Goal: Task Accomplishment & Management: Manage account settings

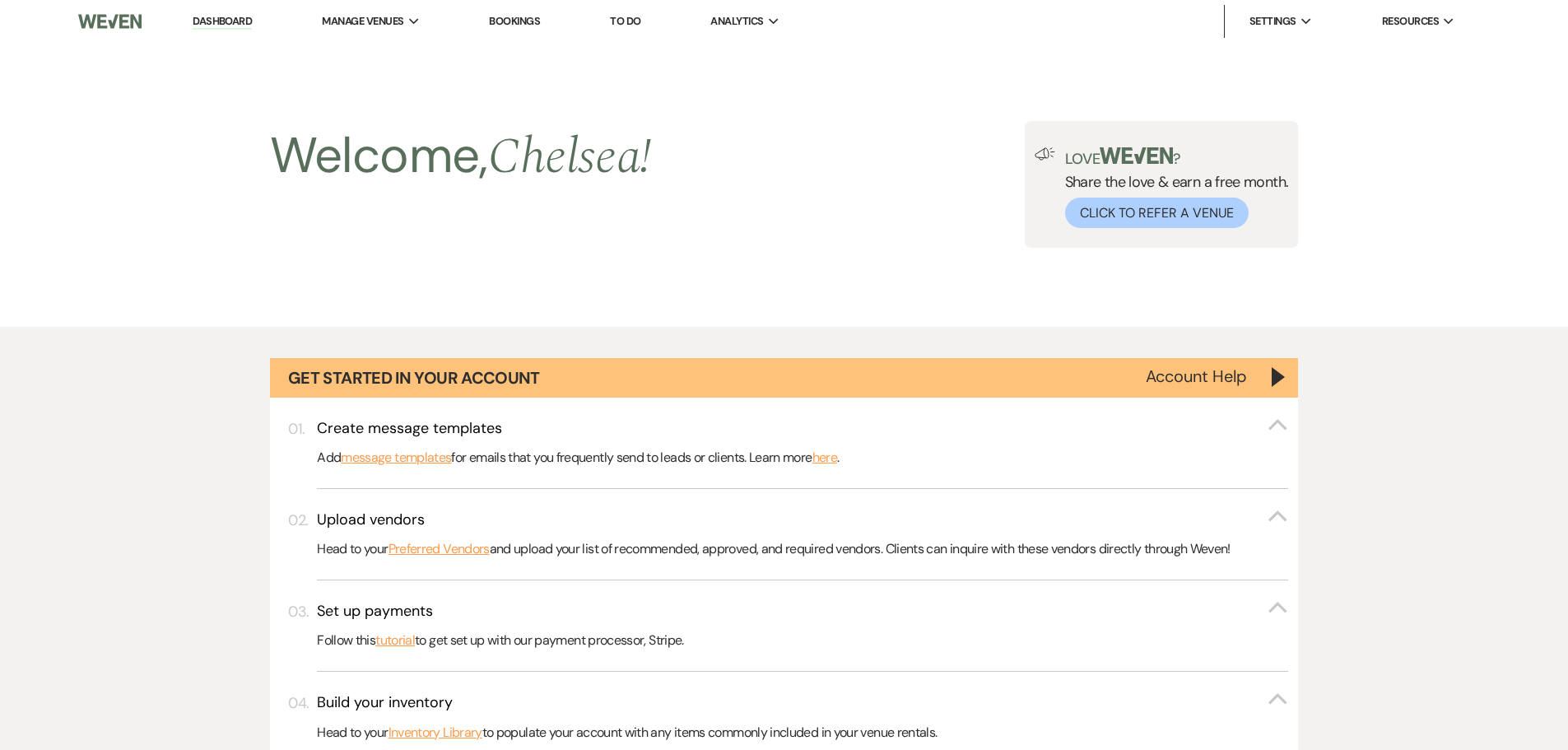
select select "6"
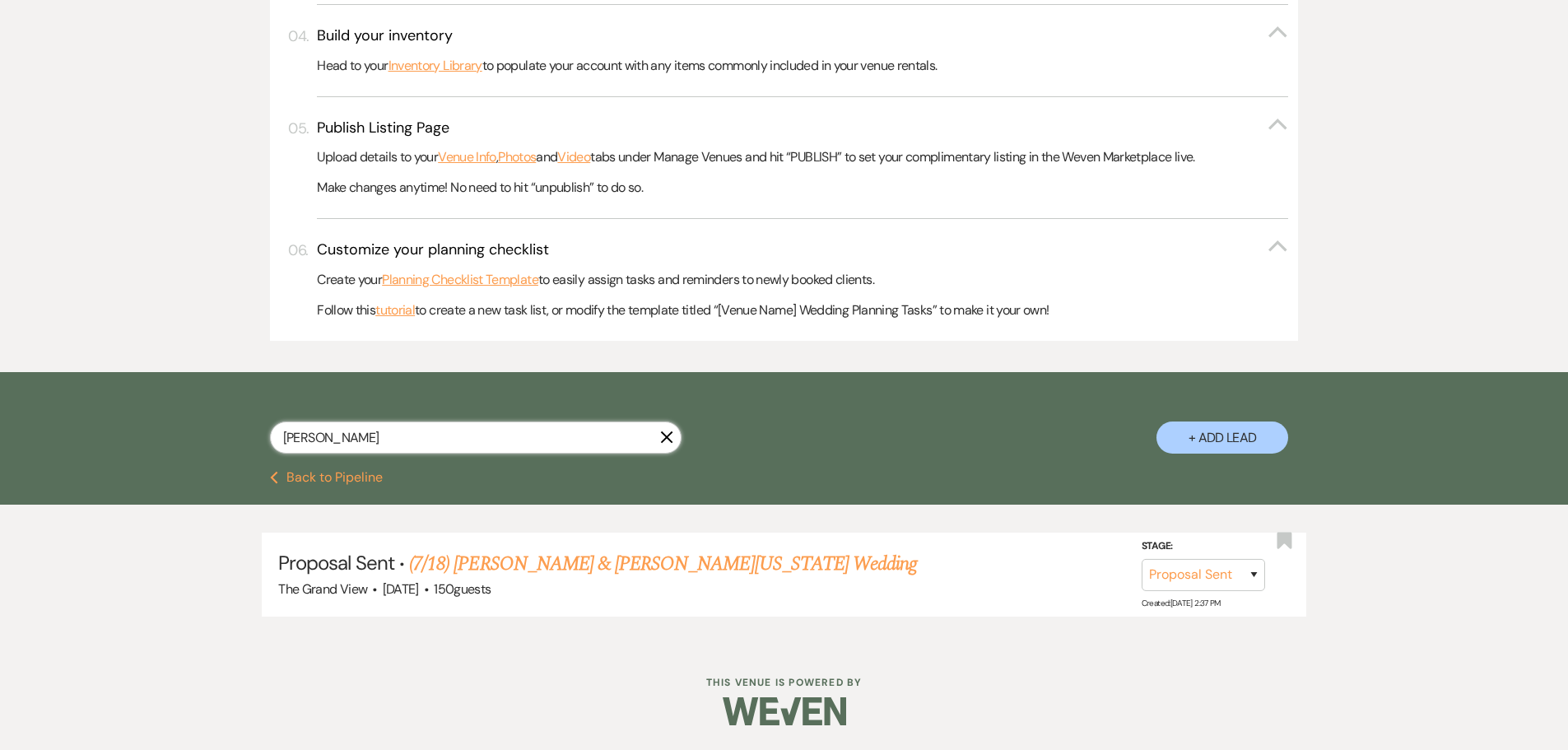
drag, startPoint x: 322, startPoint y: 434, endPoint x: 246, endPoint y: 432, distance: 76.0
click at [246, 432] on div "jada X + Add Lead" at bounding box center [784, 423] width 1185 height 87
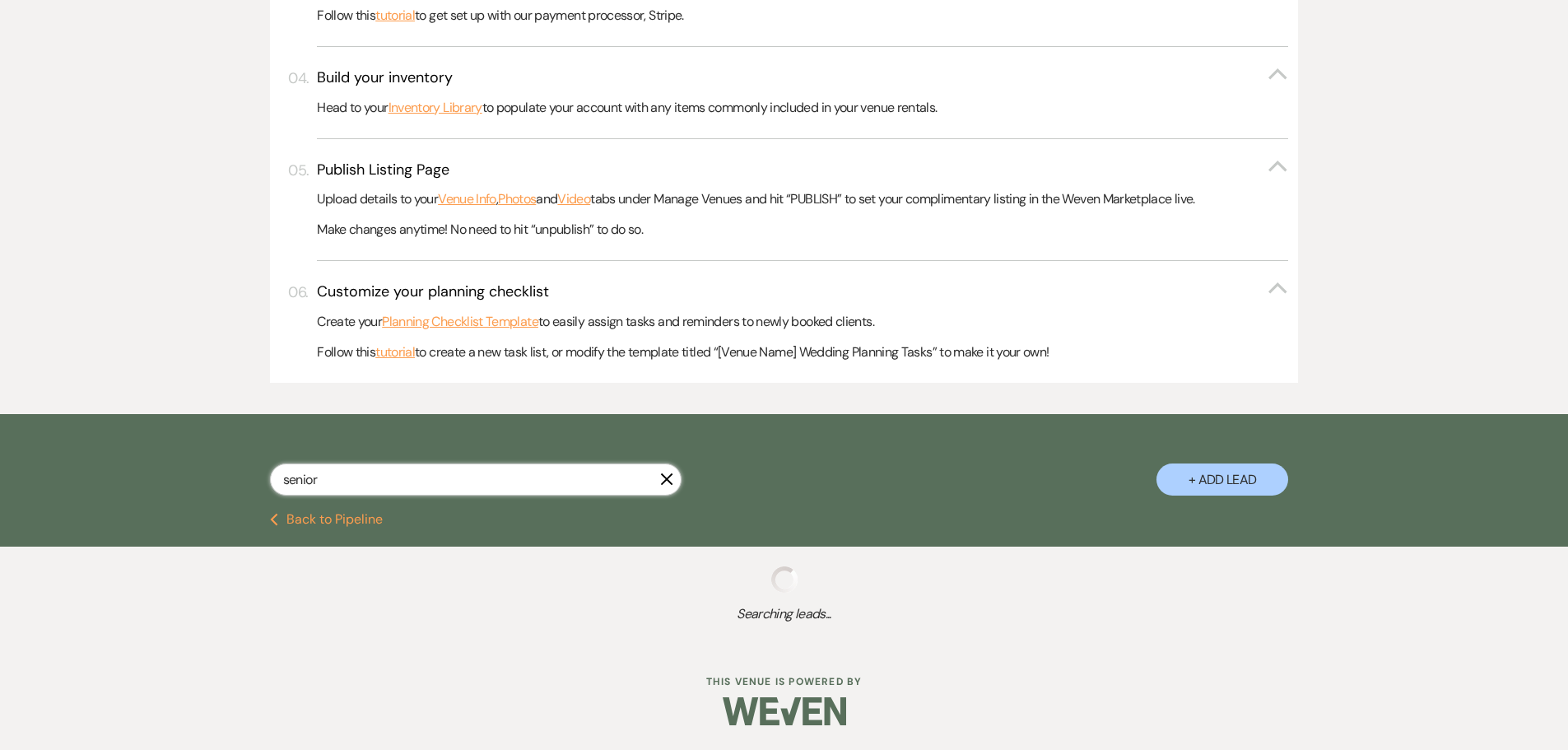
scroll to position [667, 0]
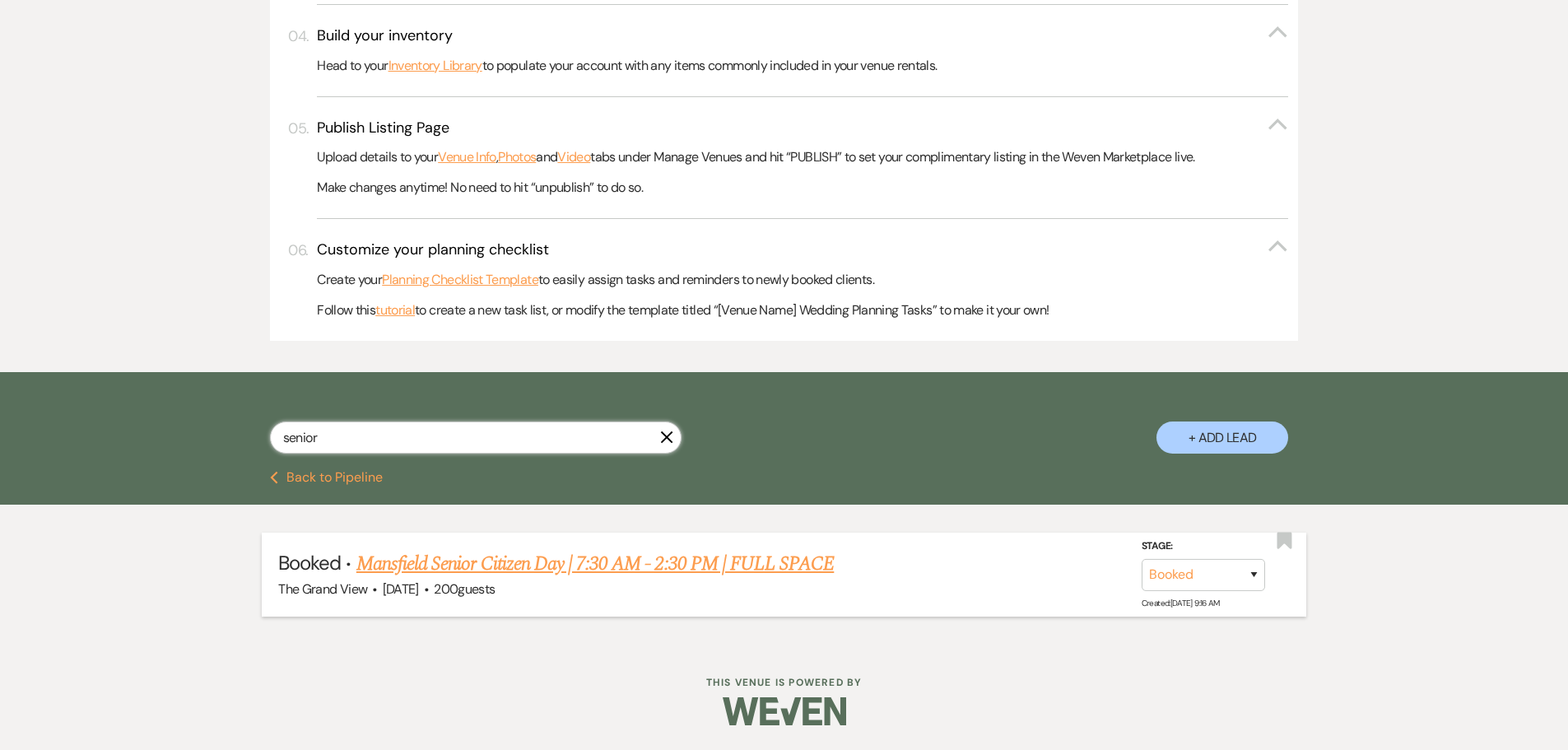
type input "senior"
click at [456, 558] on link "Mansfield Senior Citizen Day | 7:30 AM - 2:30 PM | FULL SPACE" at bounding box center [595, 564] width 477 height 30
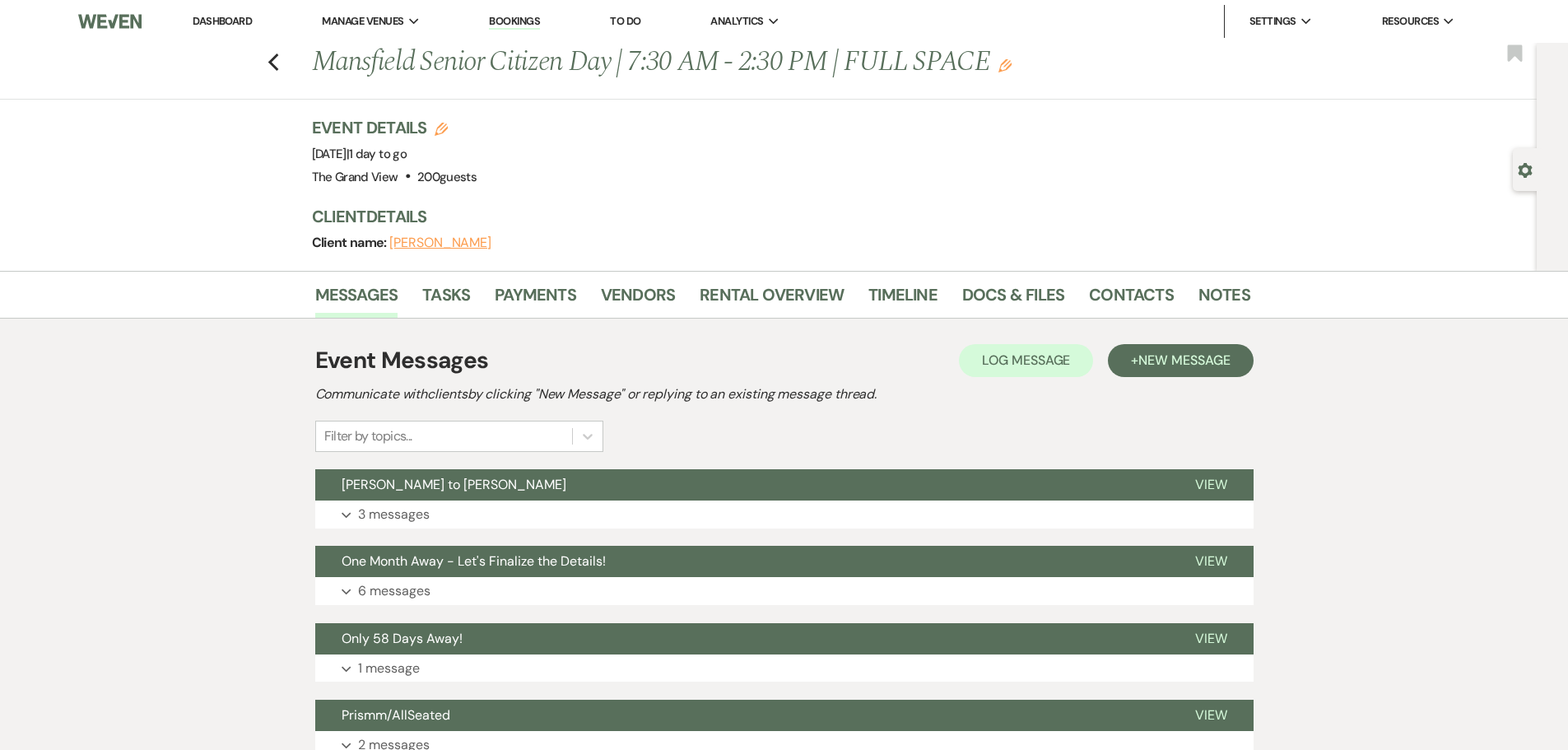
click at [1027, 278] on li "Docs & Files" at bounding box center [1025, 298] width 126 height 40
click at [1015, 302] on link "Docs & Files" at bounding box center [1013, 299] width 102 height 36
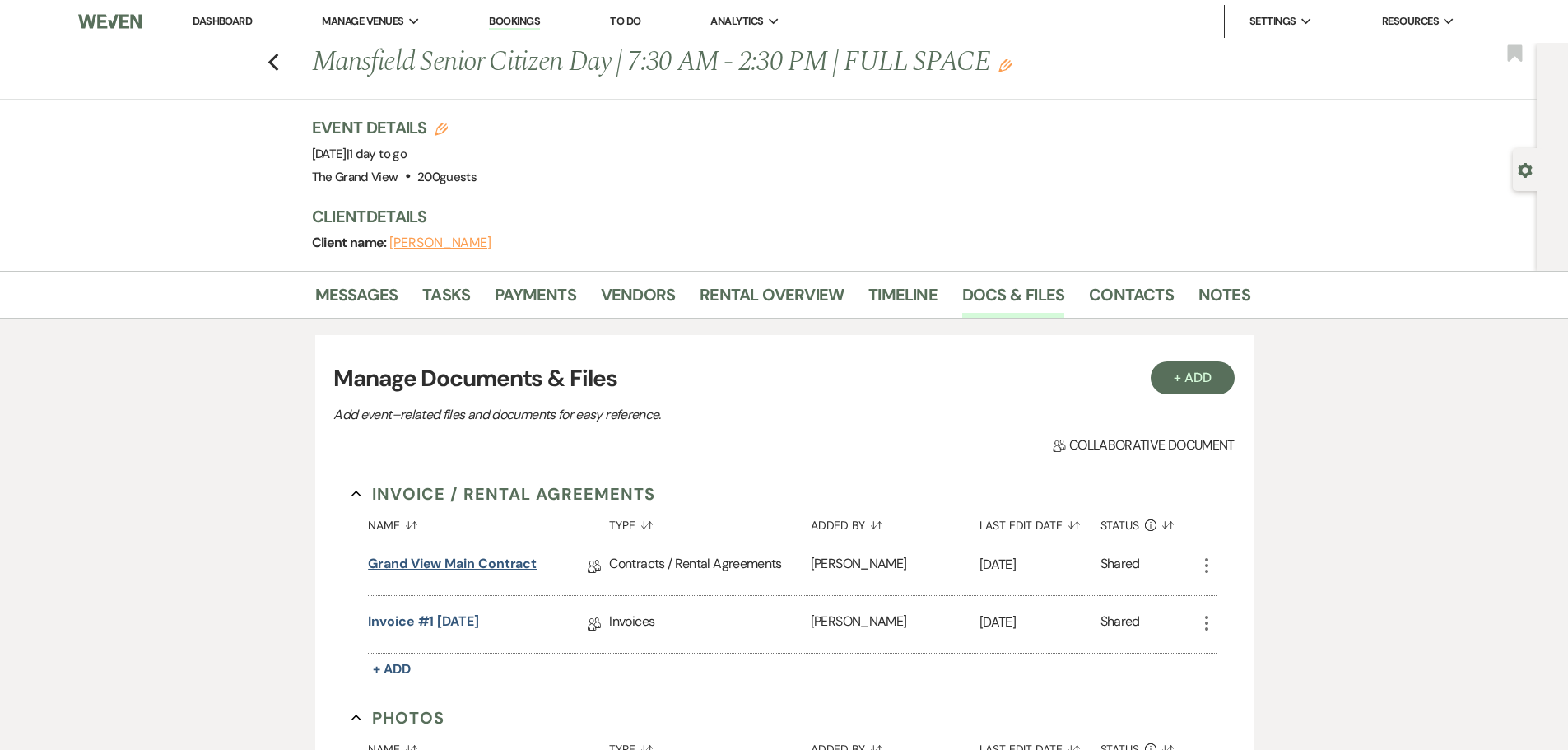
click at [501, 565] on link "Grand View Main Contract" at bounding box center [451, 566] width 169 height 26
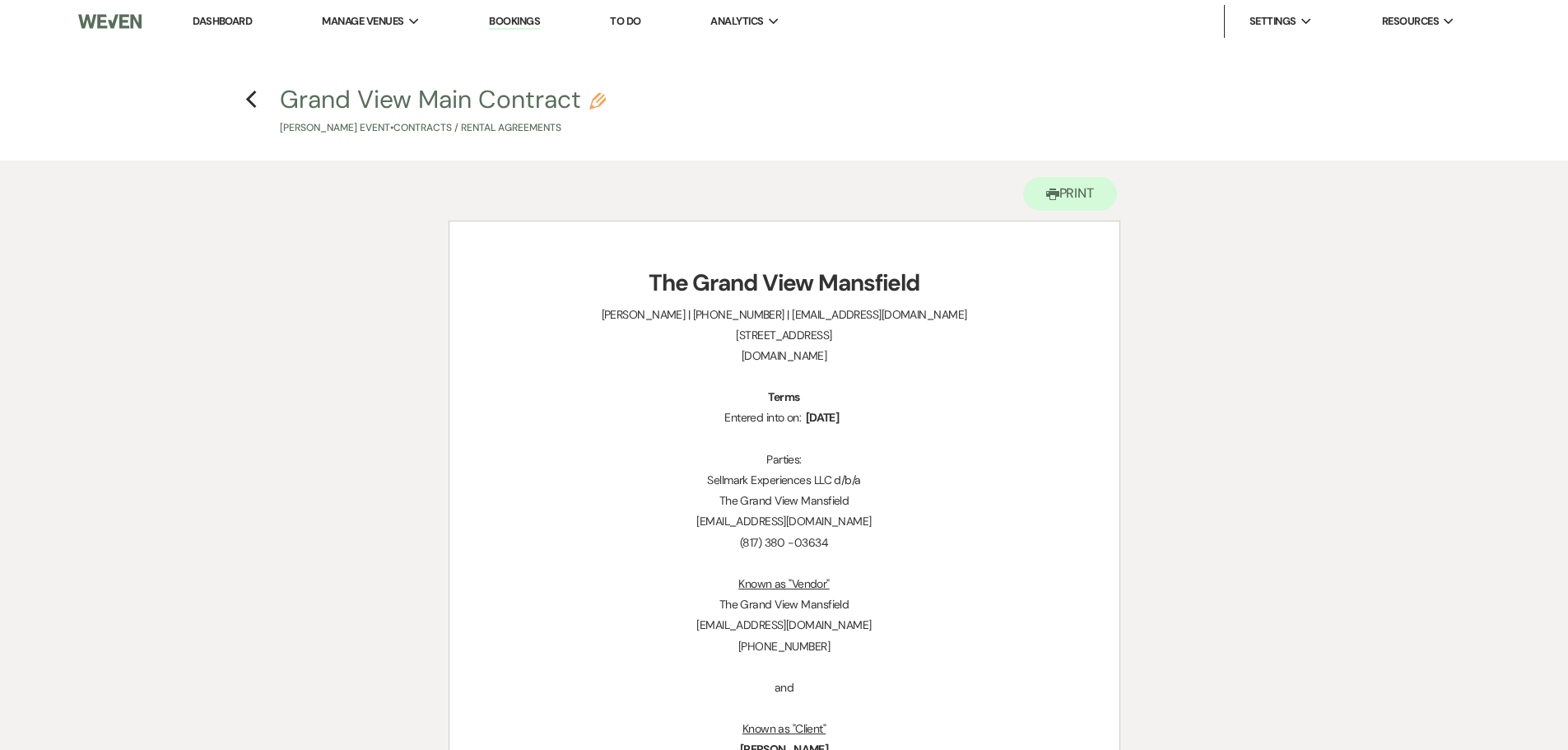
click at [235, 29] on li "Dashboard" at bounding box center [223, 21] width 76 height 33
click at [234, 19] on link "Dashboard" at bounding box center [222, 21] width 59 height 14
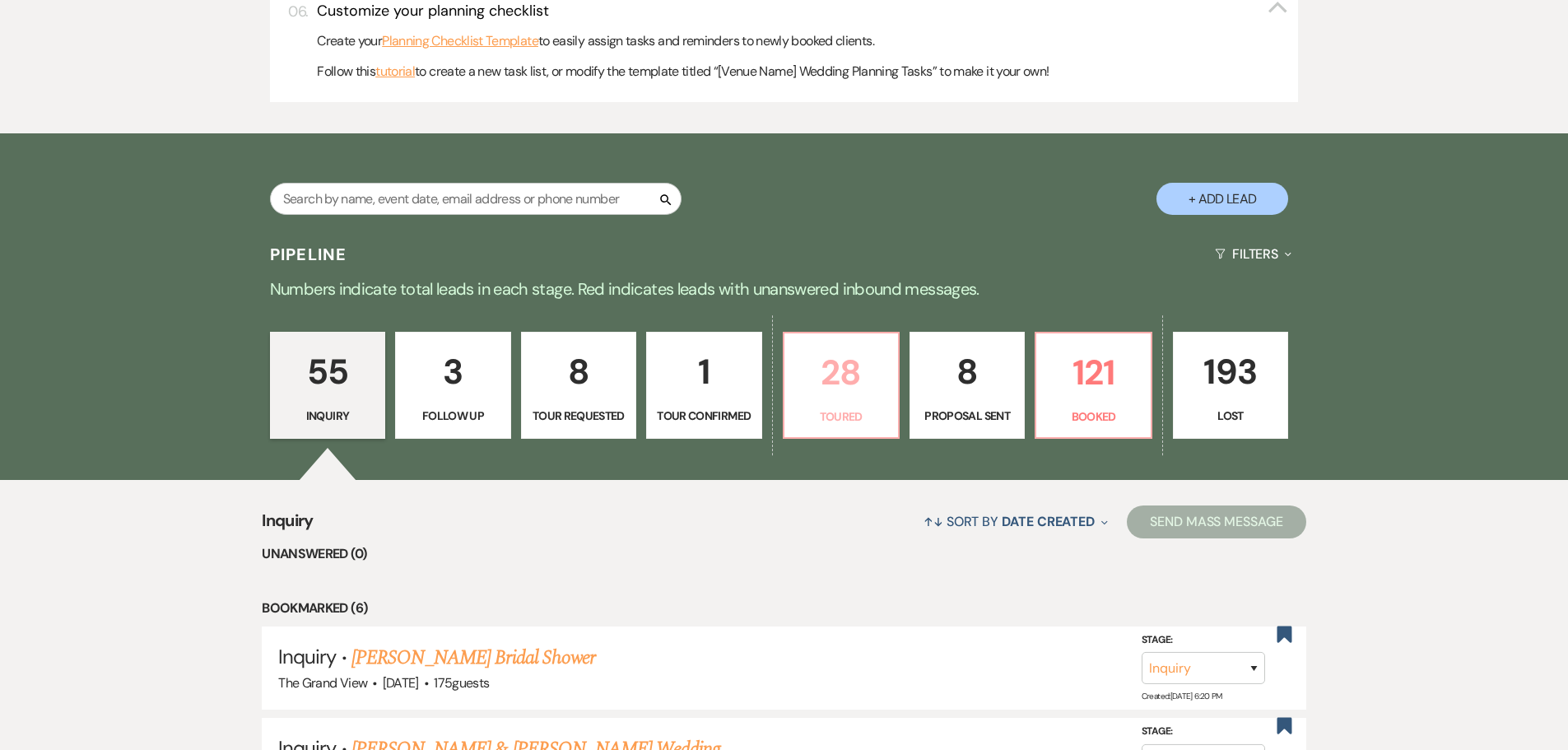
click at [844, 405] on link "28 Toured" at bounding box center [841, 384] width 117 height 107
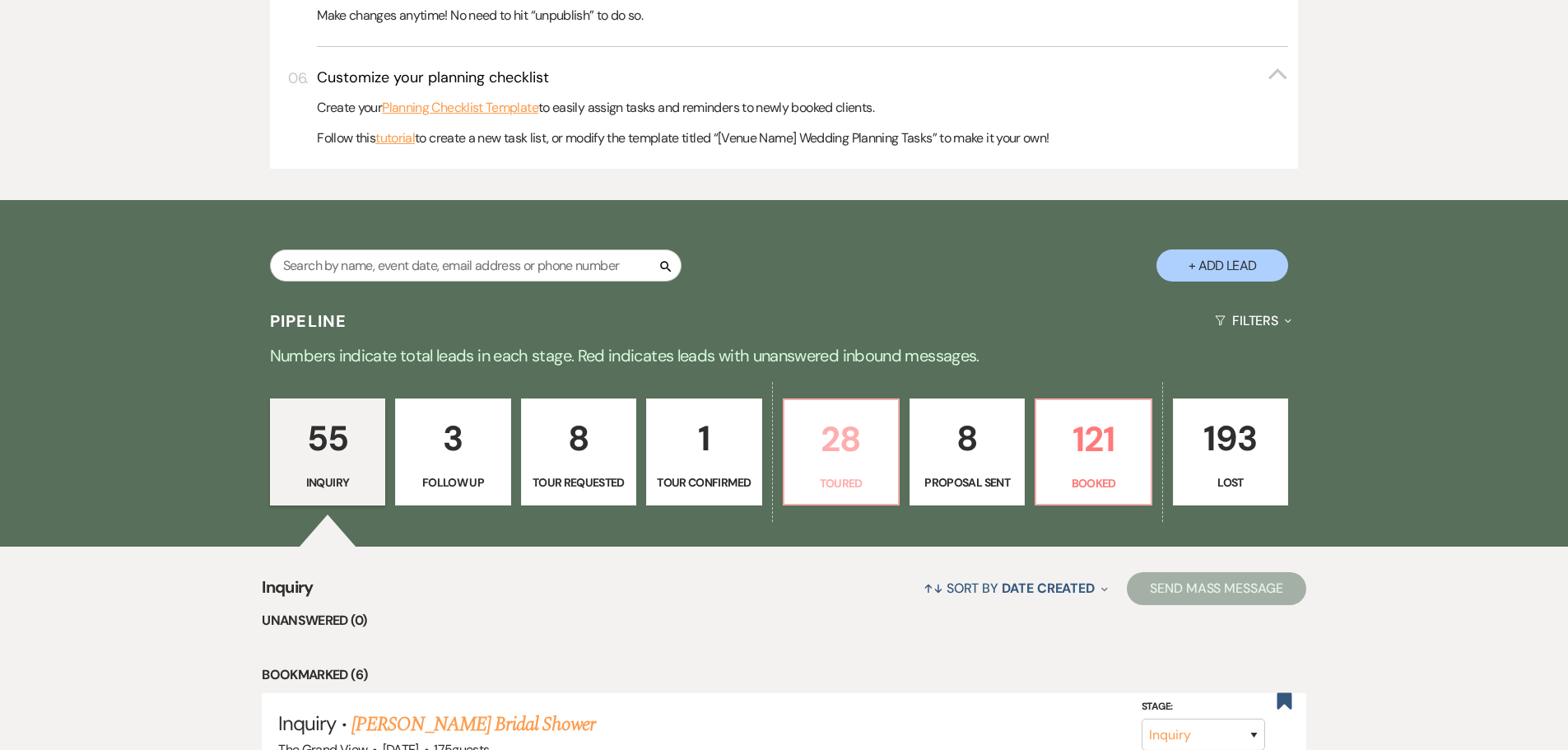
select select "5"
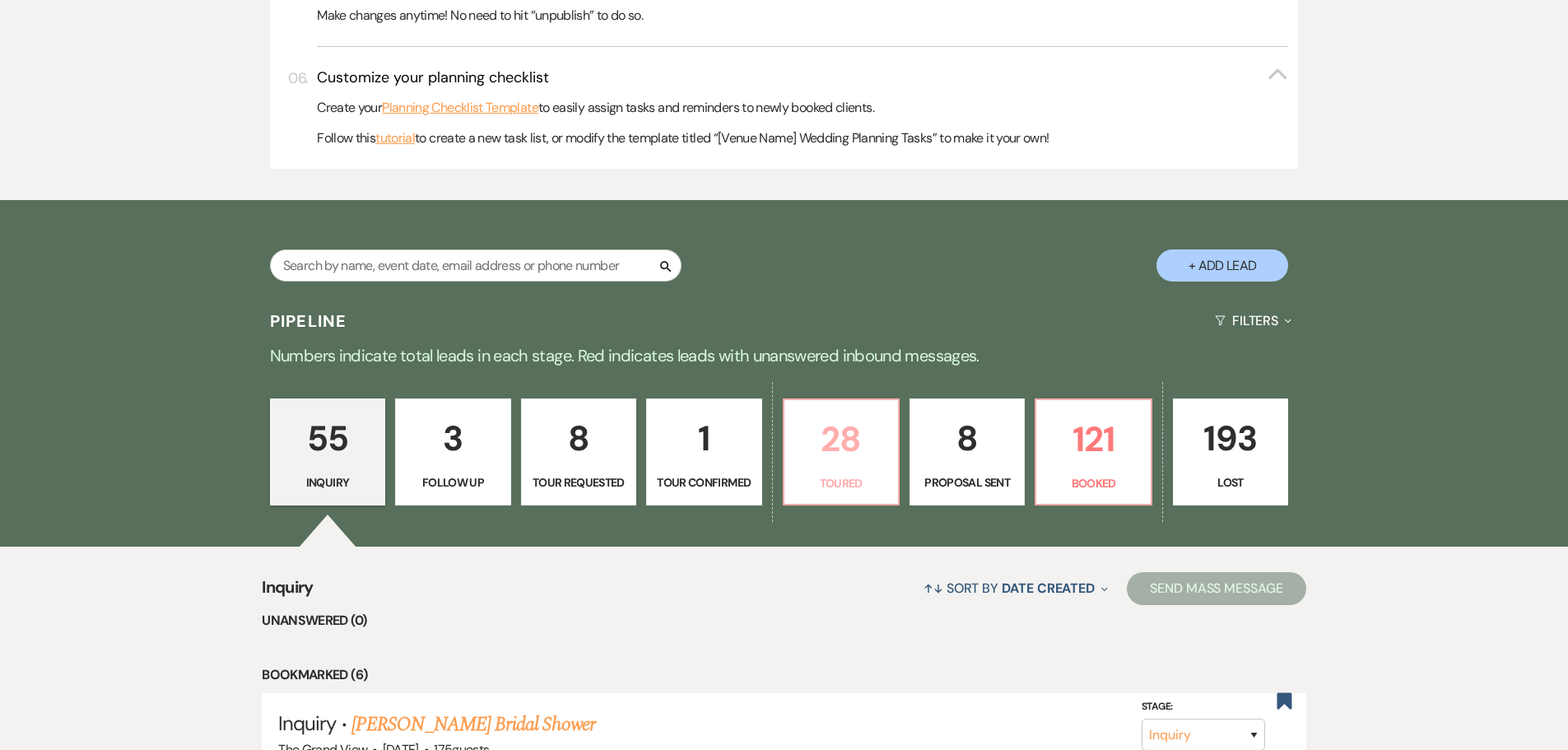
select select "5"
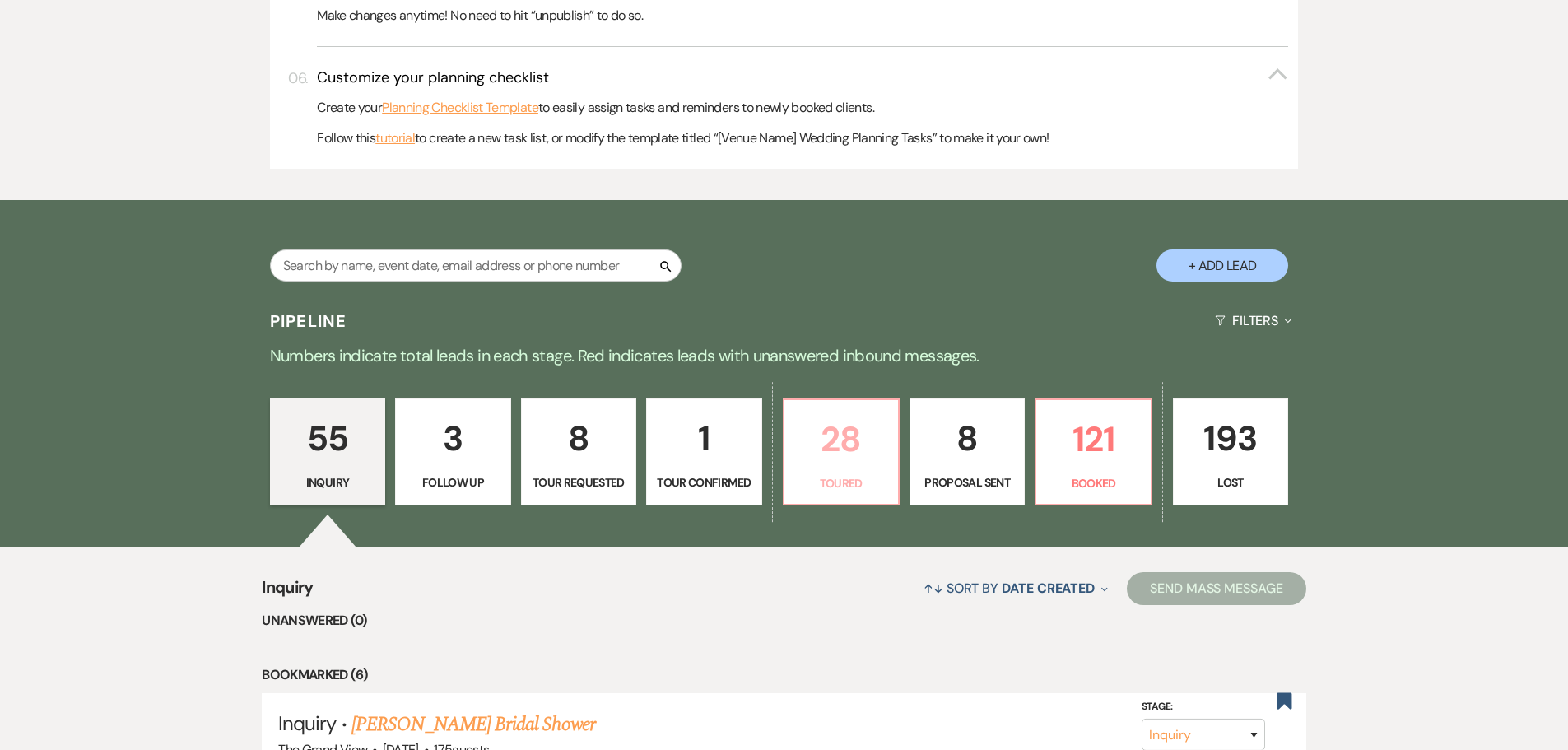
select select "5"
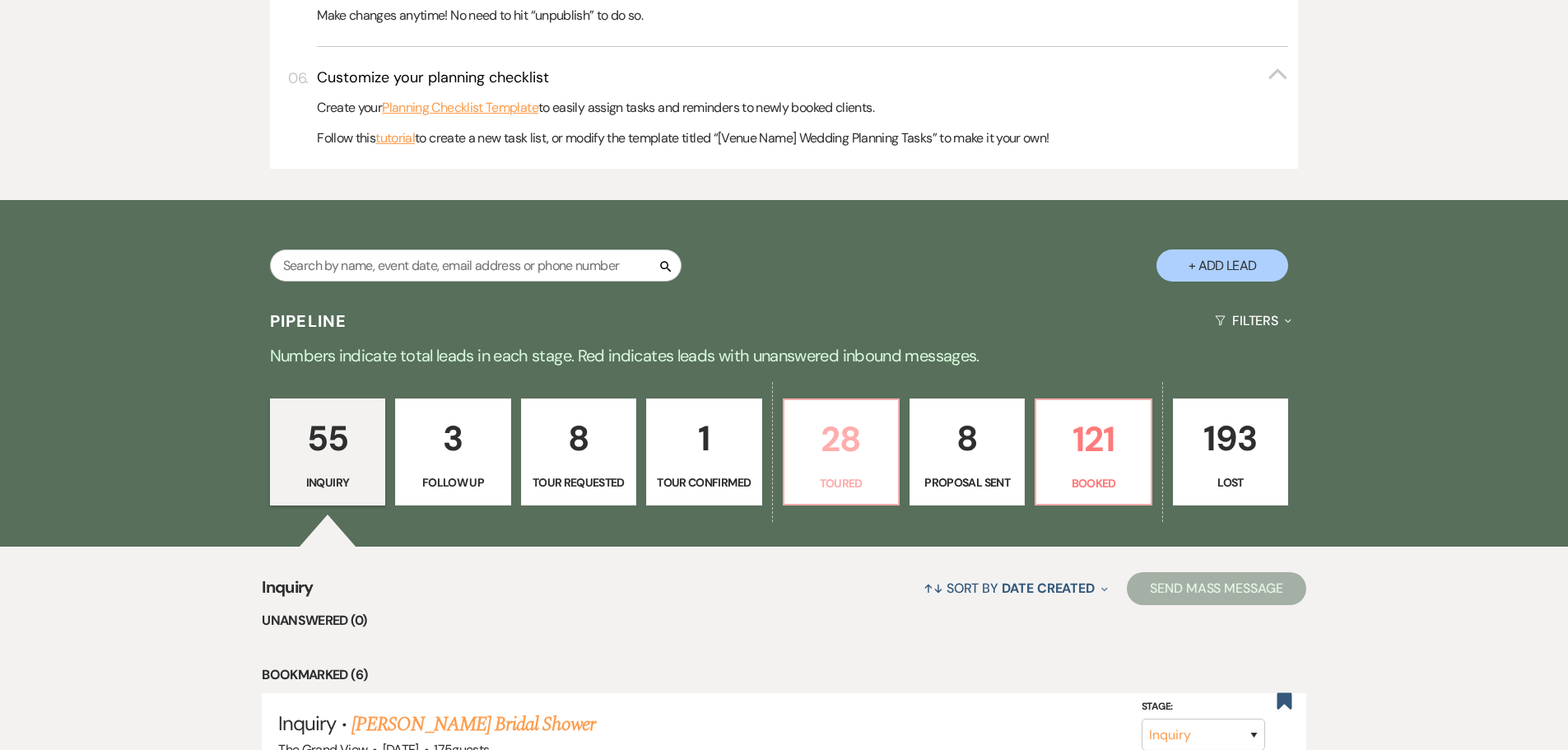
select select "5"
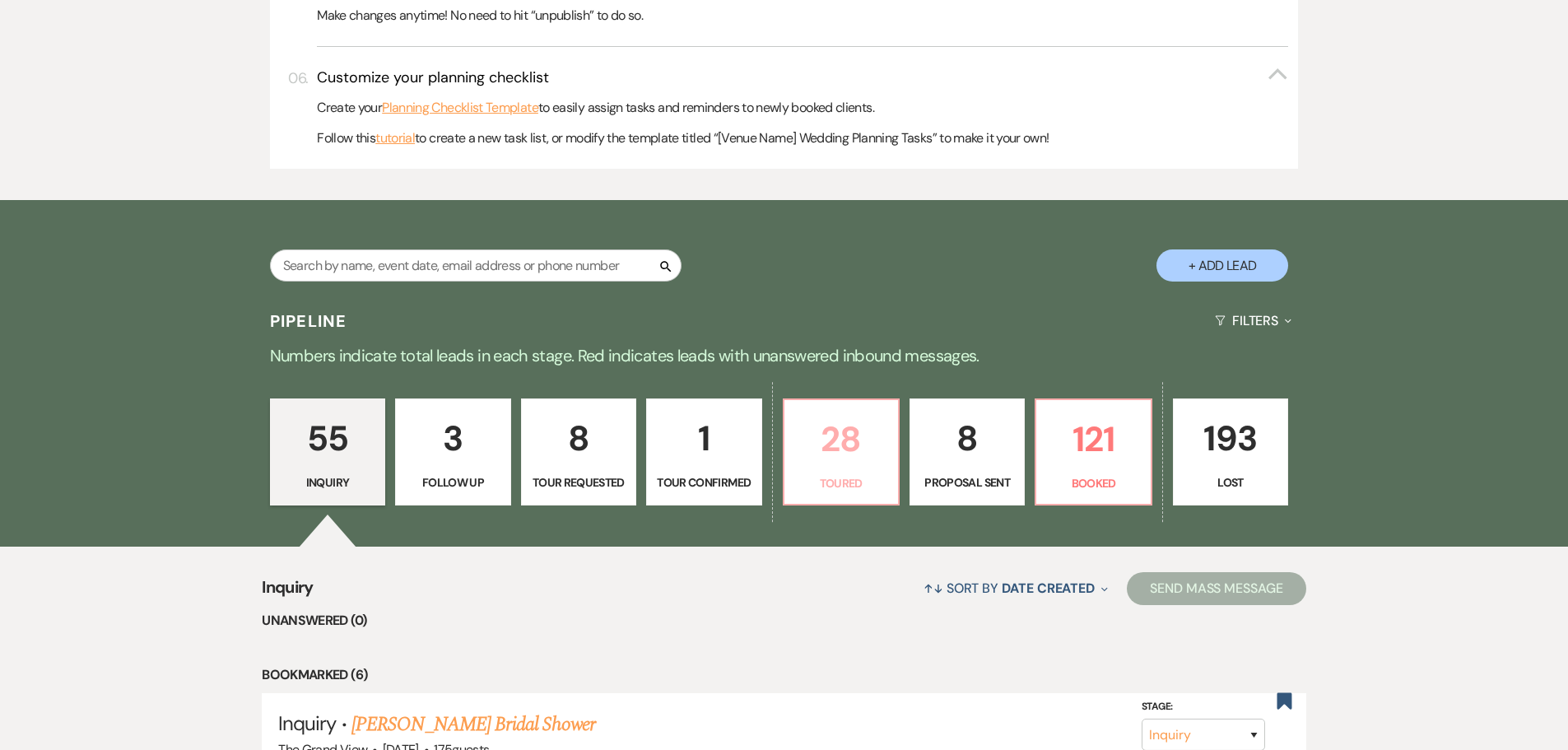
select select "5"
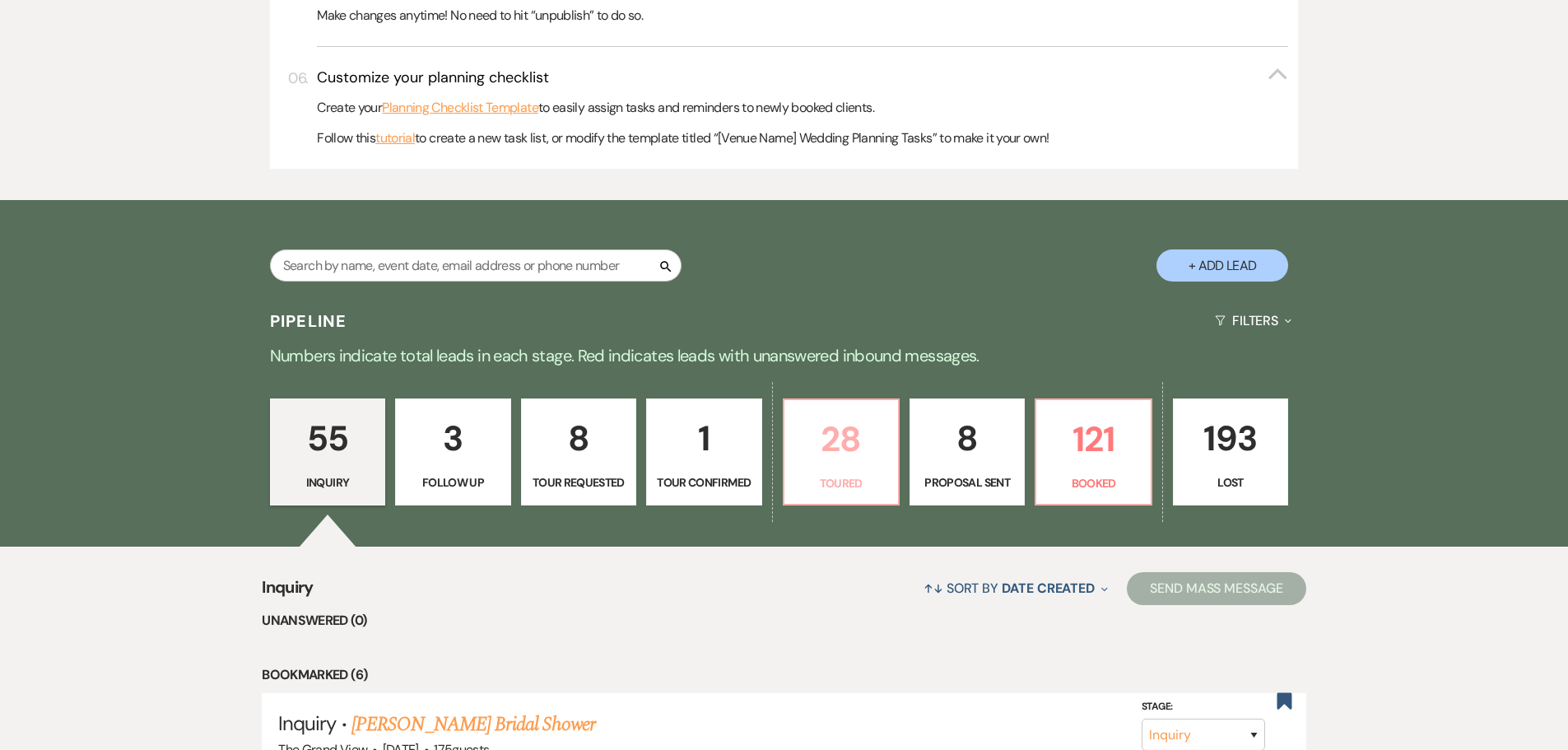
select select "5"
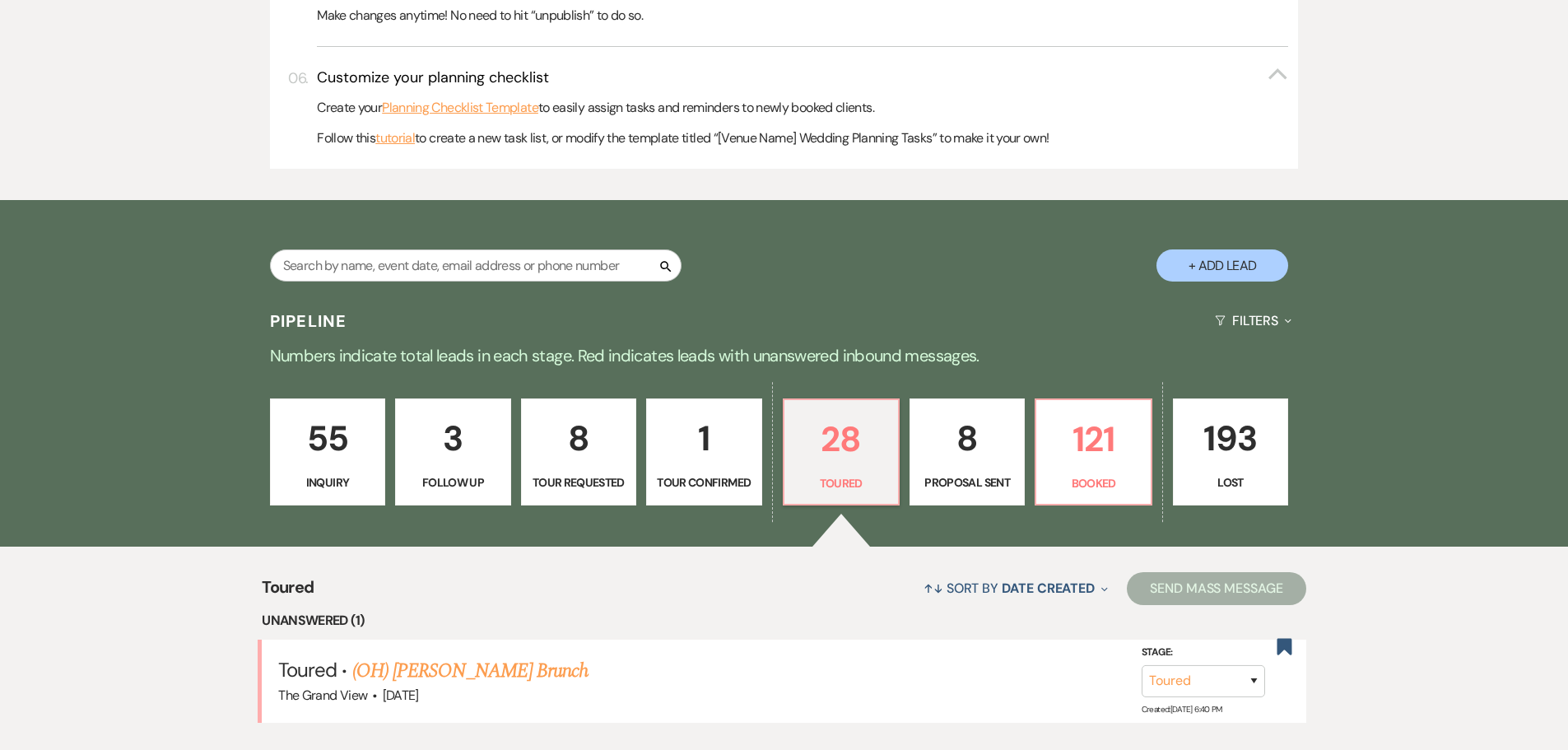
scroll to position [905, 0]
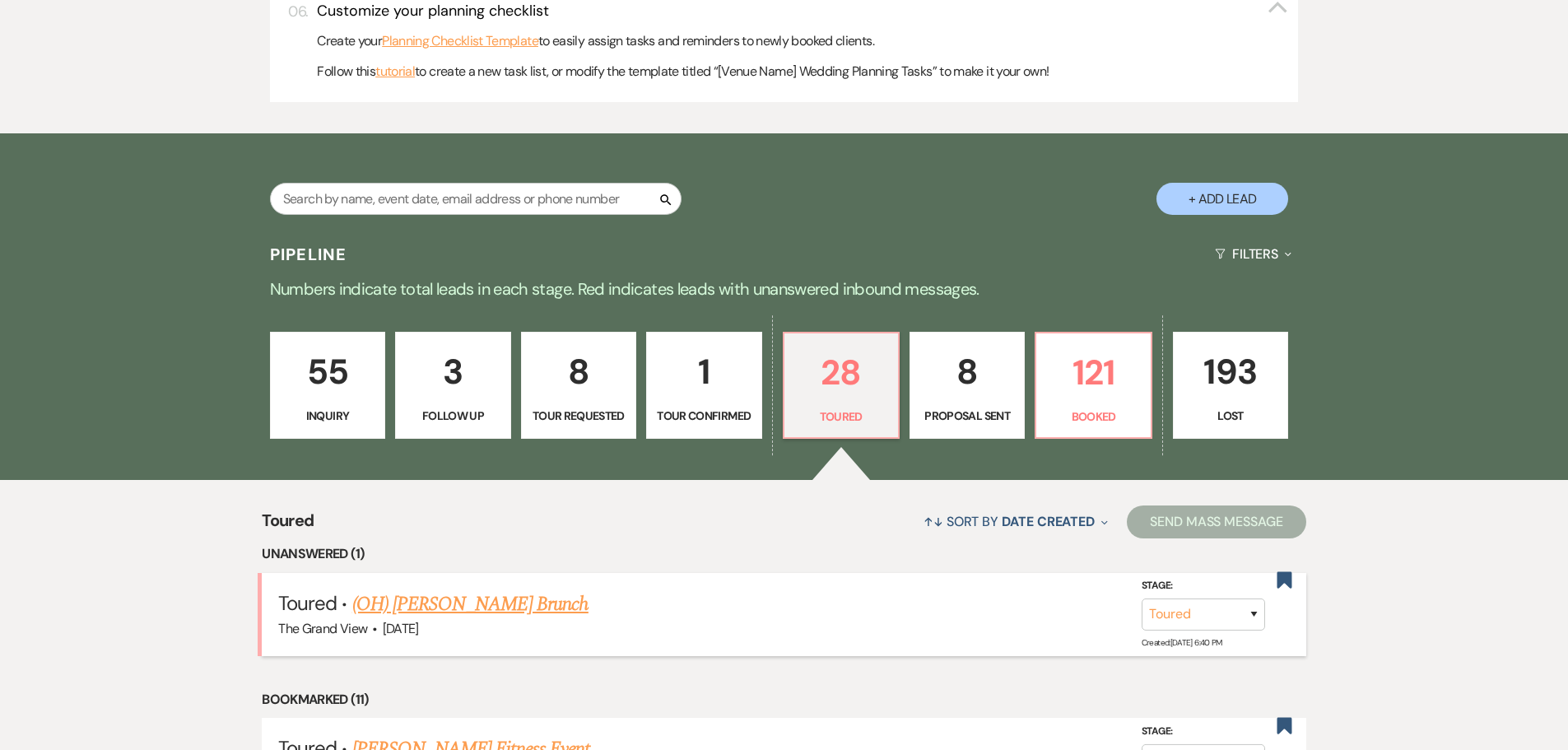
click at [440, 603] on link "(OH) [PERSON_NAME] Brunch" at bounding box center [470, 604] width 236 height 30
select select "5"
select select "6"
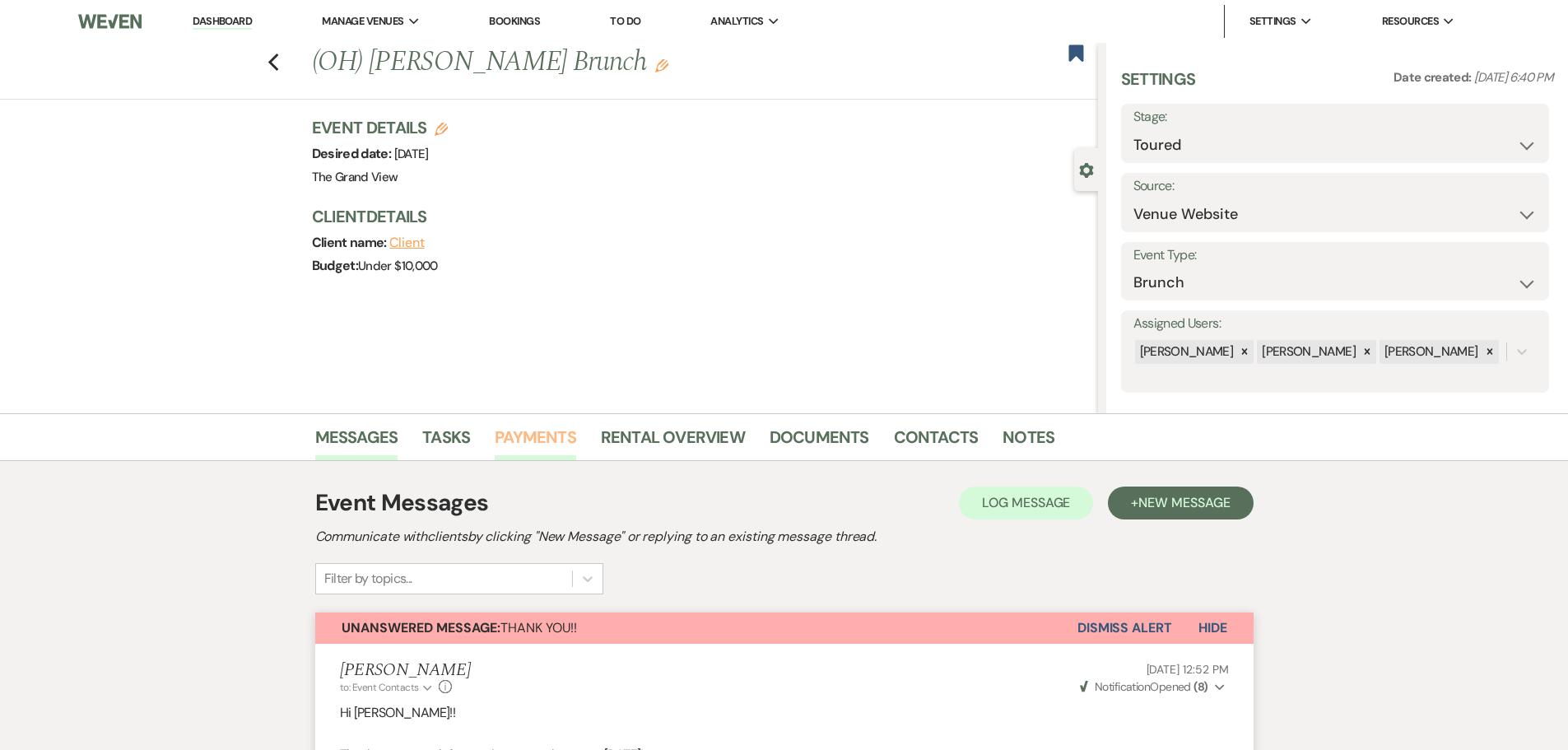
click at [525, 430] on link "Payments" at bounding box center [535, 442] width 81 height 36
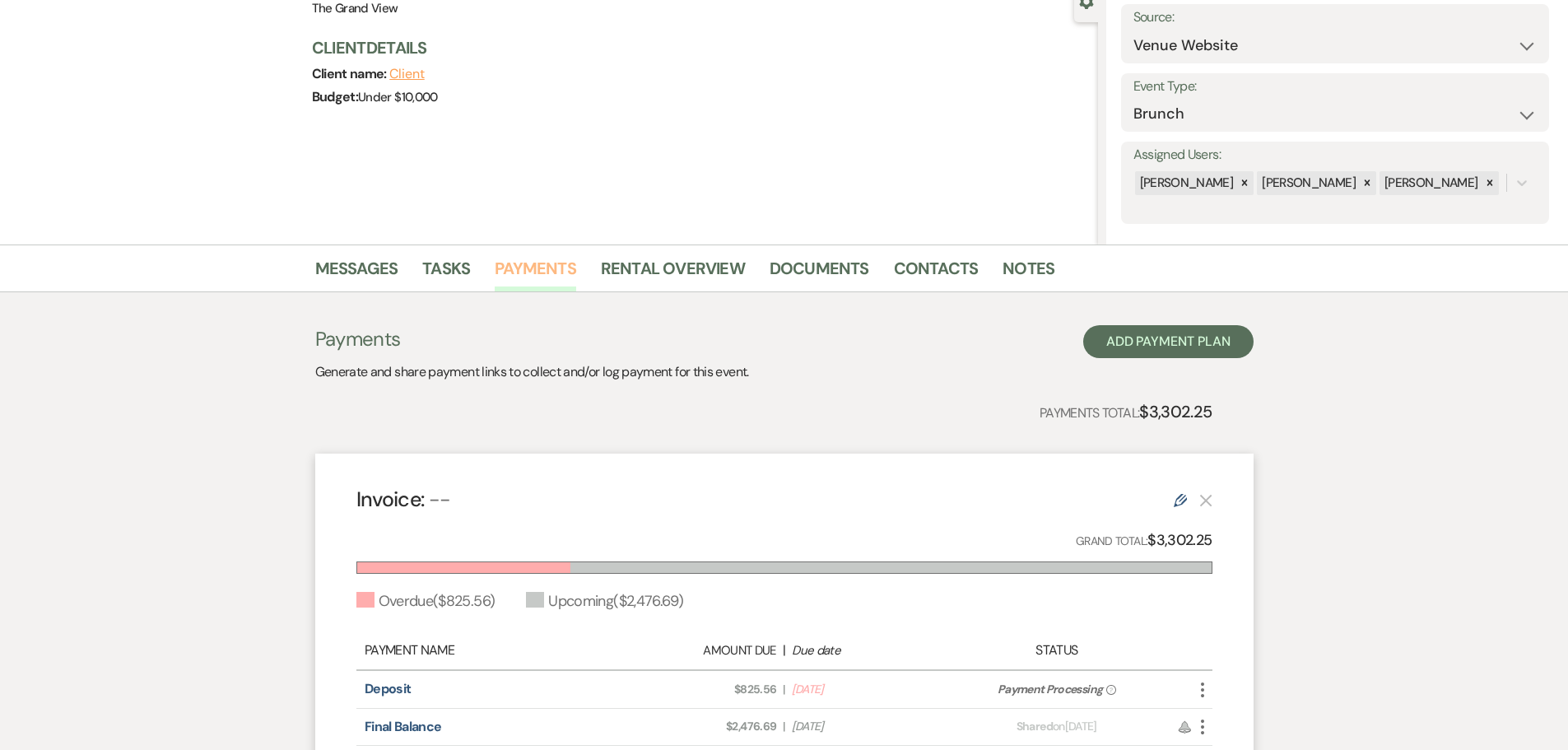
scroll to position [330, 0]
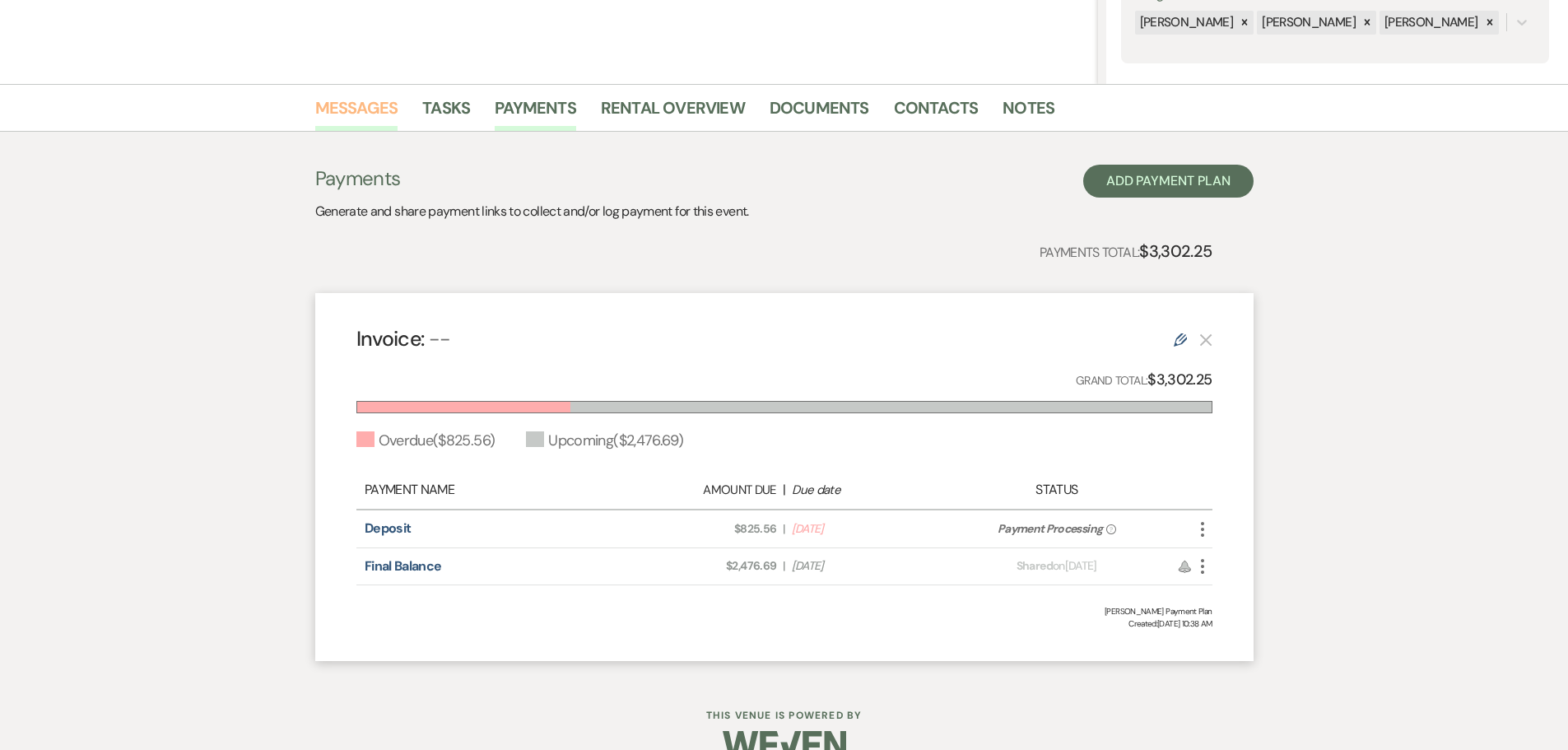
click at [343, 100] on link "Messages" at bounding box center [357, 112] width 83 height 36
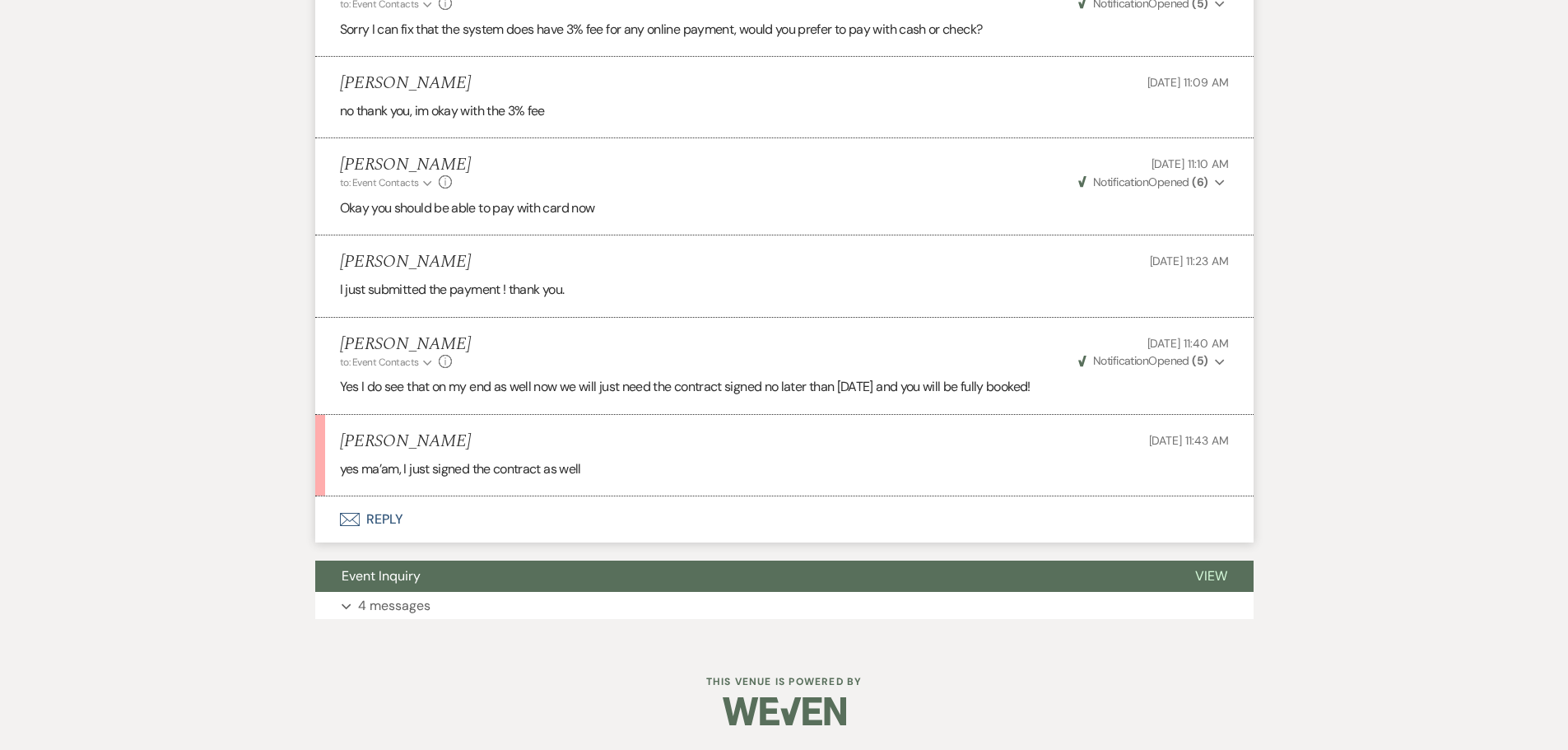
click at [379, 520] on button "Envelope Reply" at bounding box center [784, 519] width 938 height 46
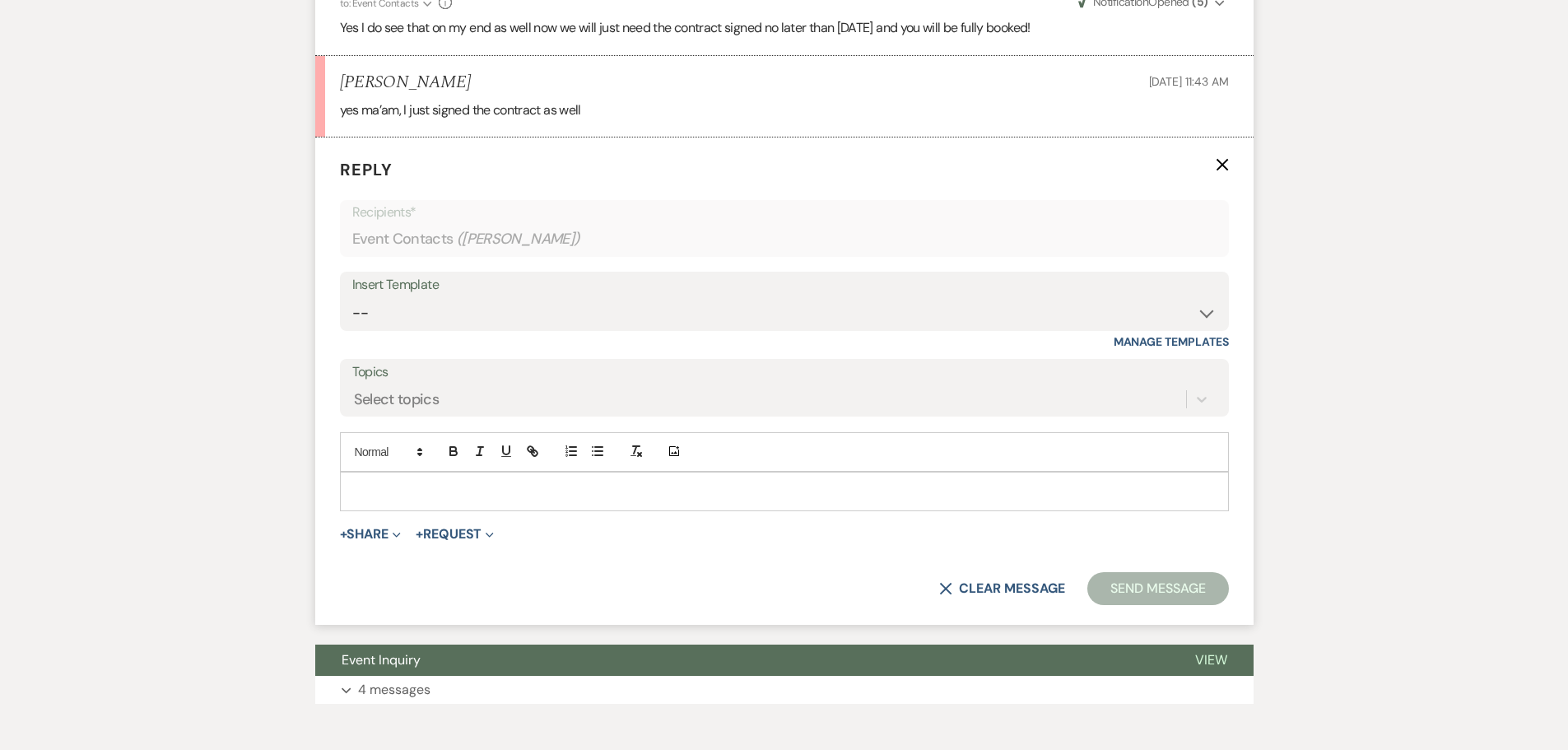
scroll to position [2736, 0]
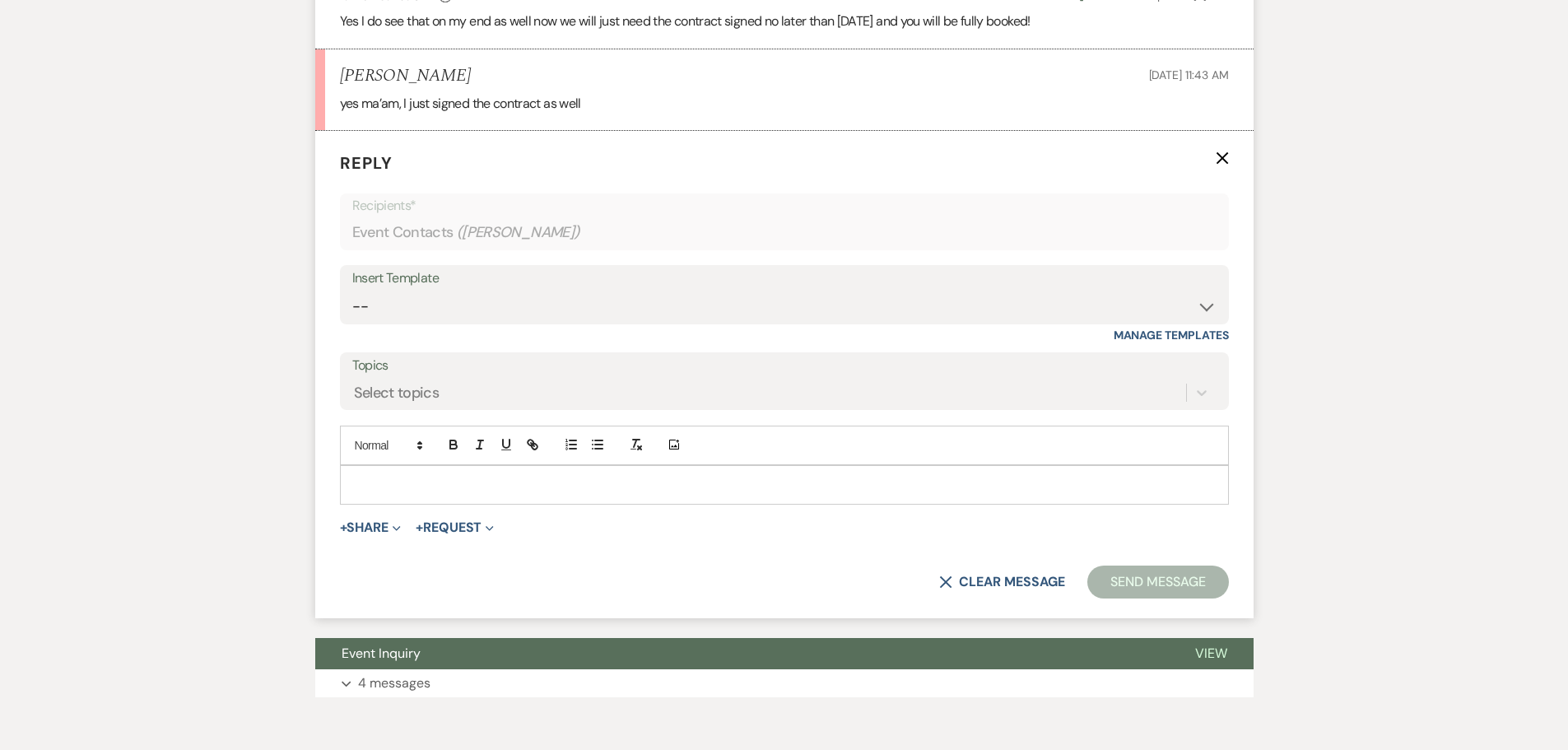
click at [405, 494] on div at bounding box center [784, 484] width 887 height 38
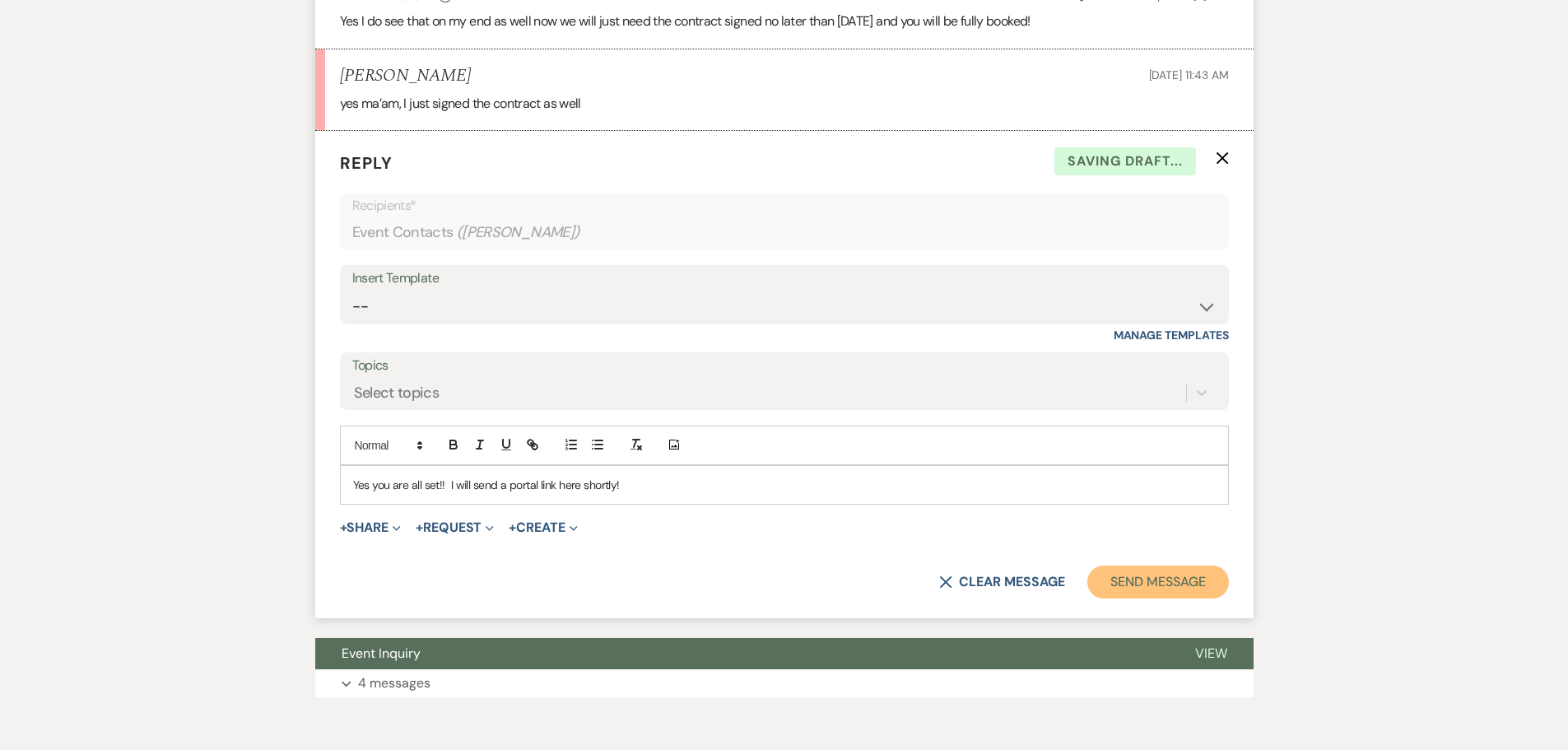
click at [1175, 570] on button "Send Message" at bounding box center [1157, 581] width 140 height 33
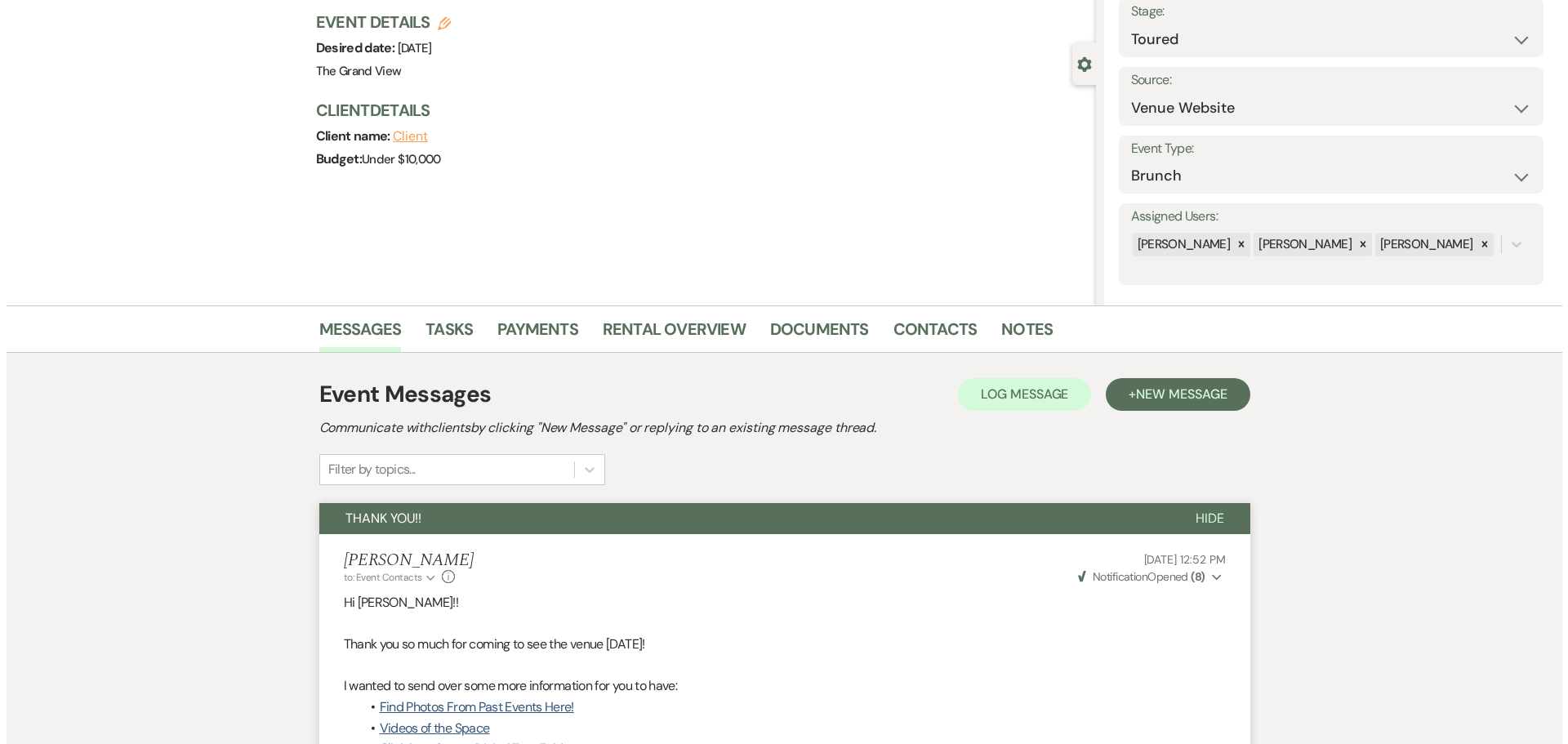
scroll to position [0, 0]
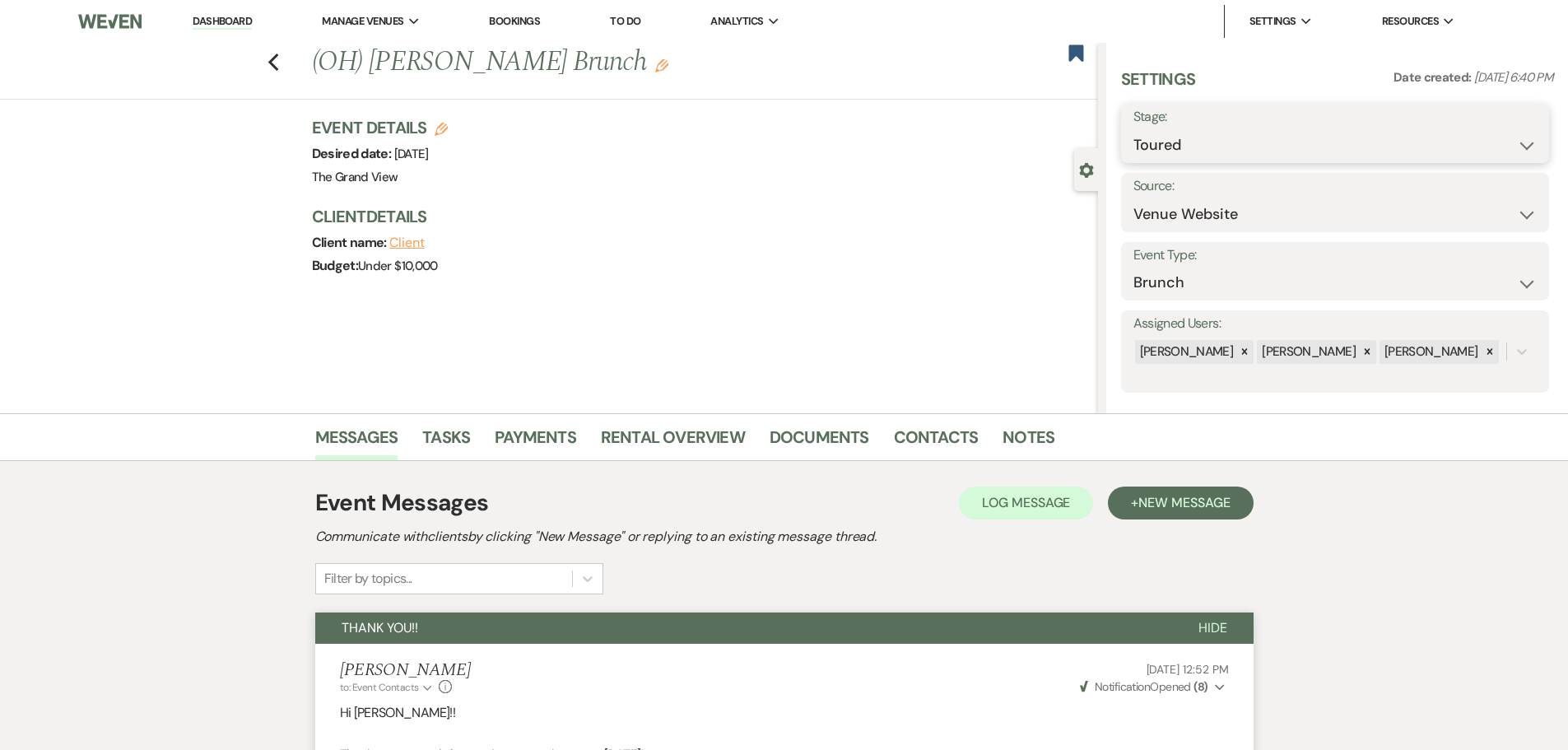
click at [1191, 143] on select "Inquiry Follow Up Tour Requested Tour Confirmed Toured Proposal Sent Booked Lost" at bounding box center [1335, 145] width 404 height 32
select select "7"
click at [1133, 129] on select "Inquiry Follow Up Tour Requested Tour Confirmed Toured Proposal Sent Booked Lost" at bounding box center [1335, 145] width 404 height 32
click at [1470, 132] on button "Save" at bounding box center [1502, 133] width 93 height 33
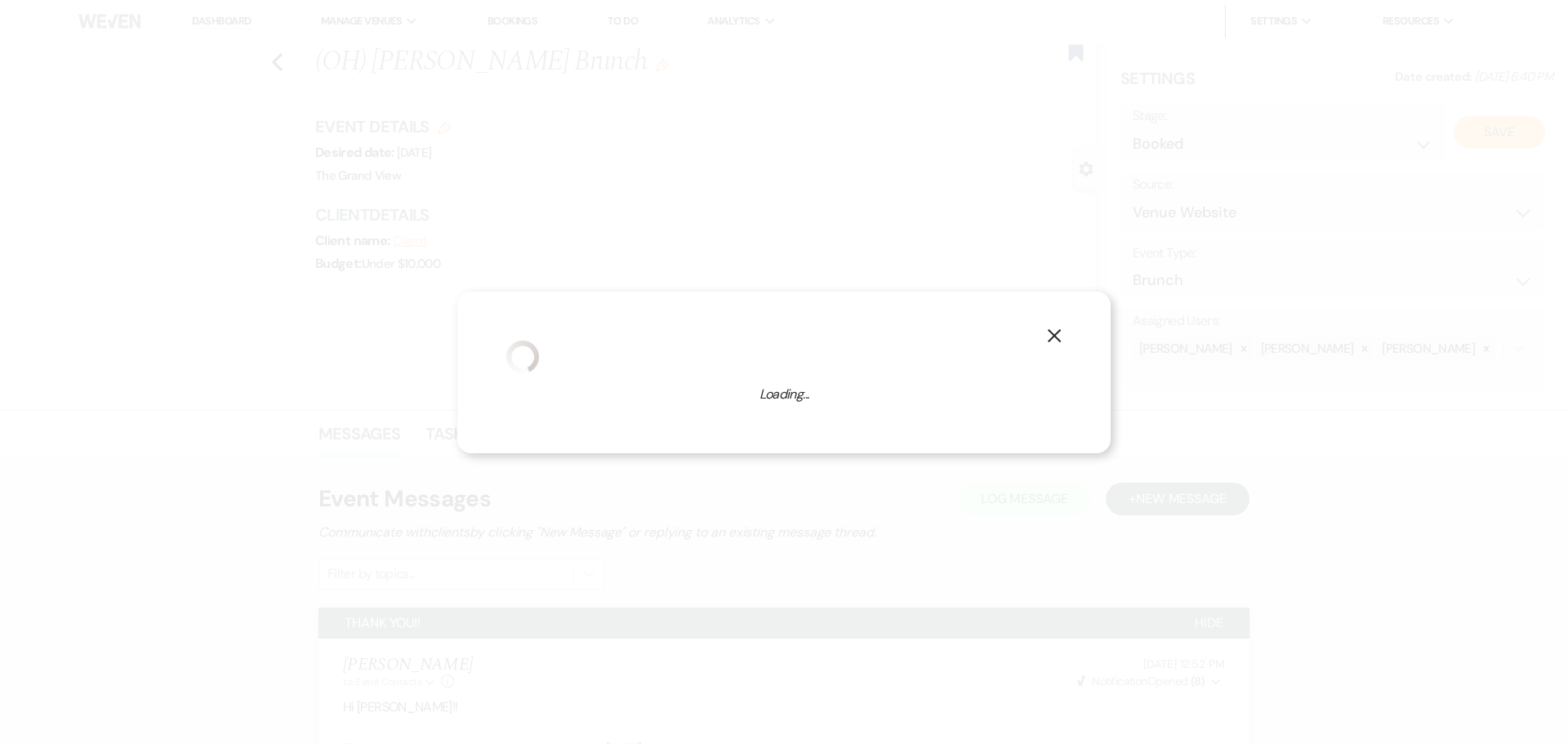
select select "6"
select select "836"
select select "false"
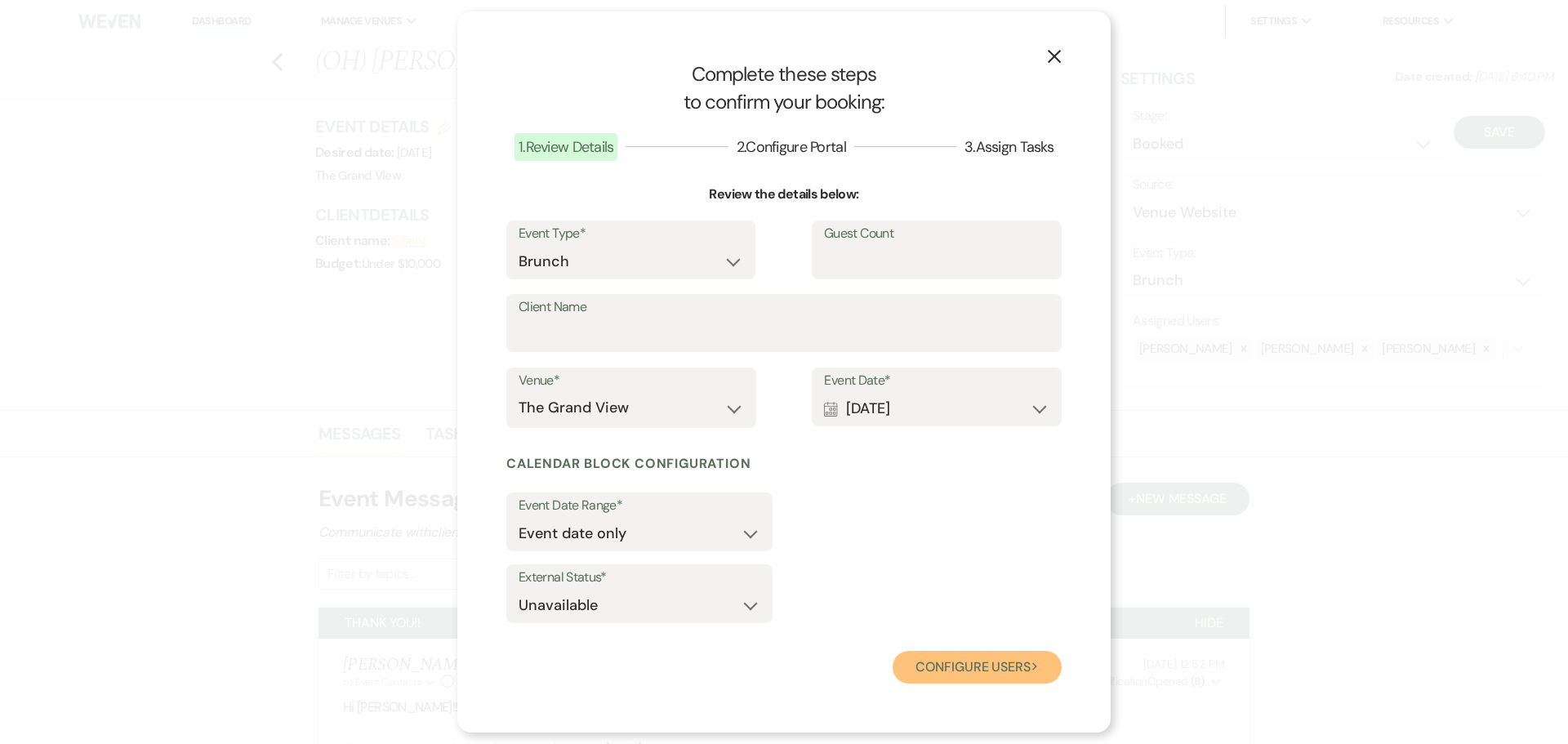
click at [954, 661] on button "Configure users Next" at bounding box center [976, 667] width 169 height 32
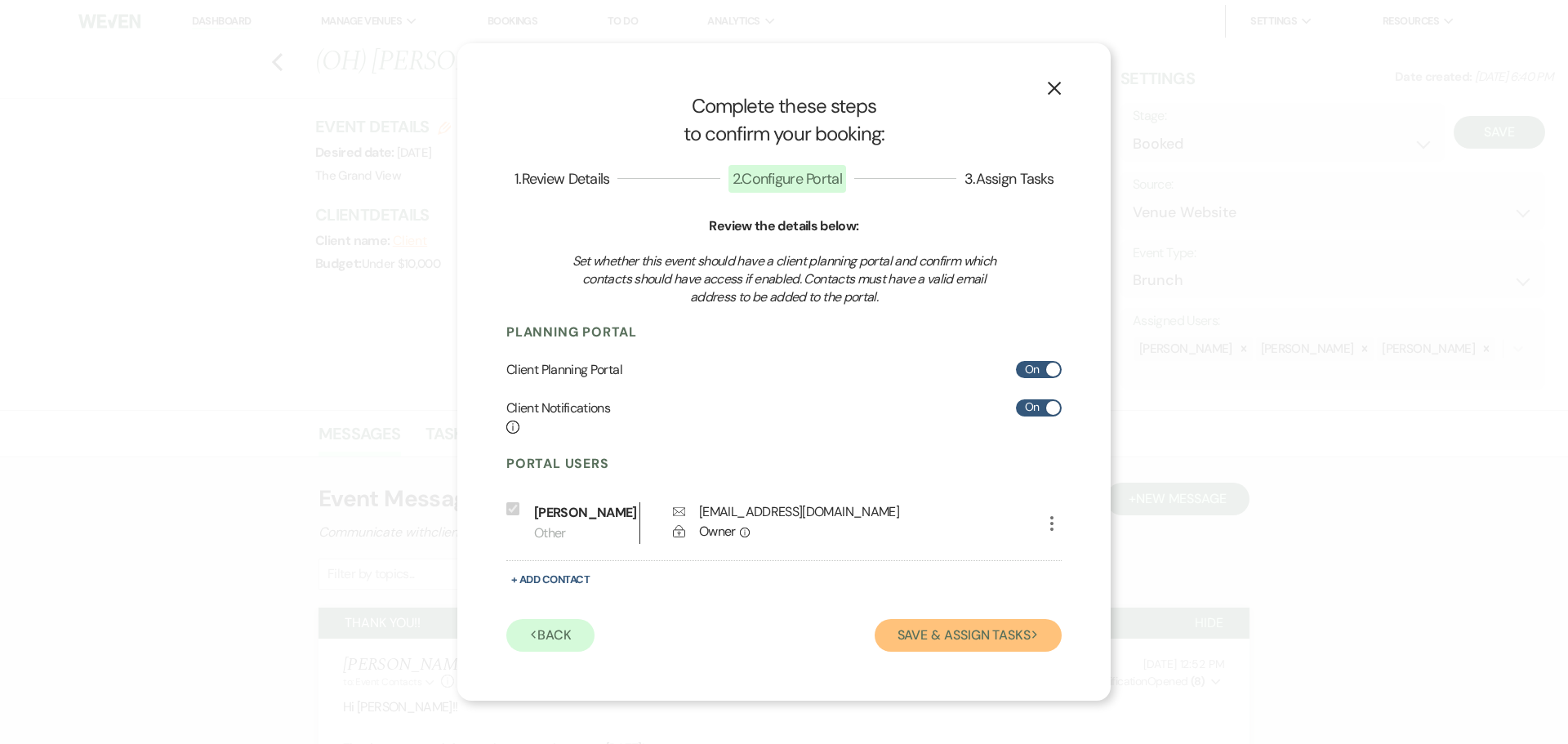
click at [1026, 620] on button "Save & Assign Tasks Next" at bounding box center [968, 634] width 187 height 32
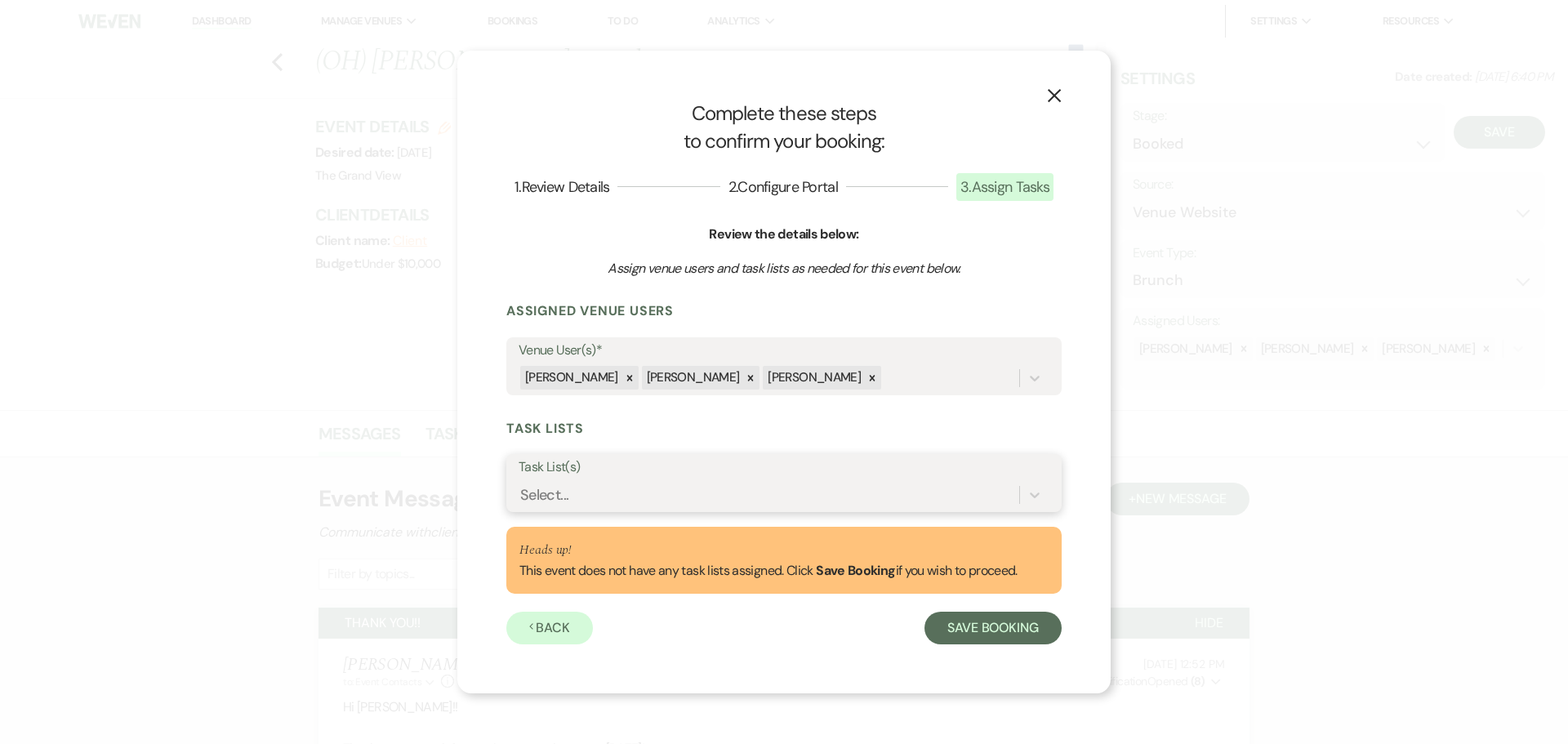
click at [639, 490] on div "Select..." at bounding box center [769, 494] width 500 height 29
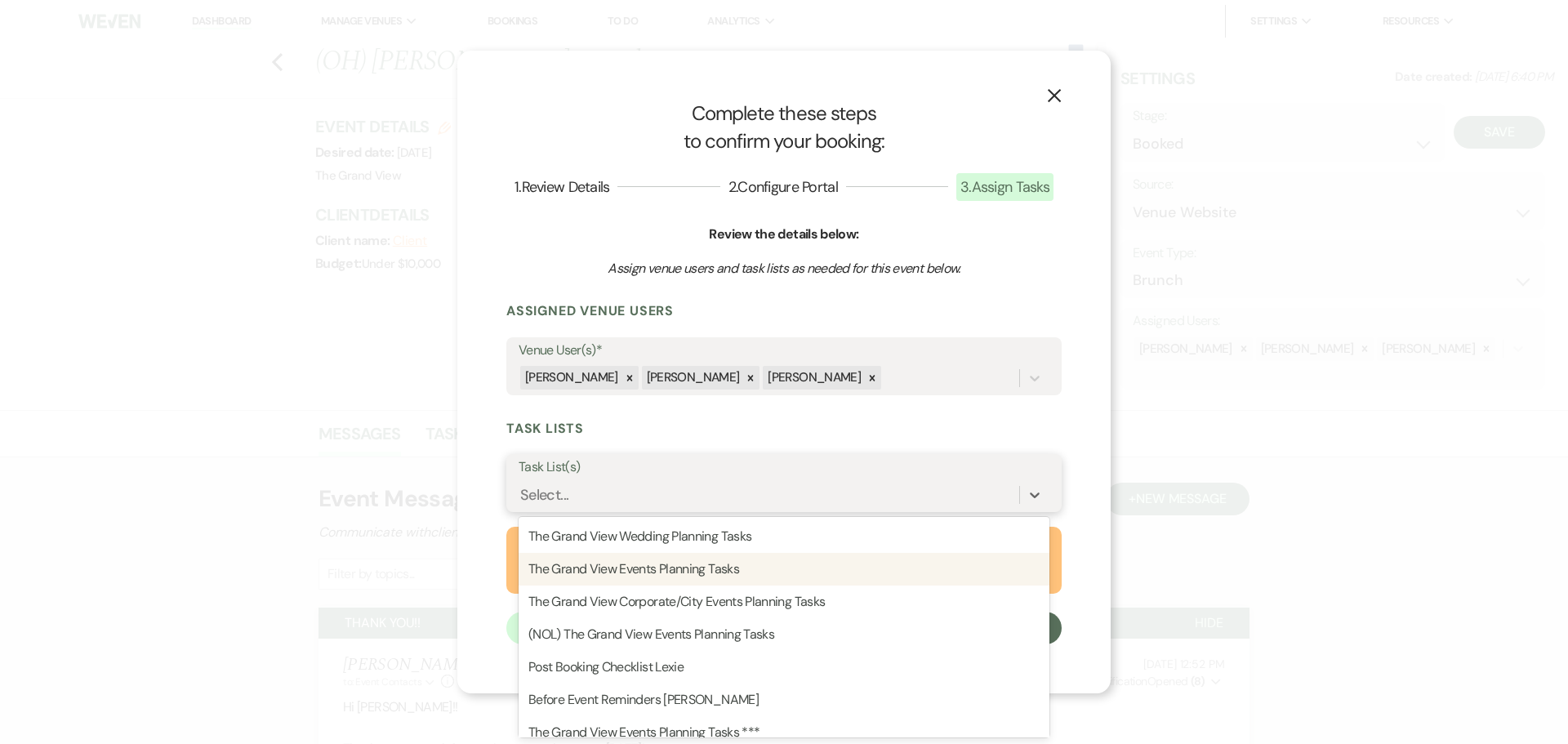
click at [674, 563] on div "The Grand View Events Planning Tasks" at bounding box center [784, 569] width 531 height 32
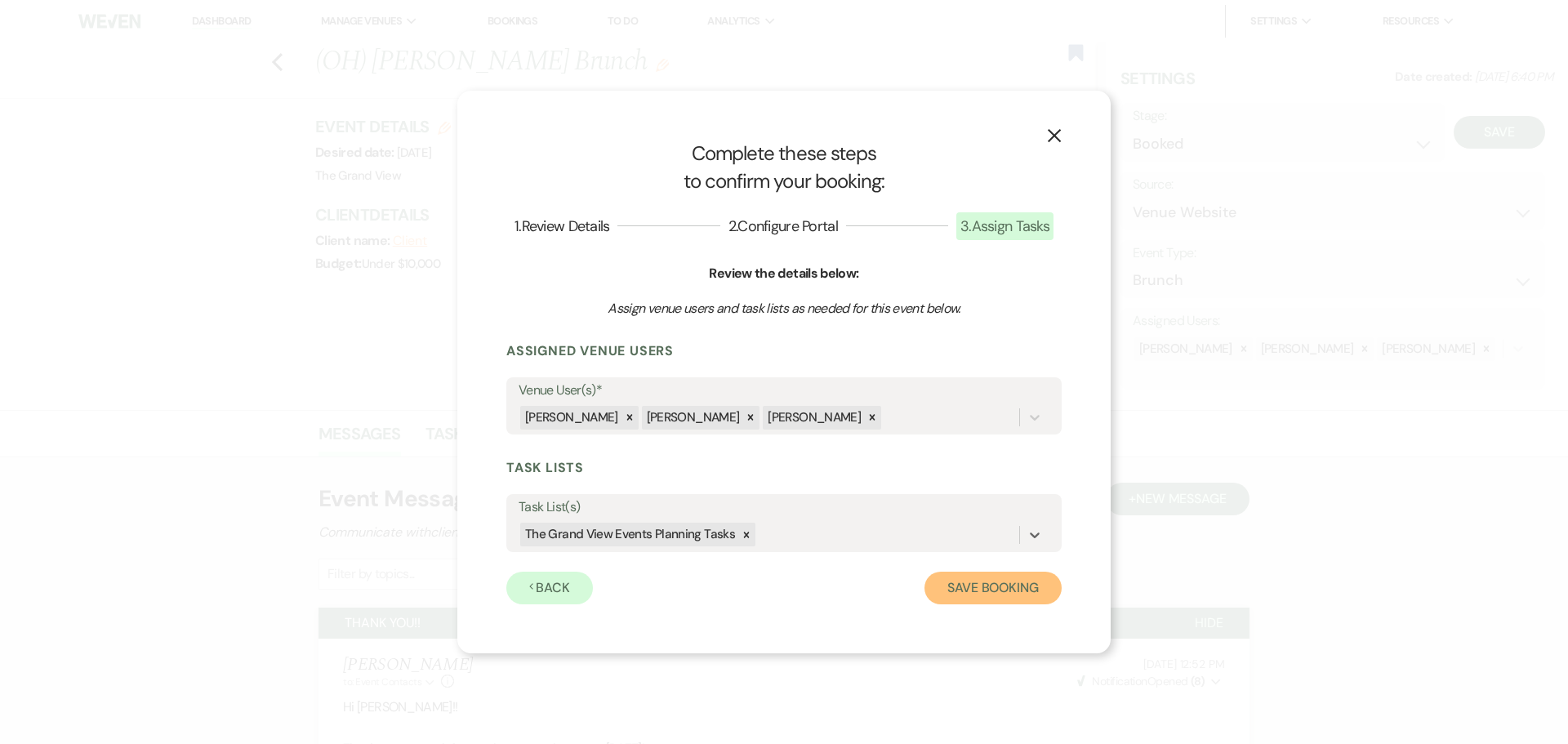
click at [1032, 599] on button "Save Booking" at bounding box center [993, 587] width 138 height 32
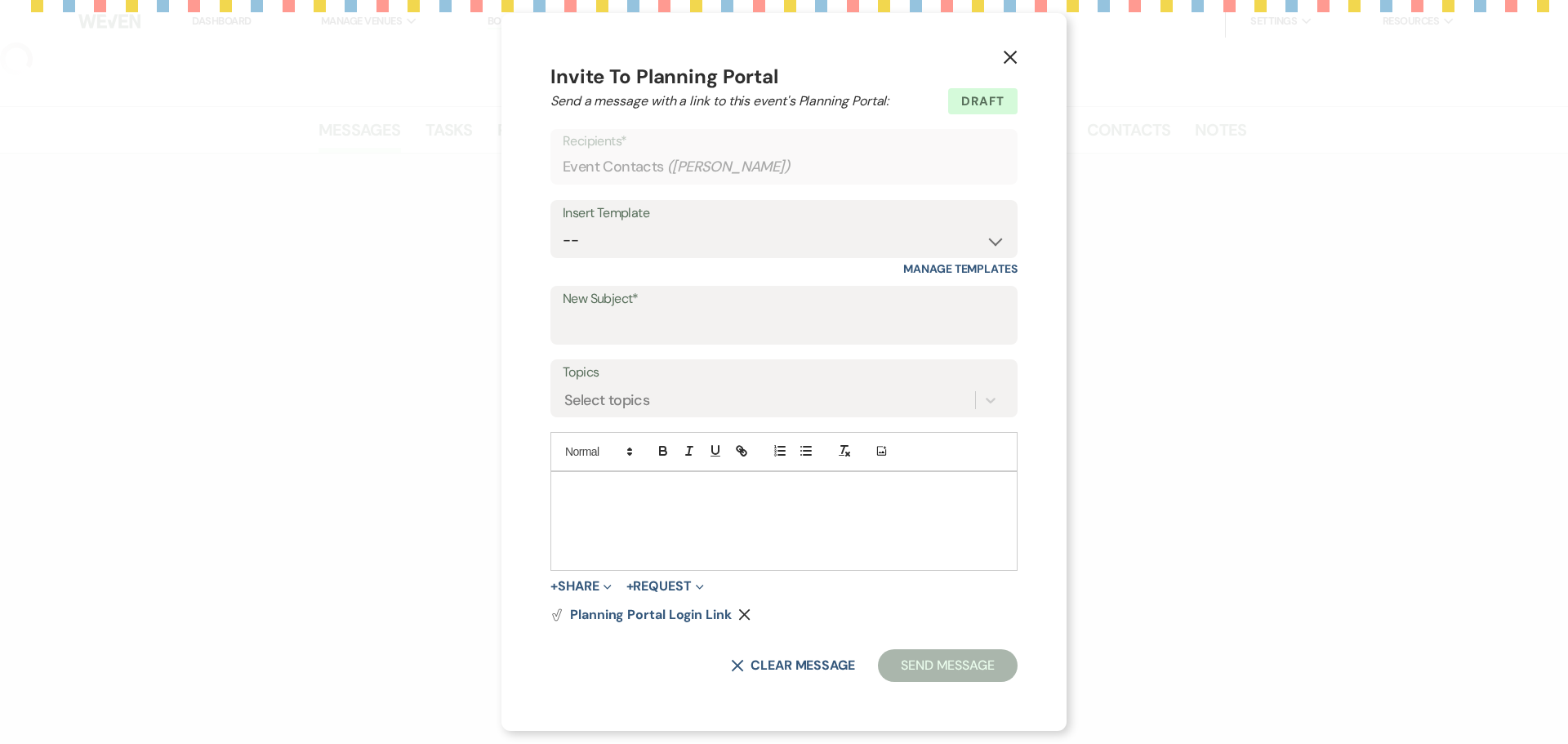
select select "5"
select select "6"
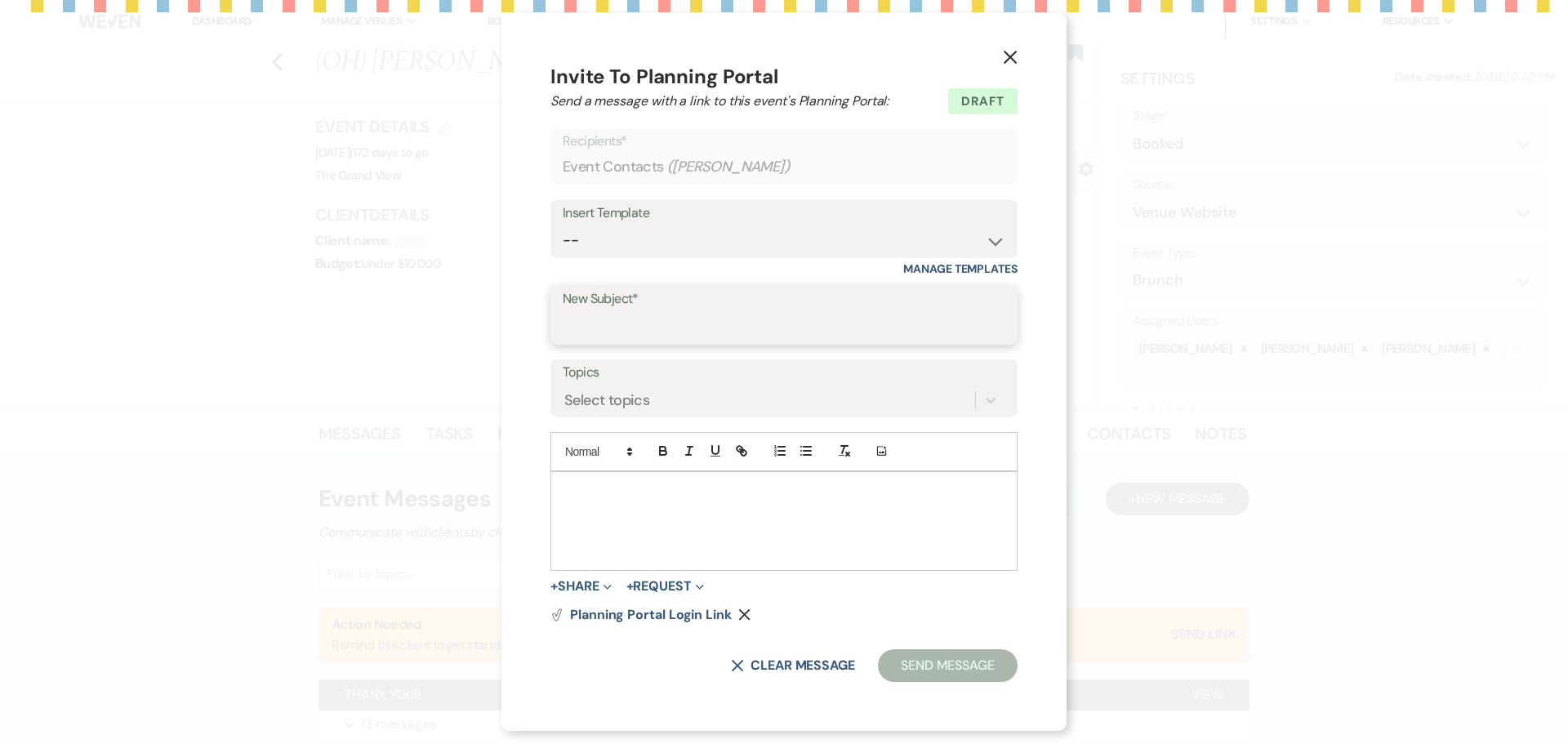
click at [644, 311] on input "New Subject*" at bounding box center [784, 327] width 443 height 32
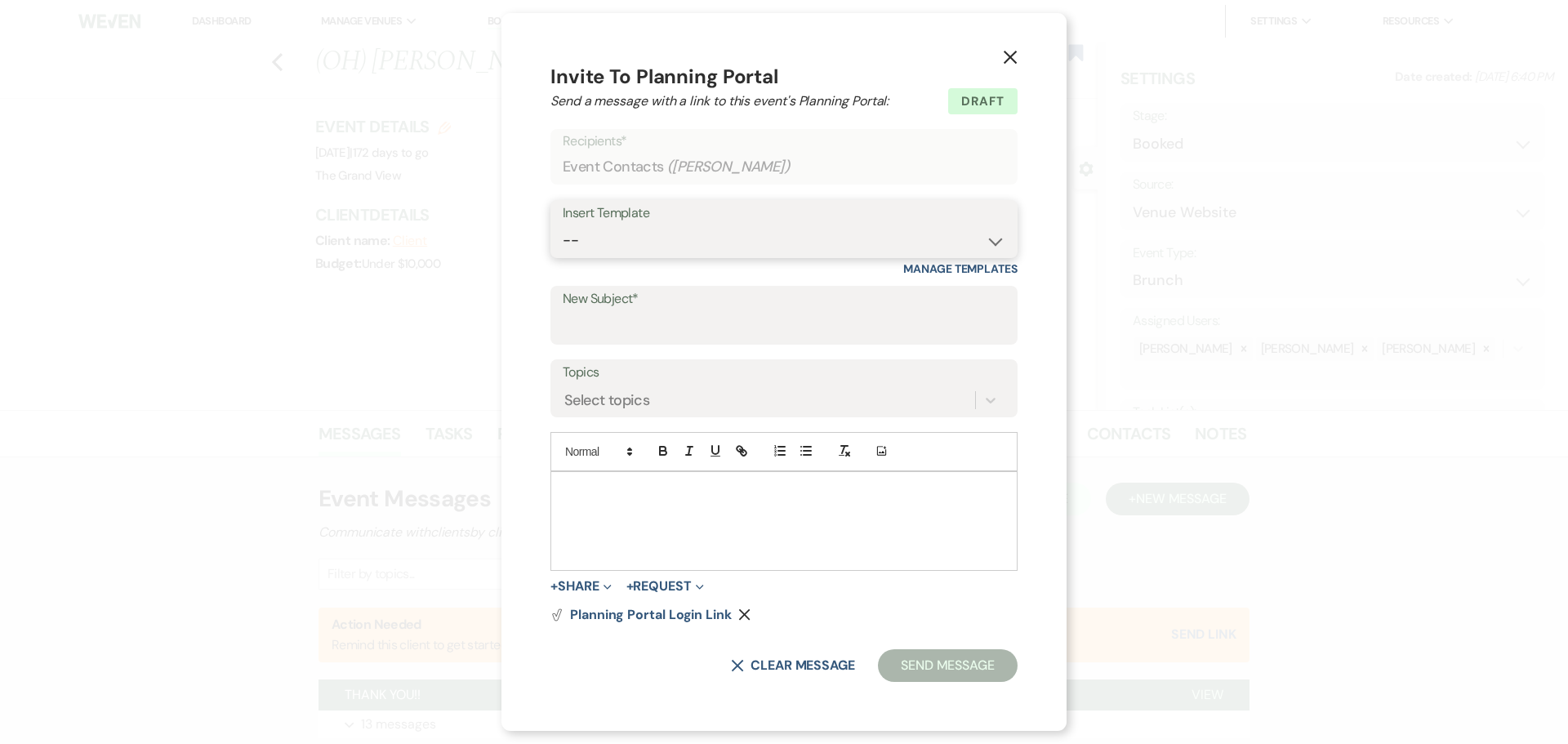
click at [629, 225] on select "-- Weven Planning Portal Introduction (Booked Events) Initial Inquiry Response …" at bounding box center [784, 240] width 443 height 32
select select "5345"
click at [563, 223] on select "-- Weven Planning Portal Introduction (Booked Events) Initial Inquiry Response …" at bounding box center [784, 239] width 443 height 32
type input "Welcome to The Grand View- Let the Planning Begin!"
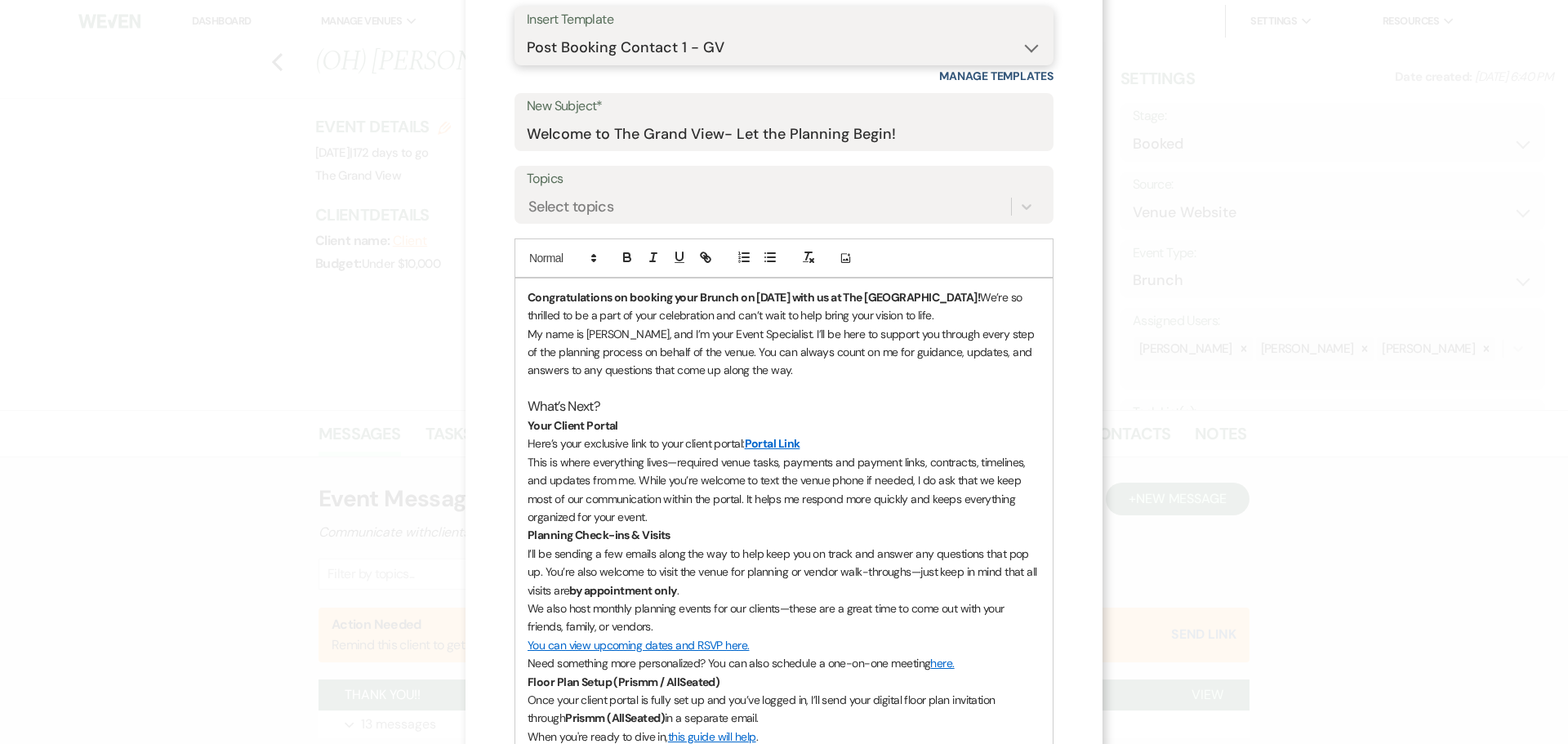
scroll to position [244, 0]
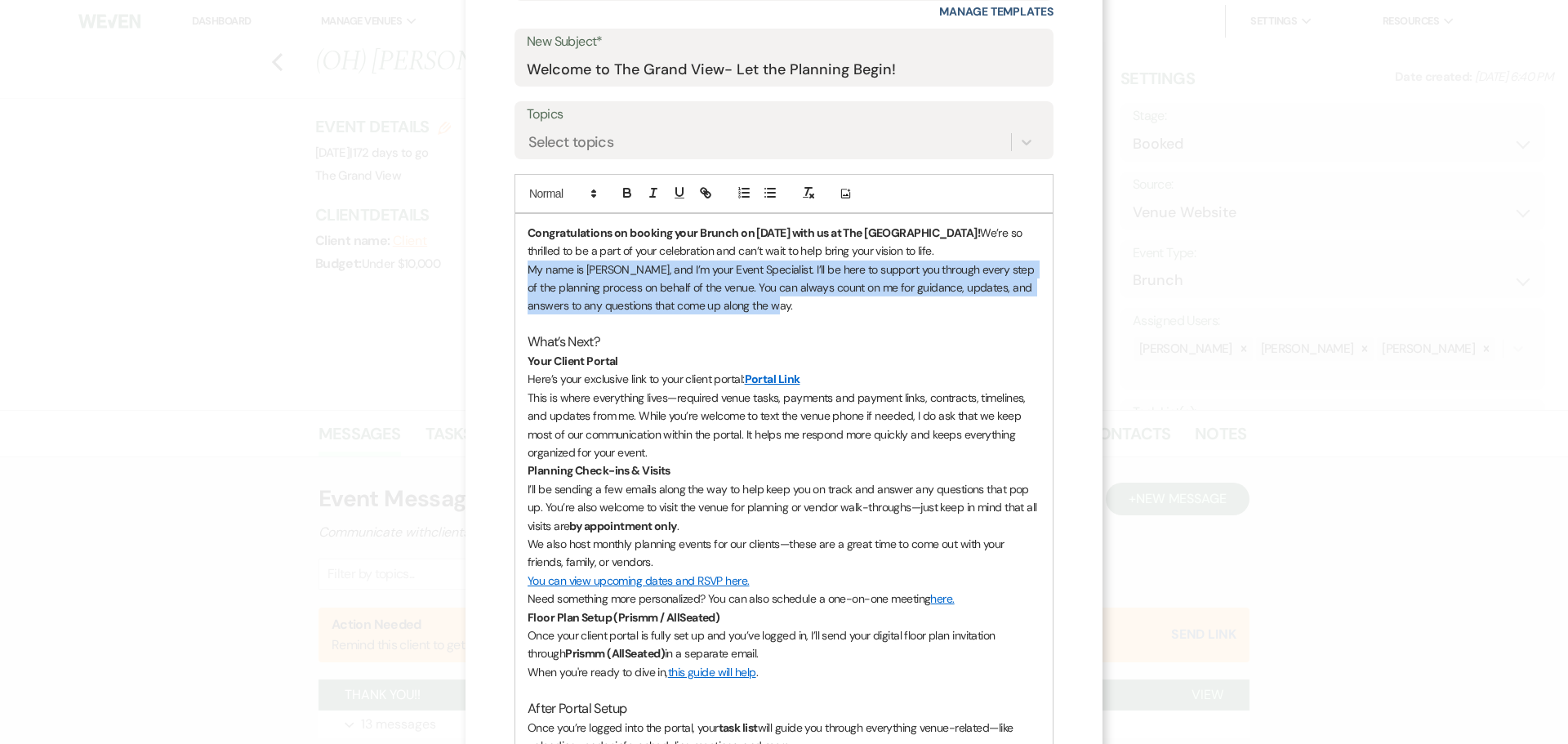
drag, startPoint x: 521, startPoint y: 271, endPoint x: 759, endPoint y: 308, distance: 240.9
click at [759, 308] on p "My name is [PERSON_NAME], and I’m your Event Specialist. I’ll be here to suppor…" at bounding box center [784, 287] width 513 height 54
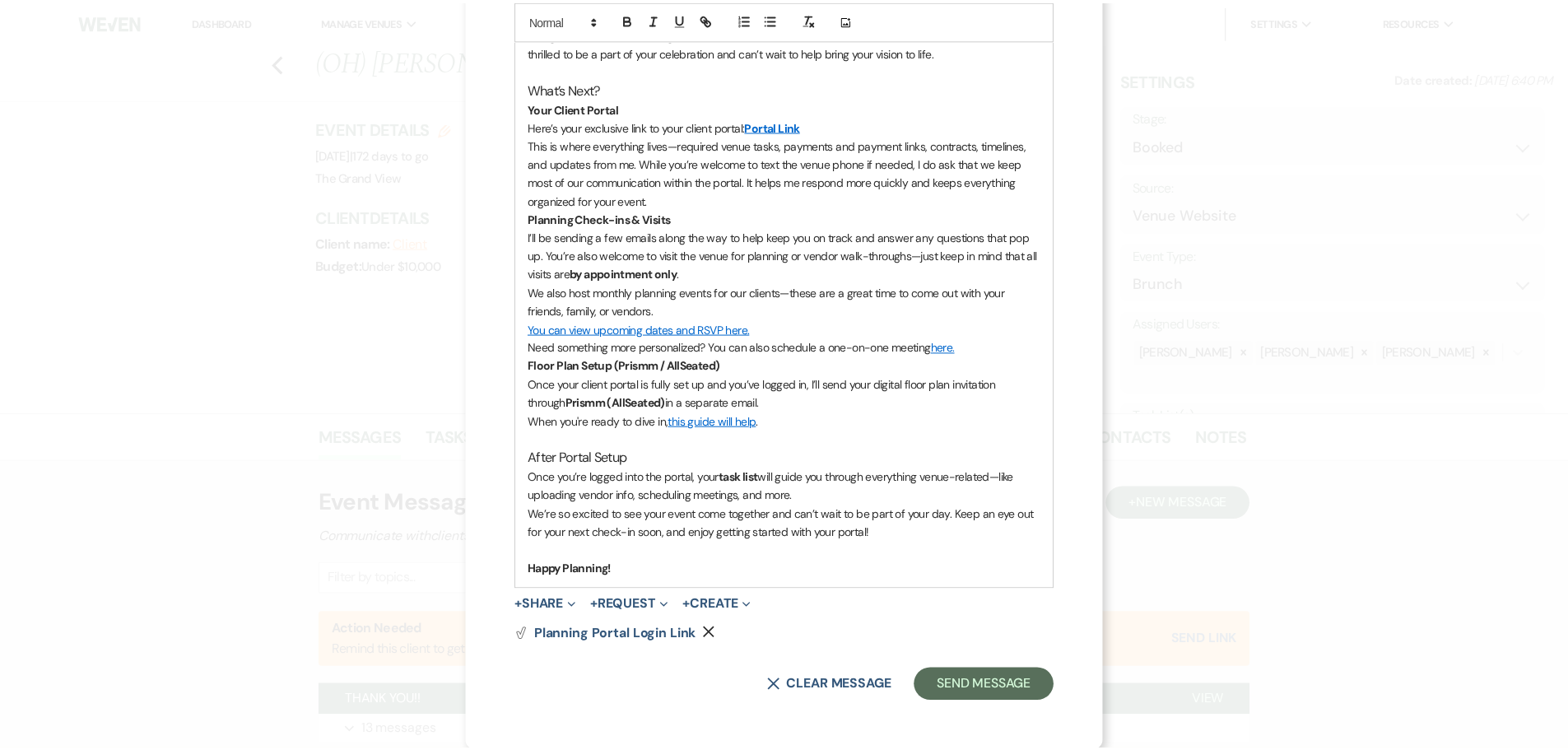
scroll to position [450, 0]
click at [653, 572] on p "Happy Planning!" at bounding box center [790, 568] width 517 height 18
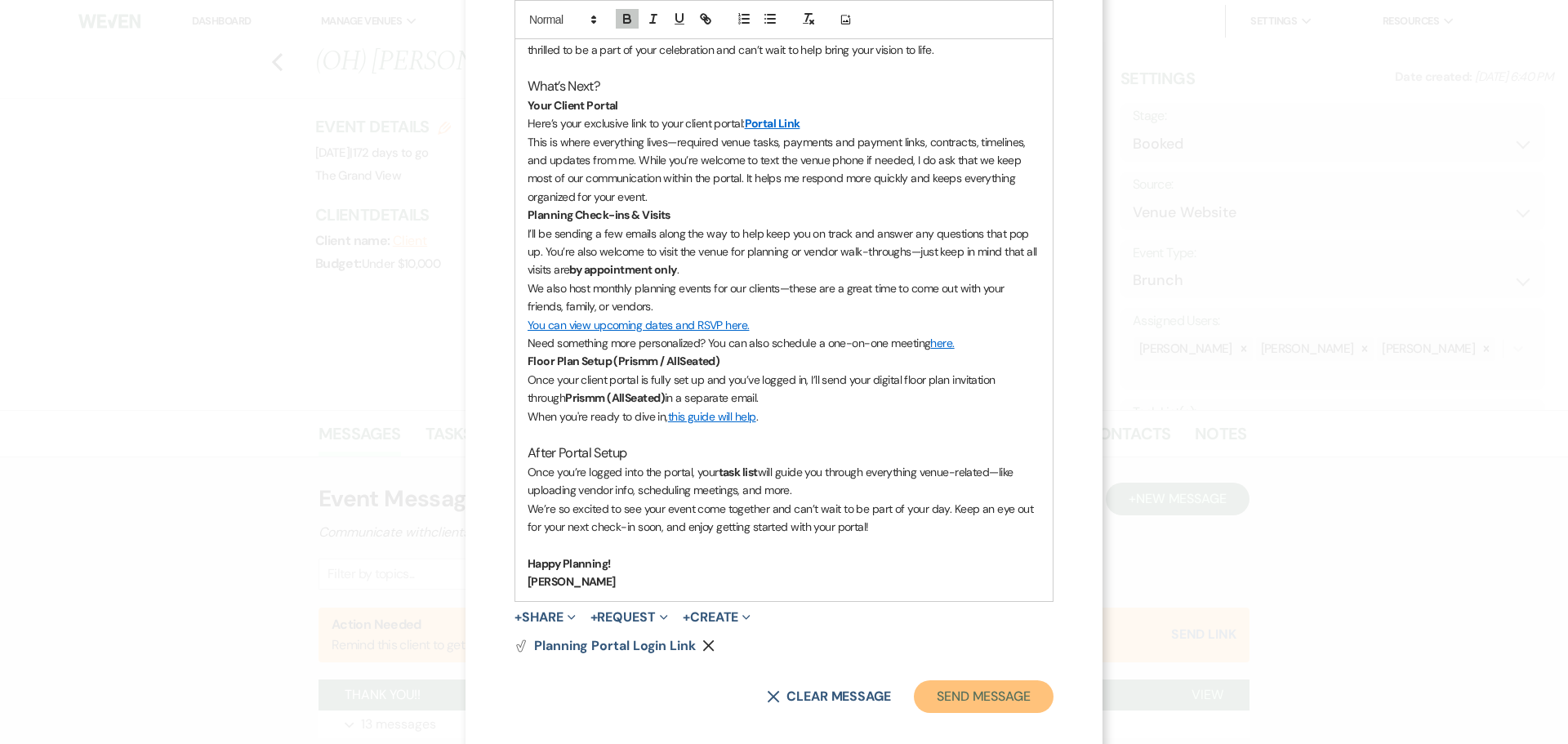
click at [976, 687] on button "Send Message" at bounding box center [983, 696] width 139 height 32
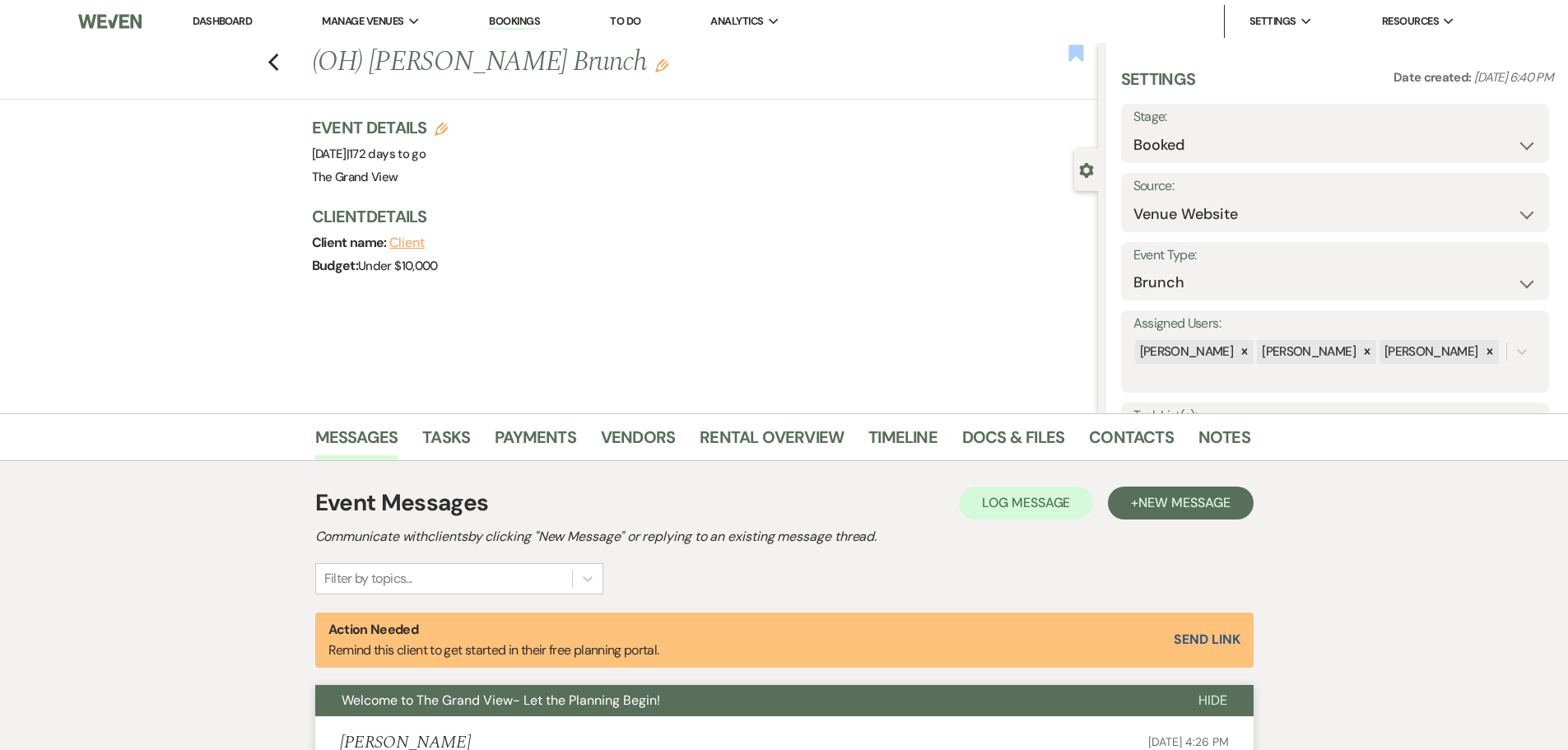
click at [1073, 51] on use "button" at bounding box center [1075, 52] width 15 height 17
click at [655, 64] on icon "Edit" at bounding box center [662, 65] width 13 height 13
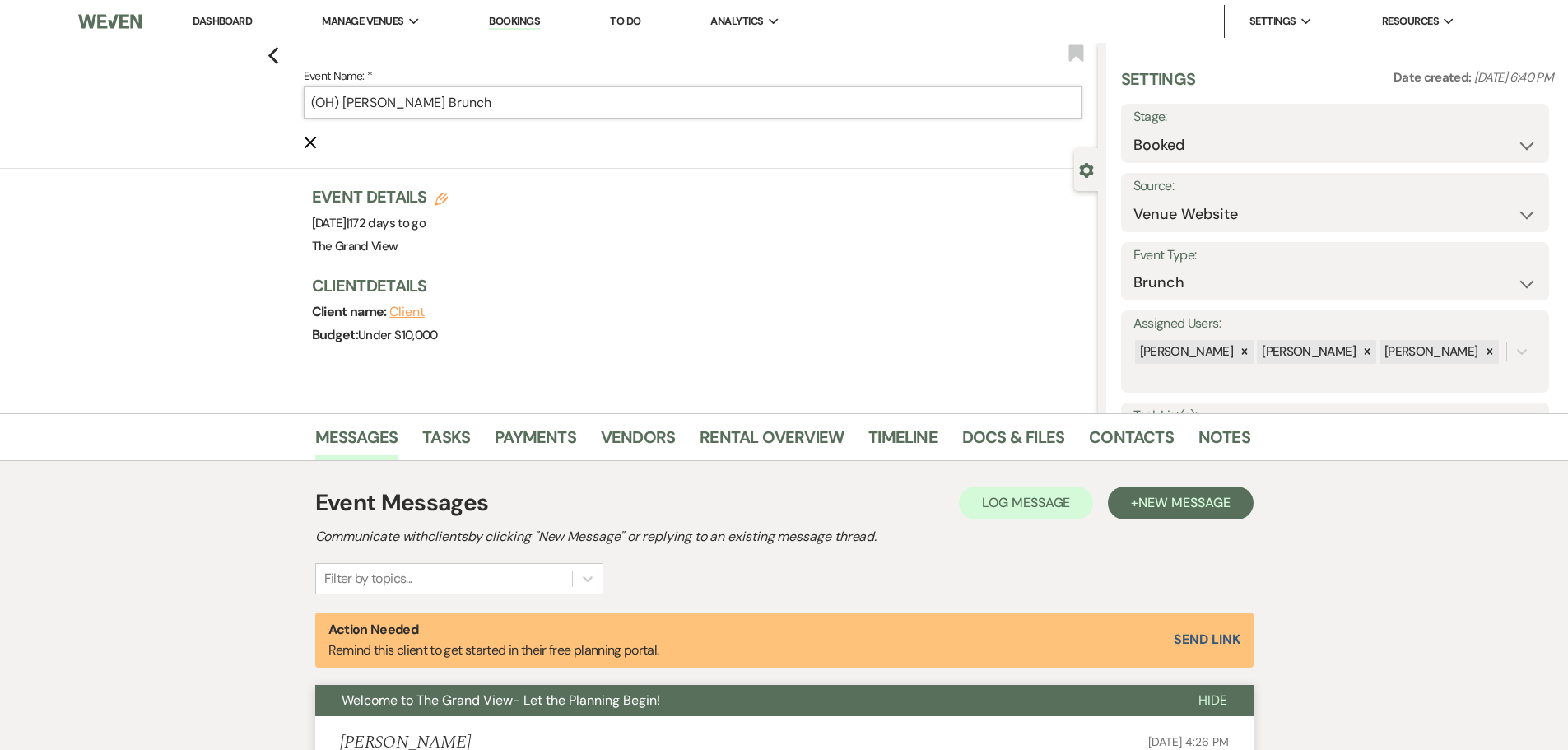
drag, startPoint x: 349, startPoint y: 101, endPoint x: 280, endPoint y: 103, distance: 69.0
click at [280, 103] on div "Previous Event Name: * (OH) [PERSON_NAME] Brunch Cancel Edit Bookmark" at bounding box center [545, 105] width 1106 height 126
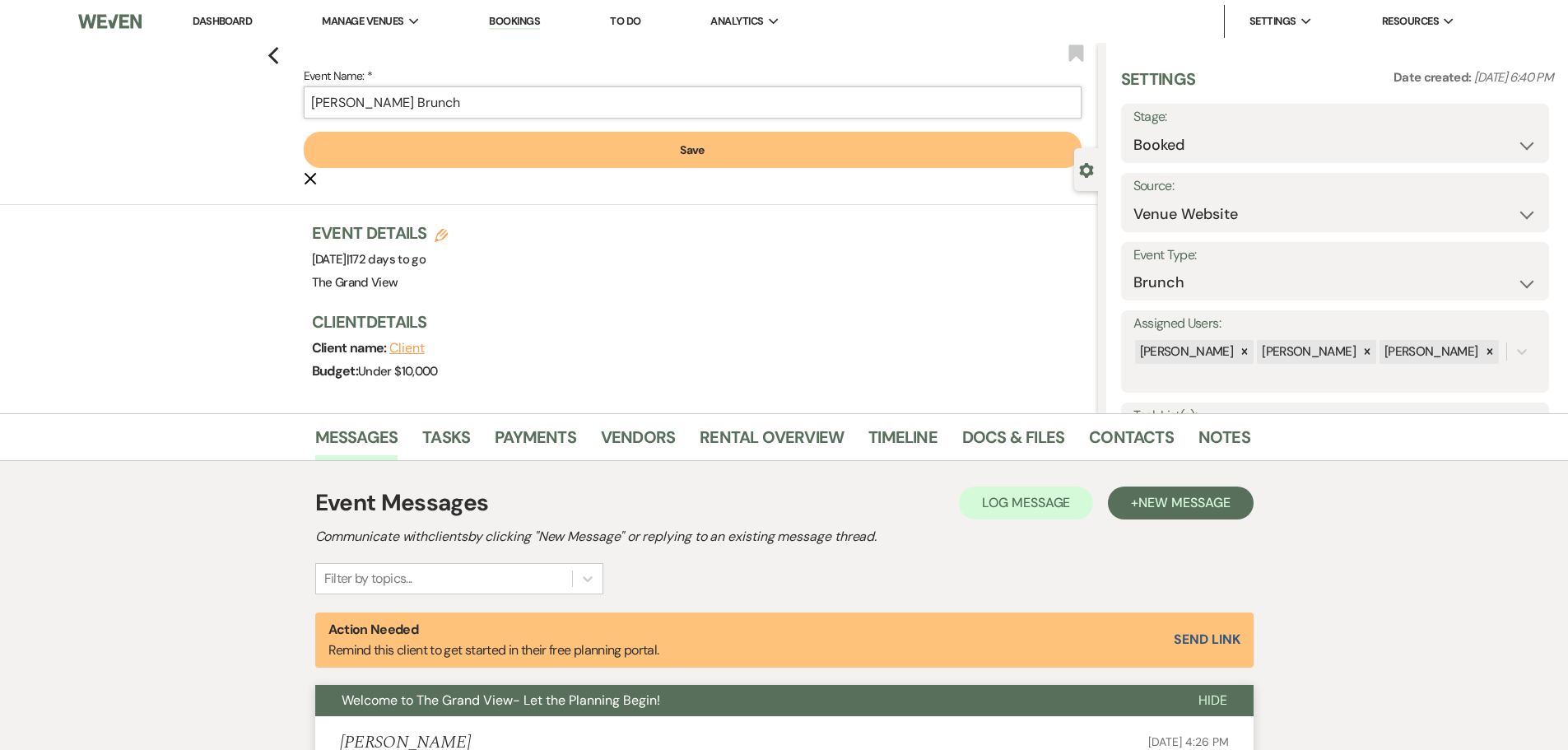
click at [473, 103] on input "[PERSON_NAME] Brunch" at bounding box center [693, 102] width 777 height 32
type input "[PERSON_NAME] Brunch | 12 PM - 6 PM | Ballroom ONLY"
click at [723, 158] on button "Save" at bounding box center [693, 149] width 777 height 36
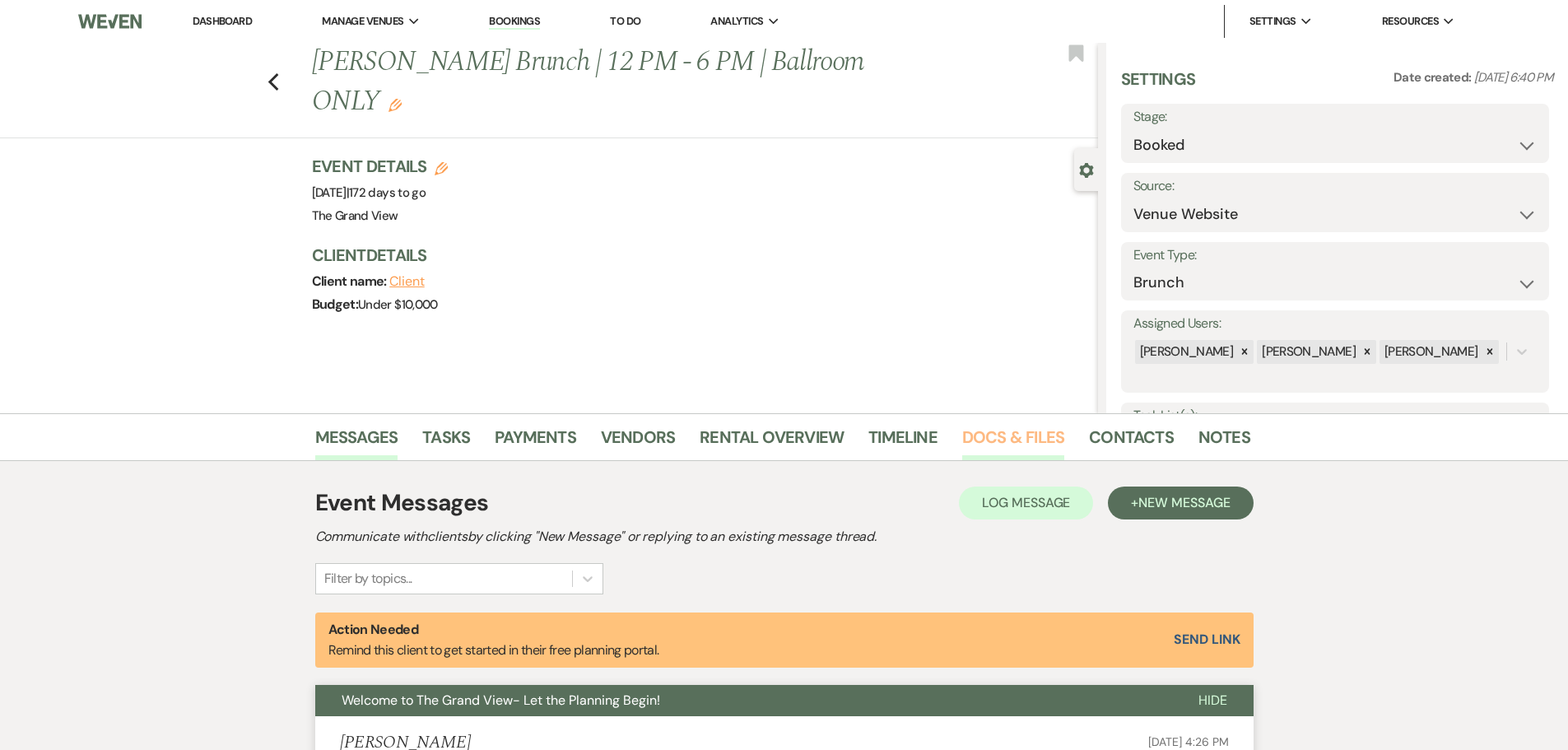
click at [994, 439] on link "Docs & Files" at bounding box center [1013, 442] width 102 height 36
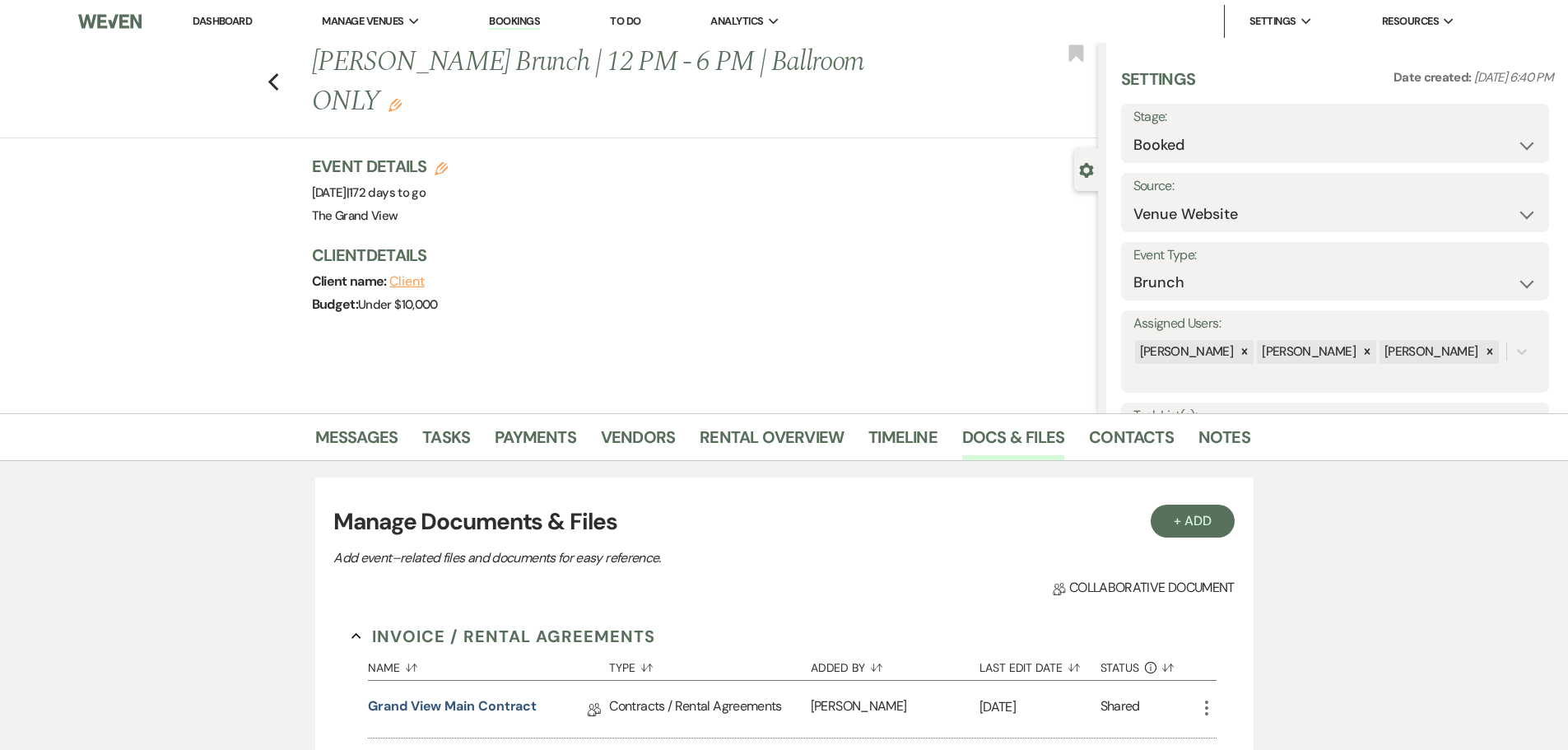
click at [489, 695] on div "Grand View Main Contract Collab Doc" at bounding box center [488, 708] width 241 height 57
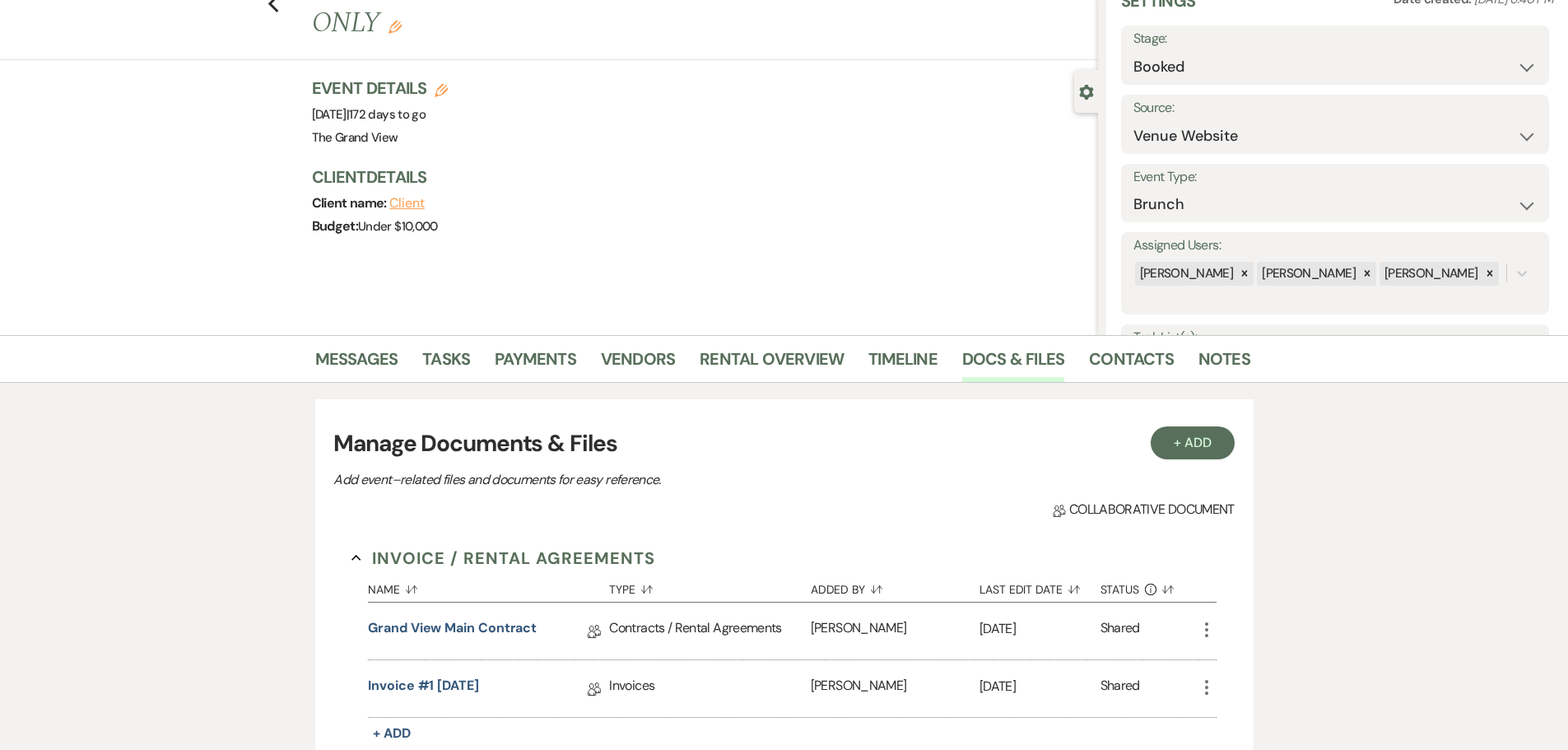
scroll to position [82, 0]
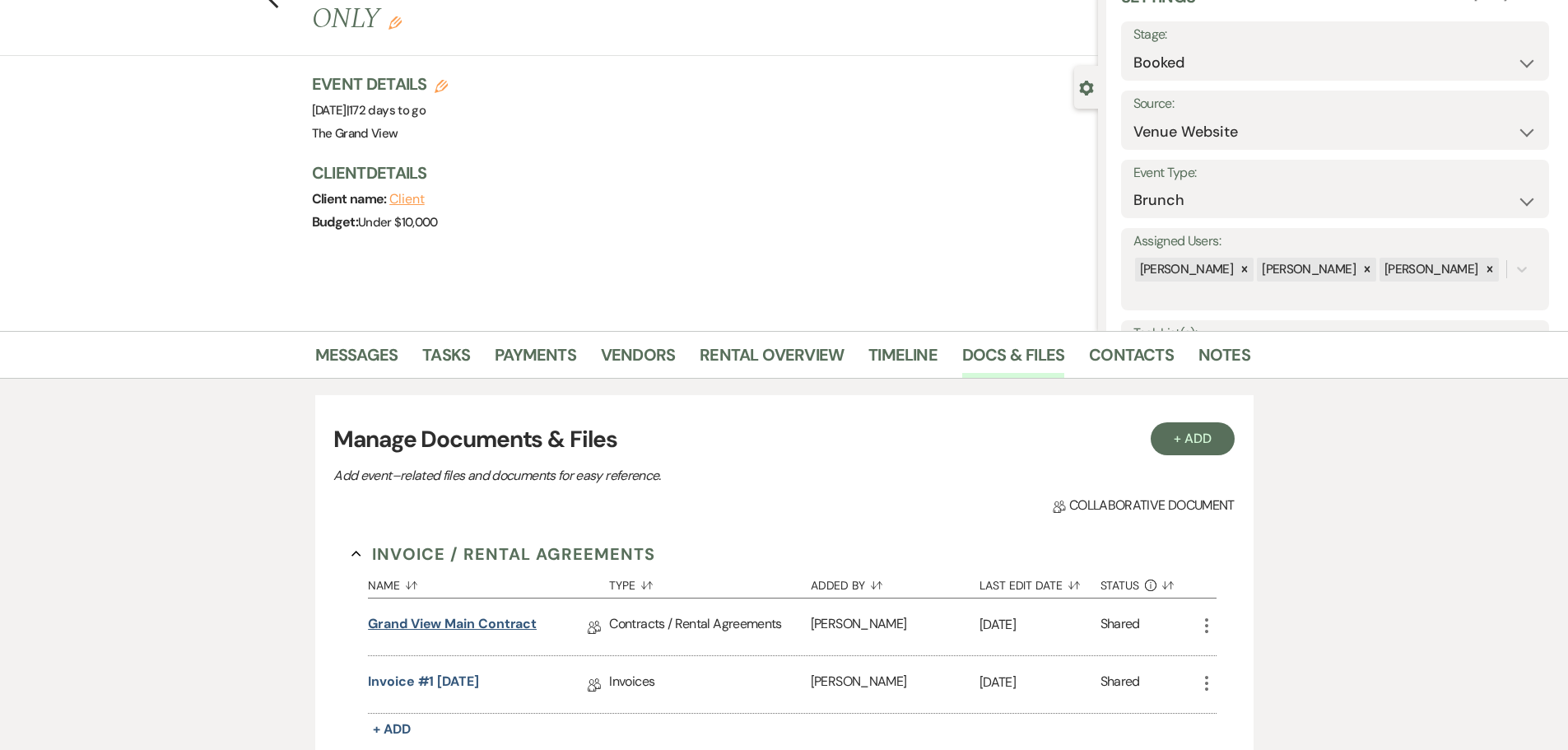
click at [488, 626] on link "Grand View Main Contract" at bounding box center [451, 626] width 169 height 26
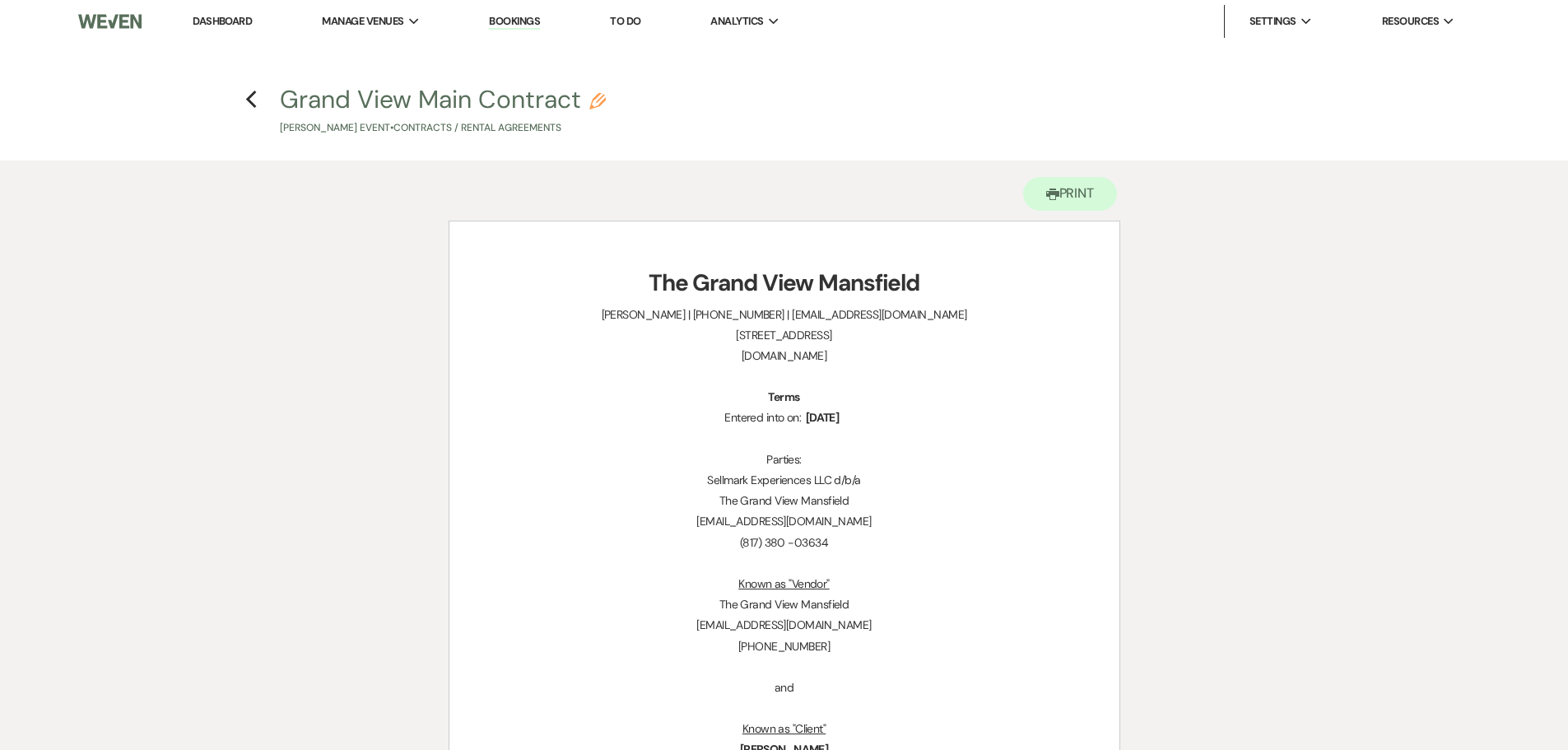
click at [244, 96] on h4 "Previous Grand View Main Contract Pencil [PERSON_NAME] Event • Contracts / Rent…" at bounding box center [784, 109] width 1185 height 54
click at [248, 97] on use "button" at bounding box center [252, 99] width 11 height 18
select select "5"
select select "6"
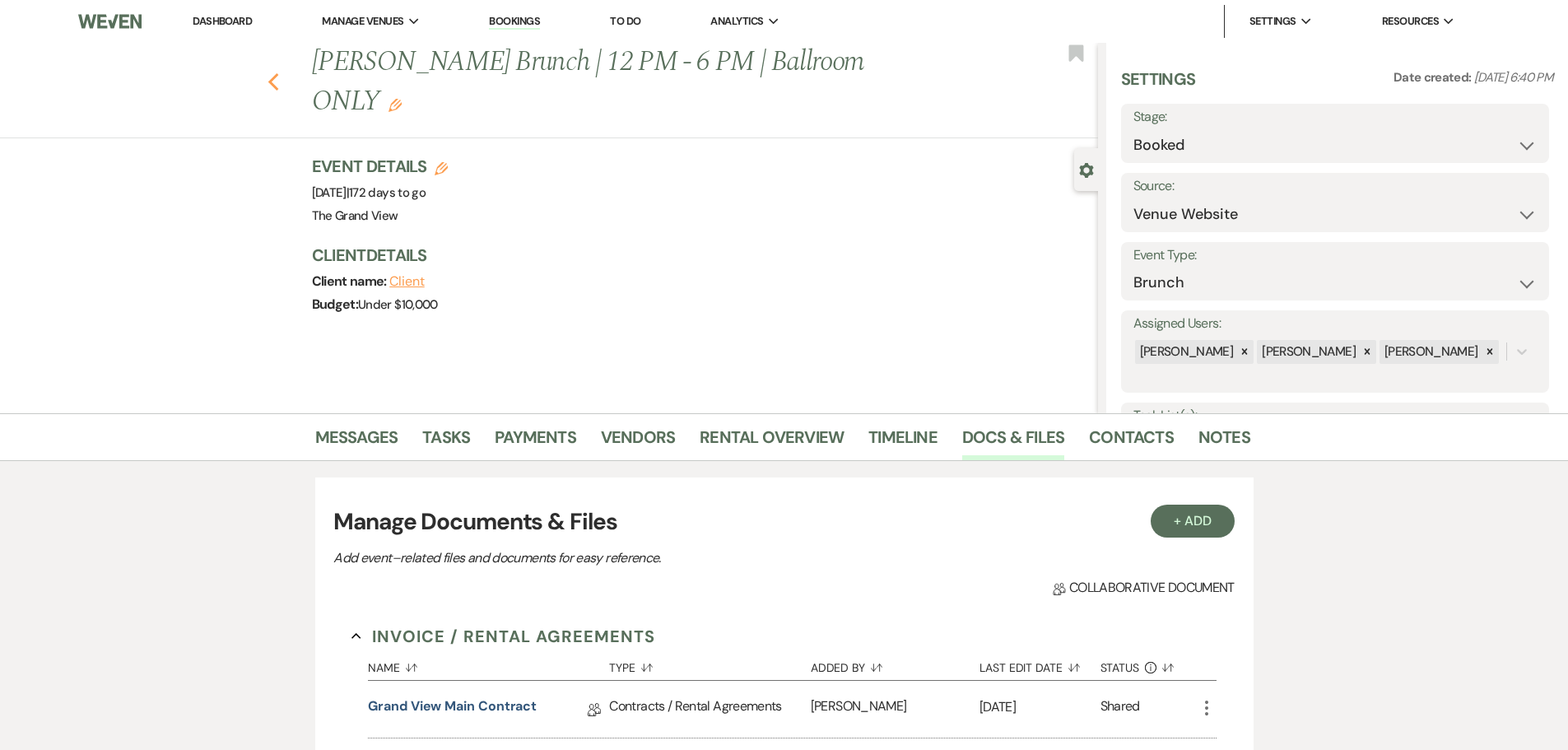
click at [280, 72] on icon "Previous" at bounding box center [274, 82] width 12 height 19
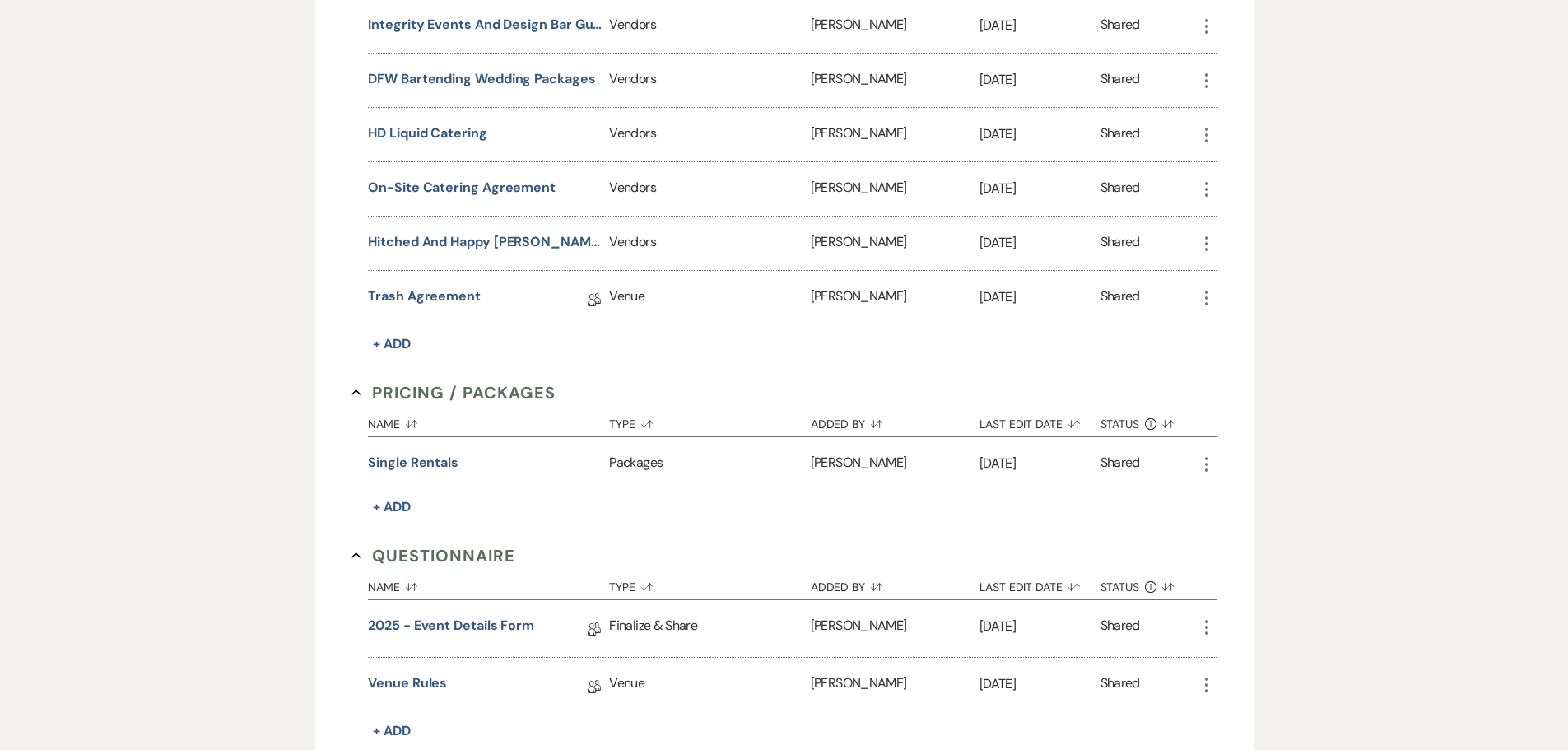
select select "5"
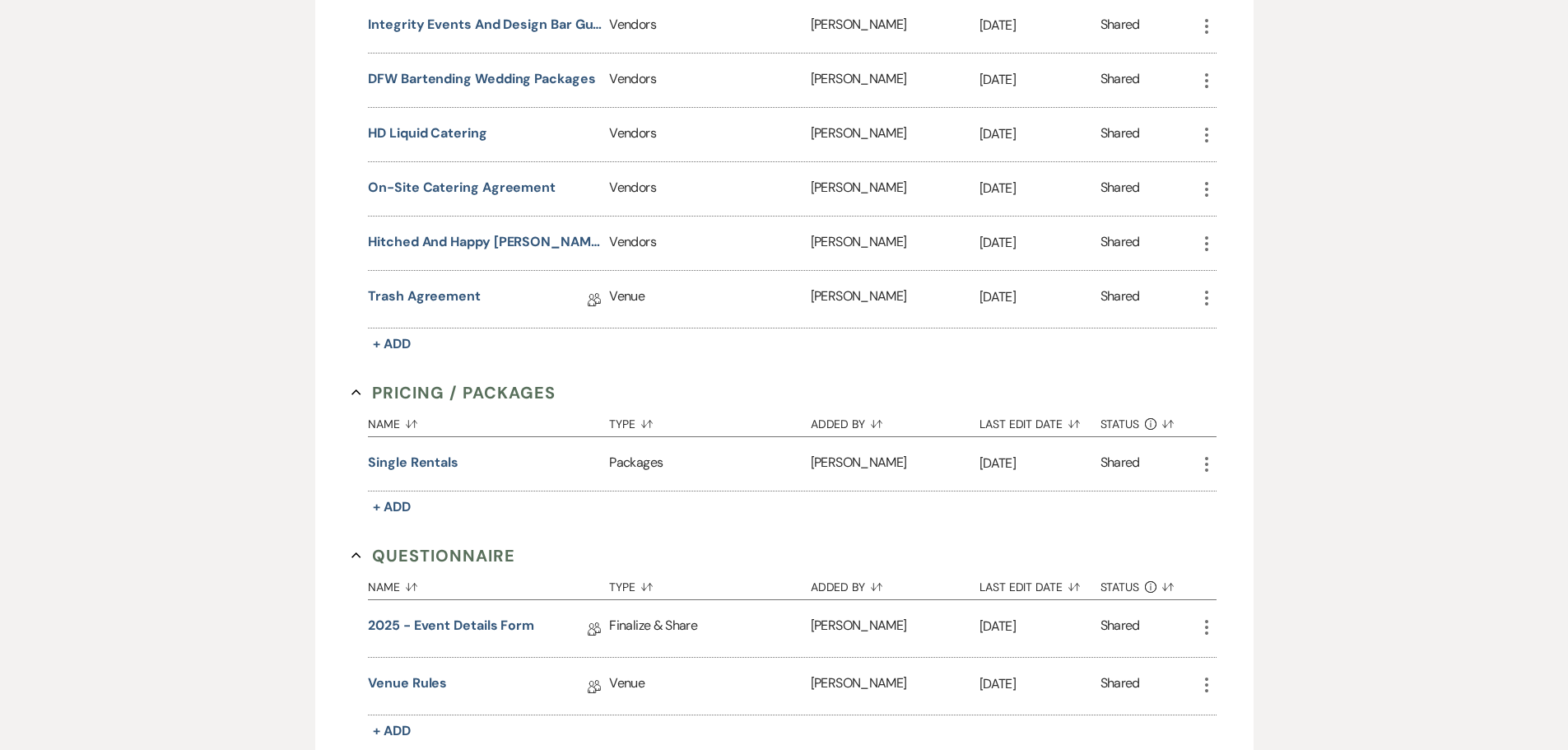
select select "5"
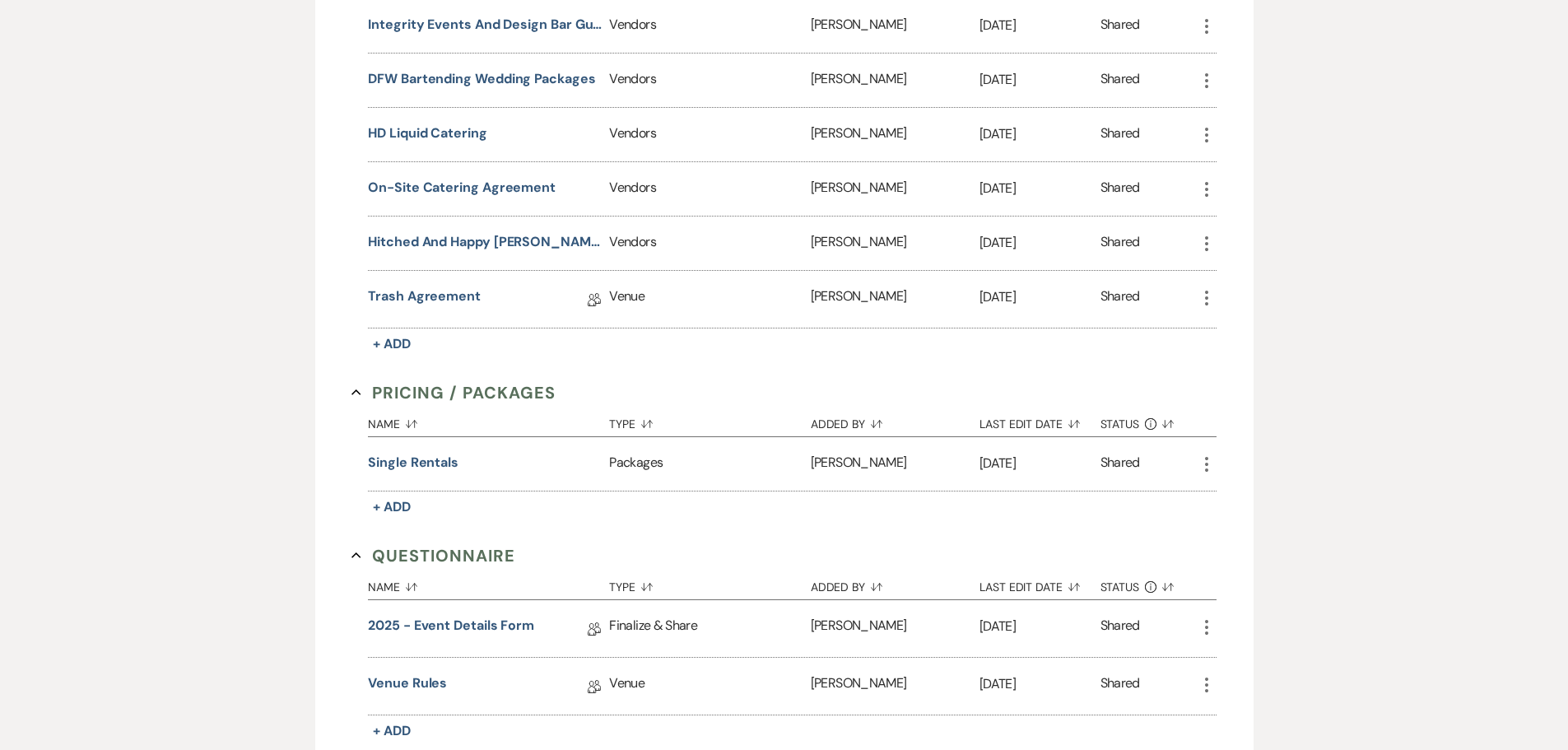
select select "5"
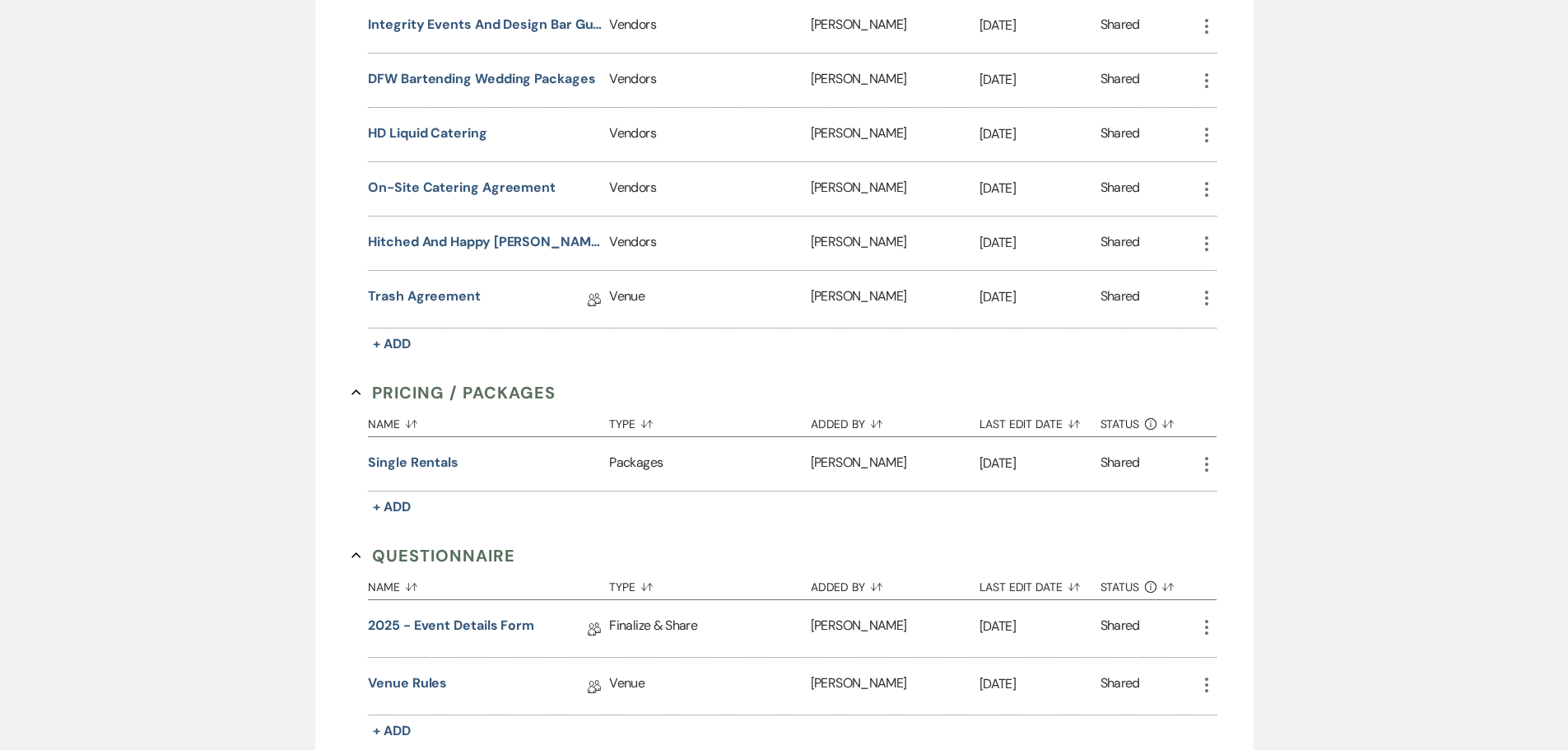
select select "5"
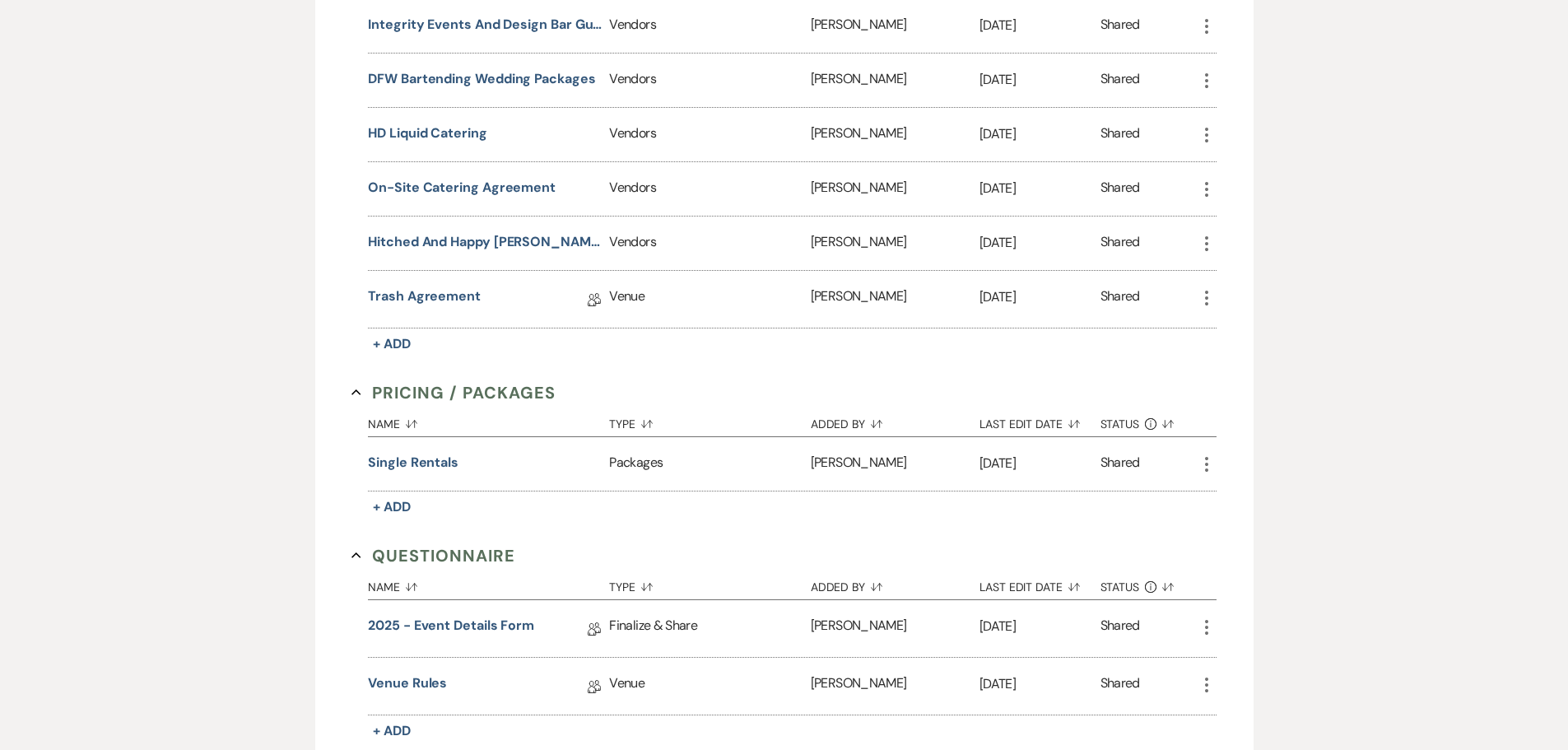
select select "5"
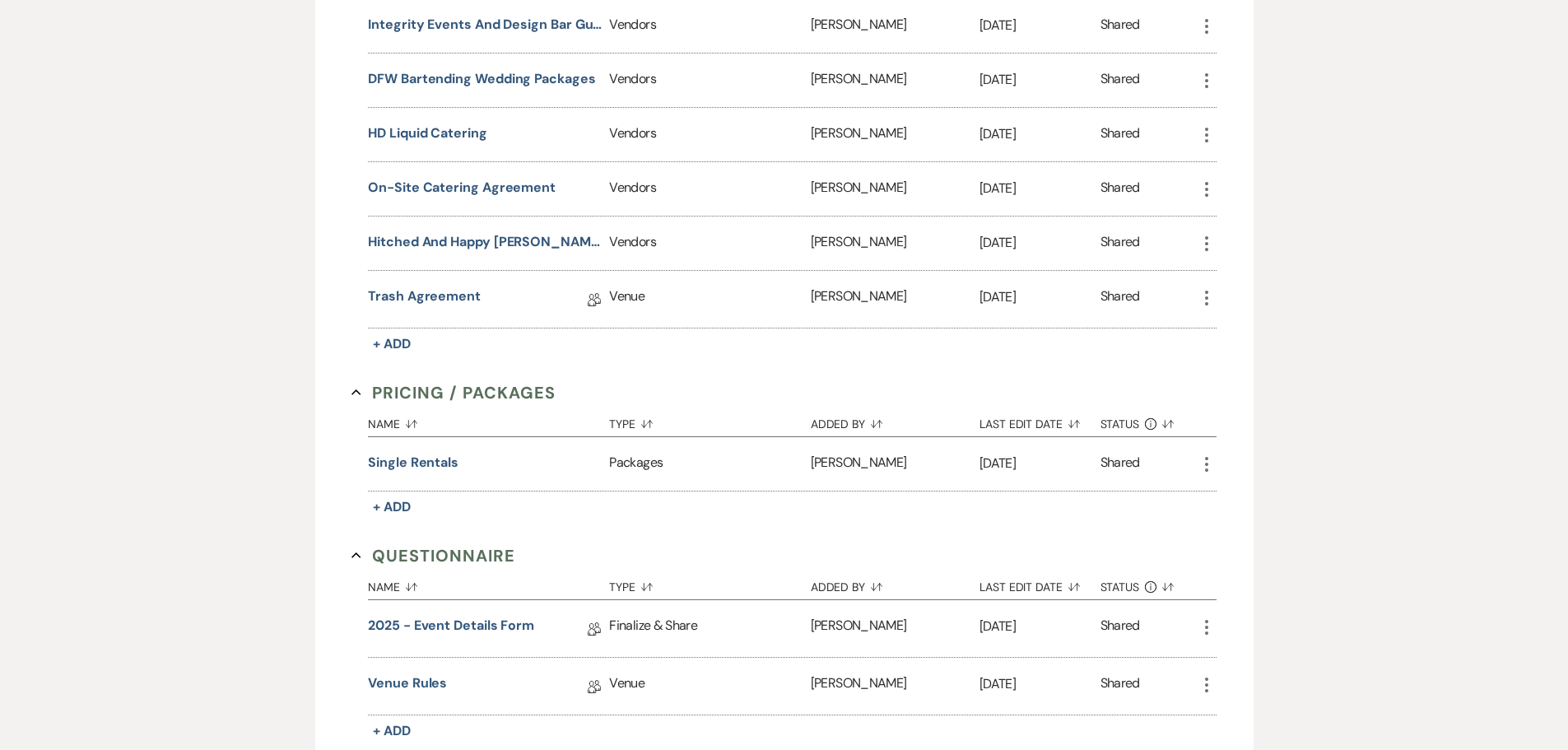
select select "5"
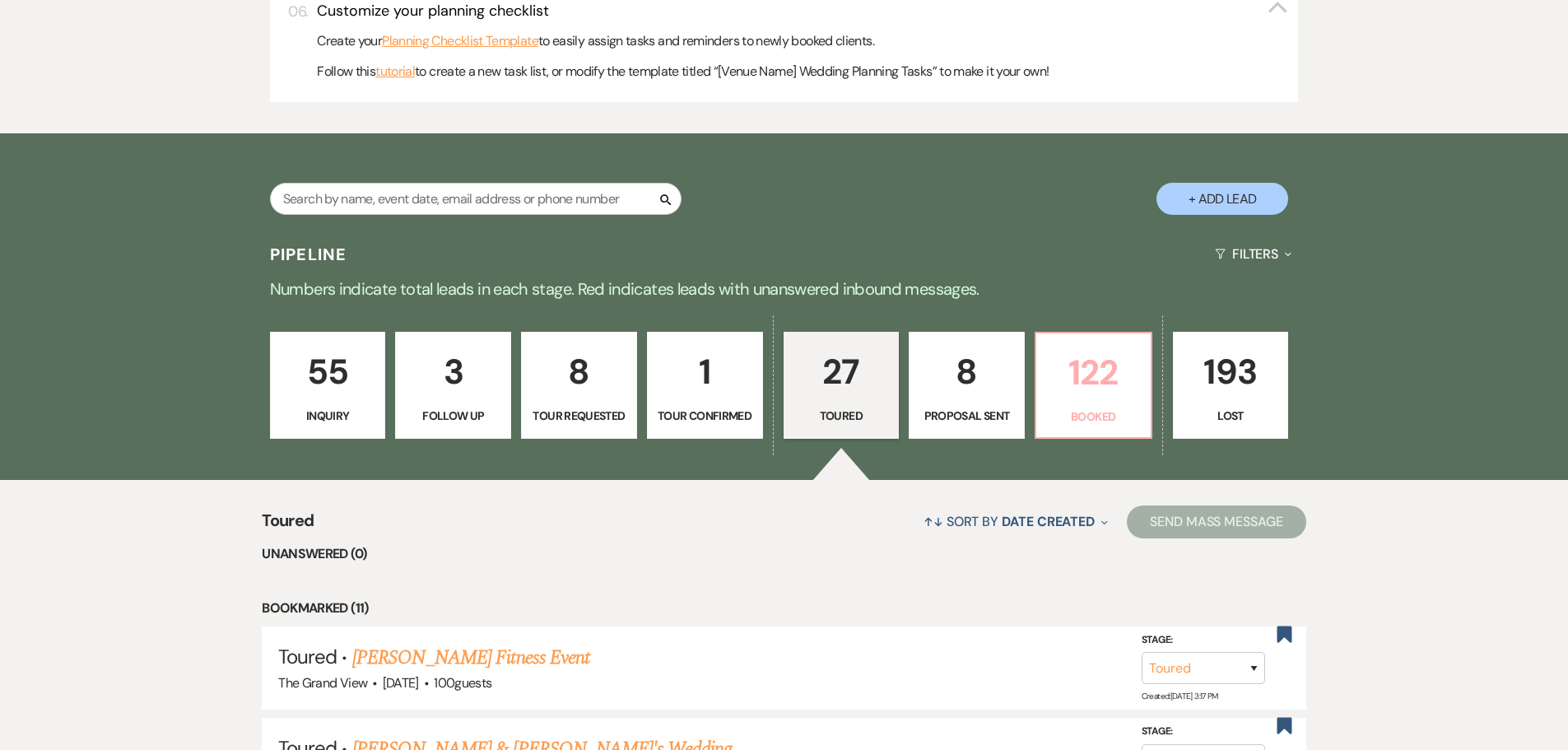
click at [1078, 376] on p "122" at bounding box center [1093, 372] width 95 height 55
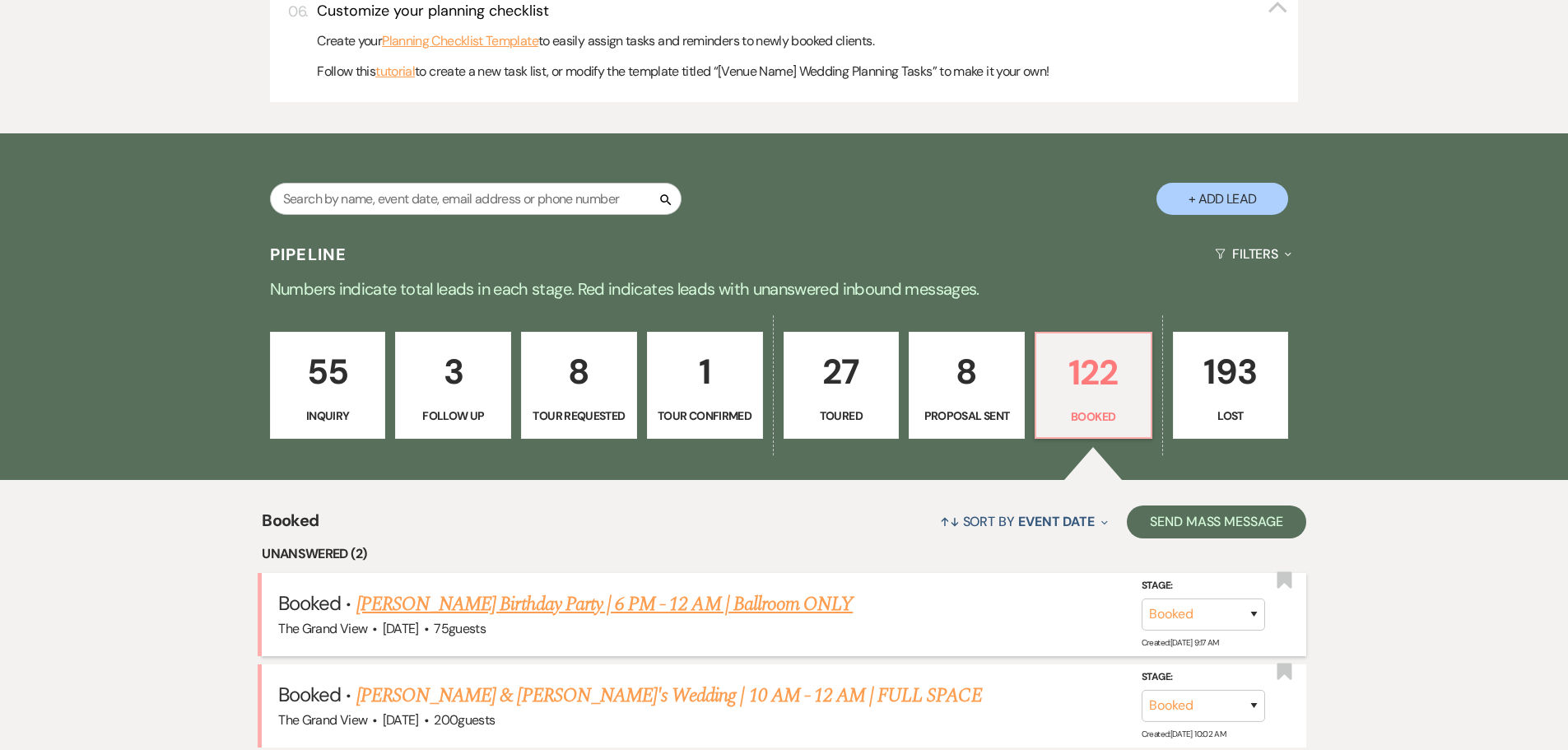
scroll to position [1152, 0]
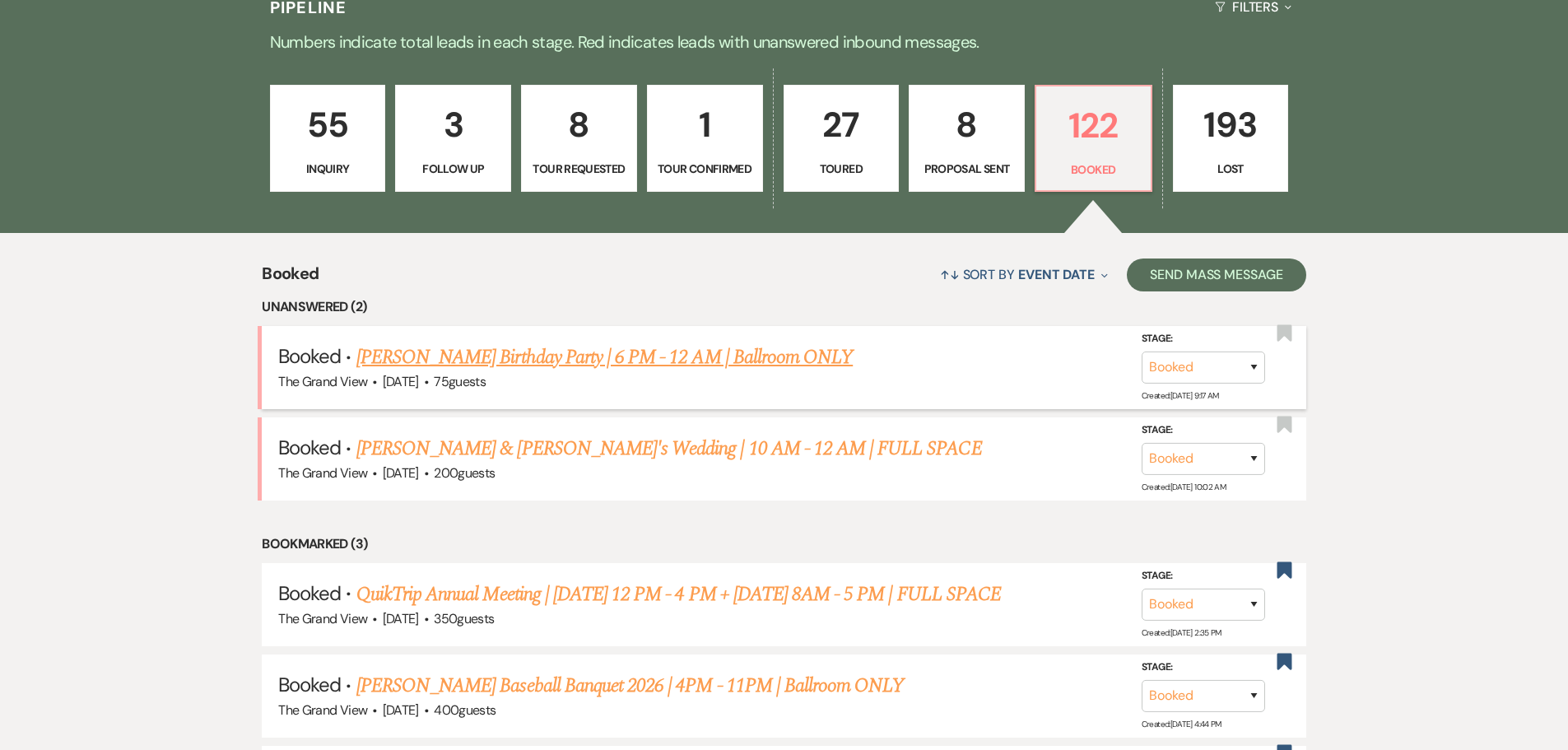
click at [561, 358] on link "[PERSON_NAME] Birthday Party | 6 PM - 12 AM | Ballroom ONLY" at bounding box center [604, 358] width 496 height 30
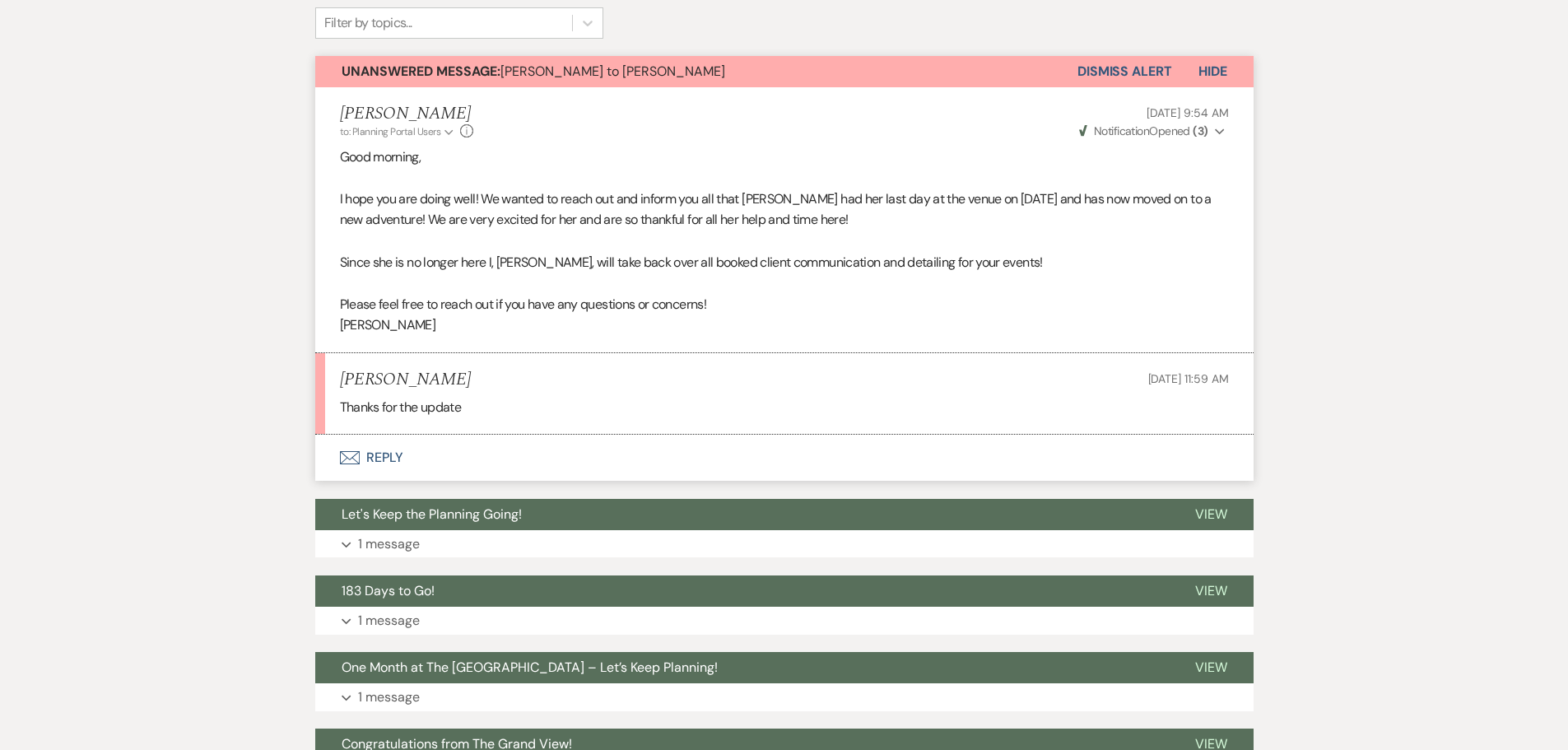
scroll to position [330, 0]
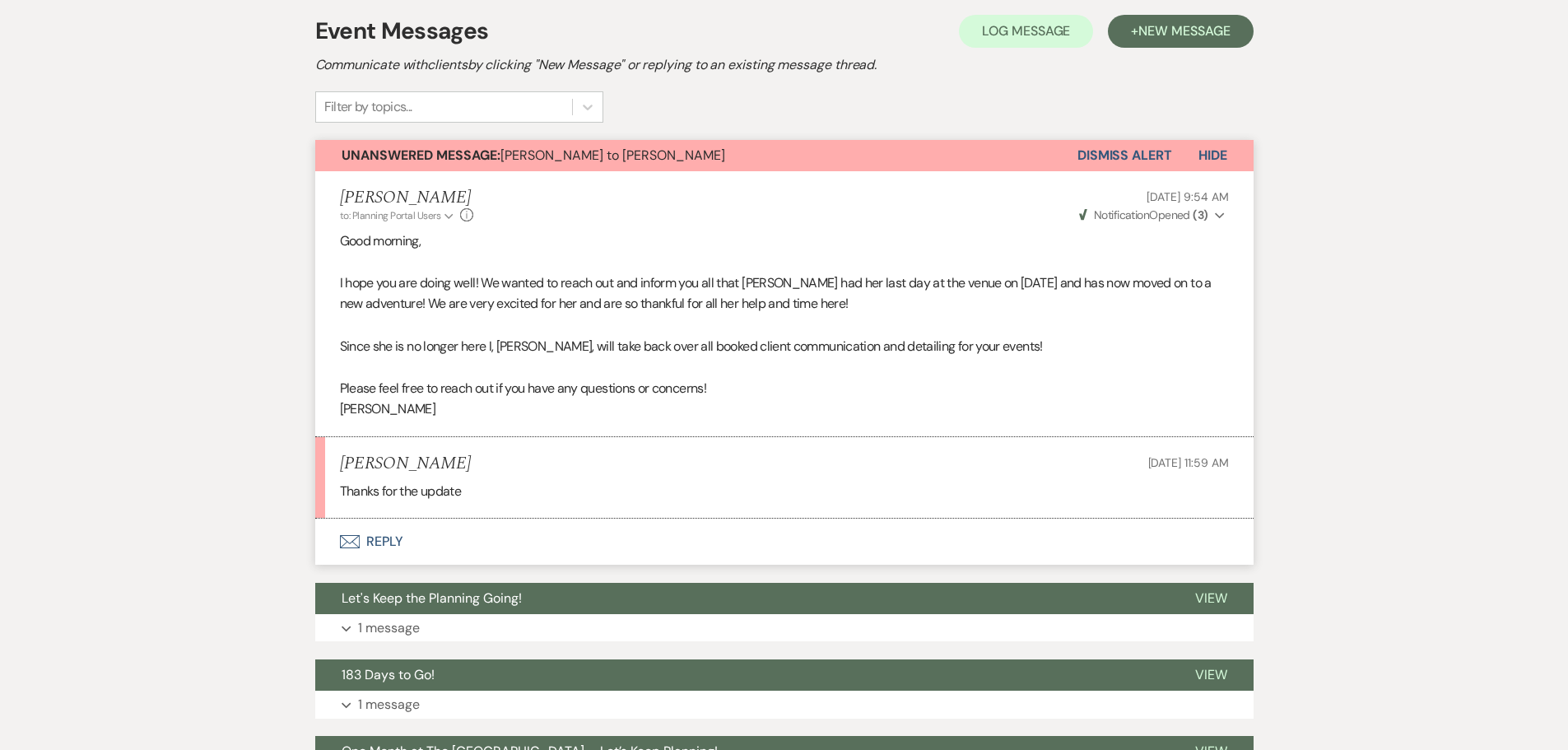
click at [1089, 163] on button "Dismiss Alert" at bounding box center [1125, 155] width 95 height 31
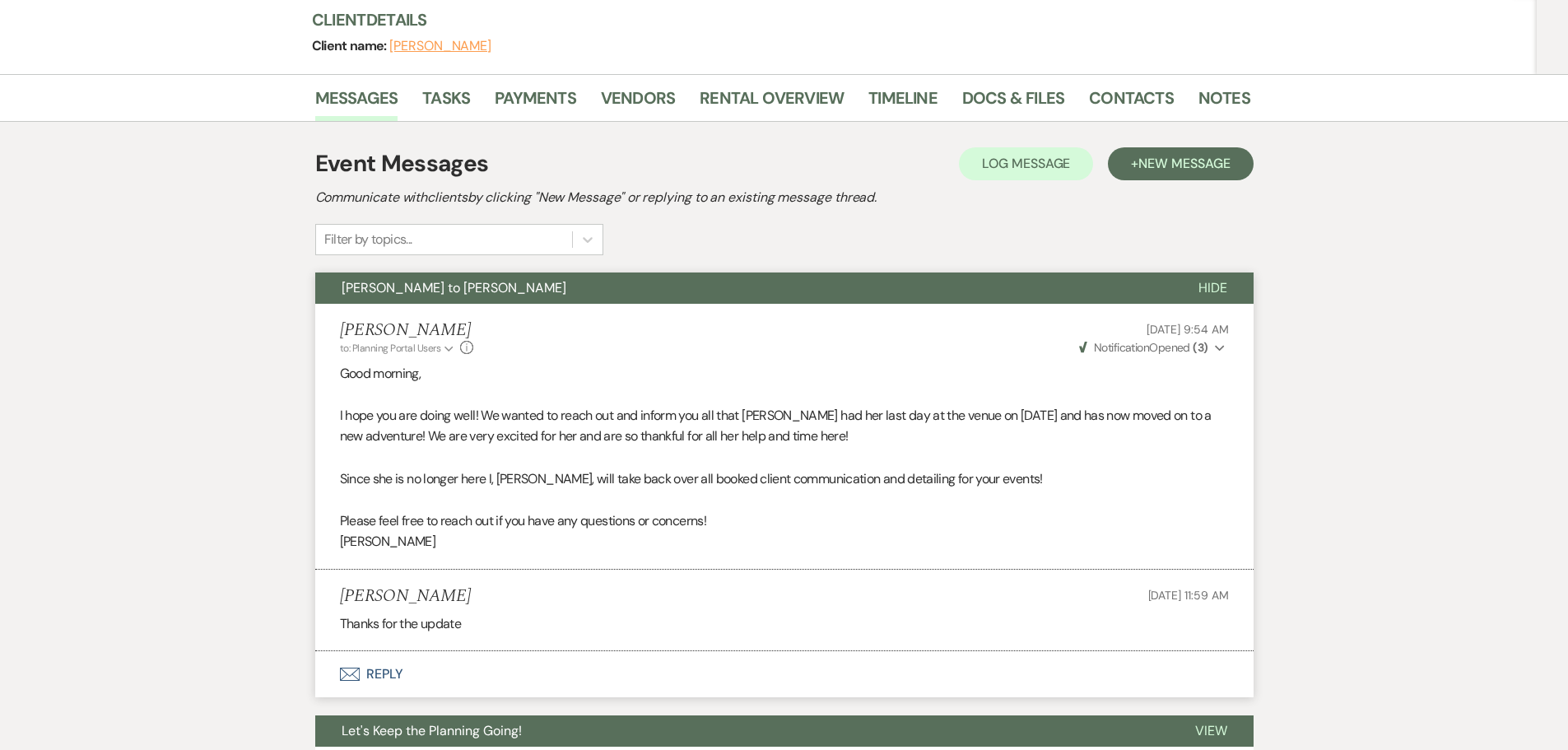
scroll to position [0, 0]
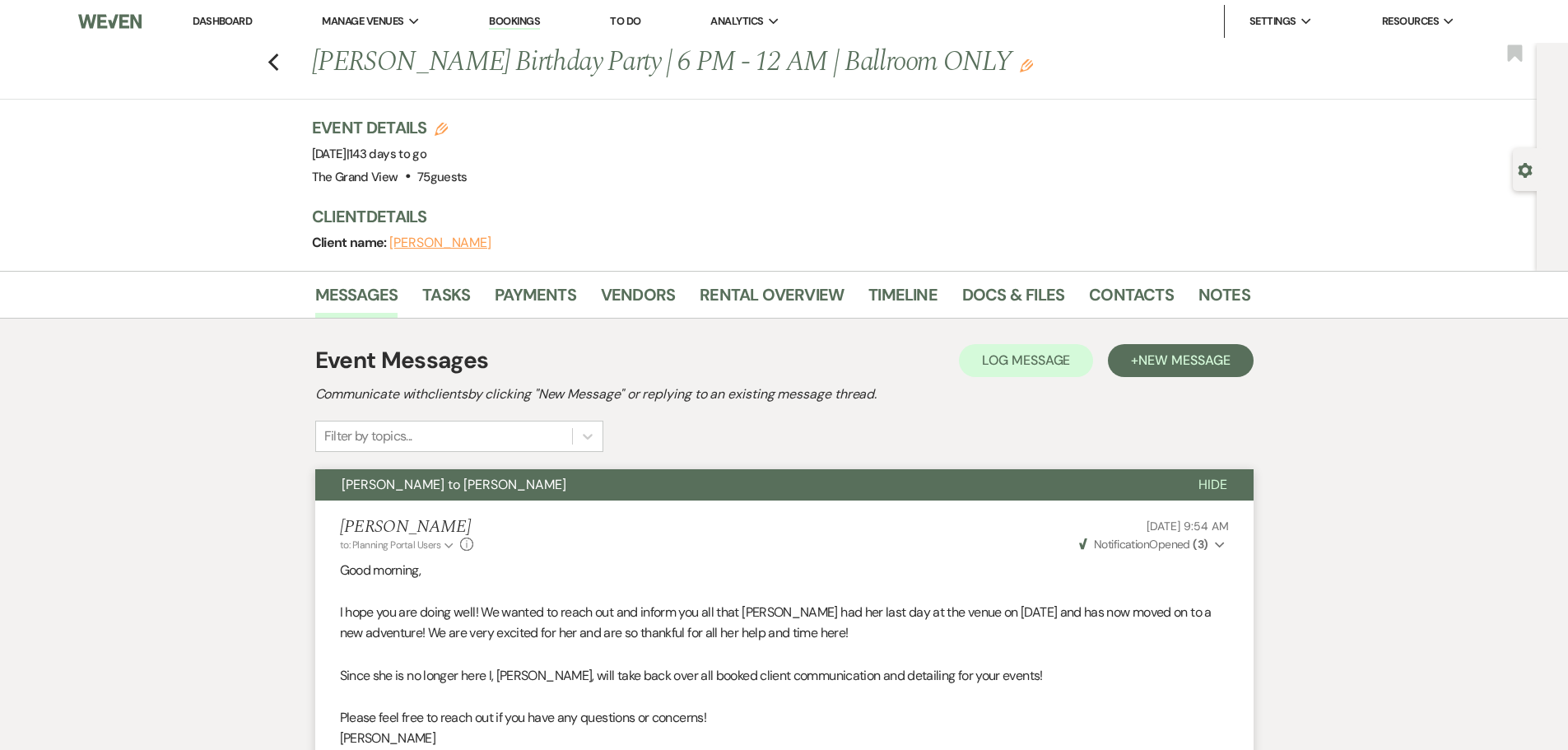
click at [269, 65] on div "Previous [PERSON_NAME] Birthday Party | 6 PM - 12 AM | Ballroom ONLY Edit Bookm…" at bounding box center [764, 71] width 1545 height 57
click at [280, 64] on icon "Previous" at bounding box center [274, 63] width 12 height 19
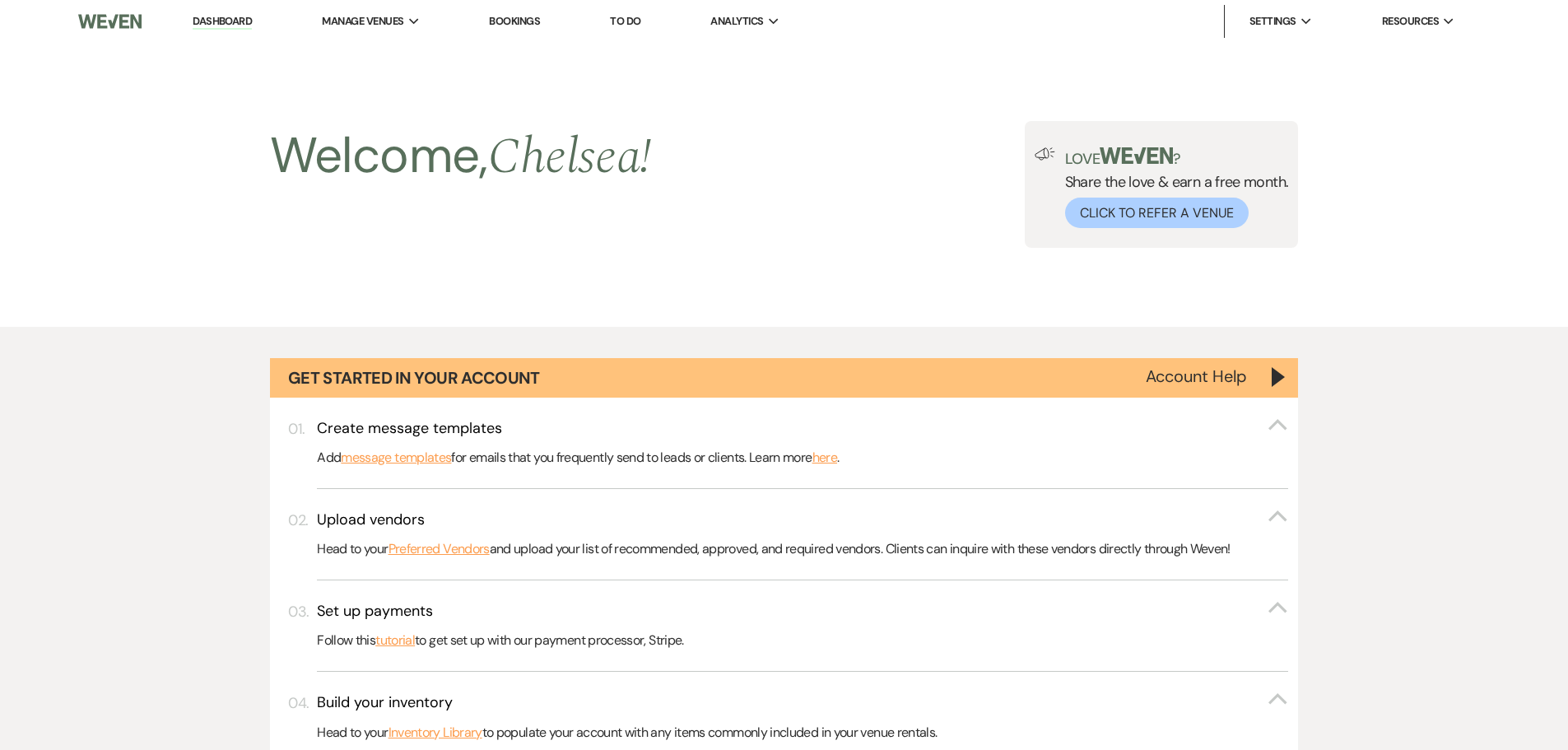
scroll to position [1152, 0]
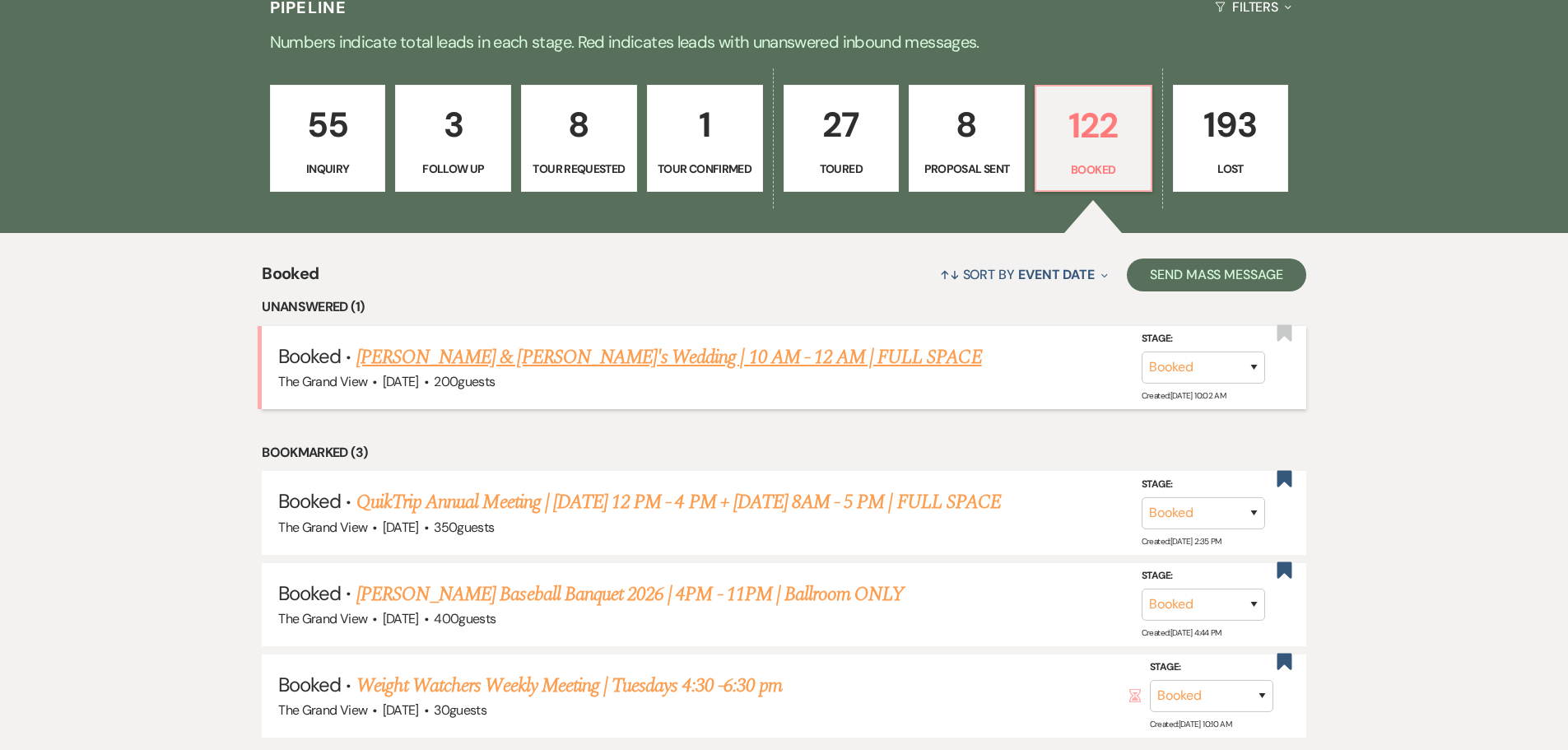
click at [467, 352] on link "[PERSON_NAME] & [PERSON_NAME]'s Wedding | 10 AM - 12 AM | FULL SPACE" at bounding box center [669, 358] width 625 height 30
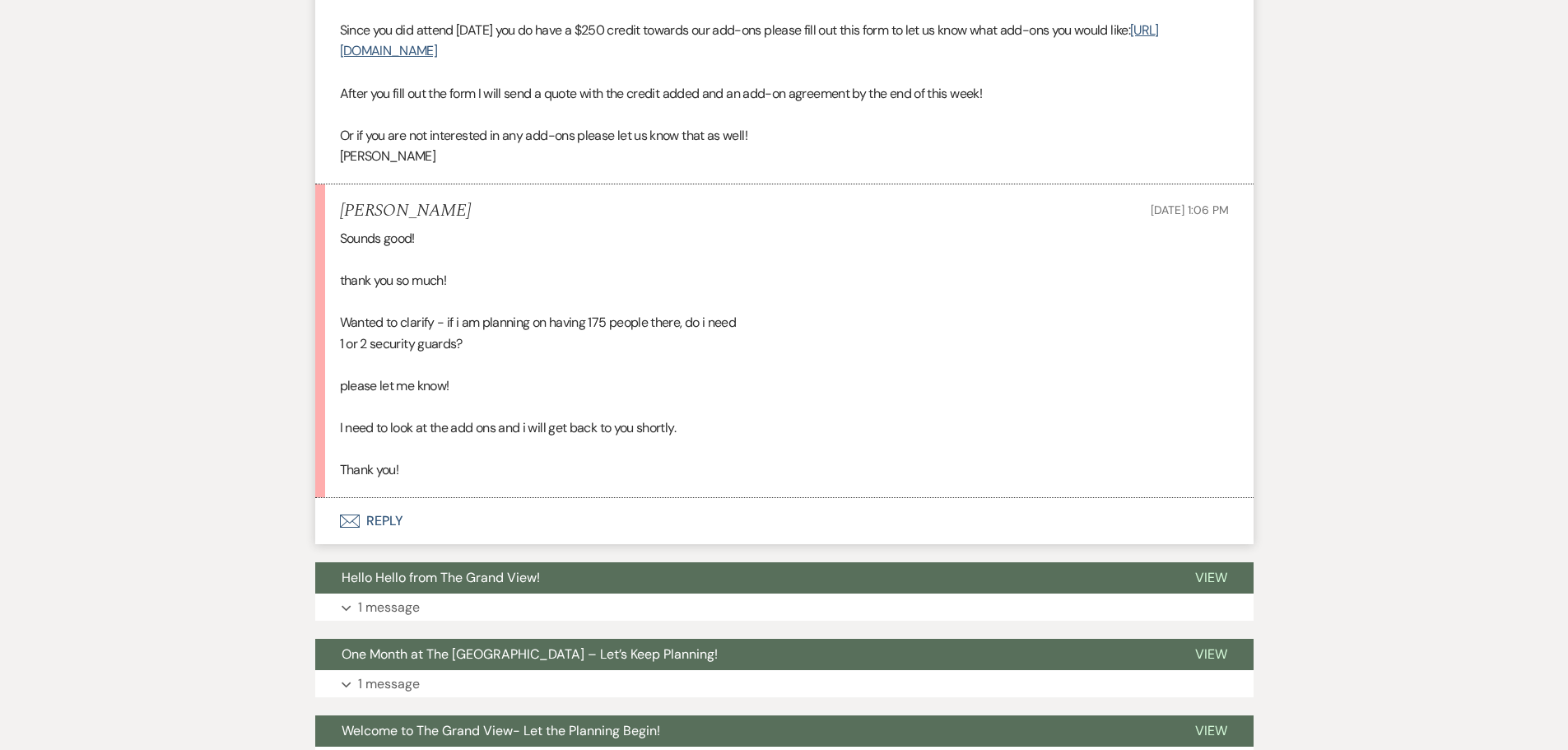
click at [375, 504] on button "Envelope Reply" at bounding box center [784, 521] width 938 height 46
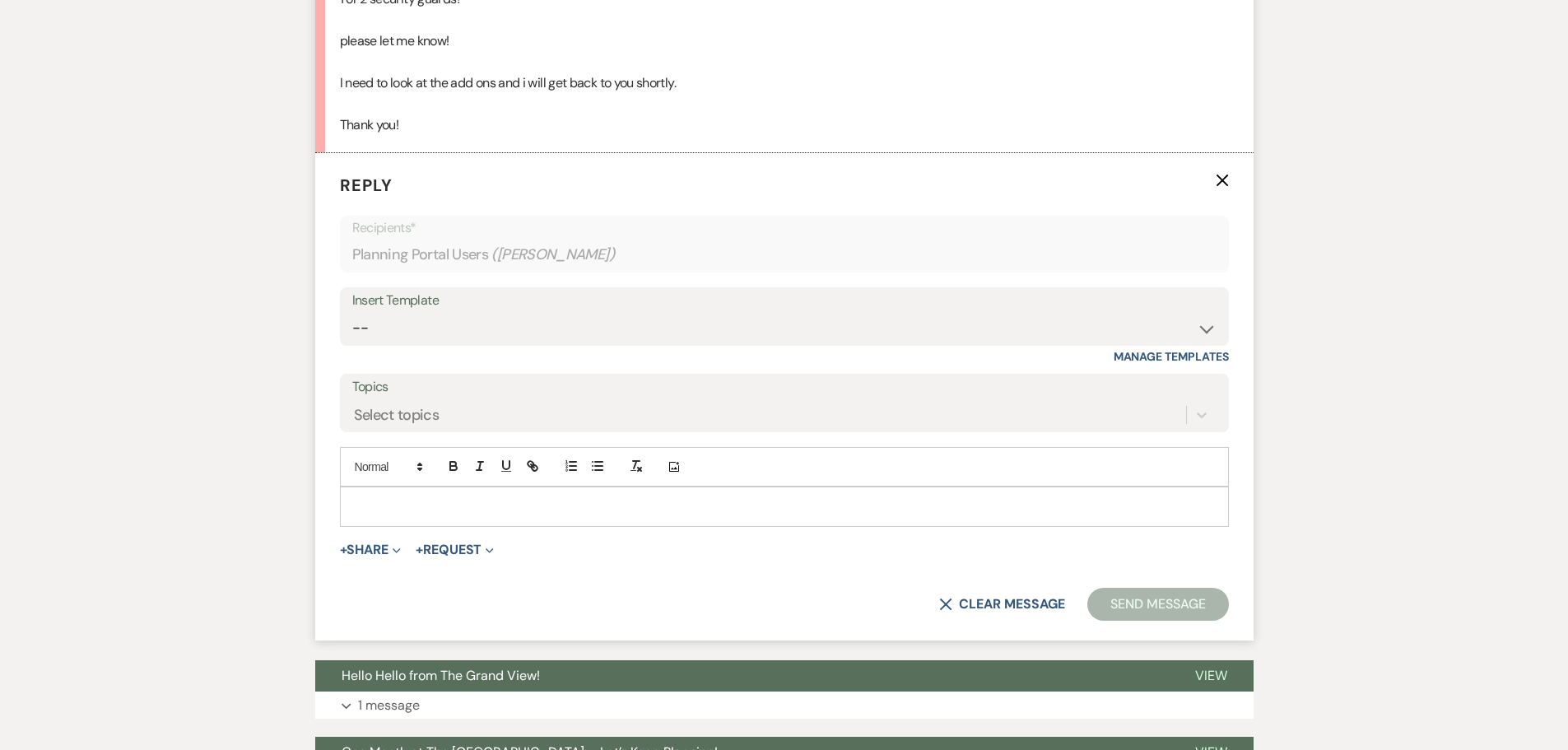
scroll to position [1749, 0]
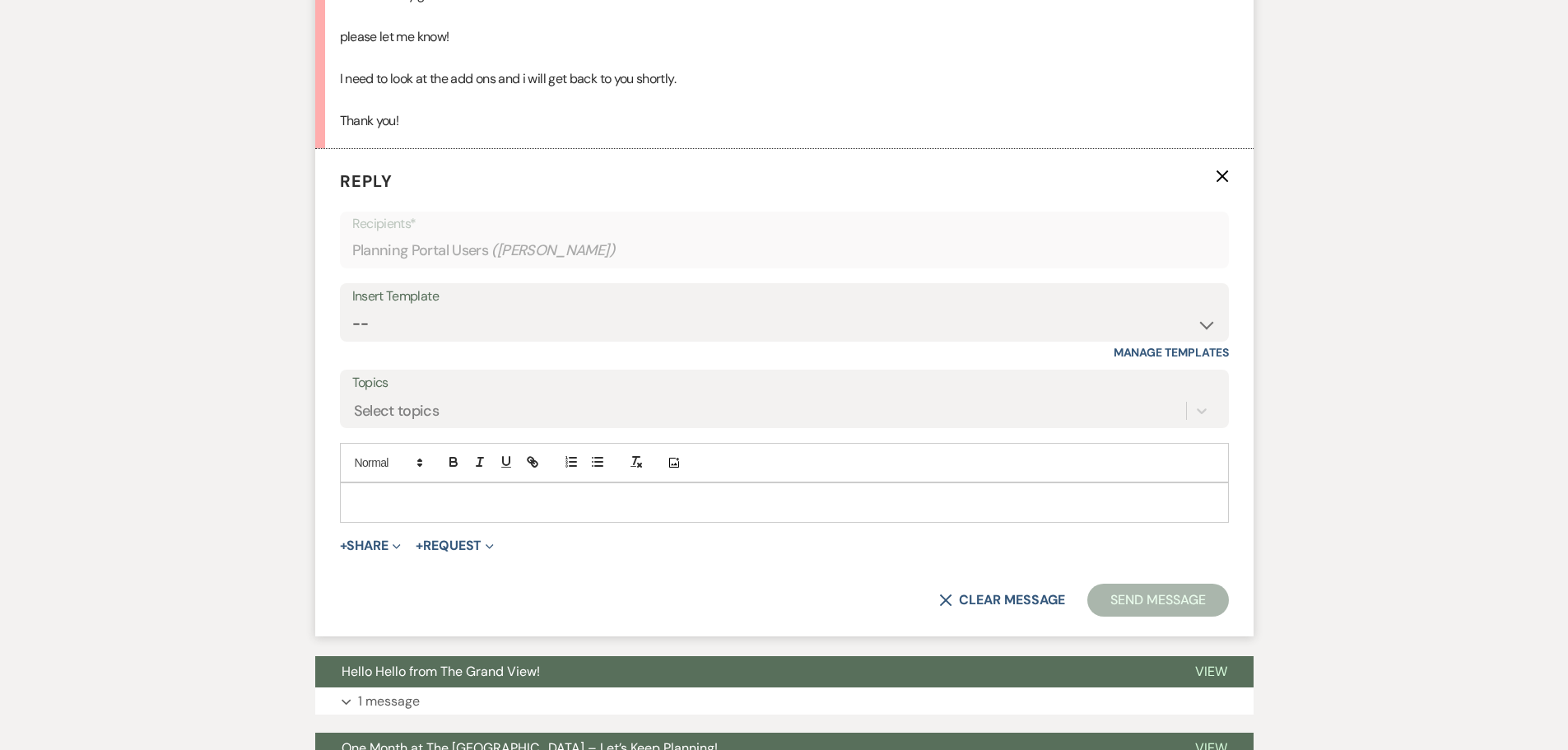
click at [434, 502] on div at bounding box center [784, 502] width 887 height 38
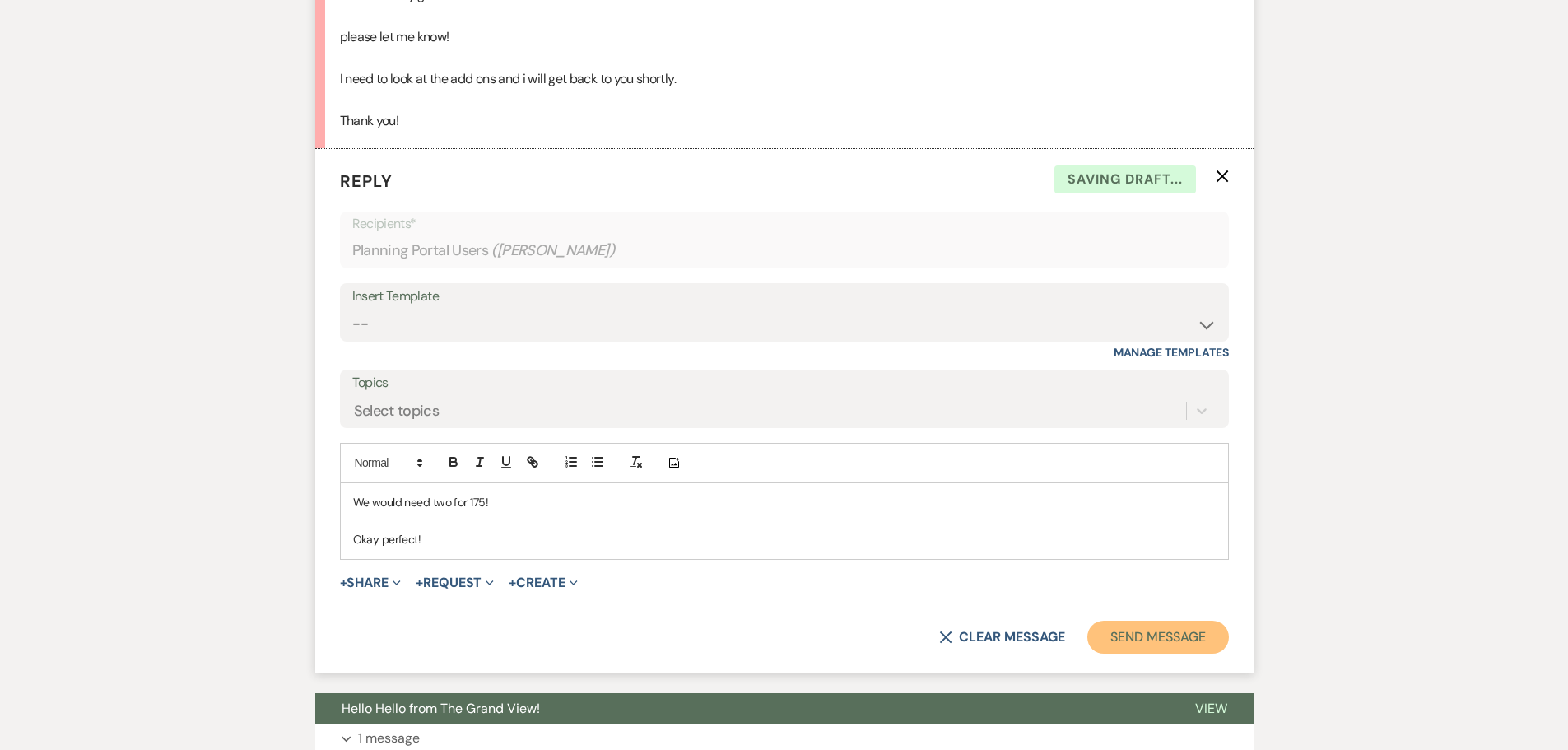
click at [1198, 620] on button "Send Message" at bounding box center [1157, 636] width 140 height 33
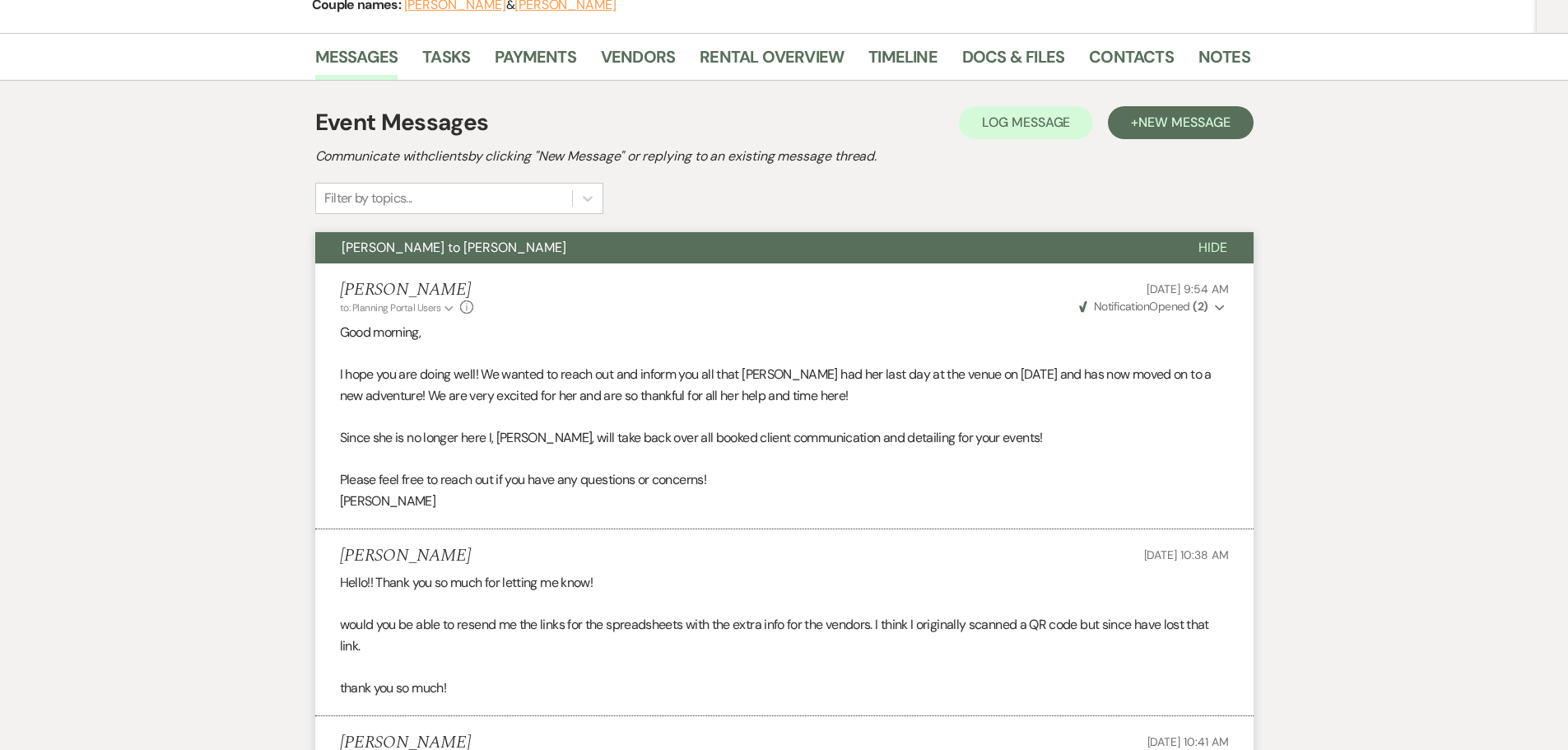
scroll to position [0, 0]
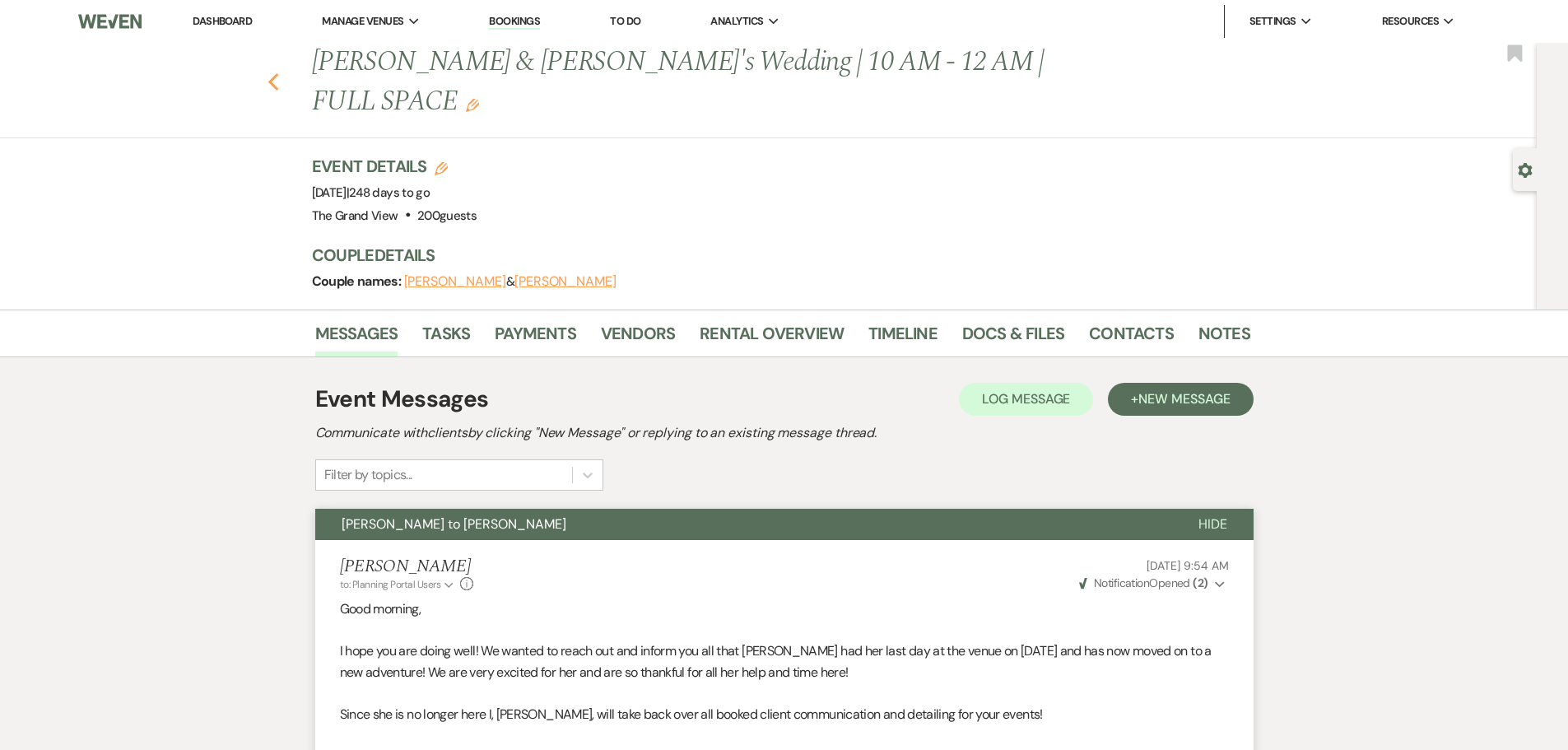
click at [277, 72] on icon "Previous" at bounding box center [274, 82] width 12 height 19
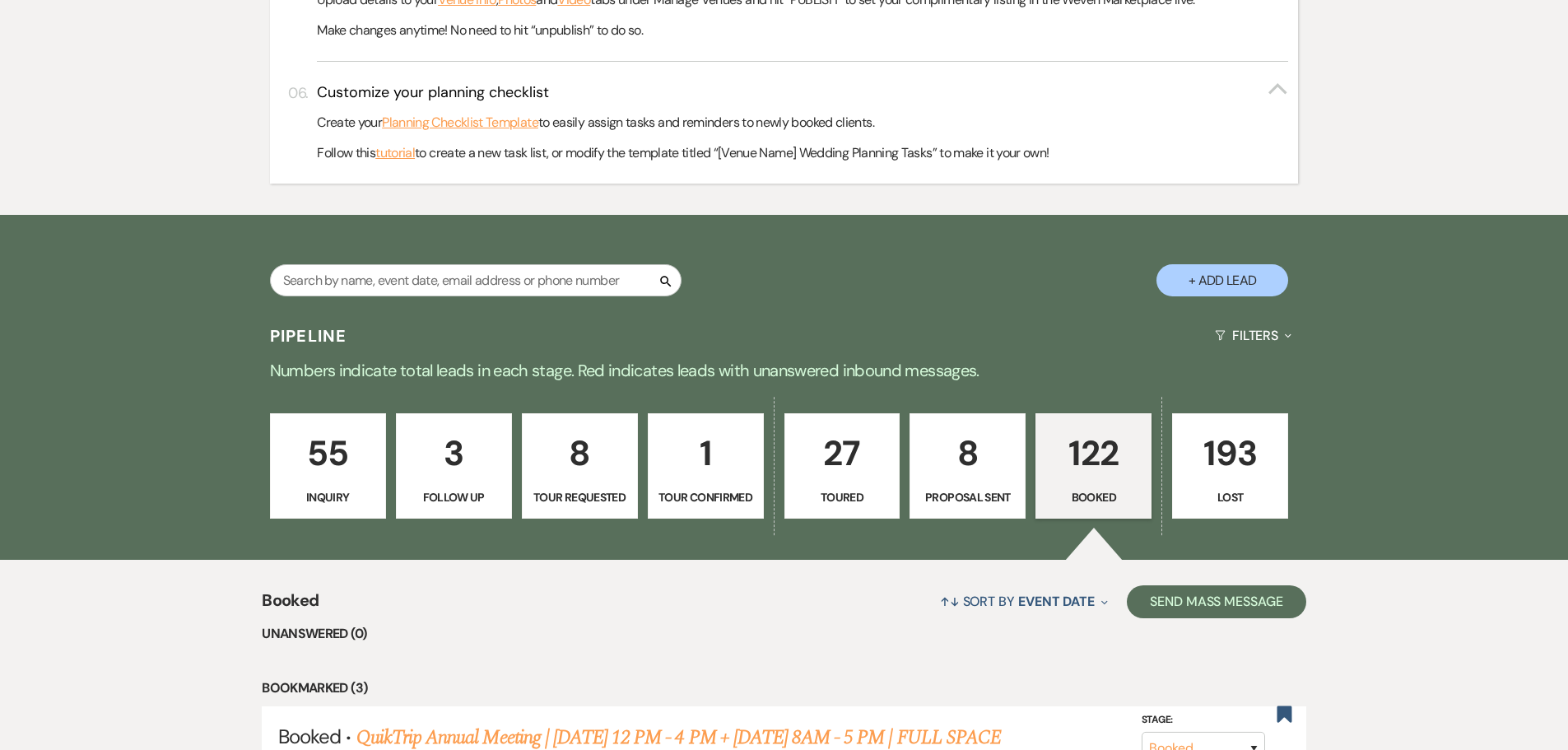
scroll to position [823, 0]
click at [496, 271] on input "text" at bounding box center [476, 281] width 412 height 32
type input "s"
type input "an"
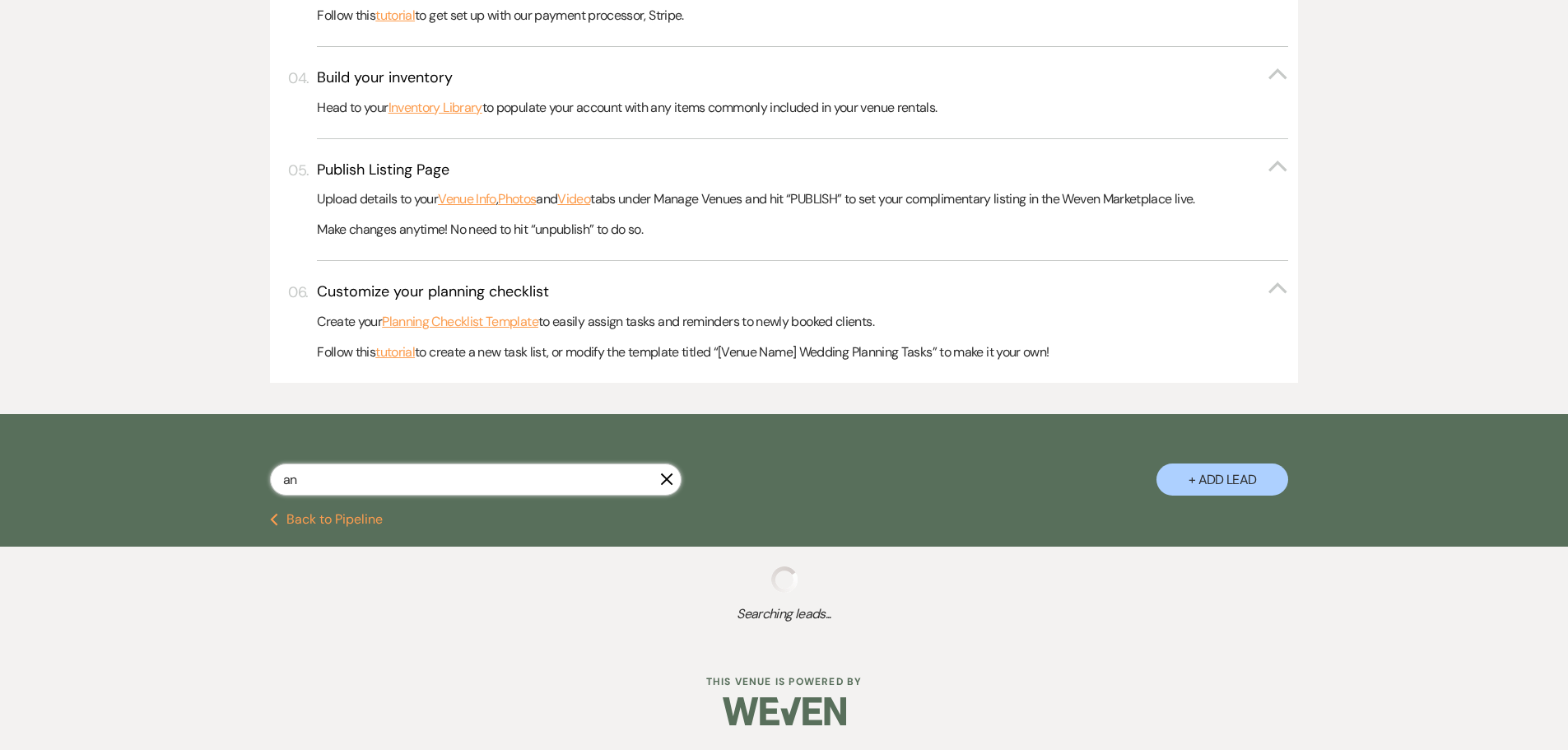
scroll to position [625, 0]
select select "4"
select select "6"
select select "5"
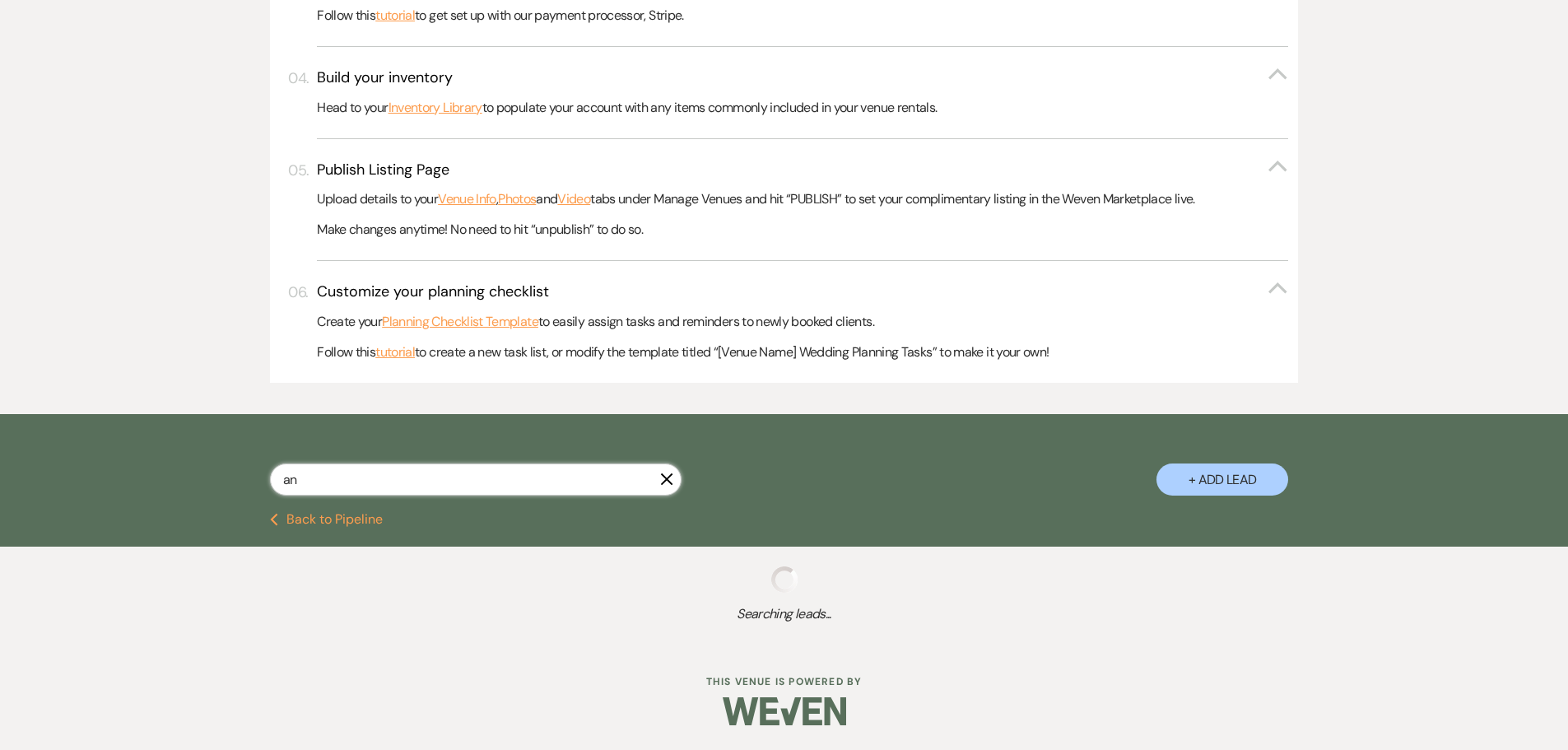
select select "5"
select select "2"
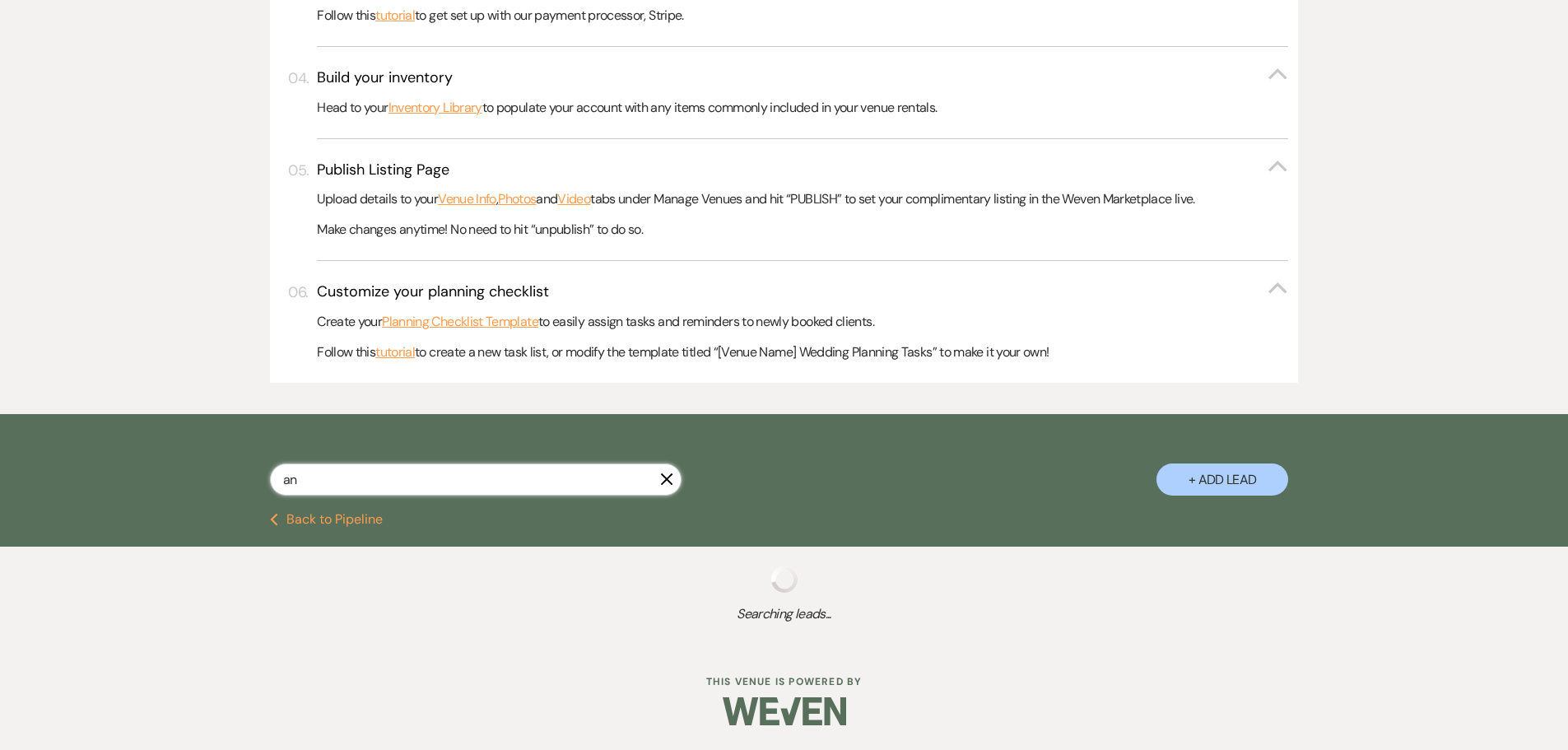
select select "2"
select select "5"
select select "8"
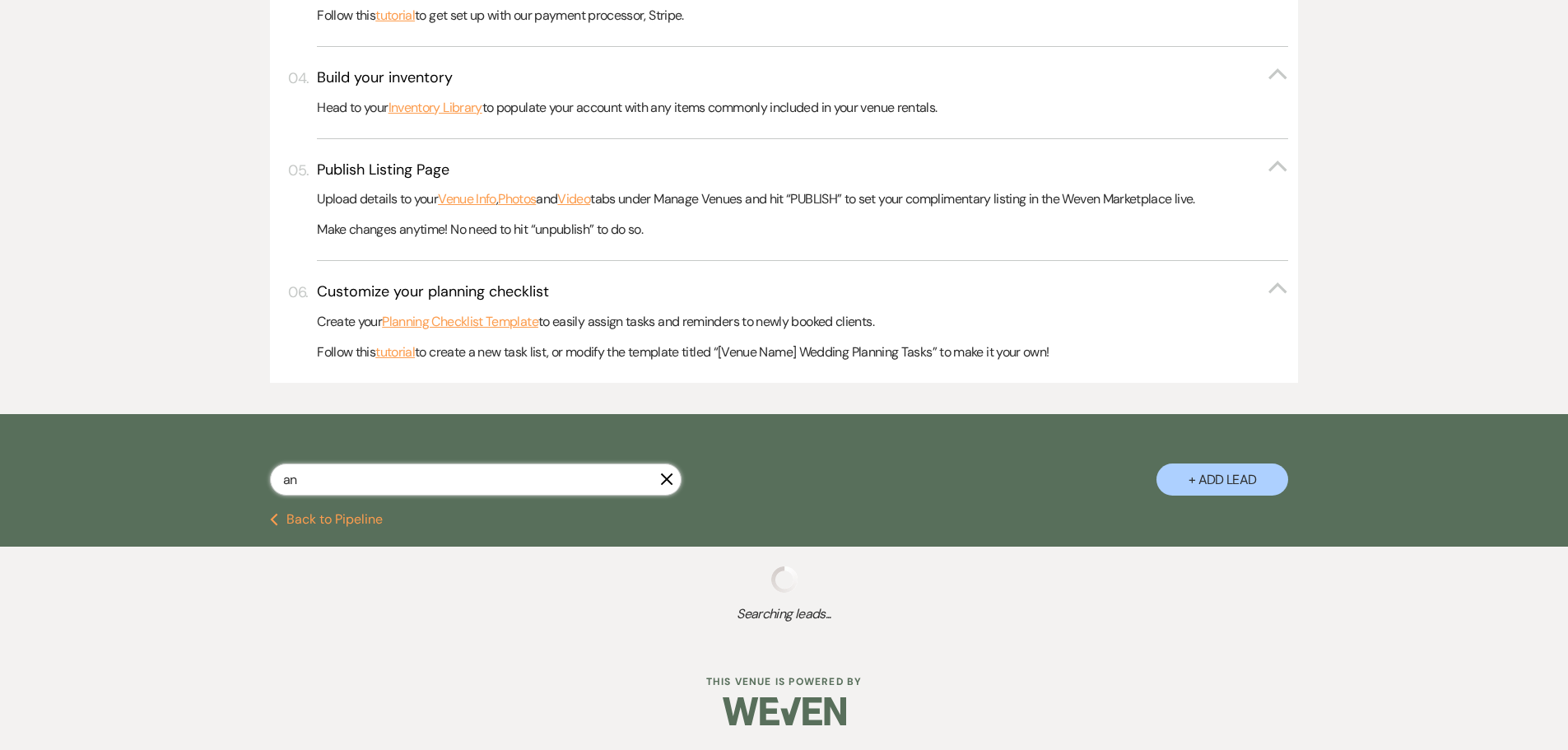
select select "5"
select select "9"
select select "5"
select select "8"
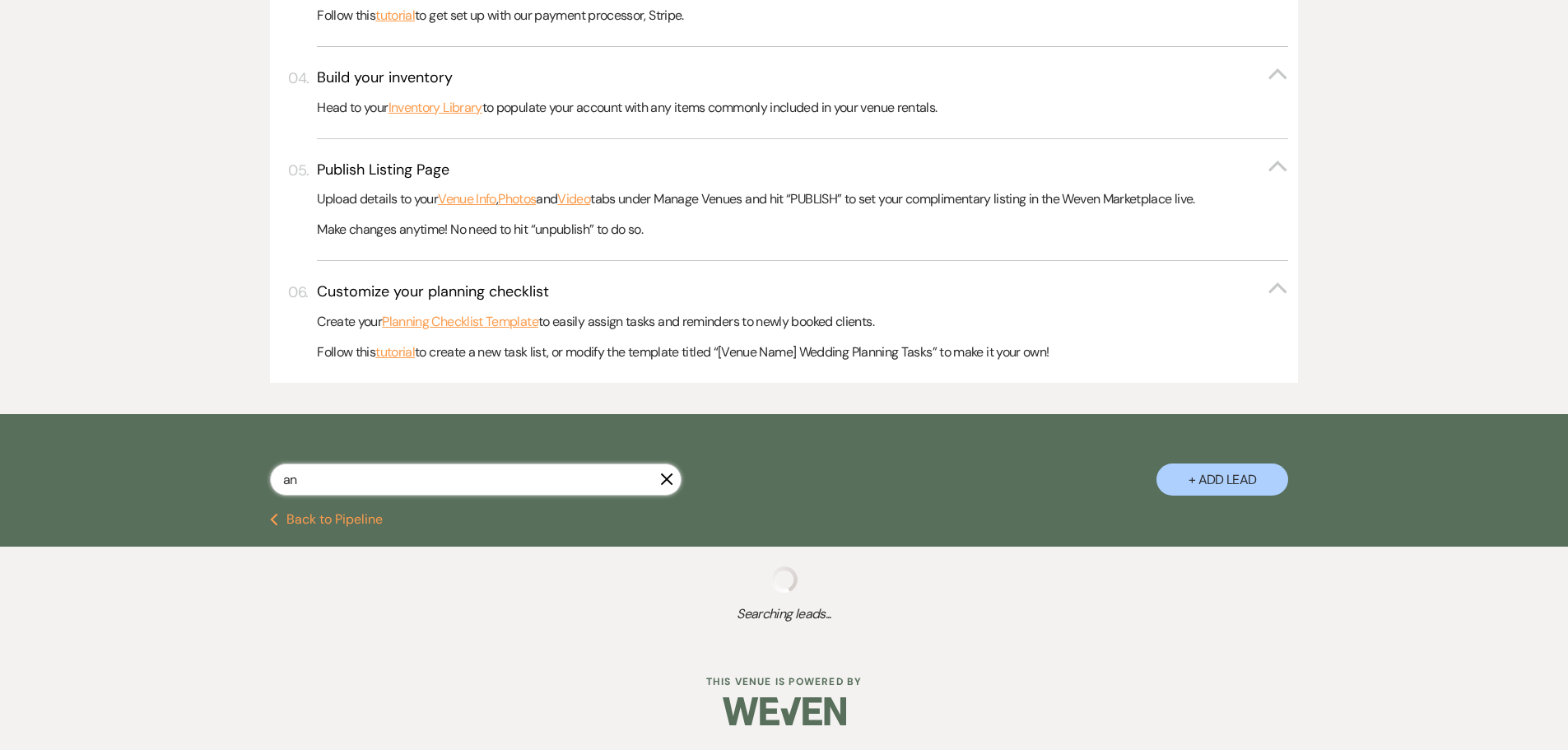
select select "3"
select select "8"
select select "6"
select select "5"
select select "8"
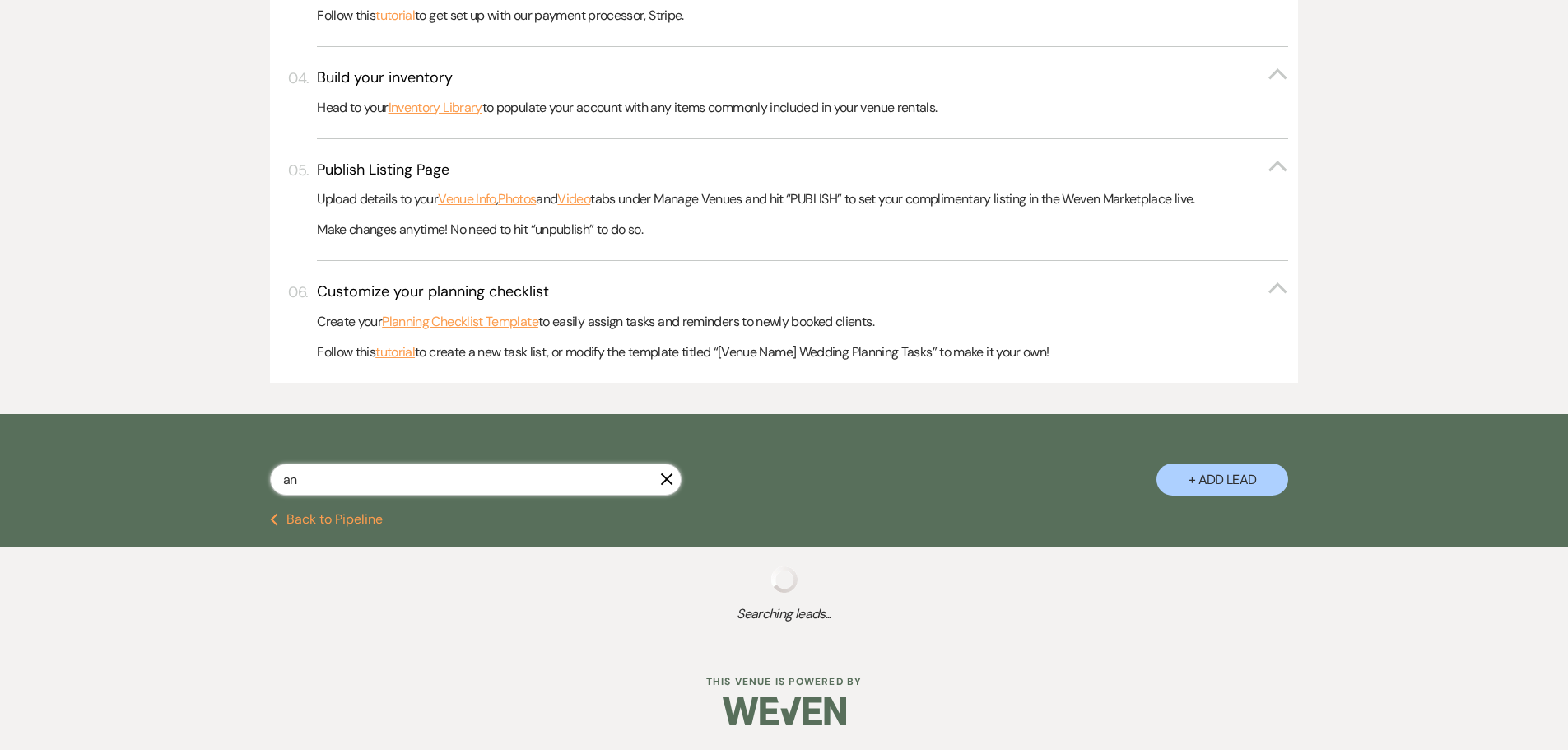
select select "8"
select select "9"
select select "5"
select select "8"
select select "5"
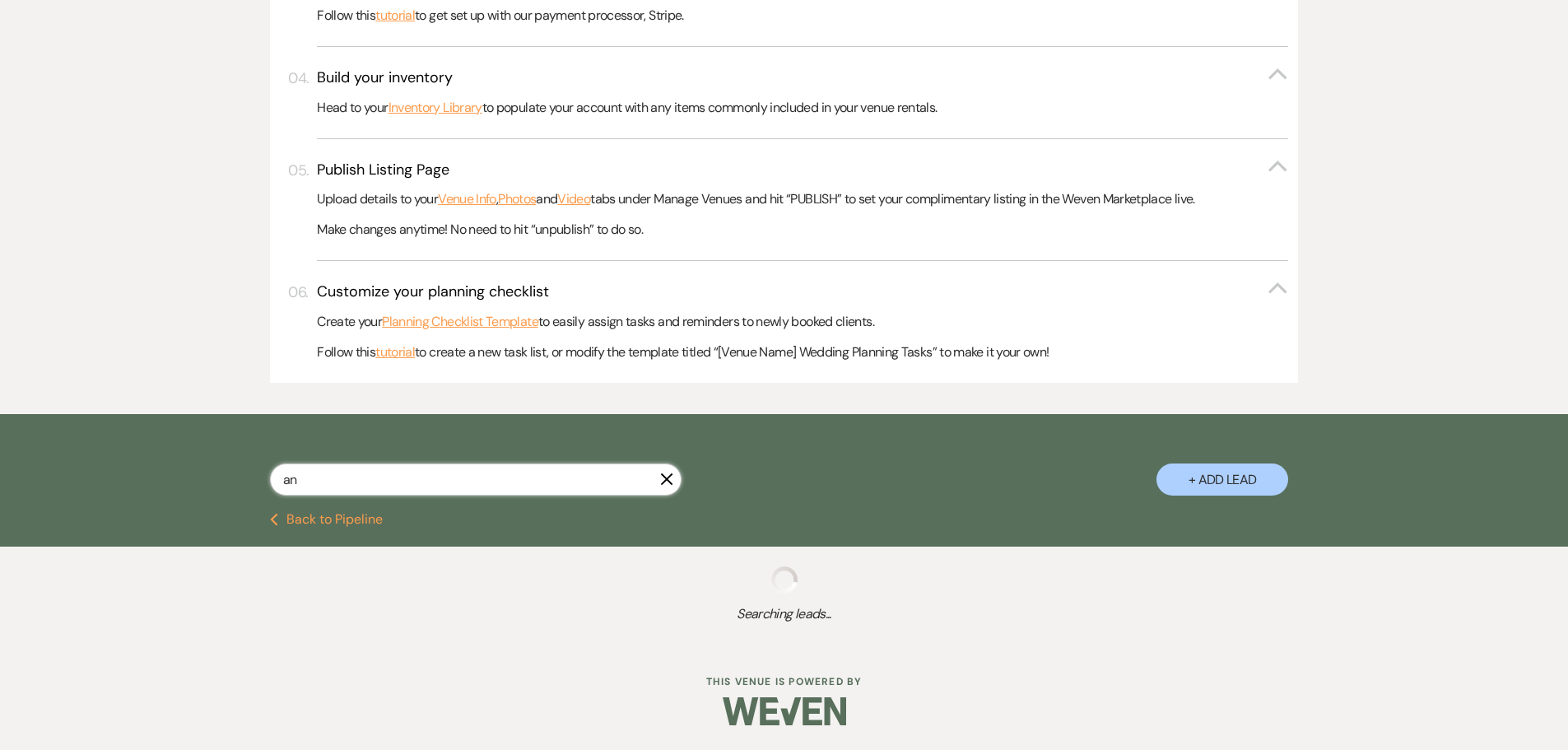
select select "5"
select select "8"
select select "2"
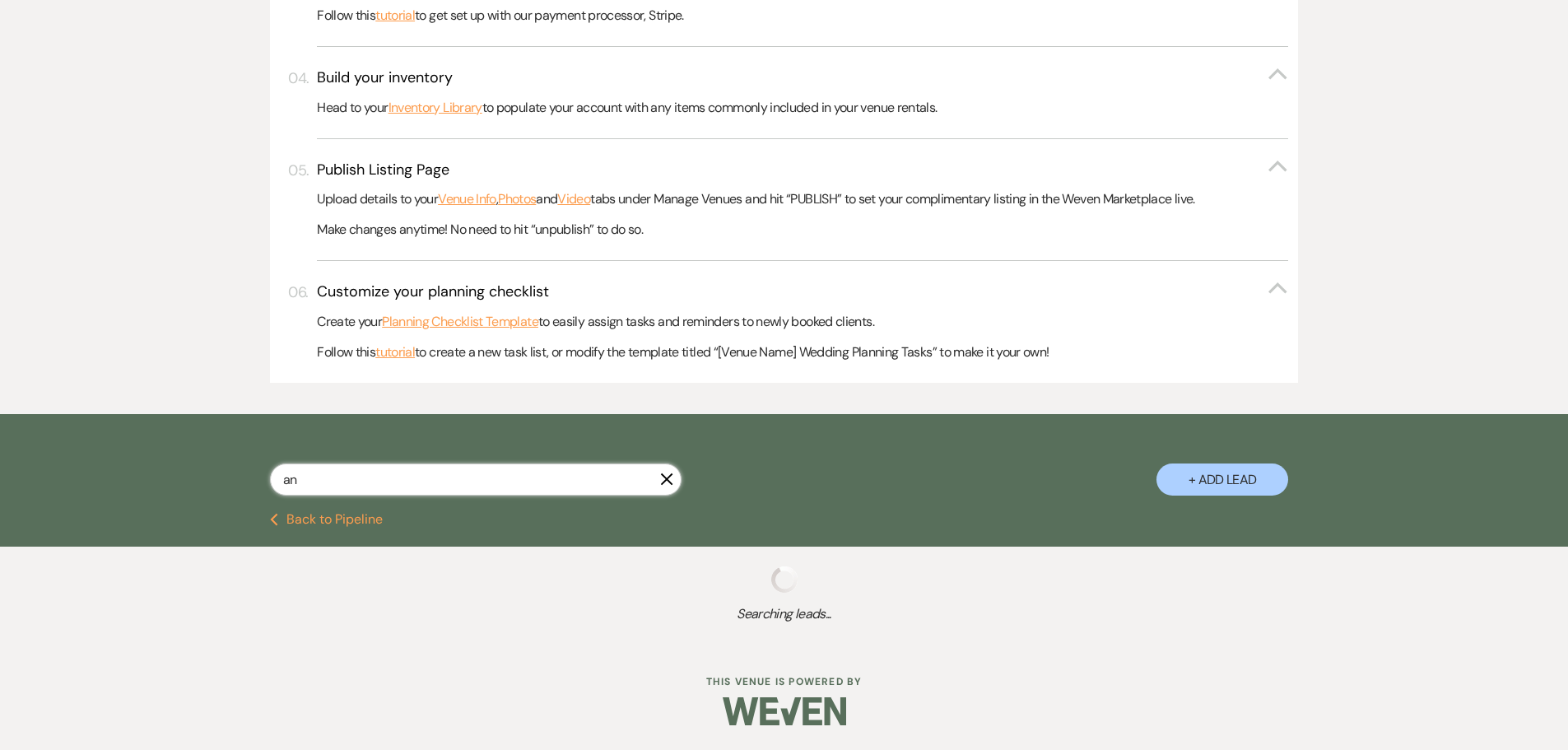
select select "8"
select select "6"
select select "8"
select select "5"
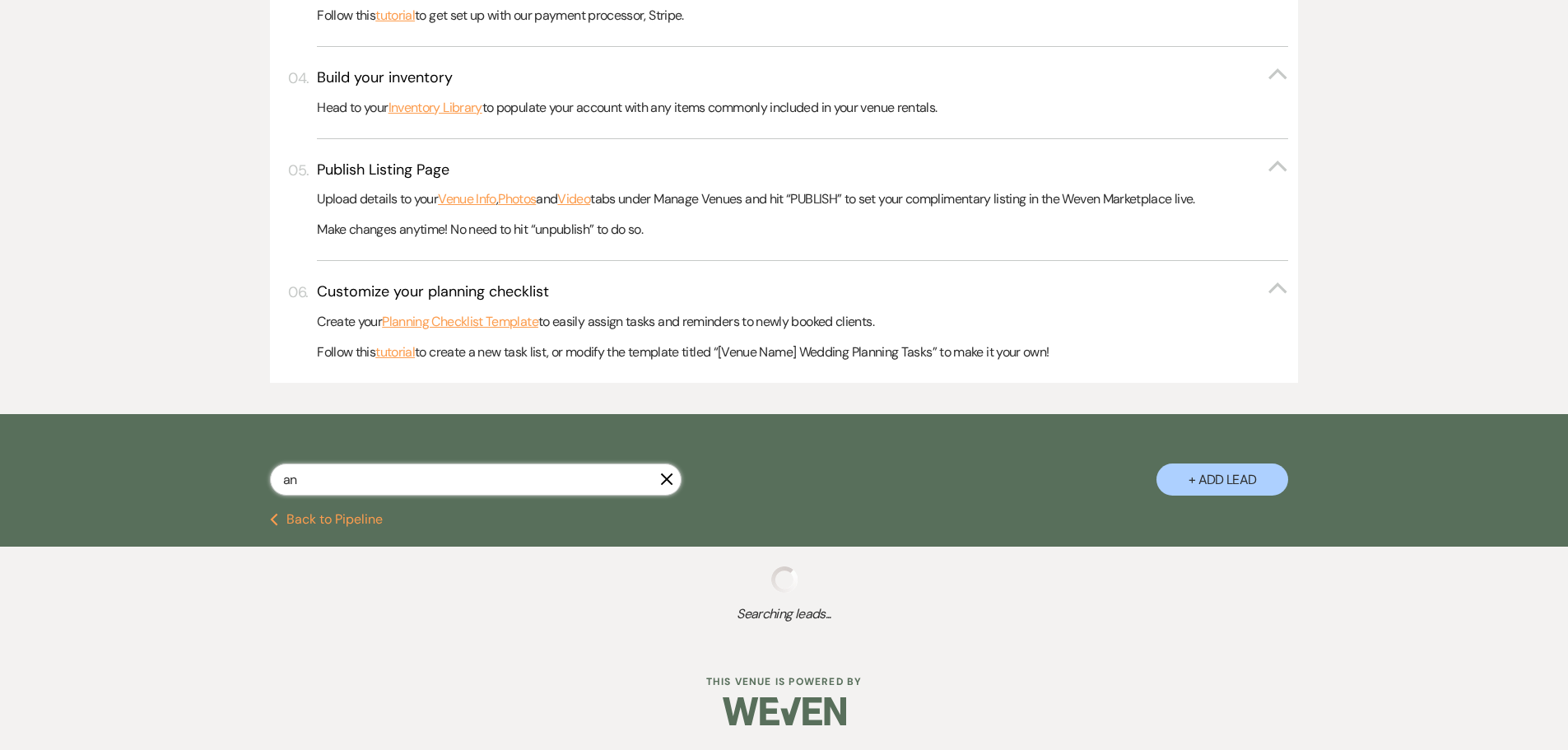
select select "6"
select select "8"
select select "5"
select select "8"
select select "1"
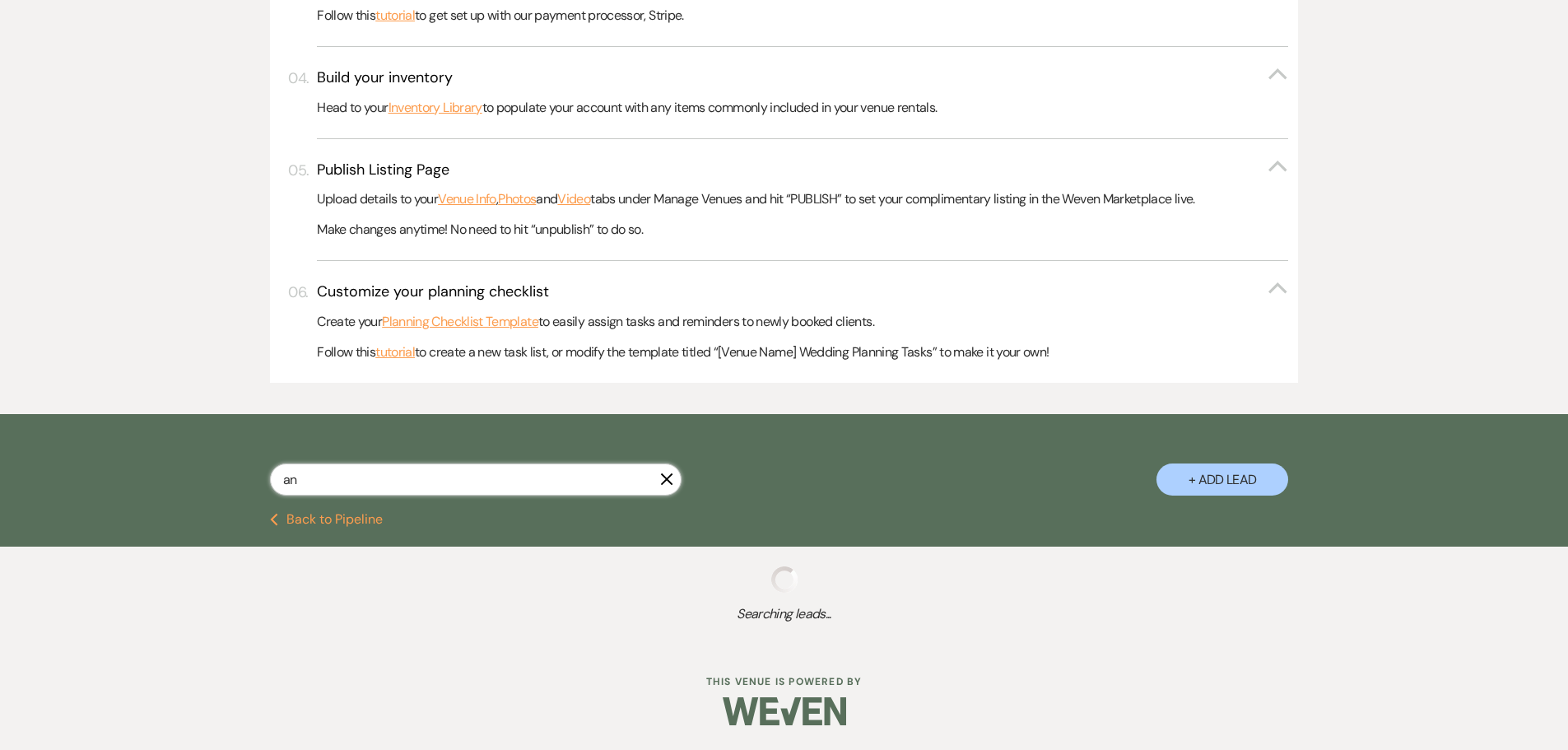
select select "8"
select select "5"
select select "8"
select select "5"
select select "8"
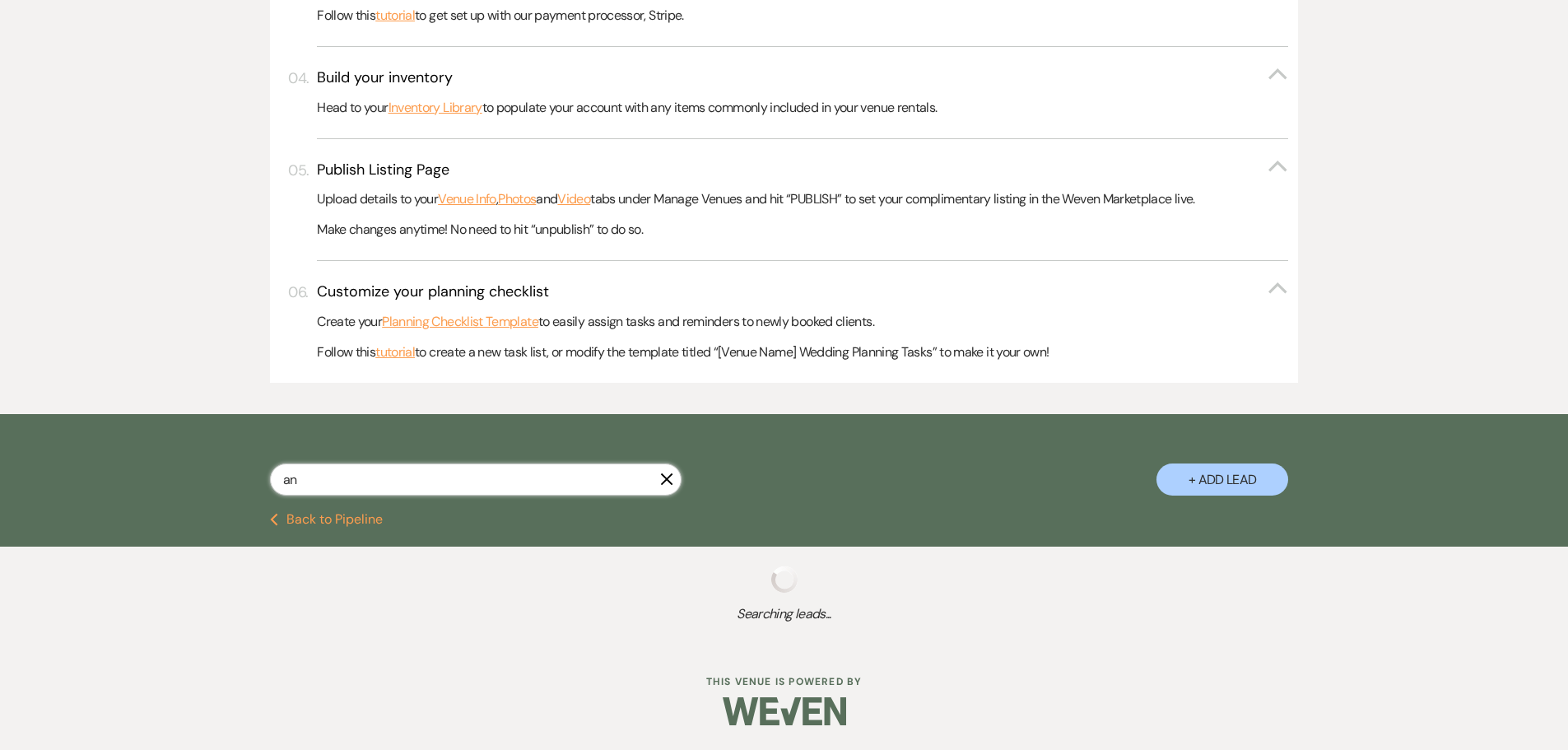
select select "6"
select select "8"
select select "5"
select select "8"
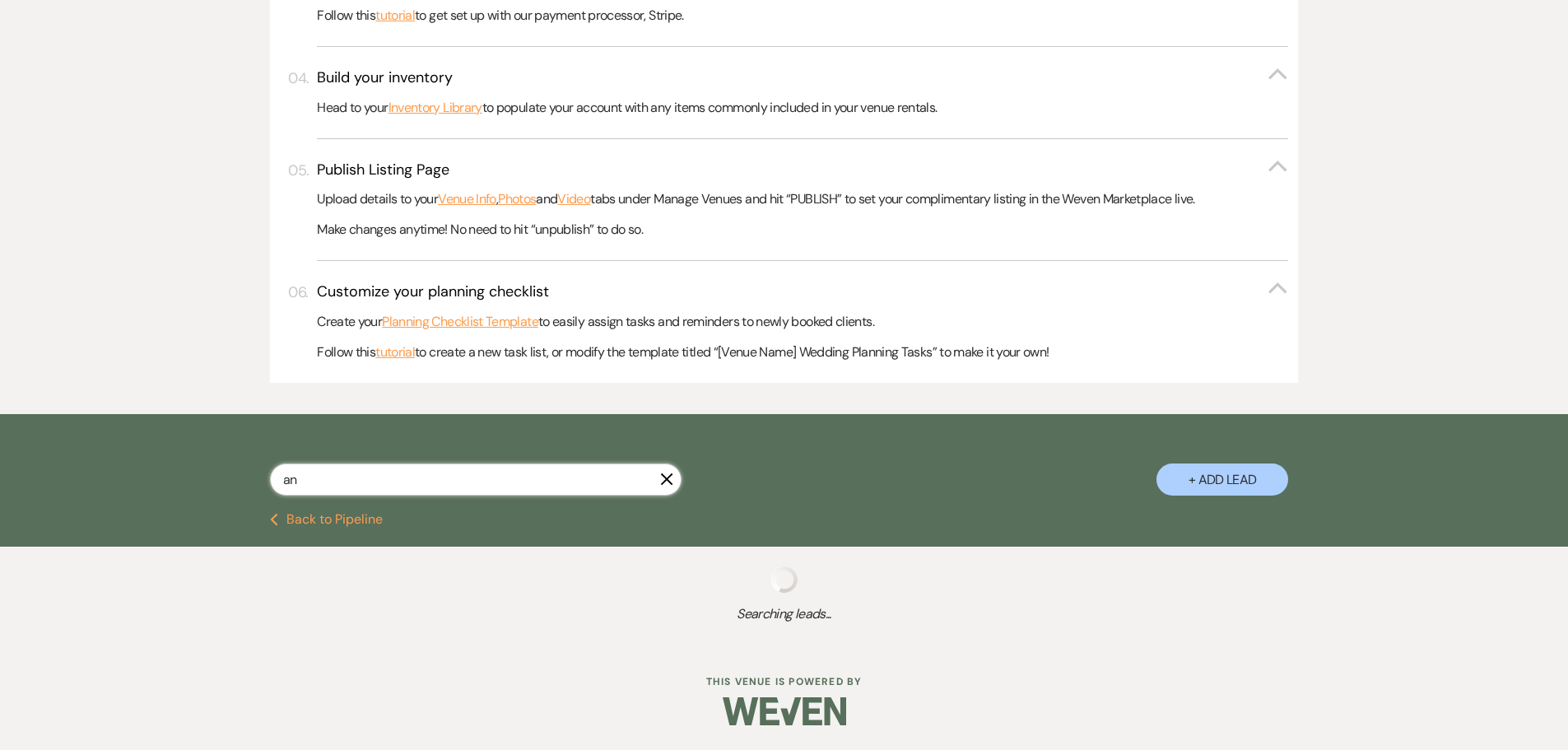
select select "8"
select select "5"
select select "8"
select select "7"
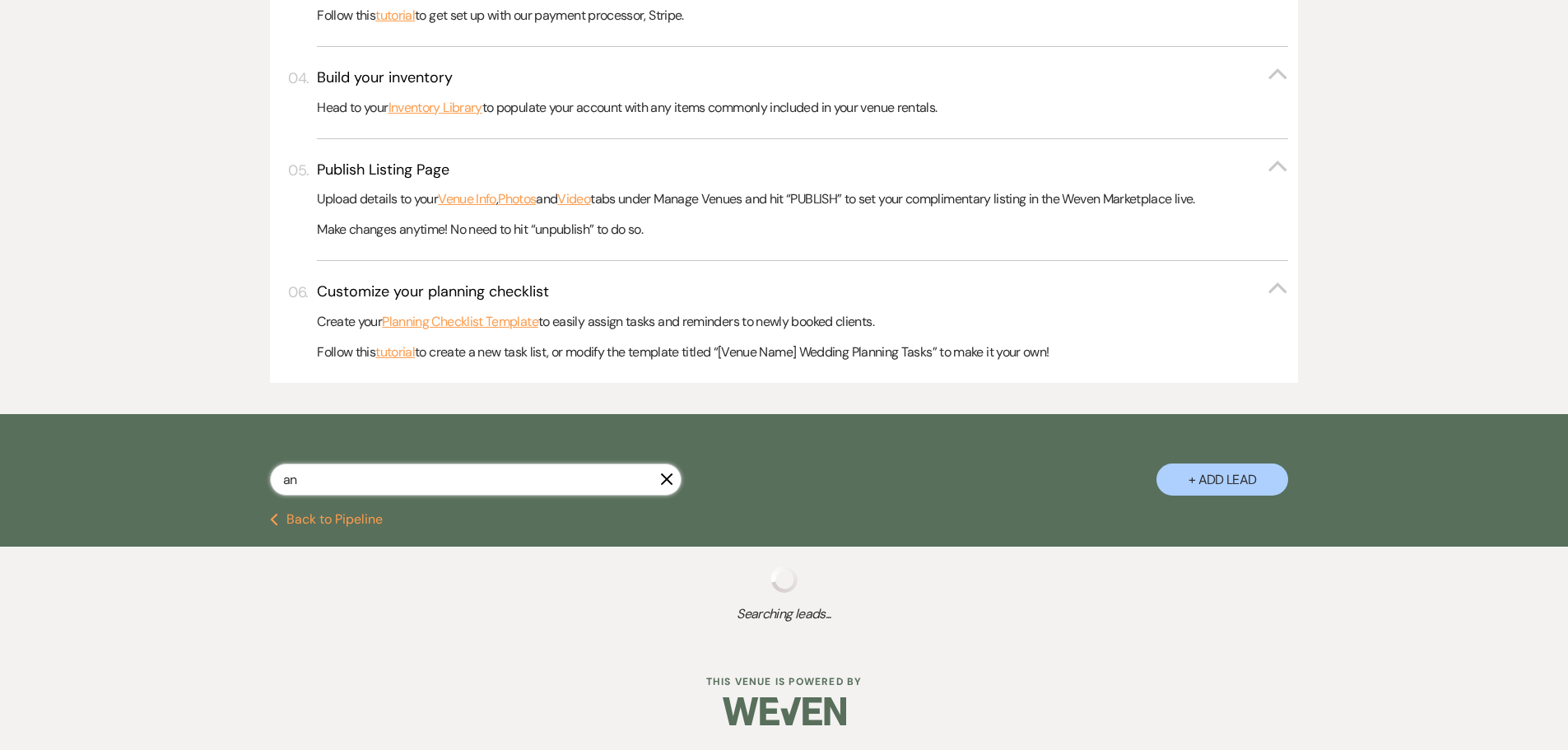
select select "8"
select select "5"
select select "8"
select select "5"
select select "8"
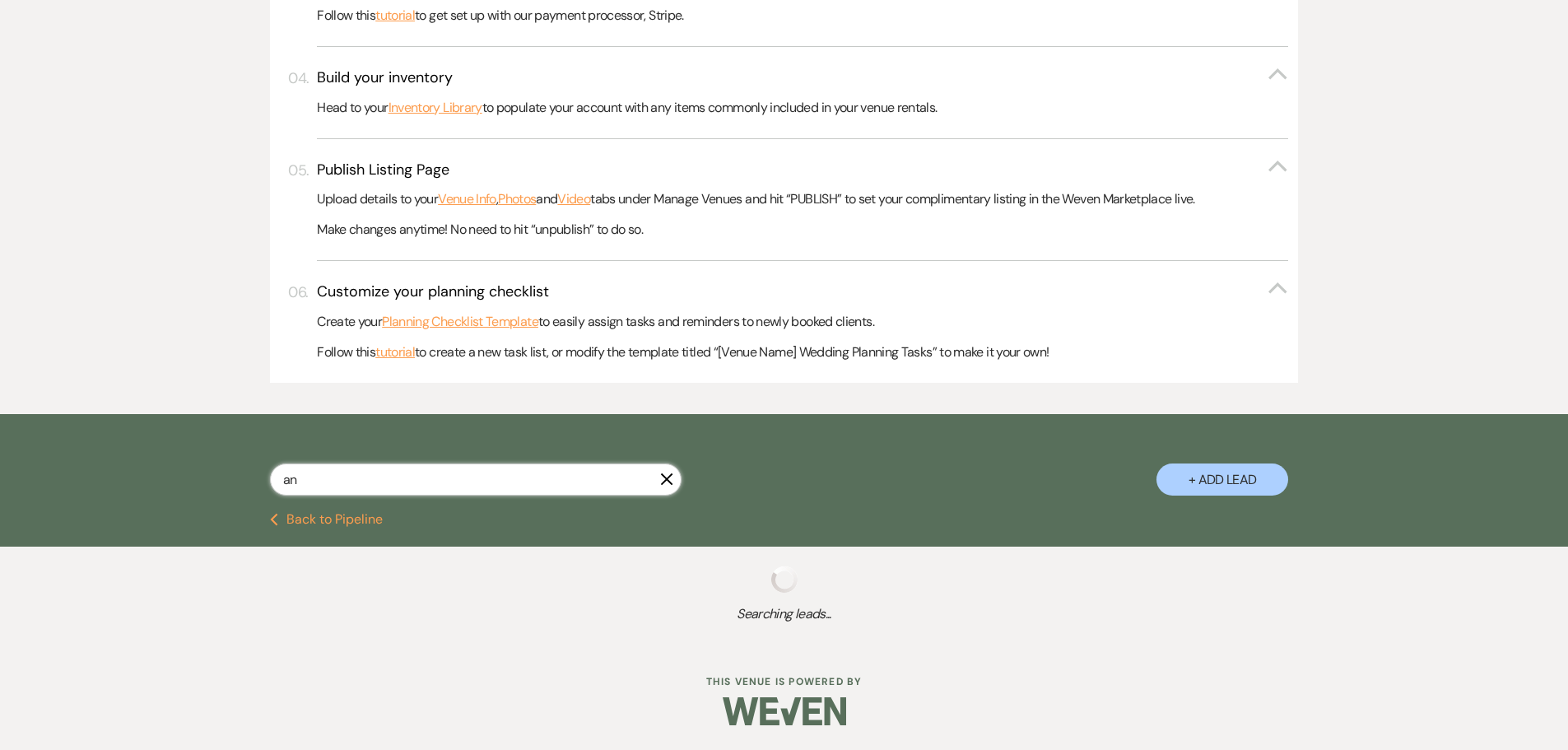
select select "5"
select select "8"
select select "6"
select select "8"
select select "6"
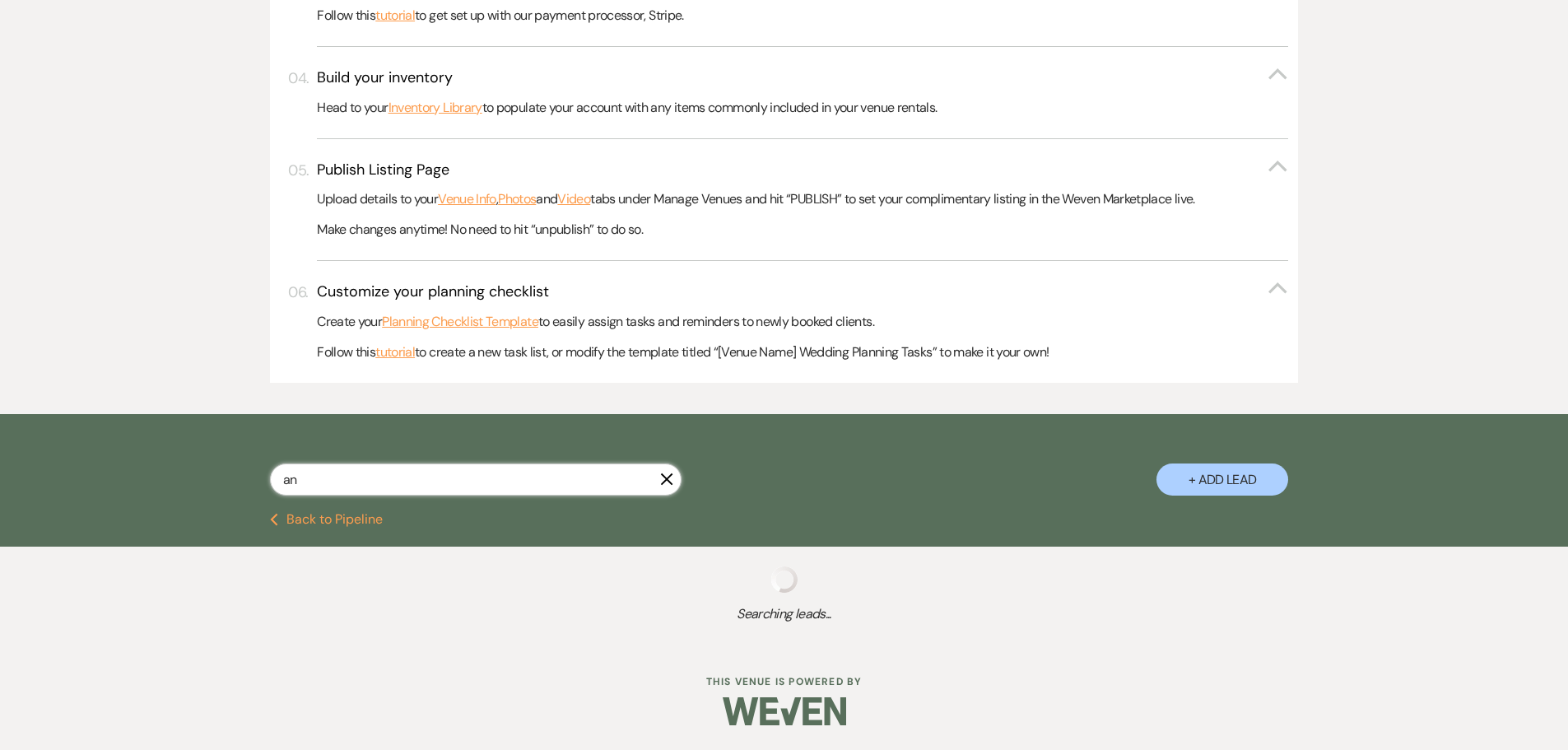
select select "8"
select select "5"
select select "8"
select select "5"
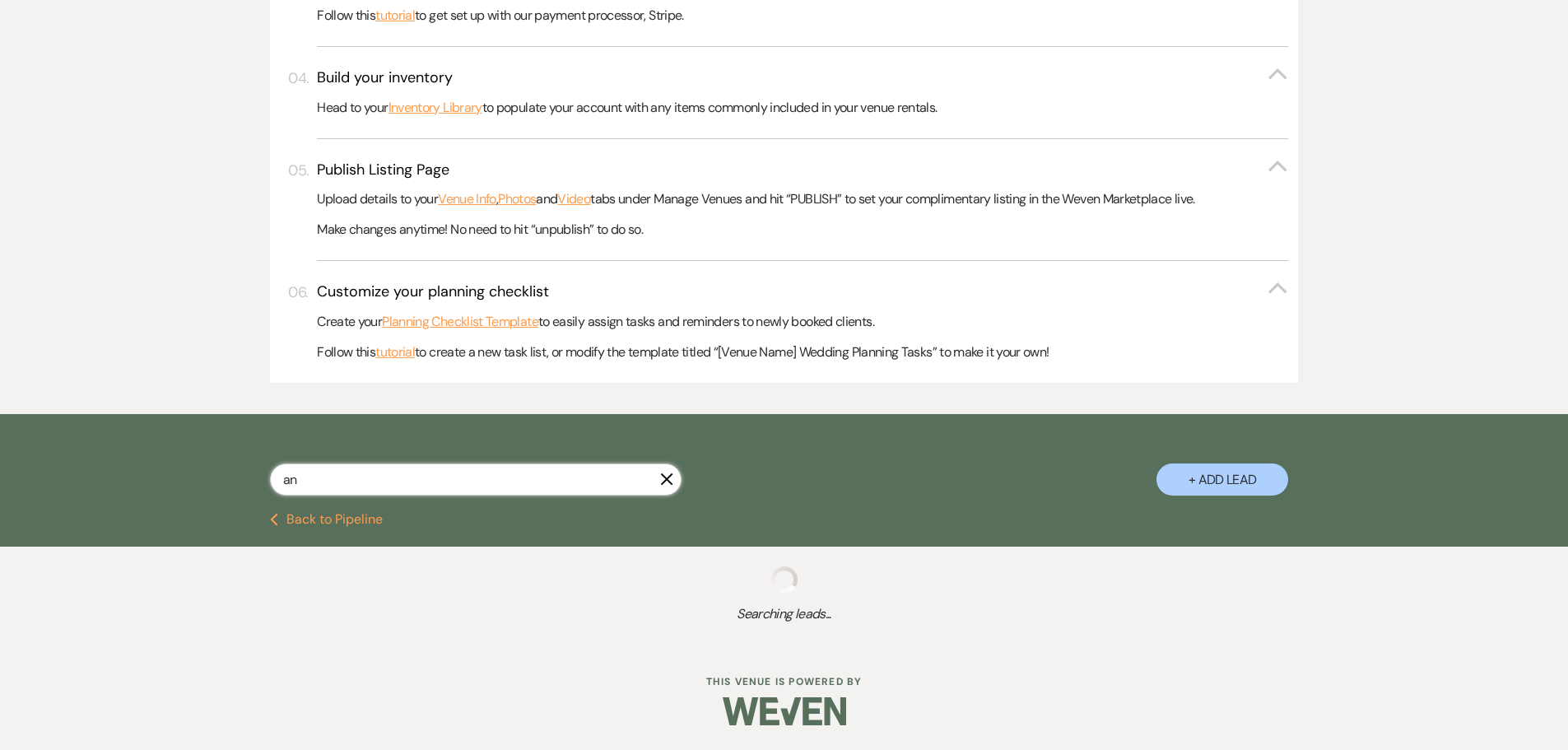
select select "8"
select select "5"
select select "8"
select select "5"
select select "8"
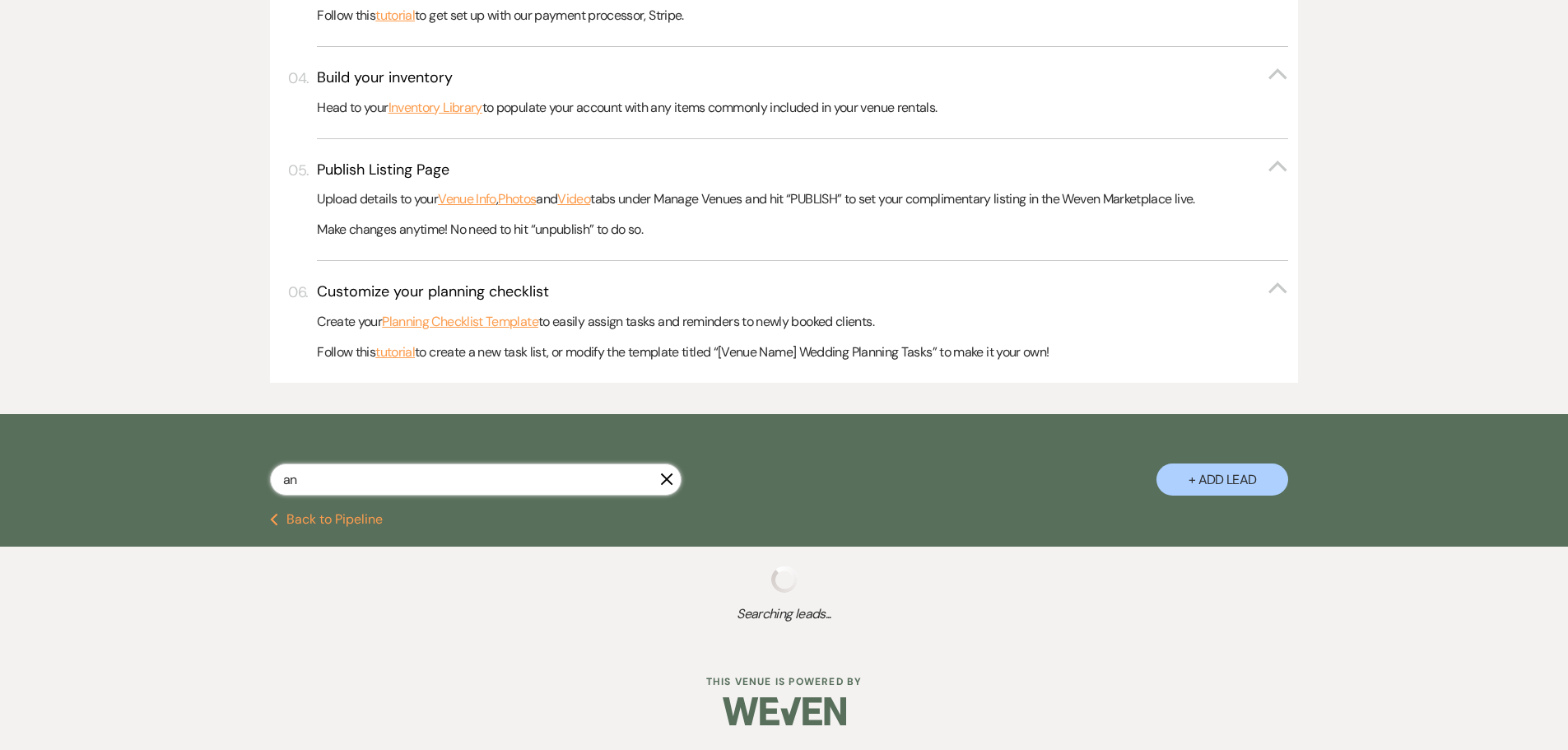
select select "5"
select select "8"
select select "6"
select select "8"
select select "5"
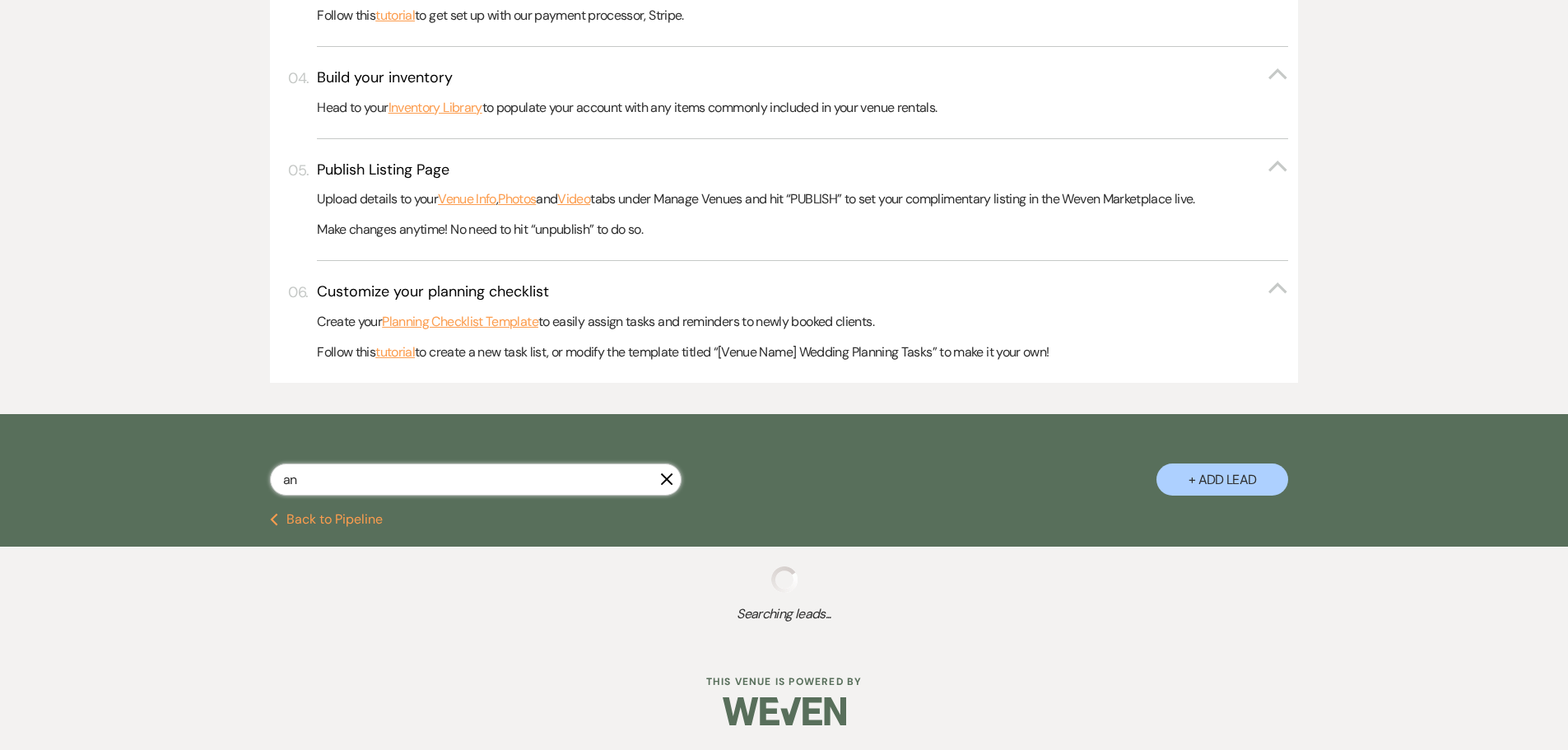
select select "8"
select select "5"
select select "8"
select select "5"
select select "8"
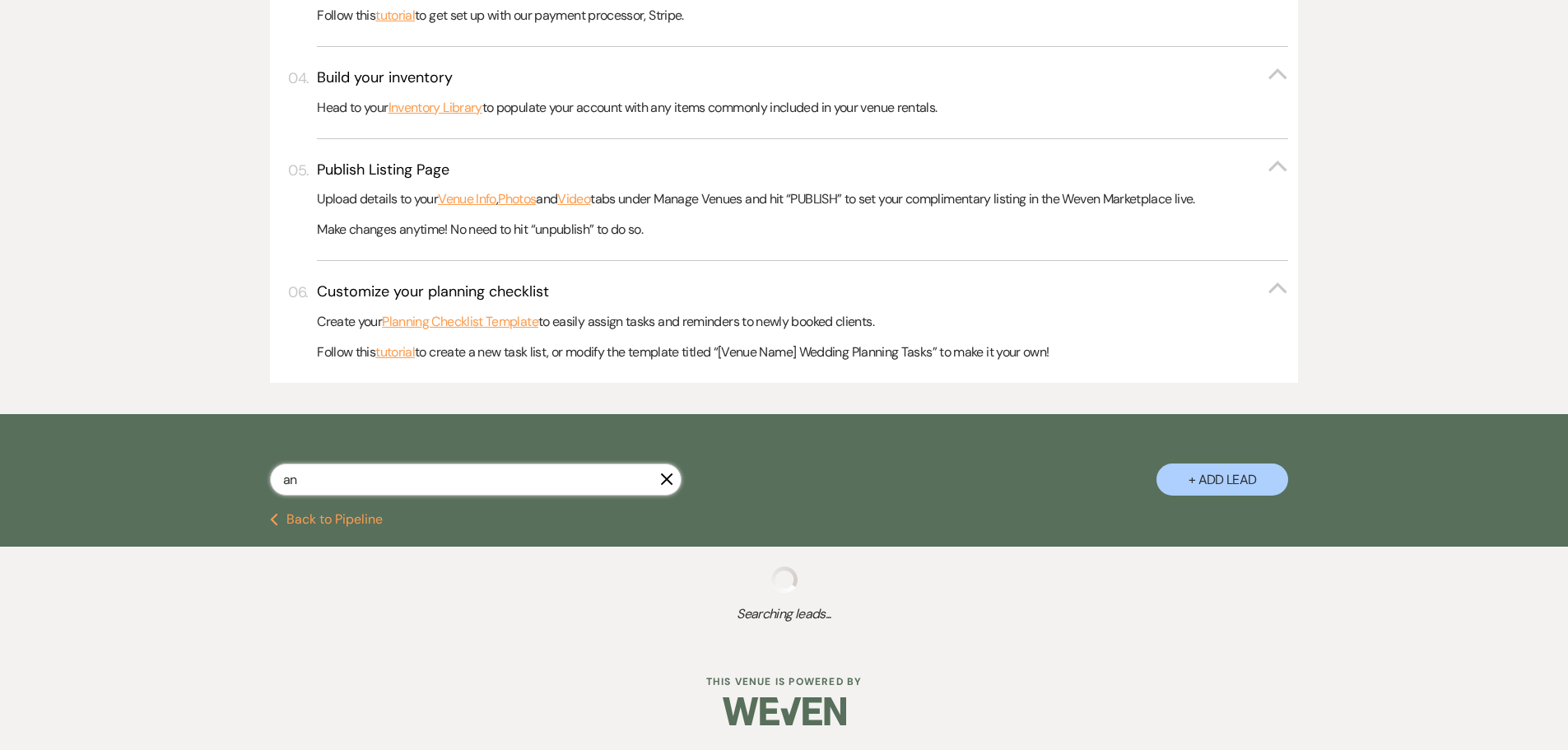
select select "5"
select select "8"
select select "5"
select select "8"
select select "5"
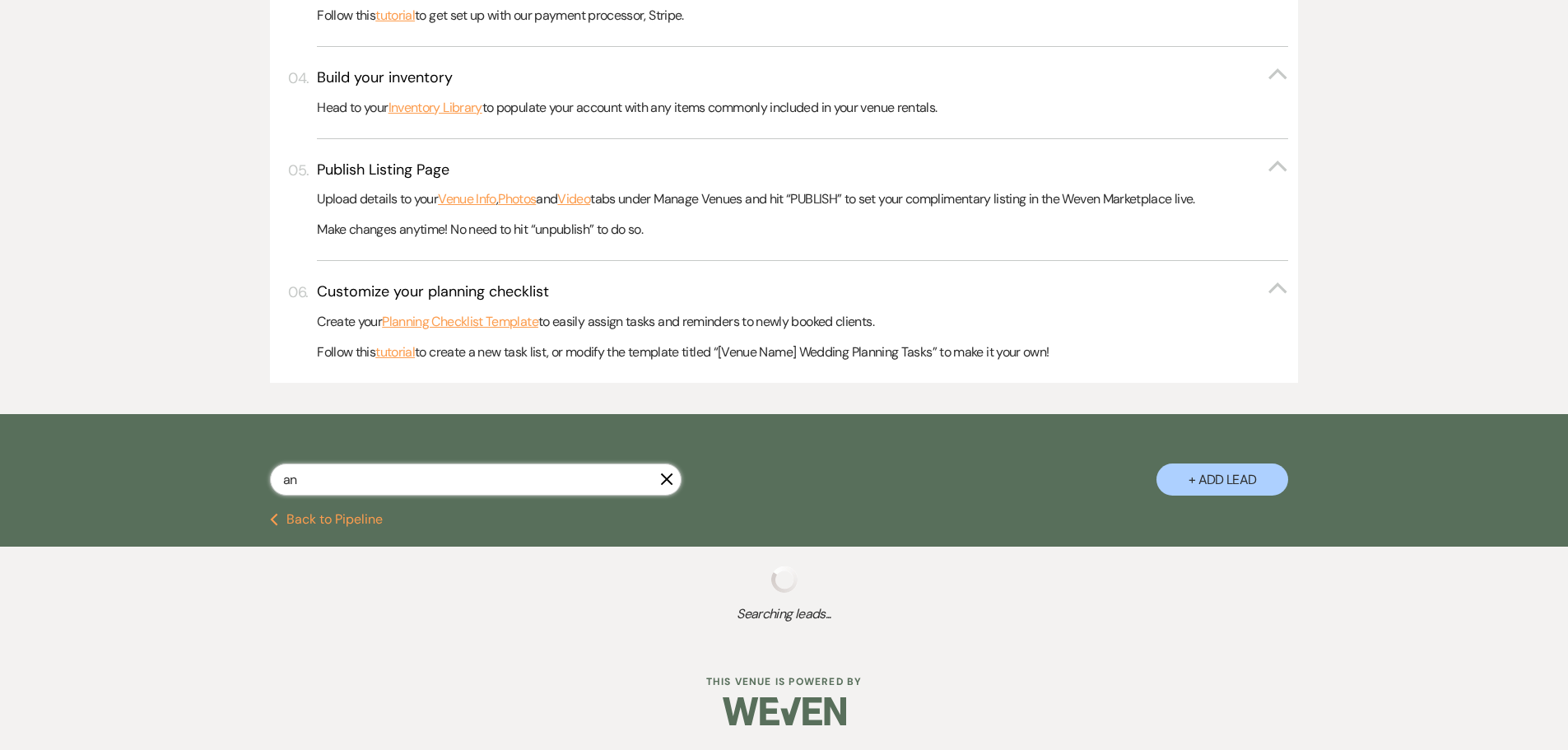
select select "8"
select select "6"
select select "8"
select select "5"
select select "8"
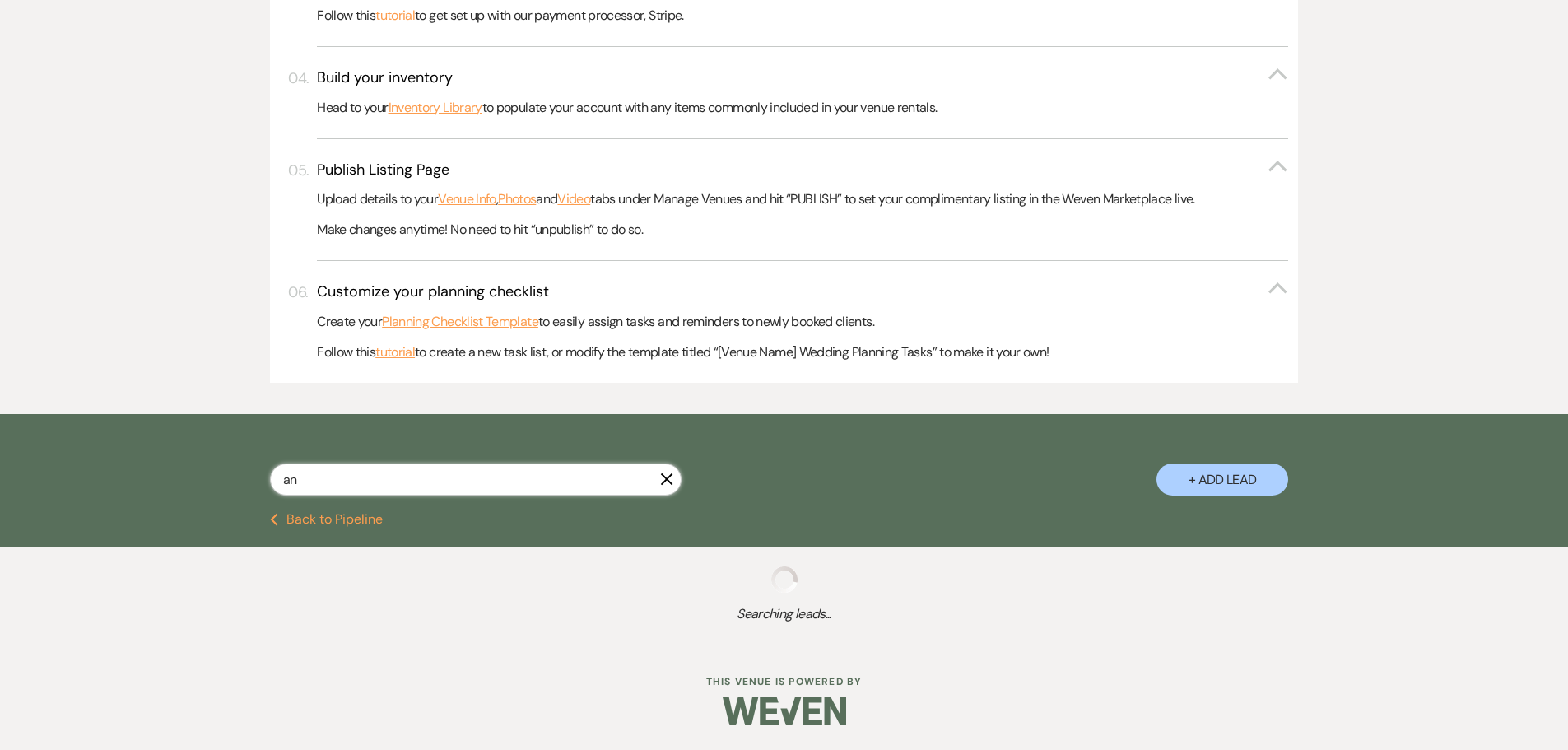
select select "5"
select select "2"
select select "8"
select select "5"
select select "8"
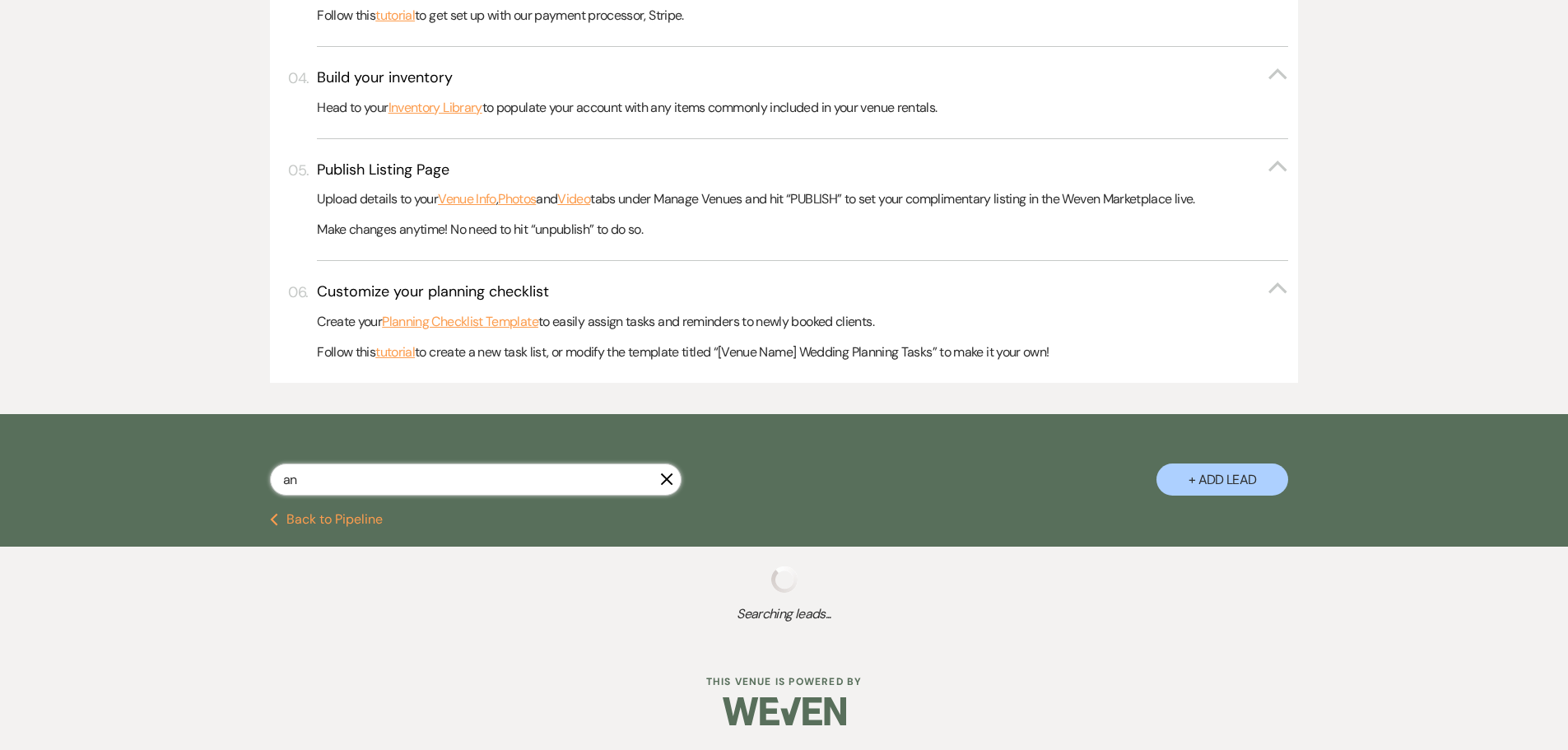
select select "10"
select select "8"
select select "5"
select select "8"
select select "5"
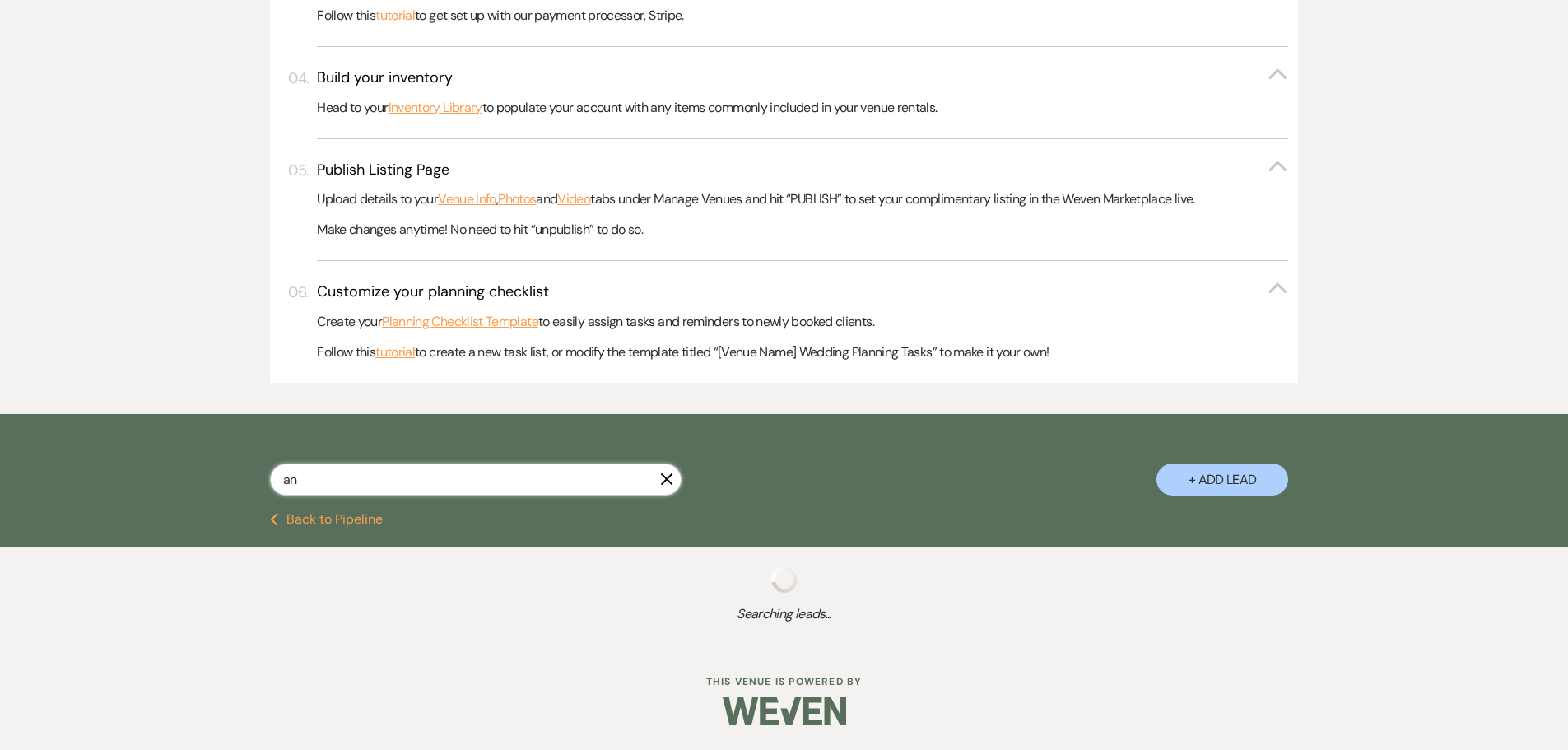
select select "8"
select select "5"
select select "8"
select select "5"
select select "8"
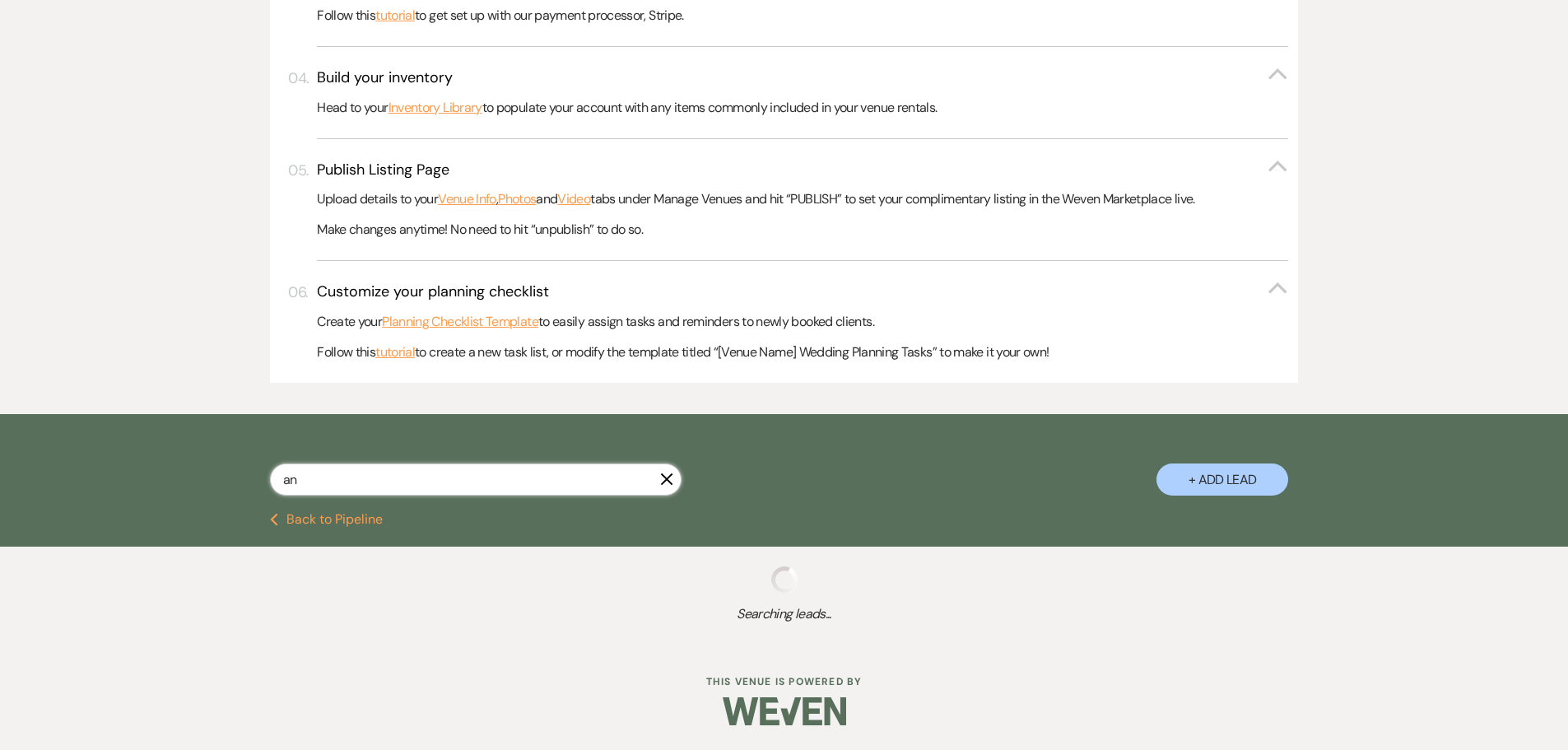
select select "5"
select select "8"
select select "5"
select select "8"
select select "3"
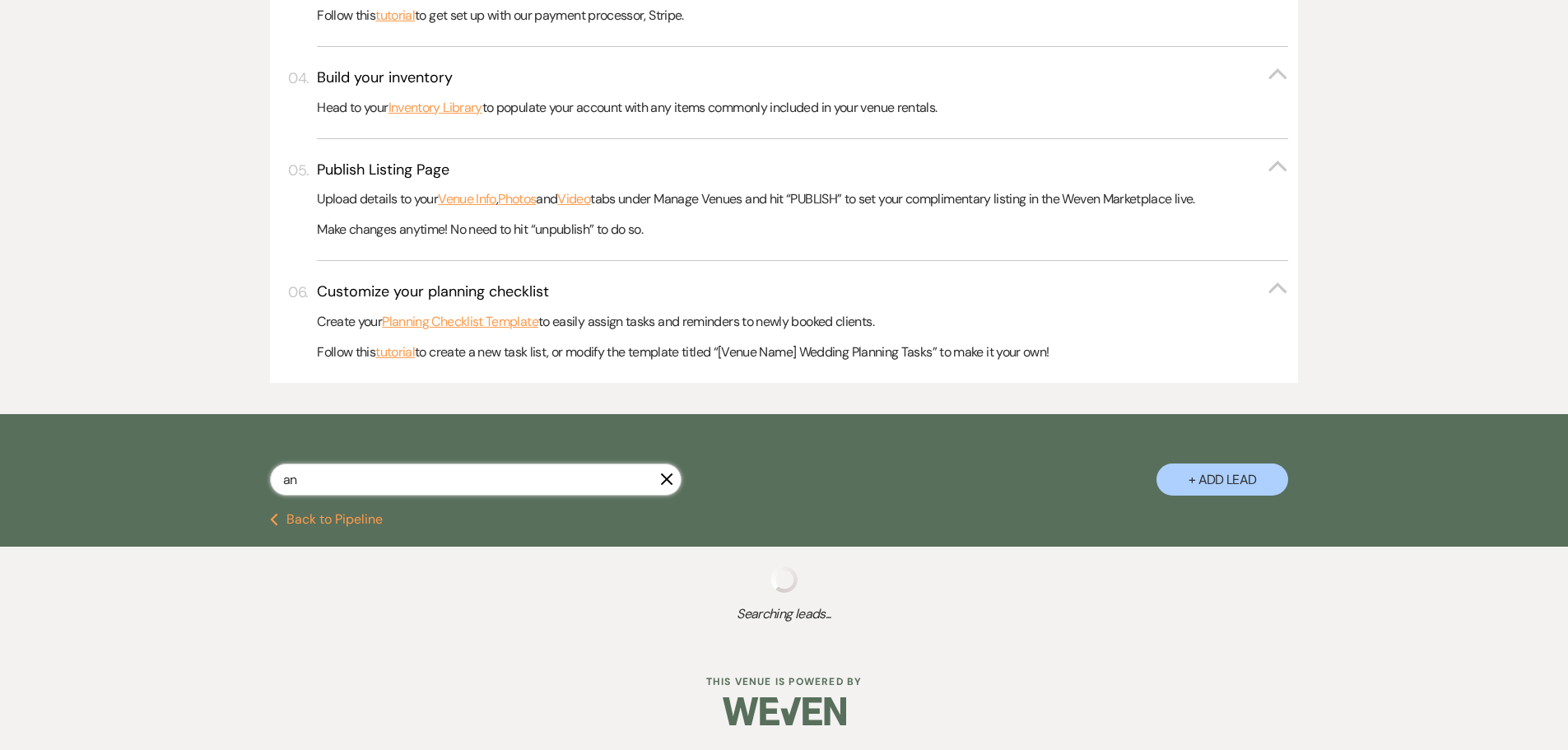
select select "8"
select select "5"
select select "8"
select select "5"
select select "8"
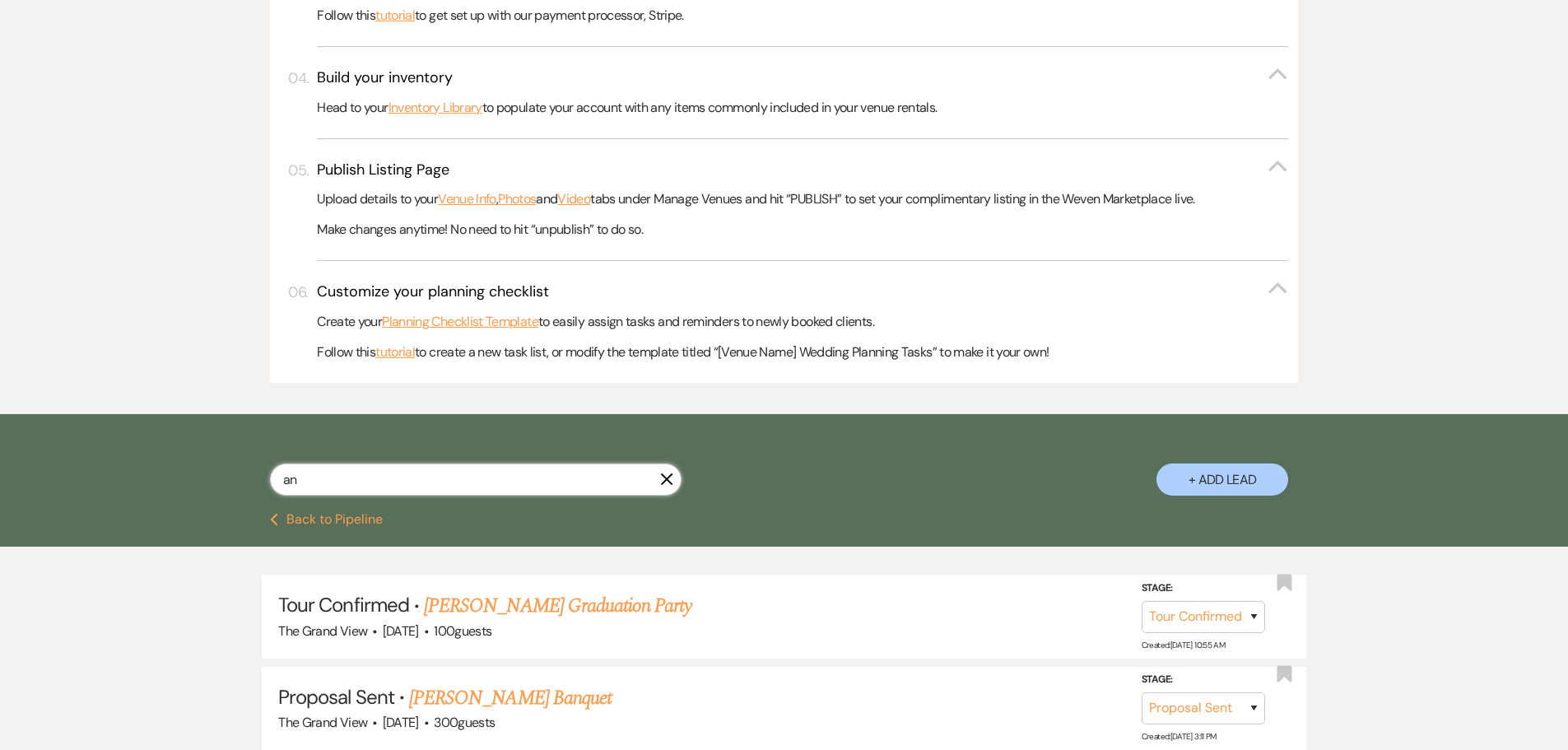
scroll to position [823, 0]
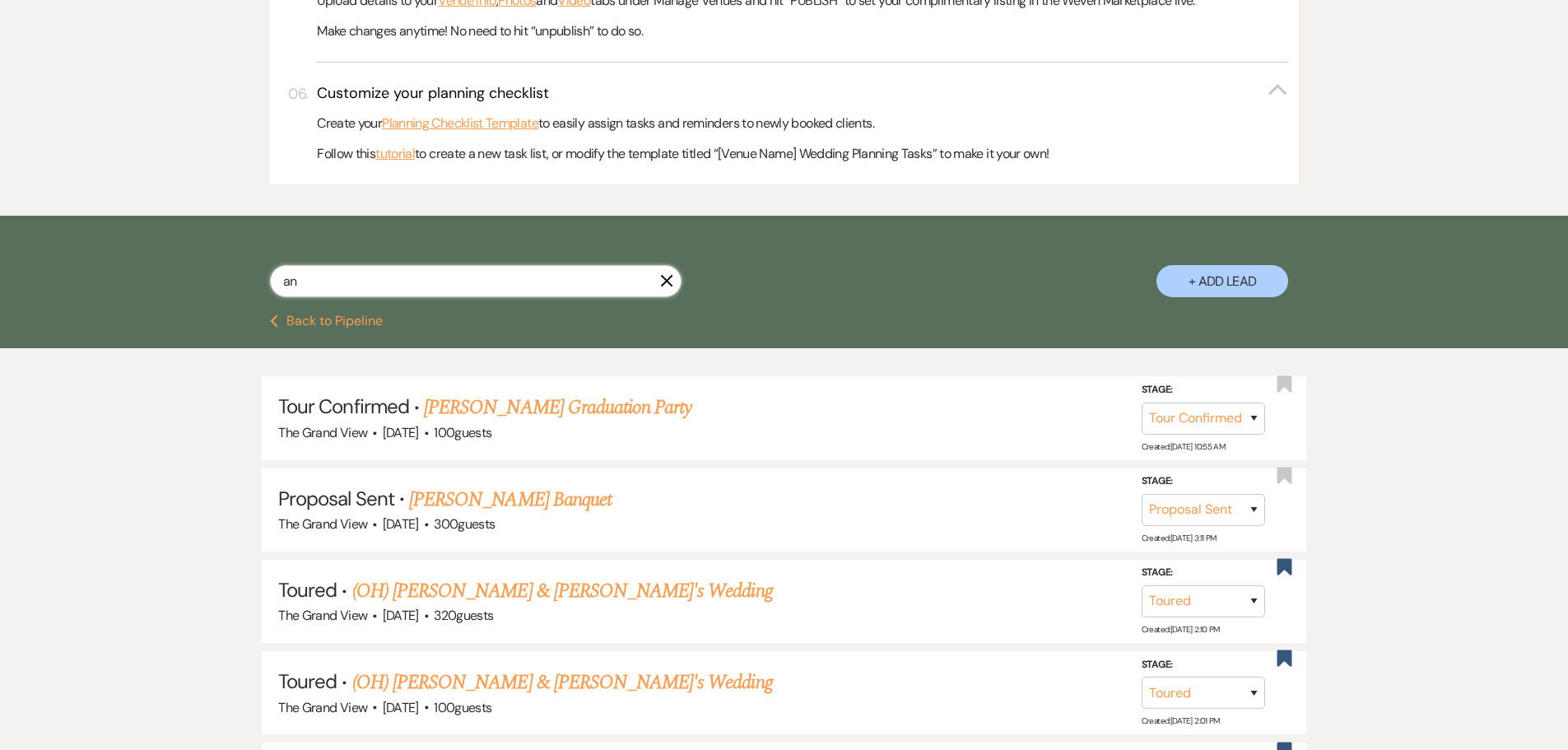
drag, startPoint x: 314, startPoint y: 287, endPoint x: 261, endPoint y: 287, distance: 53.0
click at [261, 287] on div "an X + Add Lead" at bounding box center [784, 267] width 1185 height 87
paste input "GrandView2025!!"
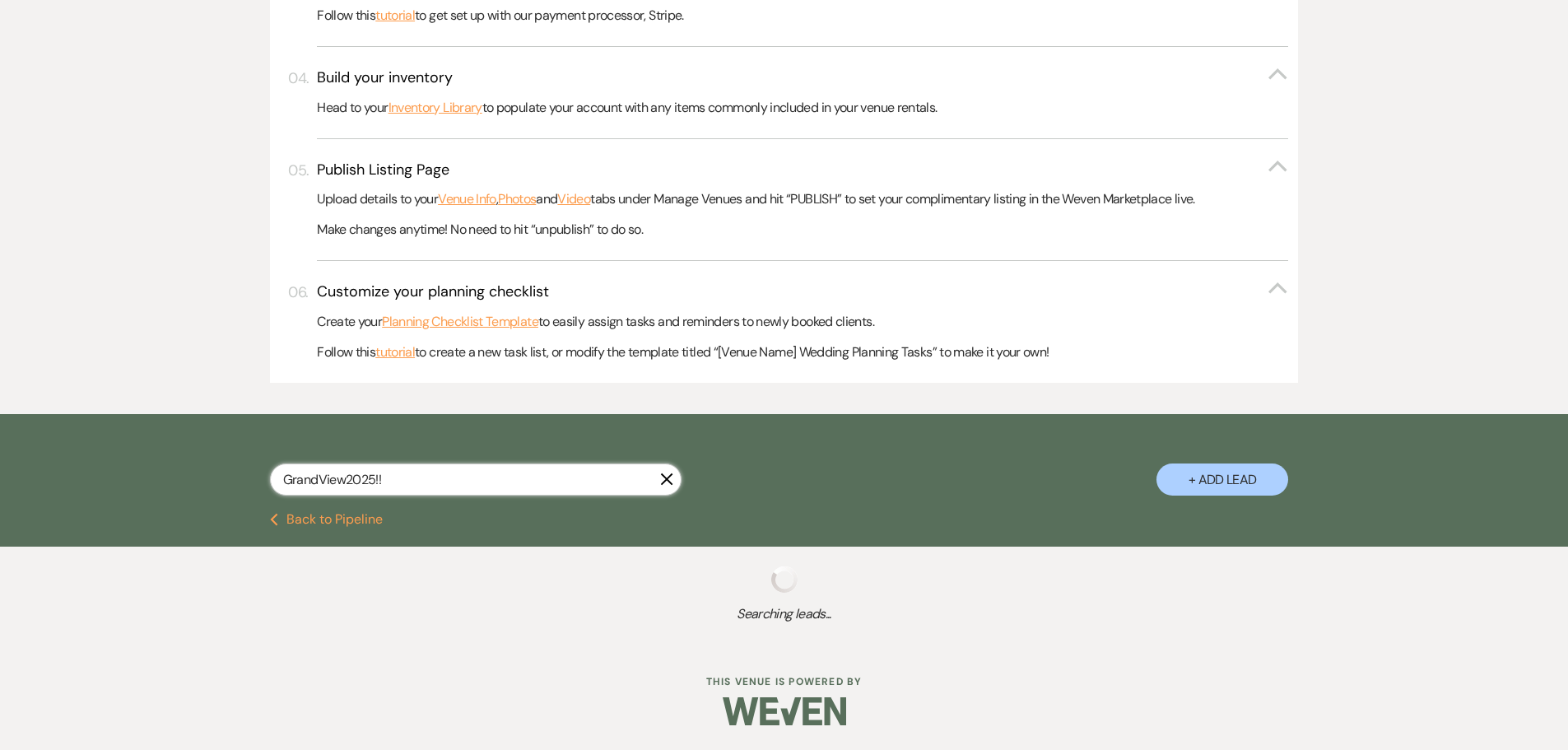
scroll to position [621, 0]
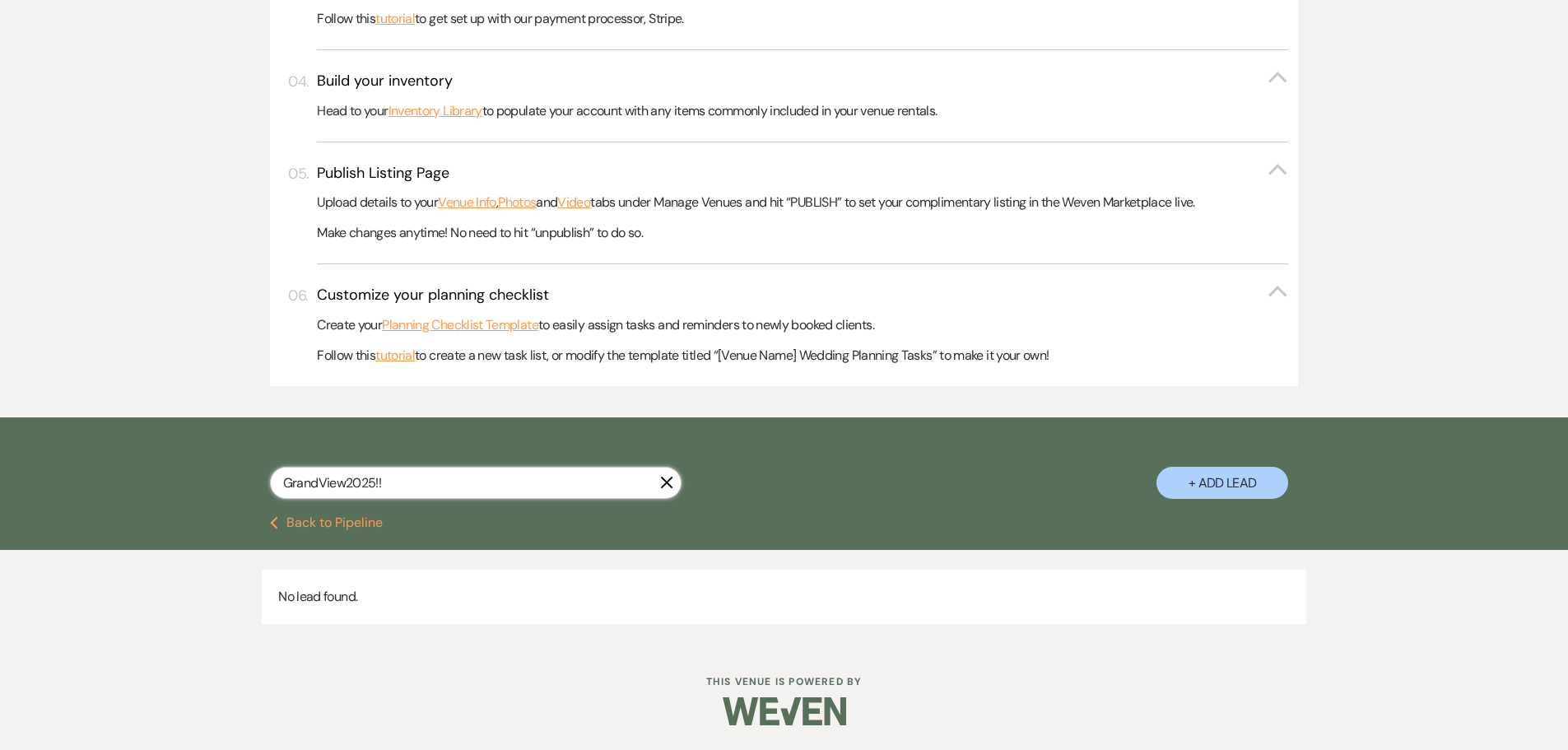
drag, startPoint x: 417, startPoint y: 484, endPoint x: 223, endPoint y: 478, distance: 194.1
click at [223, 478] on div "GrandView2025!! X + Add Lead" at bounding box center [784, 469] width 1185 height 87
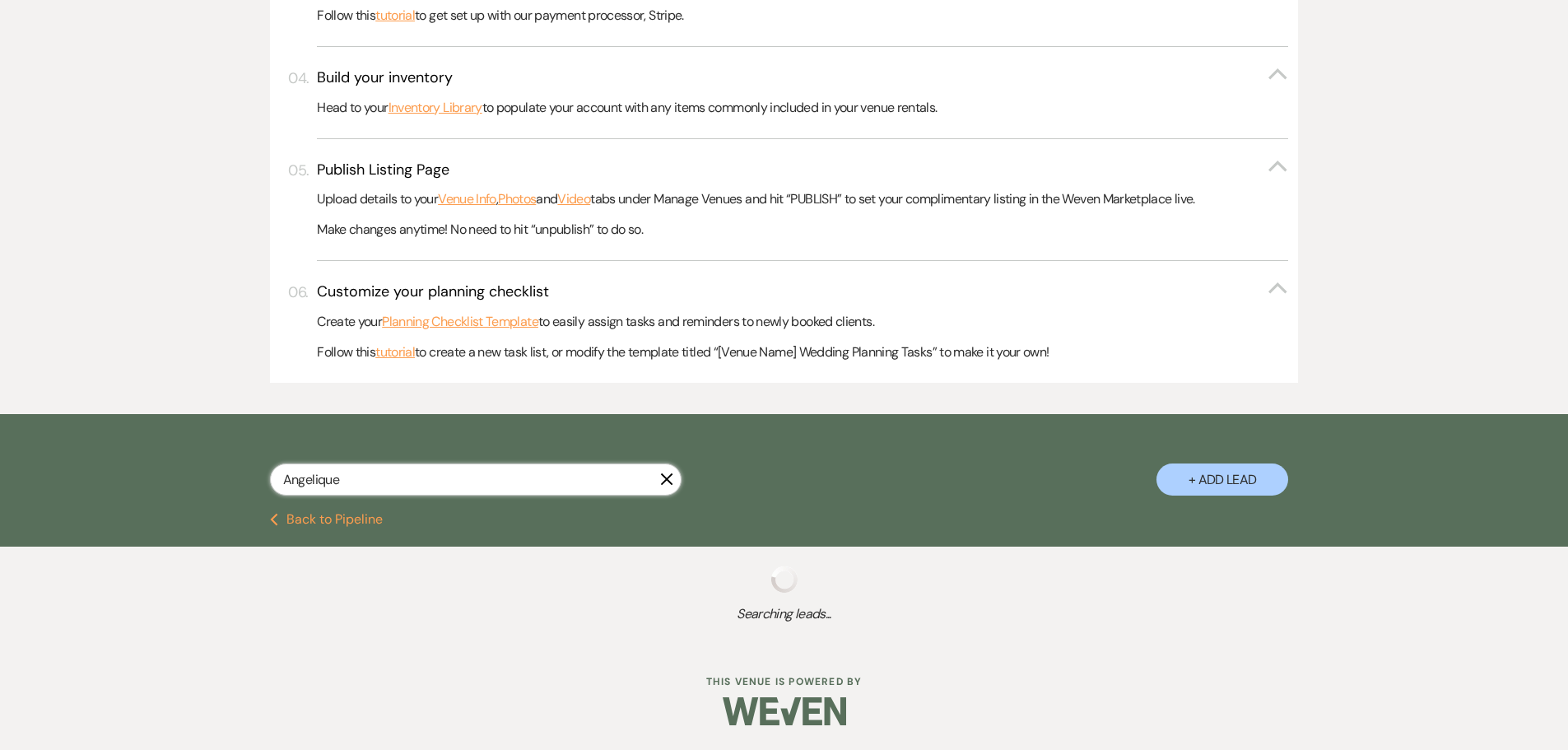
scroll to position [667, 0]
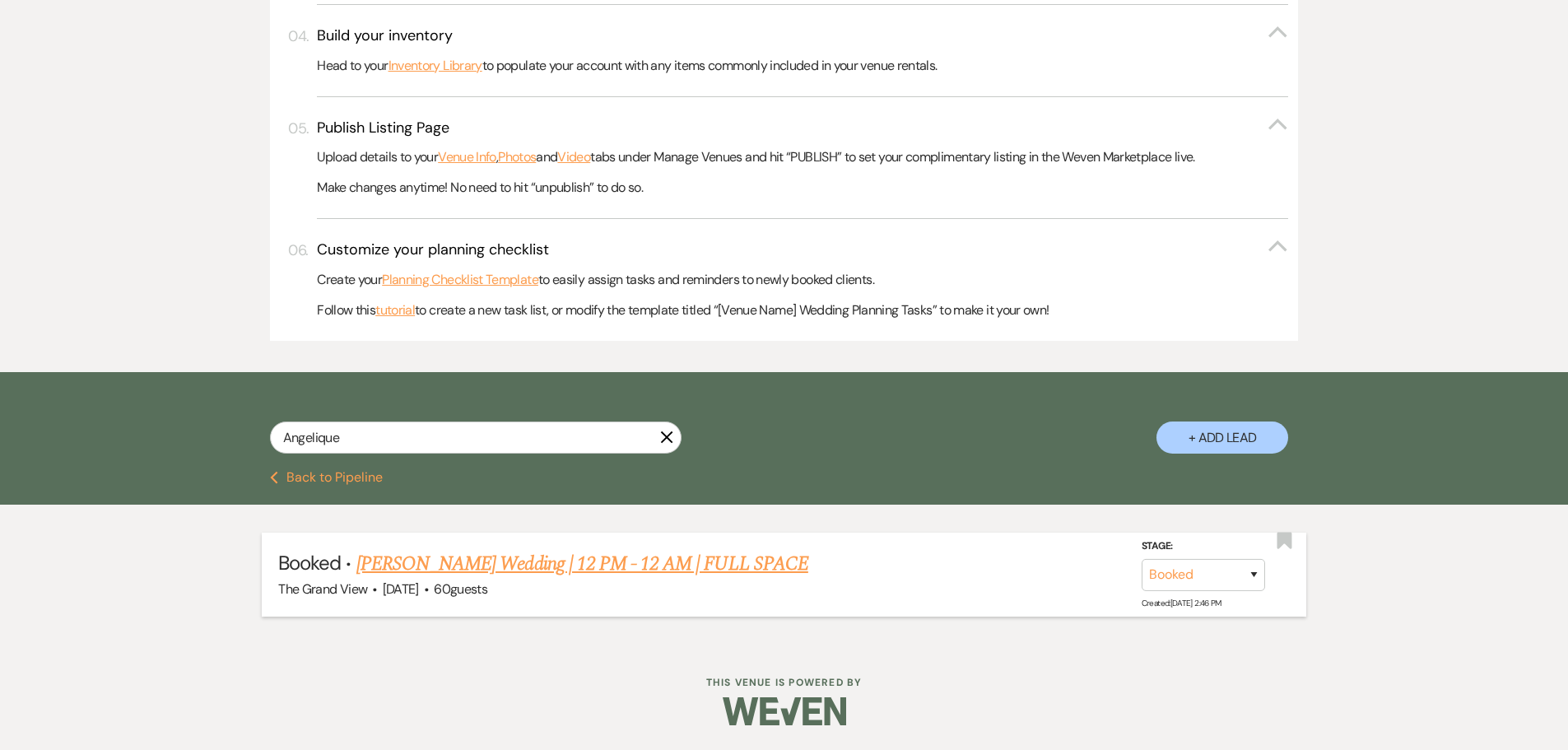
click at [438, 562] on link "[PERSON_NAME] Wedding | 12 PM - 12 AM | FULL SPACE" at bounding box center [581, 564] width 451 height 30
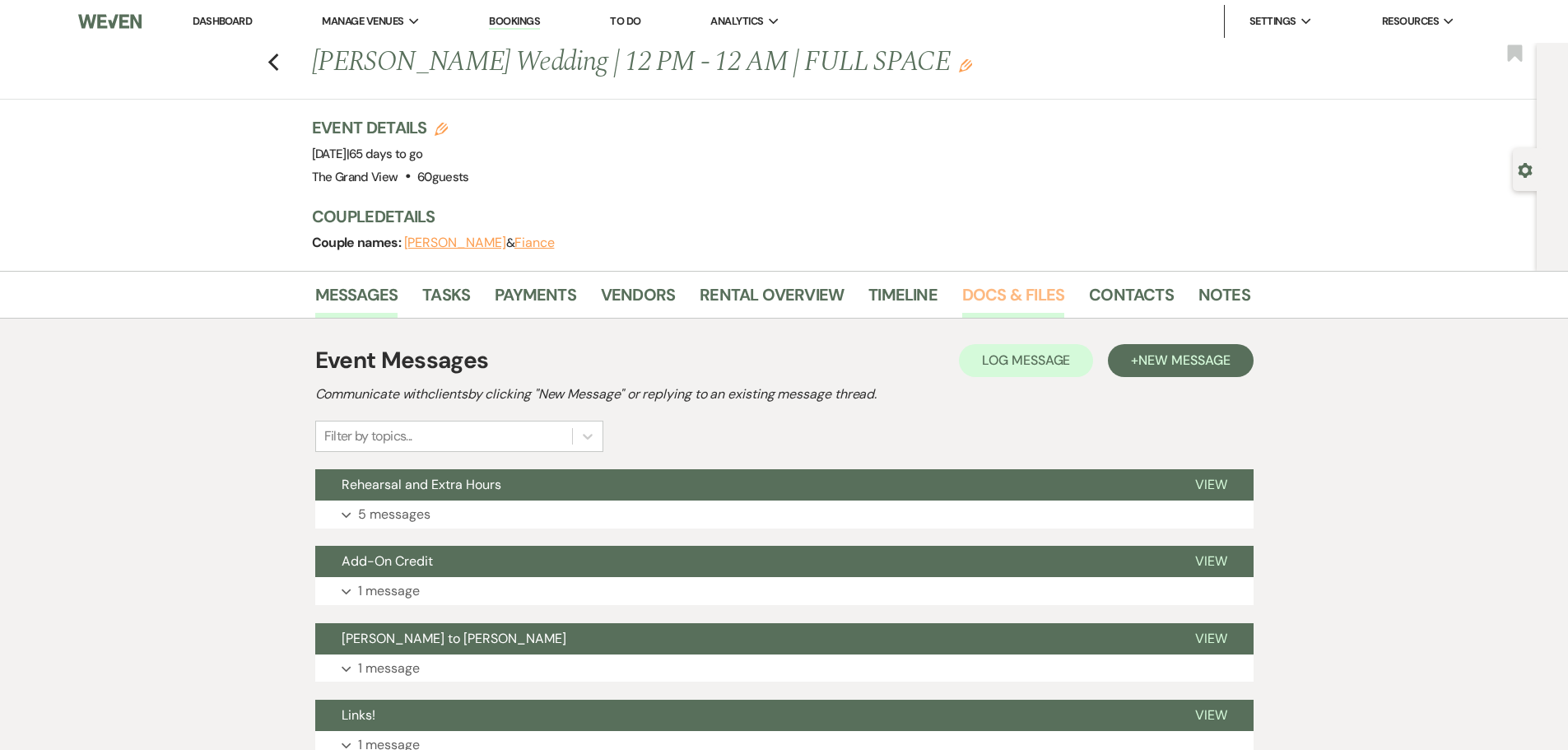
click at [1004, 292] on link "Docs & Files" at bounding box center [1013, 299] width 102 height 36
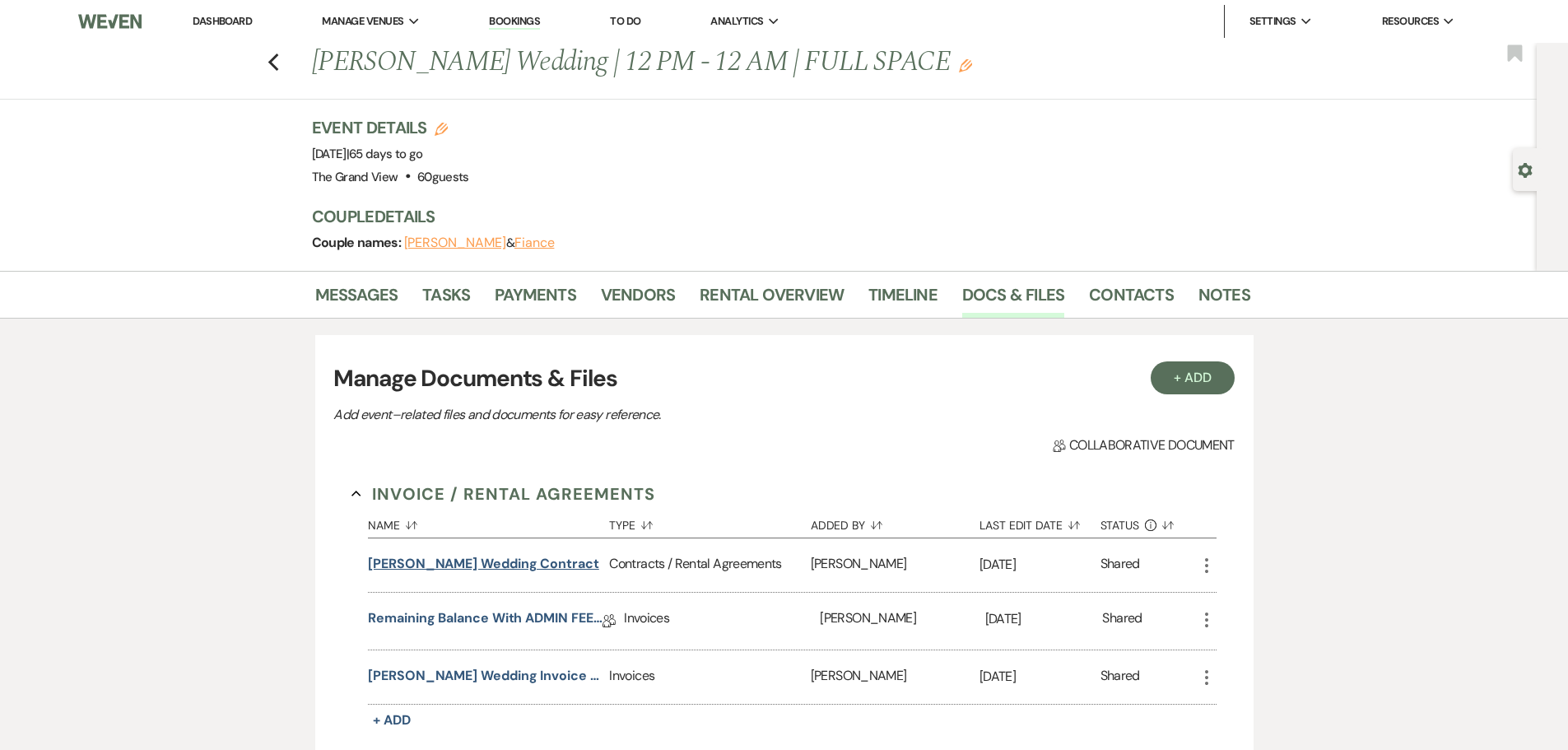
click at [474, 560] on button "[PERSON_NAME] Wedding Contract" at bounding box center [483, 564] width 231 height 19
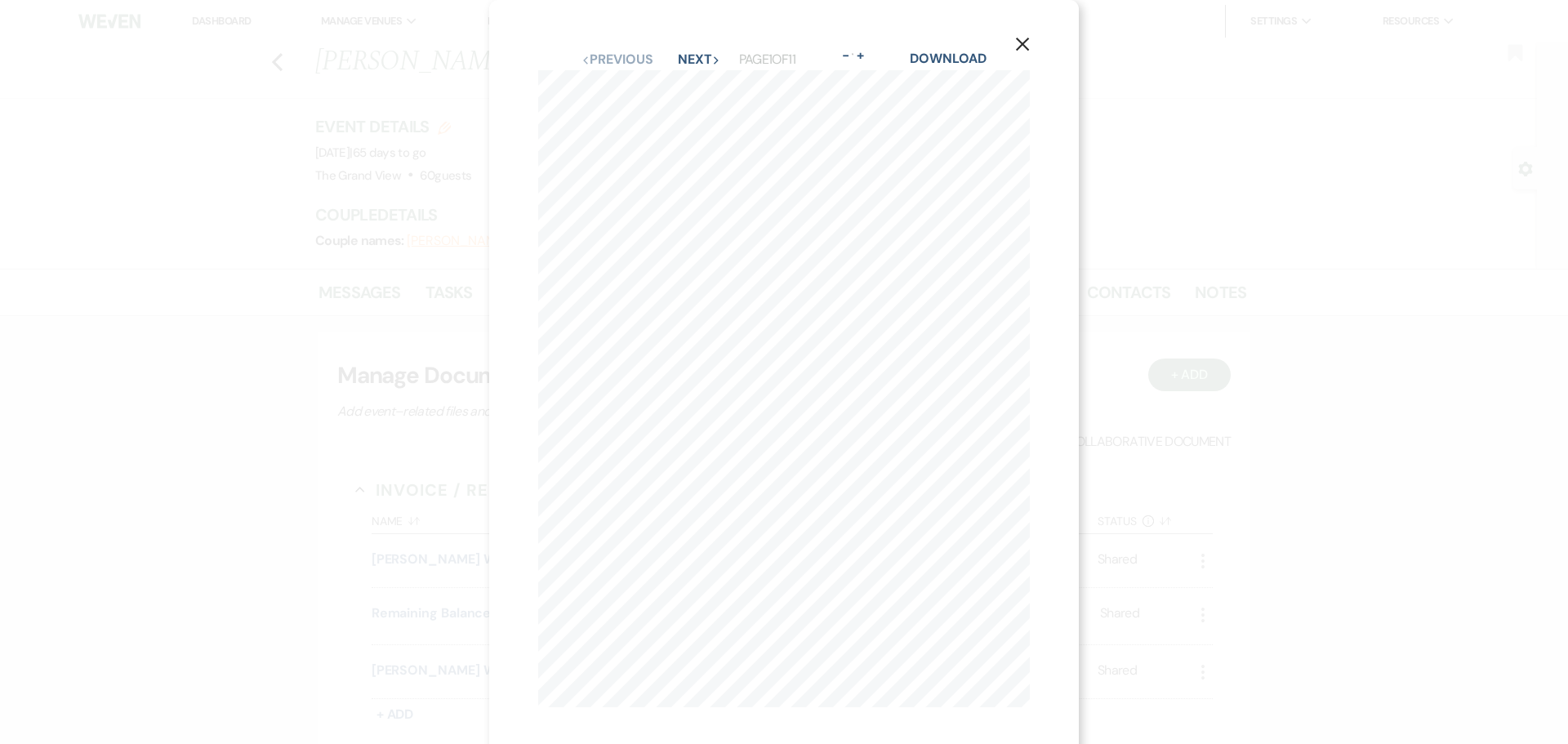
click at [1014, 40] on button "X" at bounding box center [1022, 44] width 25 height 29
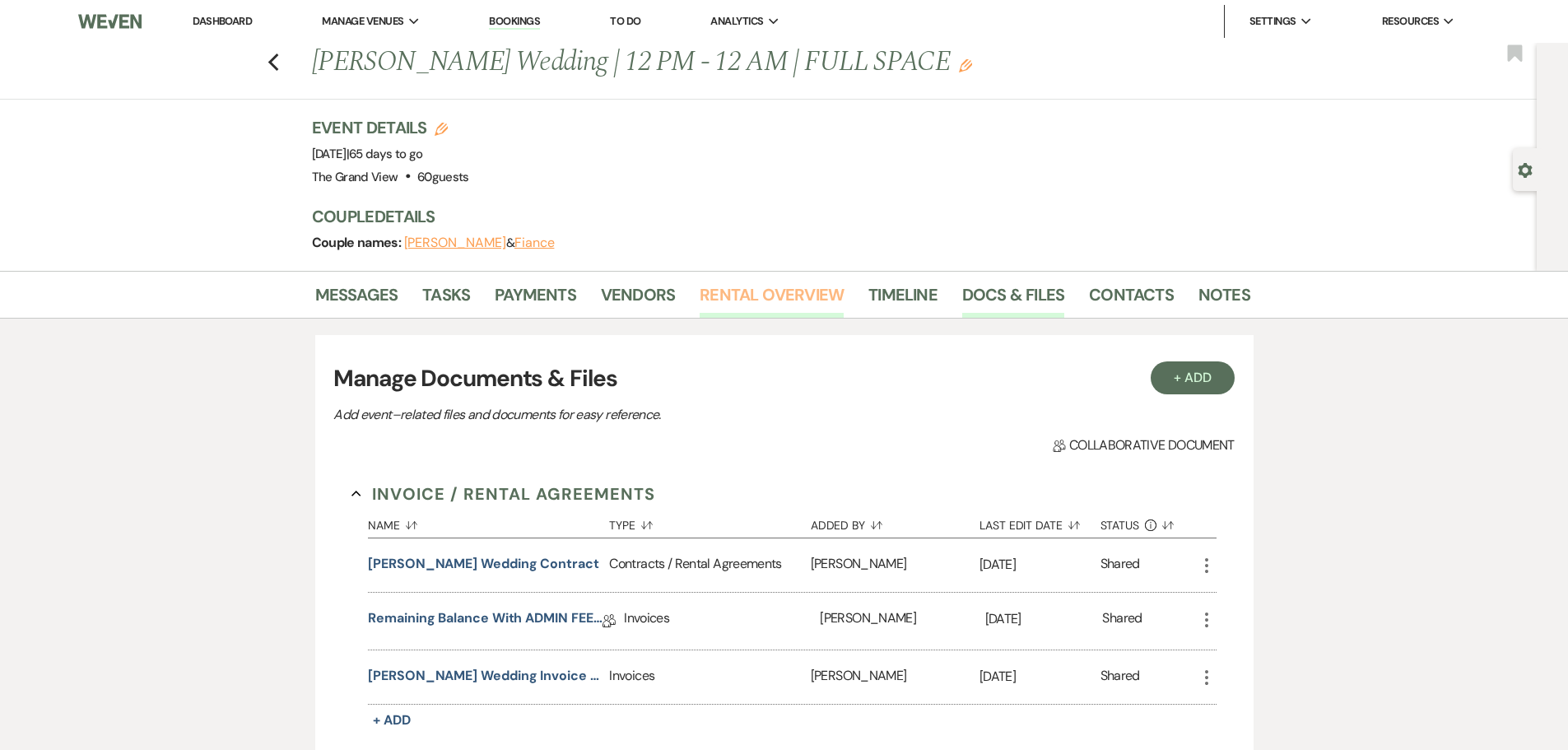
click at [727, 303] on link "Rental Overview" at bounding box center [771, 299] width 144 height 36
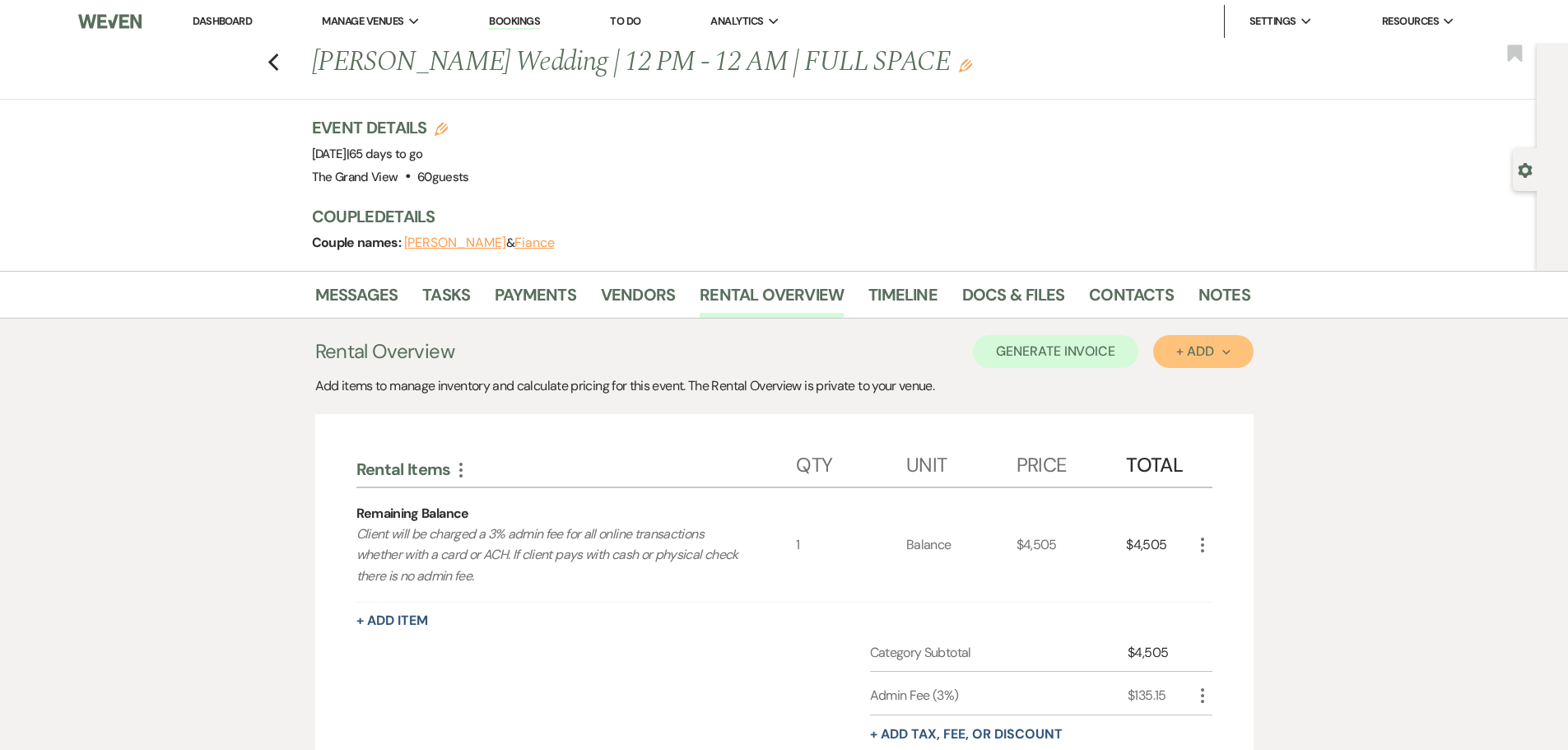
click at [1195, 353] on div "+ Add Next" at bounding box center [1202, 351] width 54 height 13
click at [1193, 381] on button "Item" at bounding box center [1194, 389] width 83 height 26
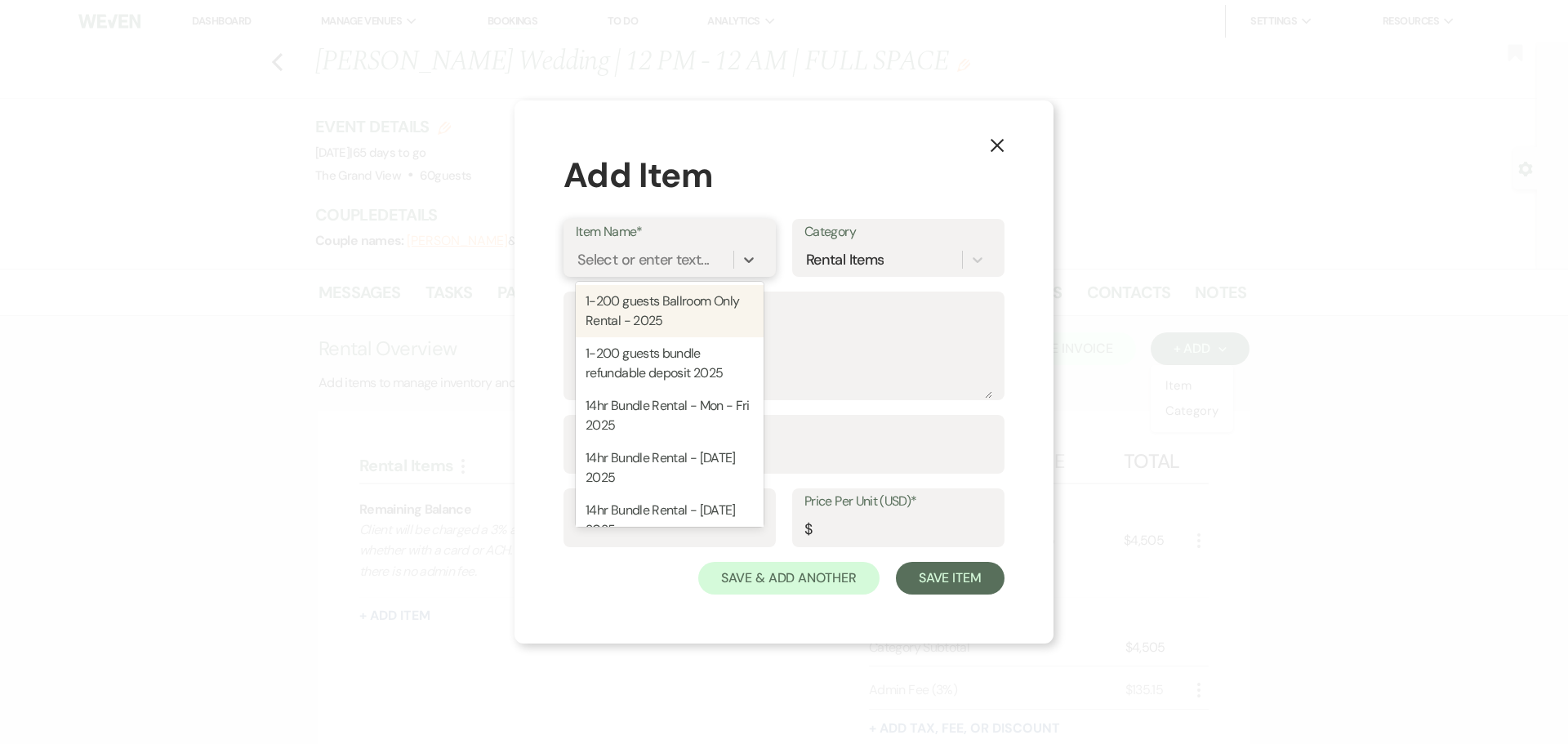
click at [649, 265] on div "Select or enter text..." at bounding box center [643, 259] width 131 height 22
click at [661, 298] on div "ADD ON | Outdoor Ceremony Fee" at bounding box center [670, 311] width 188 height 53
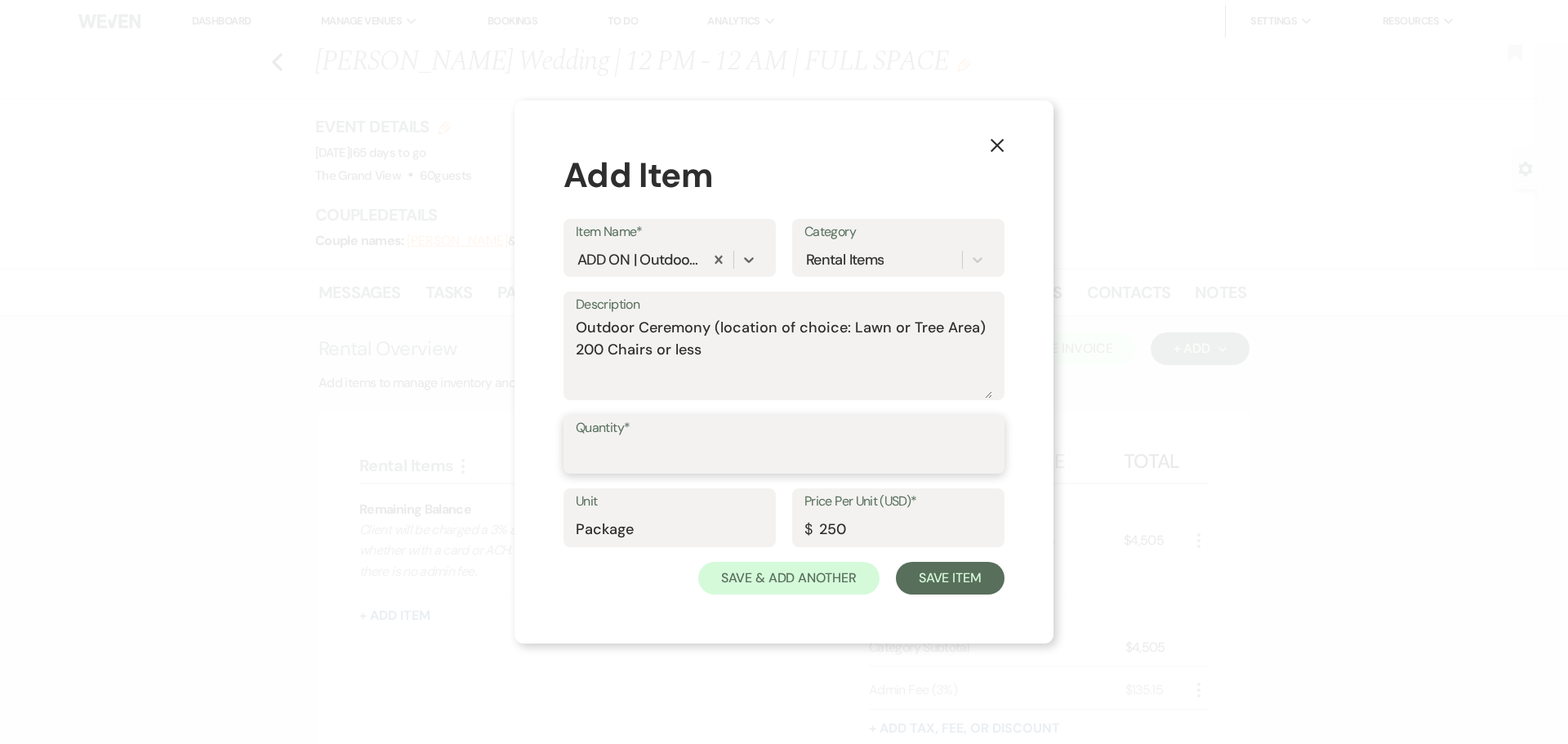
click at [676, 443] on input "Quantity*" at bounding box center [784, 456] width 416 height 32
click at [936, 583] on button "Save Item" at bounding box center [950, 577] width 109 height 32
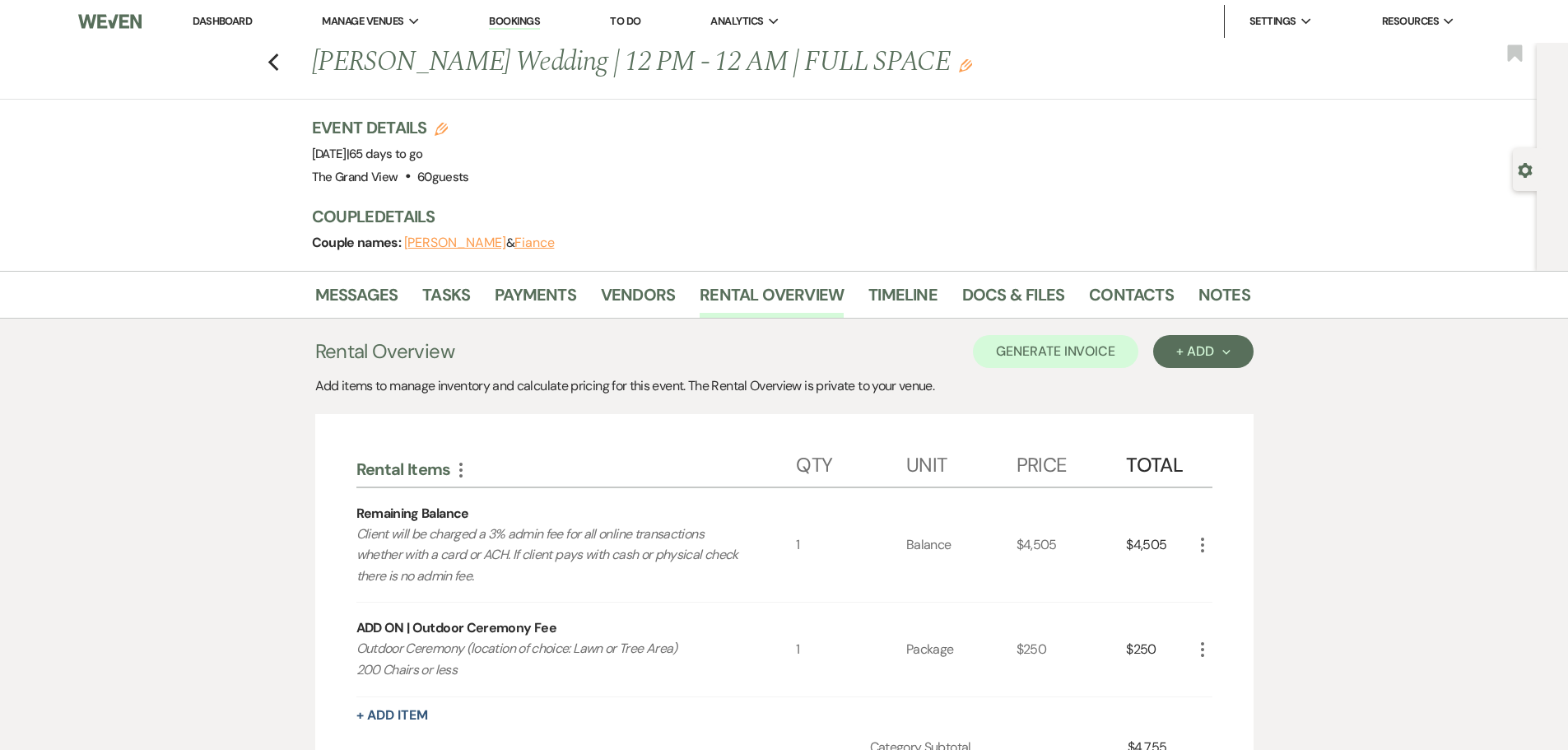
click at [1201, 543] on icon "More" at bounding box center [1202, 545] width 19 height 19
click at [1208, 604] on button "X Delete" at bounding box center [1237, 603] width 89 height 27
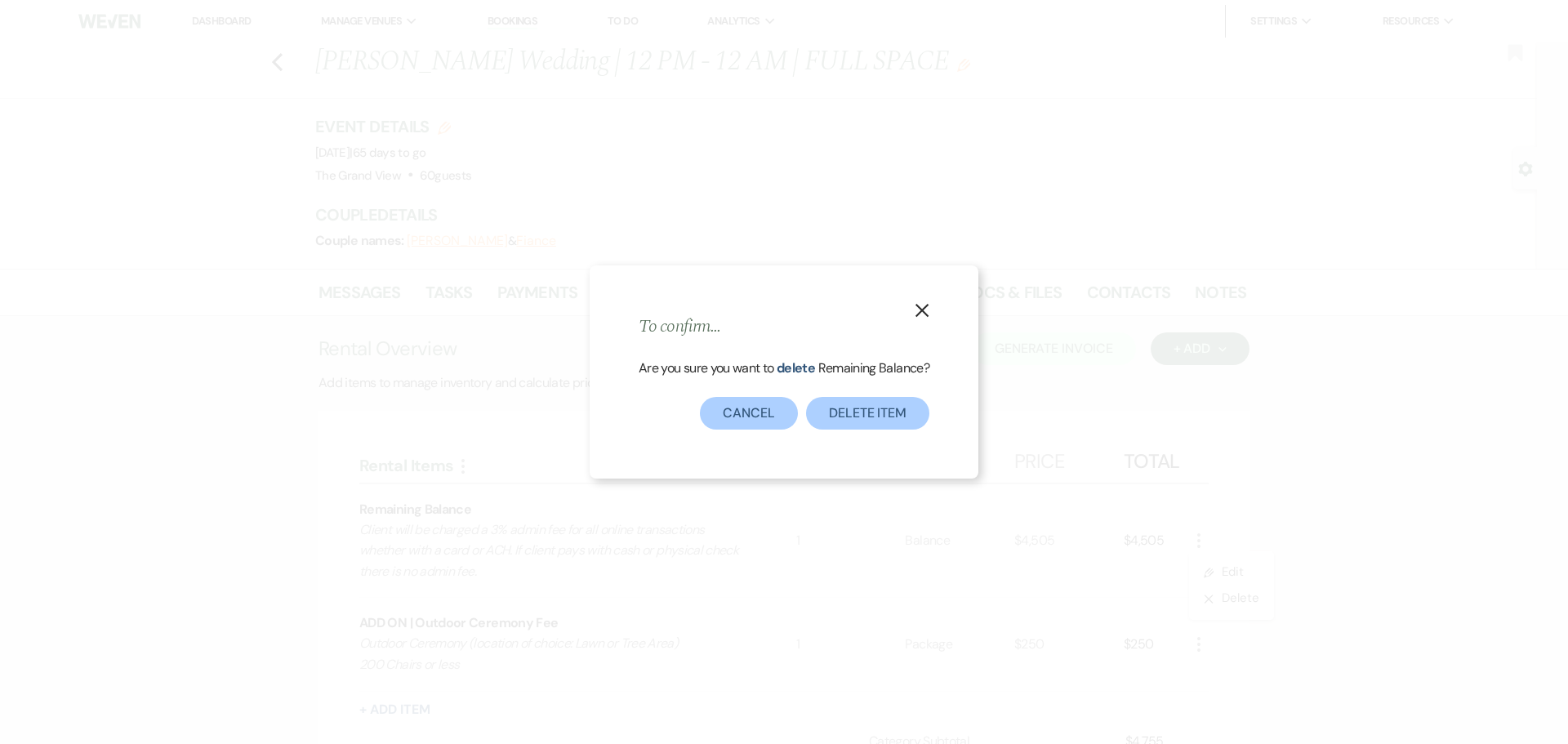
click at [908, 448] on div "X To confirm... Are you sure you want to delete Remaining Balance ? Delete Item…" at bounding box center [784, 372] width 388 height 212
click at [881, 415] on button "Delete Item" at bounding box center [868, 413] width 124 height 32
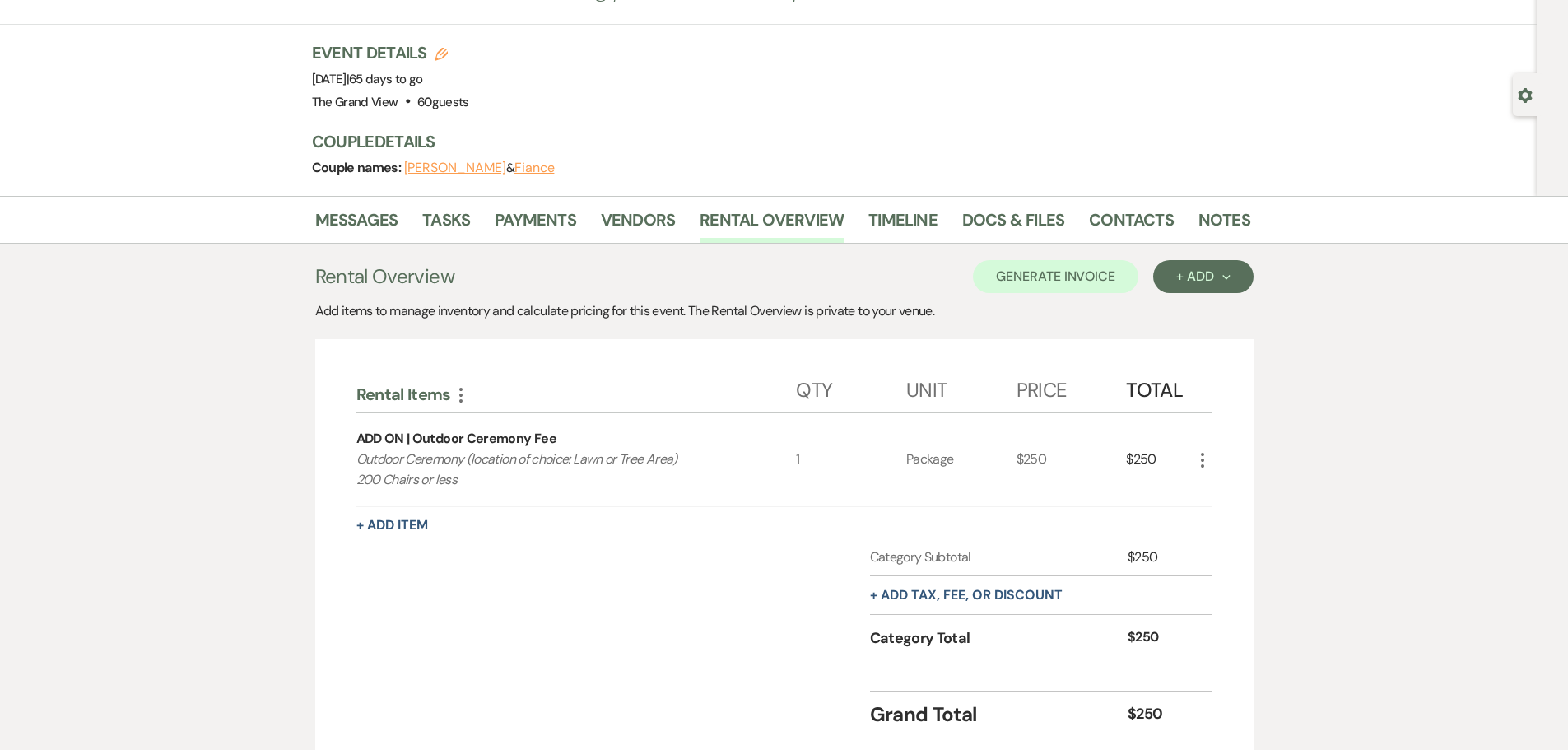
scroll to position [200, 0]
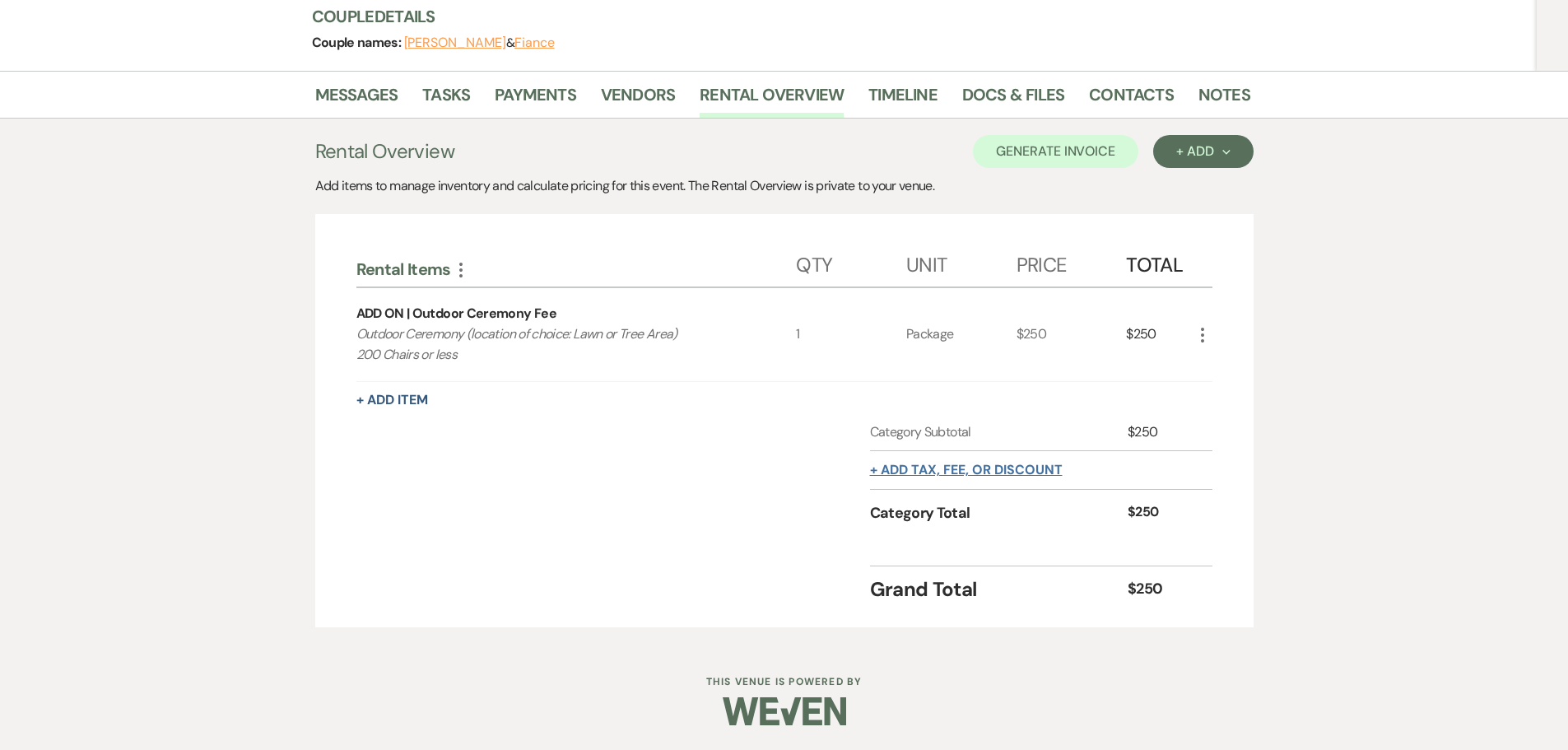
click at [981, 465] on button "+ Add tax, fee, or discount" at bounding box center [966, 470] width 193 height 13
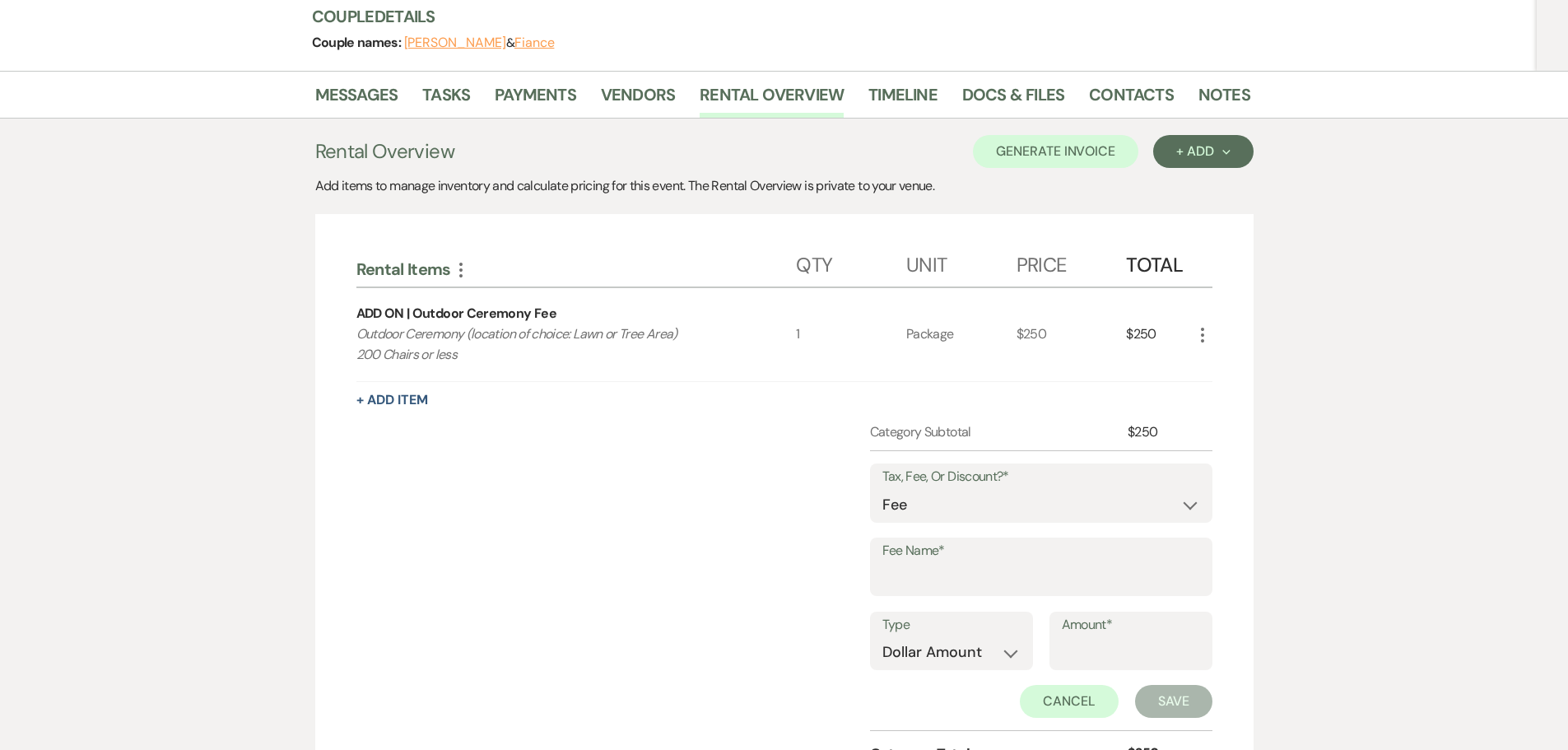
click at [996, 523] on div "Tax, Fee, Or Discount?* Fee Discount Tax" at bounding box center [1042, 501] width 343 height 74
click at [989, 507] on select "Fee Discount Tax" at bounding box center [1042, 504] width 318 height 32
click at [882, 489] on select "Fee Discount Tax" at bounding box center [1042, 504] width 318 height 32
click at [990, 578] on input "Fee Name*" at bounding box center [1042, 578] width 318 height 32
click at [1089, 647] on input "Amount*" at bounding box center [1131, 652] width 139 height 32
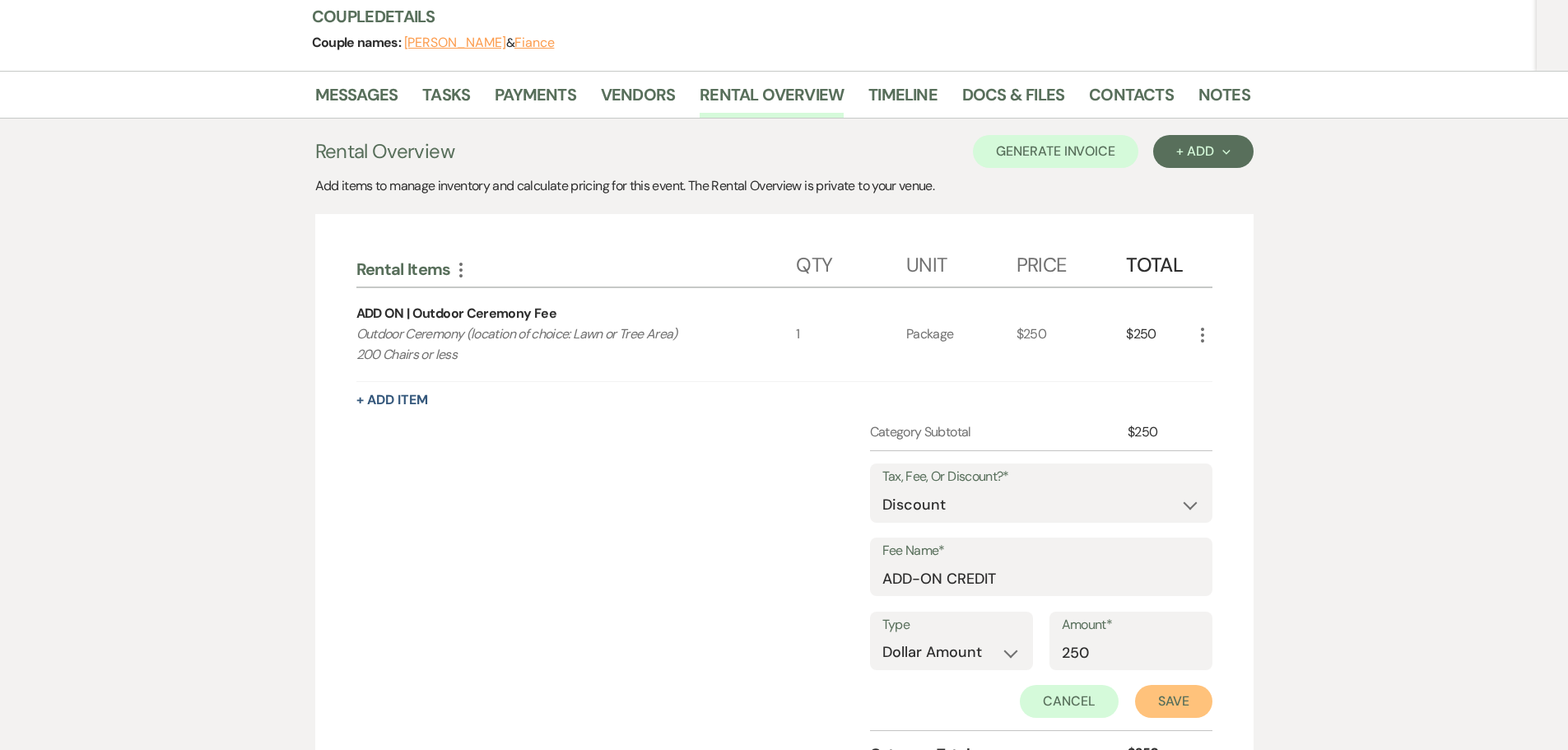
click at [1146, 693] on button "Save" at bounding box center [1174, 701] width 78 height 33
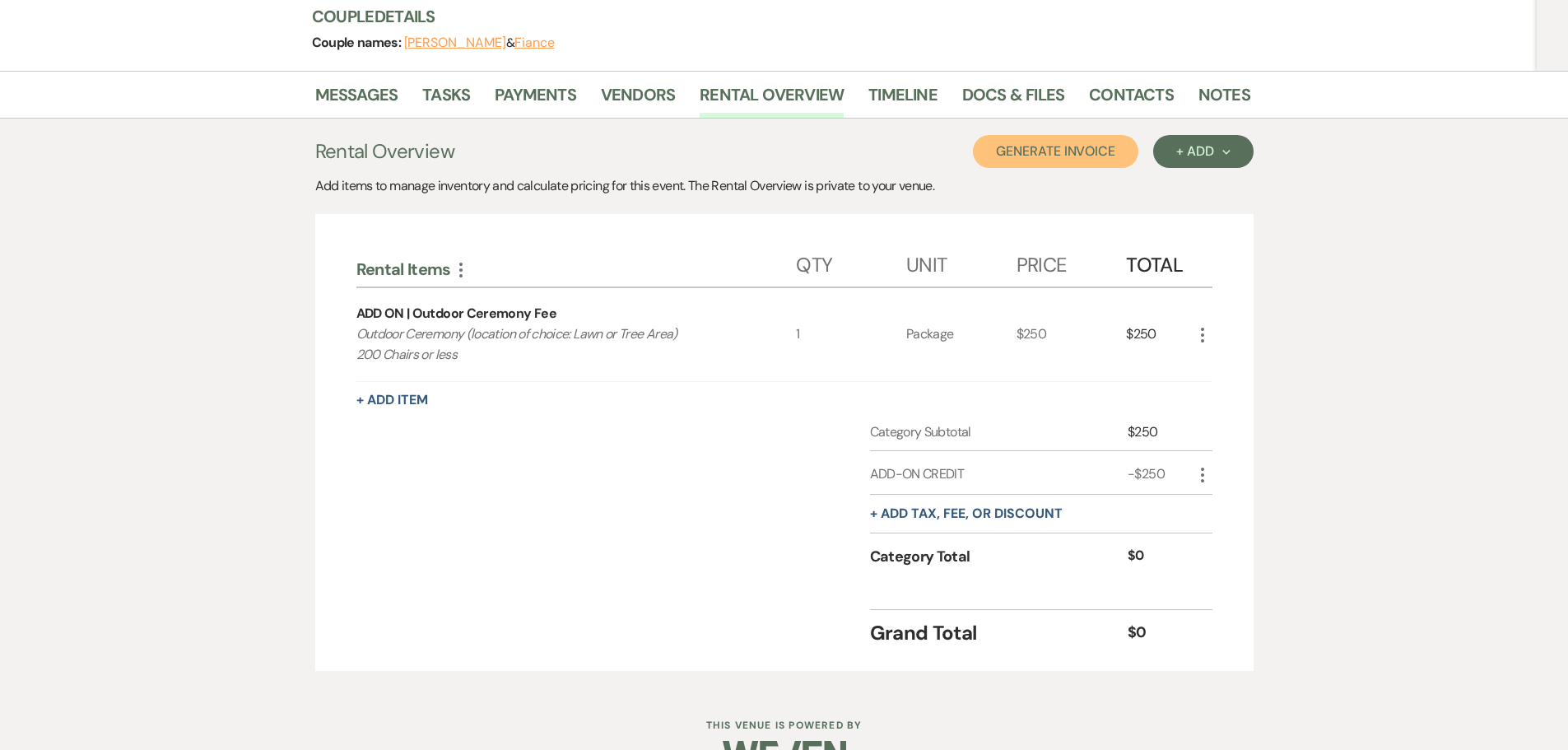
click at [1040, 157] on button "Generate Invoice" at bounding box center [1055, 151] width 165 height 33
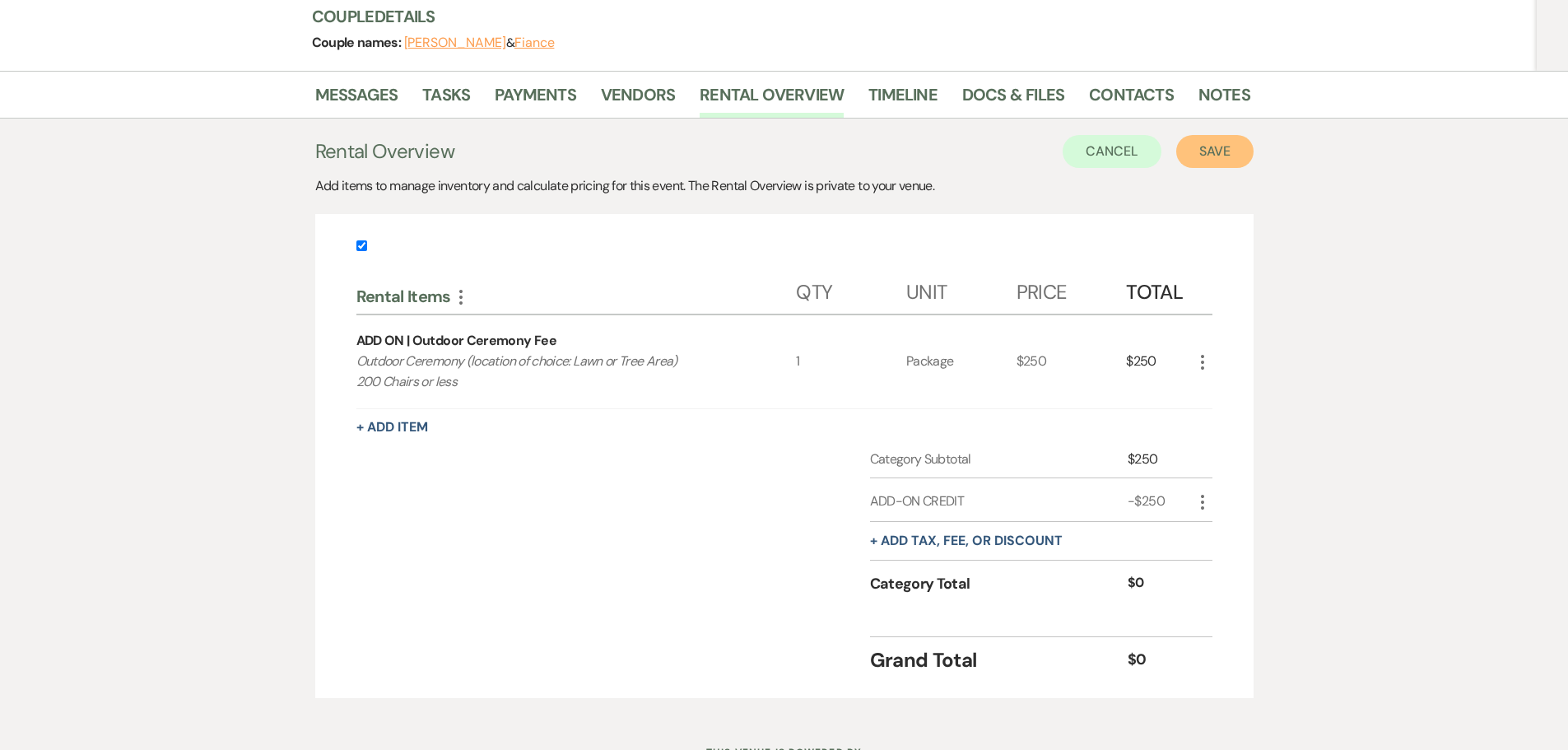
click at [1217, 148] on button "Save" at bounding box center [1215, 151] width 78 height 33
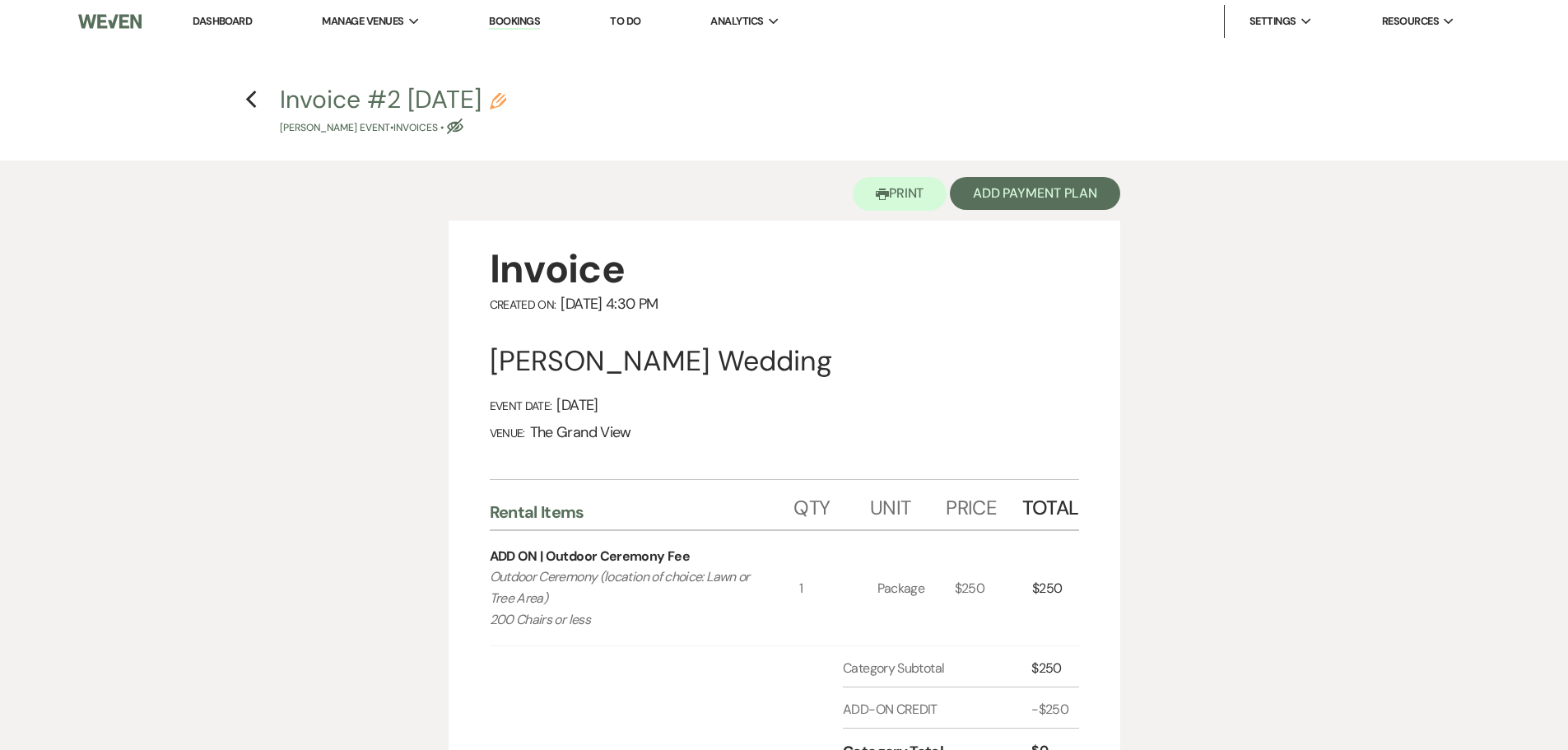
click at [506, 102] on use "button" at bounding box center [497, 101] width 17 height 17
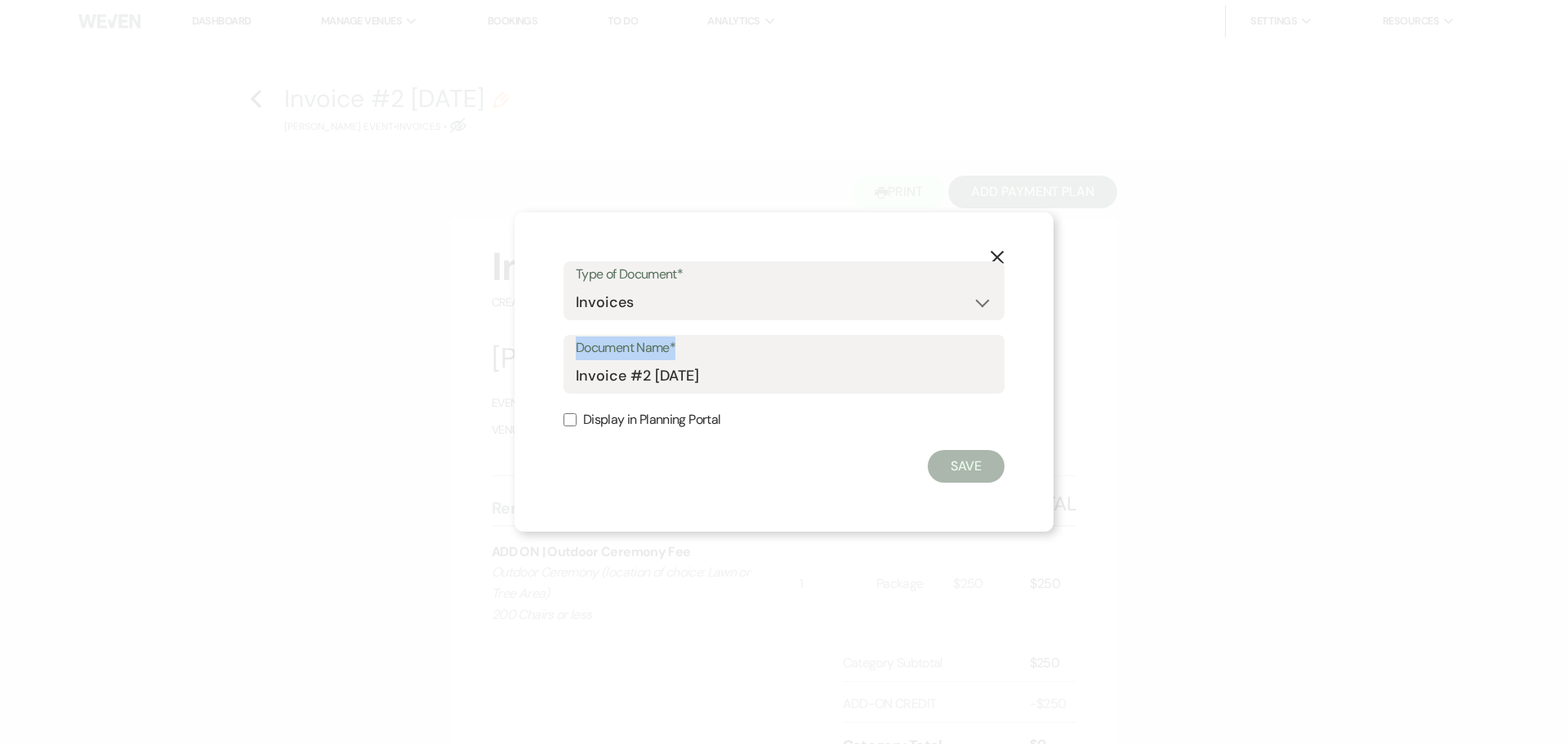
drag, startPoint x: 798, startPoint y: 357, endPoint x: 511, endPoint y: 360, distance: 287.0
click at [511, 360] on div "X Type of Document* Special Event Insurance Vendor Certificate of Insurance Con…" at bounding box center [784, 372] width 1568 height 744
drag, startPoint x: 811, startPoint y: 388, endPoint x: 473, endPoint y: 400, distance: 338.2
click at [473, 400] on div "X Type of Document* Special Event Insurance Vendor Certificate of Insurance Con…" at bounding box center [784, 372] width 1568 height 744
click at [988, 477] on button "Save" at bounding box center [966, 465] width 77 height 32
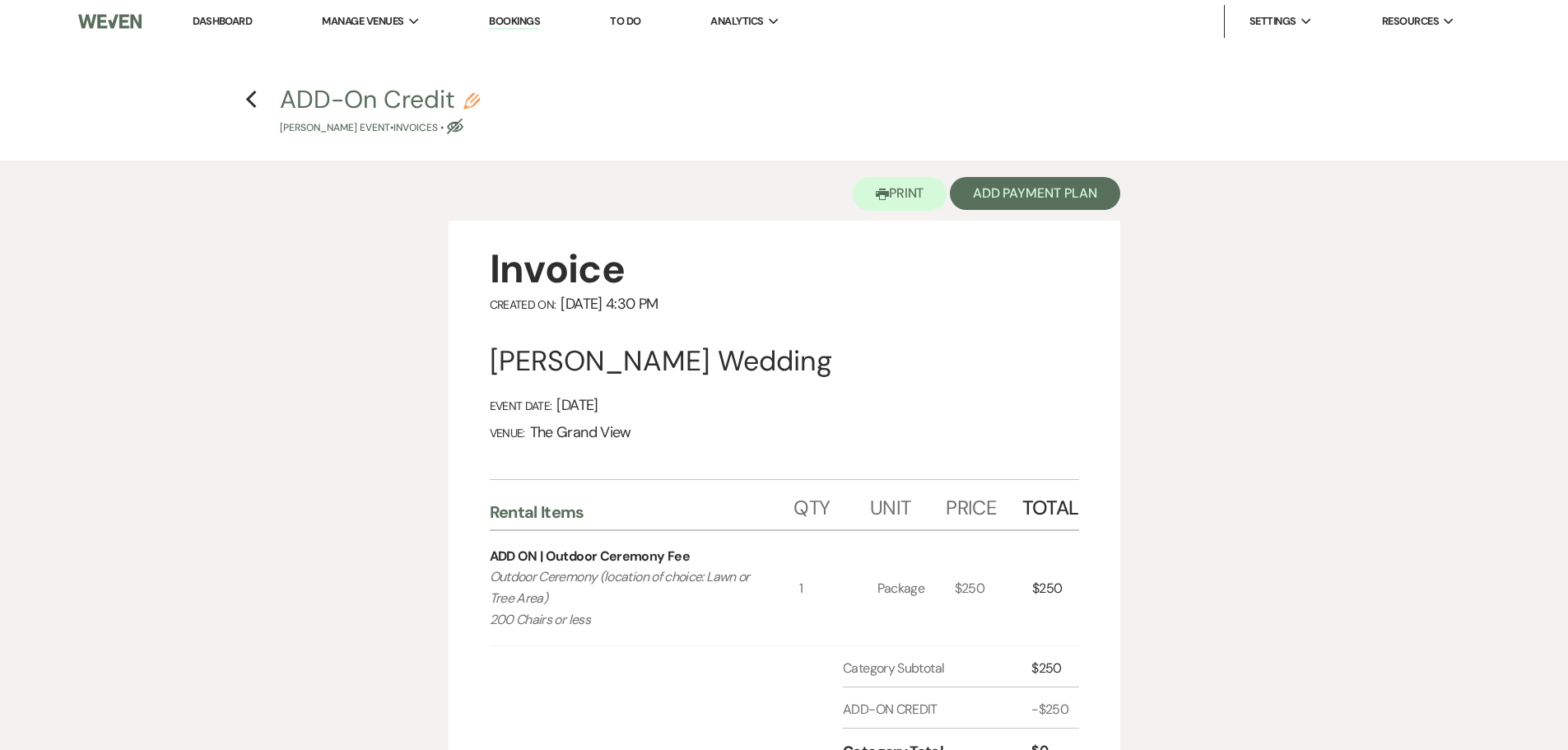
click at [261, 103] on h4 "Previous ADD-On Credit Pencil [PERSON_NAME] Event • Invoices • Eye Blocked" at bounding box center [784, 109] width 1185 height 54
click at [253, 107] on icon "Previous" at bounding box center [252, 100] width 12 height 19
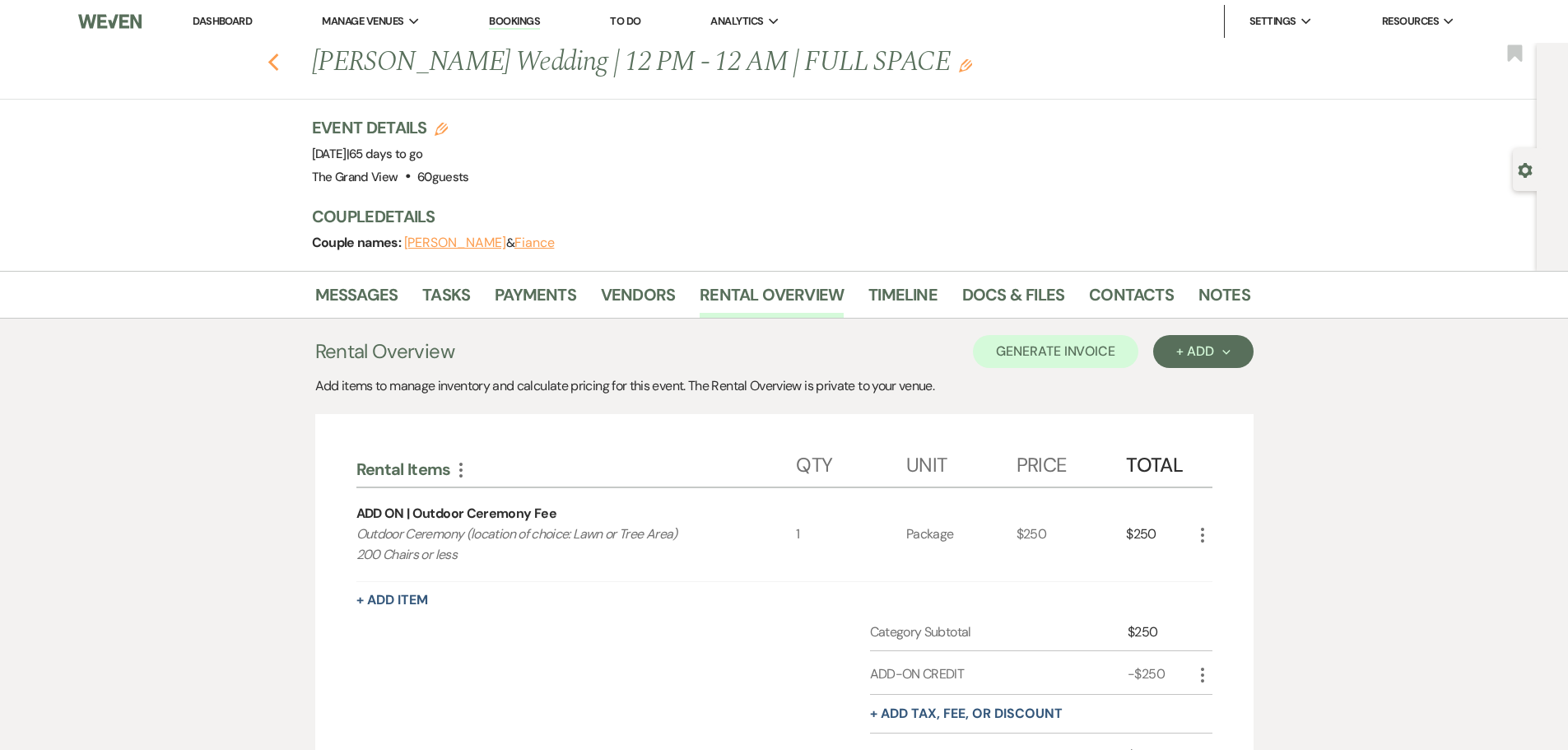
click at [280, 63] on icon "Previous" at bounding box center [274, 63] width 12 height 19
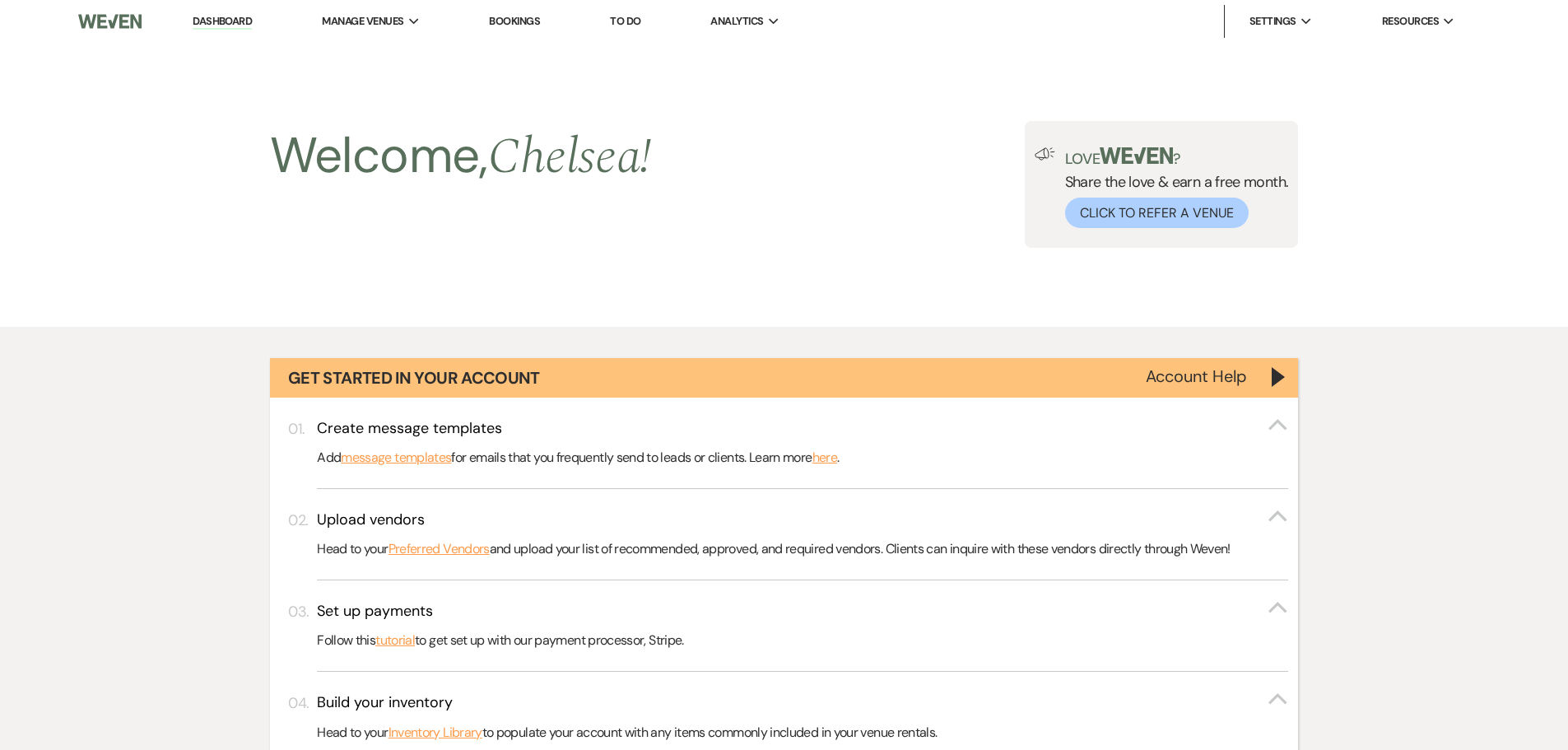
scroll to position [667, 0]
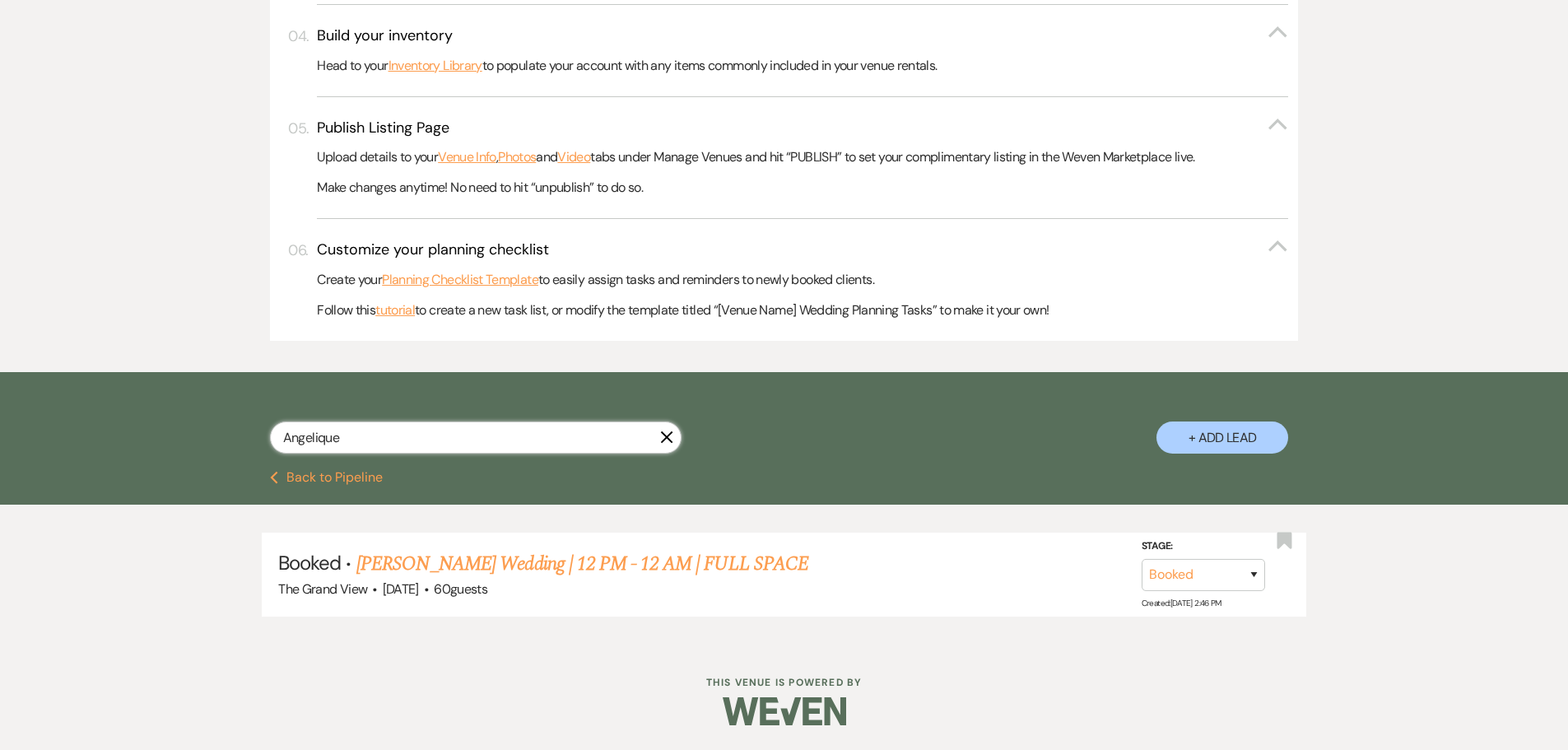
drag, startPoint x: 405, startPoint y: 436, endPoint x: 283, endPoint y: 437, distance: 122.0
click at [283, 437] on input "Angelique" at bounding box center [476, 437] width 412 height 32
paste input "[PERSON_NAME]"
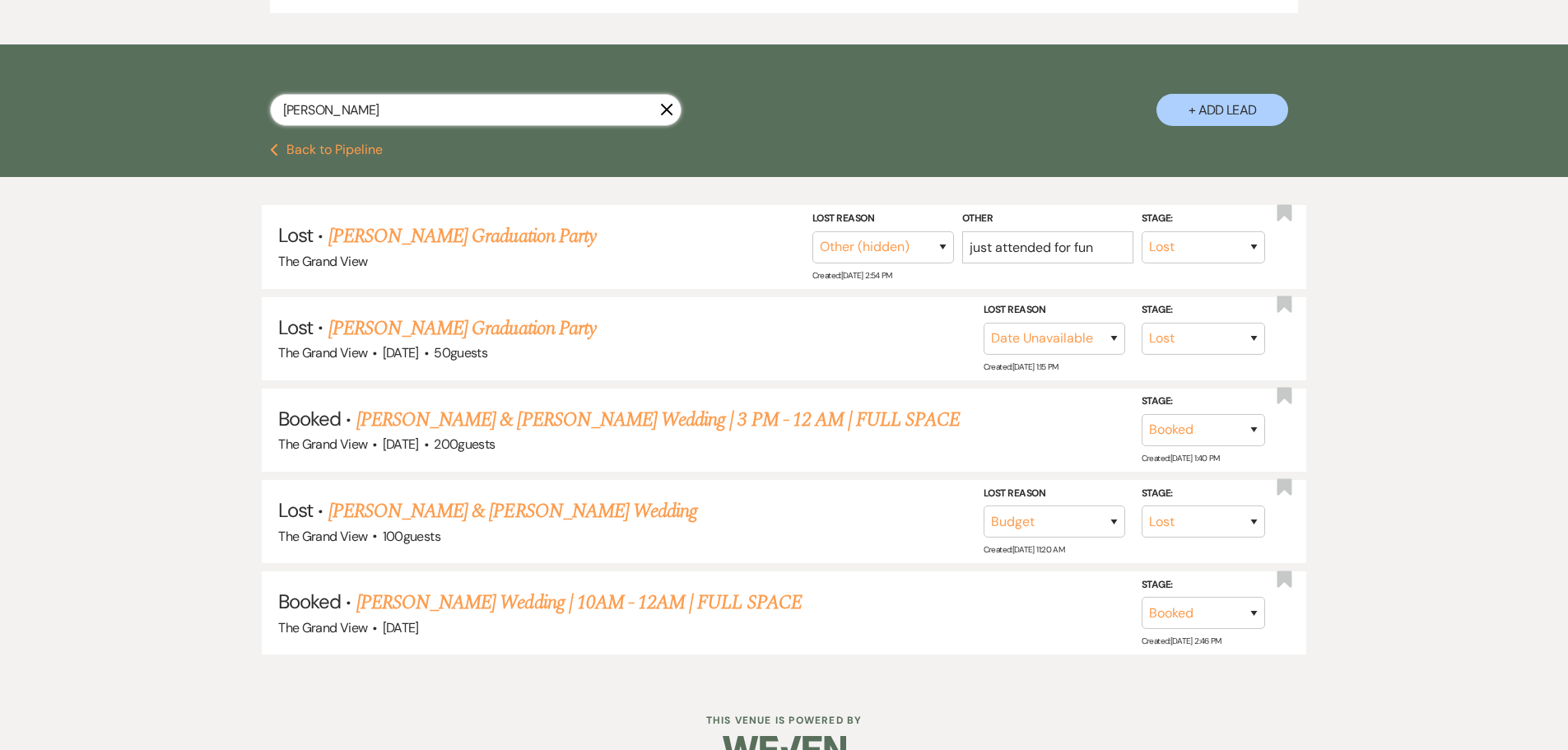
scroll to position [996, 0]
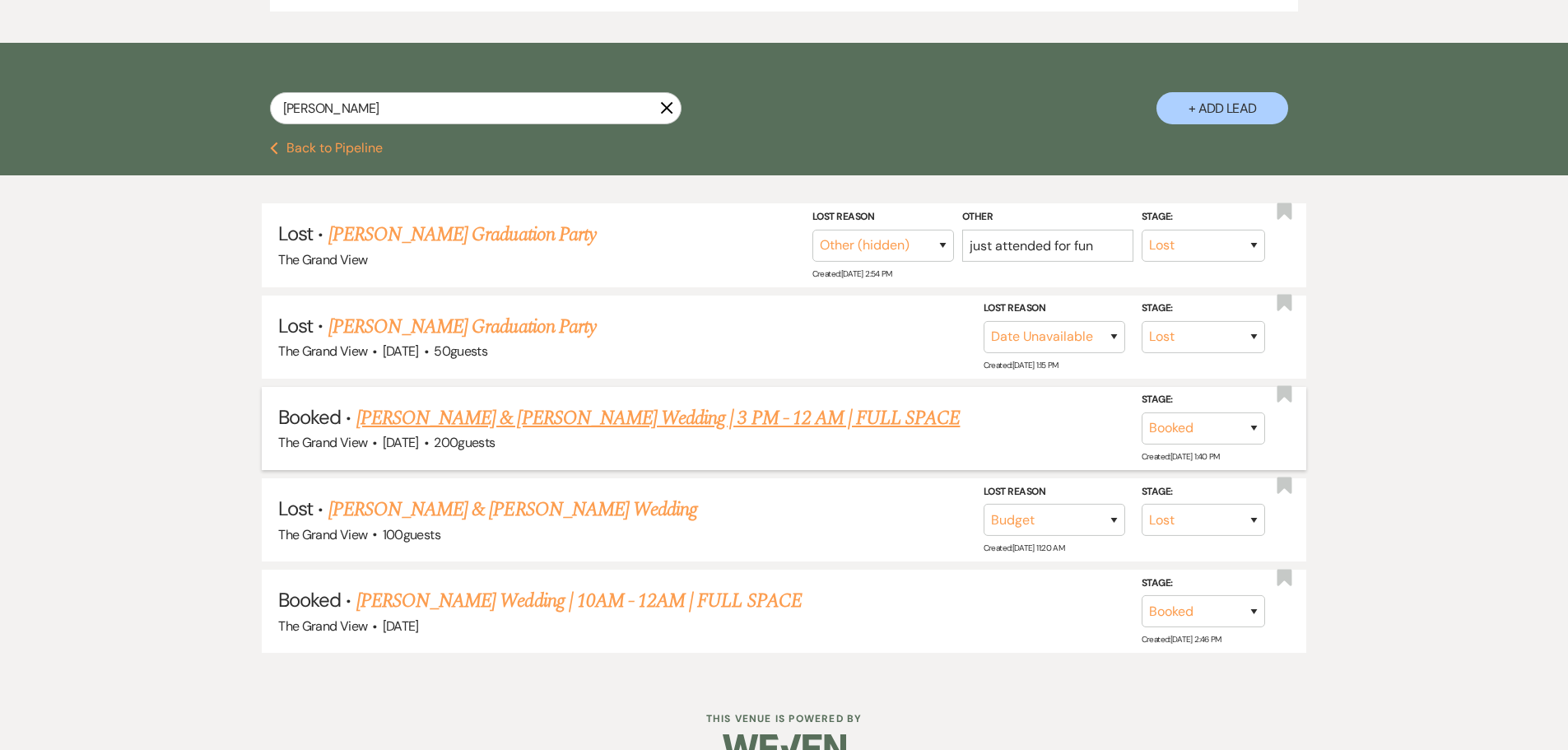
click at [575, 425] on link "[PERSON_NAME] & [PERSON_NAME] Wedding | 3 PM - 12 AM | FULL SPACE" at bounding box center [658, 419] width 604 height 30
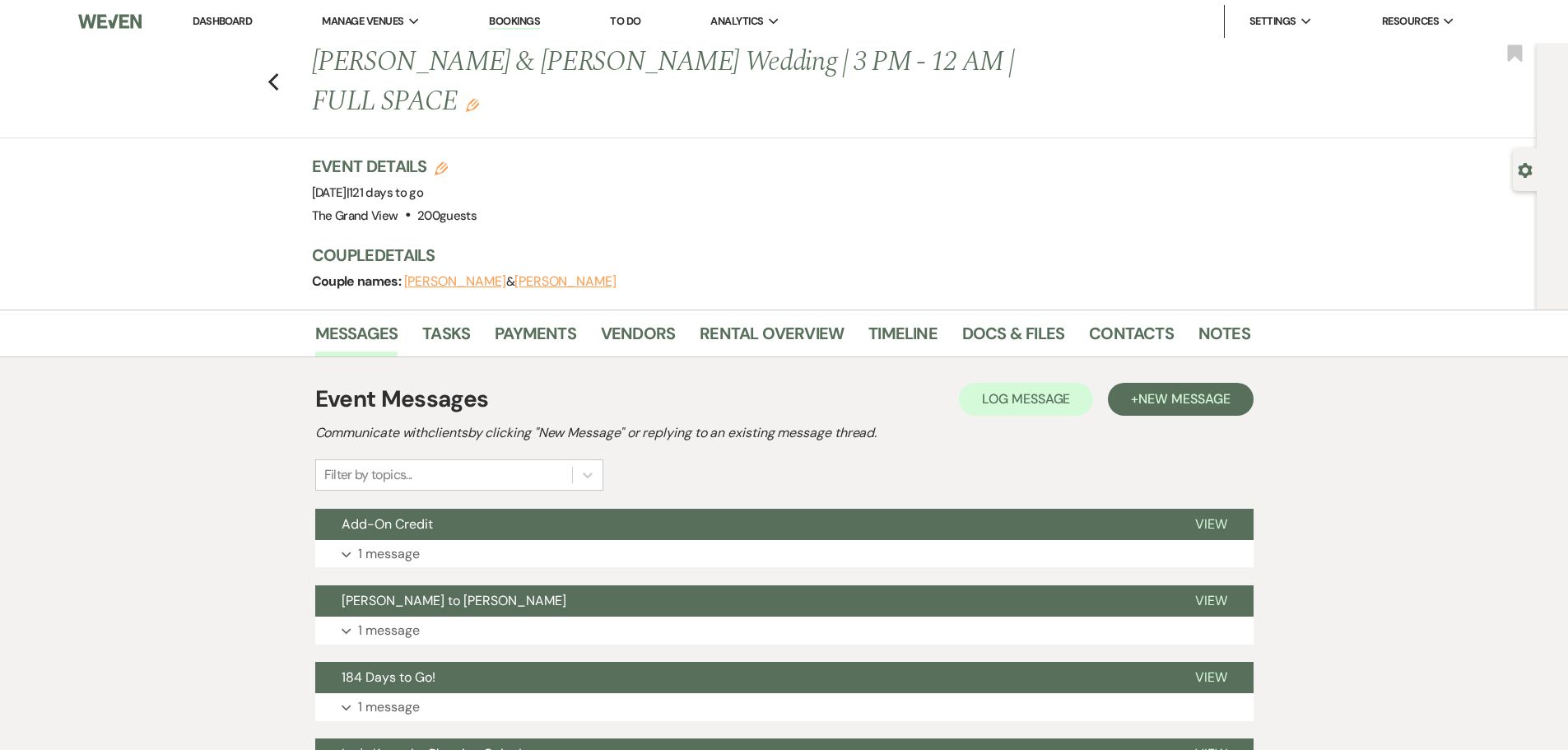
click at [524, 540] on button "Expand 1 message" at bounding box center [784, 554] width 938 height 28
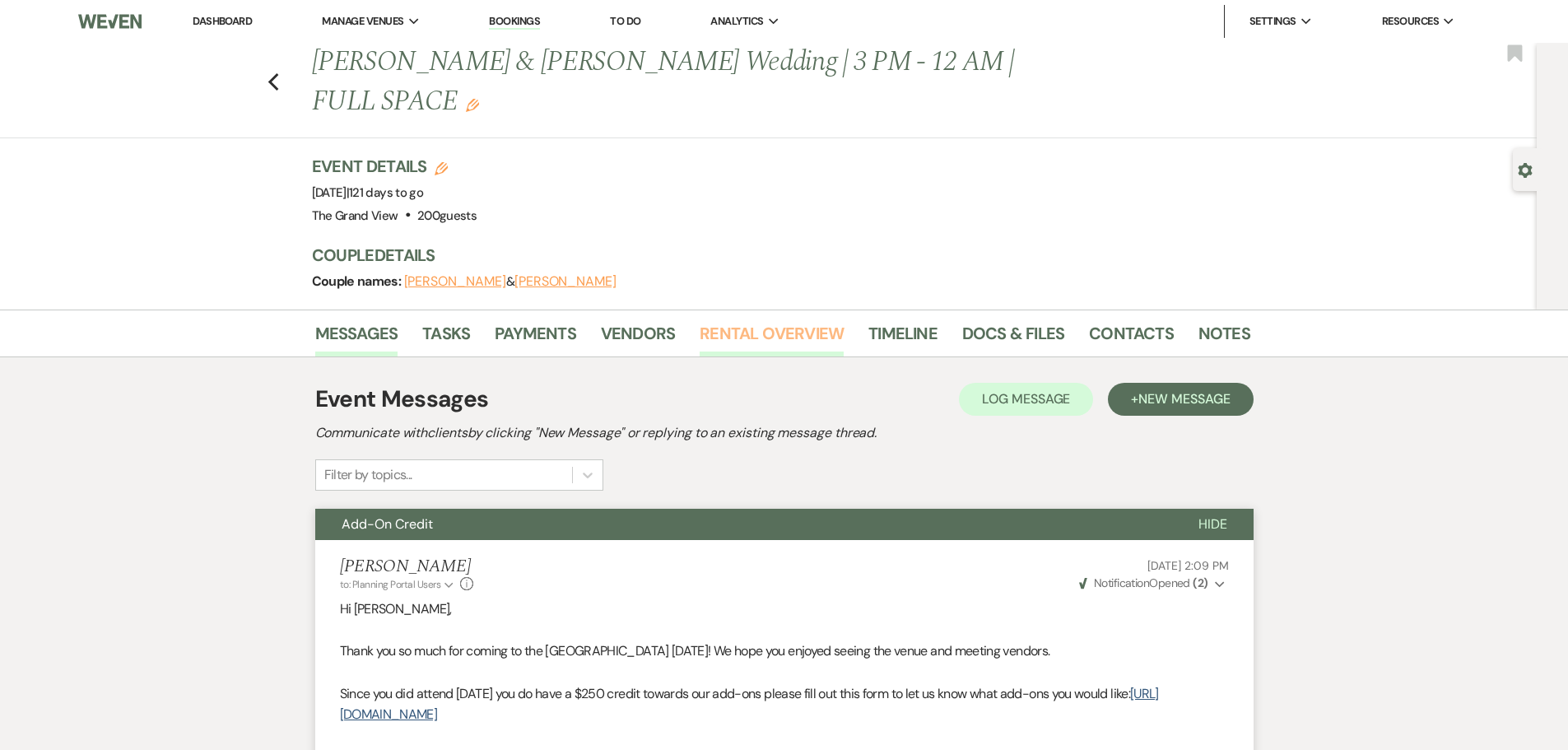
click at [753, 320] on link "Rental Overview" at bounding box center [771, 337] width 144 height 36
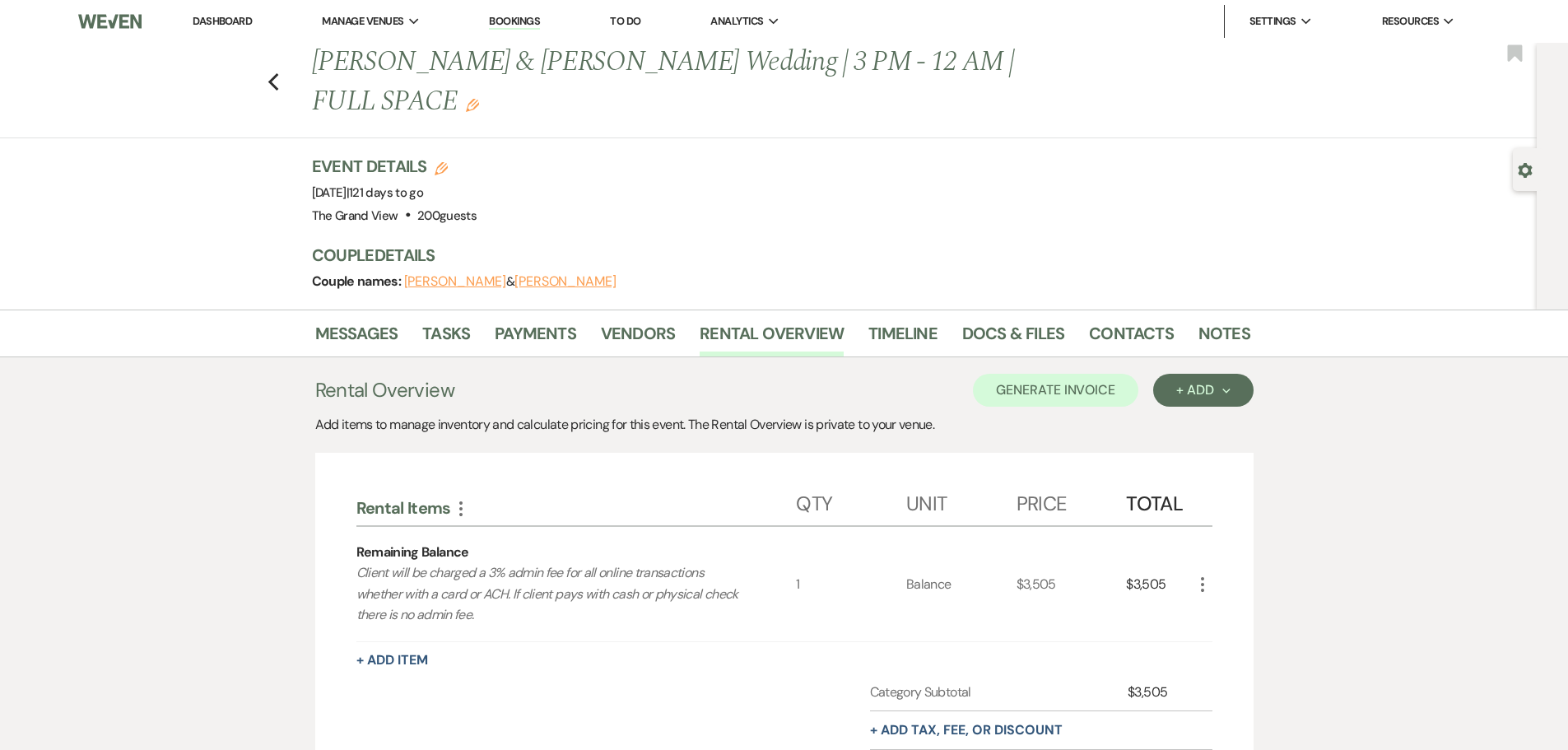
click at [1211, 574] on icon "More" at bounding box center [1202, 584] width 19 height 19
click at [1237, 630] on button "X Delete" at bounding box center [1237, 643] width 89 height 27
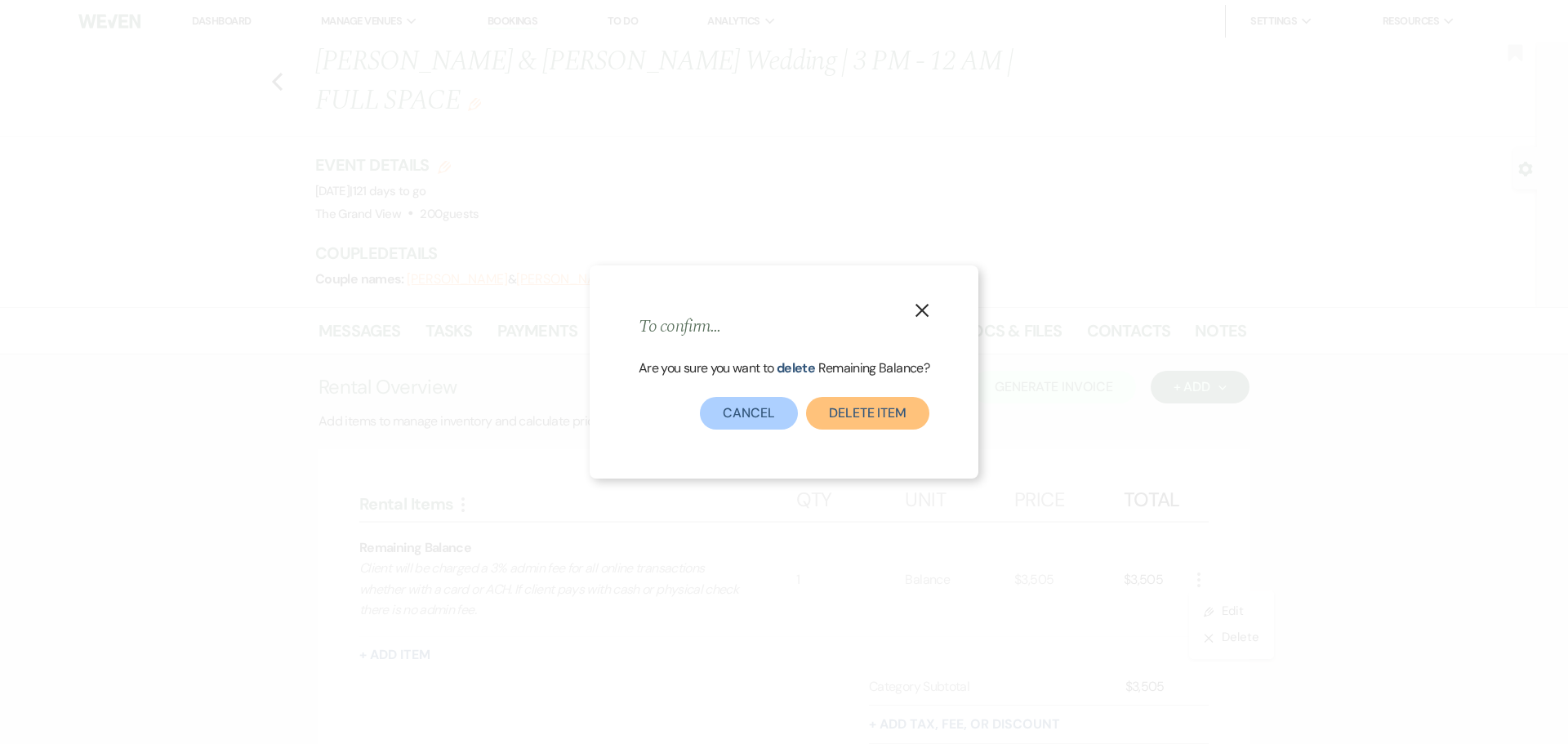
click at [843, 408] on button "Delete Item" at bounding box center [868, 413] width 124 height 32
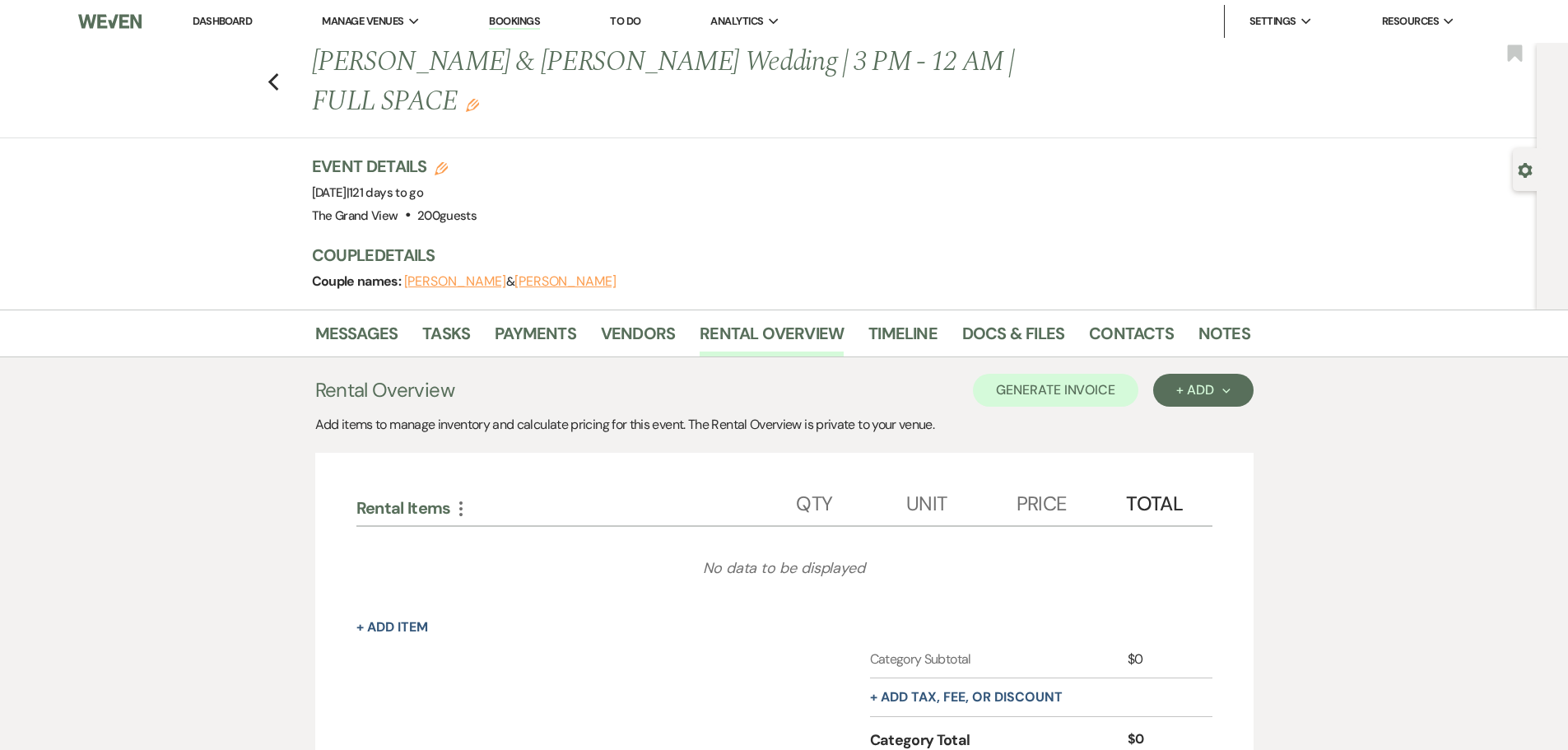
click at [1193, 415] on div "Add items to manage inventory and calculate pricing for this event. The Rental …" at bounding box center [784, 425] width 938 height 19
click at [1195, 374] on button "+ Add Next" at bounding box center [1202, 390] width 100 height 33
click at [1183, 415] on button "Item" at bounding box center [1194, 428] width 83 height 26
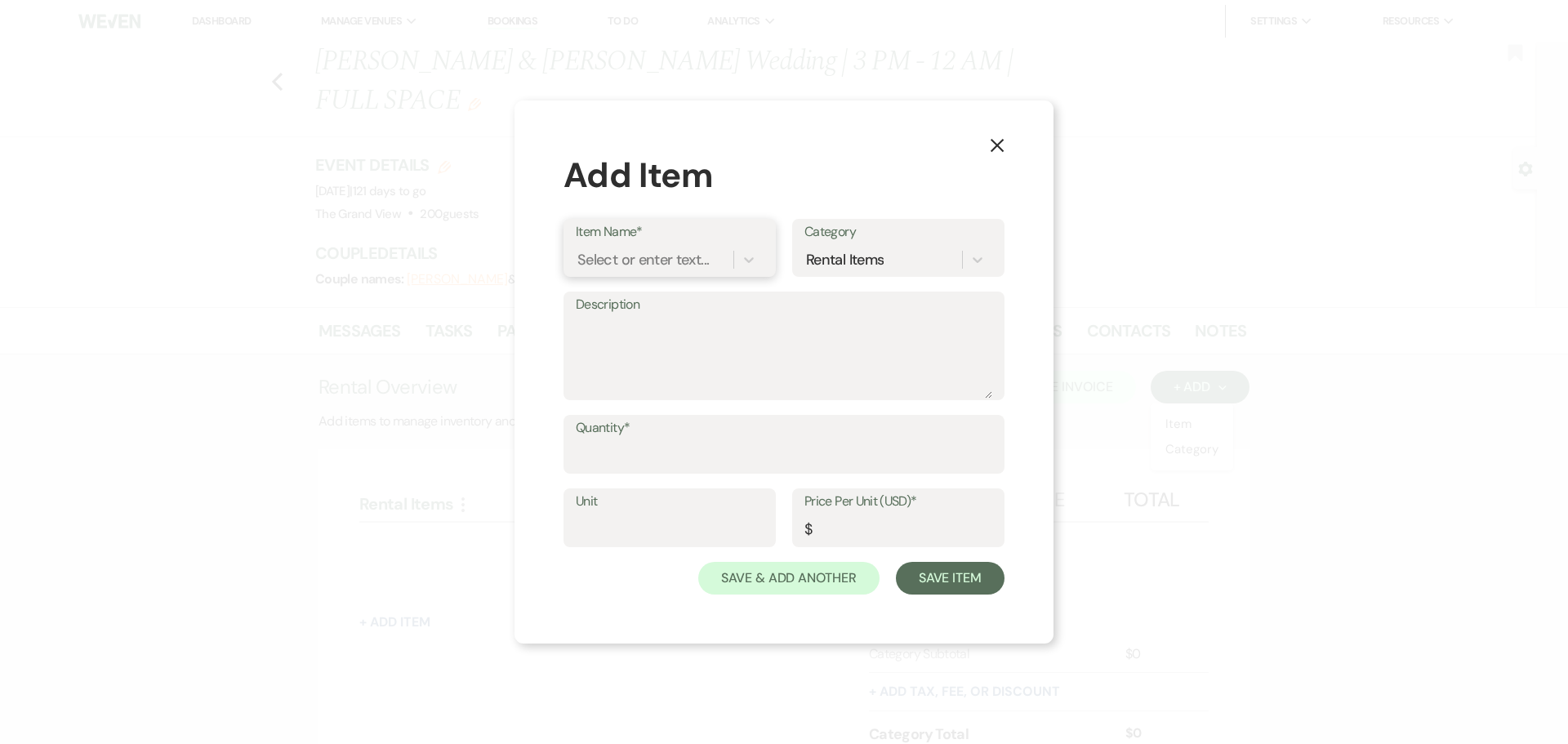
click at [678, 261] on div "Select or enter text..." at bounding box center [643, 259] width 131 height 22
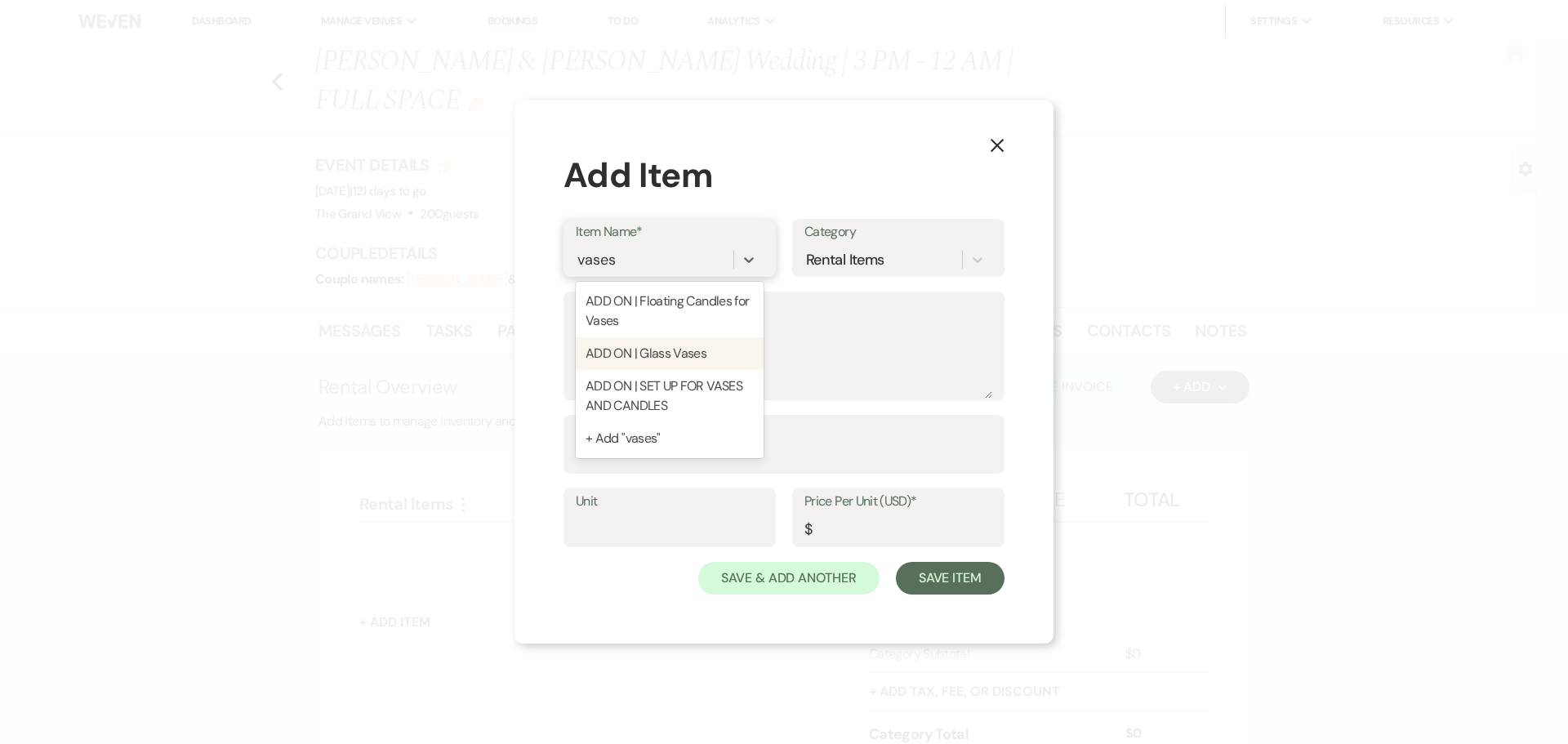
click at [706, 344] on div "ADD ON | Glass Vases" at bounding box center [670, 353] width 188 height 32
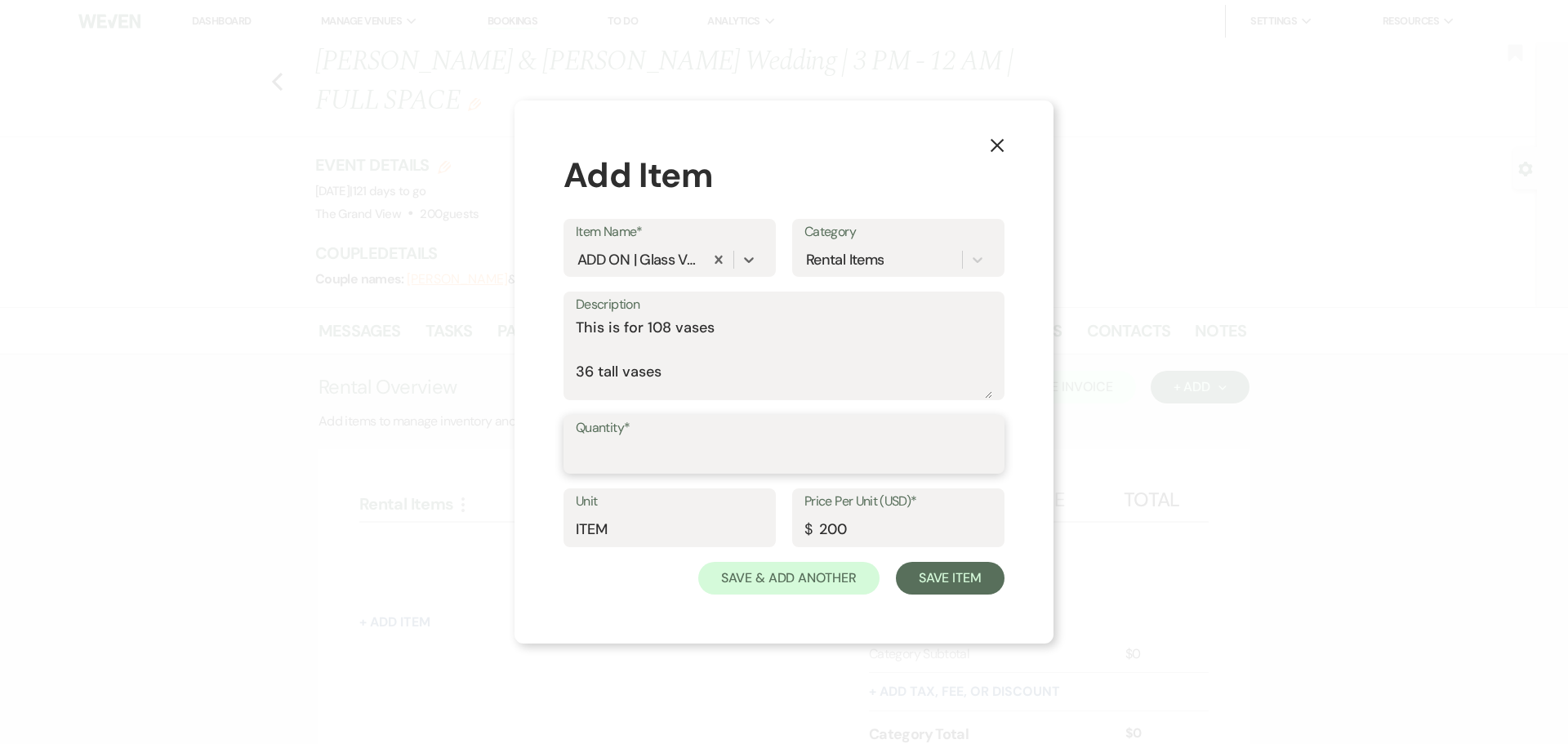
click at [676, 450] on input "Quantity*" at bounding box center [784, 456] width 416 height 32
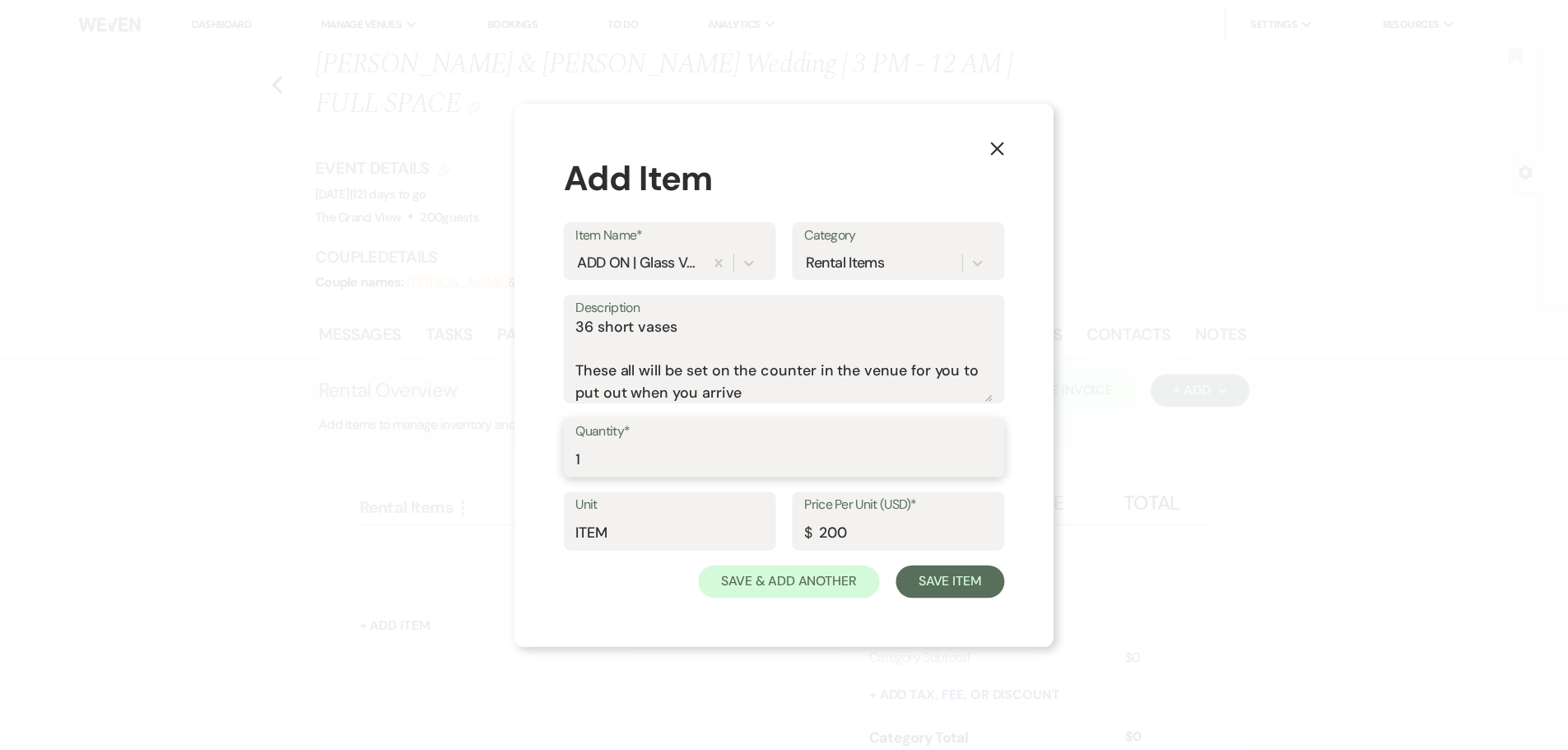
scroll to position [140, 0]
click at [951, 572] on button "Save Item" at bounding box center [958, 582] width 110 height 33
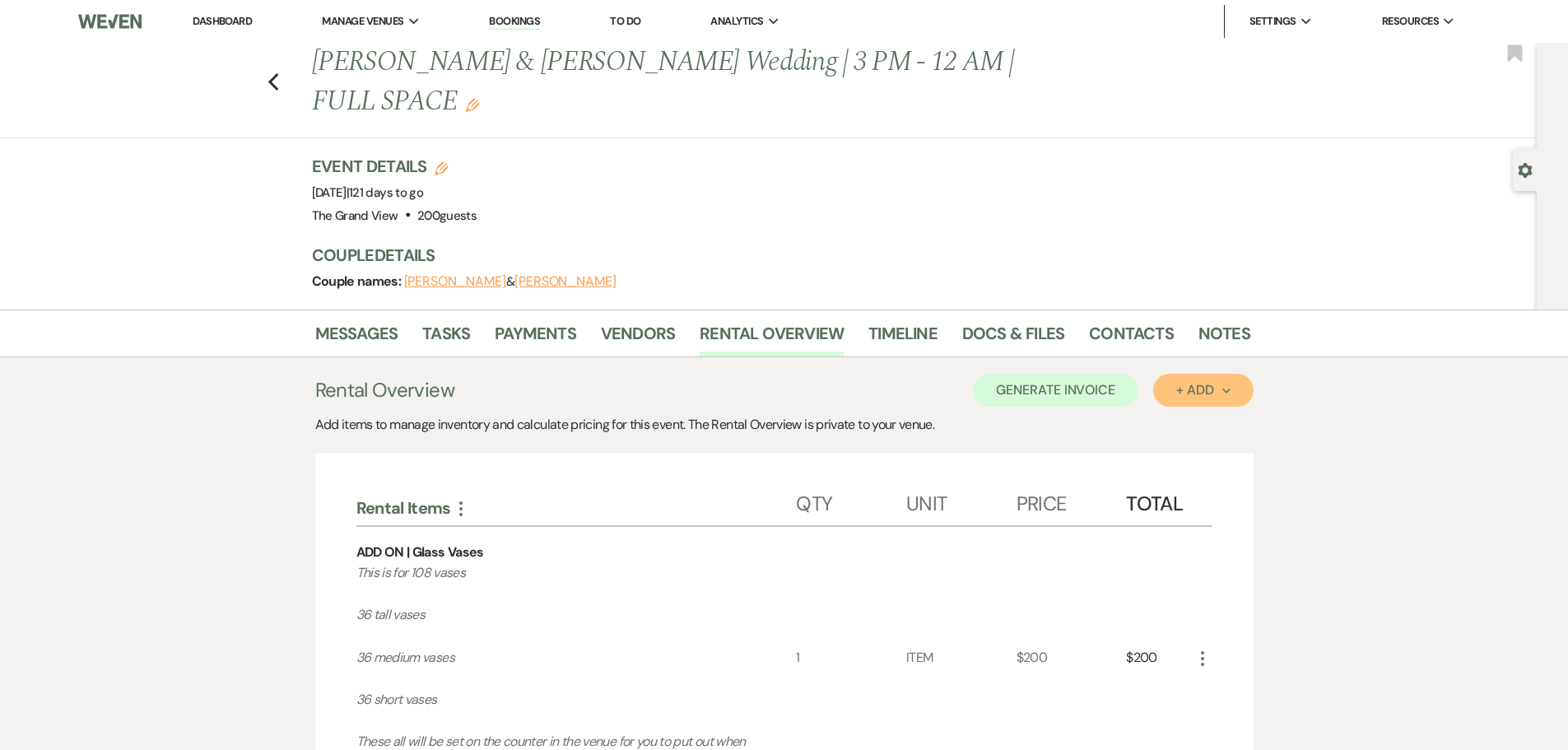
click at [1189, 383] on div "+ Add Next" at bounding box center [1202, 390] width 54 height 13
click at [1174, 415] on button "Item" at bounding box center [1194, 428] width 83 height 26
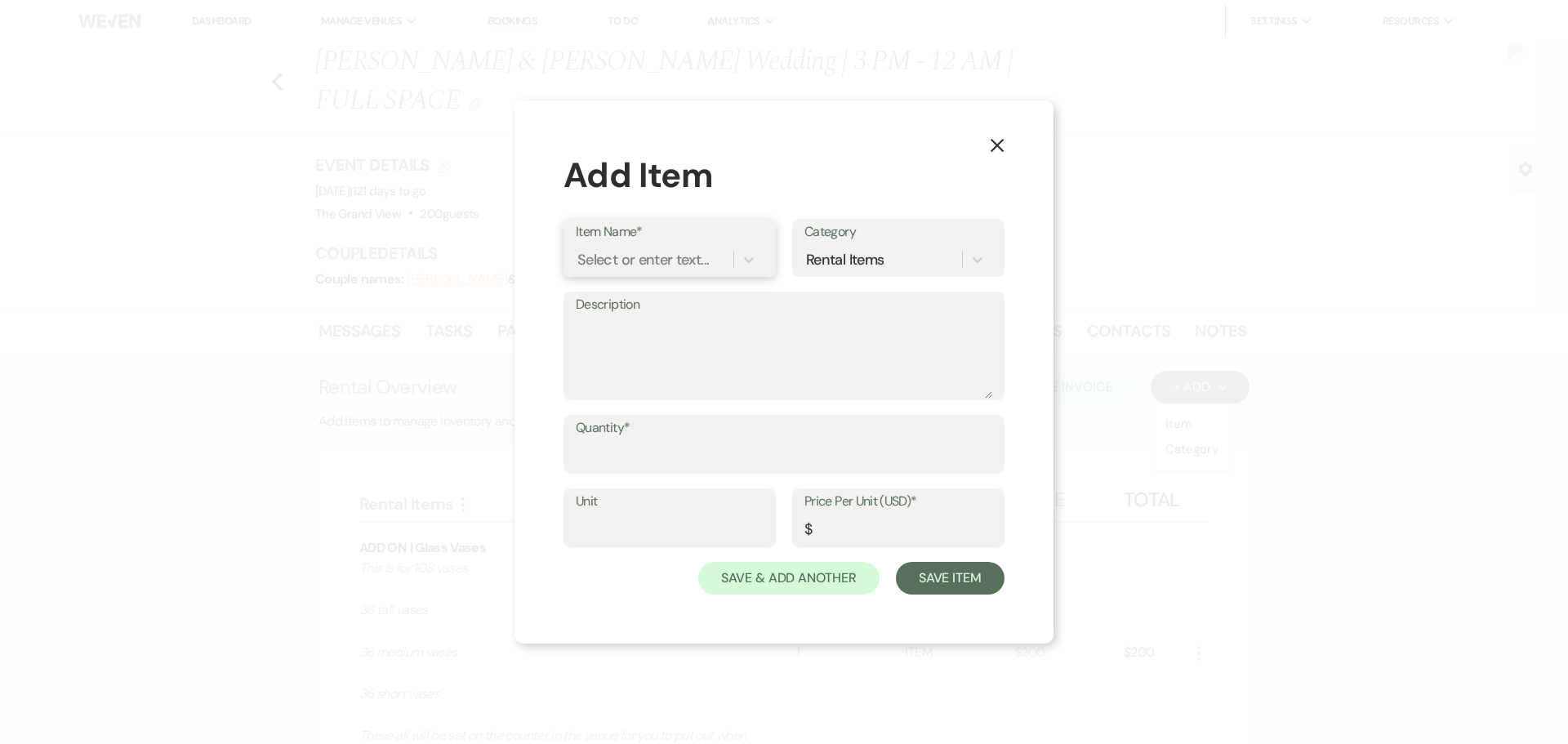
click at [601, 256] on div "Select or enter text..." at bounding box center [643, 259] width 131 height 22
click at [618, 286] on div "ADD ON | Floating Candles for Vases" at bounding box center [670, 311] width 188 height 53
click at [678, 462] on input "Quantity*" at bounding box center [784, 456] width 416 height 32
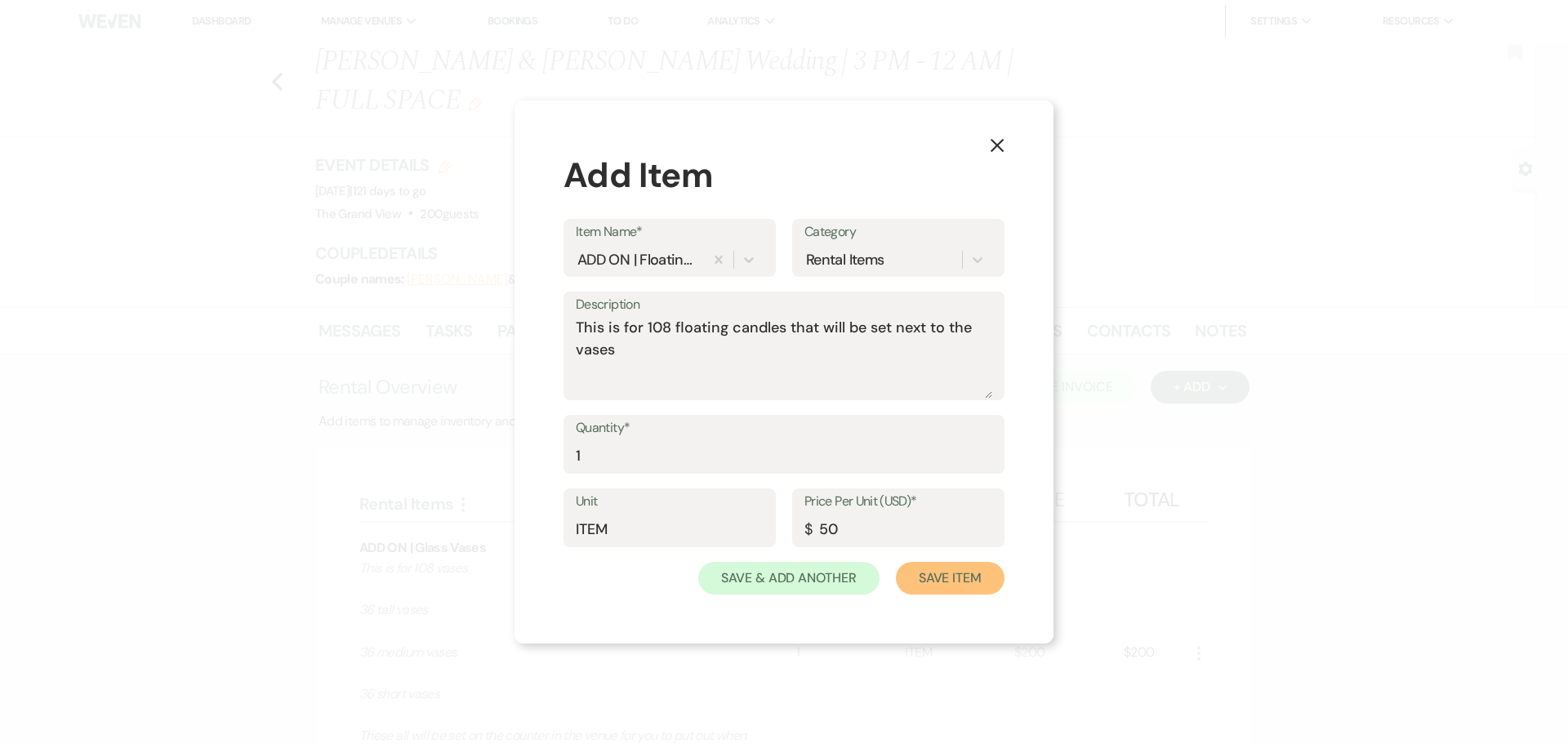
click at [966, 579] on button "Save Item" at bounding box center [950, 577] width 109 height 32
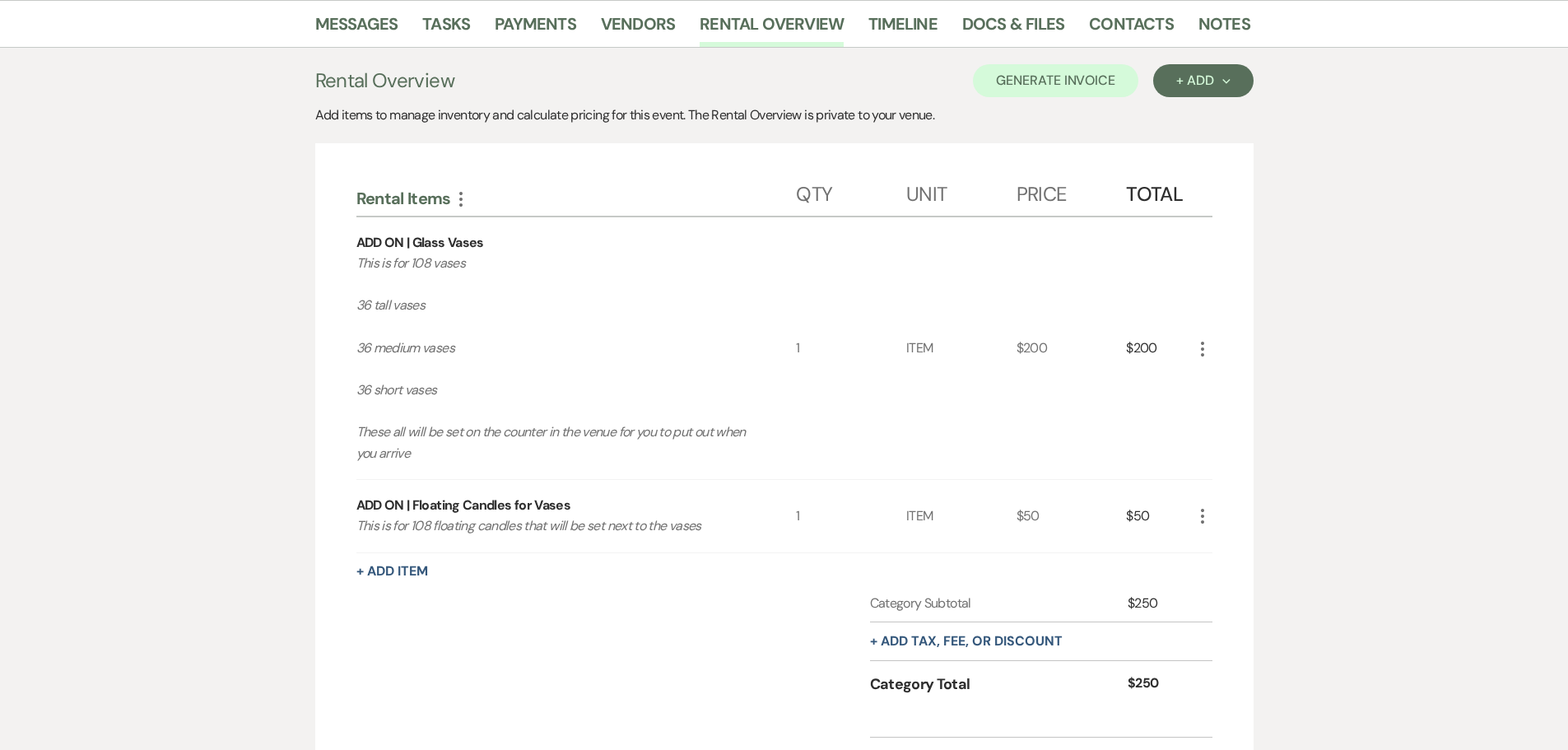
scroll to position [330, 0]
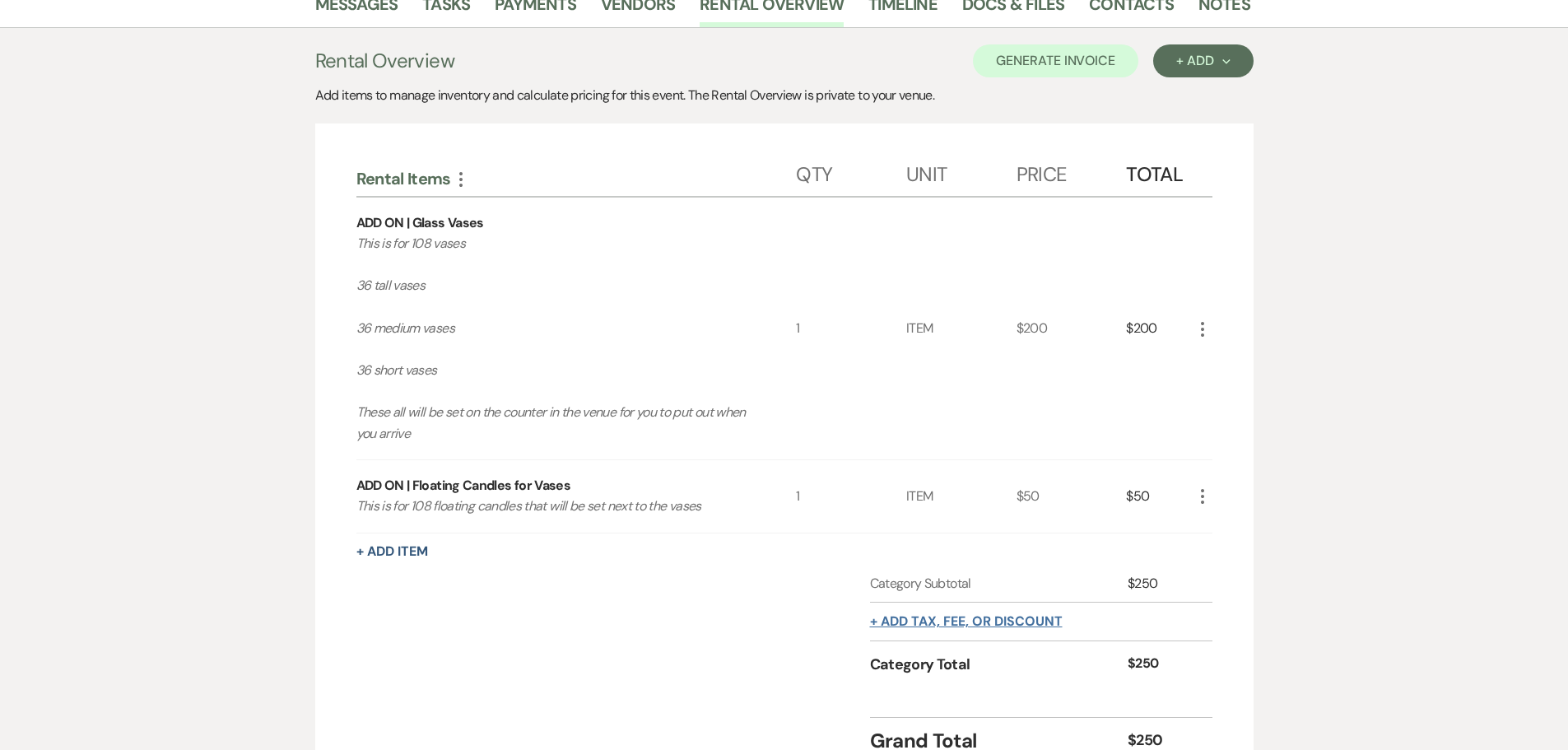
click at [962, 615] on button "+ Add tax, fee, or discount" at bounding box center [966, 621] width 193 height 13
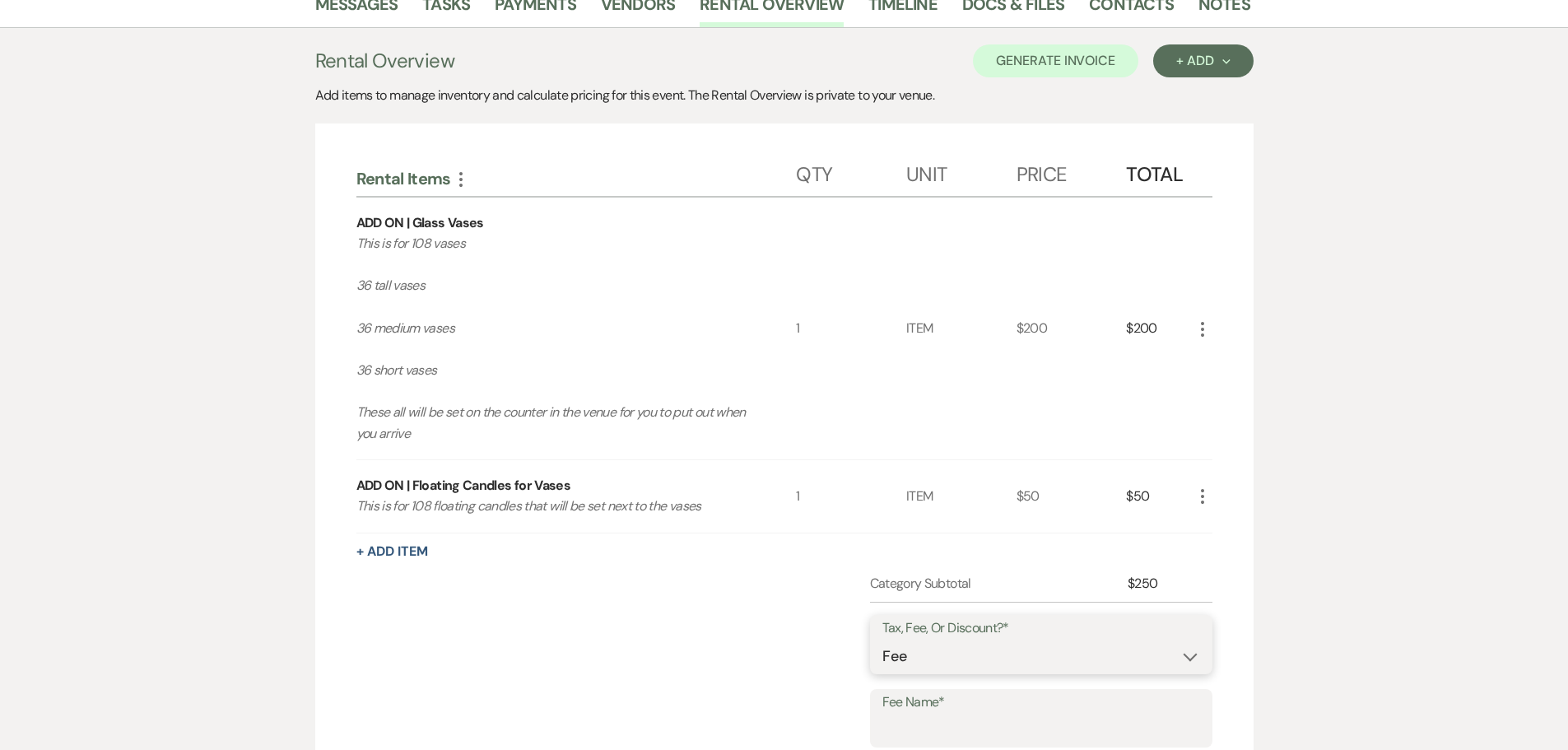
click at [979, 640] on select "Fee Discount Tax" at bounding box center [1042, 656] width 318 height 32
click at [882, 640] on select "Fee Discount Tax" at bounding box center [1042, 656] width 318 height 32
click at [973, 714] on input "Fee Name*" at bounding box center [1042, 730] width 318 height 32
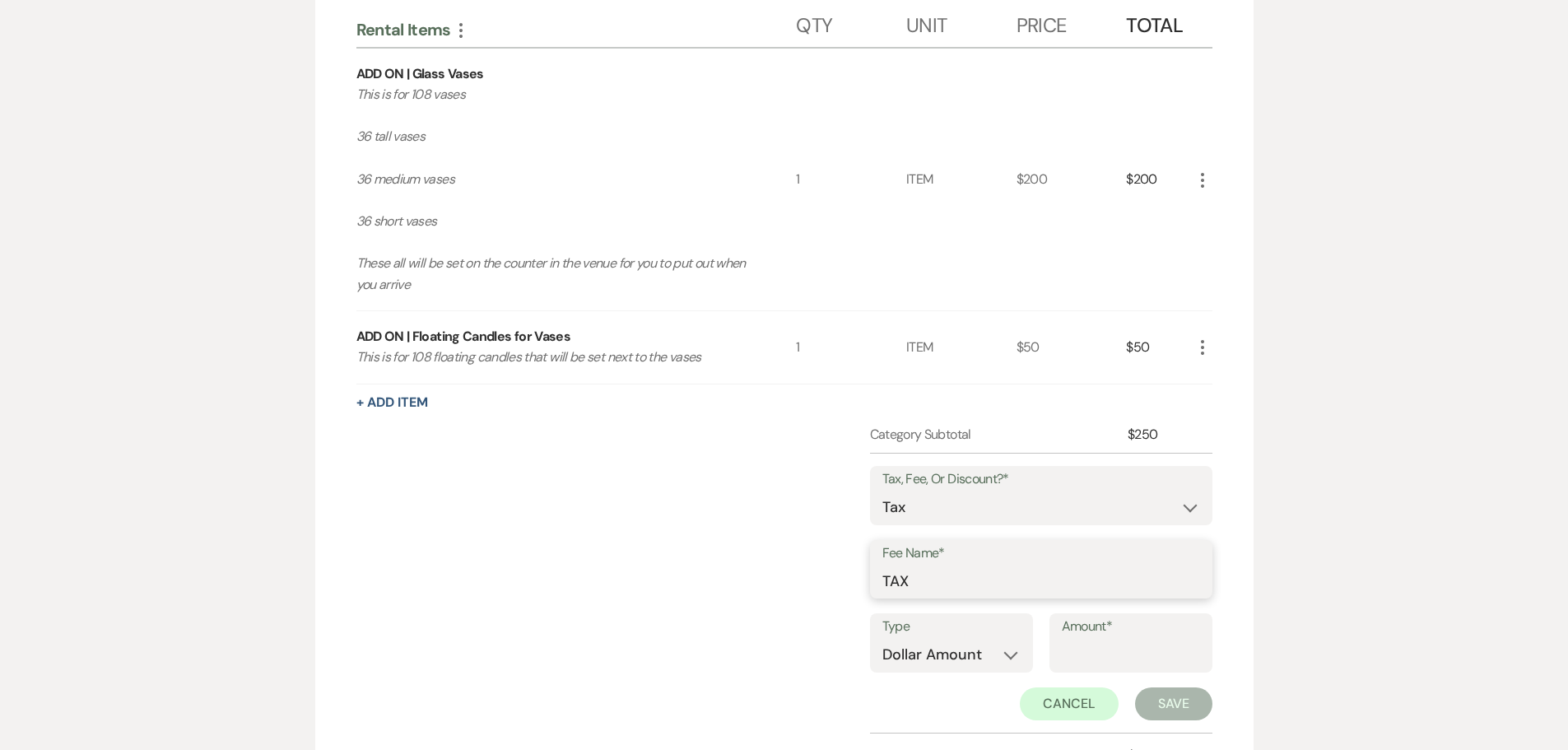
scroll to position [494, 0]
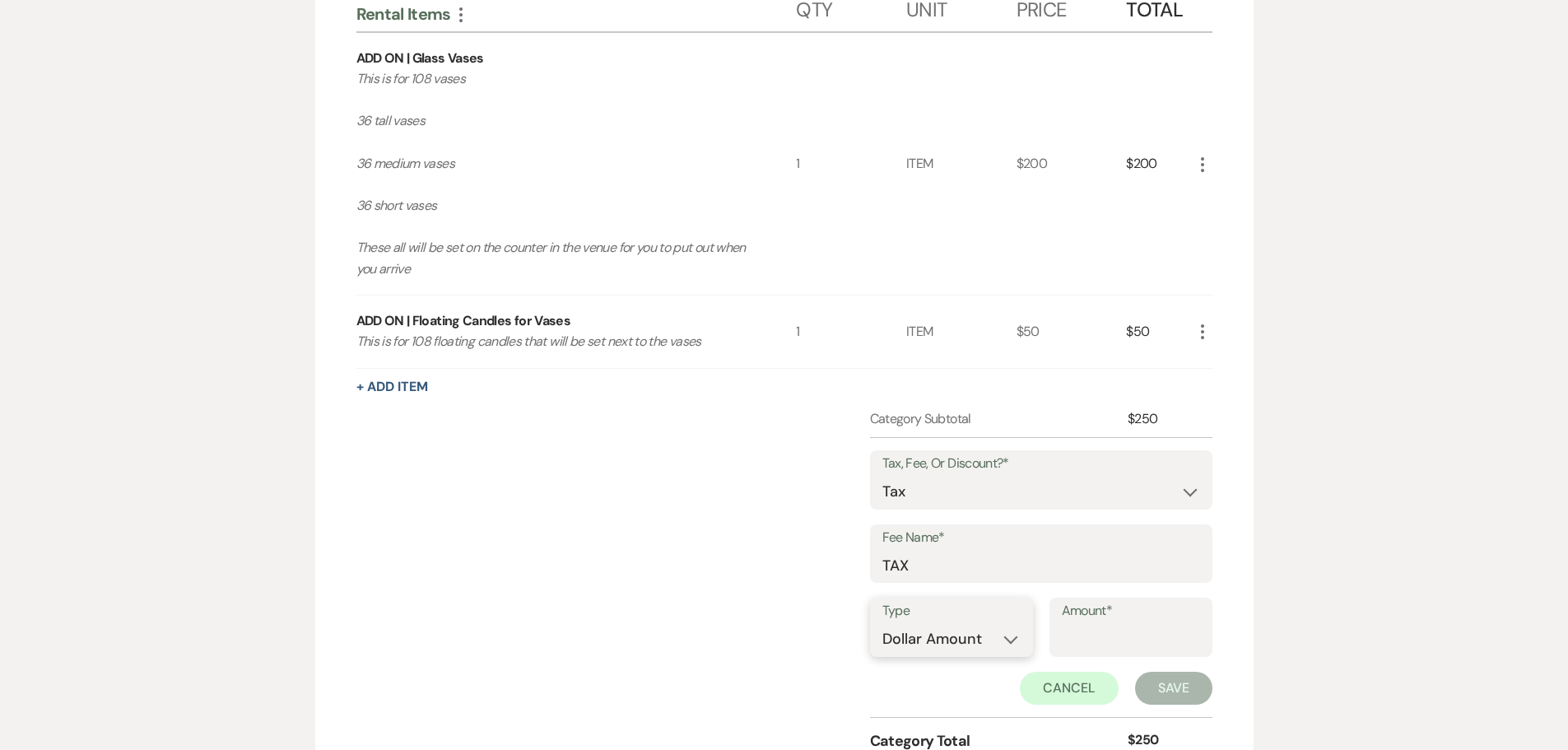
drag, startPoint x: 966, startPoint y: 602, endPoint x: 961, endPoint y: 618, distance: 16.8
click at [966, 623] on select "Dollar Amount Percentage" at bounding box center [951, 639] width 139 height 32
click at [949, 623] on select "Dollar Amount Percentage" at bounding box center [951, 639] width 139 height 32
click at [882, 623] on select "Dollar Amount Percentage" at bounding box center [951, 639] width 139 height 32
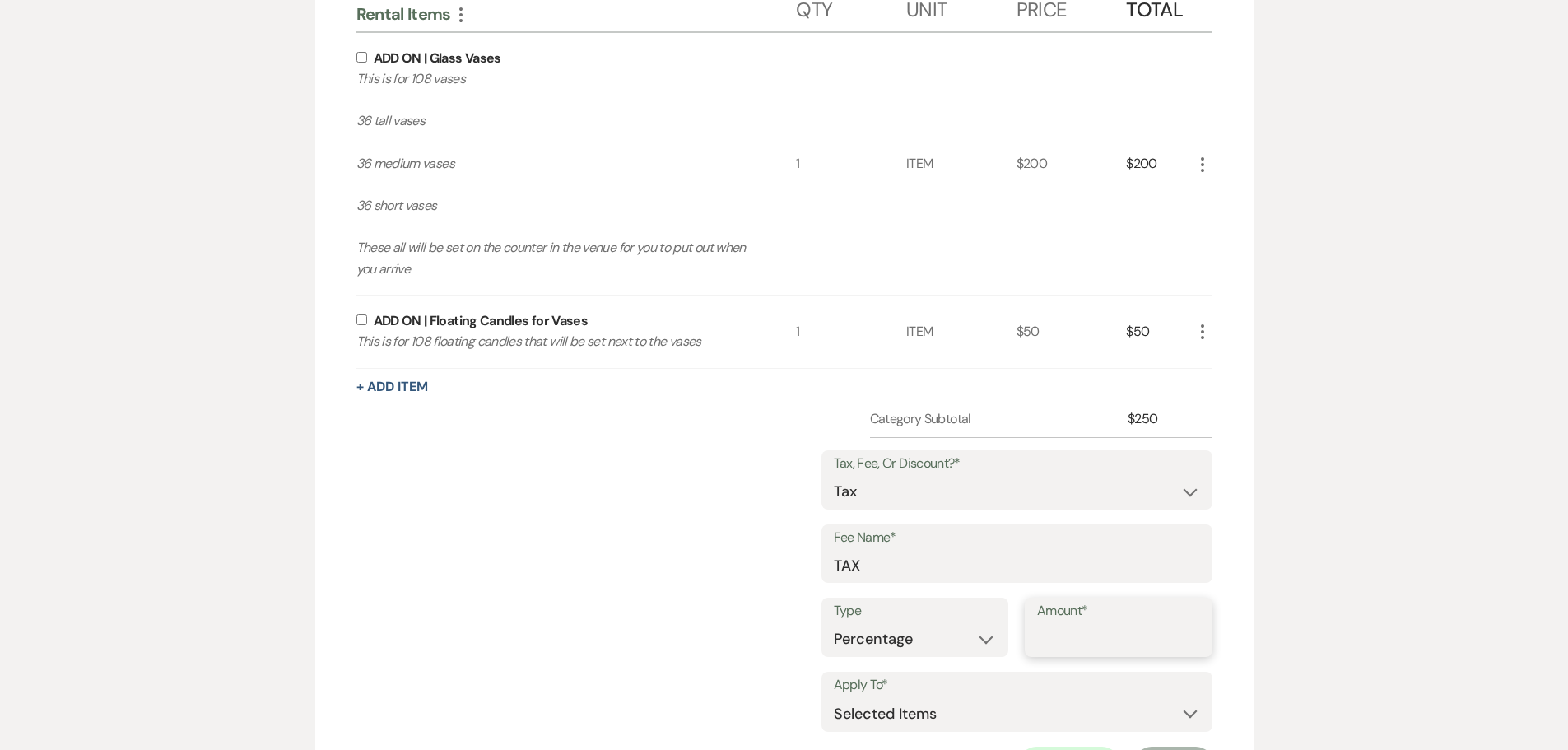
click at [1066, 623] on input "Amount*" at bounding box center [1118, 639] width 163 height 32
click at [356, 295] on div "ADD ON | Floating Candles for Vases This is for 108 floating candles that will …" at bounding box center [576, 331] width 440 height 72
click at [357, 314] on input "checkbox" at bounding box center [361, 320] width 11 height 11
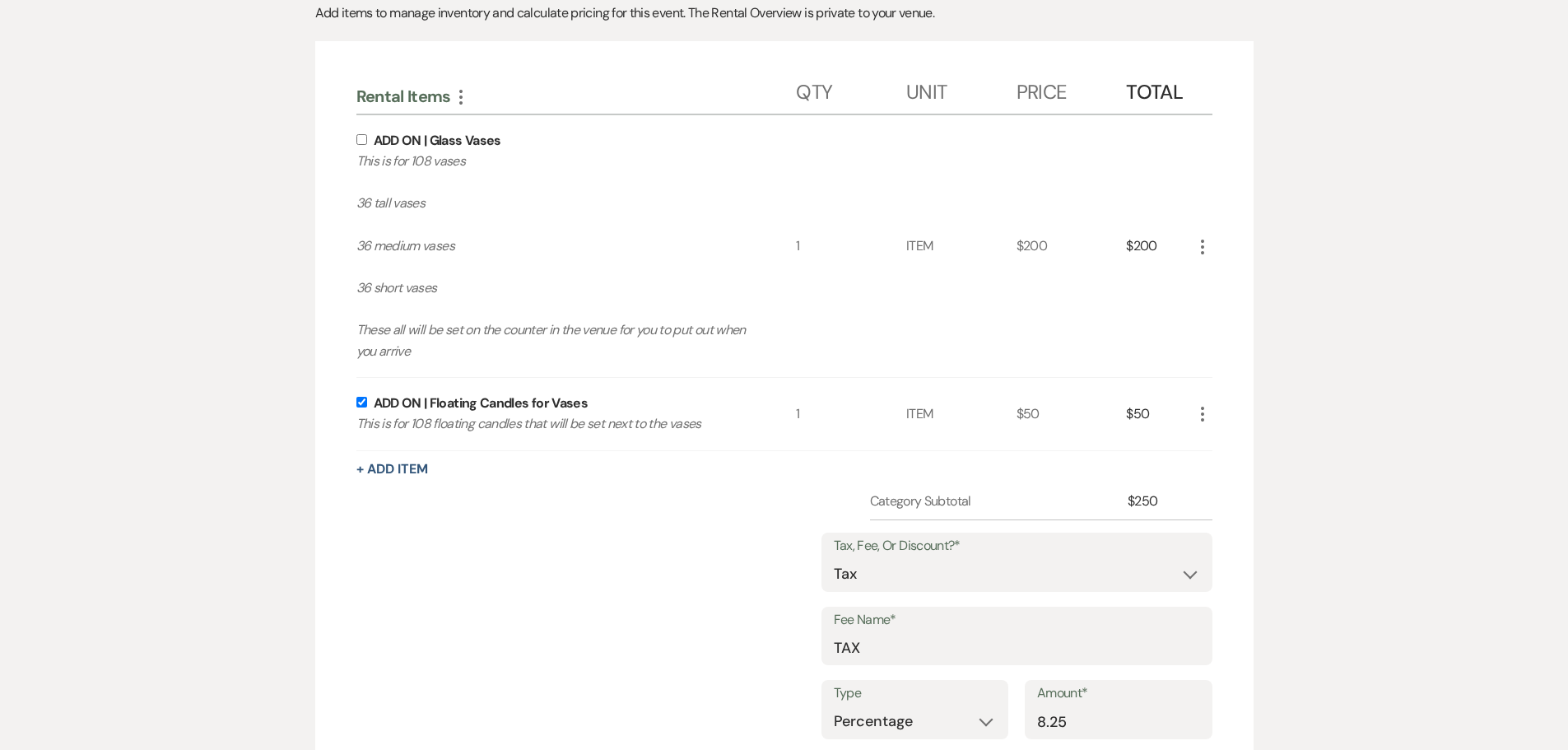
click at [360, 134] on input "checkbox" at bounding box center [361, 140] width 11 height 11
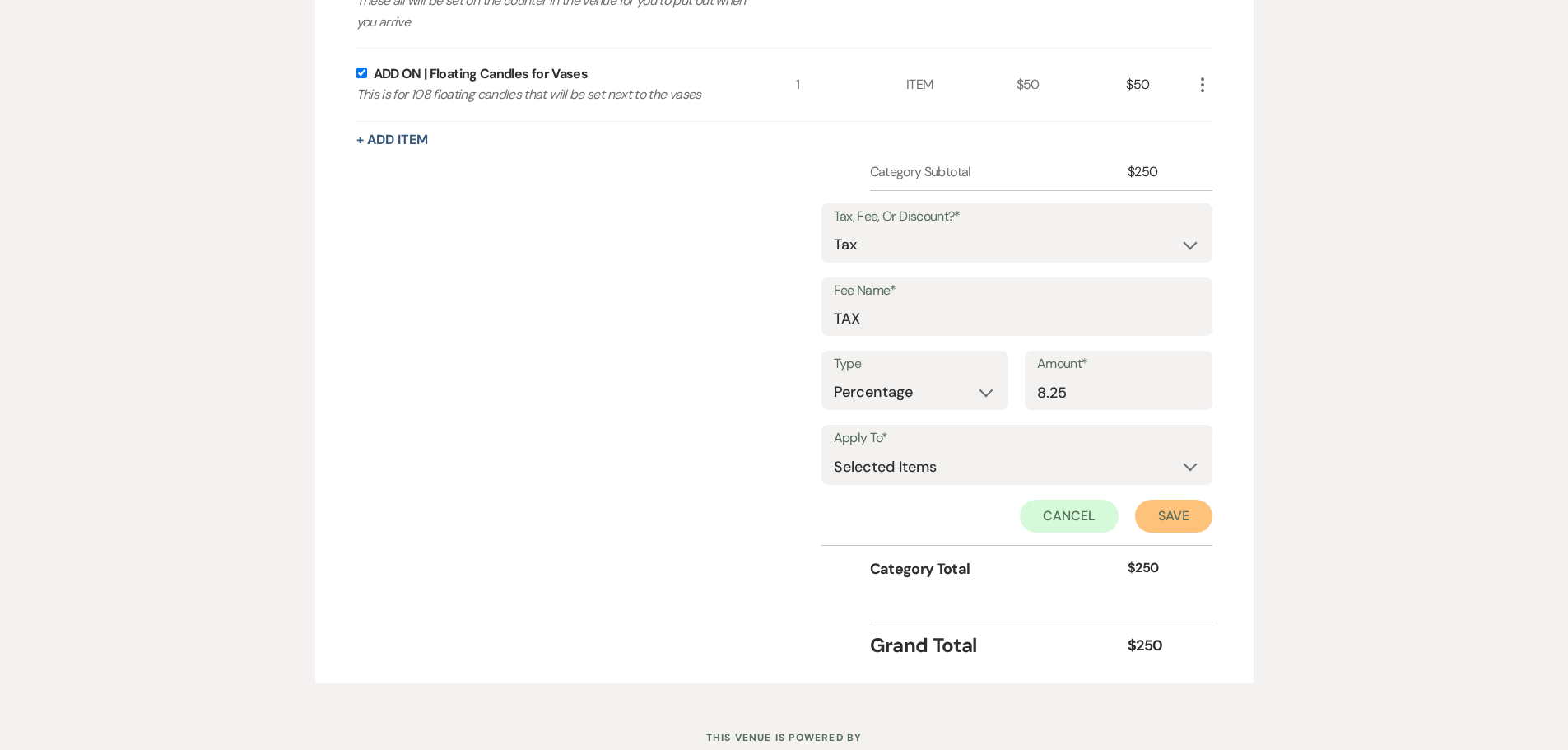
click at [1189, 500] on button "Save" at bounding box center [1174, 516] width 78 height 33
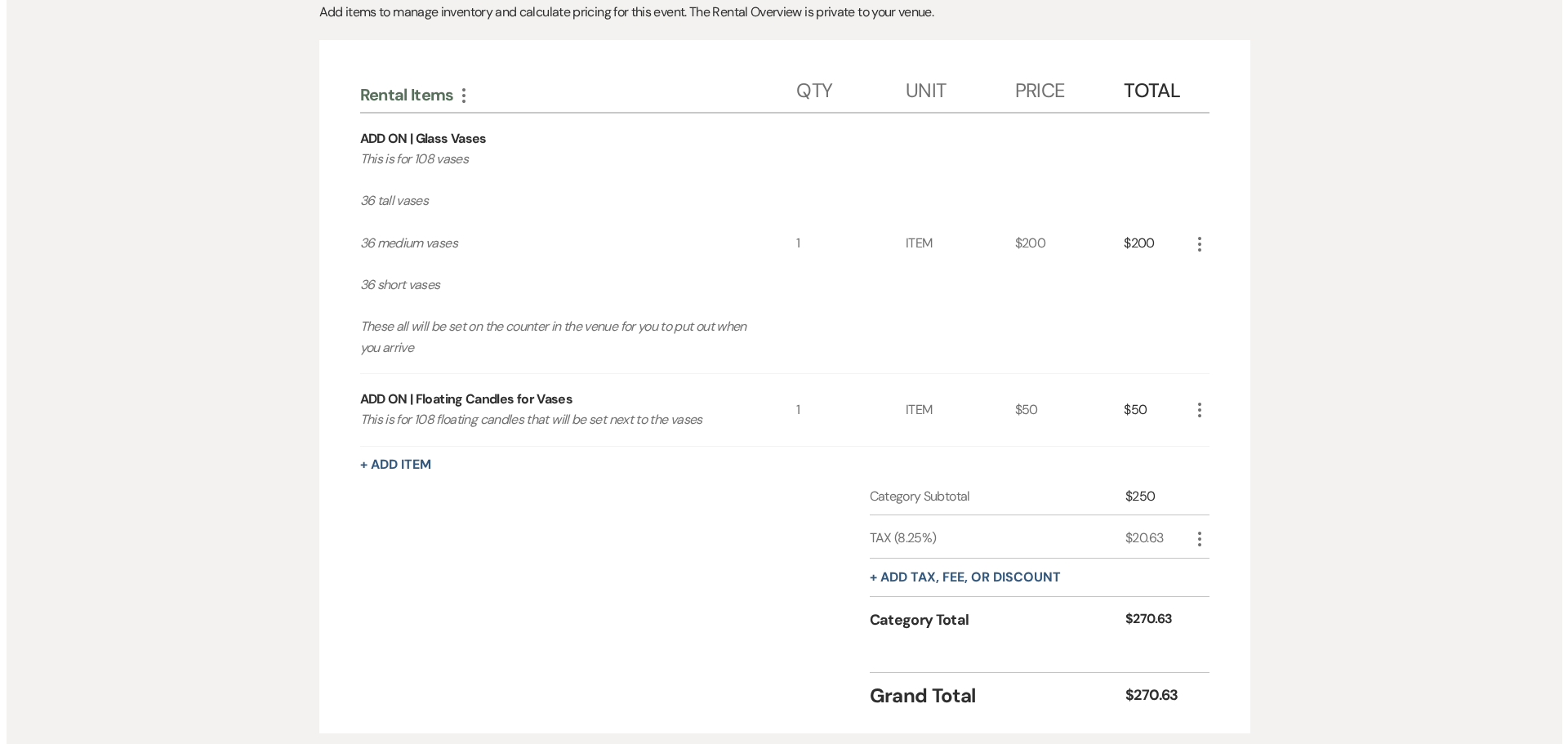
scroll to position [317, 0]
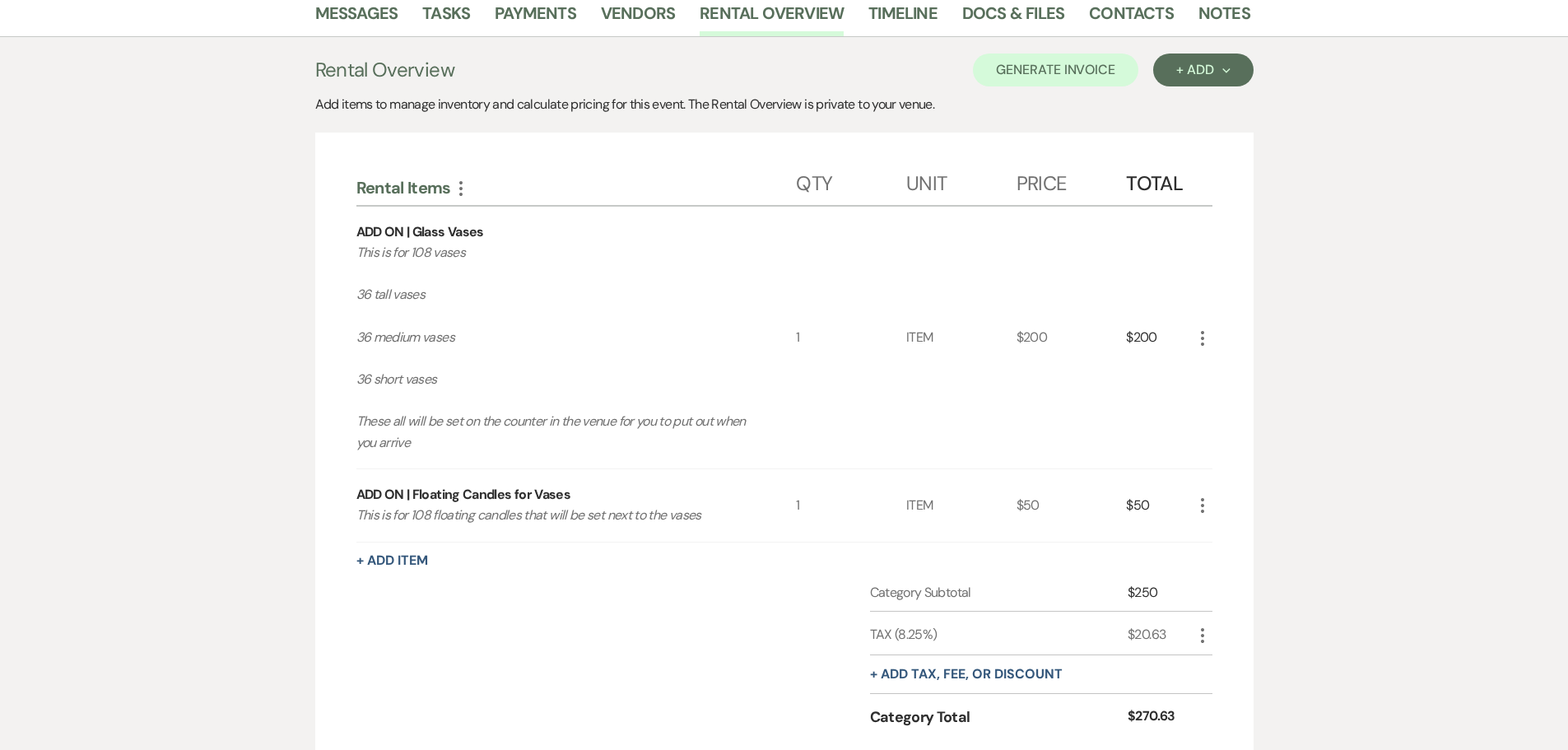
click at [1202, 331] on use "button" at bounding box center [1202, 338] width 4 height 15
click at [1213, 357] on button "Pencil Edit" at bounding box center [1235, 370] width 86 height 27
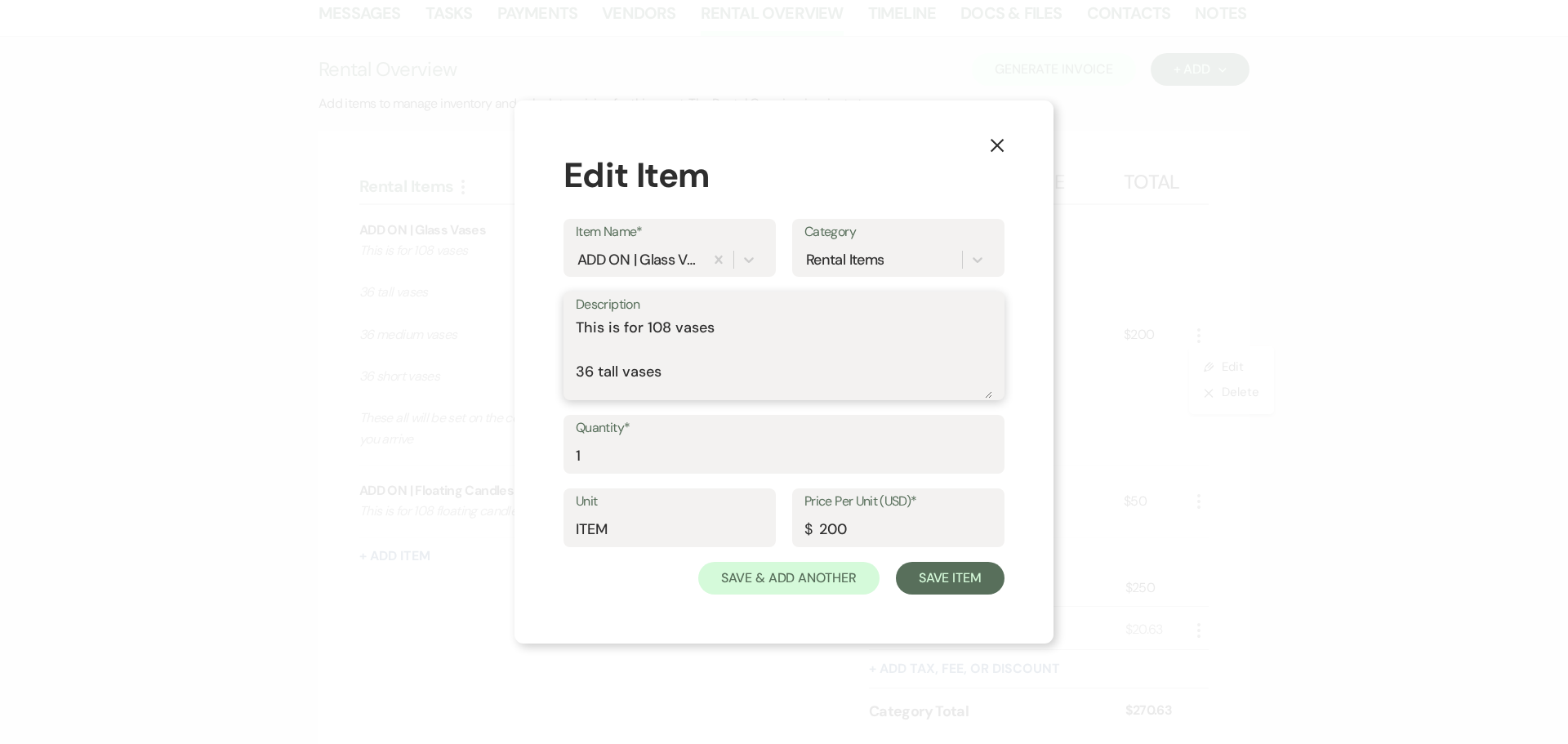
click at [584, 352] on textarea "This is for 108 vases 36 tall vases 36 medium vases 36 short vases These all wi…" at bounding box center [784, 357] width 416 height 81
click at [592, 369] on textarea "This is for 108 vases 36 tall vases 36 medium vases 36 short vases These all wi…" at bounding box center [784, 357] width 416 height 81
click at [604, 389] on textarea "This is for 108 vases 36 tall vases 36 medium vases 36 short vases These all wi…" at bounding box center [784, 357] width 416 height 81
click at [584, 340] on textarea "This is for 108 vases 36 tall vases 36 medium vases 36 short vases These all wi…" at bounding box center [784, 357] width 416 height 81
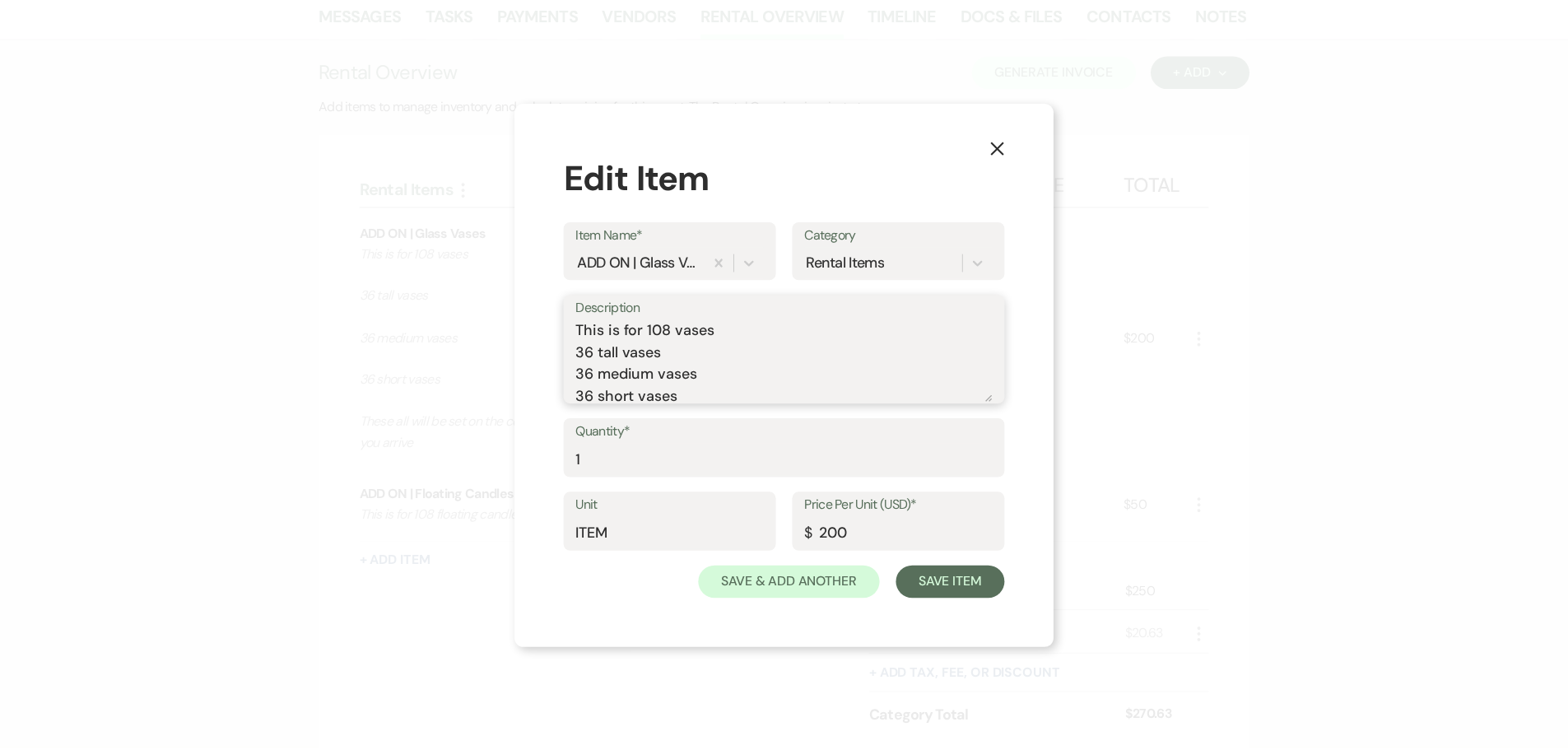
scroll to position [0, 0]
click at [582, 376] on textarea "This is for 108 vases 36 tall vases 36 medium vases 36 short vases These all wi…" at bounding box center [790, 360] width 420 height 82
click at [587, 380] on textarea "This is for 108 vases 36 tall vases | 36 medium vases 36 short vases These all …" at bounding box center [790, 360] width 420 height 82
click at [583, 380] on textarea "This is for 108 vases 36 tall vases | 36 medium vases 36 short vases These all …" at bounding box center [790, 360] width 420 height 82
click at [969, 613] on div "X Edit Item Item Name* ADD ON | Glass Vases Category Rental Items Description T…" at bounding box center [790, 375] width 543 height 548
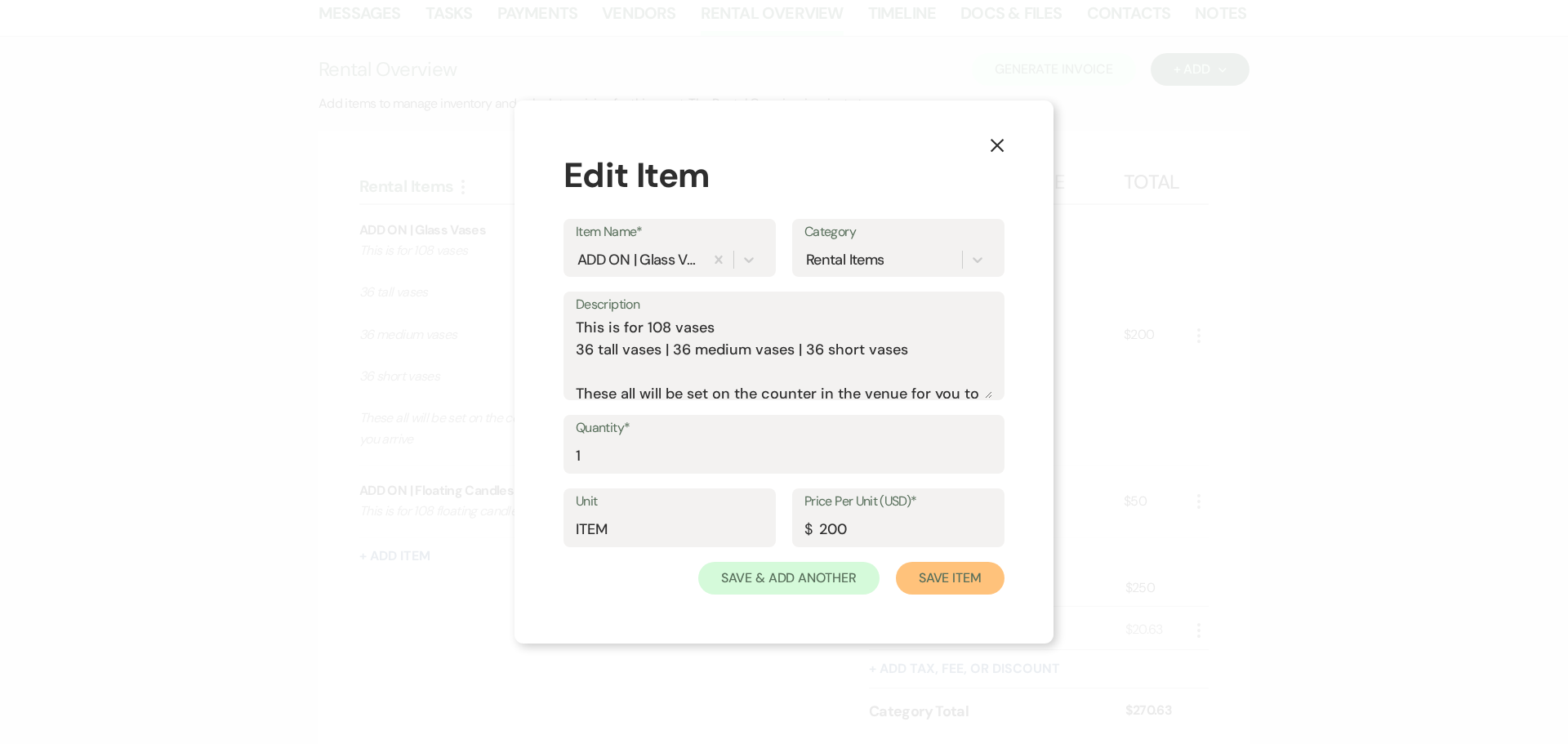
click at [954, 572] on button "Save Item" at bounding box center [950, 577] width 109 height 32
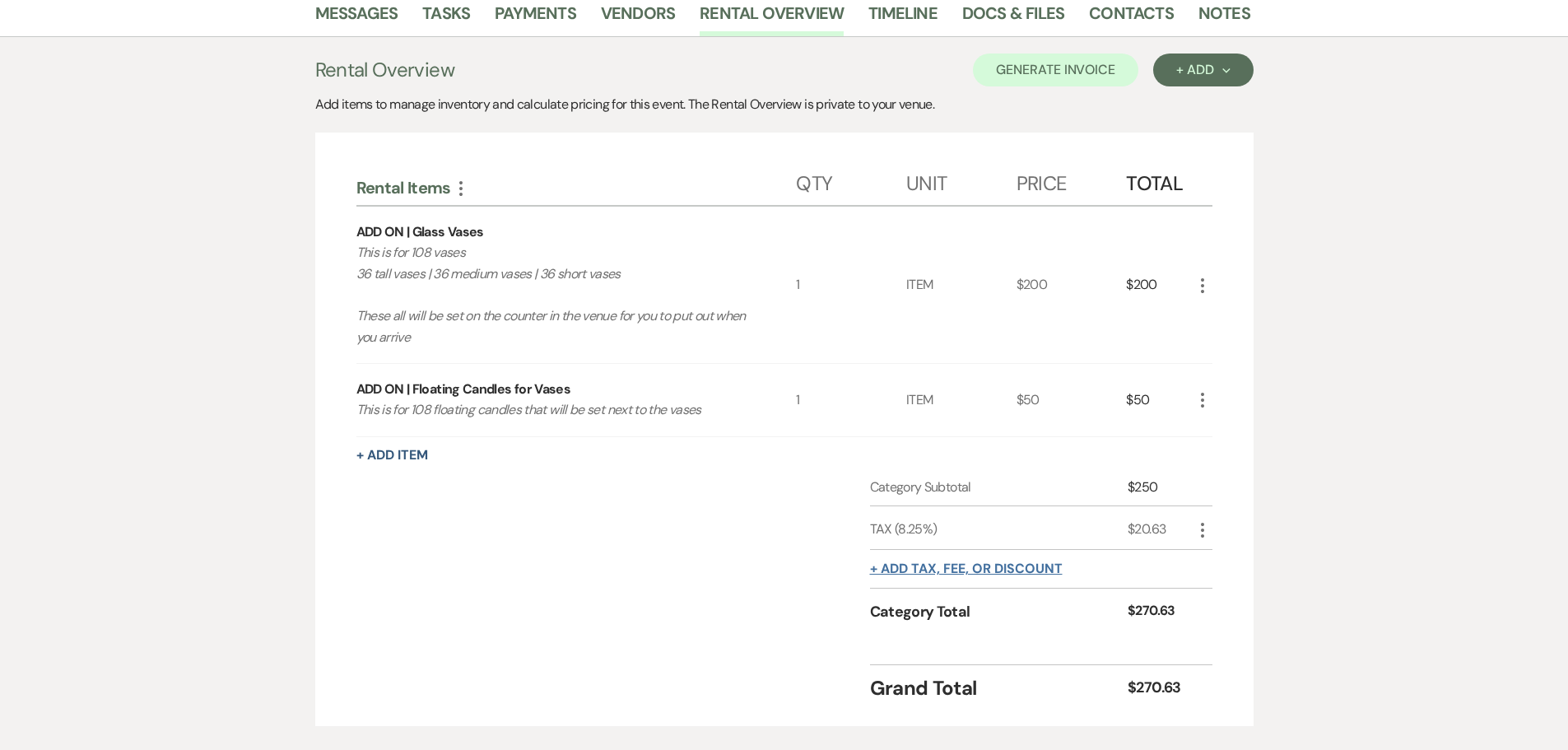
click at [1034, 562] on button "+ Add tax, fee, or discount" at bounding box center [966, 568] width 193 height 13
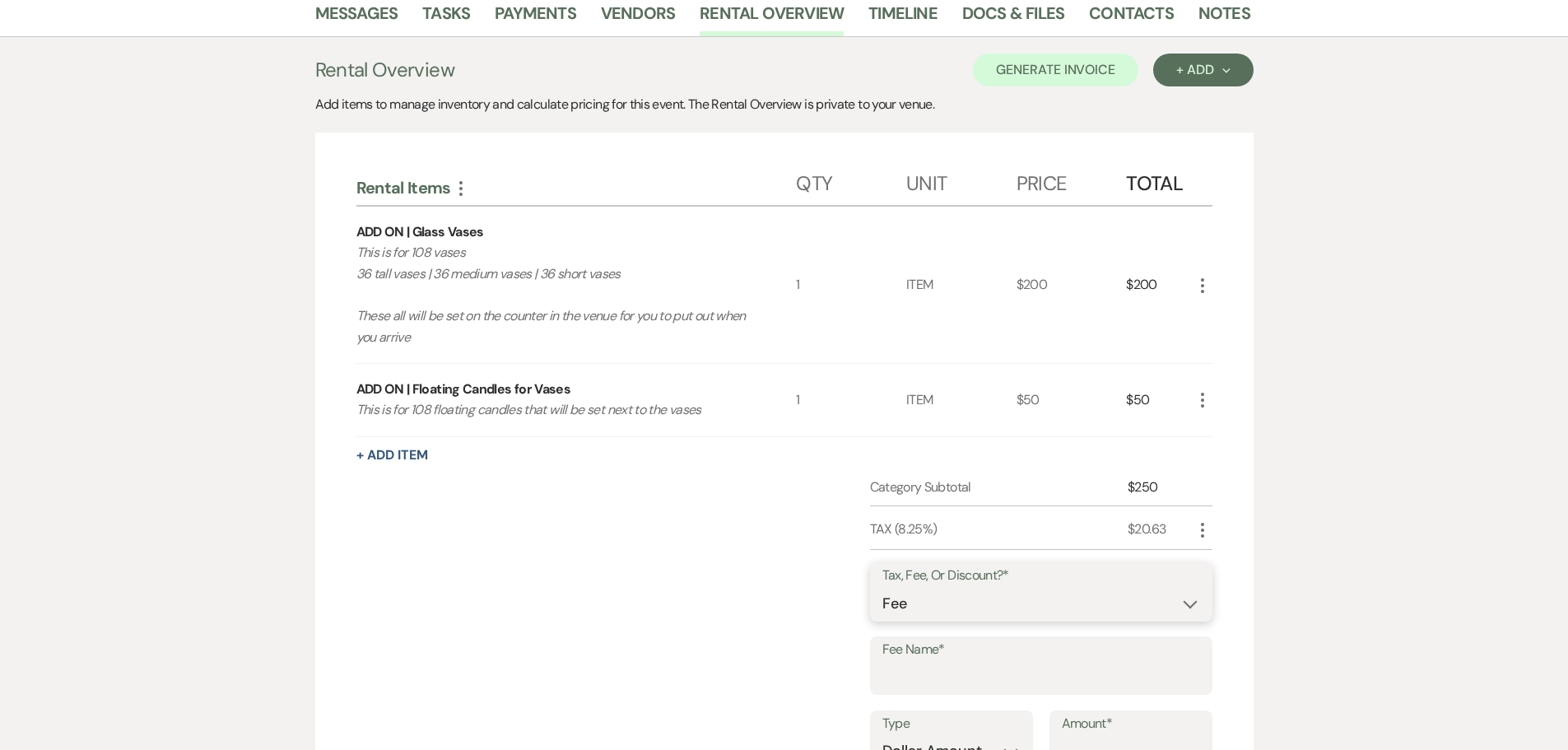
click at [998, 587] on select "Fee Discount Tax" at bounding box center [1042, 603] width 318 height 32
click at [882, 587] on select "Fee Discount Tax" at bounding box center [1042, 603] width 318 height 32
click at [984, 661] on input "Fee Name*" at bounding box center [1042, 677] width 318 height 32
click at [973, 731] on div "Type Dollar Amount Percentage Amount*" at bounding box center [1042, 747] width 343 height 74
click at [1125, 735] on input "Amount*" at bounding box center [1131, 751] width 139 height 32
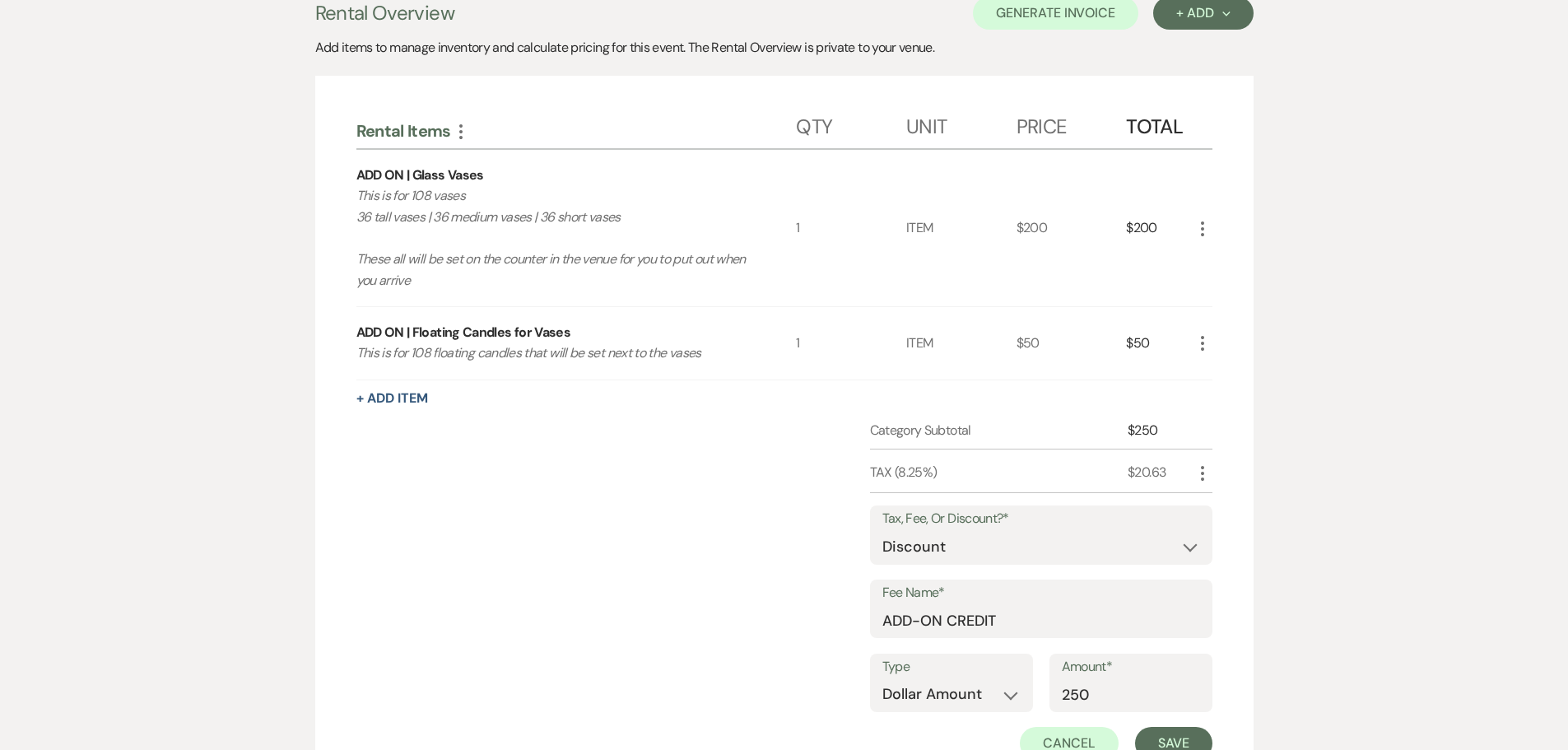
scroll to position [403, 0]
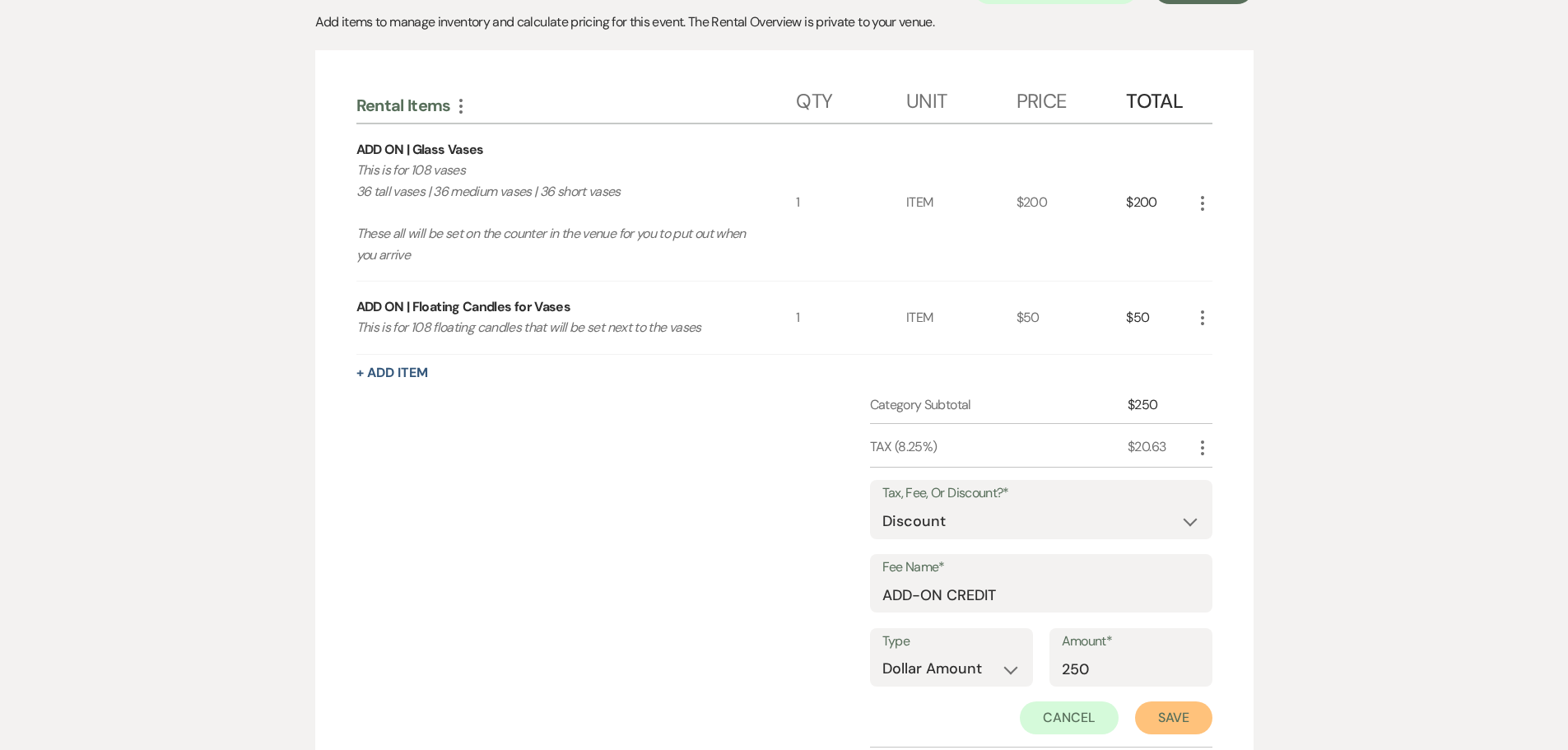
click at [1170, 701] on button "Save" at bounding box center [1174, 717] width 78 height 33
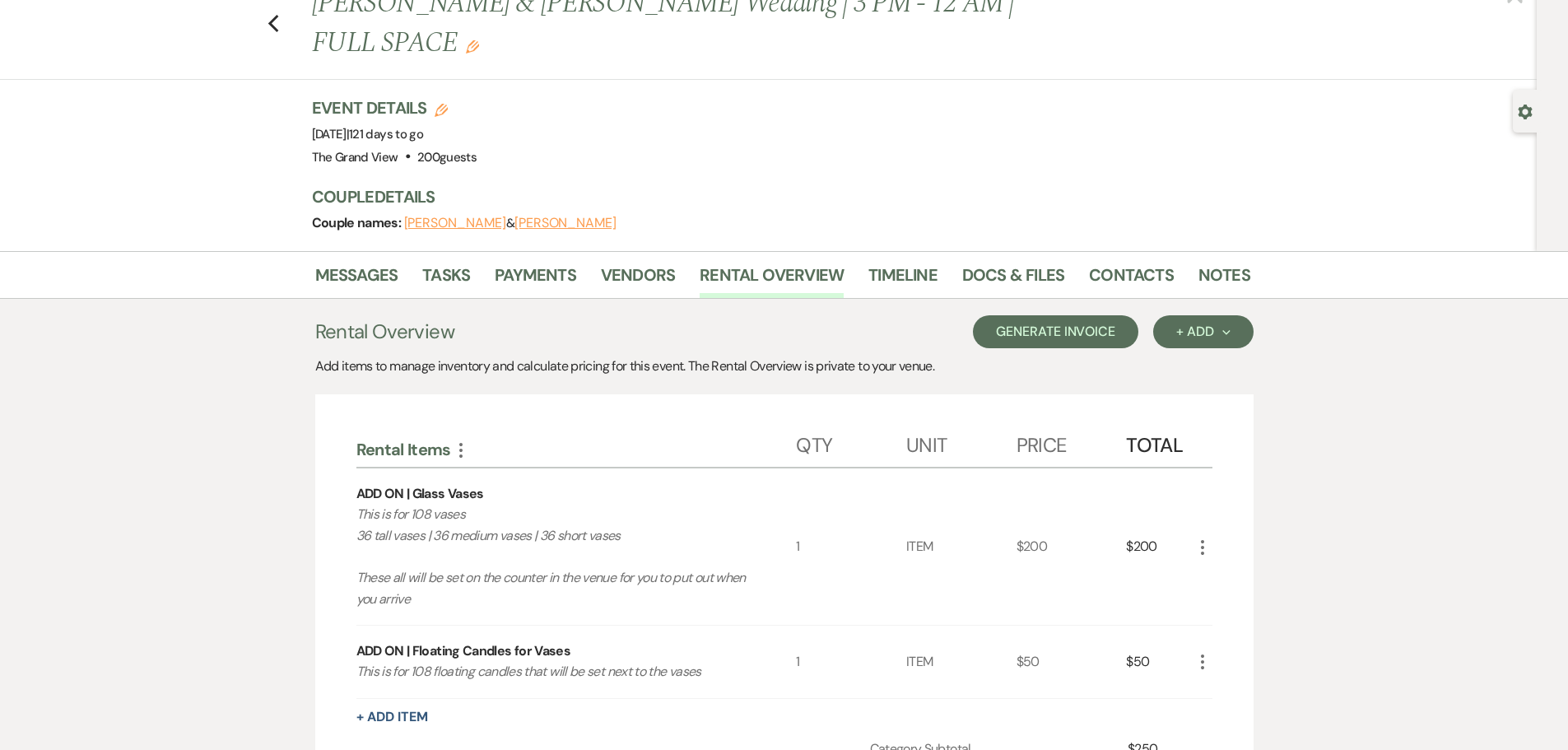
scroll to position [0, 0]
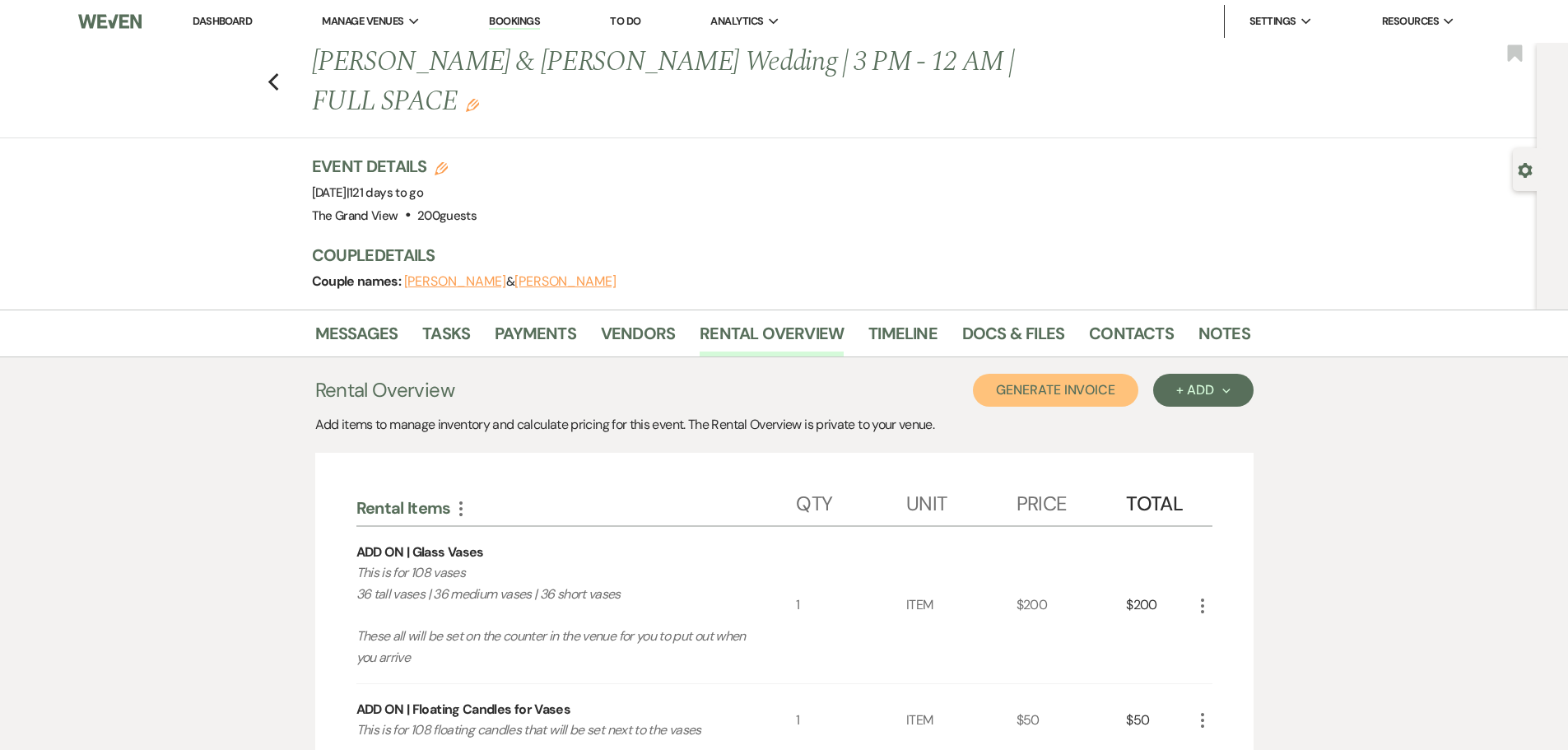
click at [1075, 374] on button "Generate Invoice" at bounding box center [1055, 390] width 165 height 33
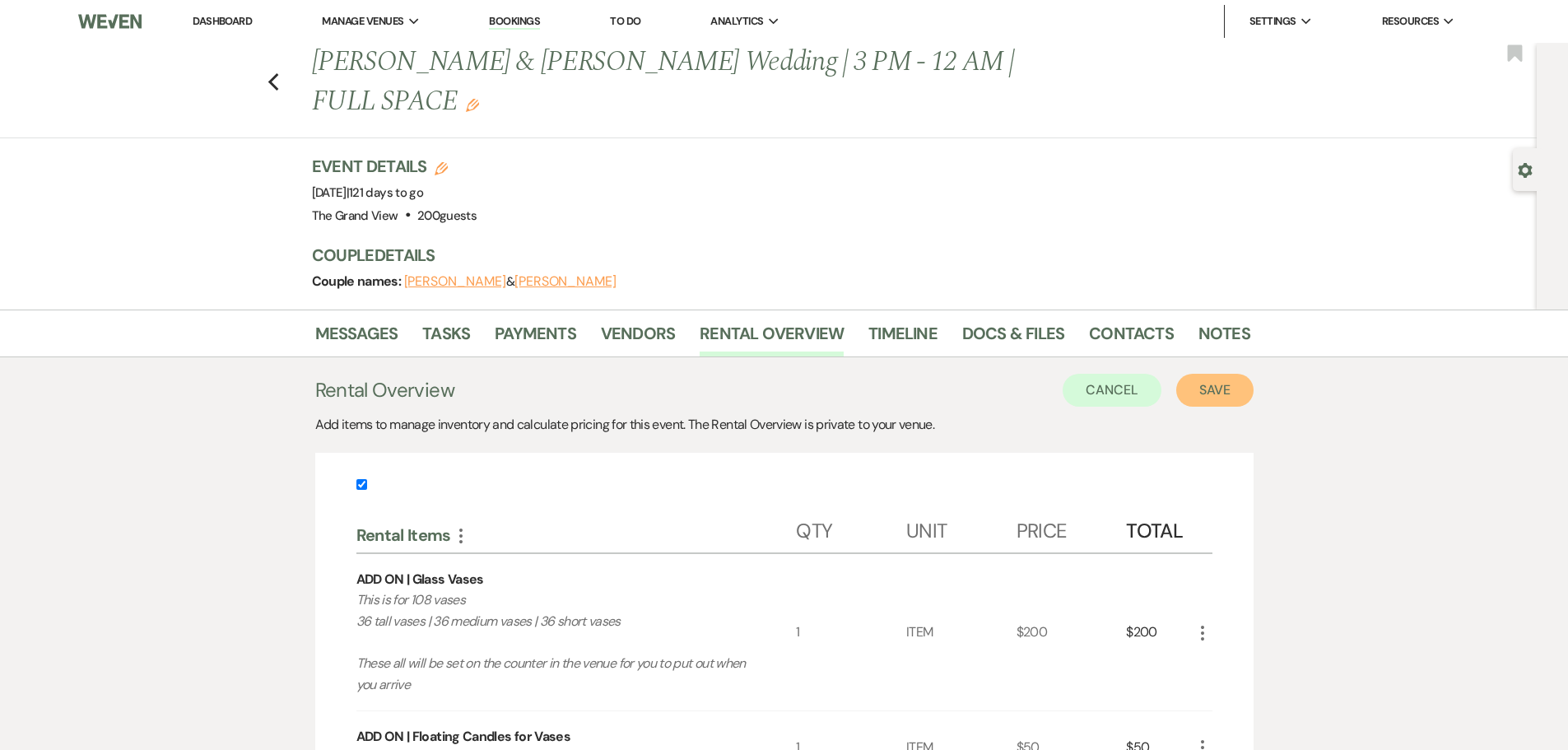
click at [1226, 374] on button "Save" at bounding box center [1215, 390] width 78 height 33
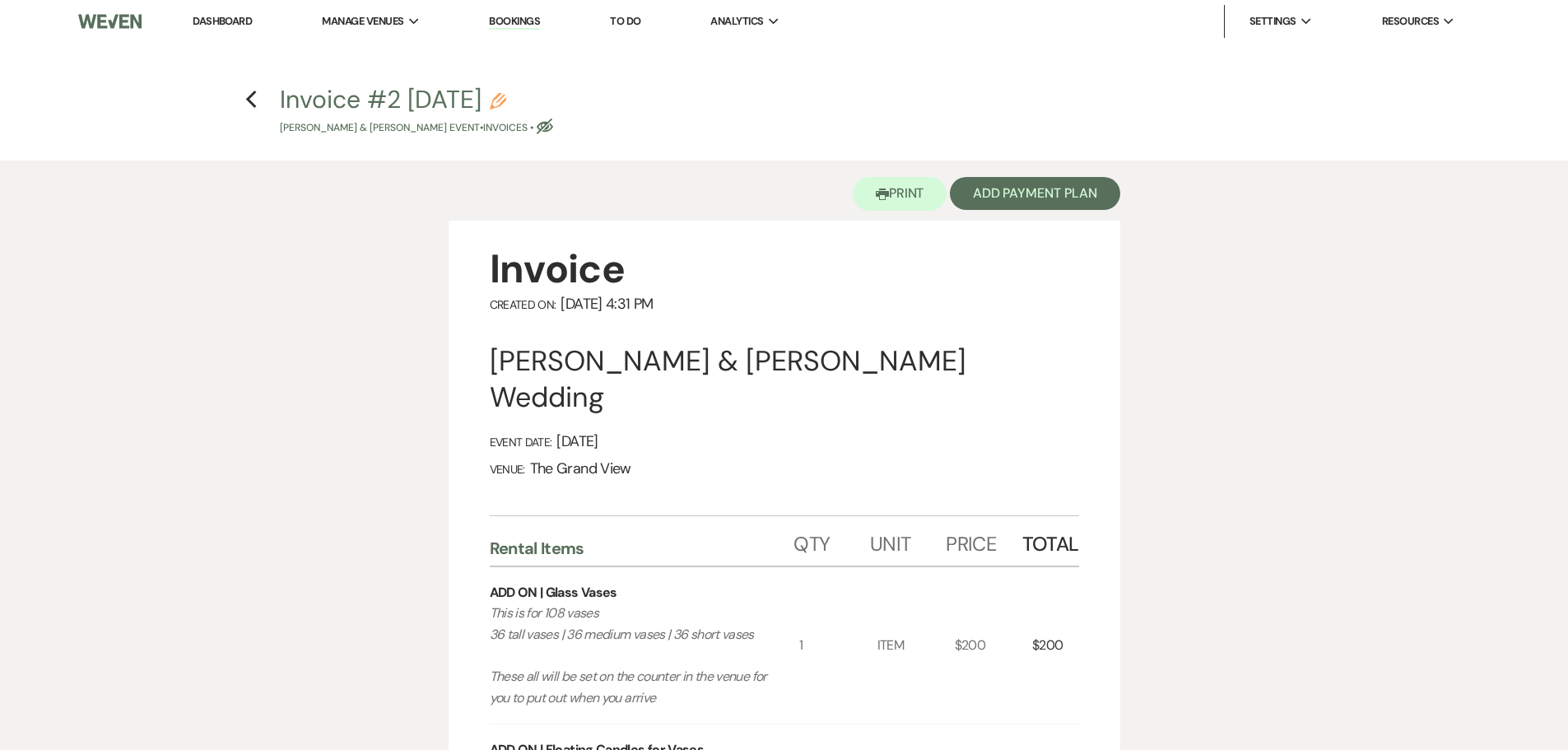
click at [506, 100] on use "button" at bounding box center [497, 101] width 17 height 17
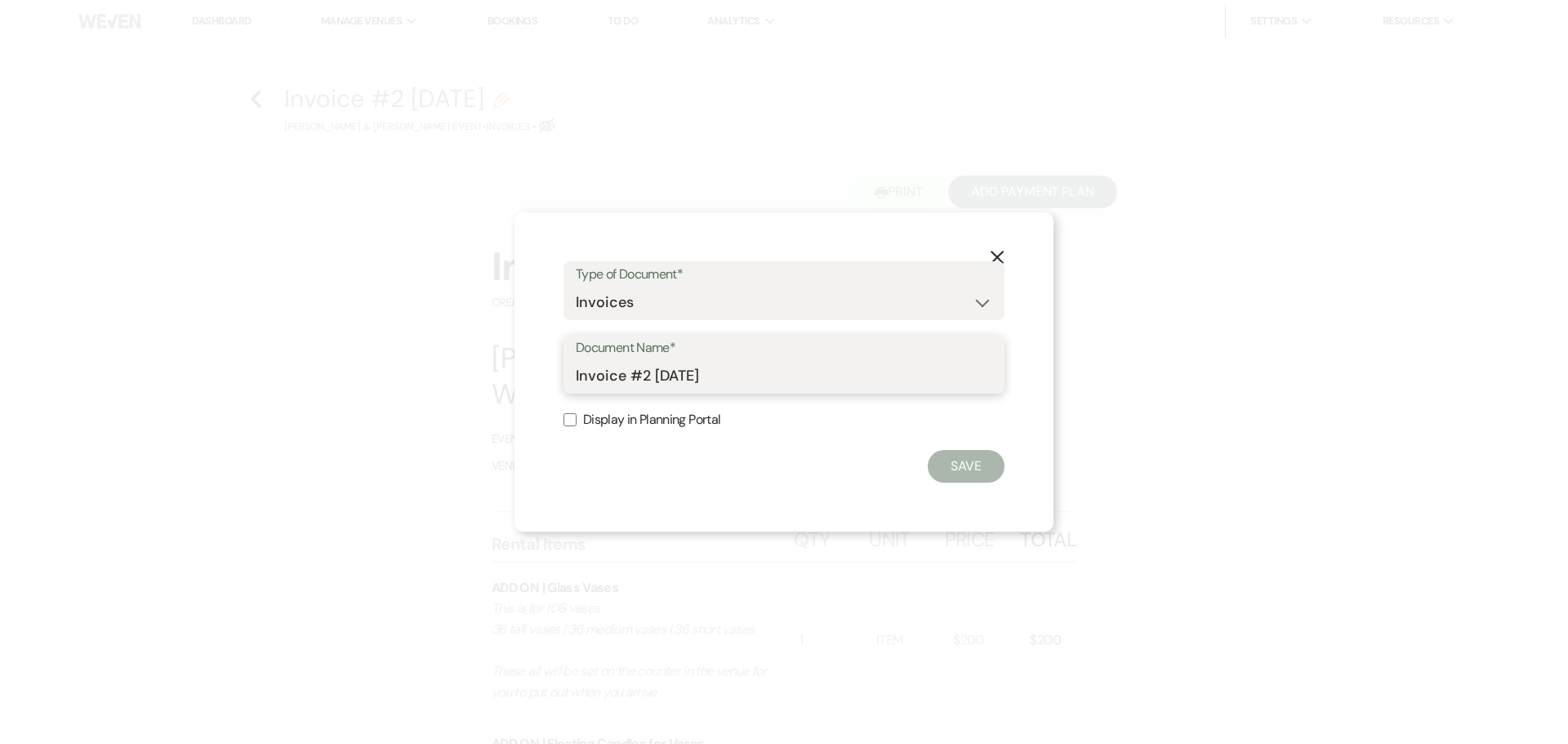
drag, startPoint x: 579, startPoint y: 373, endPoint x: 465, endPoint y: 377, distance: 114.1
click at [465, 377] on div "X Type of Document* Special Event Insurance Vendor Certificate of Insurance Con…" at bounding box center [784, 372] width 1568 height 744
click at [1011, 465] on div "X Type of Document* Special Event Insurance Vendor Certificate of Insurance Con…" at bounding box center [784, 372] width 539 height 319
click at [988, 464] on button "Save" at bounding box center [966, 465] width 77 height 32
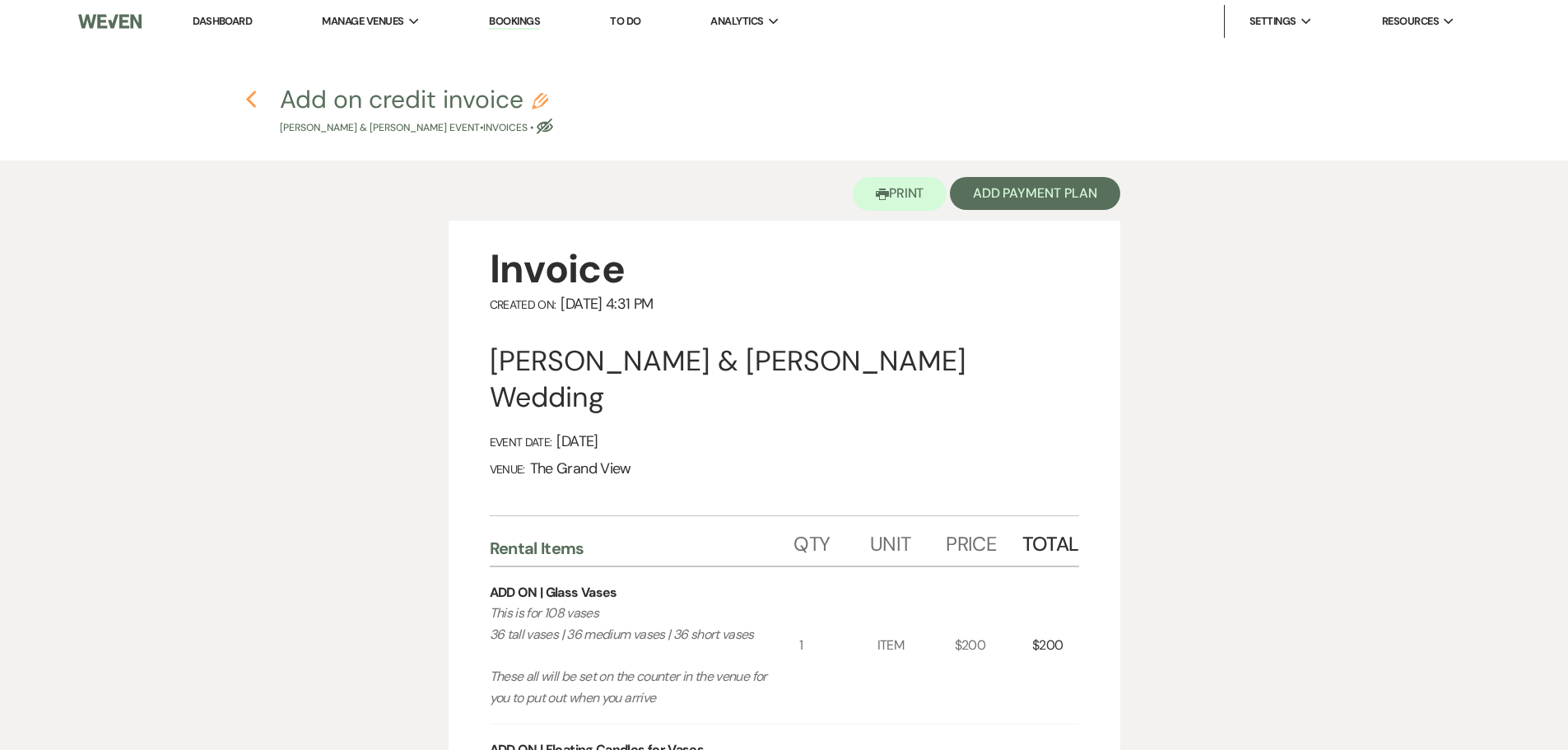
click at [252, 97] on icon "Previous" at bounding box center [252, 100] width 12 height 19
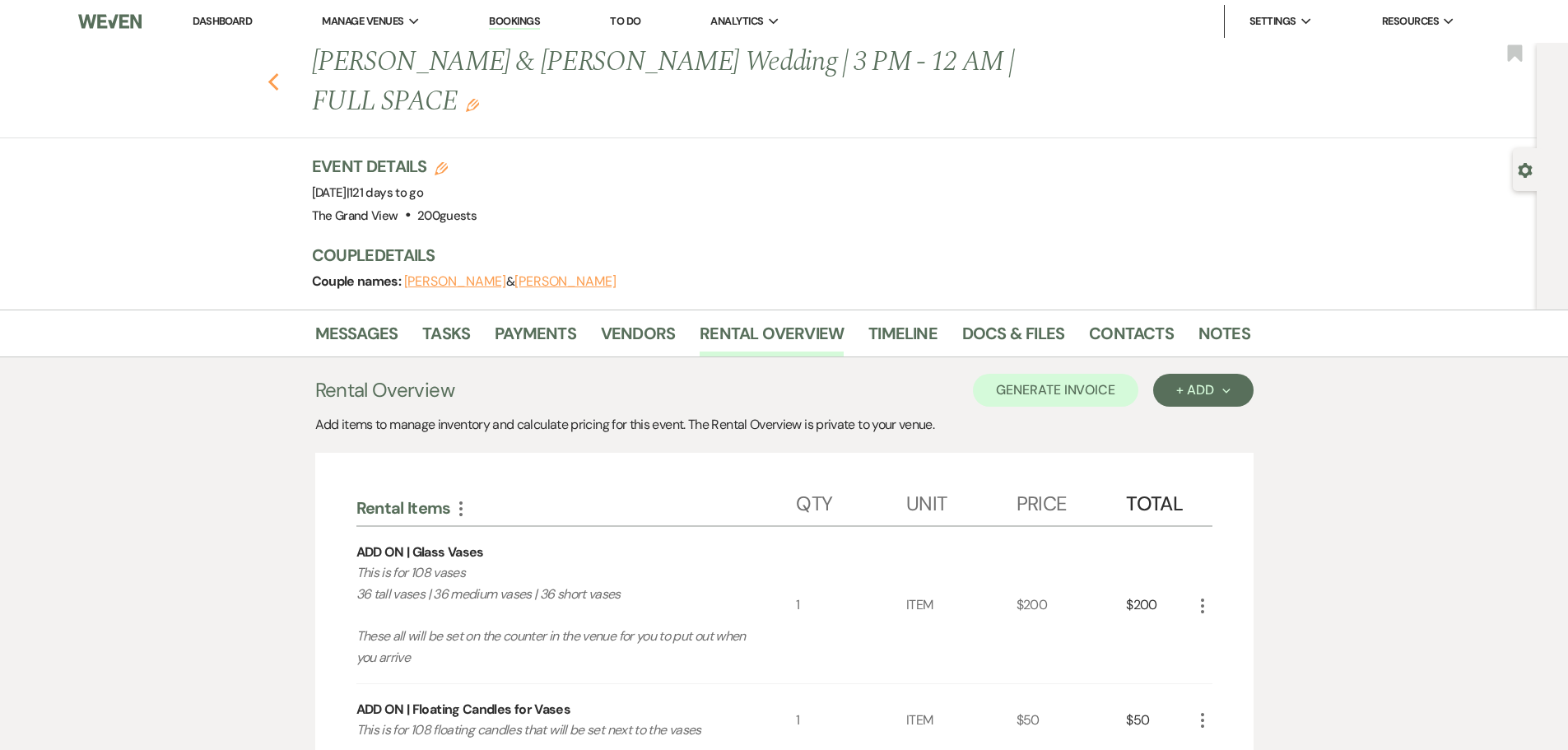
click at [280, 72] on icon "Previous" at bounding box center [274, 82] width 12 height 19
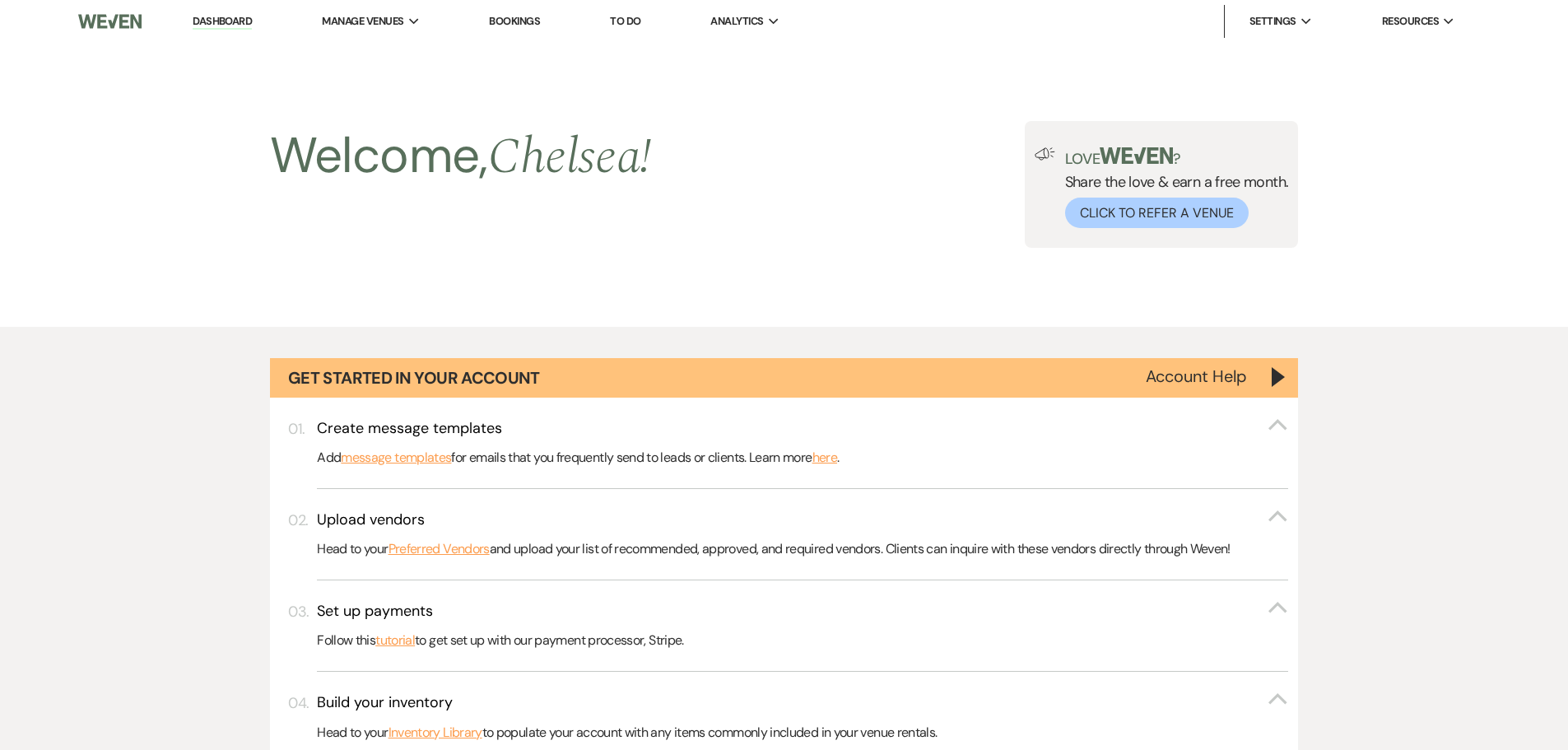
scroll to position [996, 0]
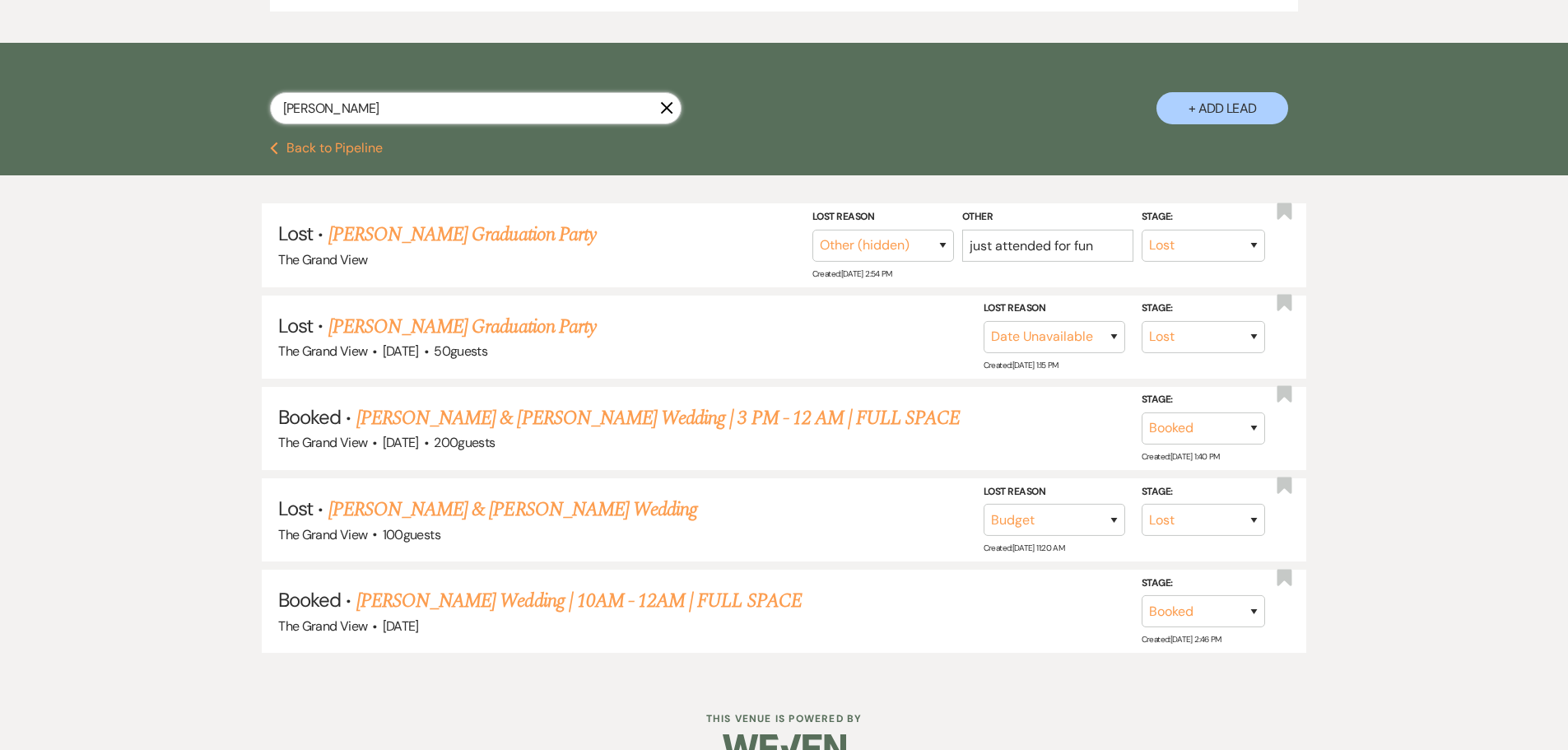
drag, startPoint x: 405, startPoint y: 102, endPoint x: 235, endPoint y: 104, distance: 170.0
click at [235, 104] on div "[PERSON_NAME] X + Add Lead" at bounding box center [784, 95] width 1185 height 87
paste input "[PERSON_NAME]"
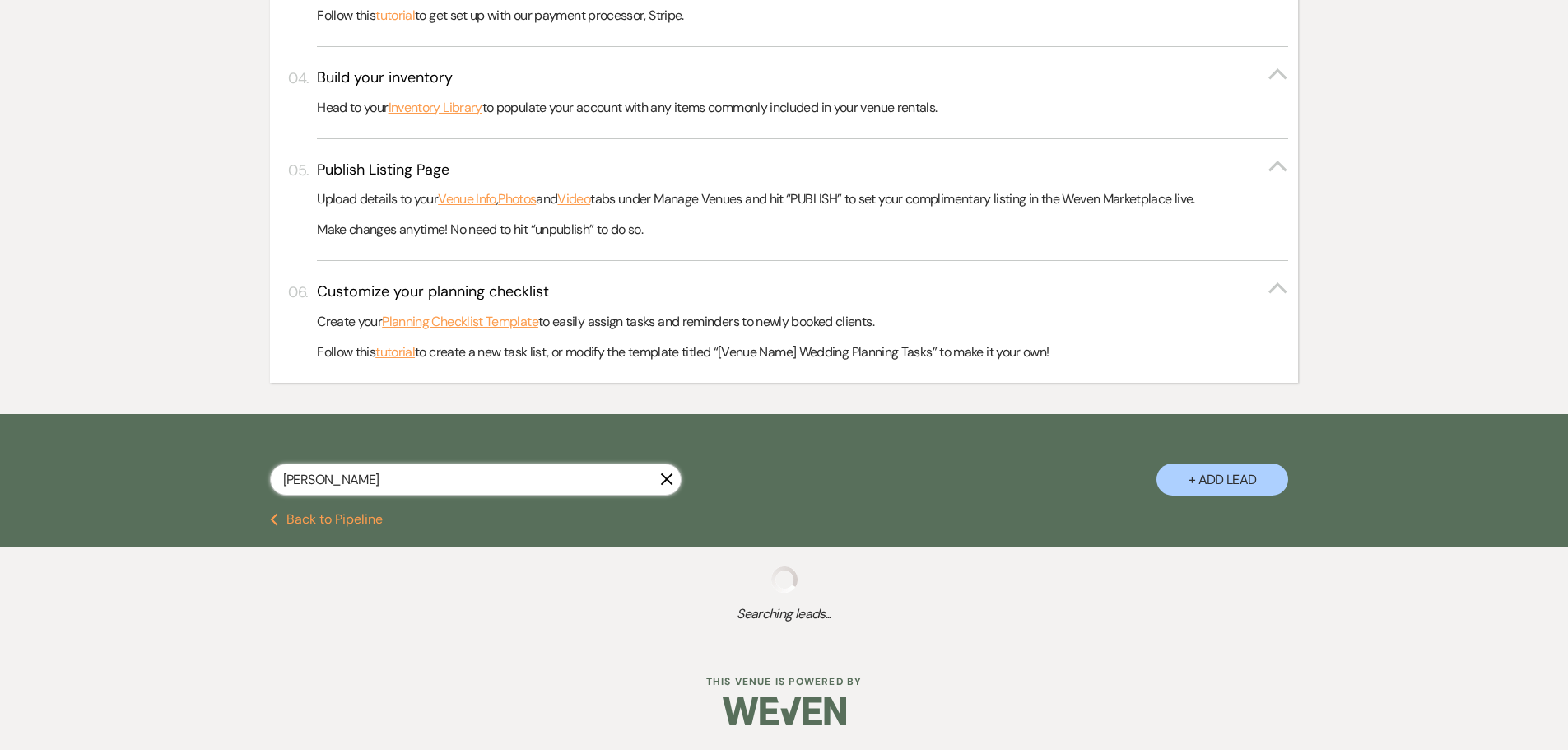
scroll to position [759, 0]
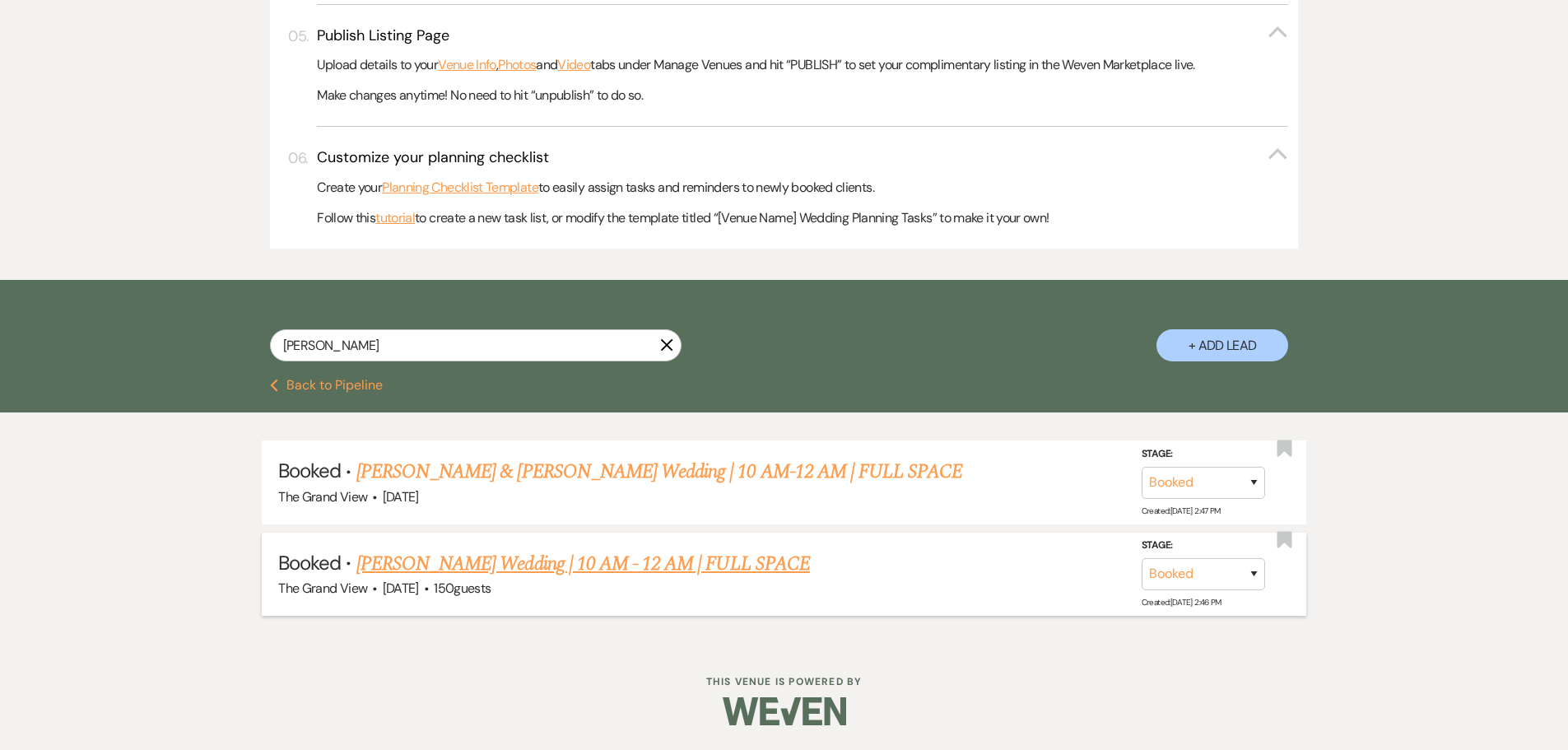
click at [540, 557] on link "[PERSON_NAME] Wedding | 10 AM - 12 AM | FULL SPACE" at bounding box center [582, 564] width 453 height 30
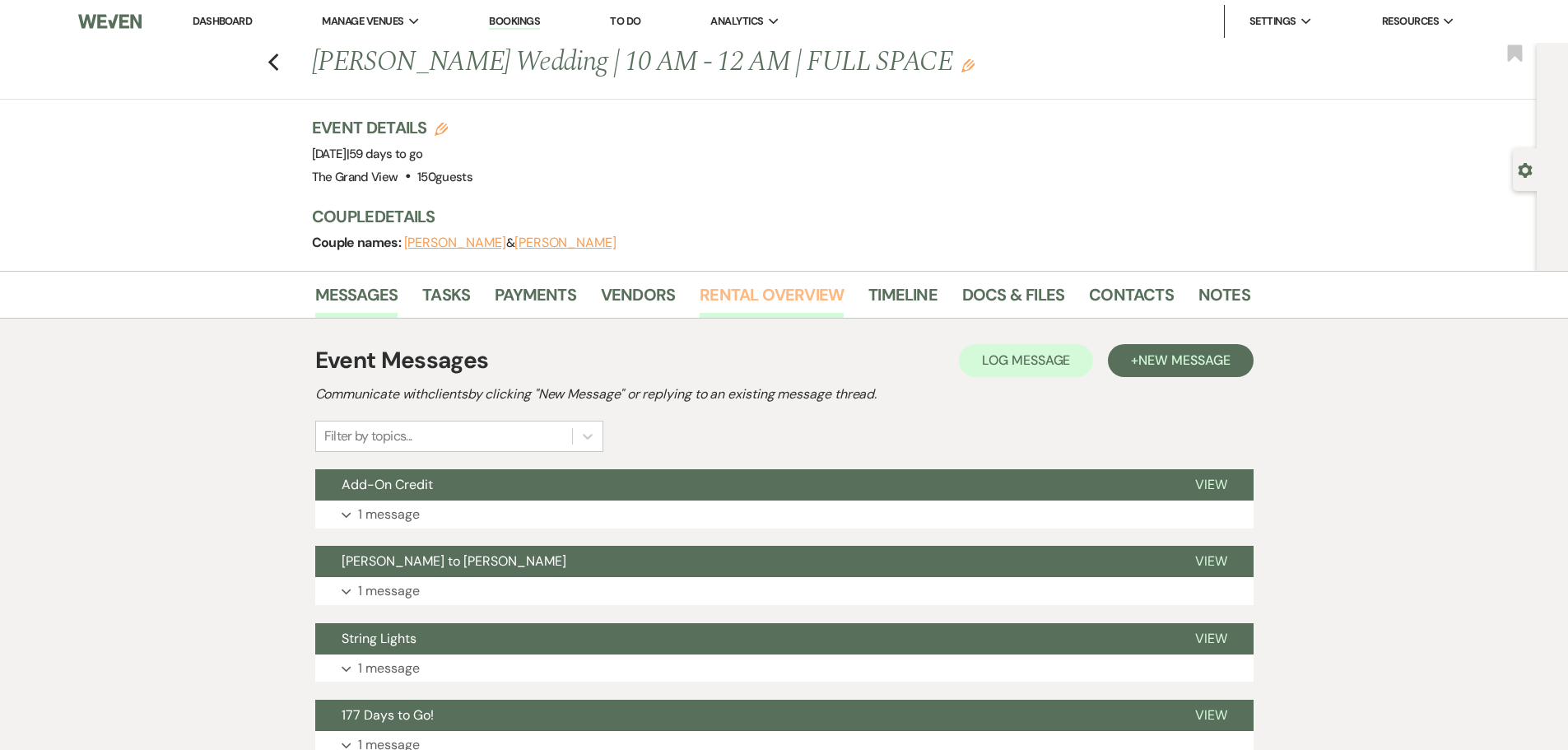
click at [740, 284] on link "Rental Overview" at bounding box center [771, 299] width 144 height 36
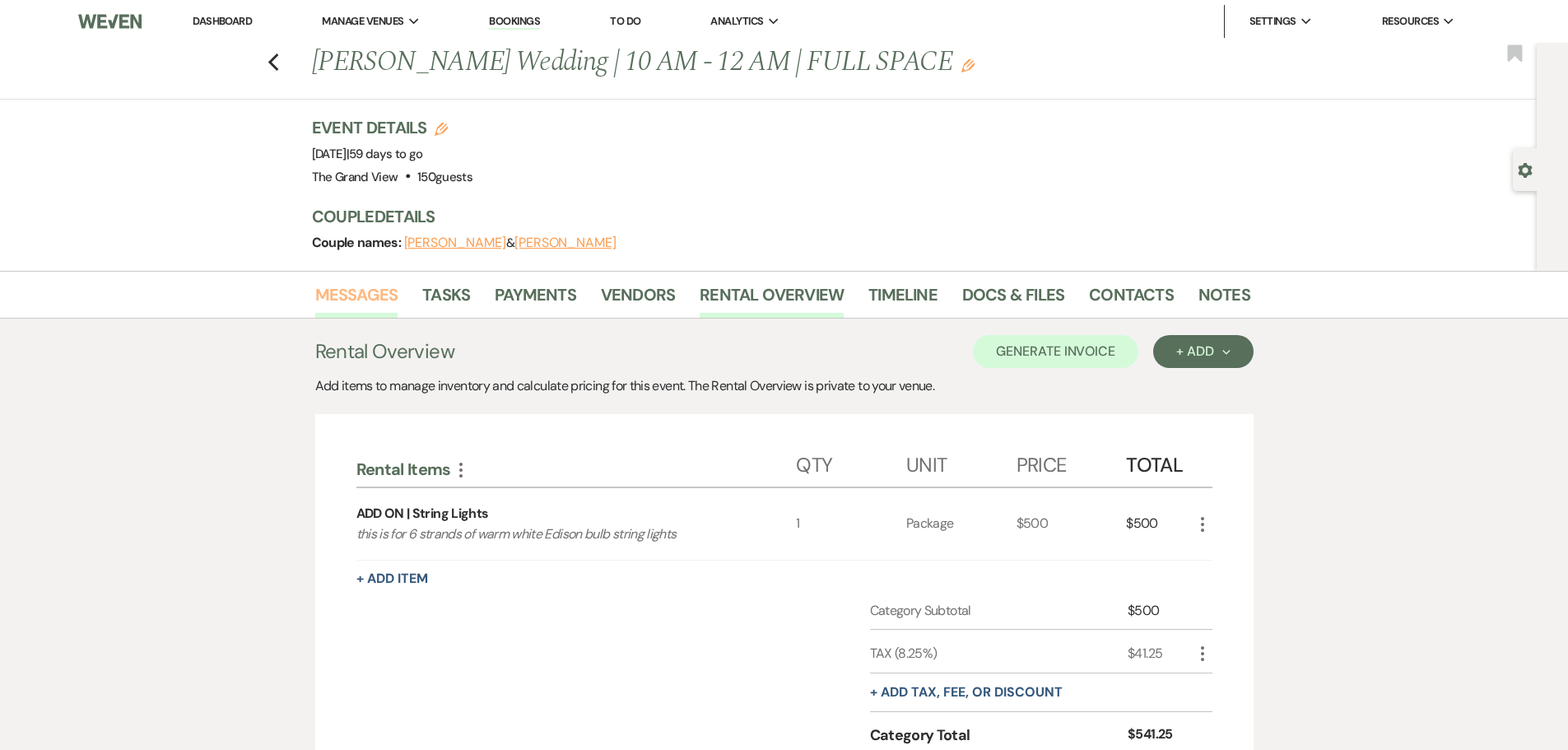
click at [333, 299] on link "Messages" at bounding box center [357, 299] width 83 height 36
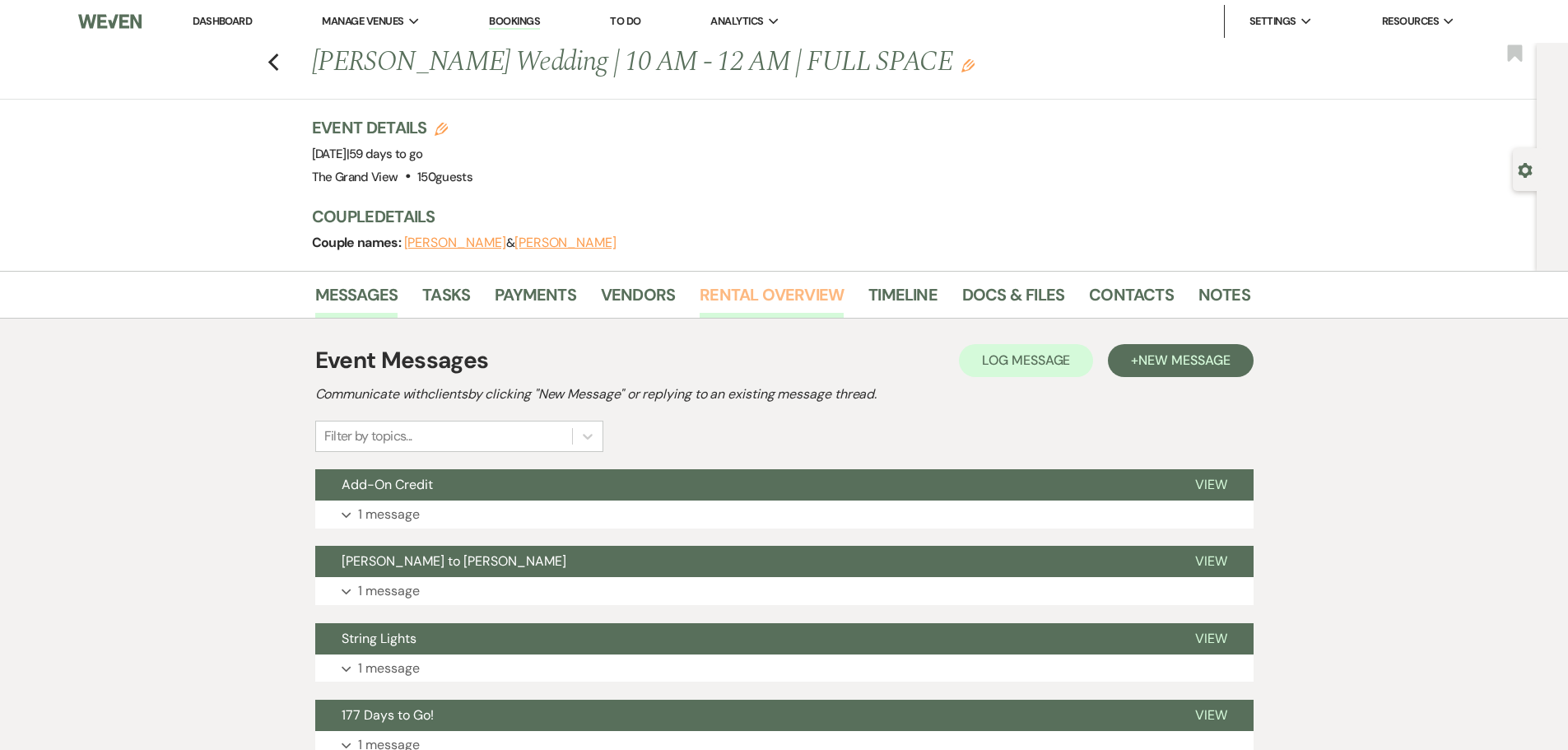
click at [748, 295] on link "Rental Overview" at bounding box center [771, 299] width 144 height 36
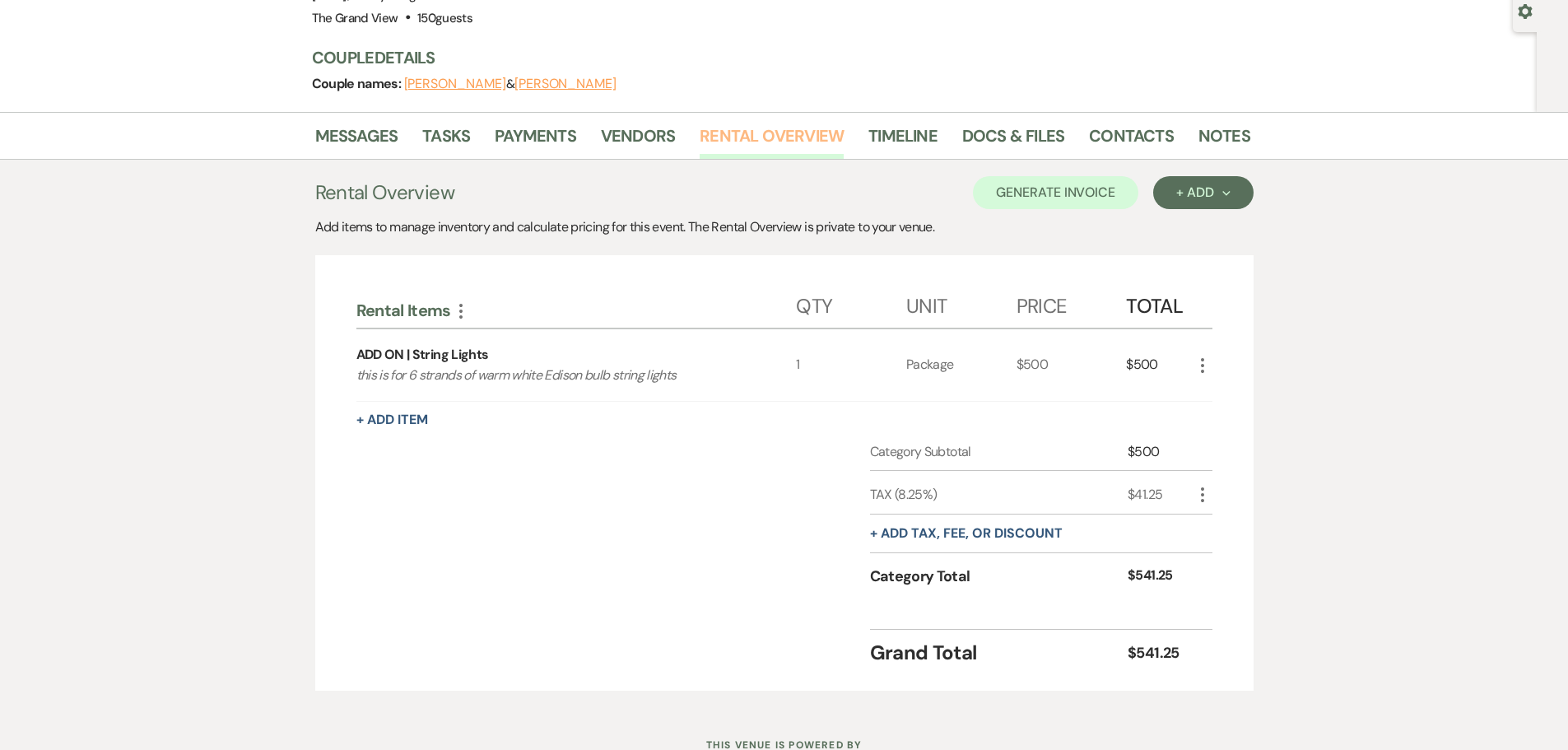
scroll to position [164, 0]
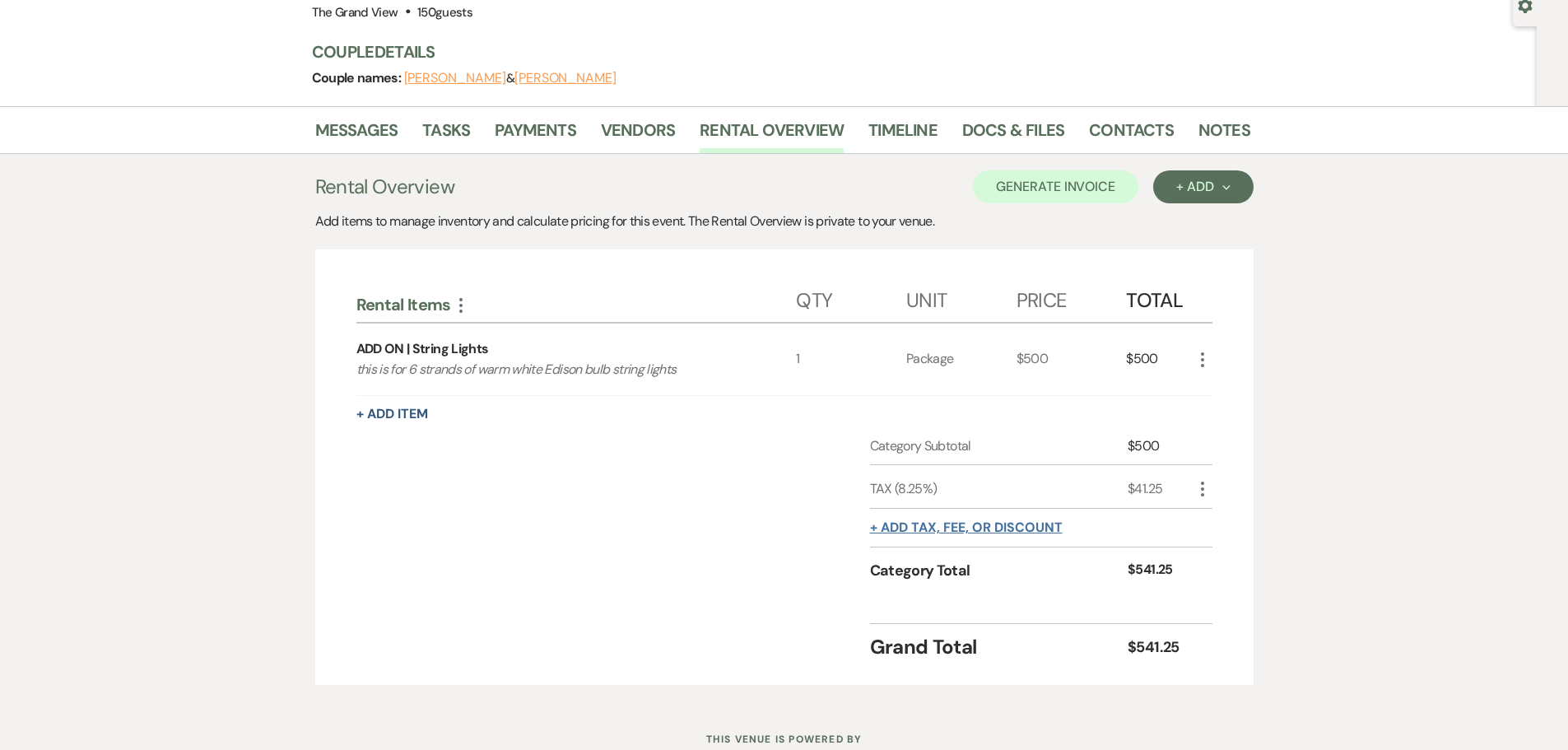
click at [944, 531] on button "+ Add tax, fee, or discount" at bounding box center [966, 527] width 193 height 13
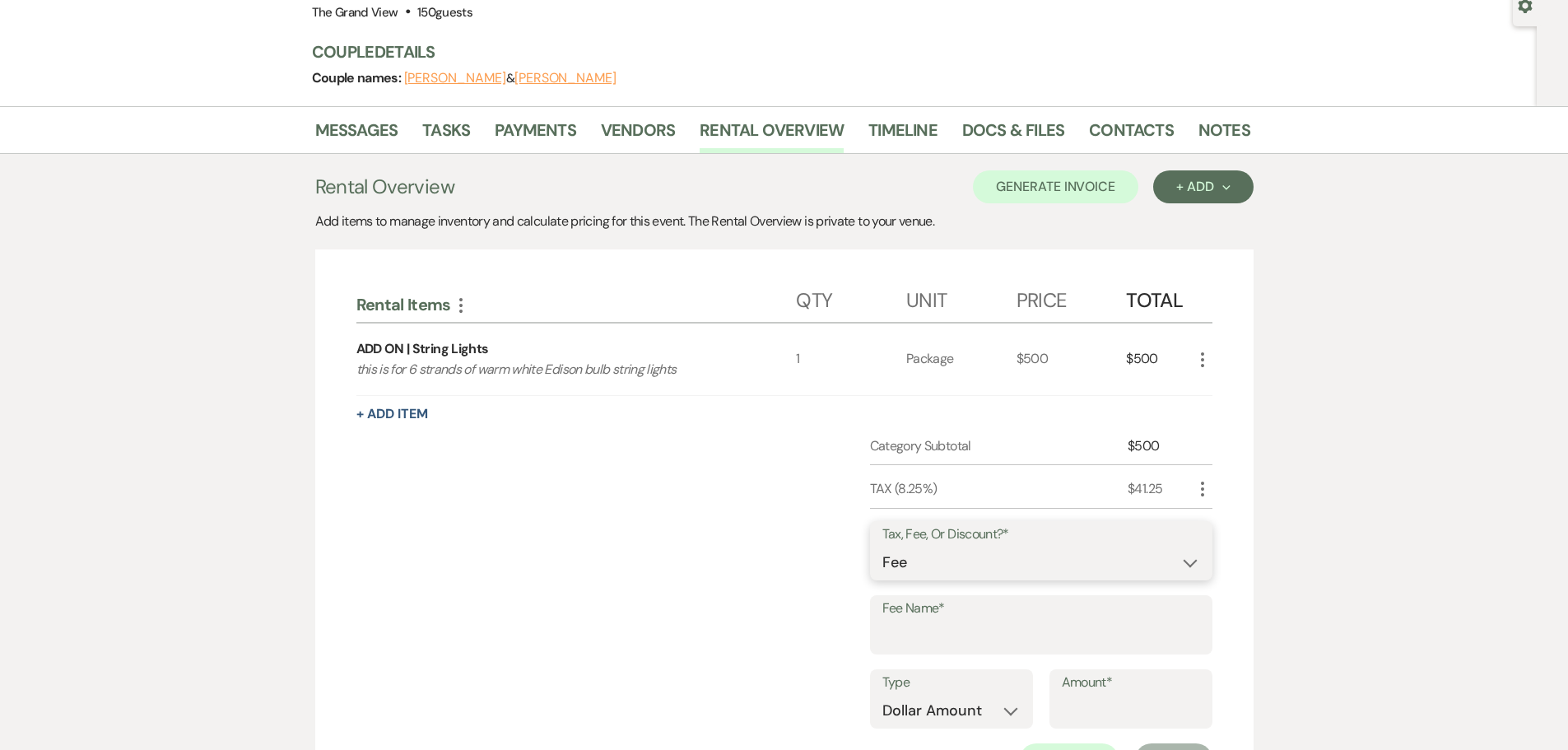
click at [925, 565] on select "Fee Discount Tax" at bounding box center [1042, 563] width 318 height 32
click at [882, 547] on select "Fee Discount Tax" at bounding box center [1042, 563] width 318 height 32
click at [938, 650] on input "Fee Name*" at bounding box center [1042, 636] width 318 height 32
click at [945, 709] on select "Dollar Amount Percentage" at bounding box center [951, 710] width 139 height 32
click at [1103, 705] on input "Amount*" at bounding box center [1131, 710] width 139 height 32
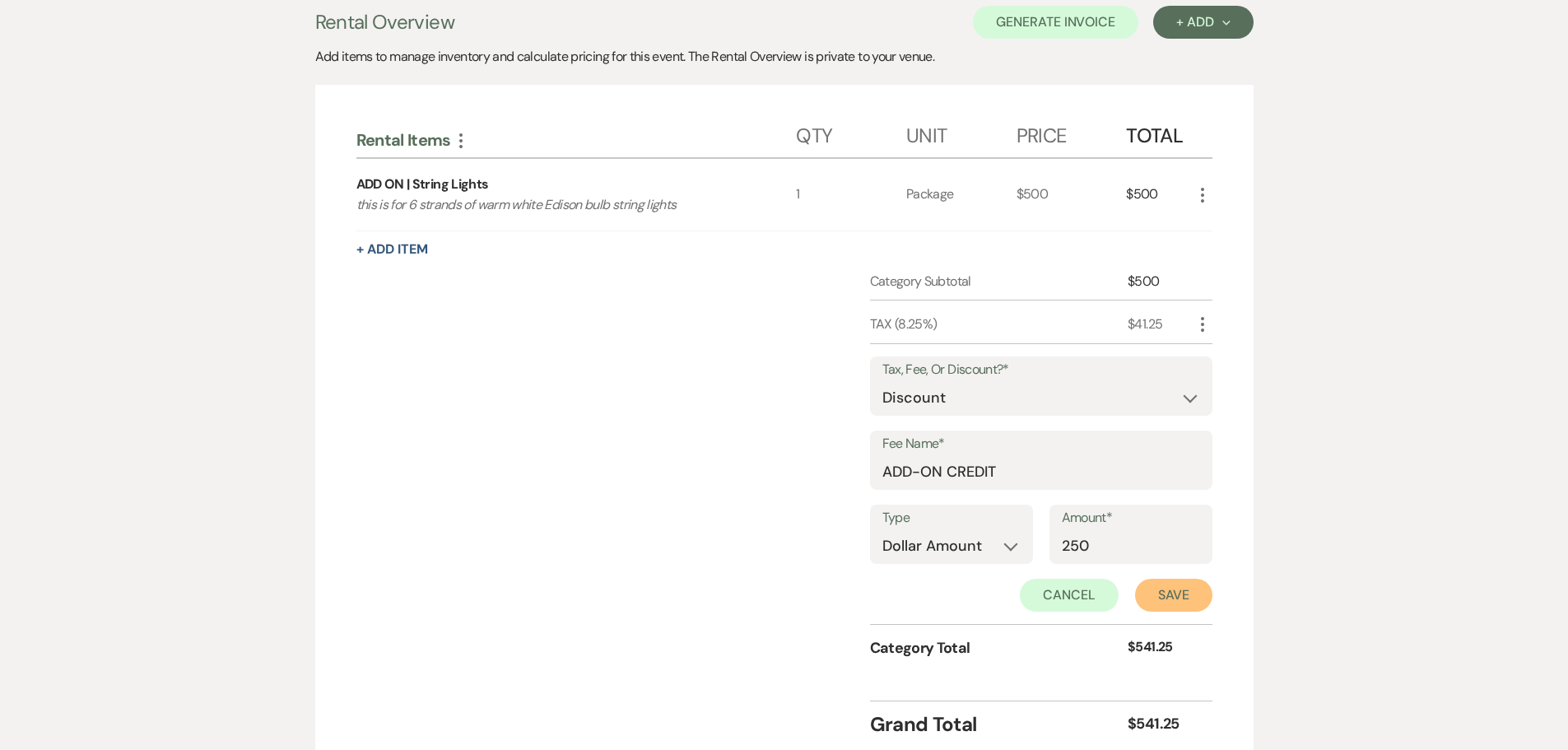
click at [1156, 602] on button "Save" at bounding box center [1174, 595] width 78 height 33
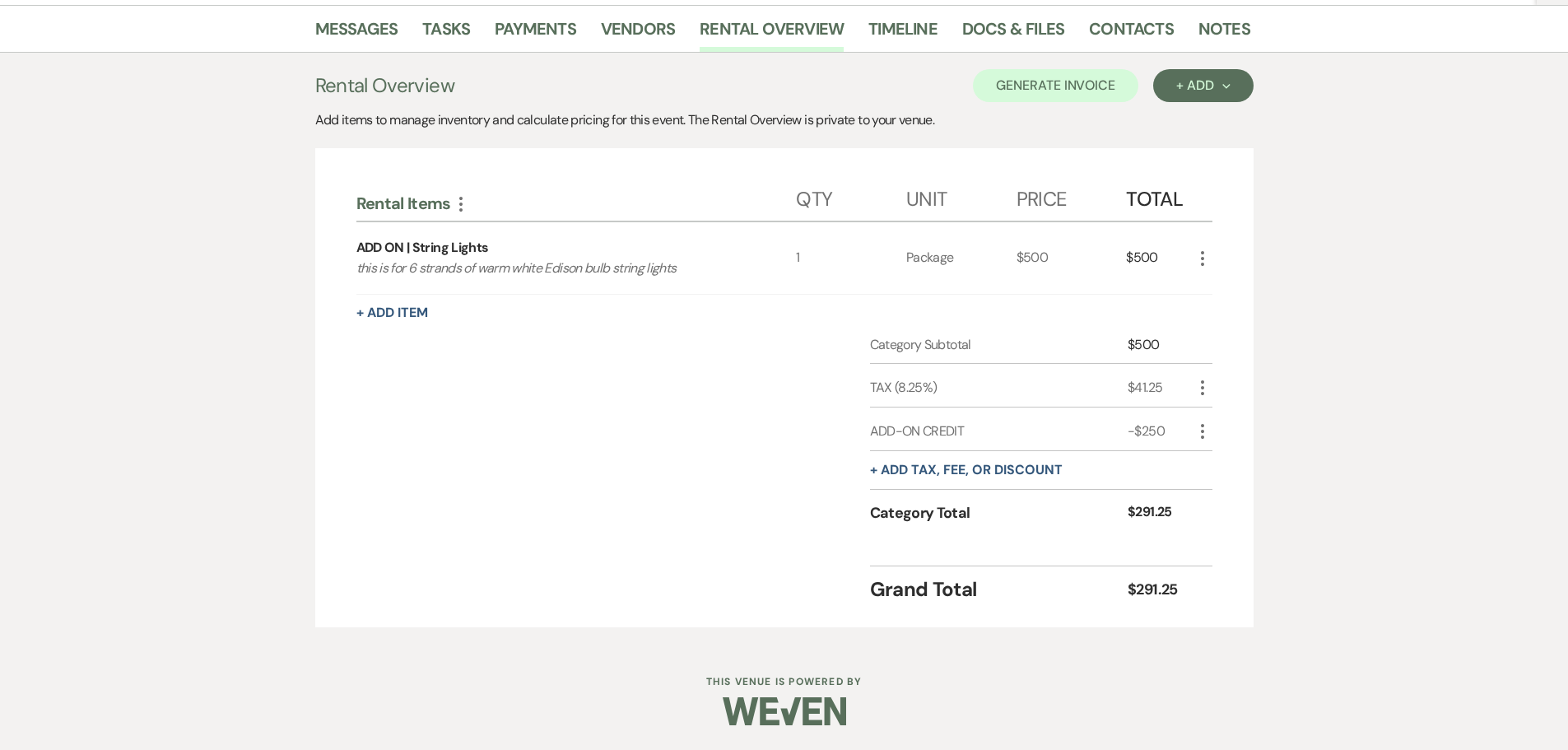
scroll to position [266, 0]
click at [1043, 73] on button "Generate Invoice" at bounding box center [1055, 85] width 165 height 33
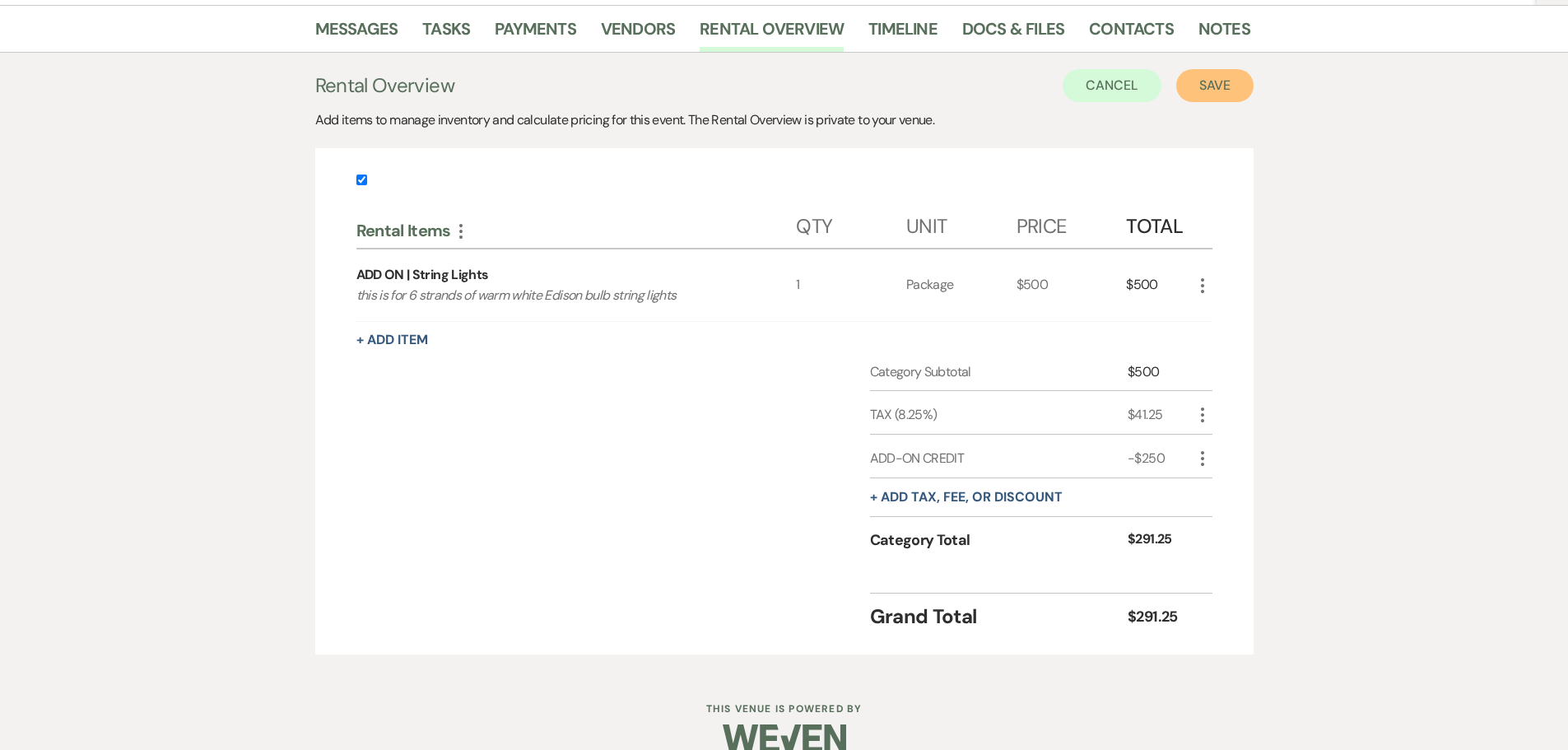
click at [1213, 88] on button "Save" at bounding box center [1215, 85] width 78 height 33
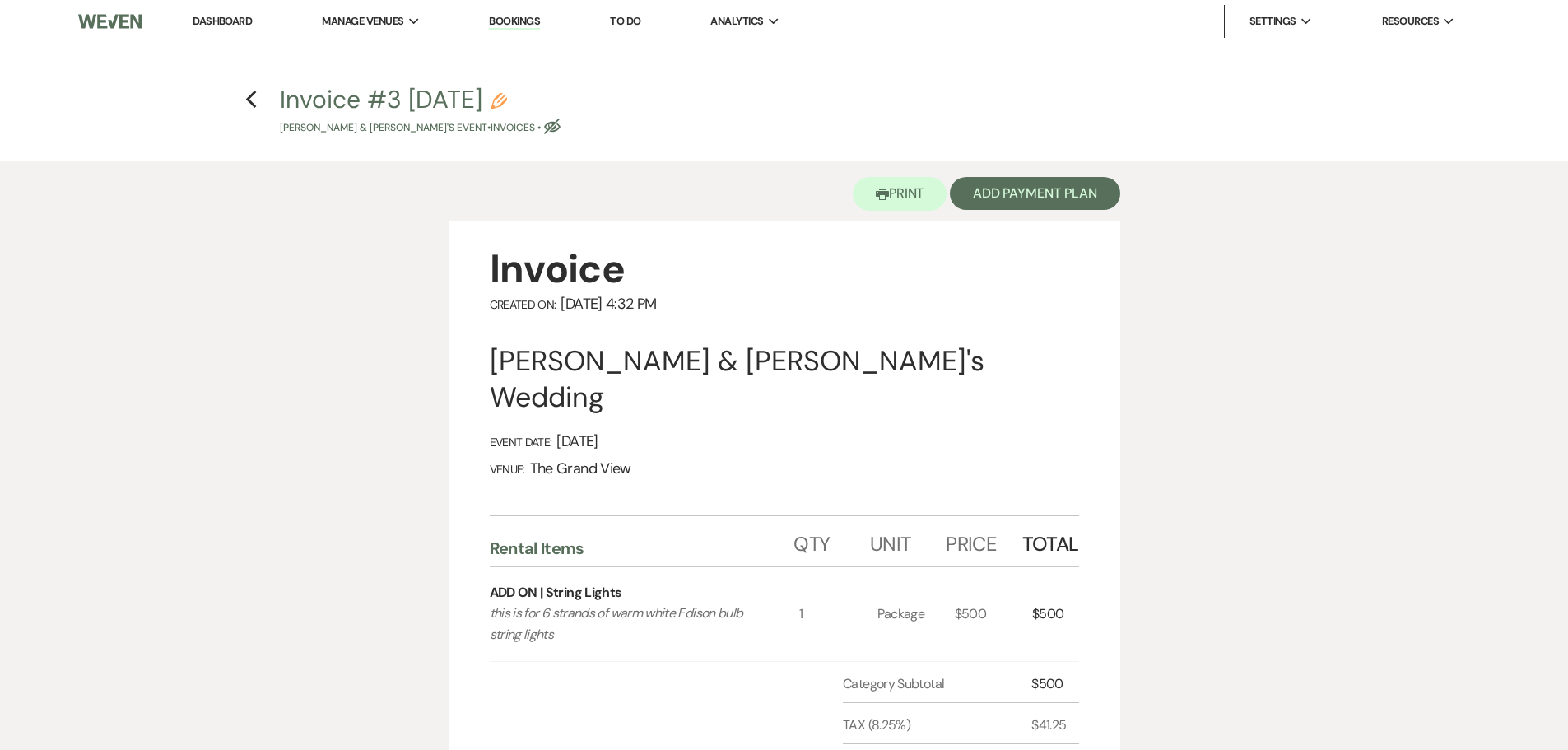
click at [507, 93] on icon "Pencil" at bounding box center [498, 101] width 17 height 17
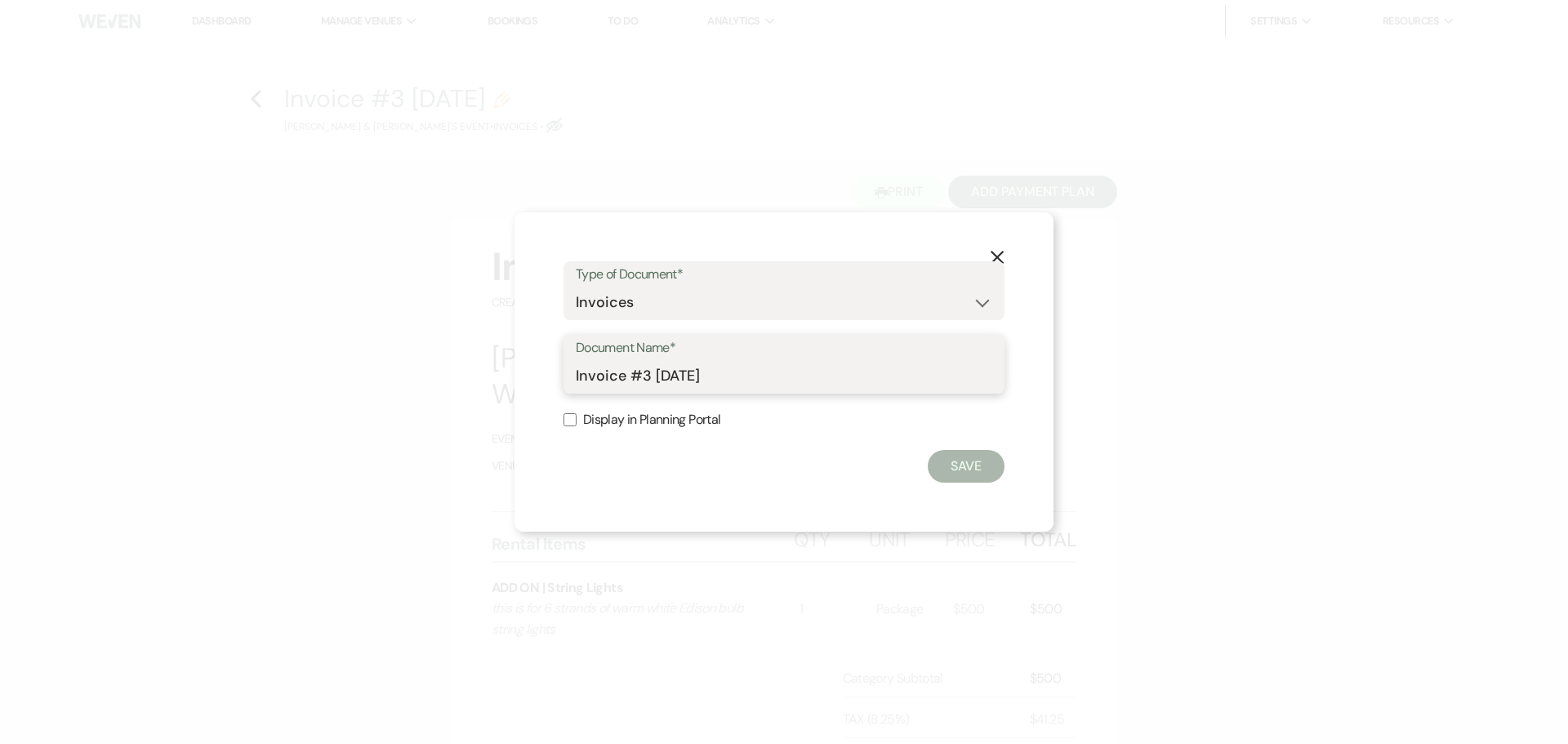
drag, startPoint x: 779, startPoint y: 375, endPoint x: 448, endPoint y: 369, distance: 331.1
click at [448, 369] on div "X Type of Document* Special Event Insurance Vendor Certificate of Insurance Con…" at bounding box center [784, 372] width 1568 height 744
click at [984, 466] on button "Save" at bounding box center [966, 465] width 77 height 32
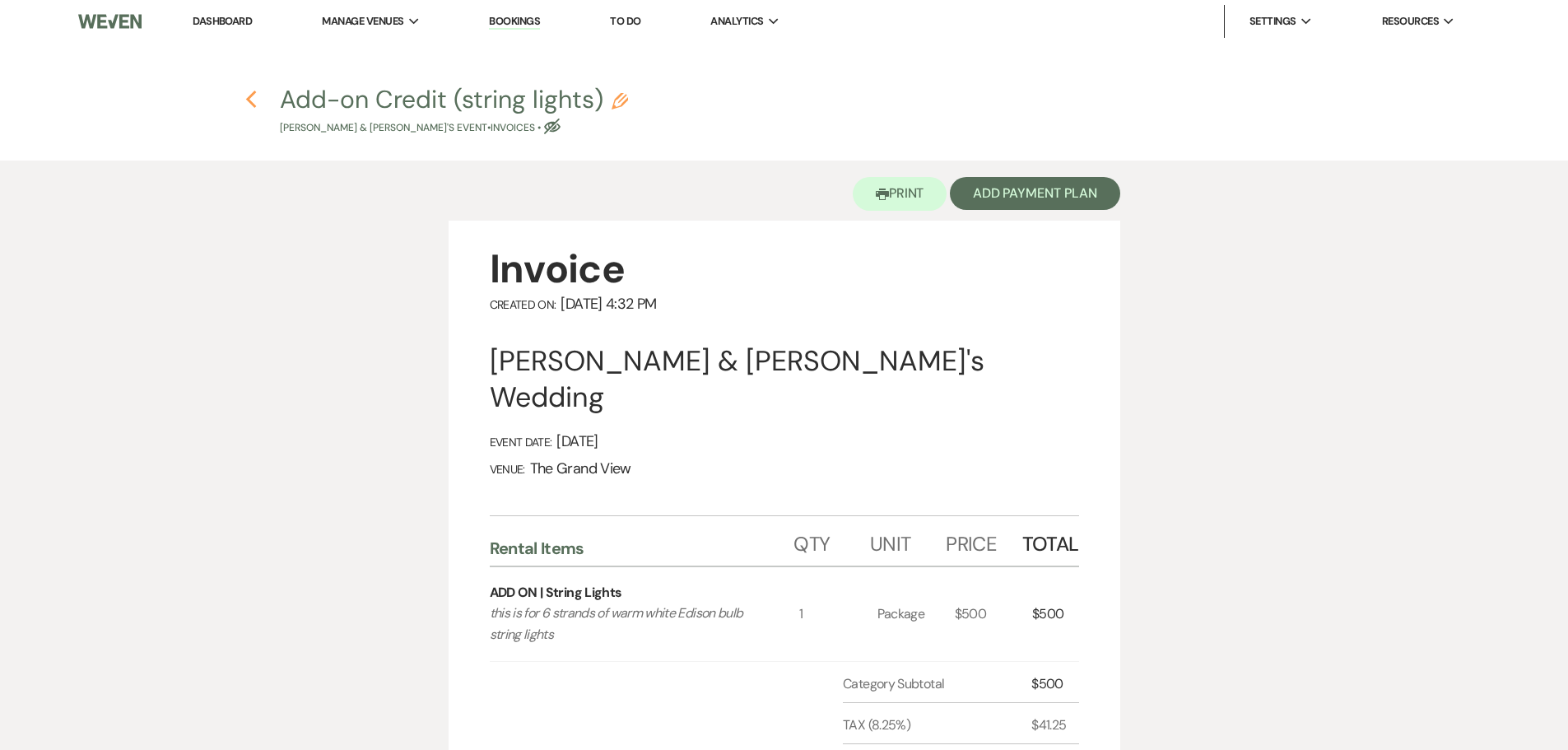
click at [251, 91] on icon "Previous" at bounding box center [252, 100] width 12 height 19
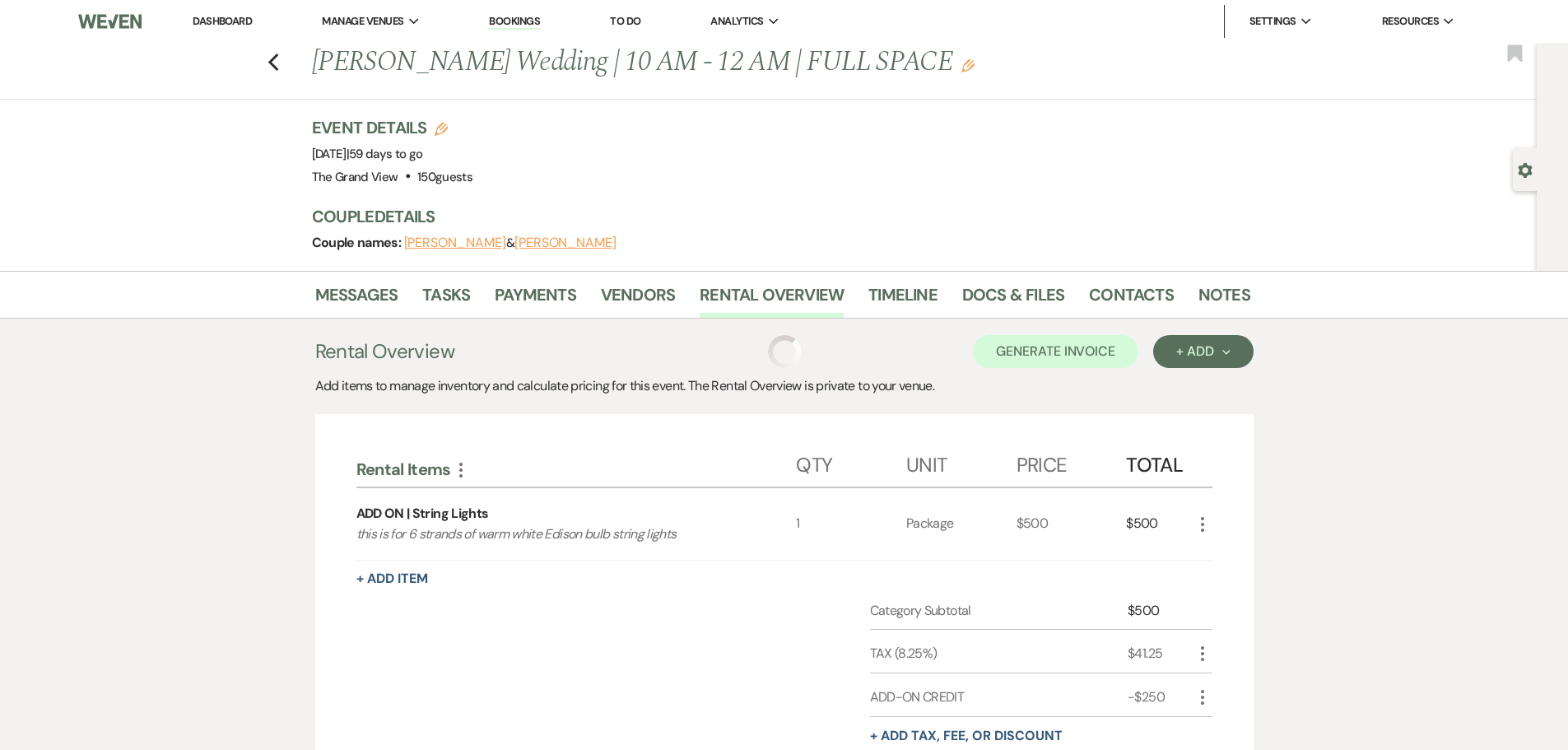
scroll to position [266, 0]
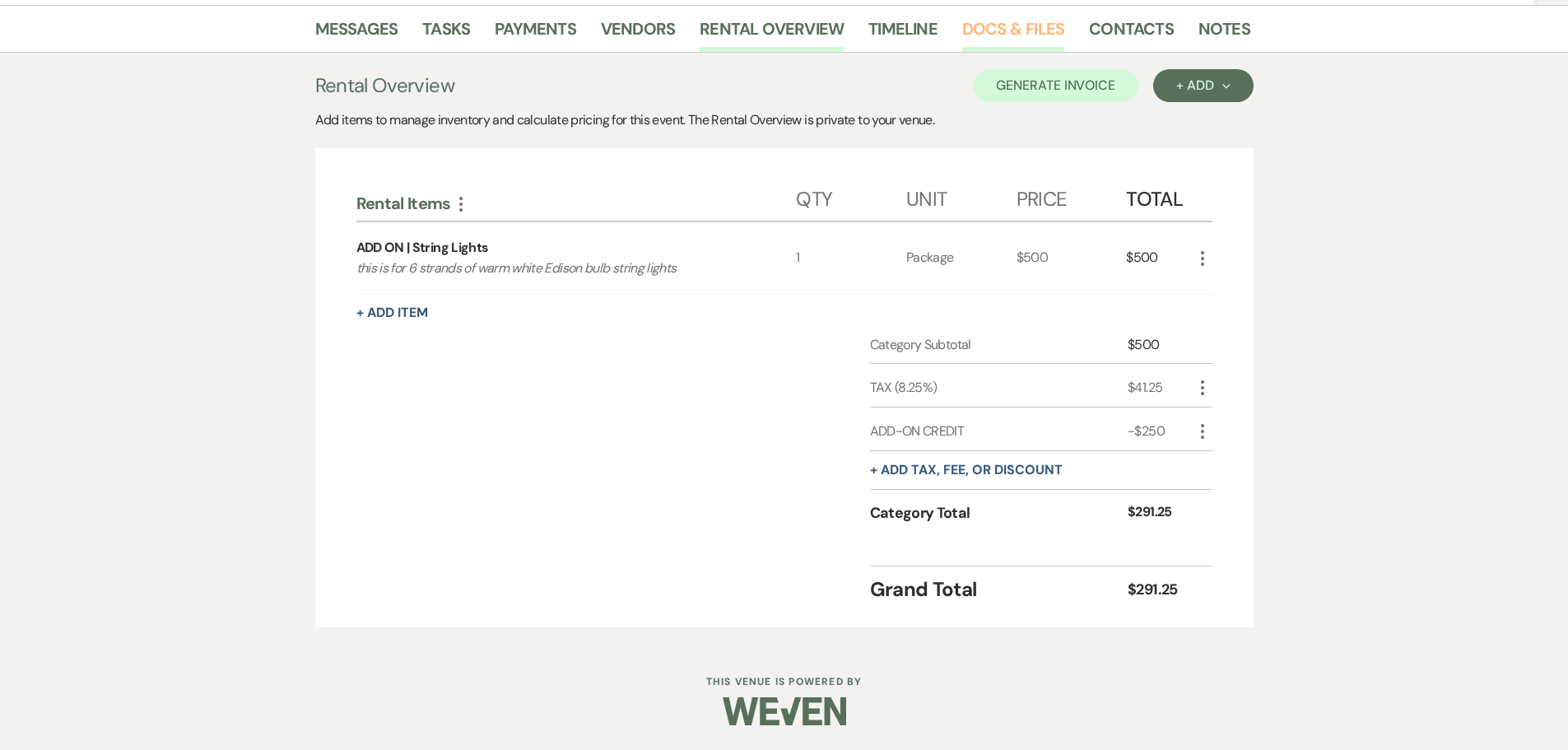
click at [1018, 25] on link "Docs & Files" at bounding box center [1013, 34] width 102 height 36
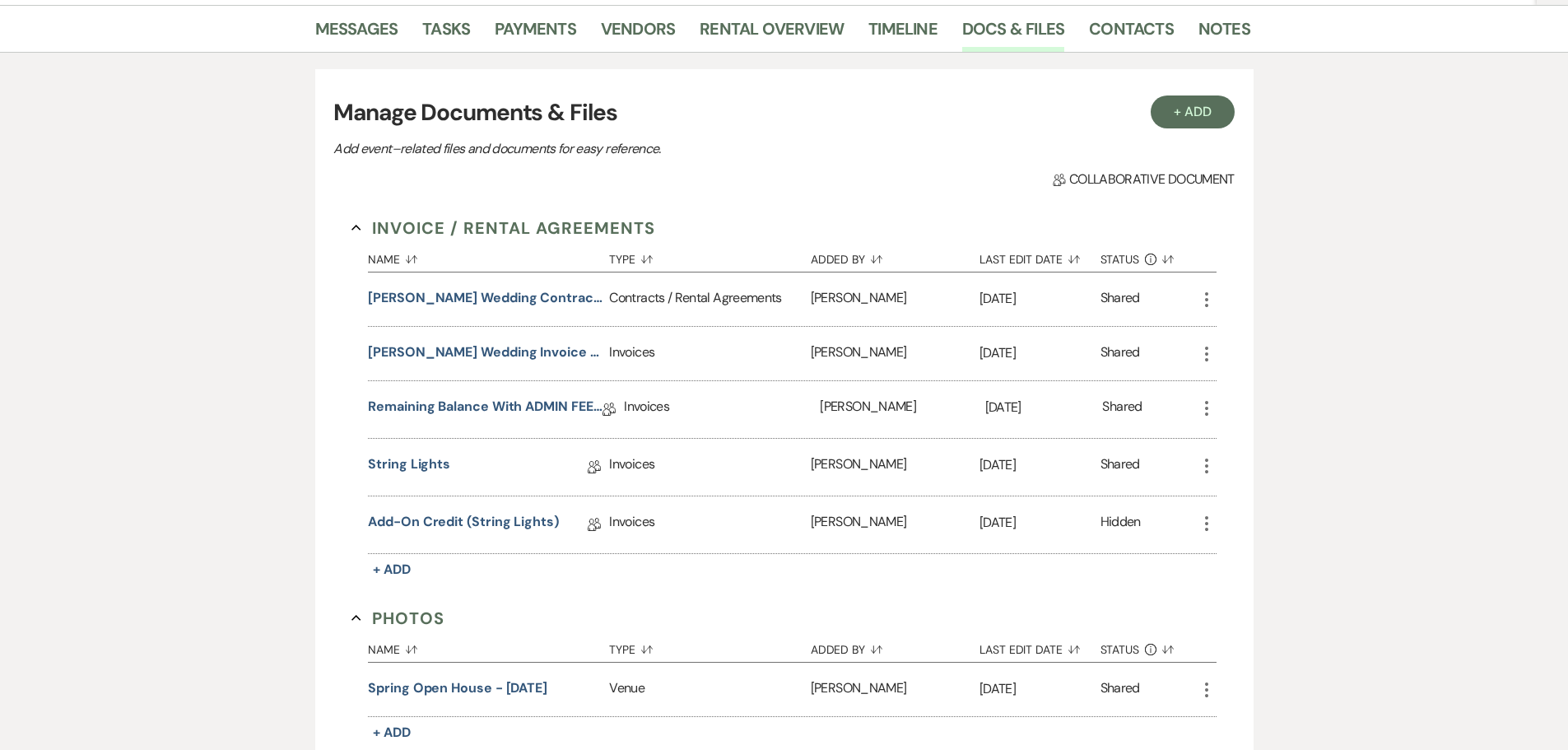
click at [1209, 461] on icon "More" at bounding box center [1207, 466] width 19 height 19
click at [1234, 585] on button "Archive Archive" at bounding box center [1280, 582] width 166 height 28
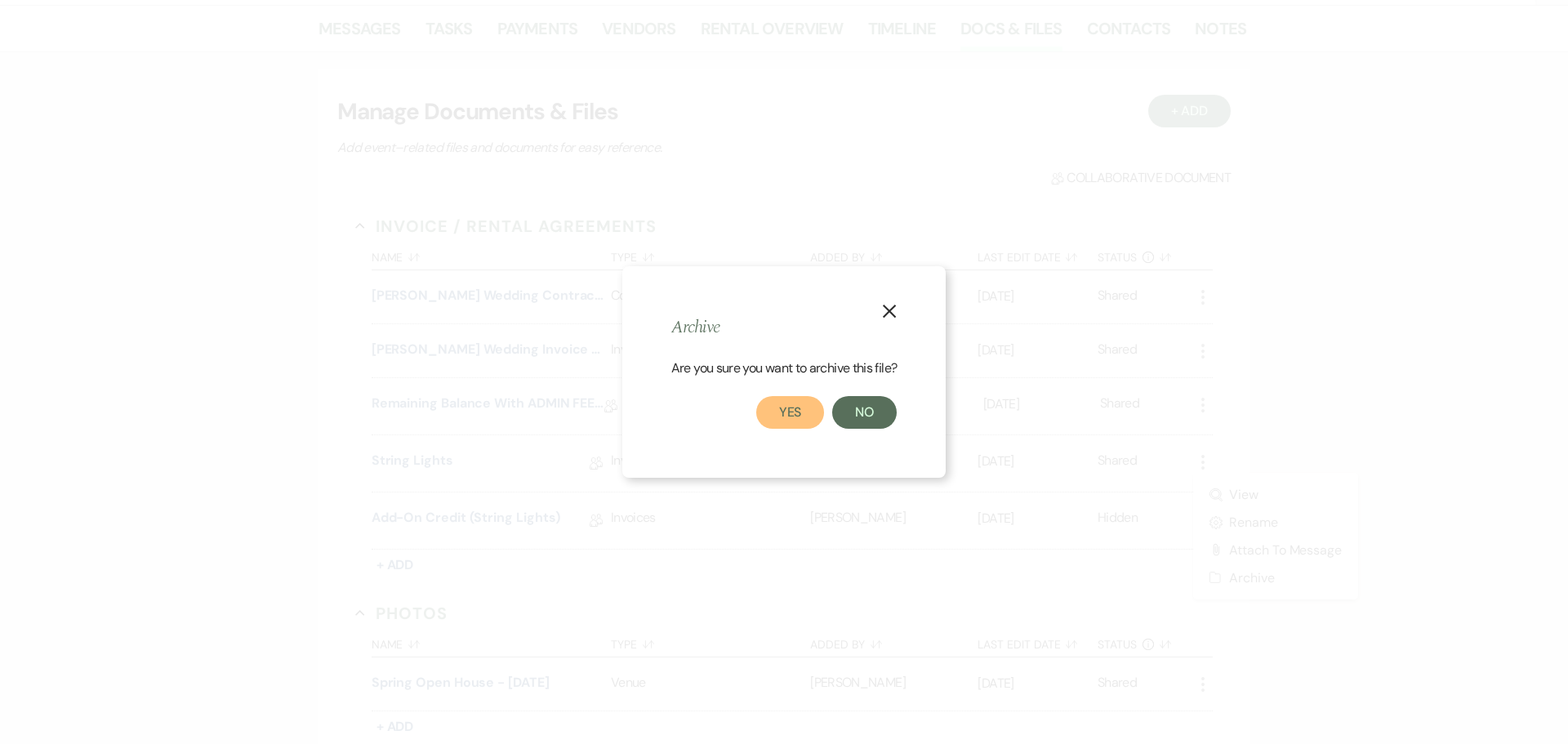
click at [797, 412] on button "Yes" at bounding box center [791, 412] width 68 height 32
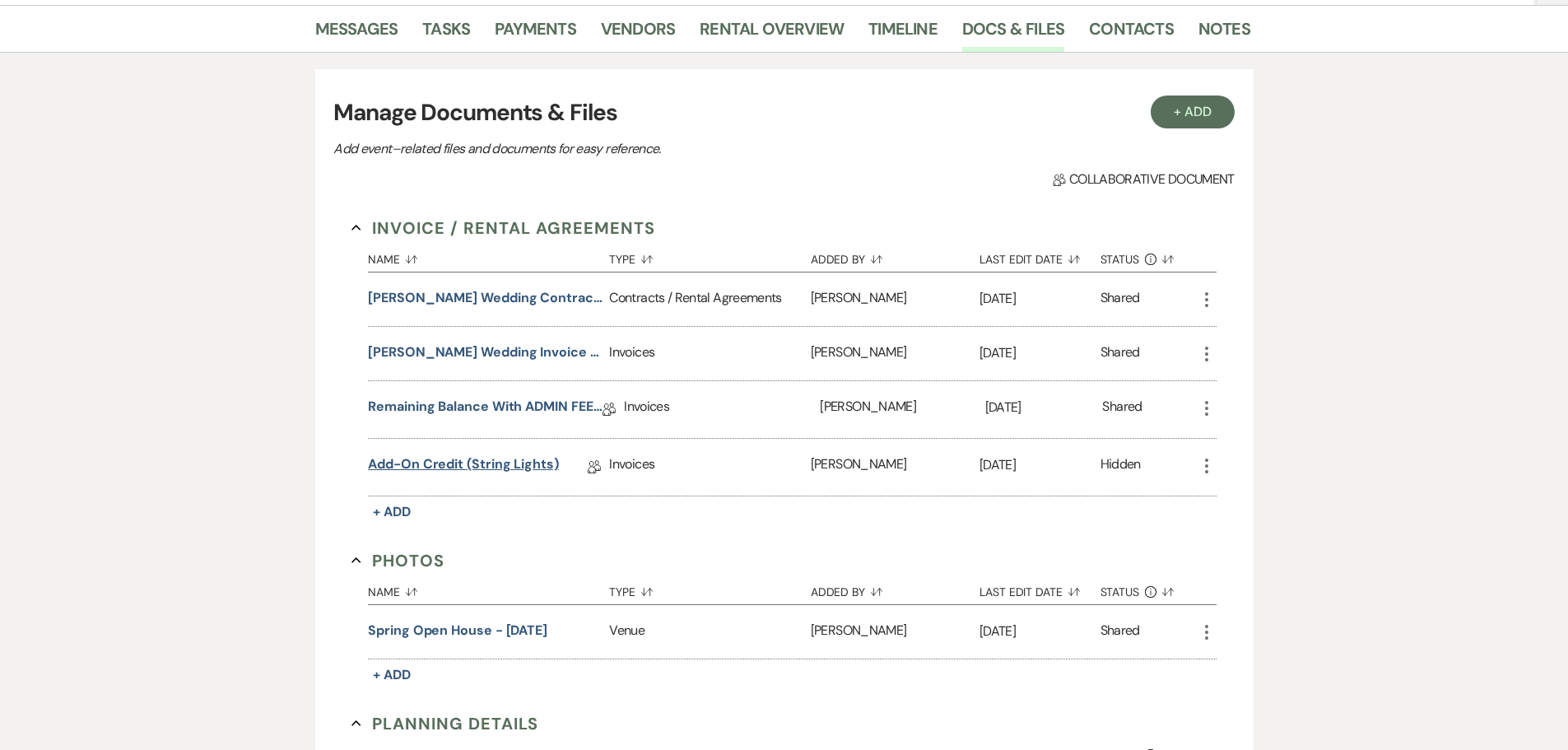
click at [469, 464] on link "Add-on Credit (string lights)" at bounding box center [463, 466] width 191 height 26
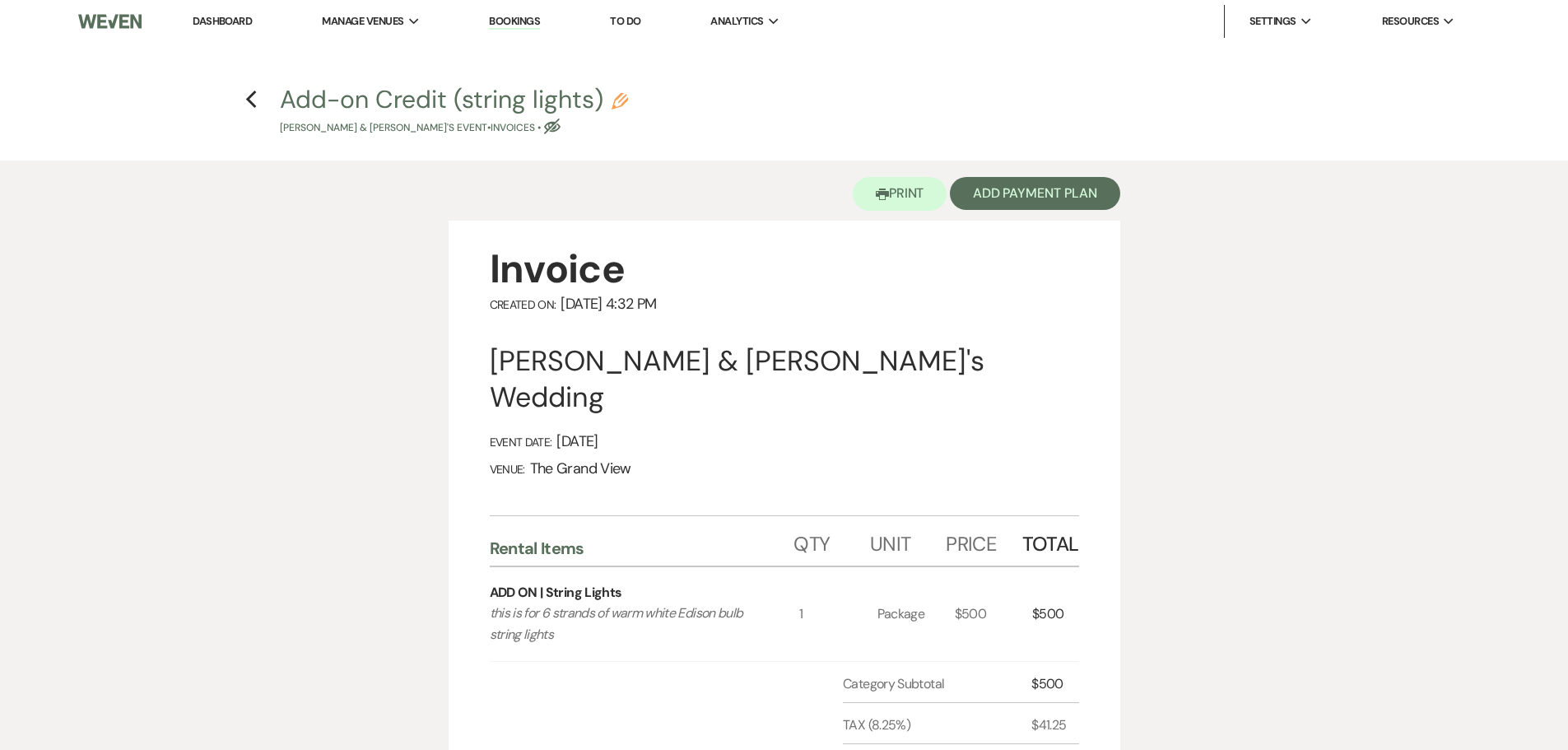
click at [240, 99] on h4 "Previous Add-on Credit (string lights) Pencil [PERSON_NAME] & [PERSON_NAME]'s E…" at bounding box center [784, 109] width 1185 height 54
click at [246, 101] on icon "Previous" at bounding box center [252, 100] width 12 height 19
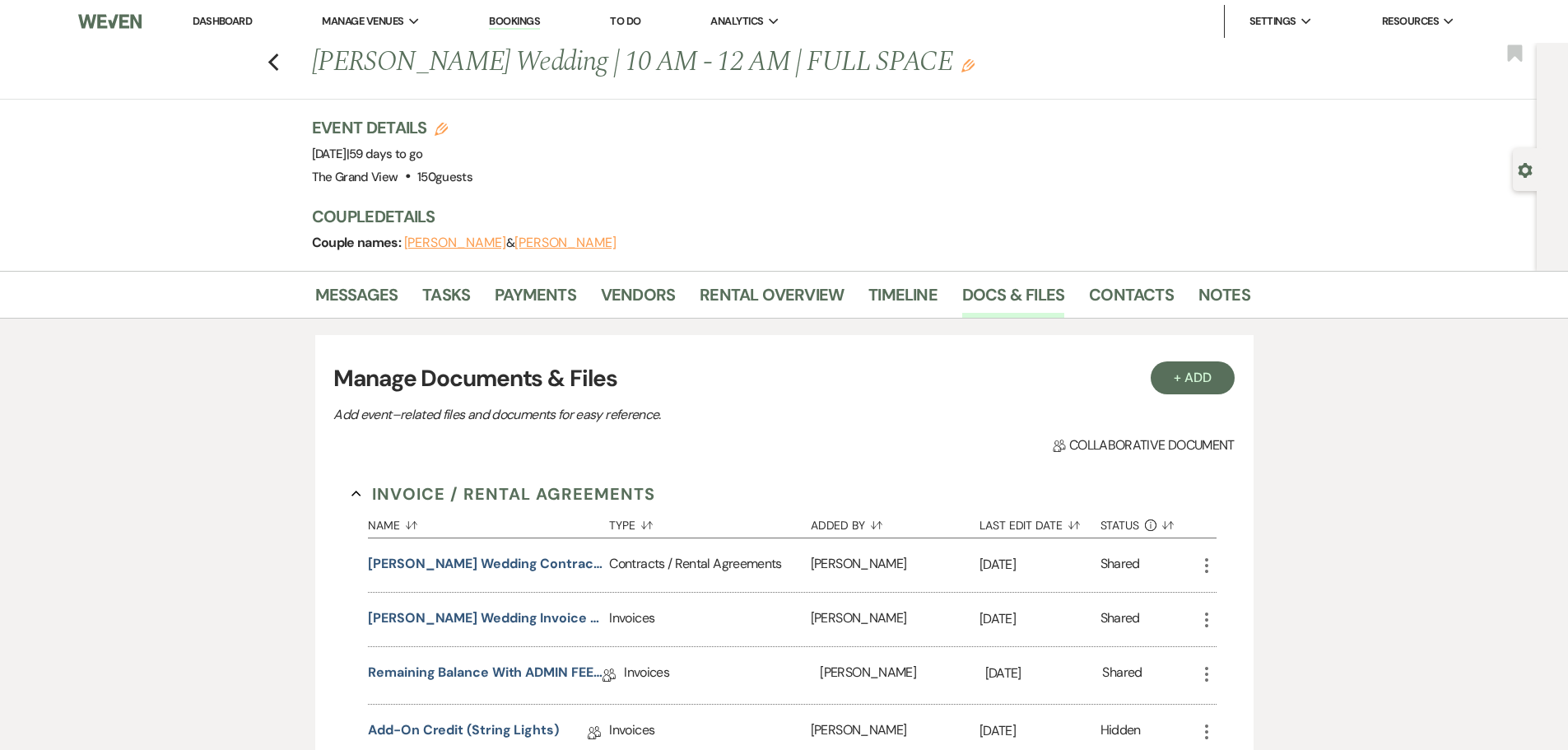
scroll to position [266, 0]
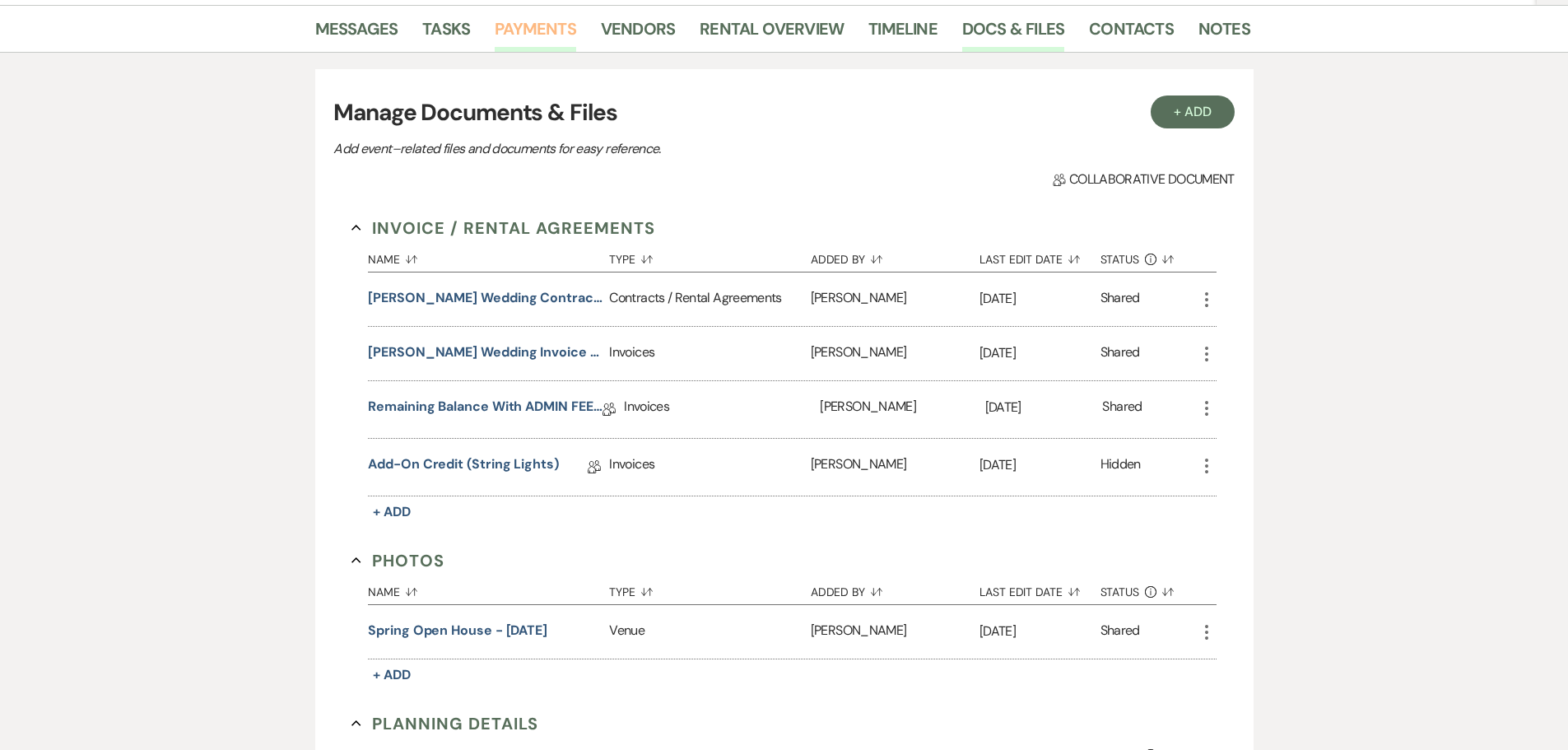
click at [520, 34] on link "Payments" at bounding box center [535, 34] width 81 height 36
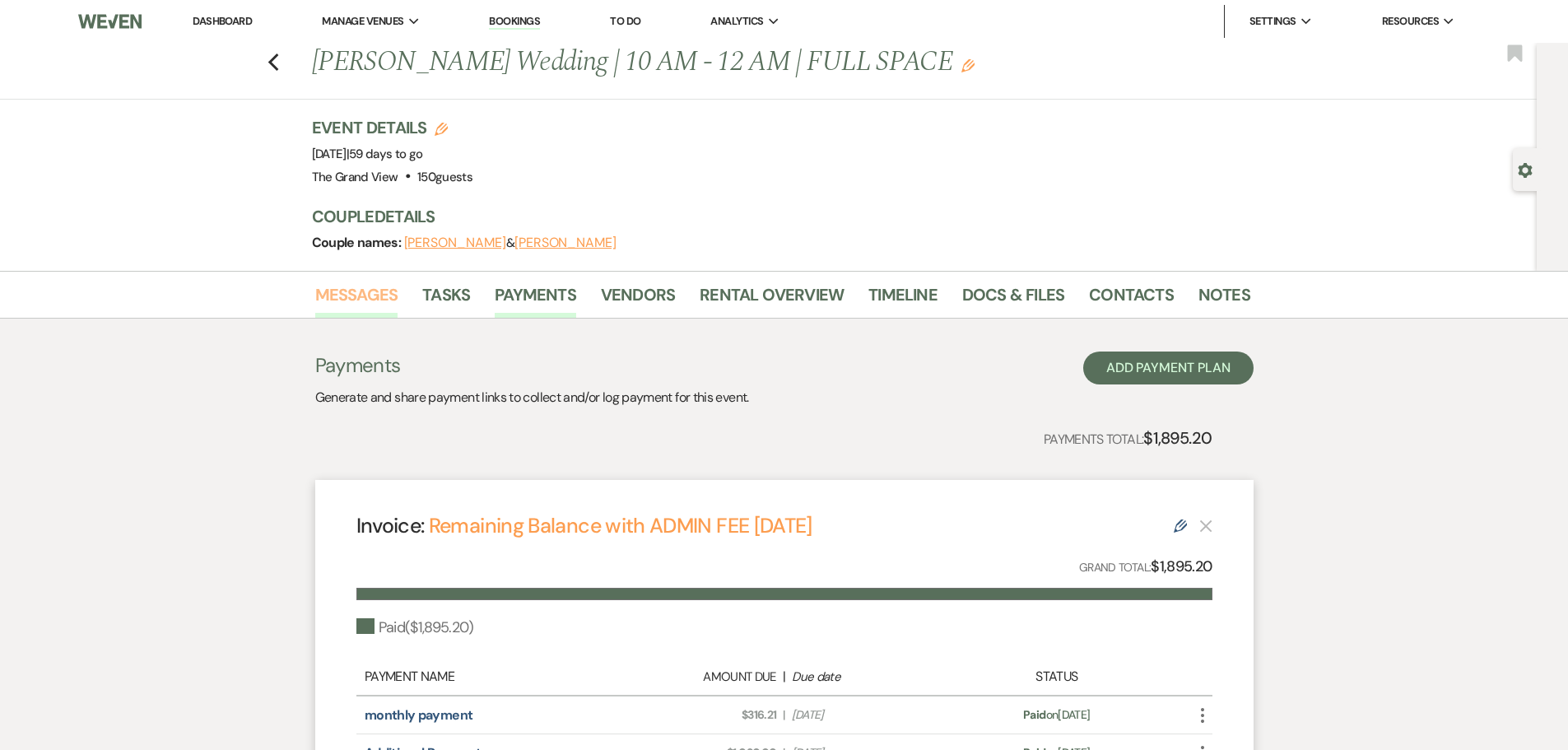
click at [343, 292] on link "Messages" at bounding box center [357, 299] width 83 height 36
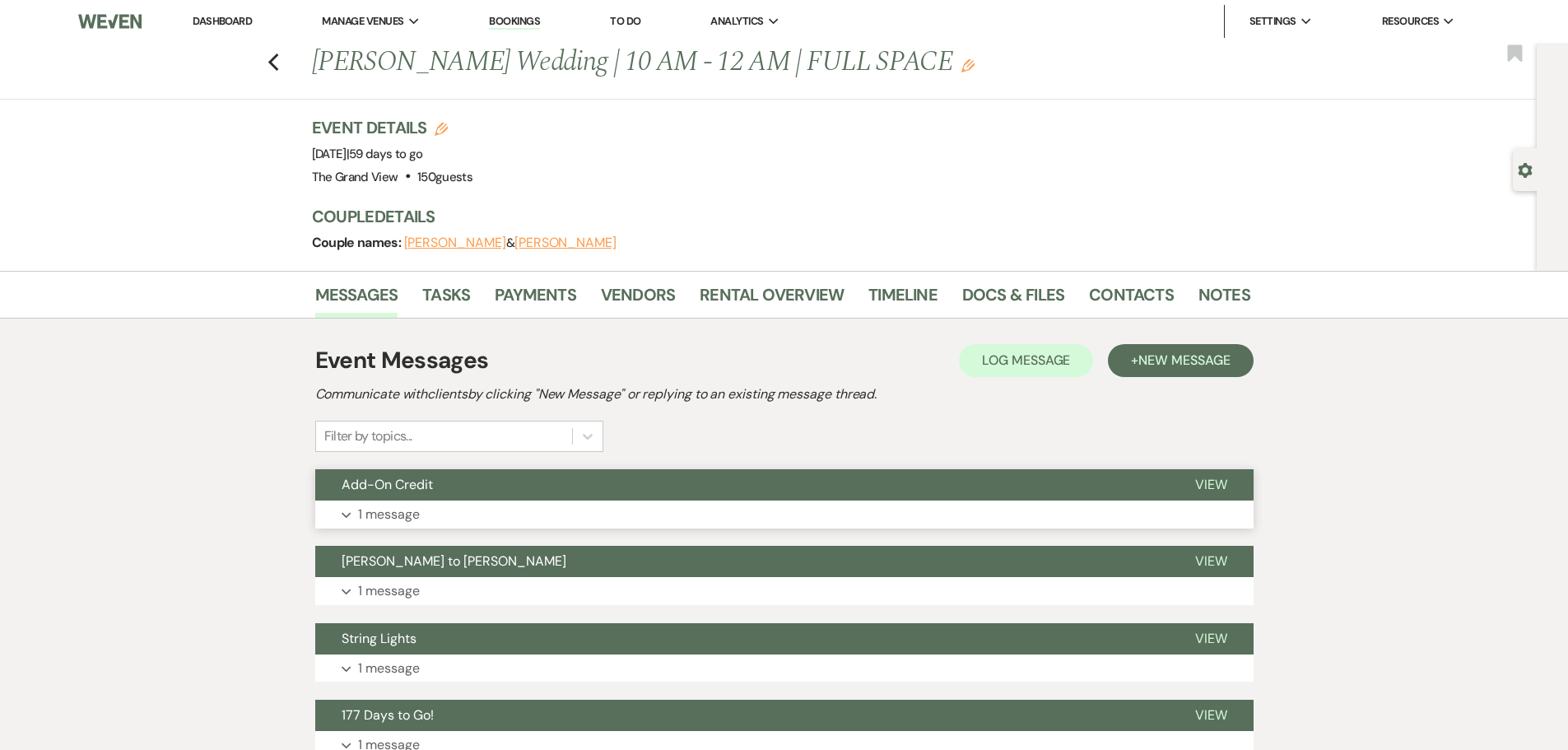
click at [468, 493] on button "Add-On Credit" at bounding box center [742, 484] width 853 height 31
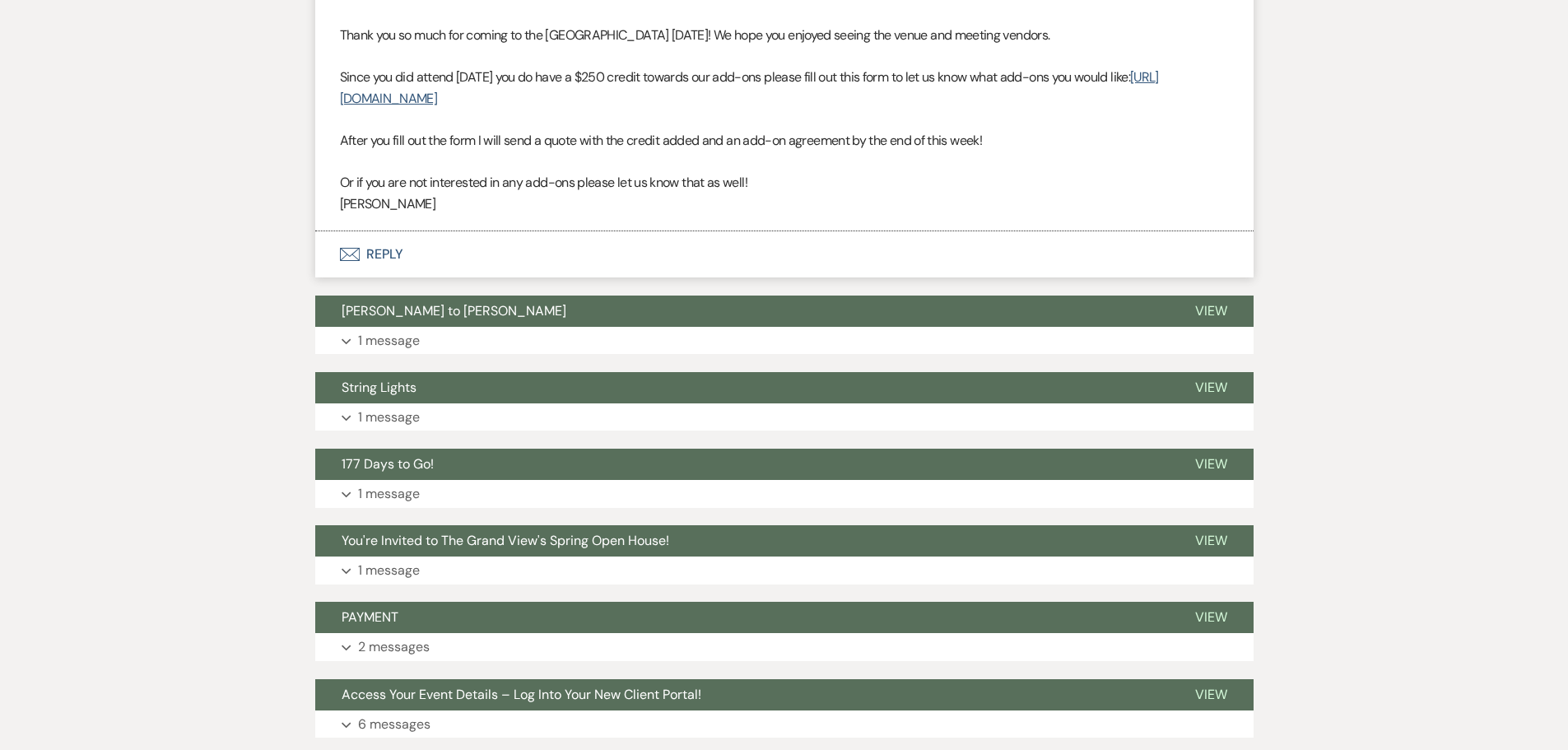
click at [383, 252] on button "Envelope Reply" at bounding box center [784, 254] width 938 height 46
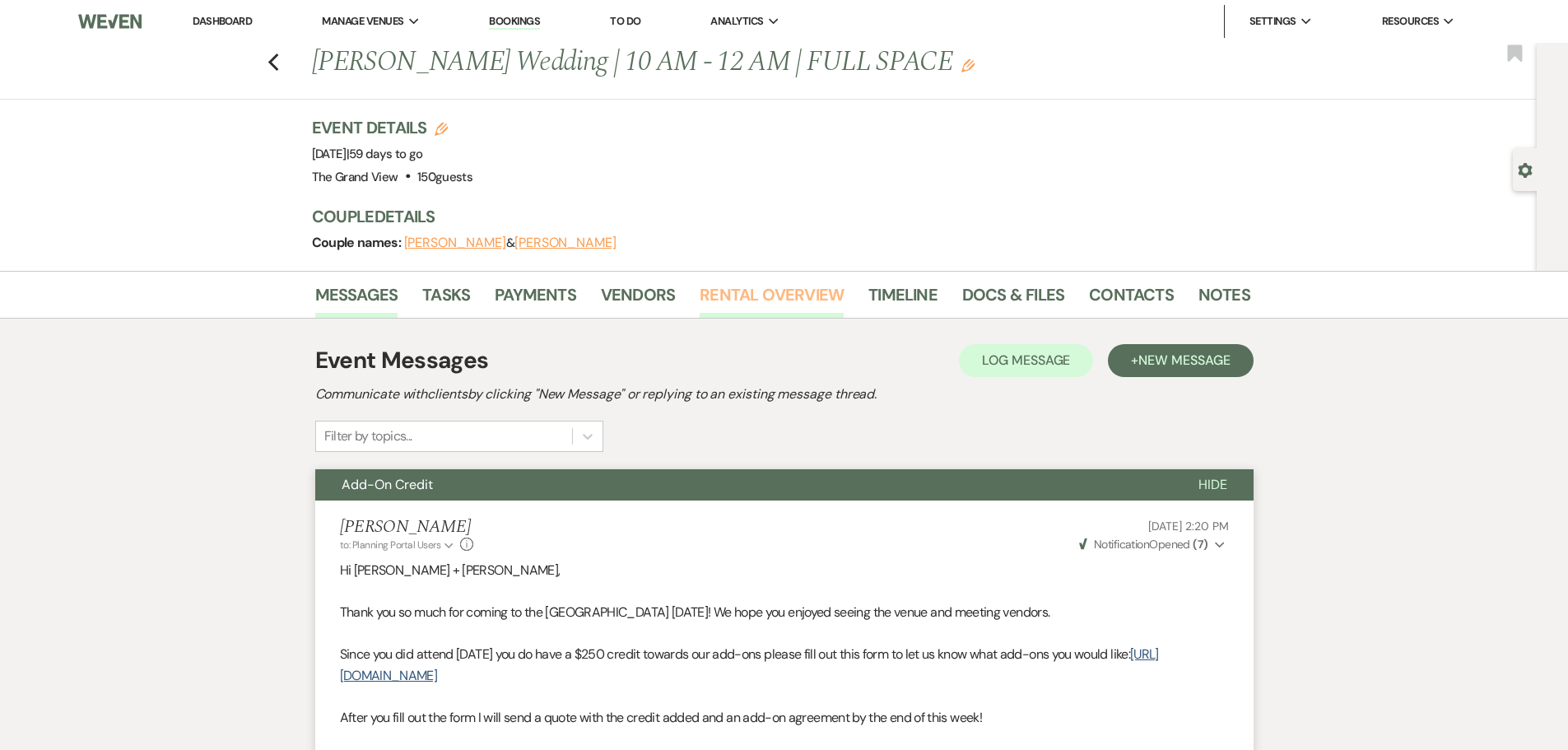
click at [768, 299] on link "Rental Overview" at bounding box center [771, 299] width 144 height 36
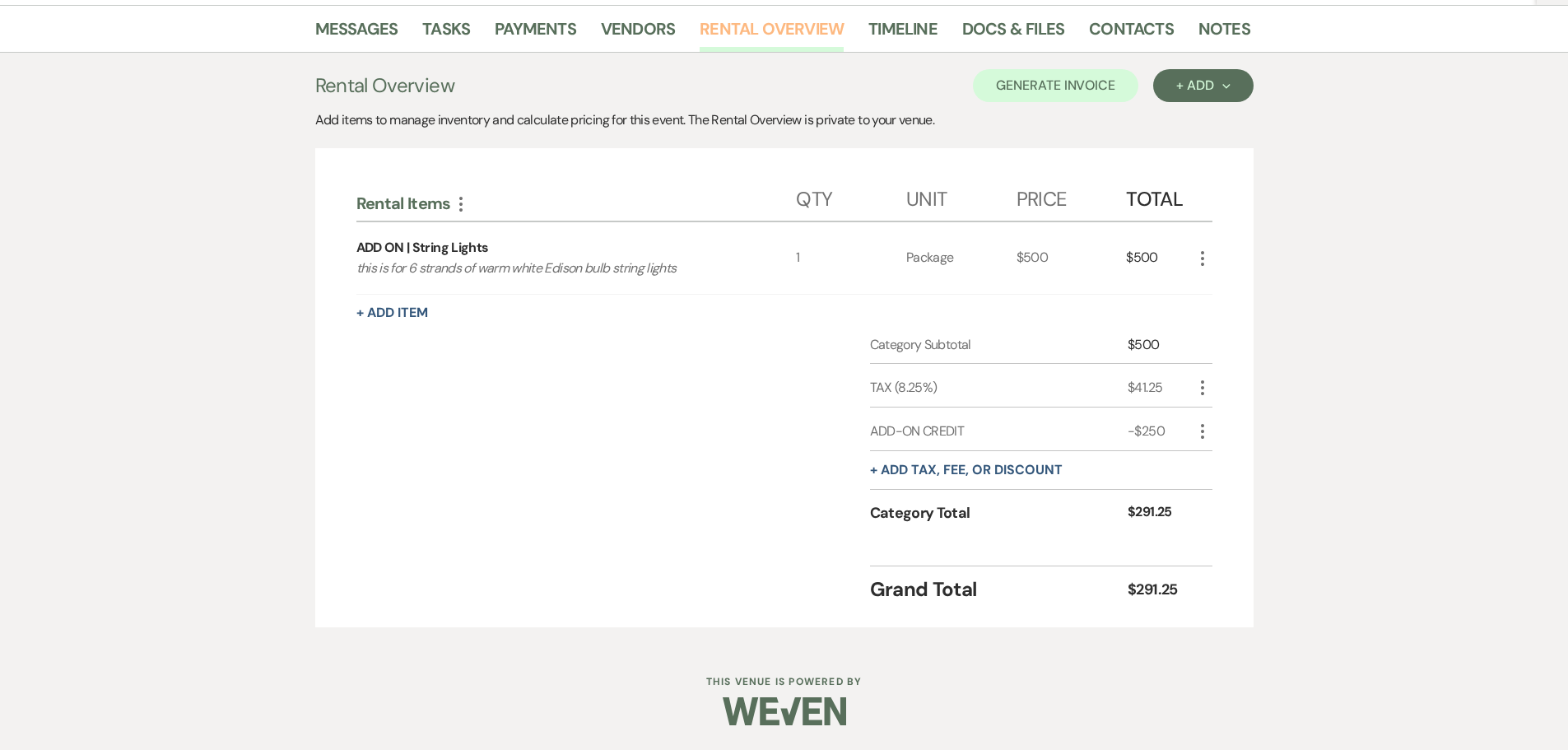
scroll to position [102, 0]
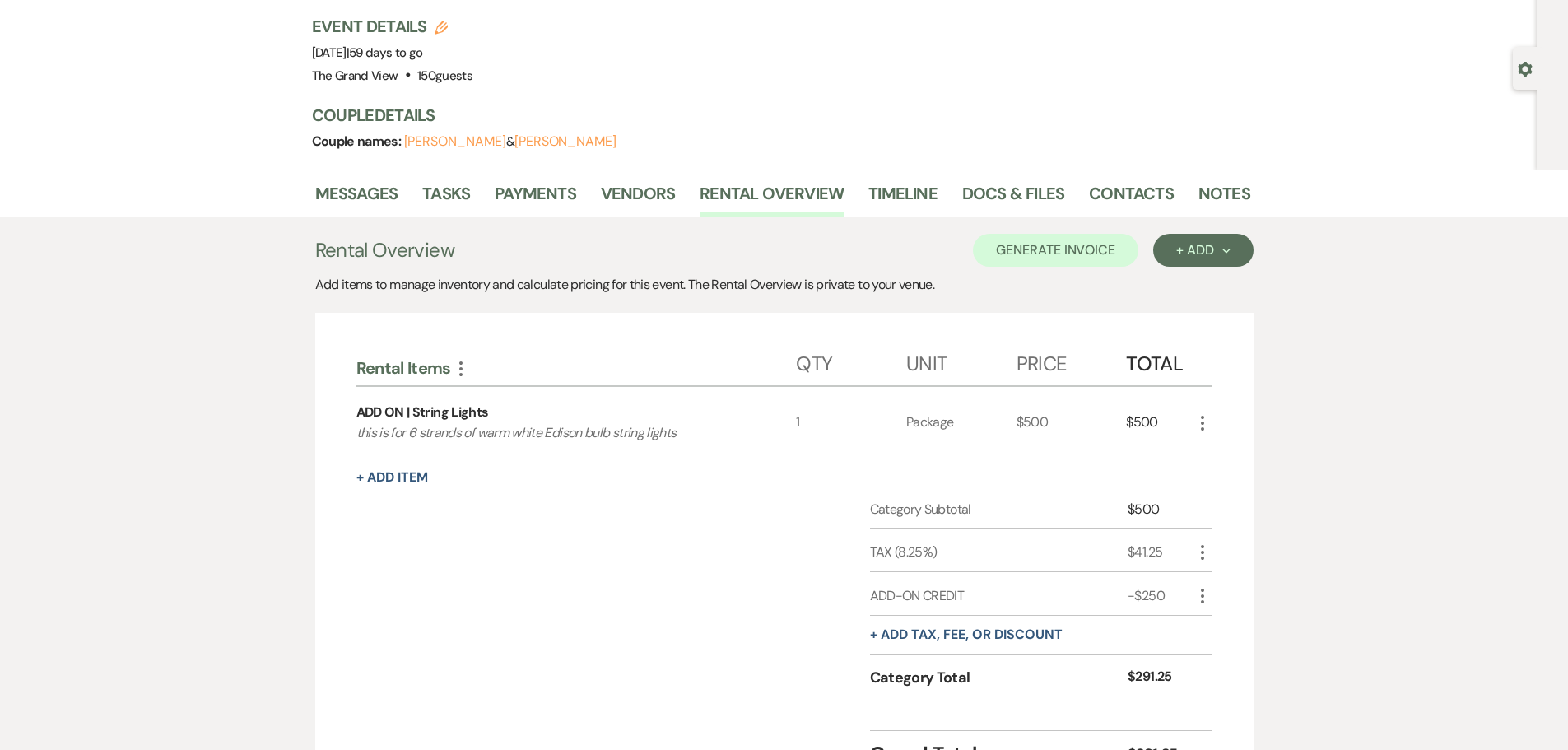
click at [1198, 557] on icon "More" at bounding box center [1202, 552] width 19 height 19
click at [1218, 572] on button "Pencil Edit" at bounding box center [1235, 585] width 86 height 27
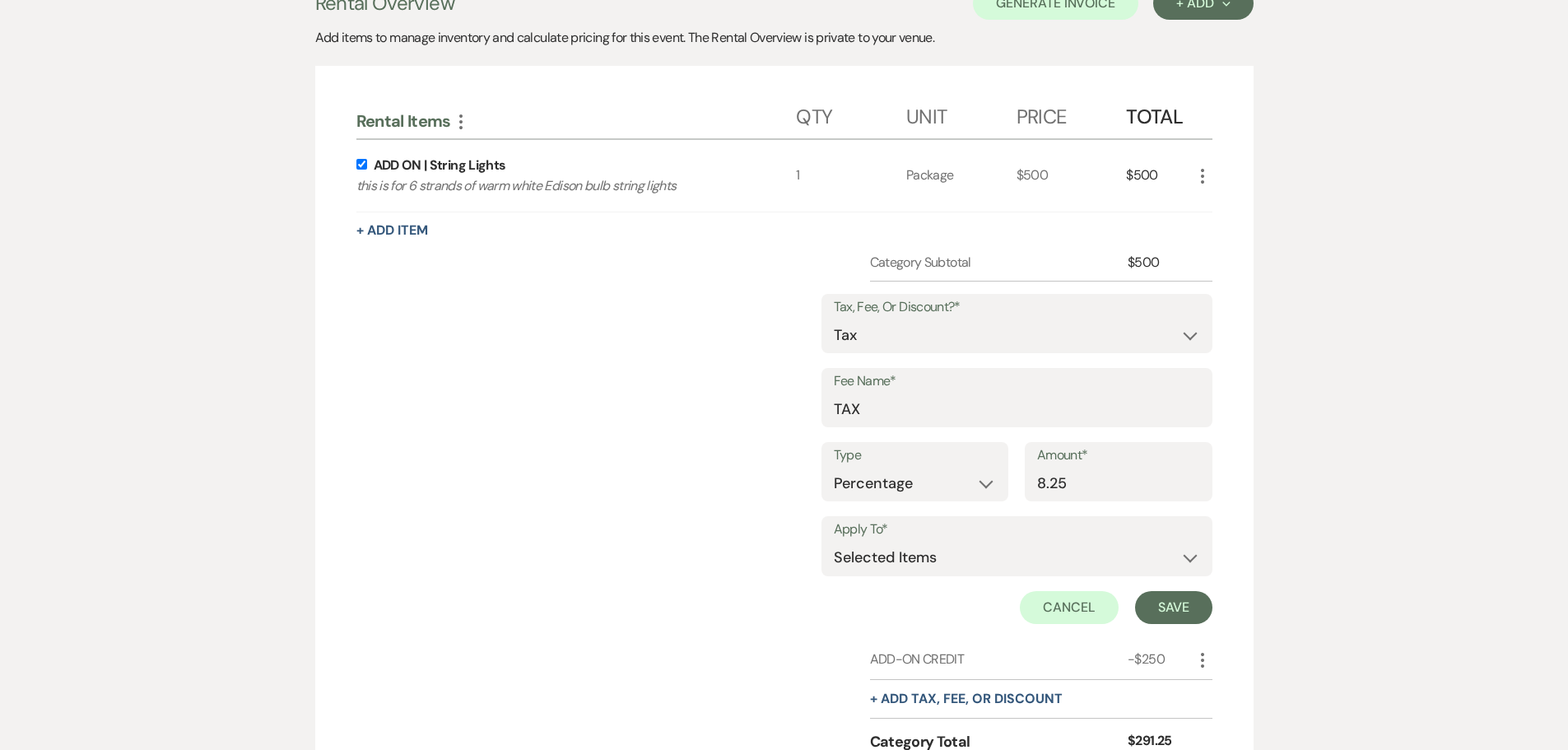
scroll to position [430, 0]
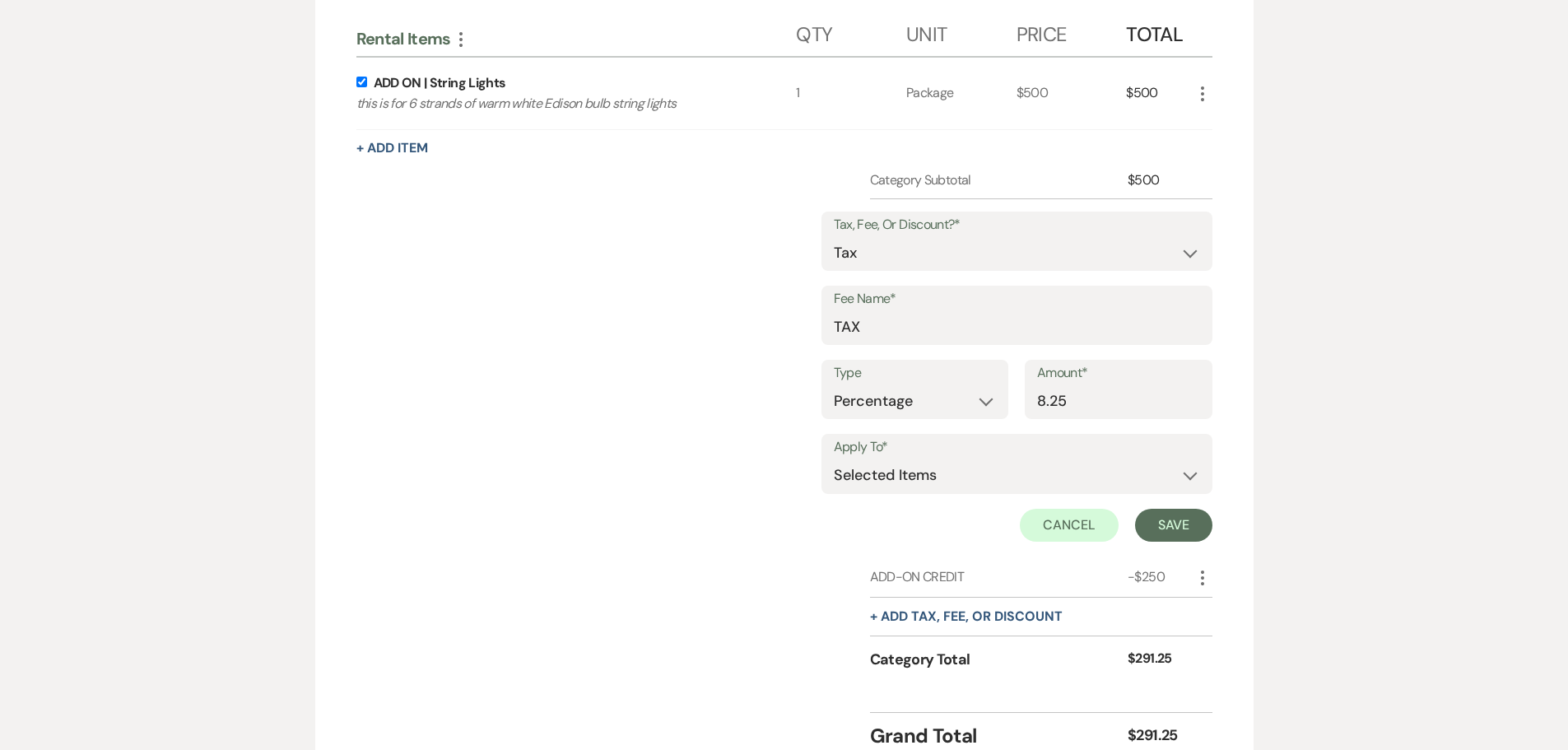
click at [870, 574] on div "ADD-ON CREDIT" at bounding box center [999, 577] width 259 height 19
click at [950, 486] on select "Selected Items Category Subtotal (before all Taxes/Fees/Discounts) Category Tot…" at bounding box center [1017, 475] width 367 height 33
click at [834, 459] on select "Selected Items Category Subtotal (before all Taxes/Fees/Discounts) Category Tot…" at bounding box center [1017, 475] width 367 height 33
click at [1186, 523] on button "Save" at bounding box center [1174, 525] width 78 height 33
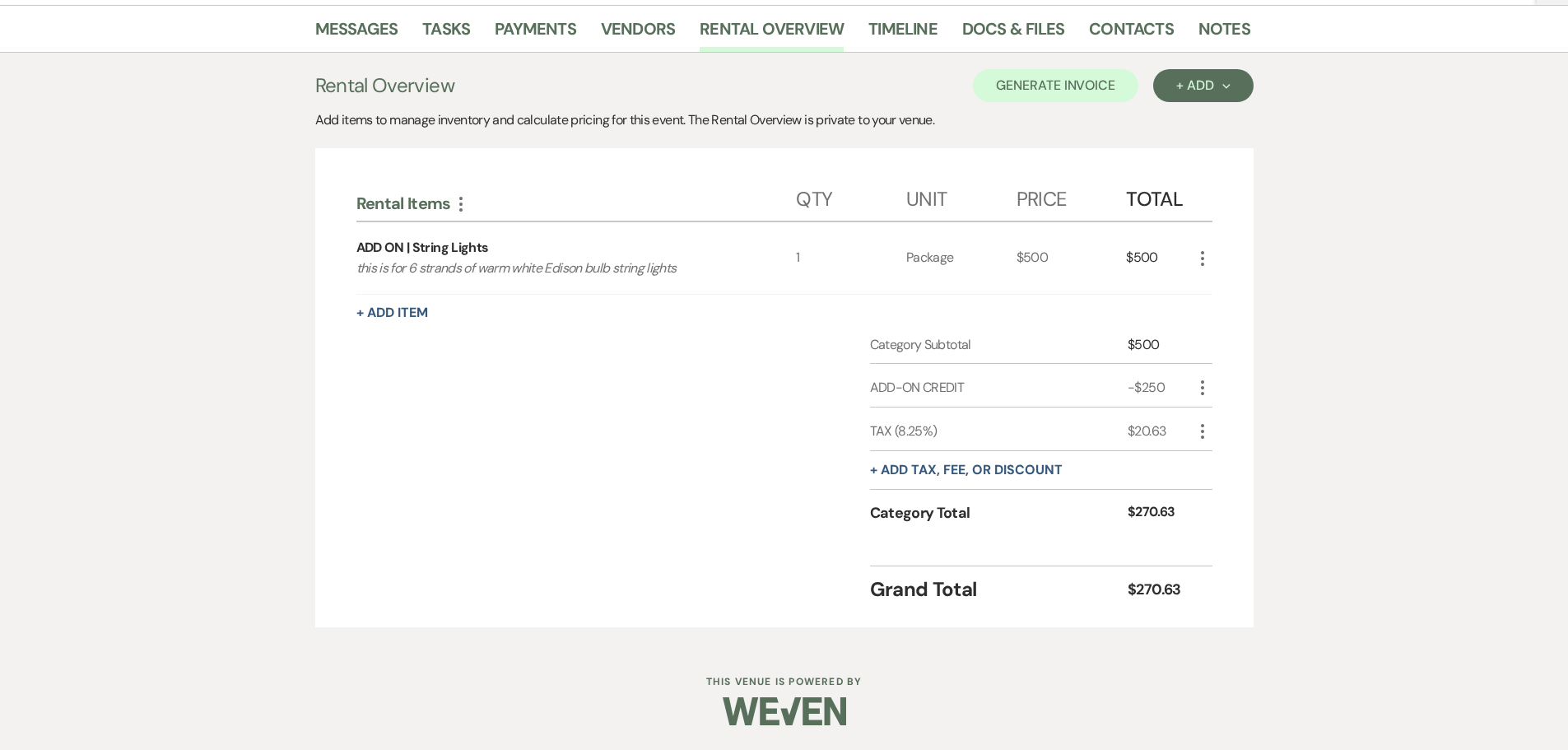
scroll to position [266, 0]
click at [1202, 429] on icon "More" at bounding box center [1202, 431] width 19 height 19
click at [1223, 463] on button "Pencil Edit" at bounding box center [1235, 464] width 86 height 27
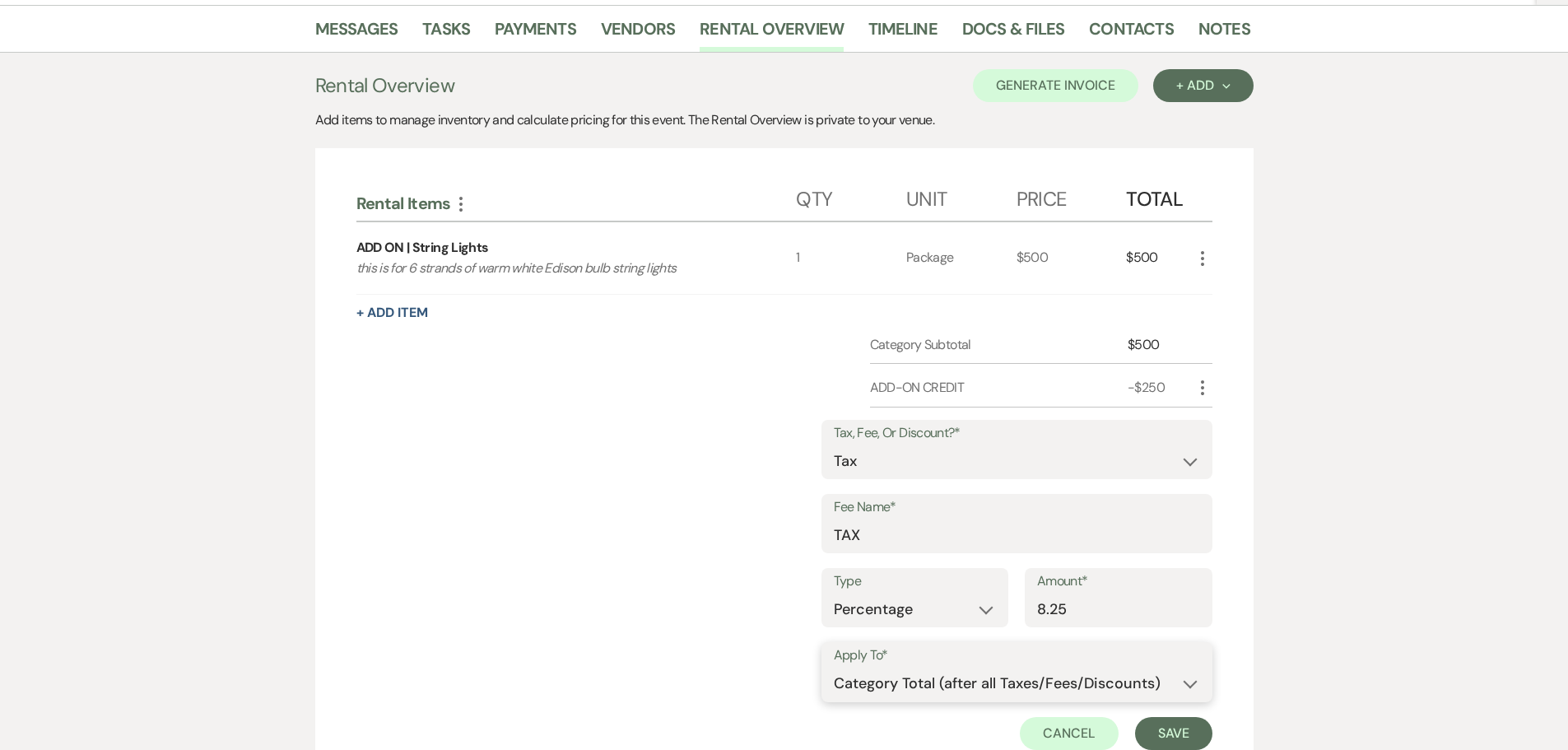
click at [1029, 686] on select "Selected Items Category Subtotal (before all Taxes/Fees/Discounts) Category Tot…" at bounding box center [1017, 684] width 367 height 33
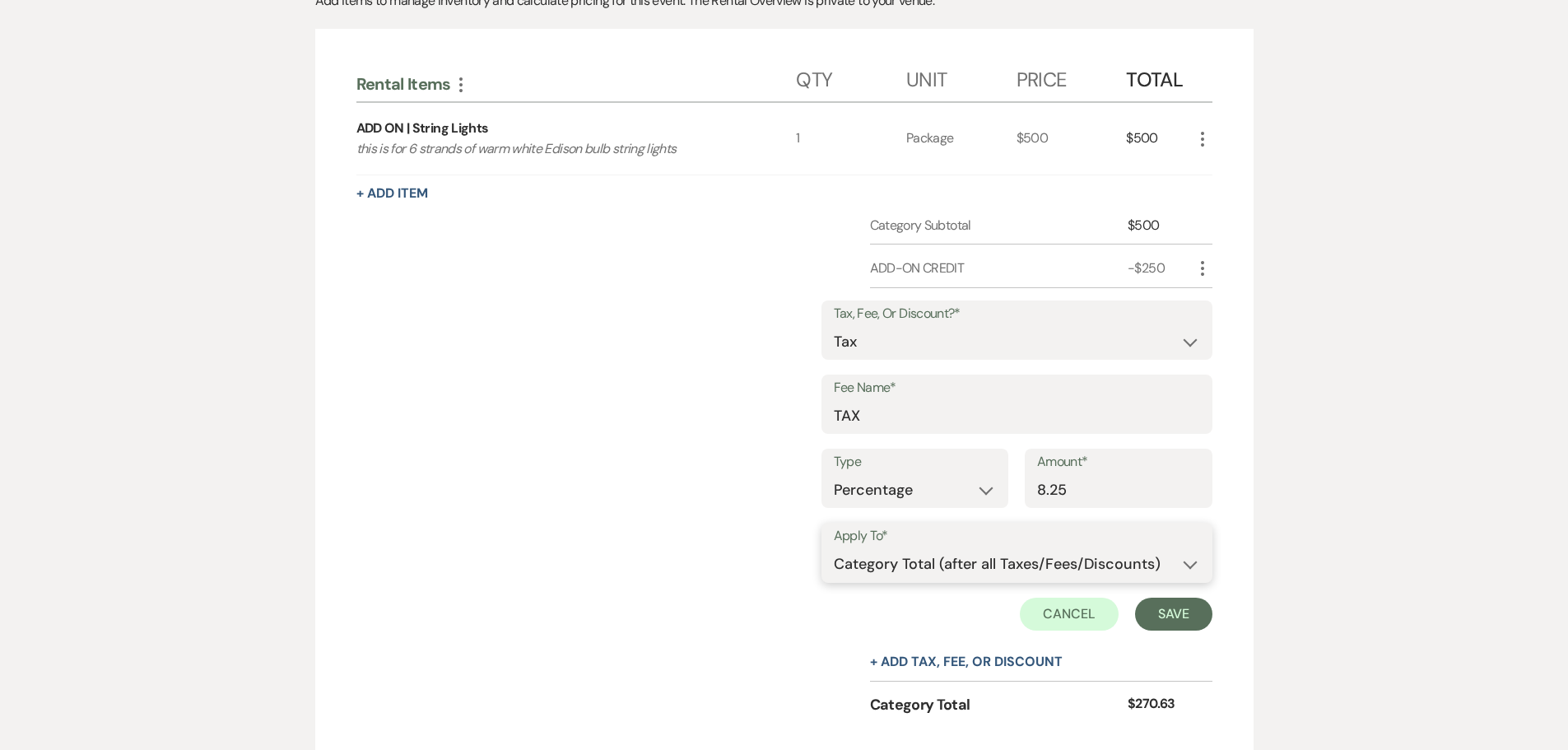
scroll to position [430, 0]
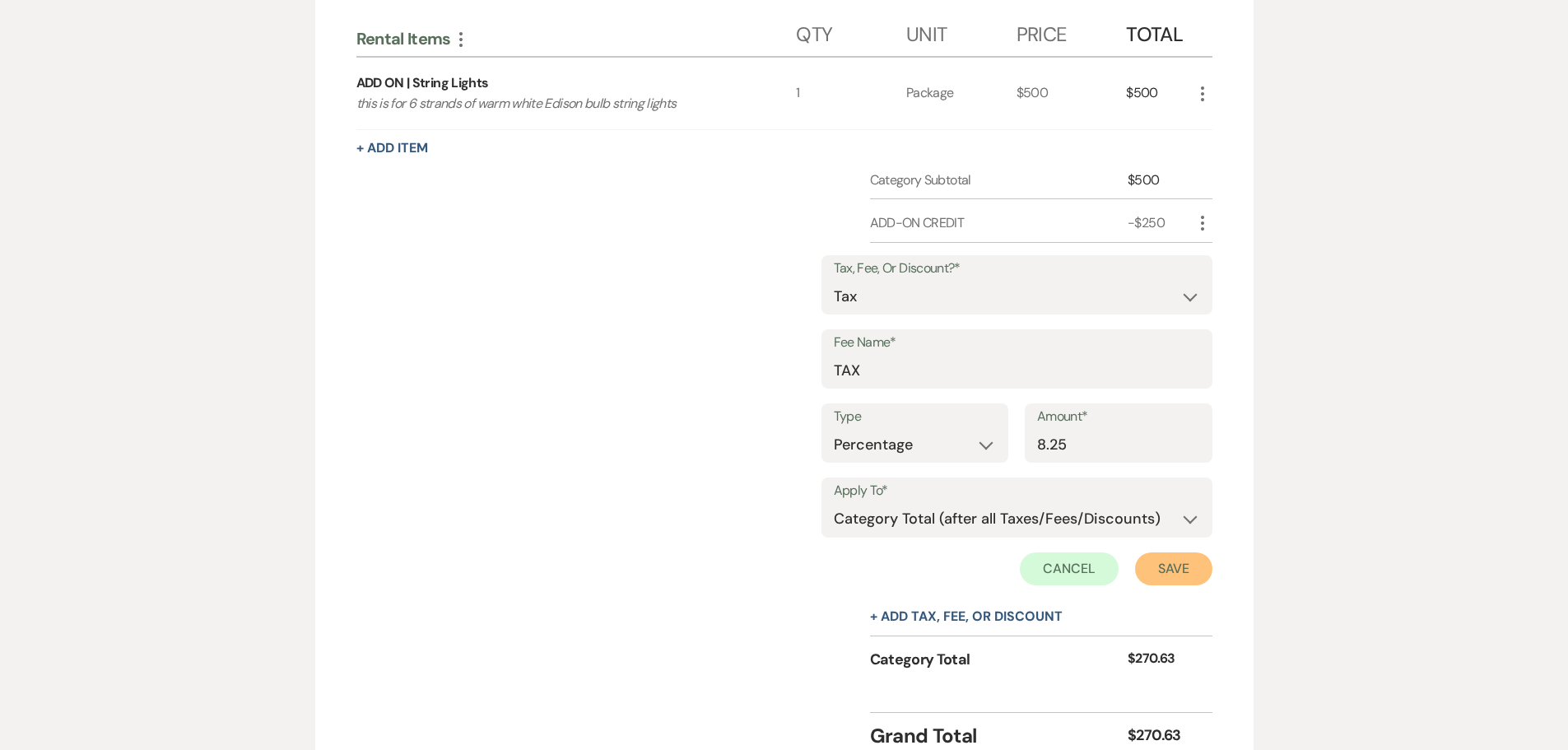
click at [1193, 572] on button "Save" at bounding box center [1174, 568] width 78 height 33
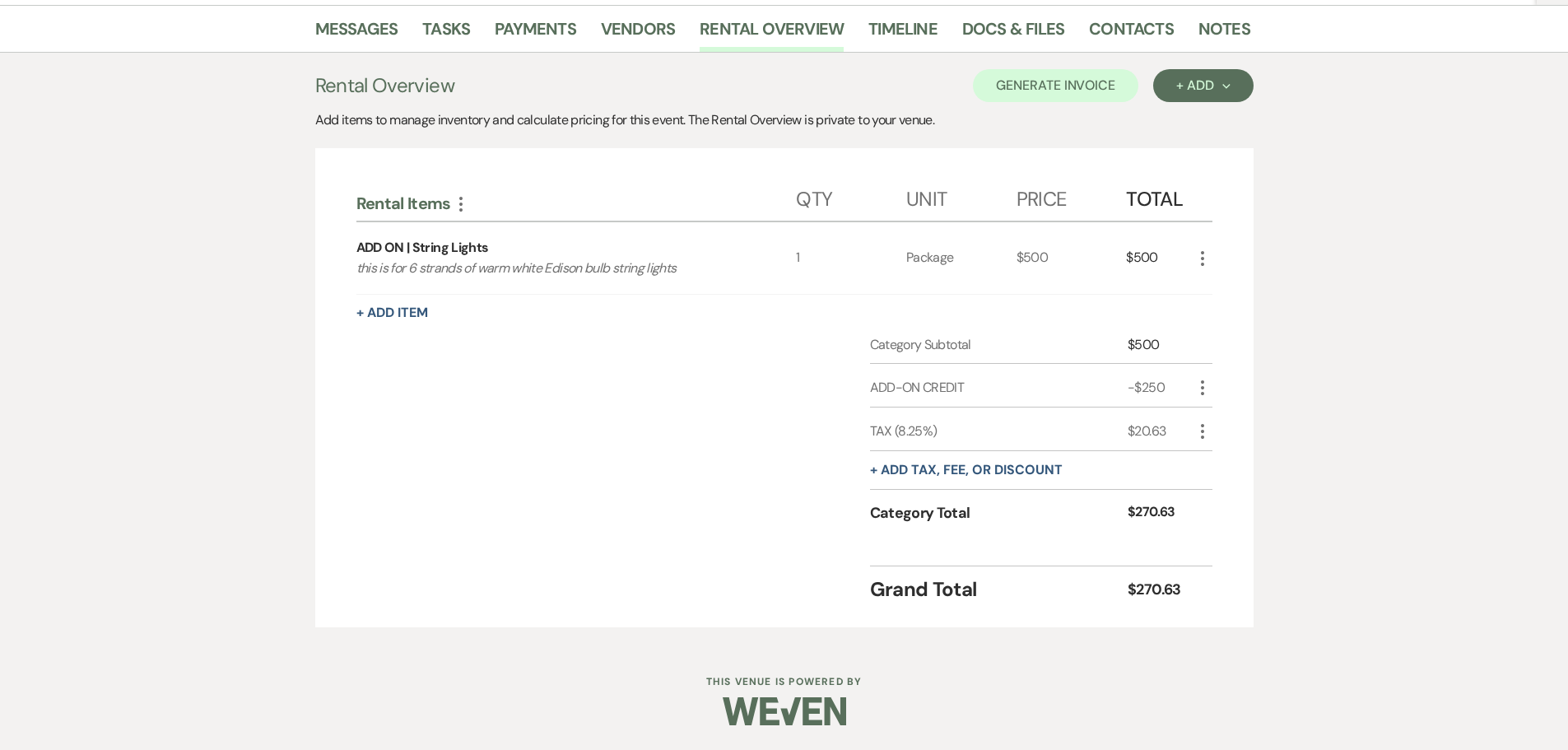
scroll to position [266, 0]
click at [1189, 431] on div "$20.63" at bounding box center [1159, 431] width 64 height 19
click at [1207, 439] on icon "More" at bounding box center [1202, 431] width 19 height 19
click at [1209, 467] on button "Pencil Edit" at bounding box center [1235, 464] width 86 height 27
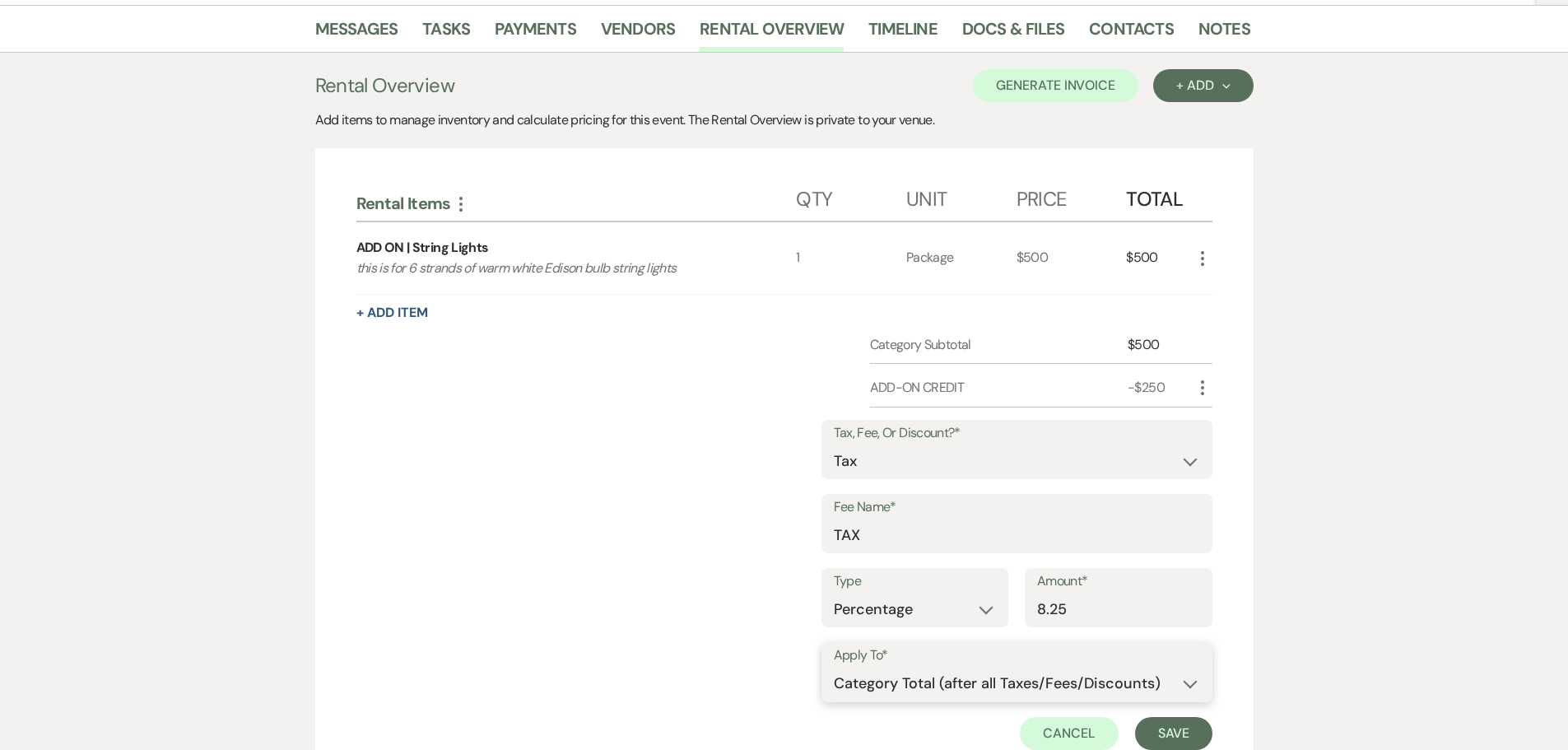
click at [1011, 675] on select "Selected Items Category Subtotal (before all Taxes/Fees/Discounts) Category Tot…" at bounding box center [1017, 684] width 367 height 33
click at [834, 668] on select "Selected Items Category Subtotal (before all Taxes/Fees/Discounts) Category Tot…" at bounding box center [1017, 684] width 367 height 33
drag, startPoint x: 1077, startPoint y: 675, endPoint x: 1064, endPoint y: 675, distance: 13.0
click at [1077, 675] on select "Selected Items Category Subtotal (before all Taxes/Fees/Discounts)" at bounding box center [1017, 684] width 367 height 33
click at [834, 668] on select "Selected Items Category Subtotal (before all Taxes/Fees/Discounts)" at bounding box center [1017, 684] width 367 height 33
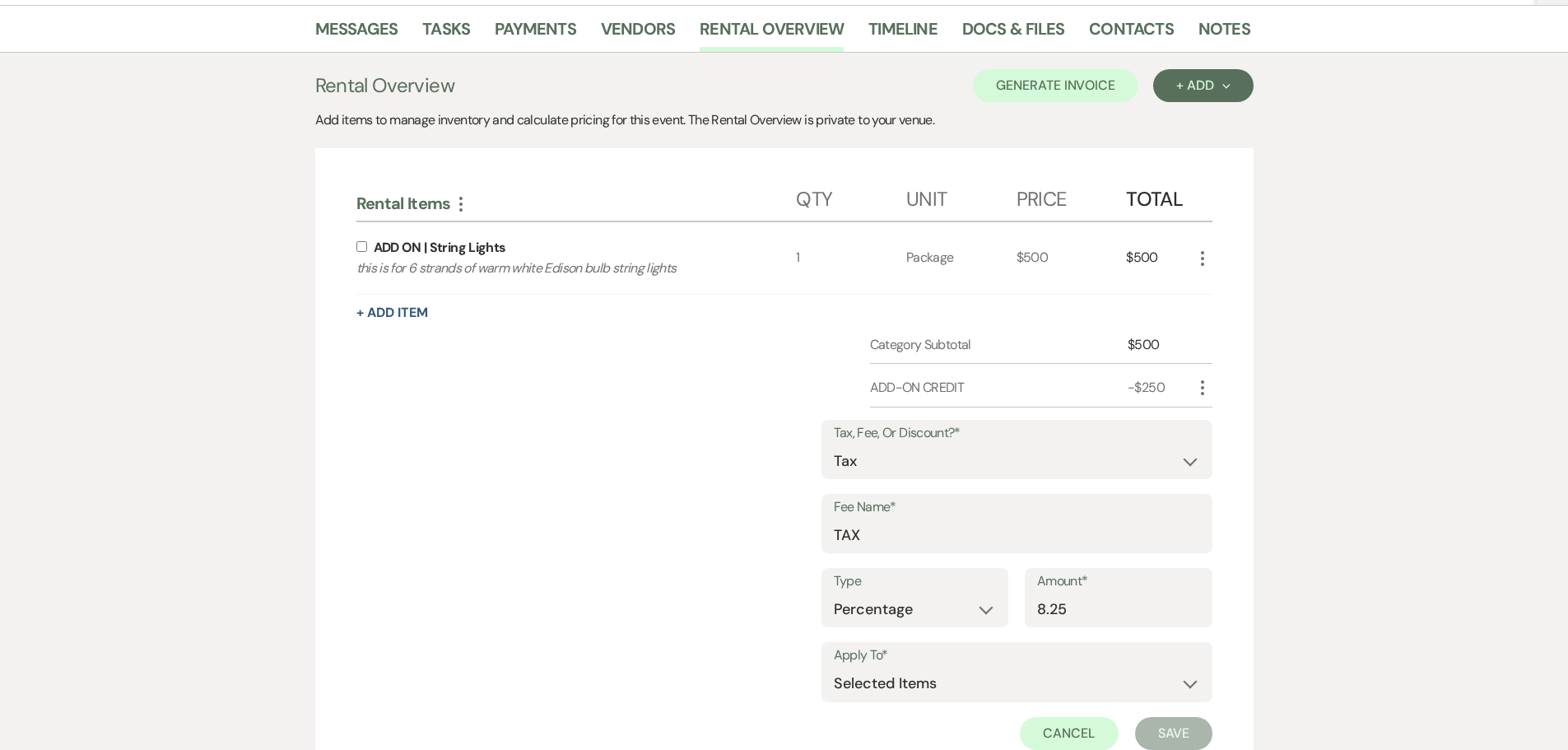
click at [351, 246] on div "Rental Items More Qty Unit Price Total ADD ON | String Lights this is for 6 str…" at bounding box center [784, 543] width 938 height 790
click at [362, 246] on input "checkbox" at bounding box center [361, 246] width 11 height 11
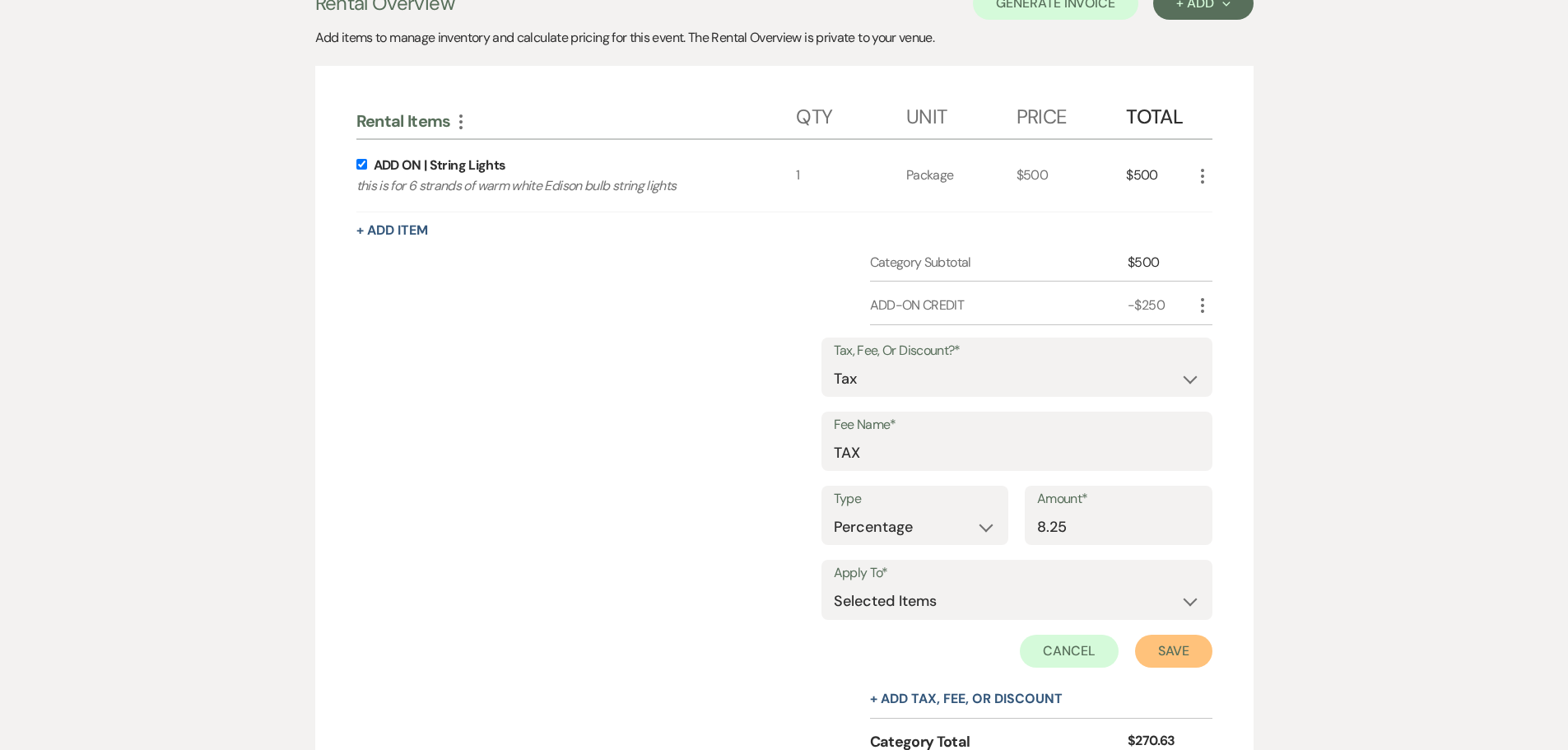
click at [1166, 655] on button "Save" at bounding box center [1174, 650] width 78 height 33
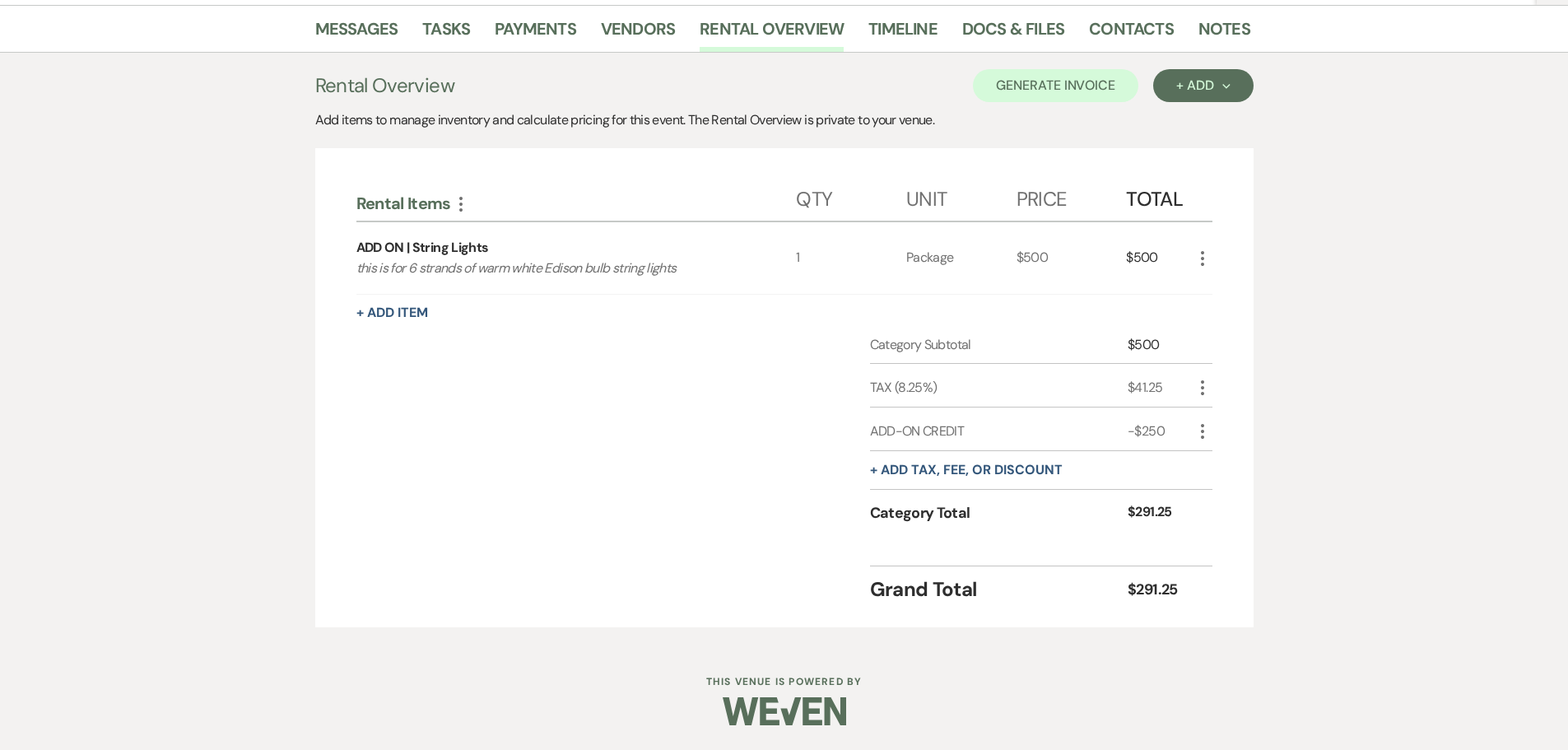
scroll to position [266, 0]
click at [1196, 384] on icon "More" at bounding box center [1202, 388] width 19 height 19
click at [1212, 415] on icon "Pencil" at bounding box center [1215, 420] width 10 height 12
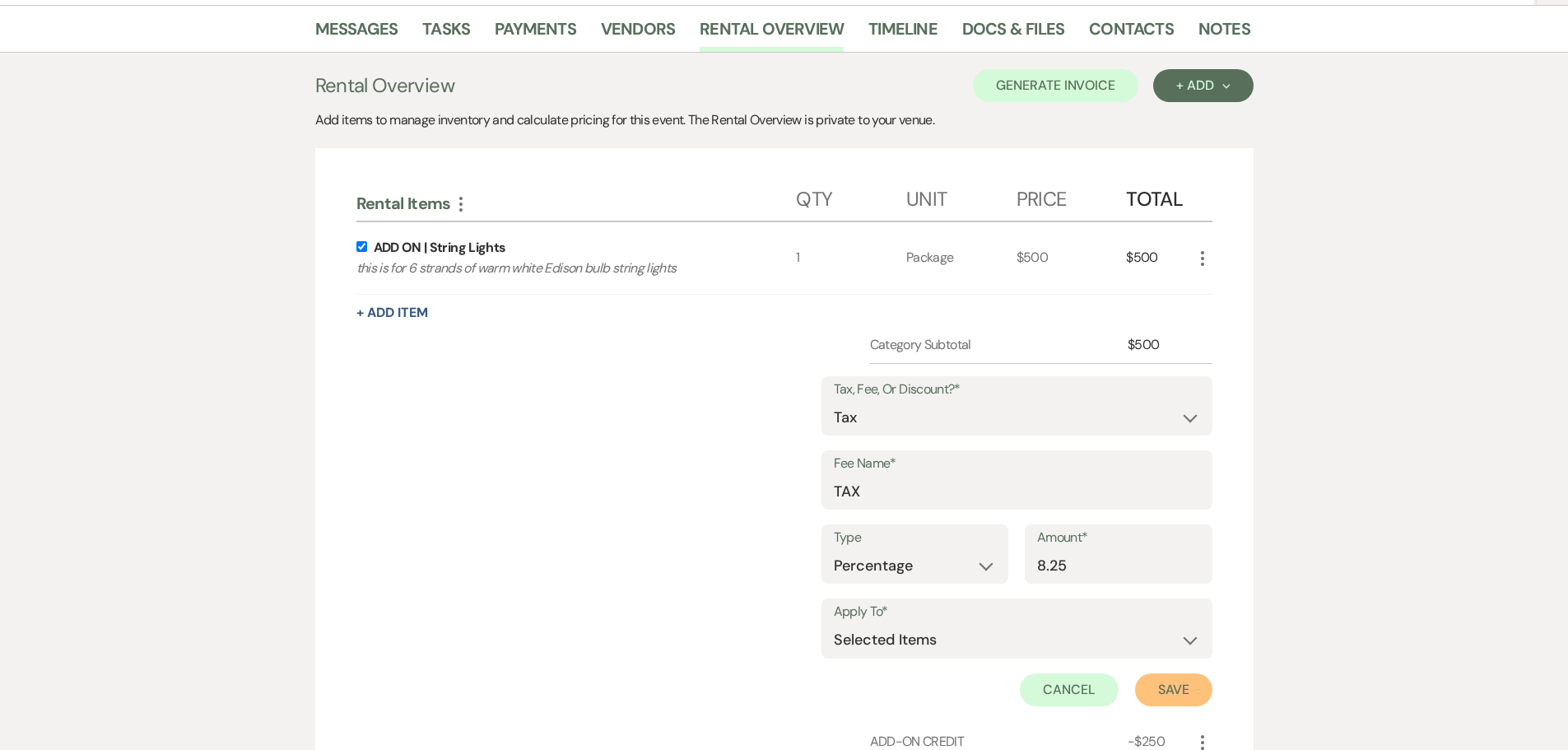
click at [1142, 687] on button "Save" at bounding box center [1174, 689] width 78 height 33
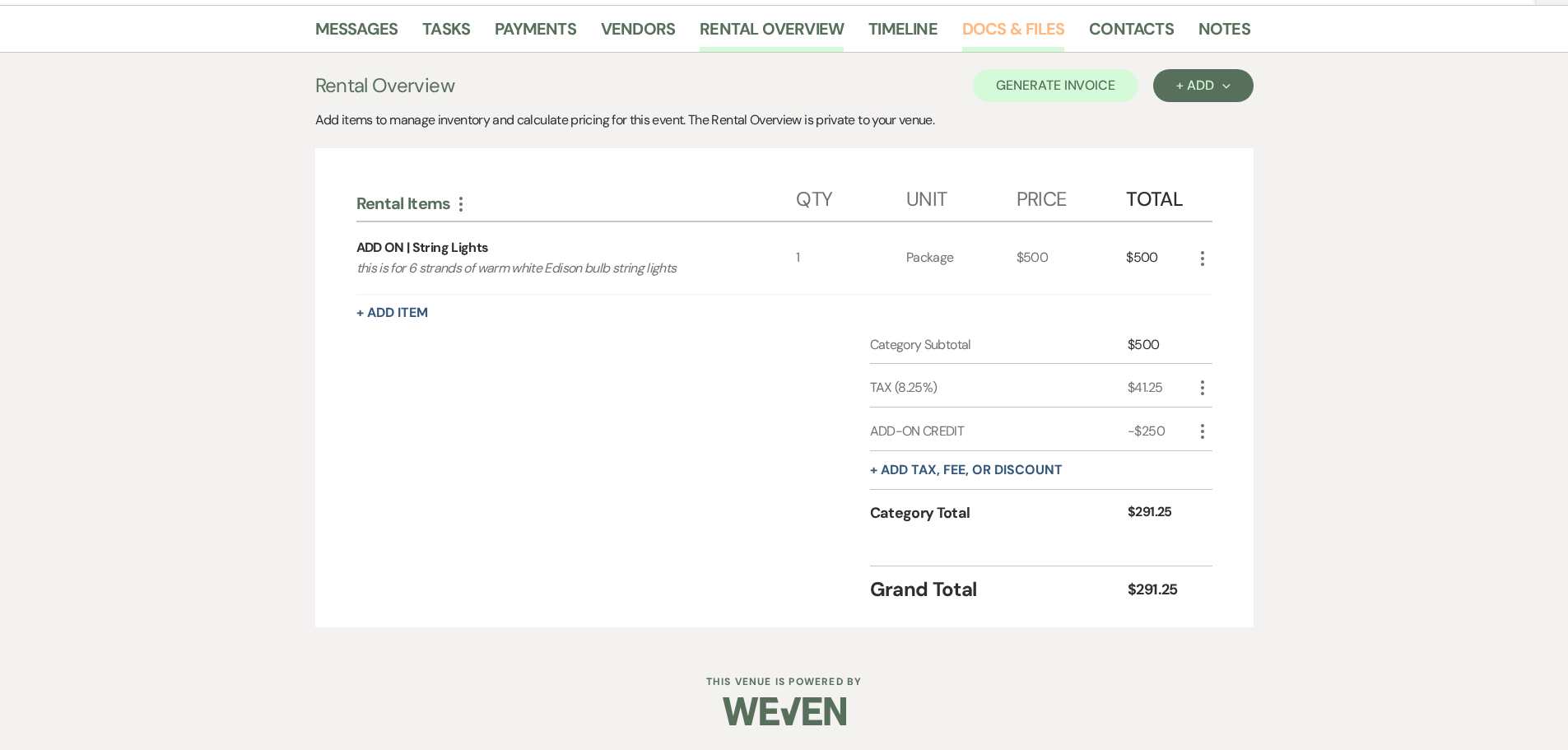
click at [988, 32] on link "Docs & Files" at bounding box center [1013, 34] width 102 height 36
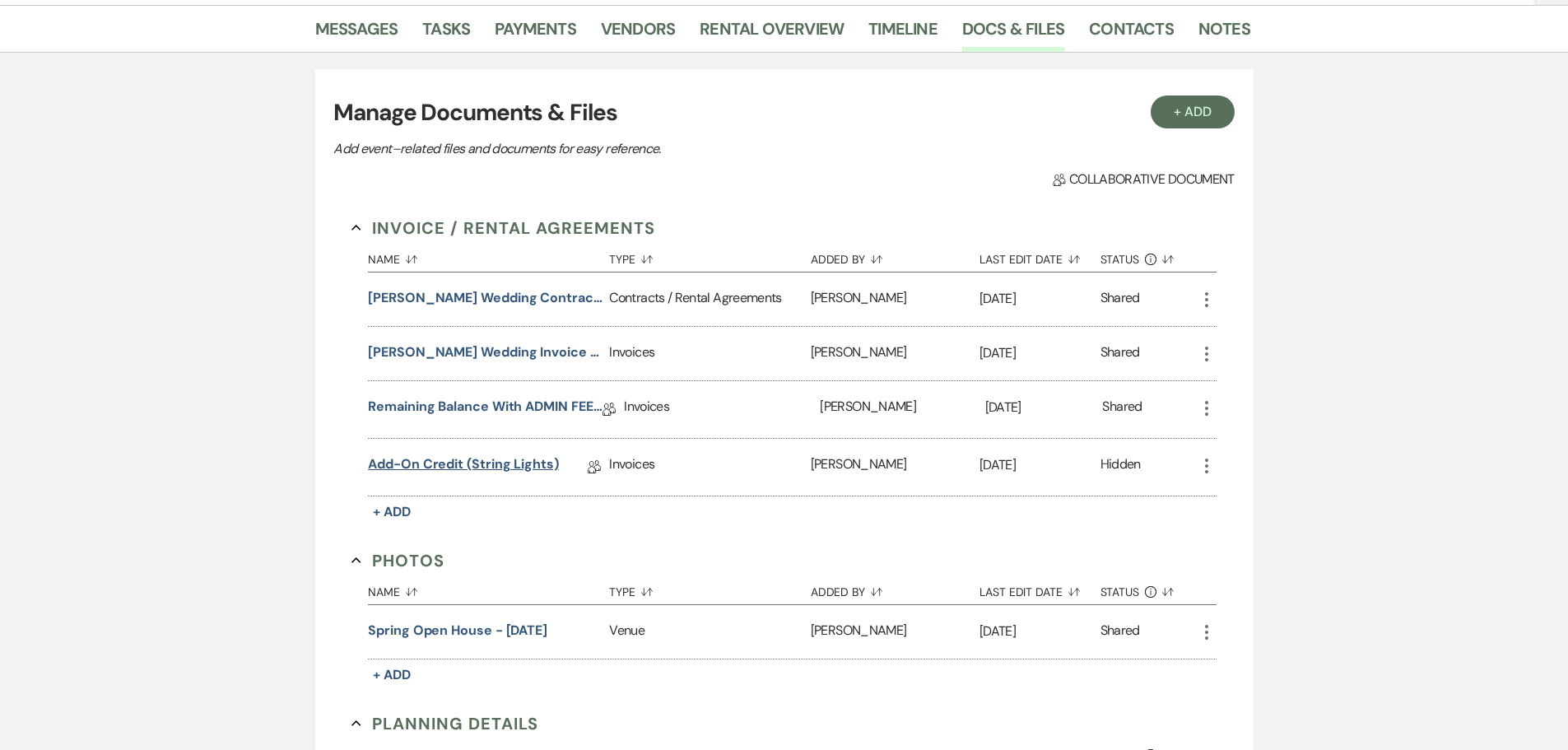
click at [539, 475] on link "Add-on Credit (string lights)" at bounding box center [463, 466] width 191 height 26
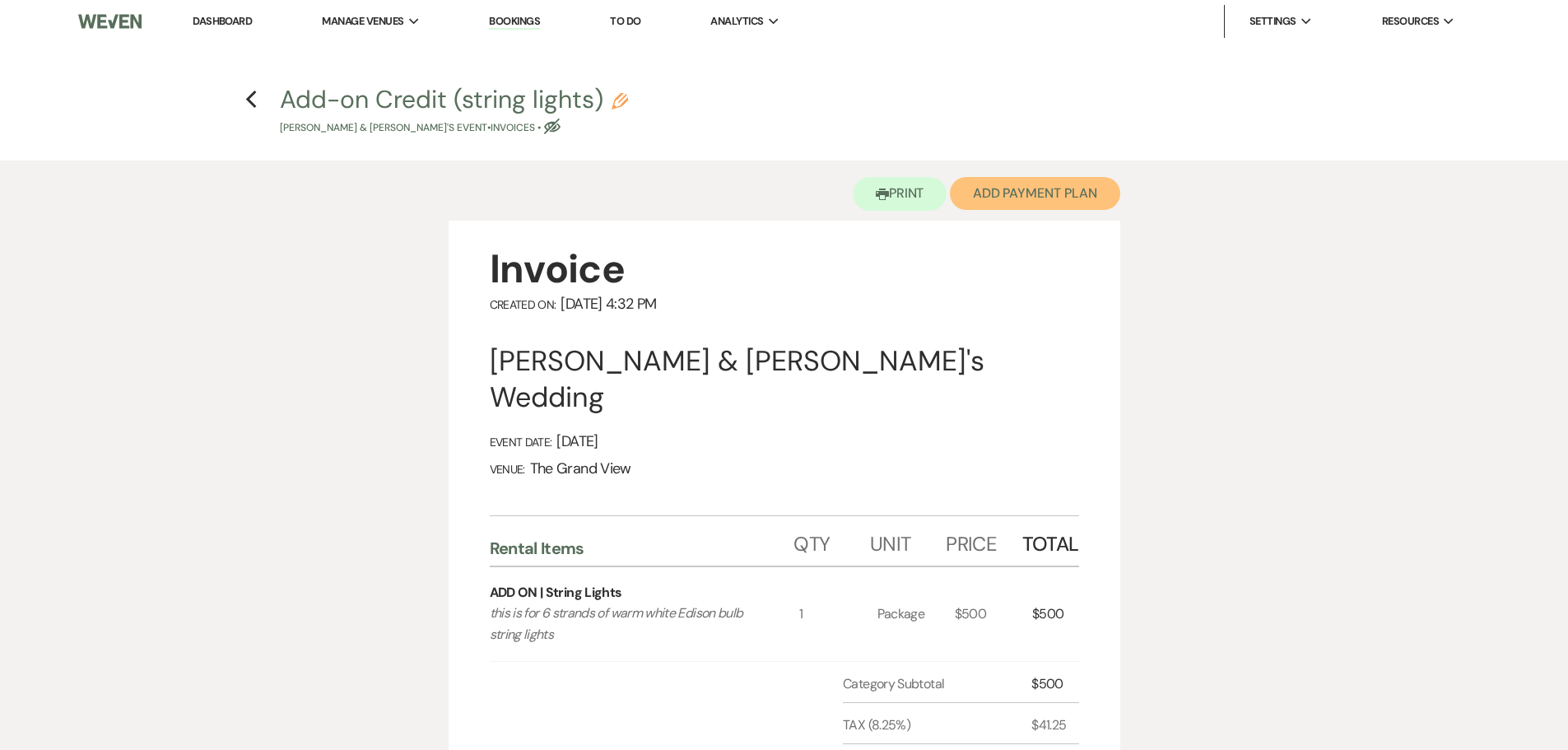
click at [1068, 199] on button "Add Payment Plan" at bounding box center [1034, 193] width 170 height 33
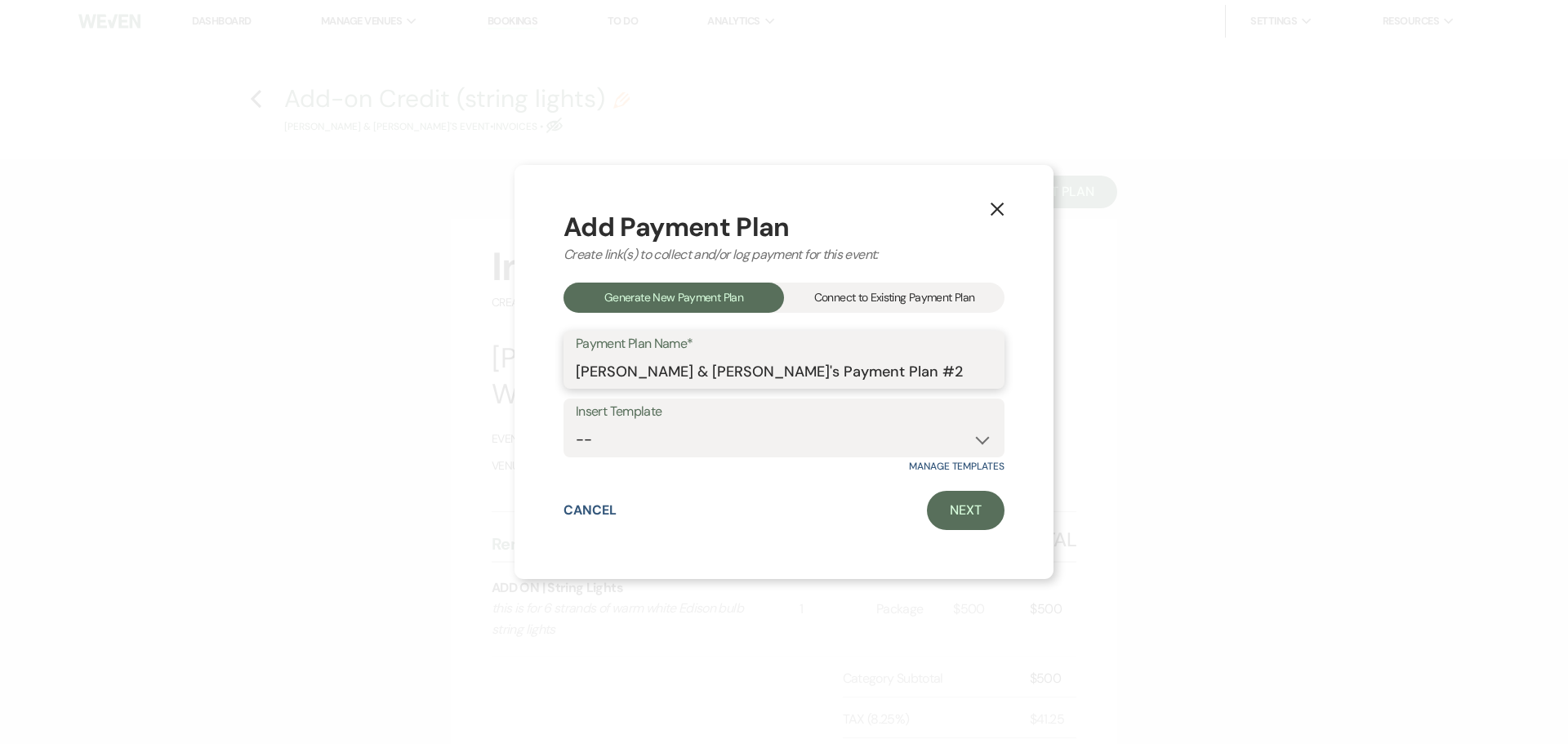
drag, startPoint x: 825, startPoint y: 371, endPoint x: 543, endPoint y: 380, distance: 282.1
click at [543, 380] on div "X Add Payment Plan Create link(s) to collect and/or log payment for this event:…" at bounding box center [784, 372] width 539 height 415
click at [961, 510] on link "Next" at bounding box center [965, 510] width 78 height 39
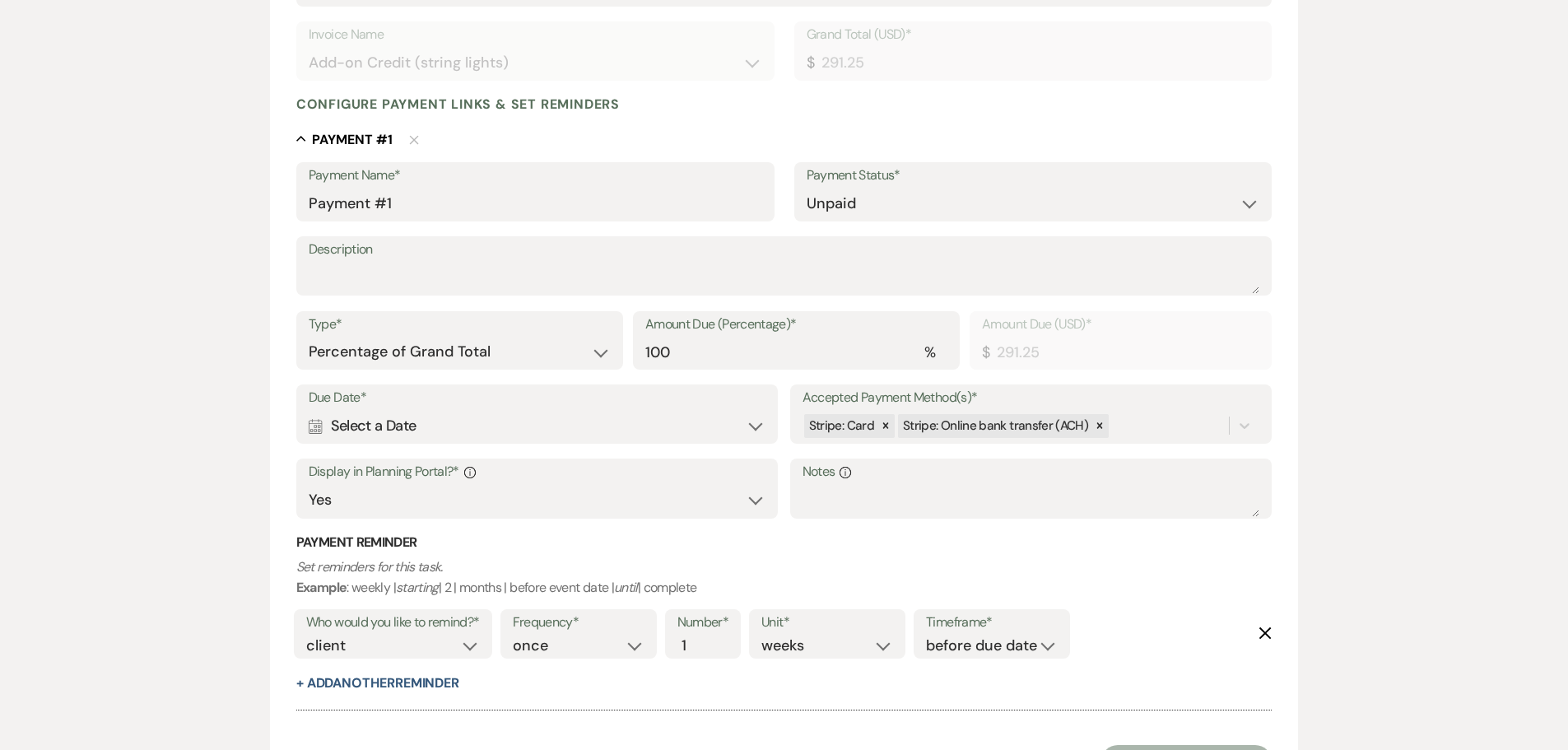
scroll to position [412, 0]
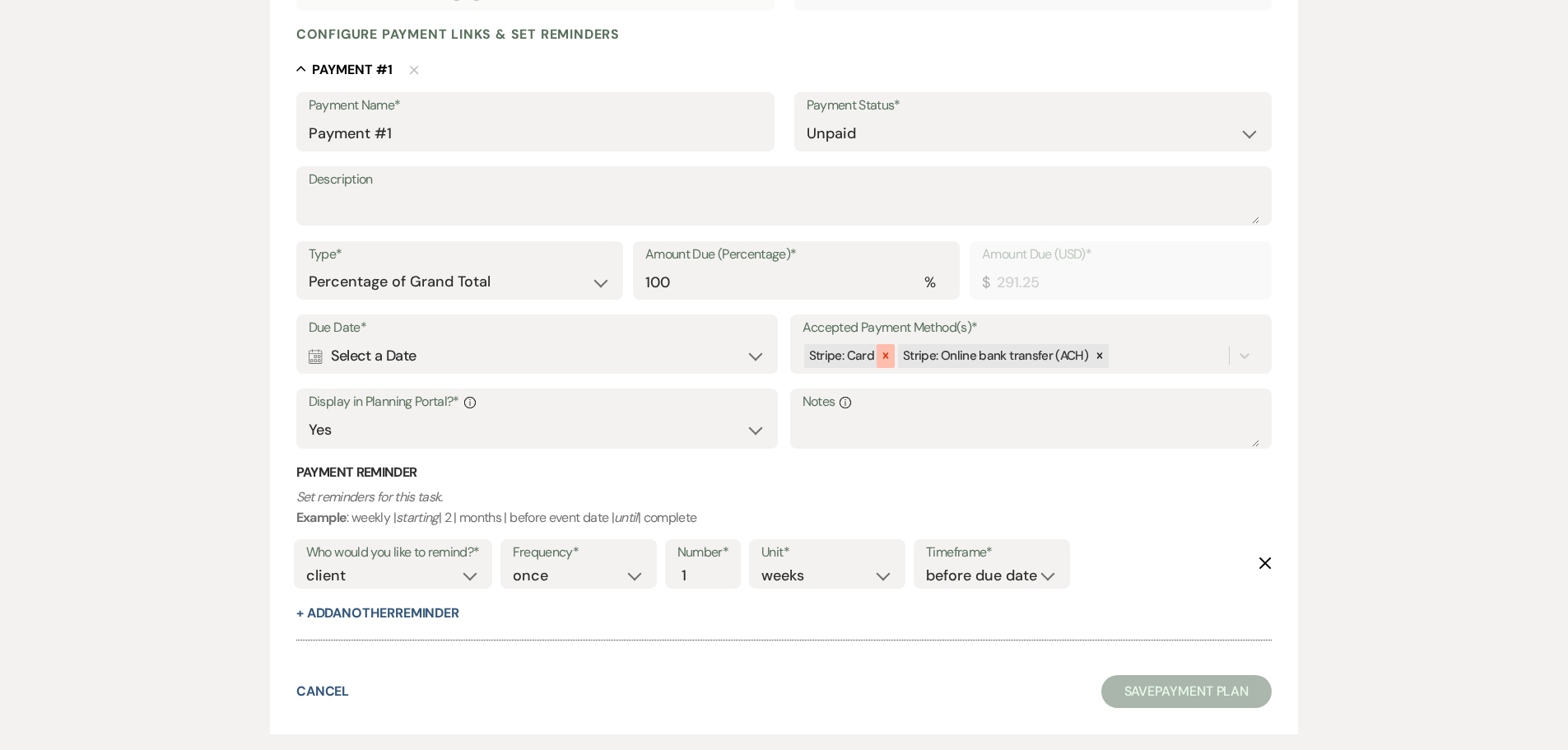
click at [880, 360] on icon at bounding box center [885, 355] width 11 height 11
click at [1004, 357] on icon at bounding box center [1006, 356] width 6 height 6
click at [1005, 357] on div "Select..." at bounding box center [1016, 356] width 428 height 29
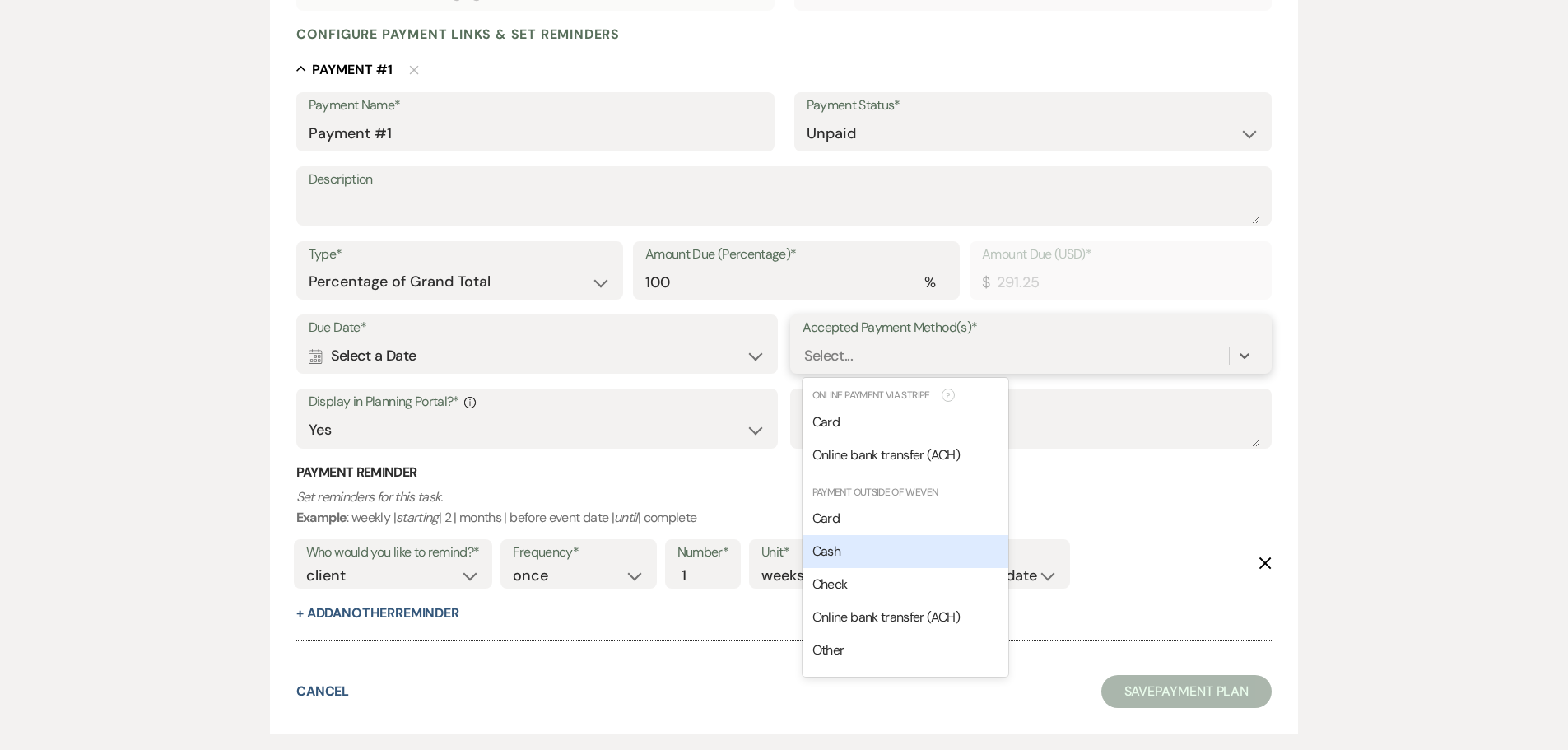
click at [898, 554] on div "Cash" at bounding box center [905, 551] width 206 height 33
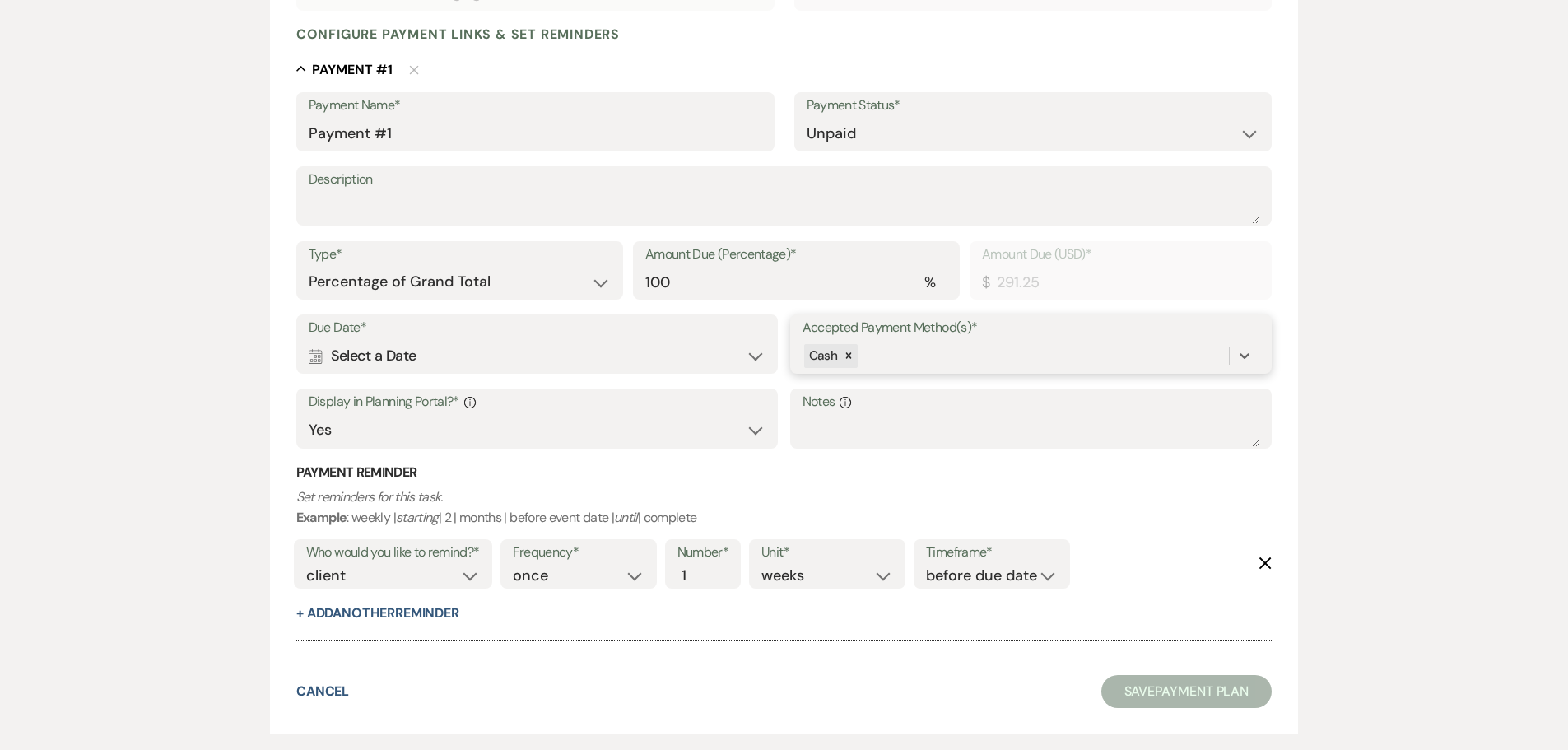
click at [961, 352] on div "Cash" at bounding box center [1016, 356] width 428 height 29
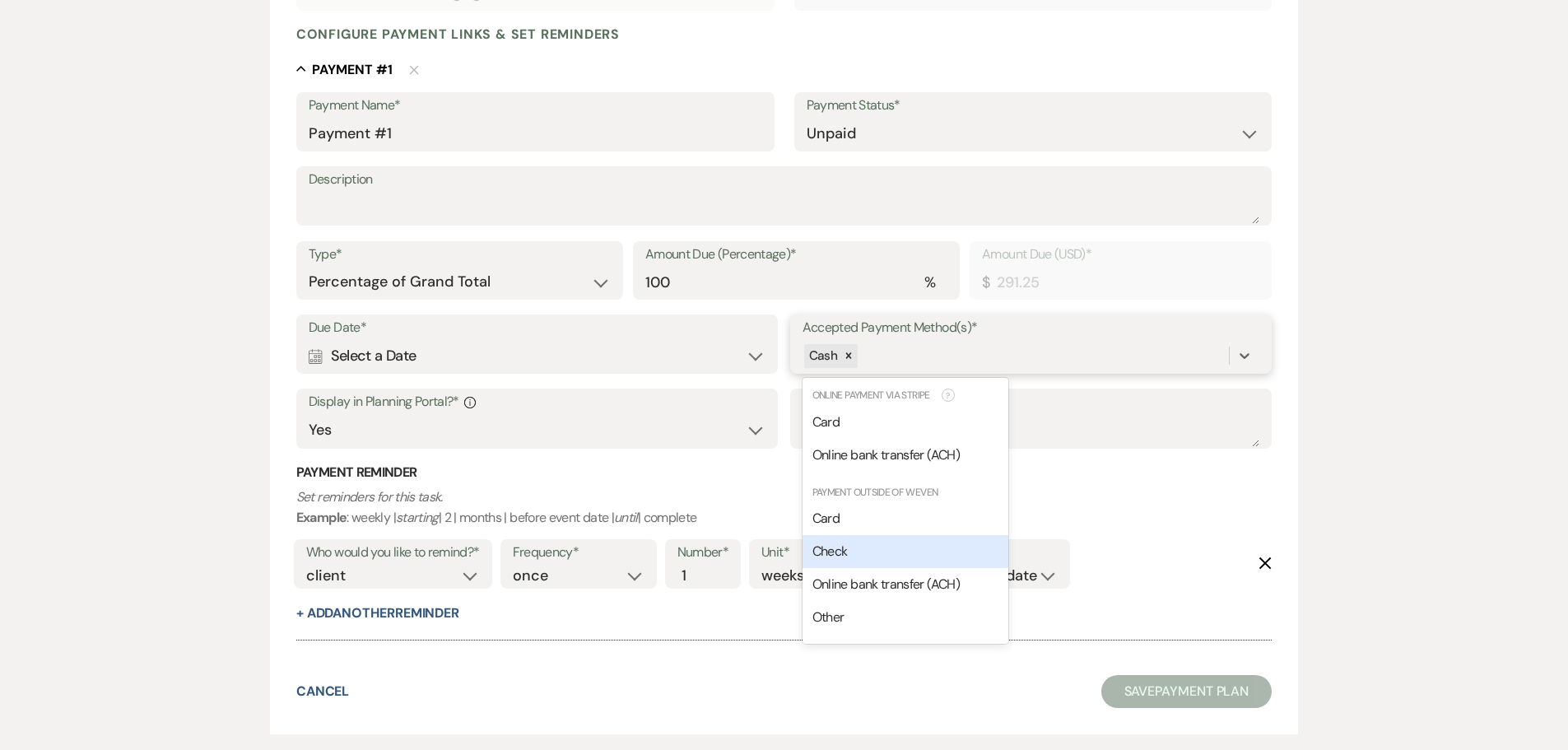
click at [894, 549] on div "Check" at bounding box center [905, 551] width 206 height 33
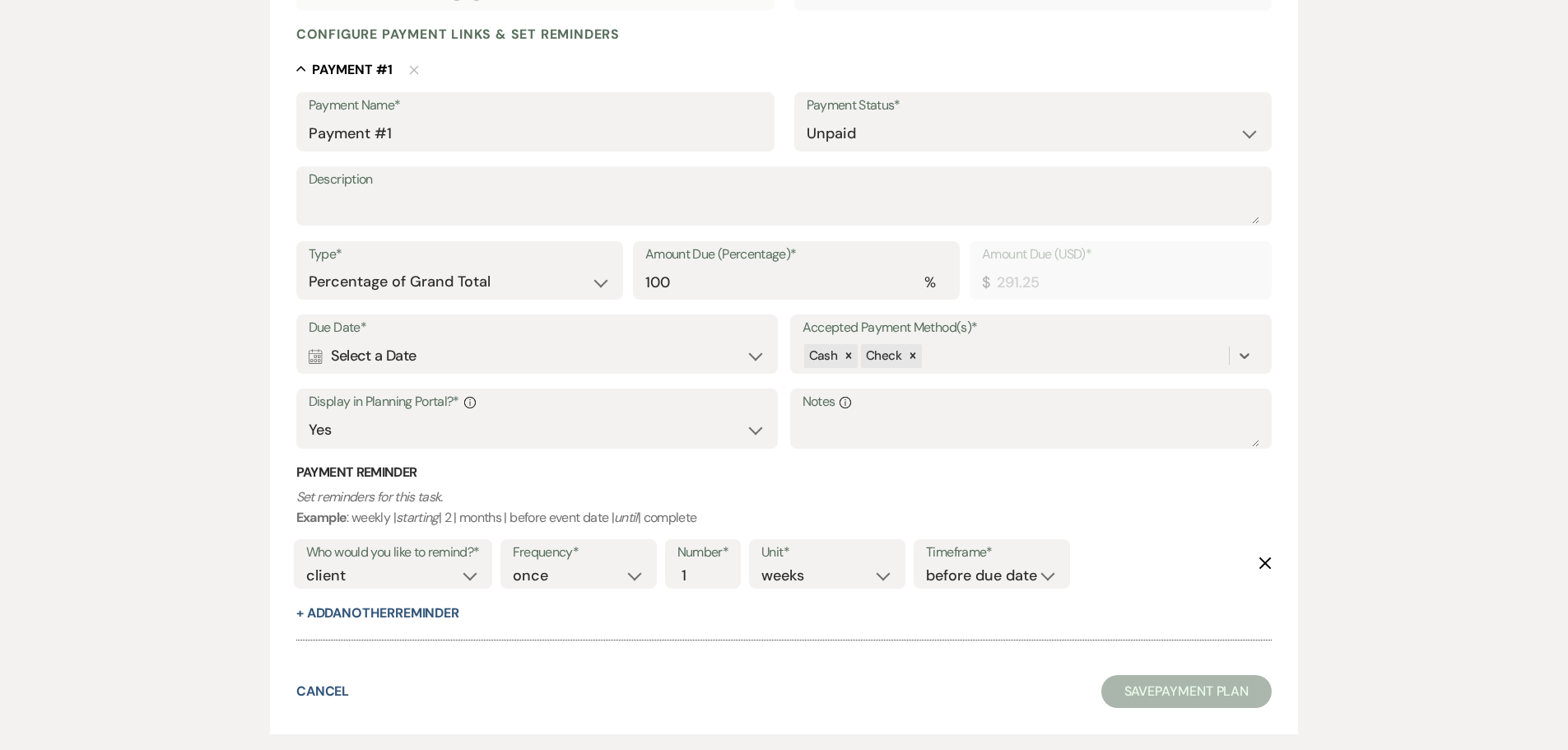
click at [452, 361] on div "Calendar Select a Date Expand" at bounding box center [537, 356] width 458 height 32
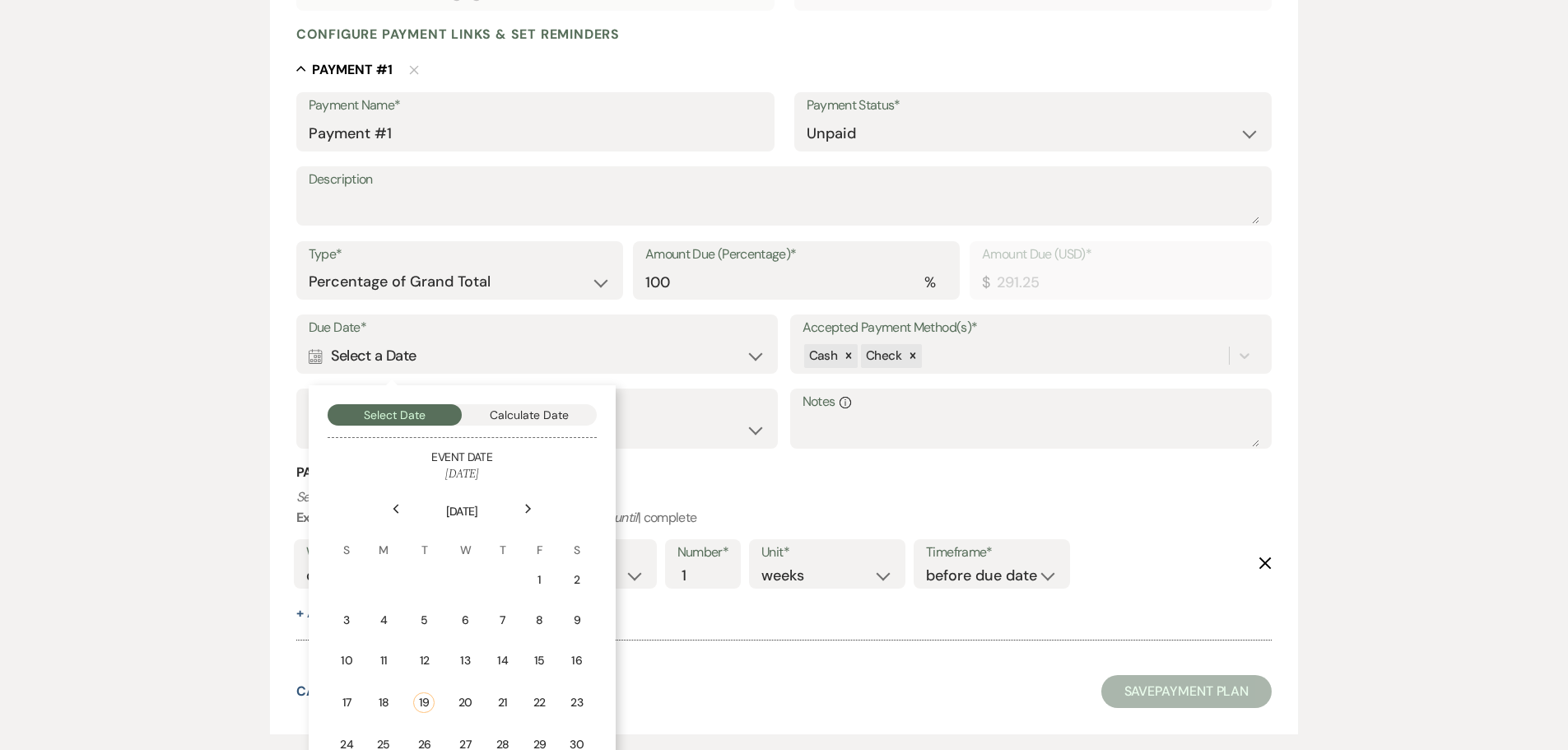
click at [528, 393] on div "Select Date Calculate Date Event Date [DATE] Previous Next [DATE] S M T W T F S…" at bounding box center [461, 615] width 307 height 459
click at [527, 416] on button "Calculate Date" at bounding box center [529, 414] width 135 height 21
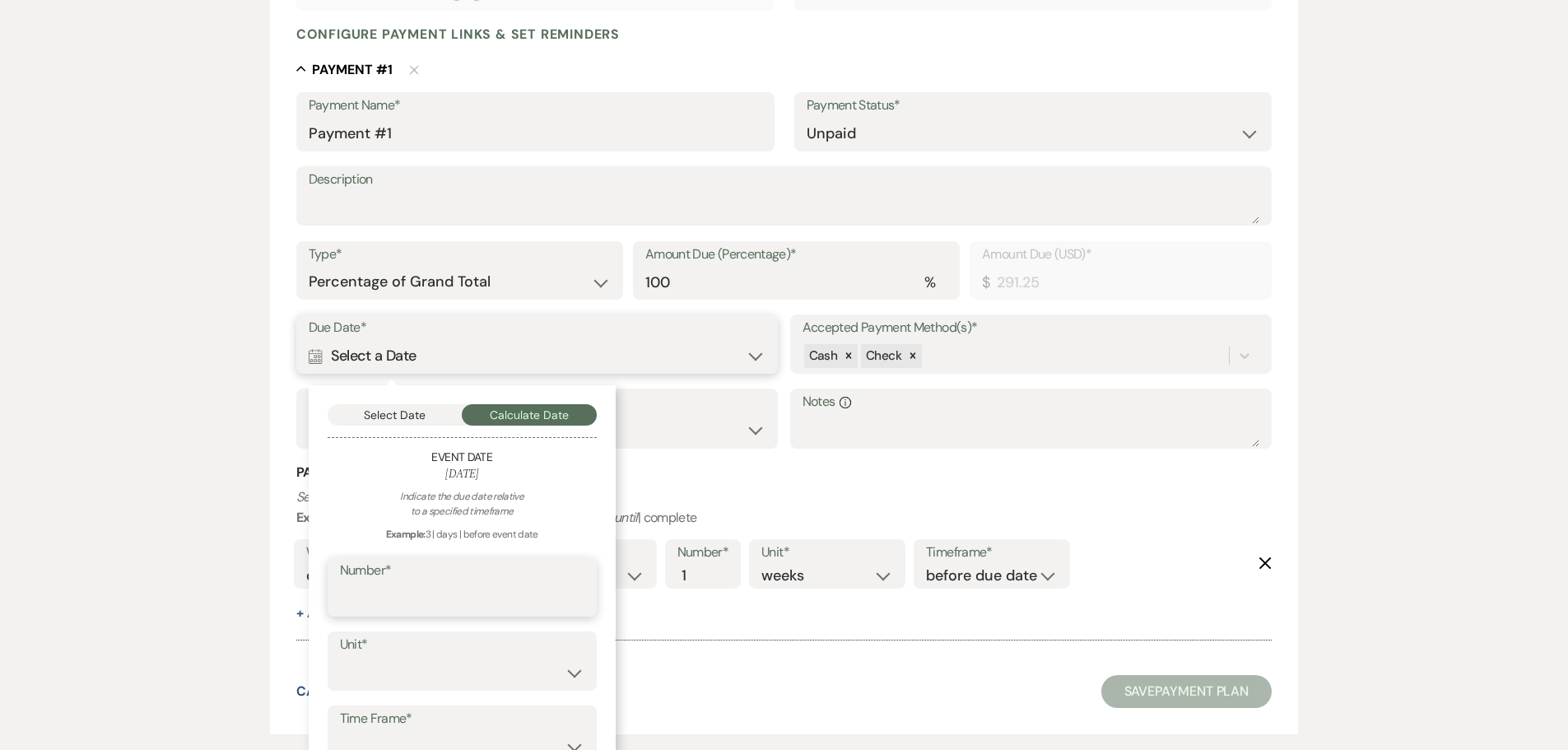
click at [401, 610] on input "Number*" at bounding box center [462, 599] width 245 height 32
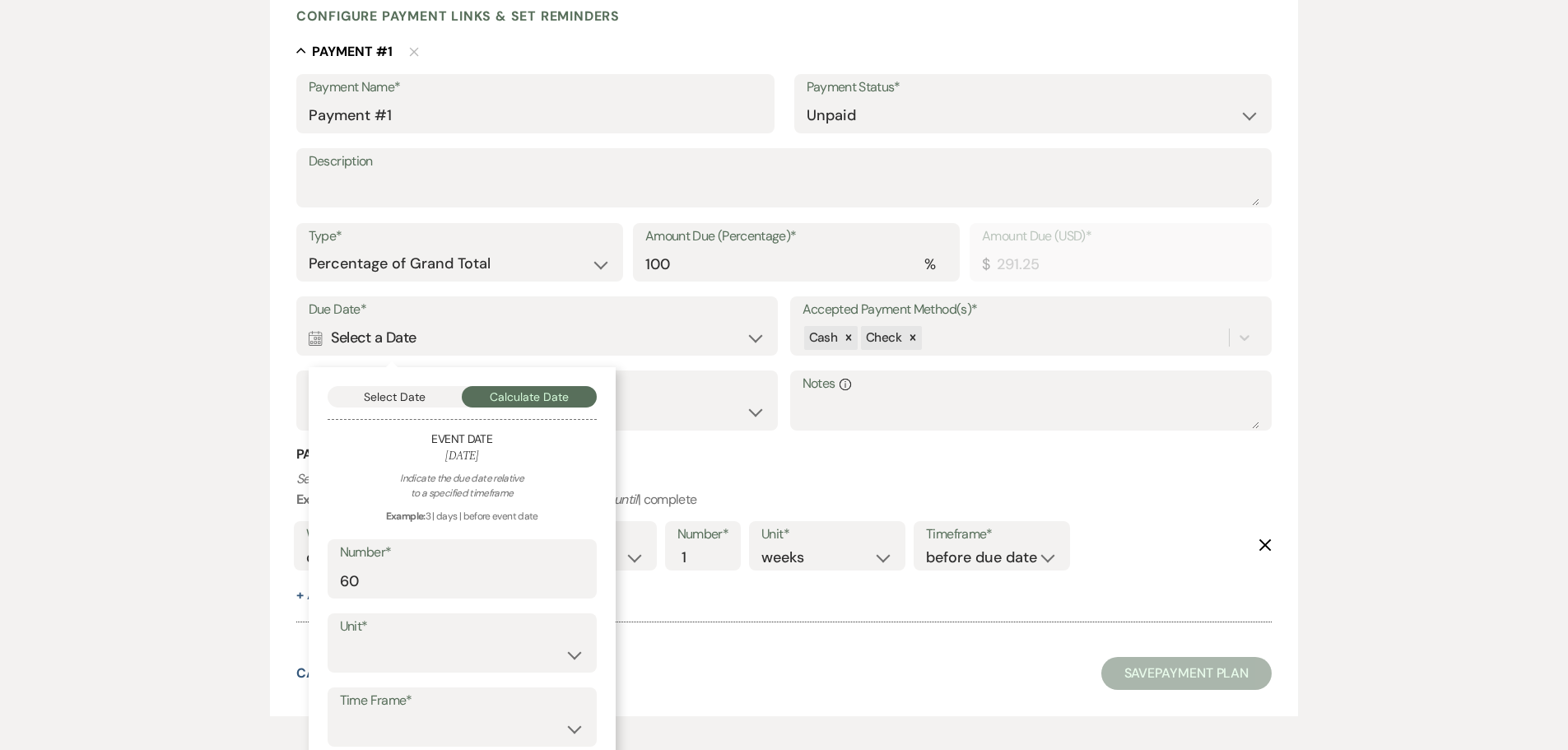
scroll to position [419, 0]
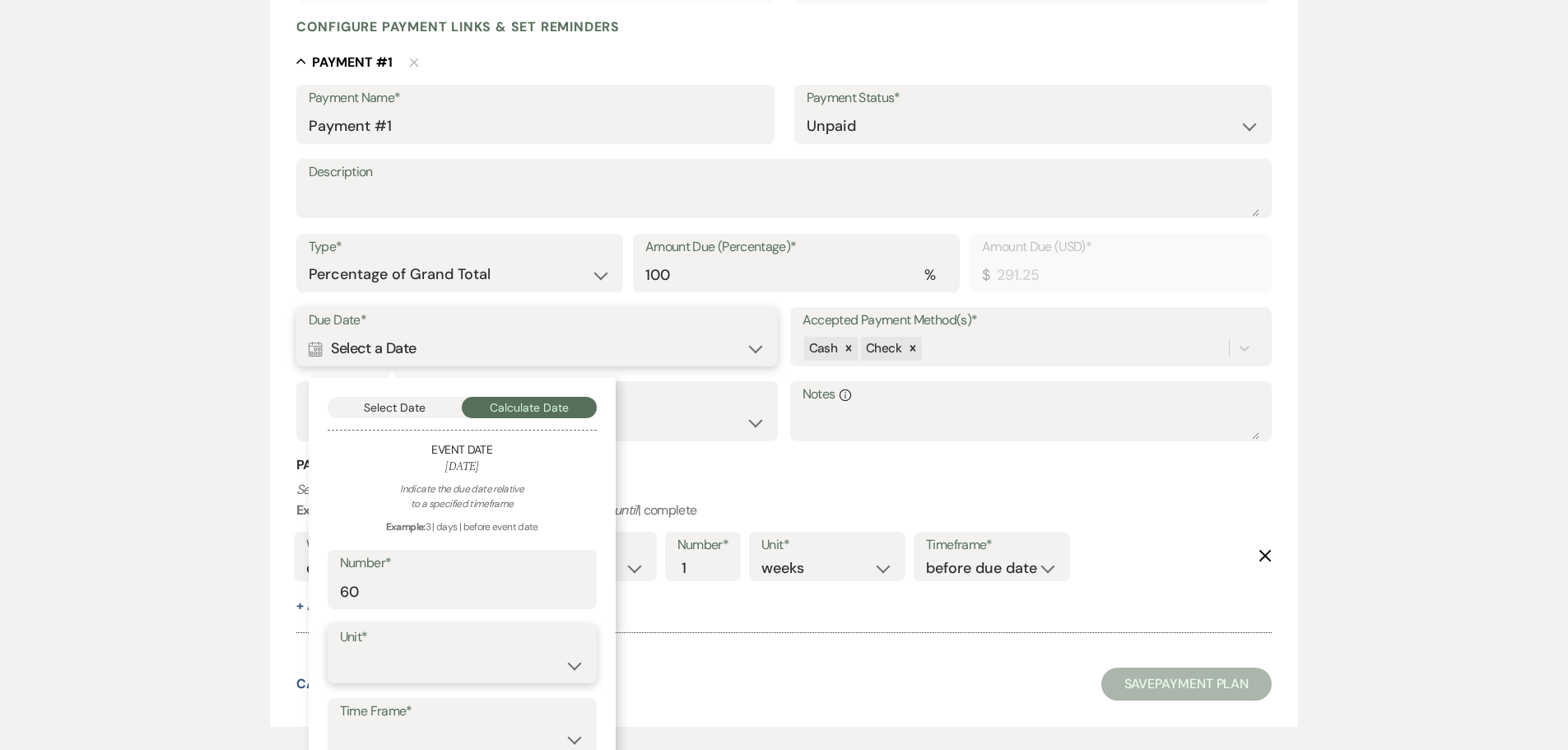
click at [410, 678] on select "days weeks months" at bounding box center [462, 665] width 245 height 32
click at [340, 649] on select "days weeks months" at bounding box center [462, 665] width 245 height 32
click at [433, 727] on select "before event date after event date after event is booked after [DATE] date" at bounding box center [462, 739] width 245 height 32
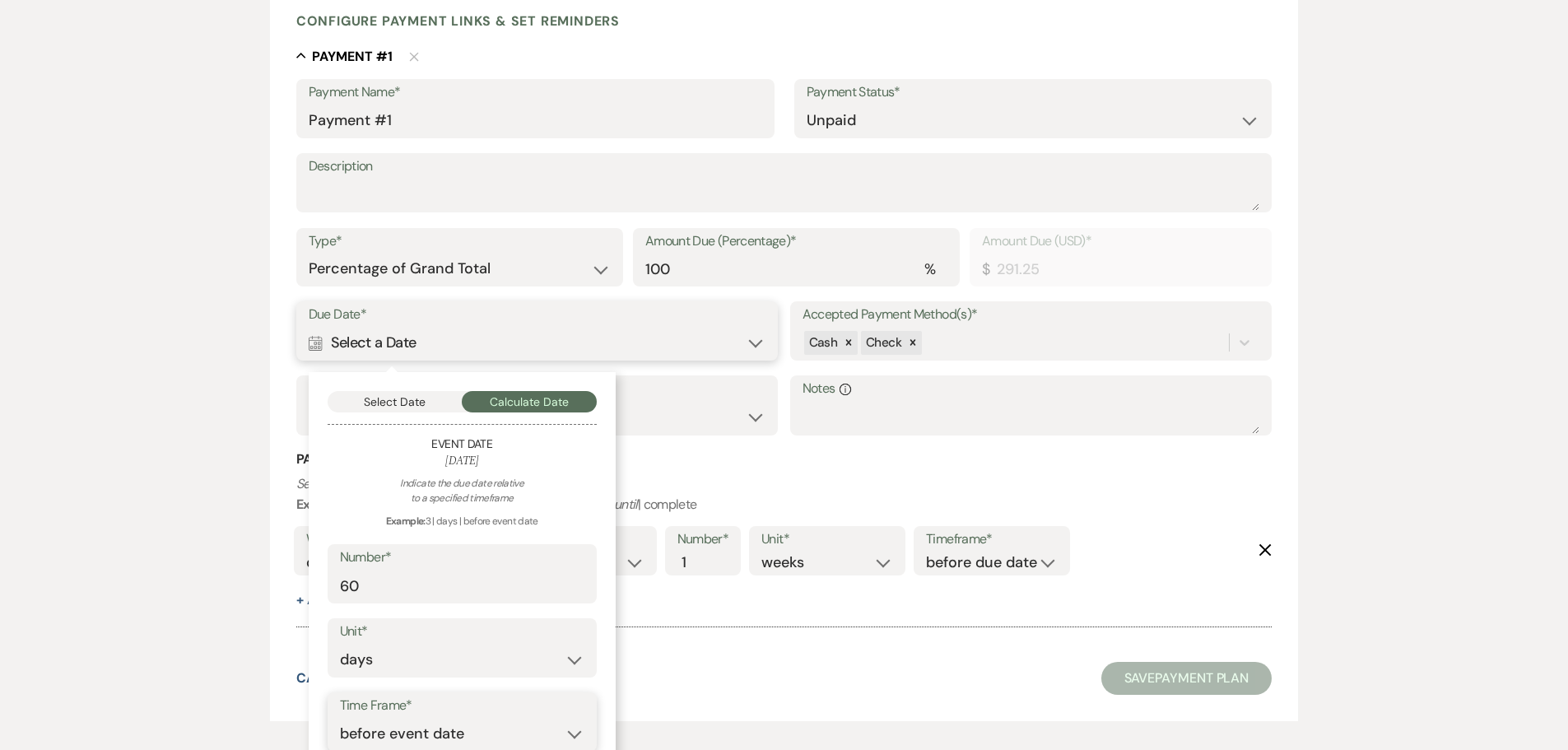
click at [340, 717] on select "before event date after event date after event is booked after [DATE] date" at bounding box center [462, 733] width 245 height 32
drag, startPoint x: 388, startPoint y: 586, endPoint x: 294, endPoint y: 588, distance: 94.0
click at [296, 588] on div "Payment Name* Payment #1 Payment Status* Paid Unpaid Description Type* Dollar A…" at bounding box center [784, 344] width 976 height 531
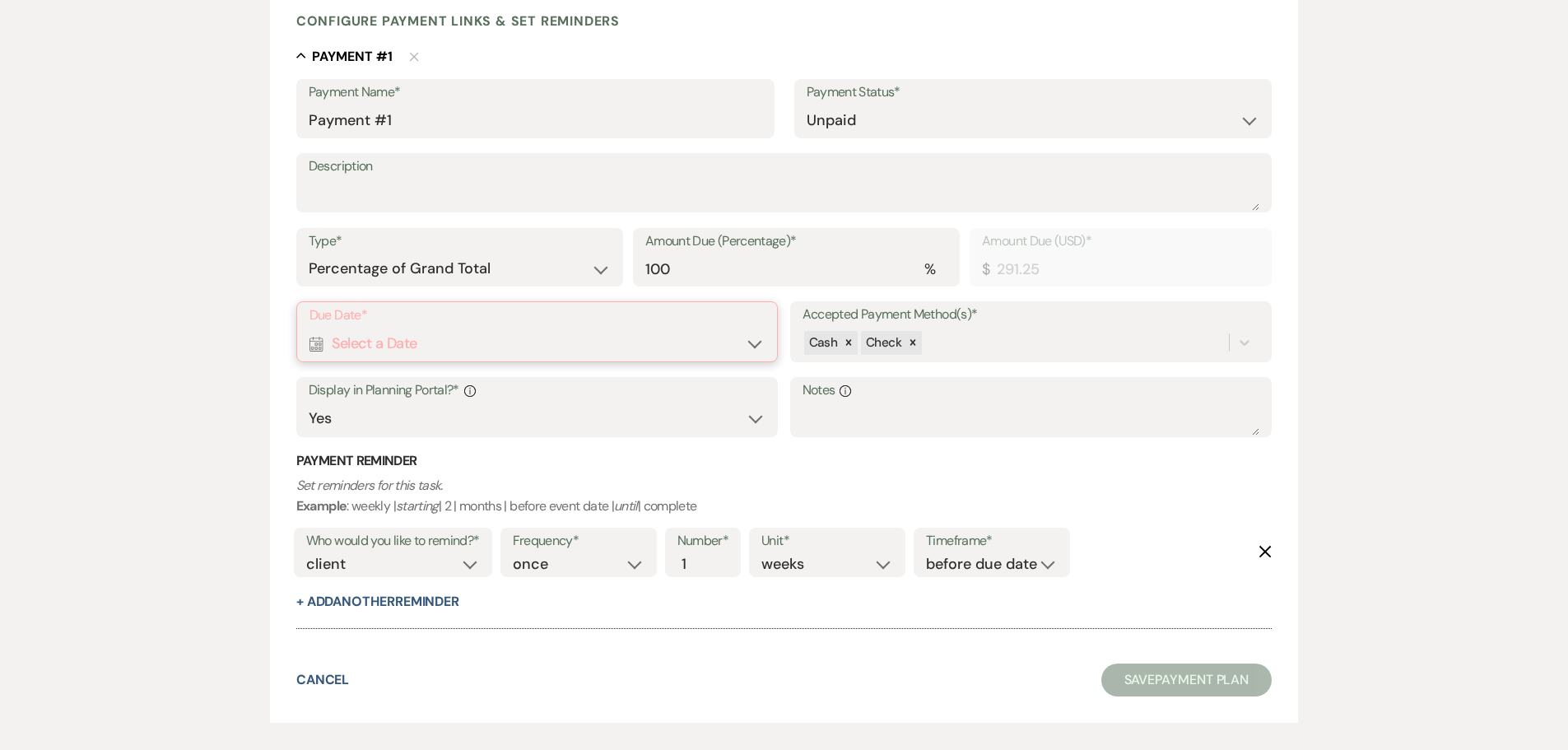
click at [420, 337] on div "Calendar Select a Date Expand" at bounding box center [537, 344] width 456 height 32
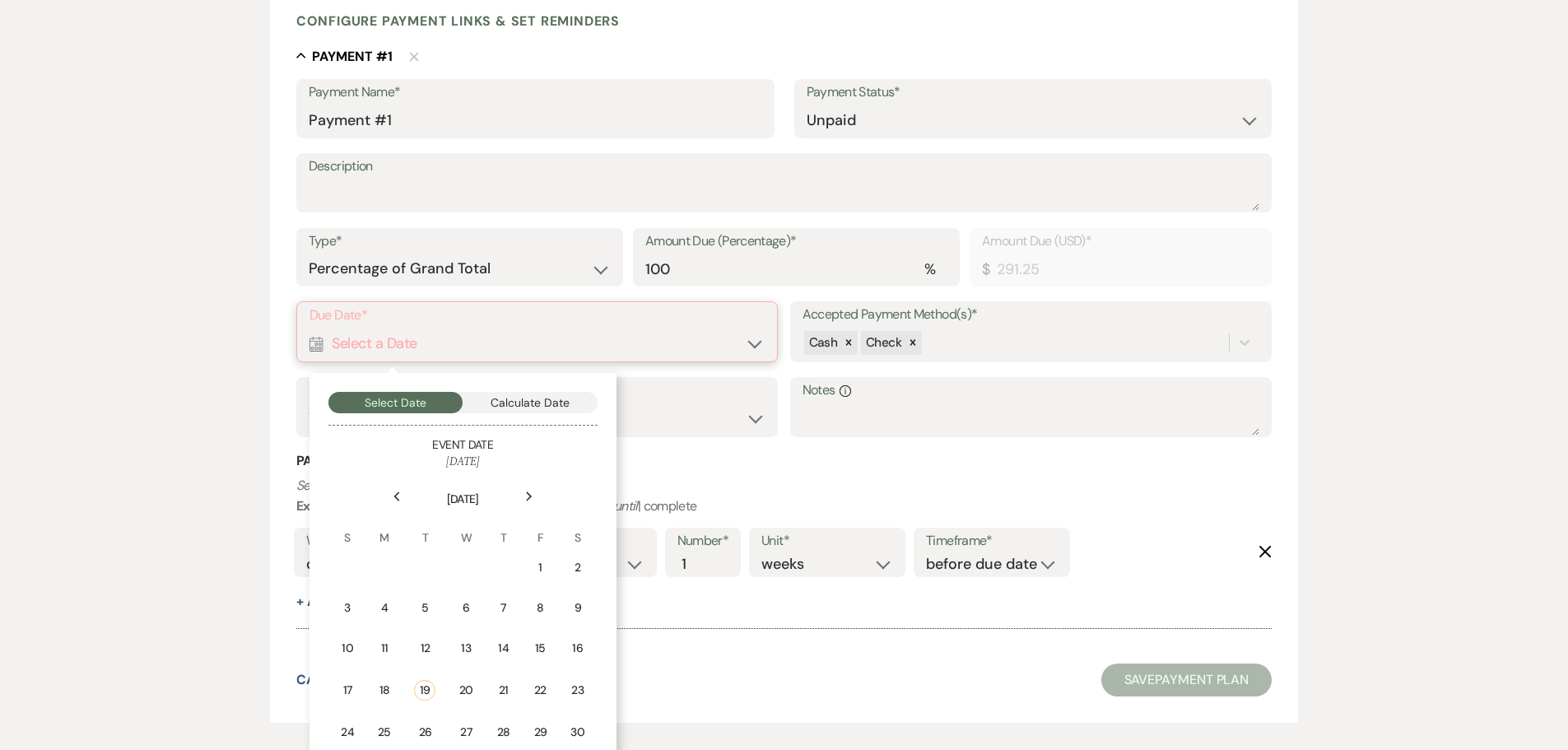
click at [547, 405] on button "Calculate Date" at bounding box center [530, 402] width 135 height 21
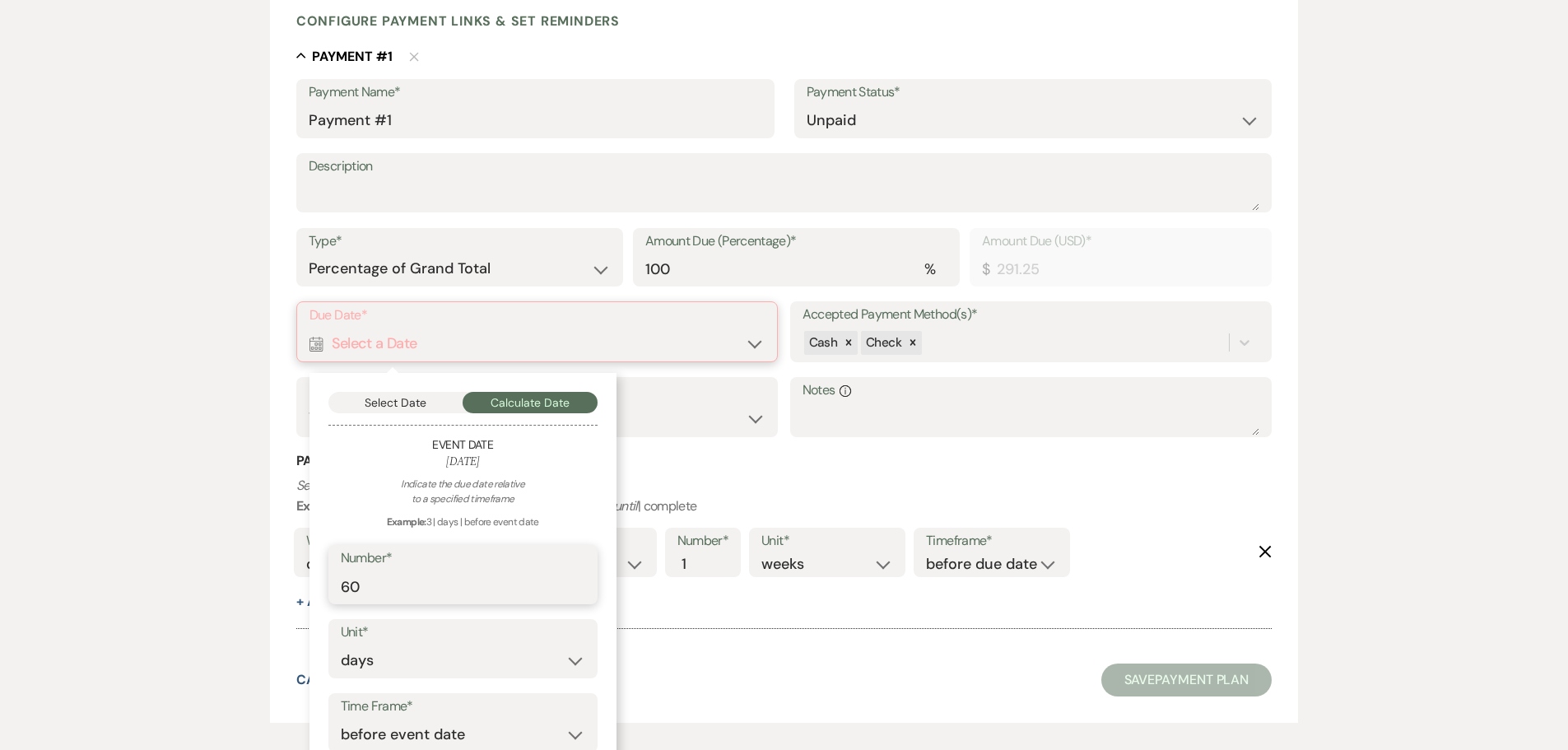
click at [344, 587] on input "60" at bounding box center [463, 587] width 245 height 32
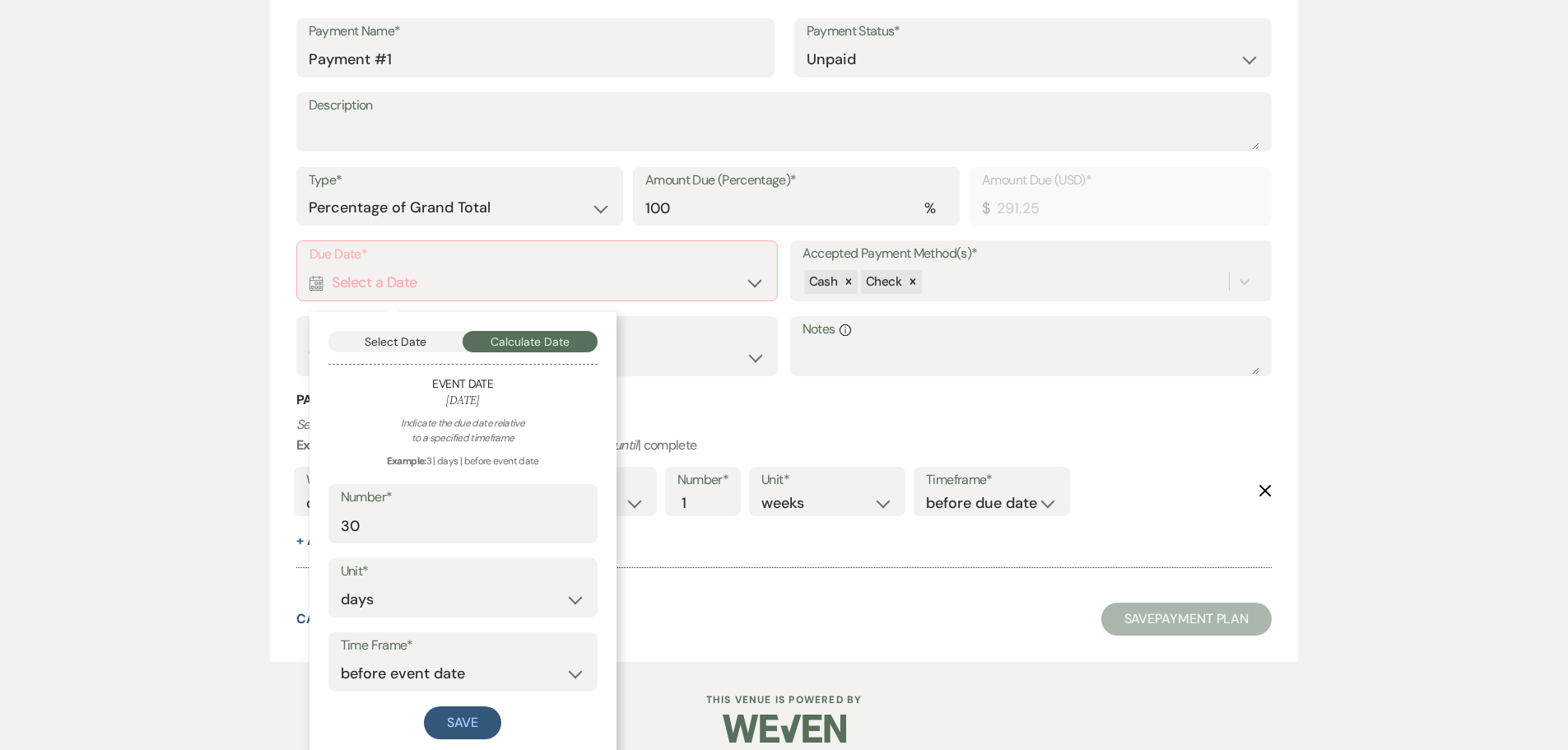
scroll to position [503, 0]
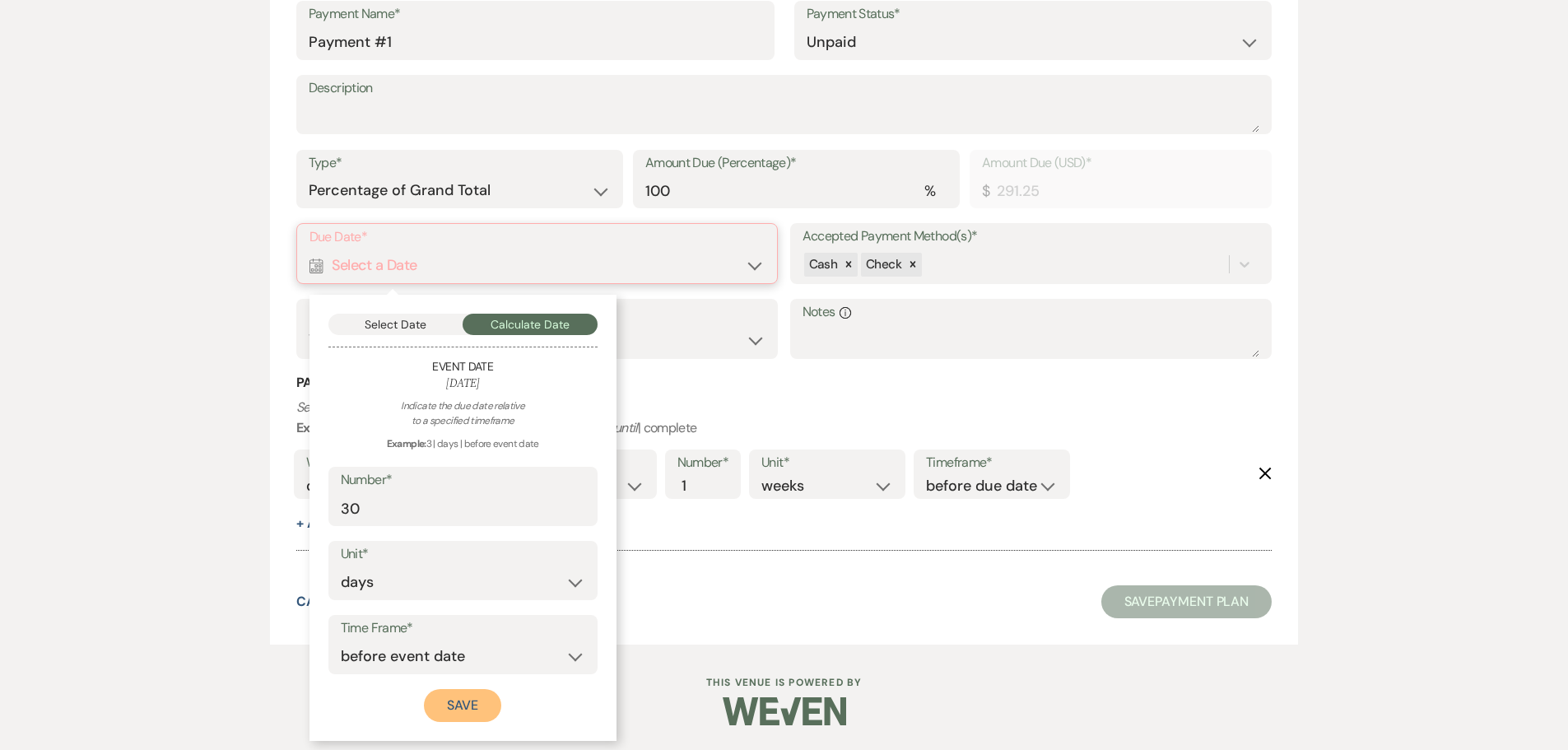
click at [469, 697] on button "Save" at bounding box center [463, 705] width 78 height 33
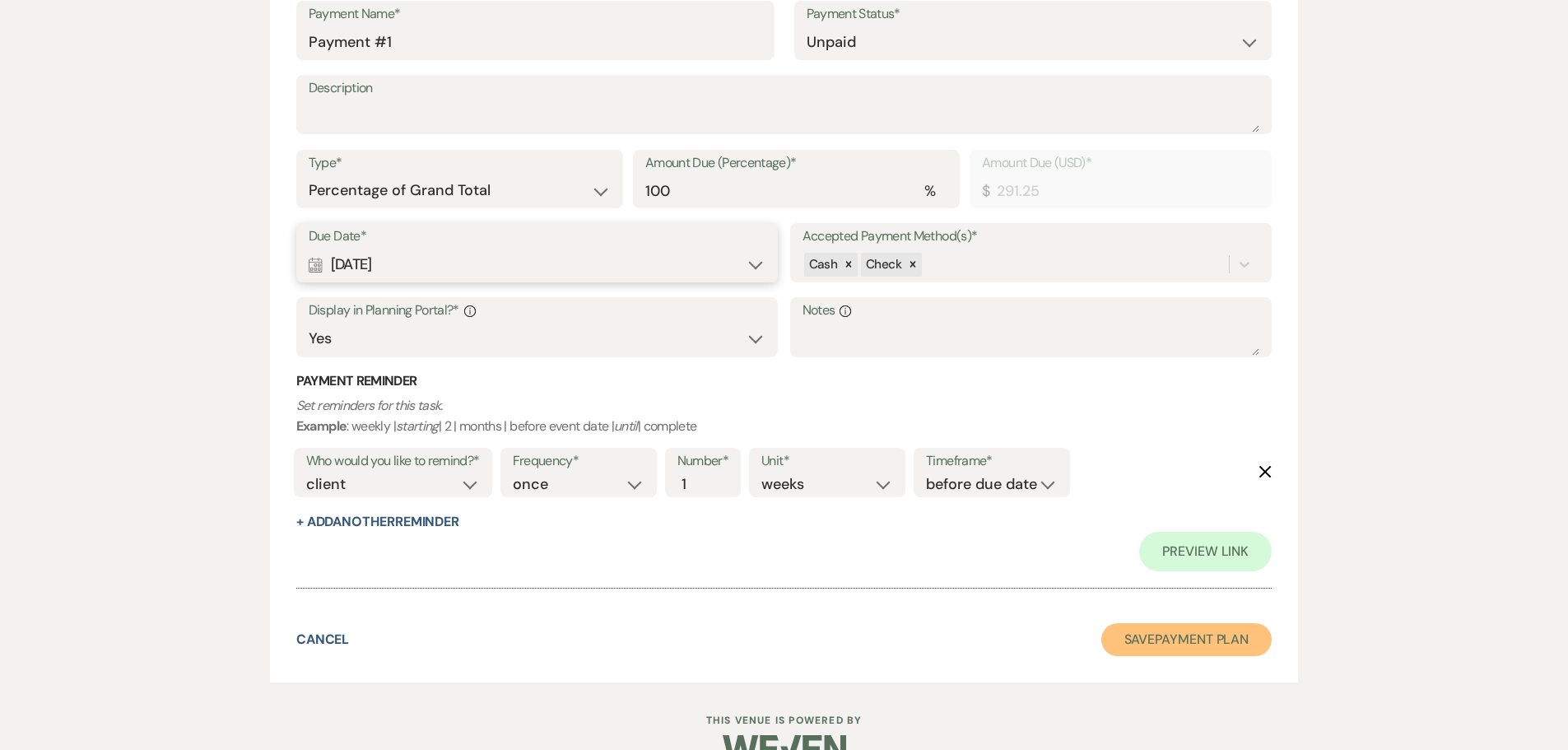
click at [1191, 635] on button "Save Payment Plan" at bounding box center [1187, 639] width 171 height 33
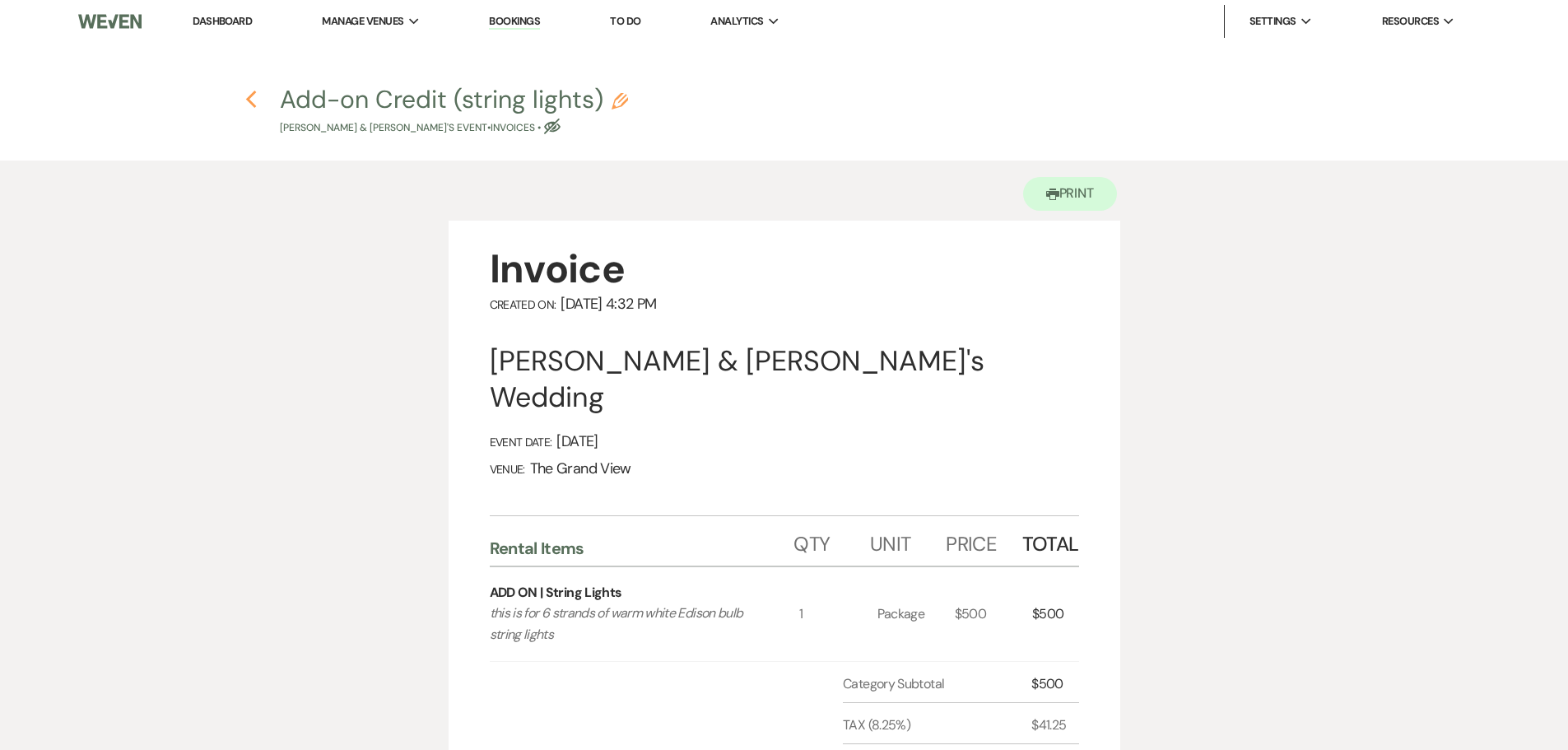
click at [248, 100] on use "button" at bounding box center [252, 99] width 11 height 18
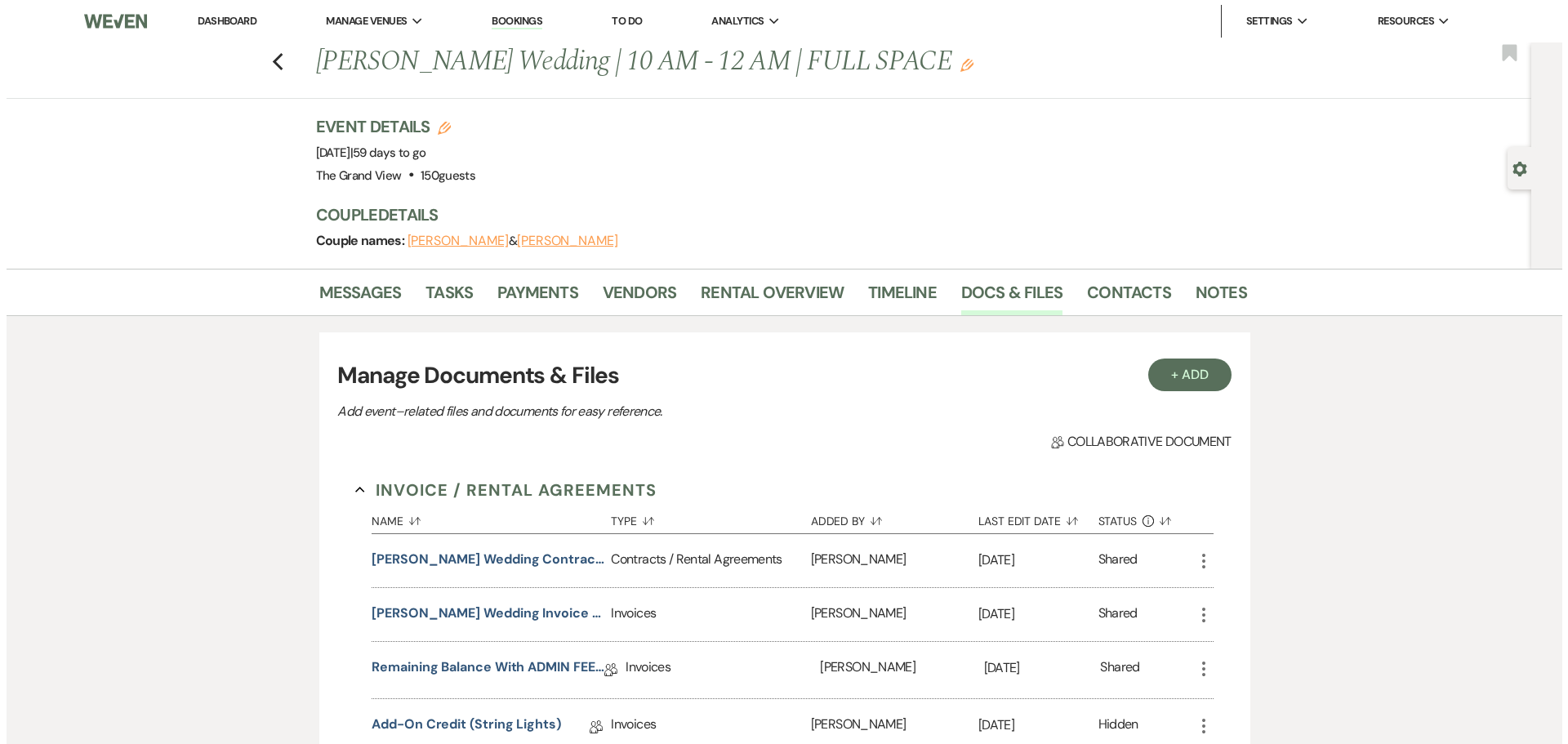
scroll to position [264, 0]
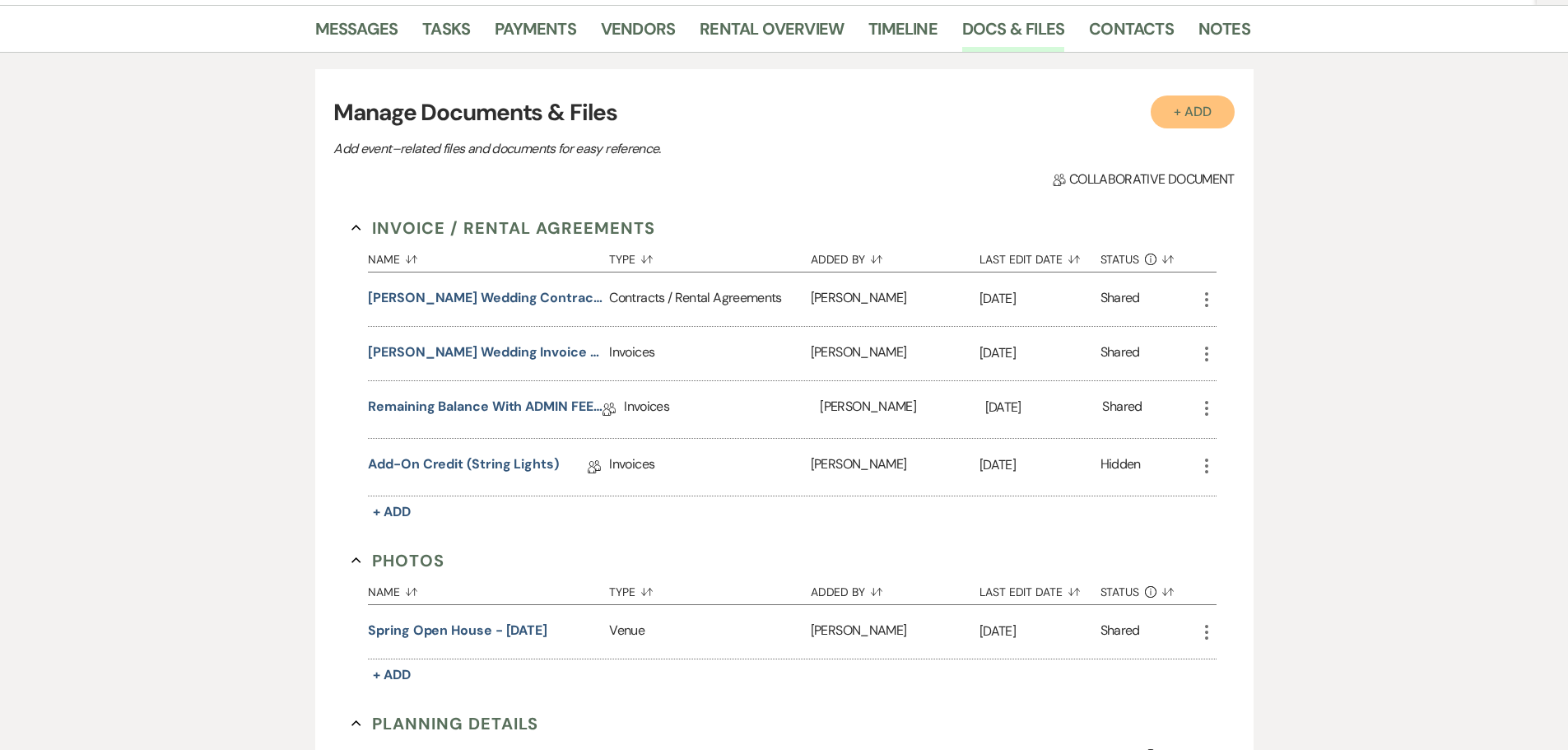
click at [1201, 121] on button "+ Add" at bounding box center [1192, 111] width 84 height 33
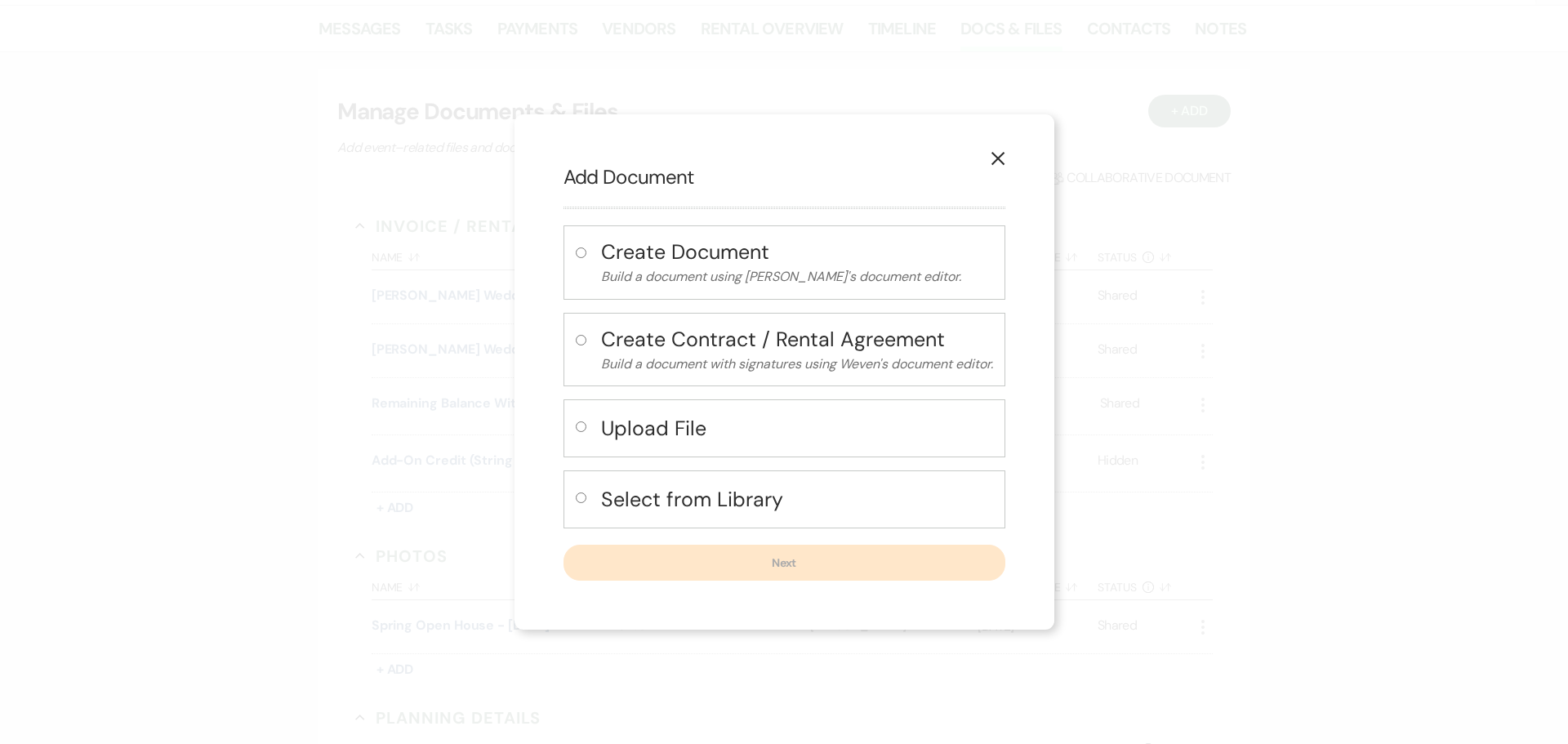
click at [671, 246] on h4 "Create Document" at bounding box center [797, 252] width 392 height 29
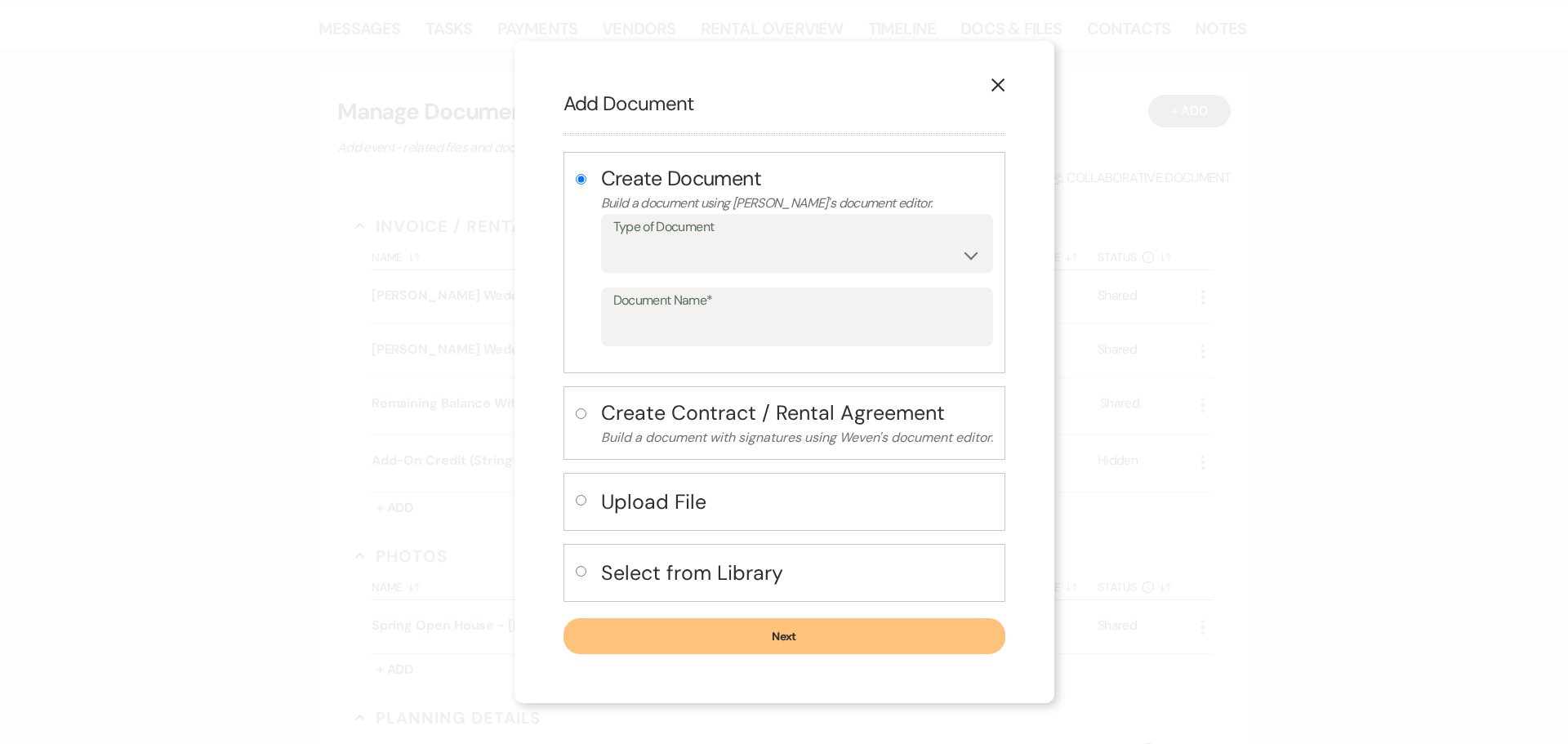
click at [651, 511] on h4 "Upload File" at bounding box center [797, 501] width 392 height 29
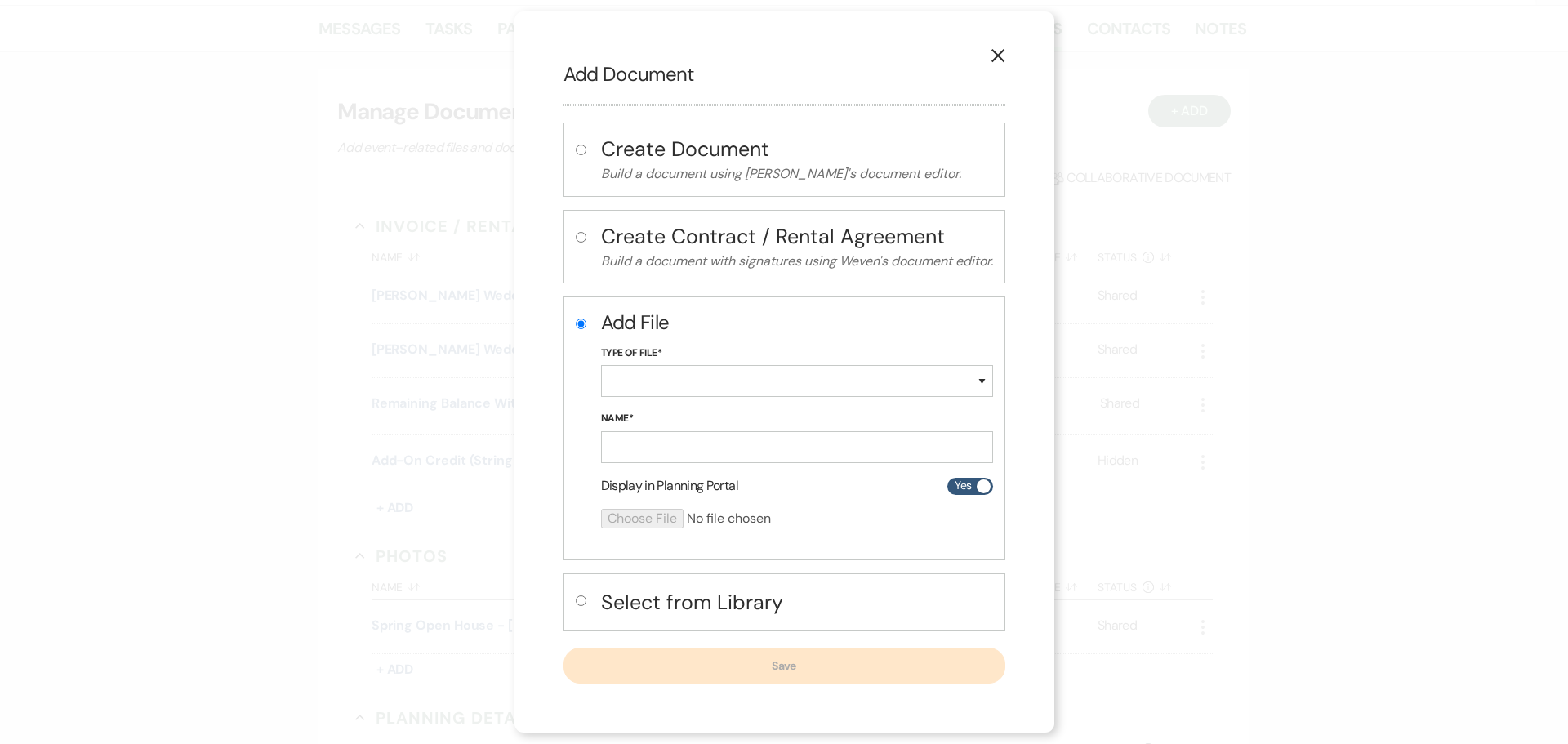
click at [690, 597] on h4 "Select from Library" at bounding box center [797, 602] width 392 height 29
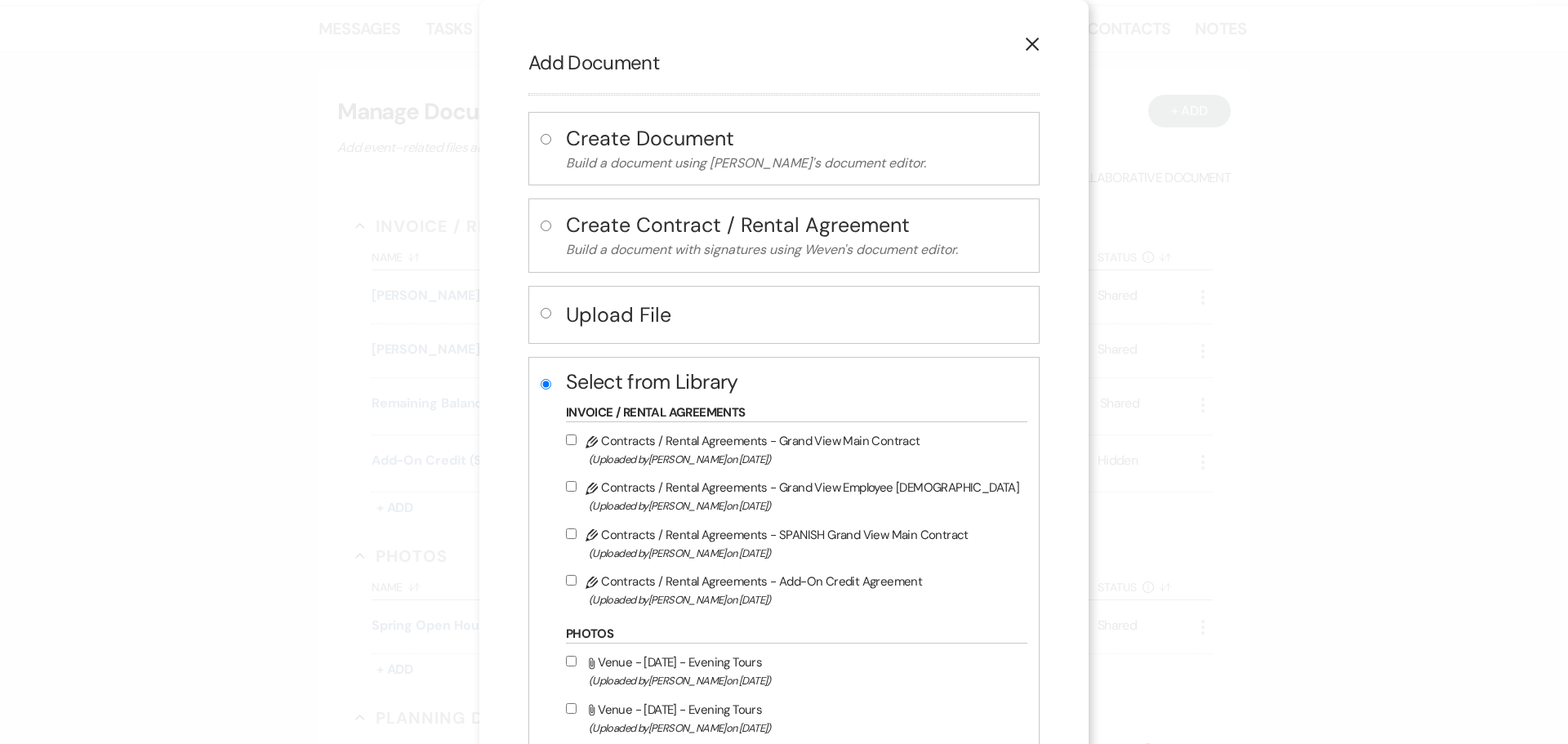
click at [764, 579] on label "Pencil Contracts / Rental Agreements - Add-On Credit Agreement (Uploaded by [PE…" at bounding box center [792, 590] width 453 height 39
click at [577, 579] on input "Pencil Contracts / Rental Agreements - Add-On Credit Agreement (Uploaded by [PE…" at bounding box center [571, 580] width 11 height 11
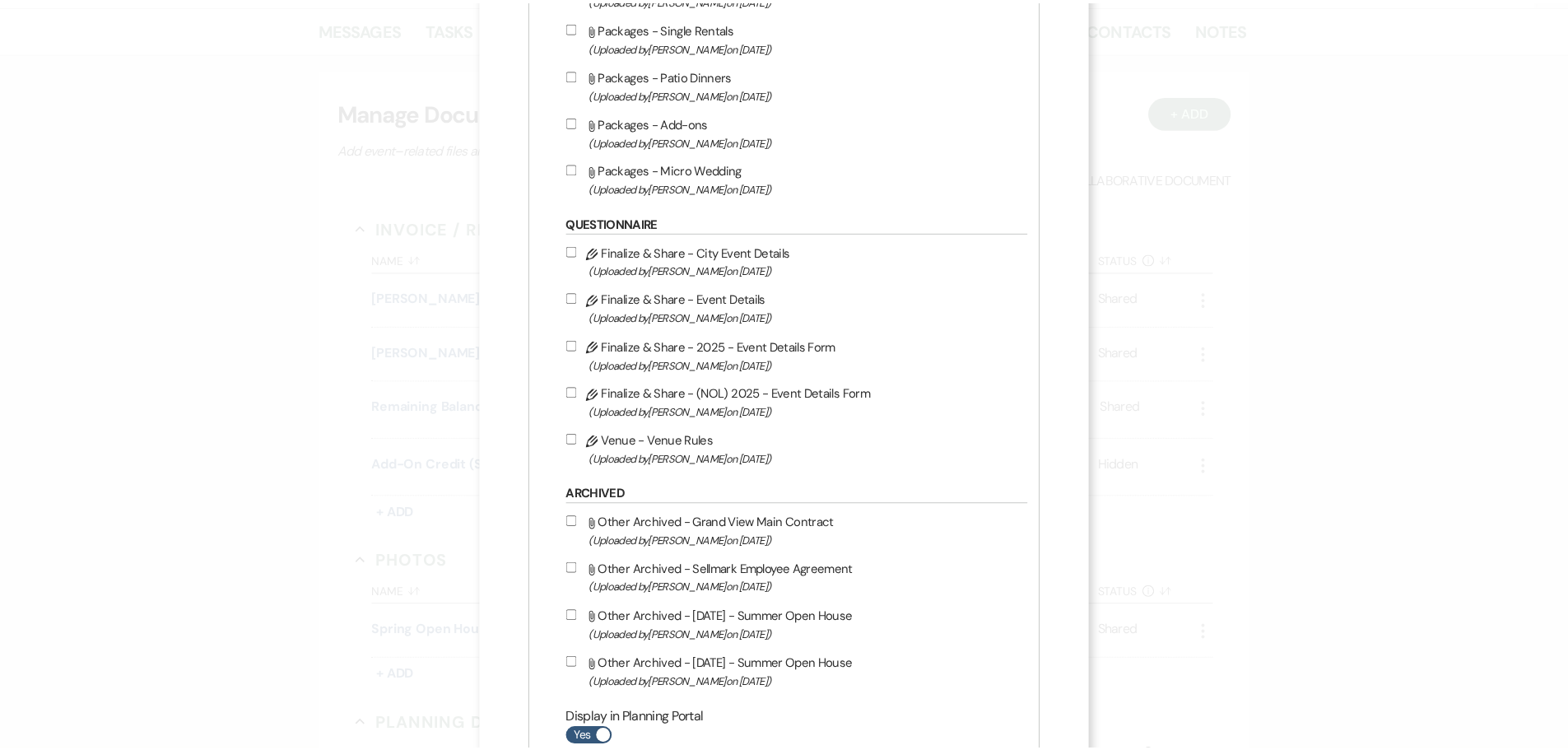
scroll to position [1055, 0]
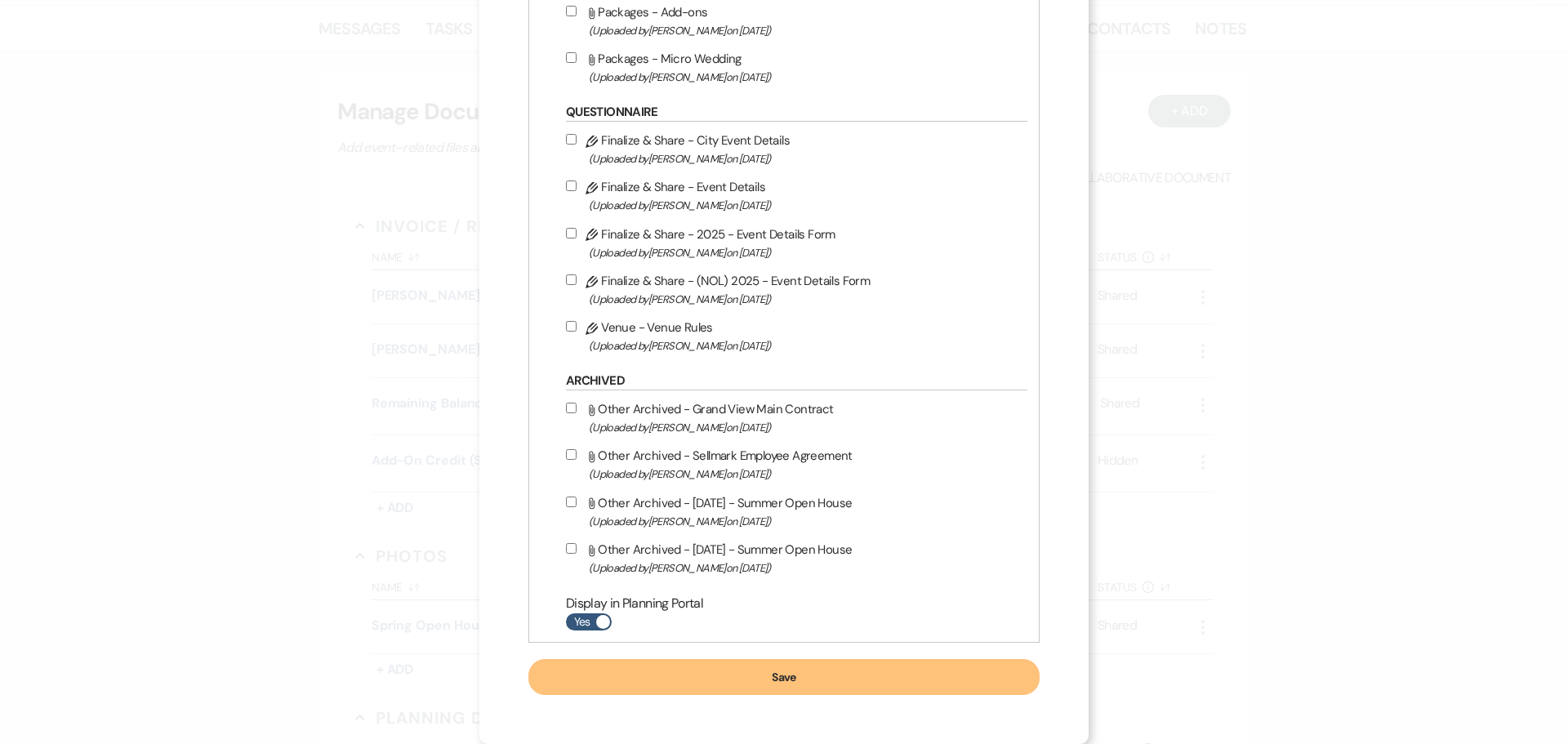
click at [823, 683] on button "Save" at bounding box center [784, 677] width 511 height 36
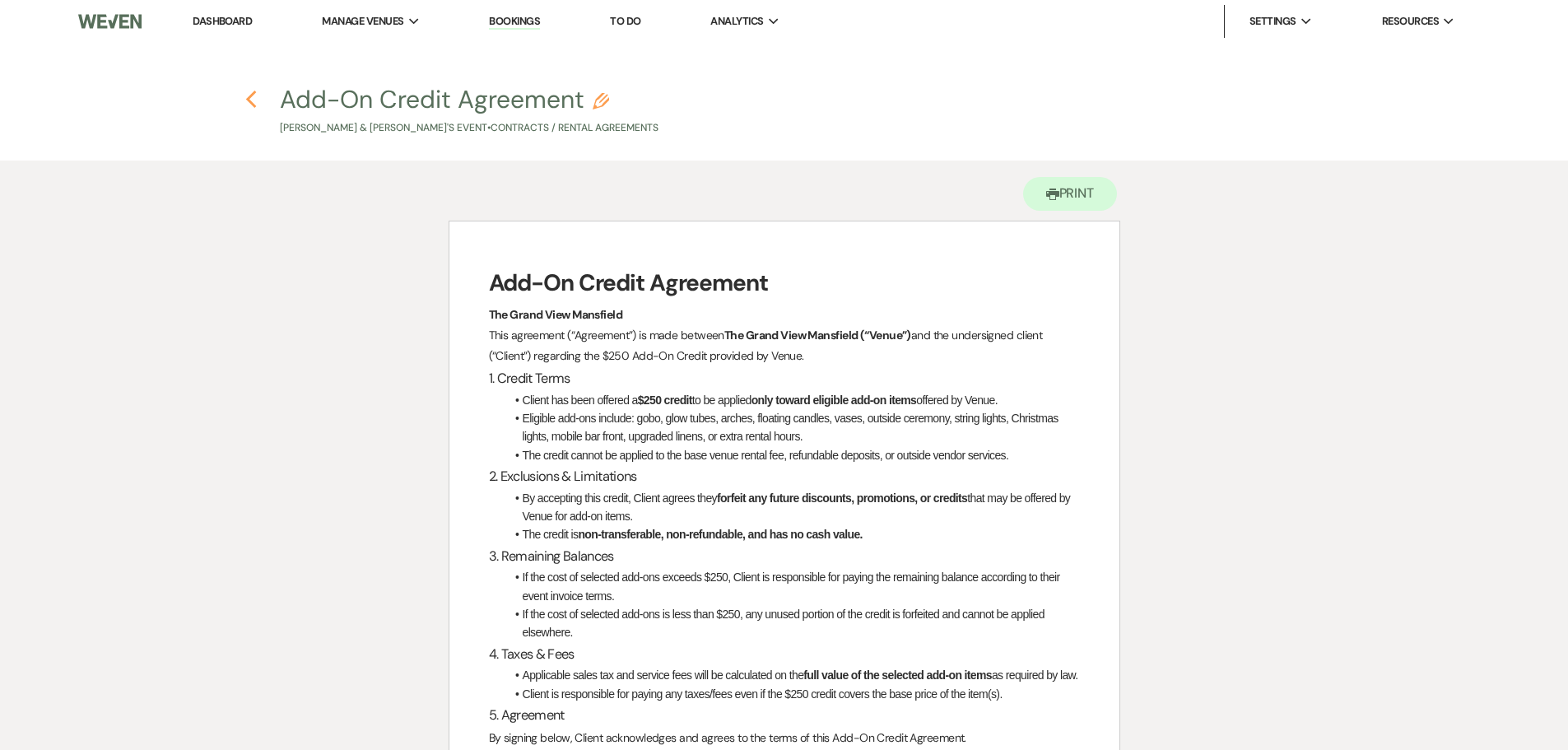
click at [254, 102] on icon "Previous" at bounding box center [252, 100] width 12 height 19
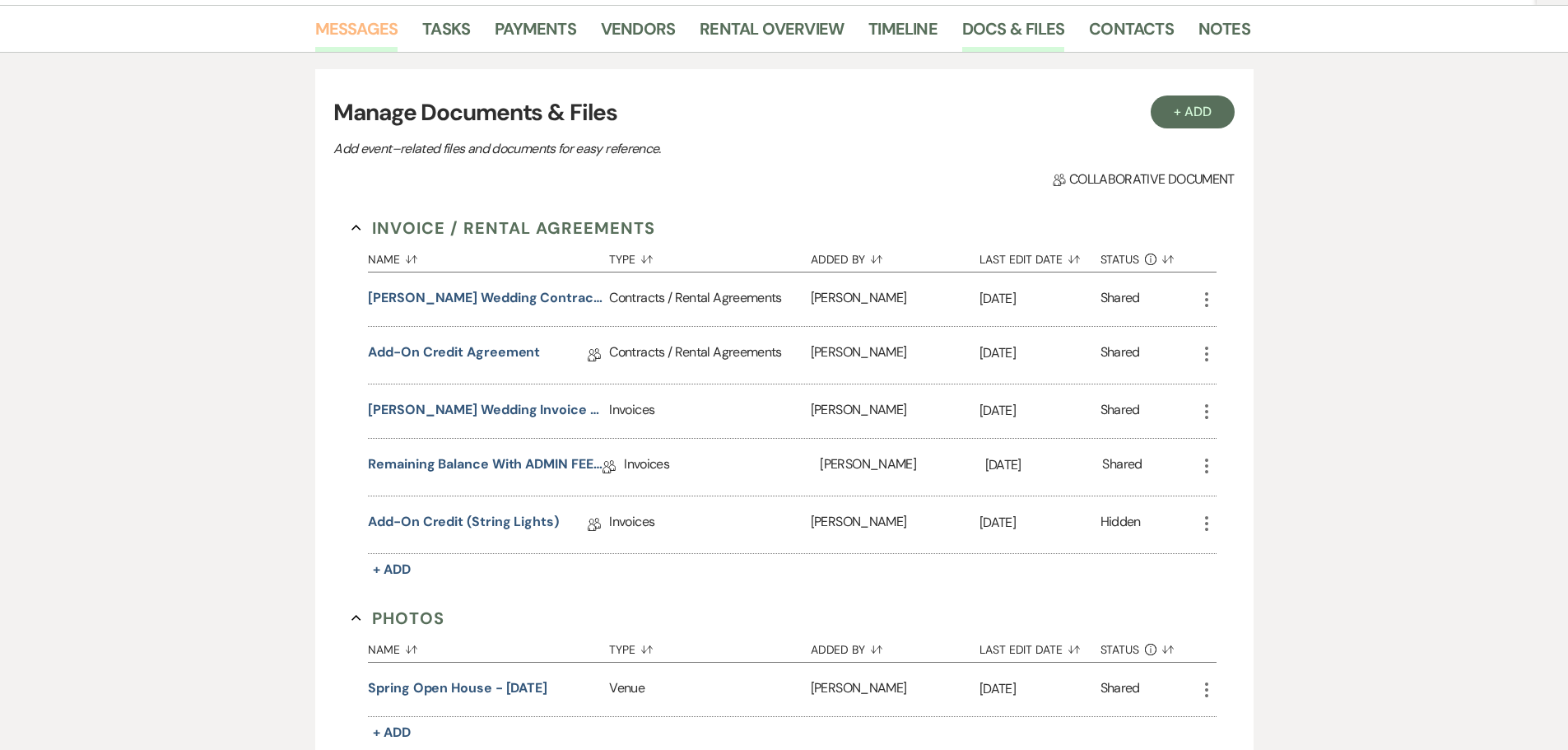
click at [358, 32] on link "Messages" at bounding box center [357, 34] width 83 height 36
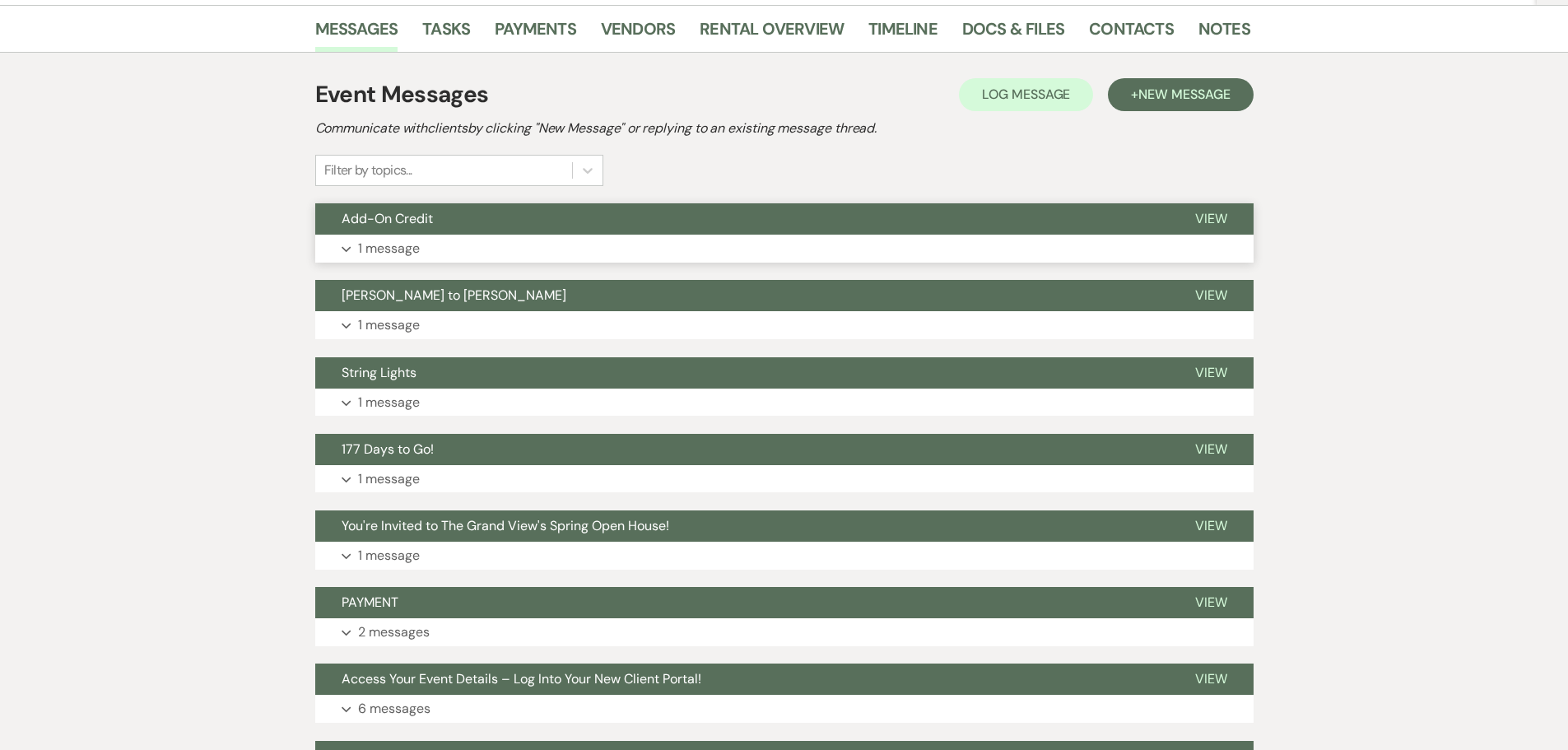
drag, startPoint x: 363, startPoint y: 202, endPoint x: 387, endPoint y: 235, distance: 40.8
click at [364, 202] on div "Event Messages Log Log Message + New Message Communicate with clients by clicki…" at bounding box center [784, 438] width 938 height 739
click at [387, 235] on button "Expand 1 message" at bounding box center [784, 249] width 938 height 28
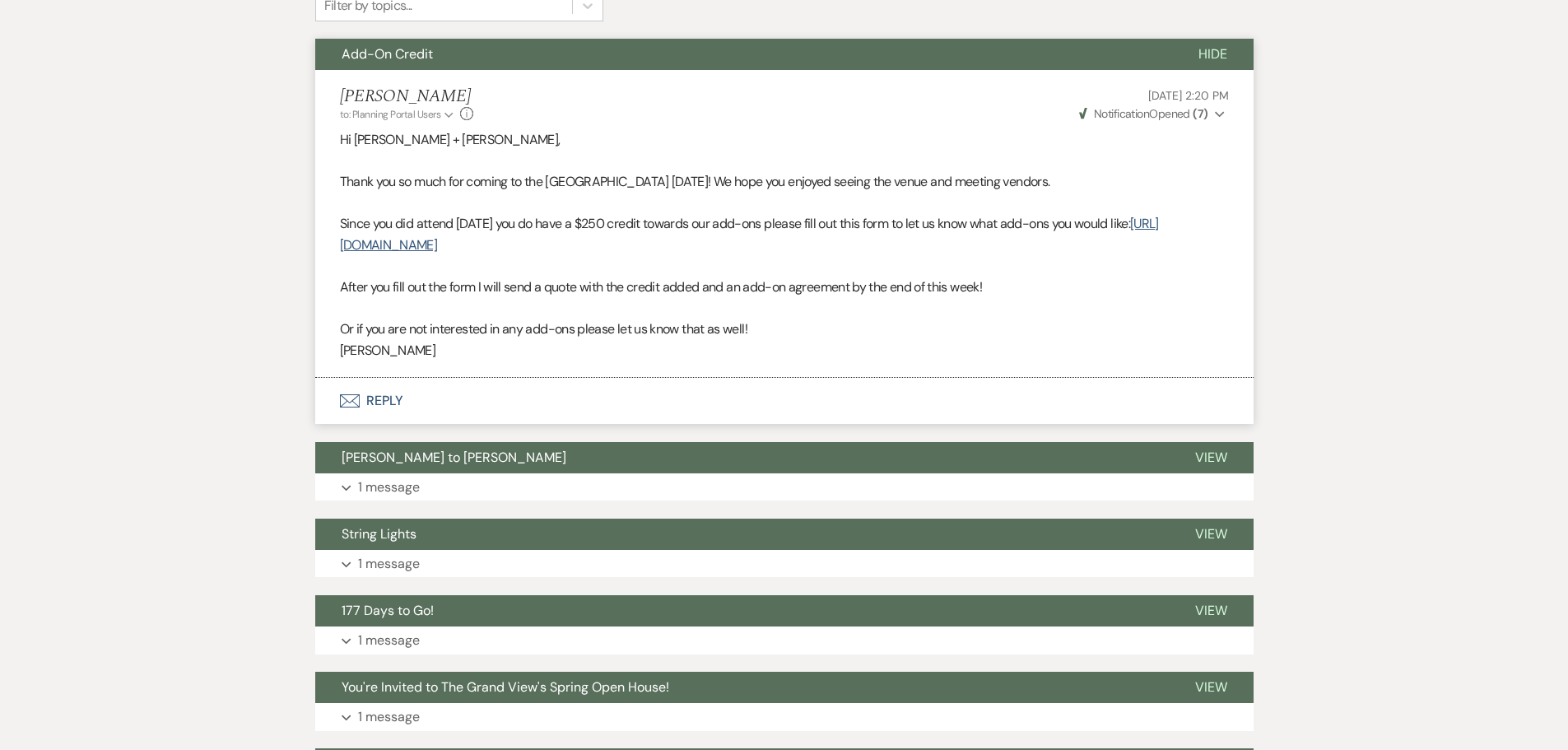
click at [376, 405] on button "Envelope Reply" at bounding box center [784, 401] width 938 height 46
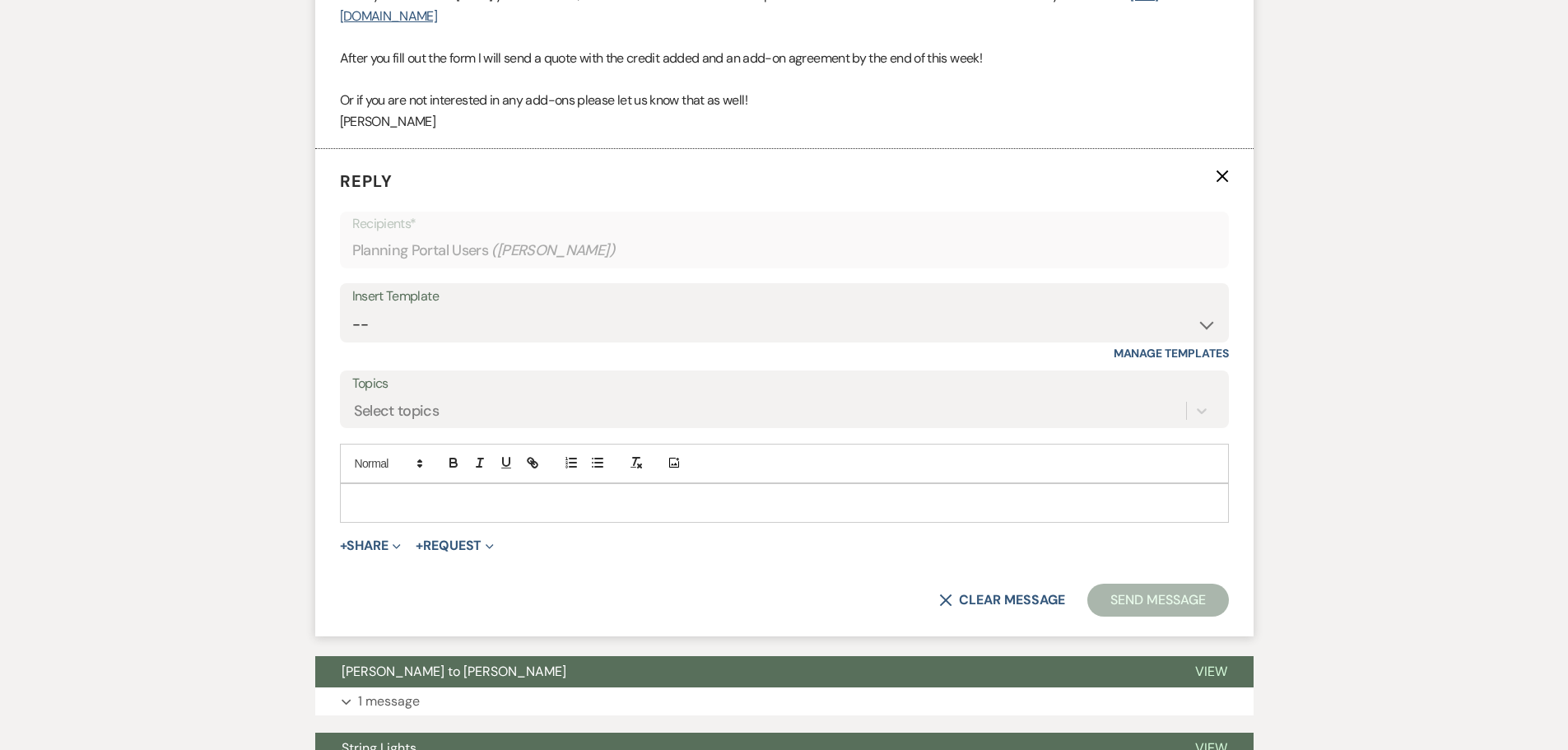
scroll to position [678, 0]
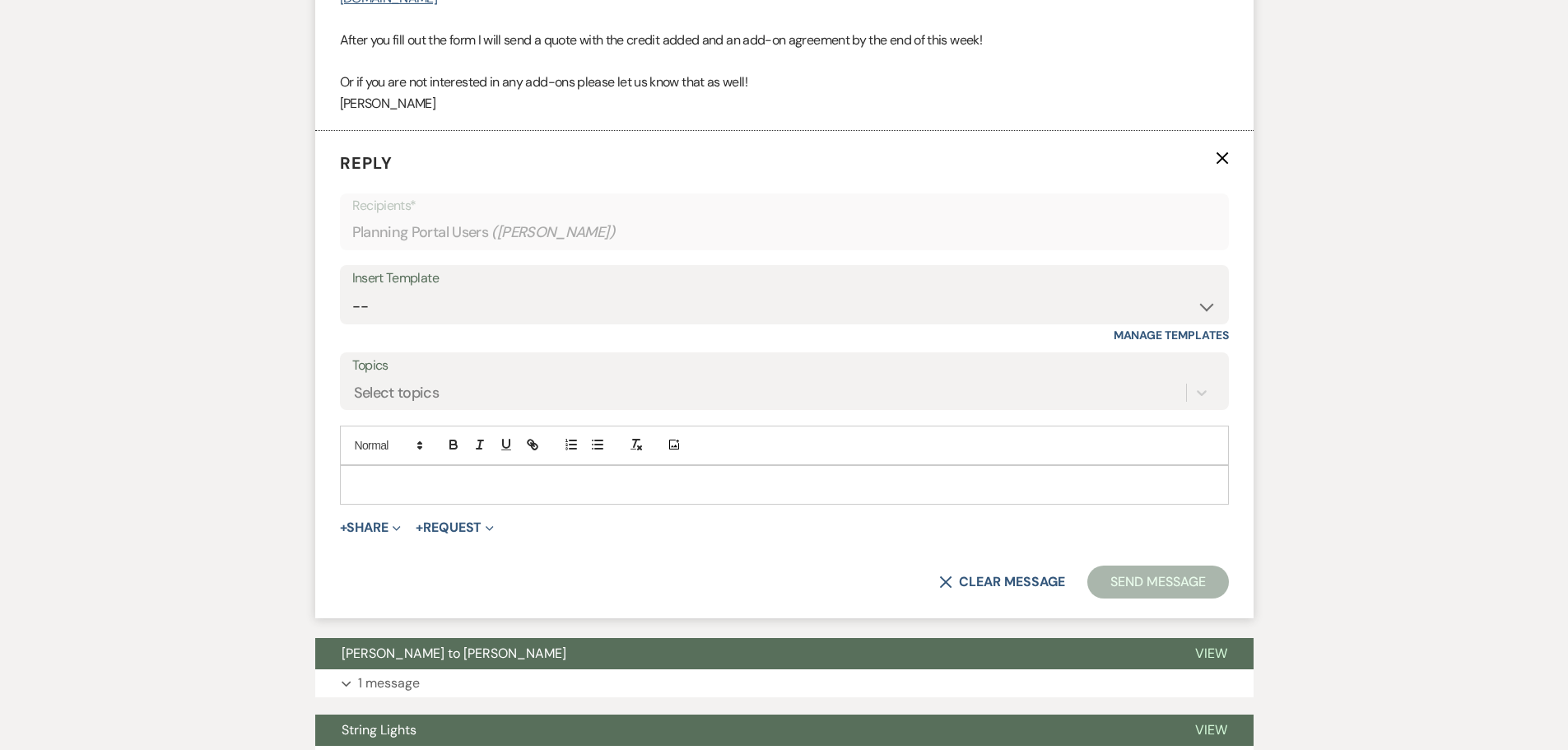
click at [414, 493] on p at bounding box center [784, 484] width 862 height 18
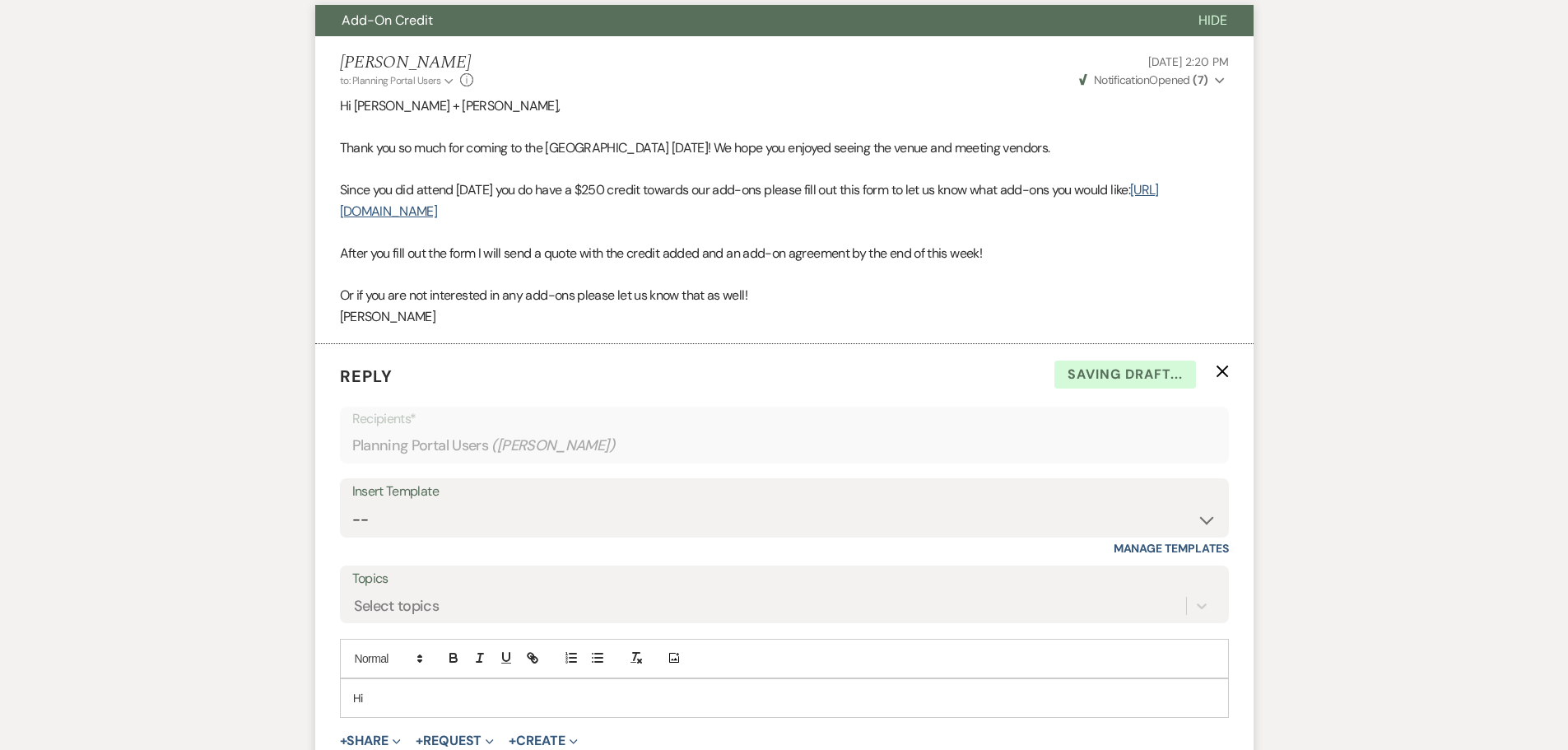
scroll to position [348, 0]
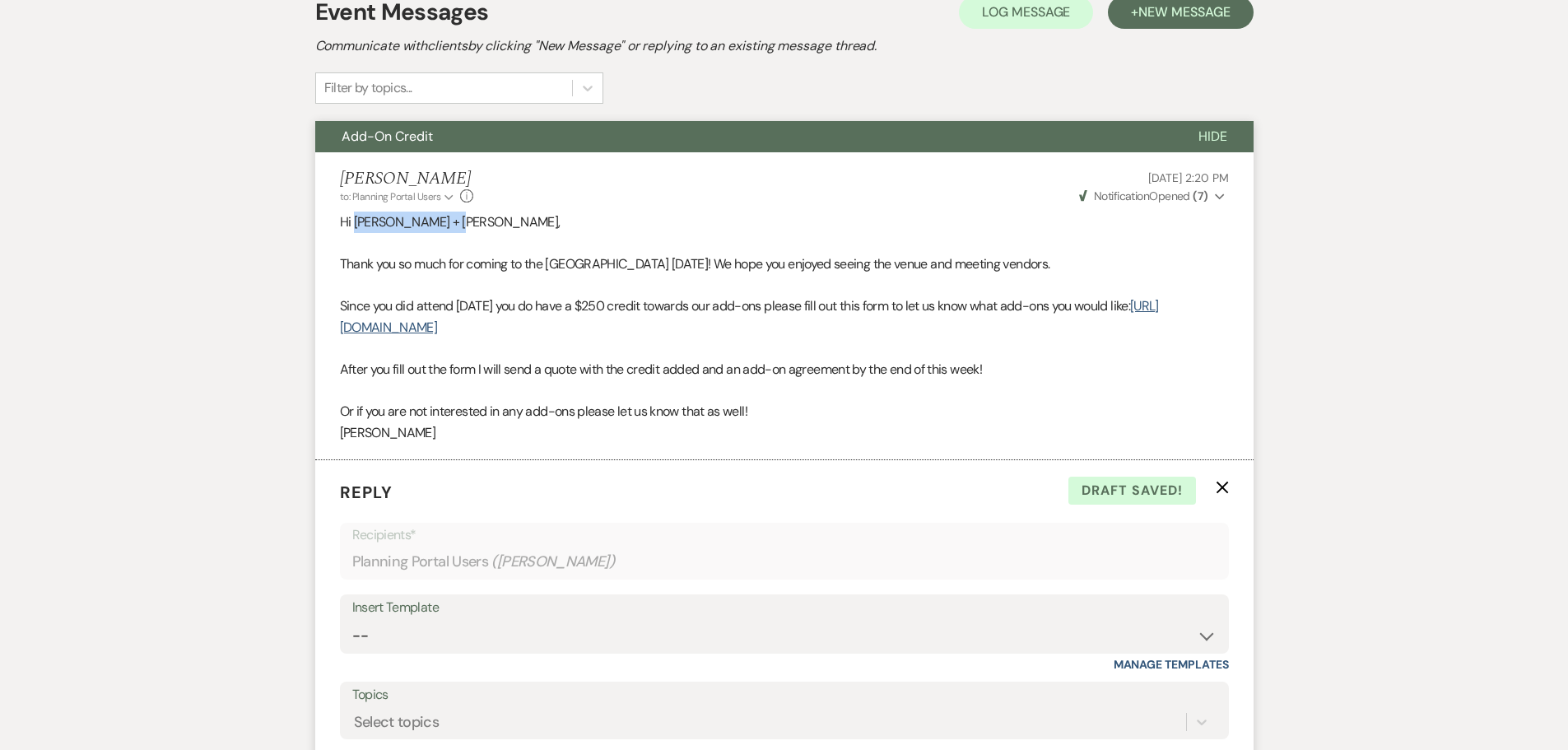
drag, startPoint x: 458, startPoint y: 217, endPoint x: 352, endPoint y: 223, distance: 106.2
click at [352, 223] on p "Hi [PERSON_NAME] + [PERSON_NAME]," at bounding box center [784, 222] width 889 height 21
copy p "[PERSON_NAME] + [PERSON_NAME]"
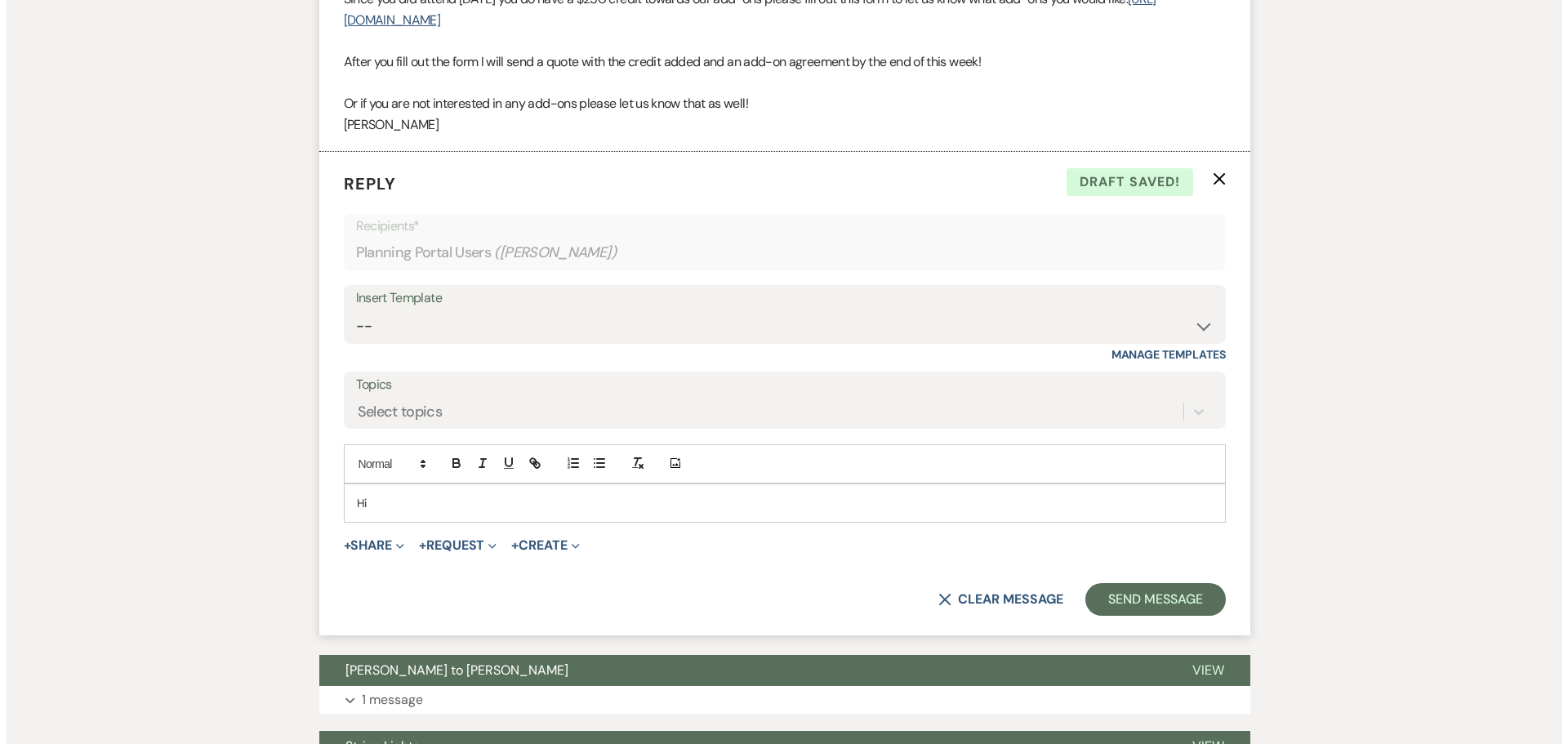
scroll to position [672, 0]
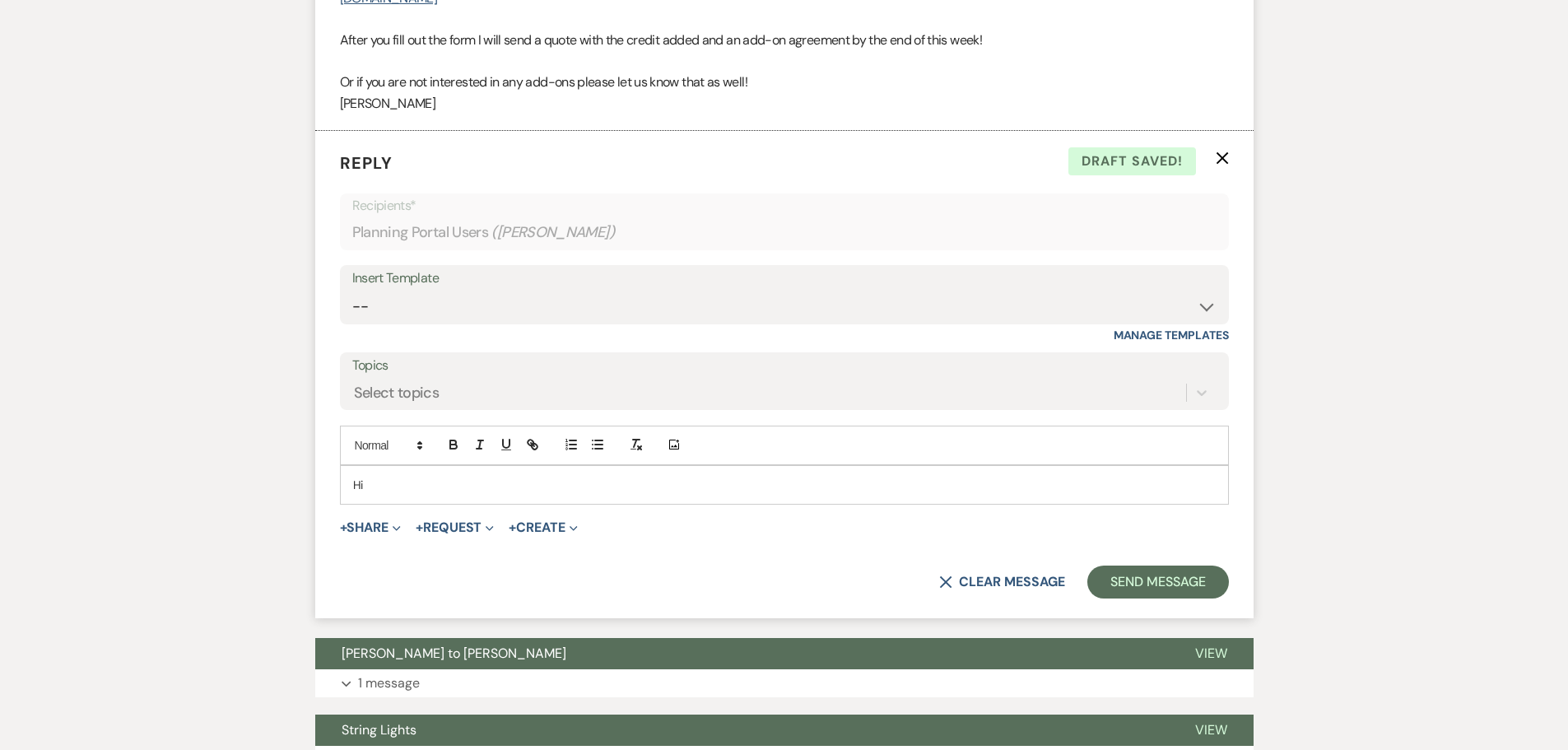
click at [430, 478] on p "Hi" at bounding box center [784, 484] width 862 height 18
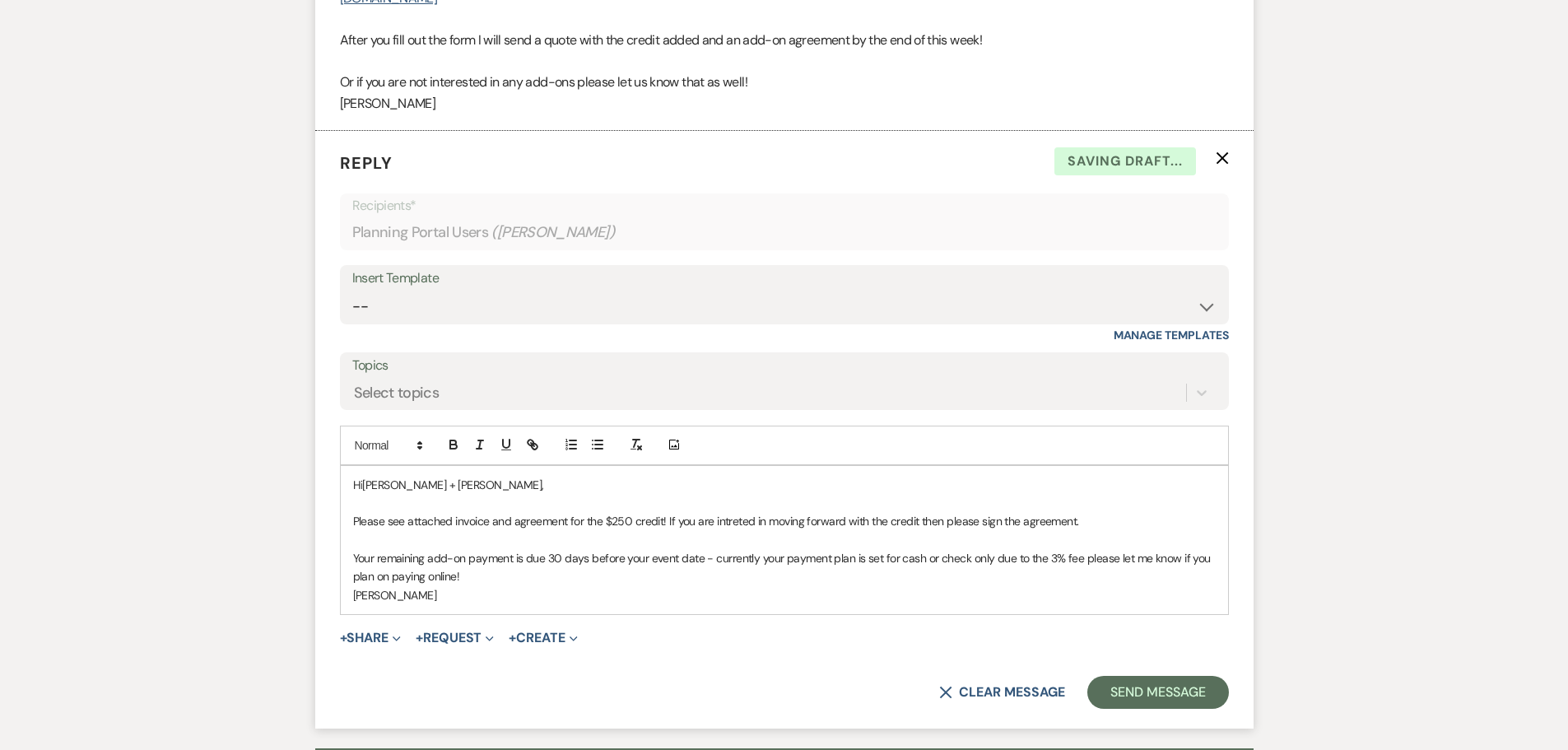
click at [739, 526] on span "Please see attached invoice and agreement for the $250 credit! If you are intre…" at bounding box center [716, 520] width 726 height 15
drag, startPoint x: 738, startPoint y: 526, endPoint x: 727, endPoint y: 535, distance: 14.2
click at [679, 521] on span "Please see attached invoice and agreement for the $250 credit! If you are intre…" at bounding box center [716, 520] width 726 height 15
click at [740, 532] on p at bounding box center [784, 540] width 862 height 18
click at [739, 525] on span "Please see attached invoice and agreement for the $250 credit! If you are intre…" at bounding box center [716, 520] width 726 height 15
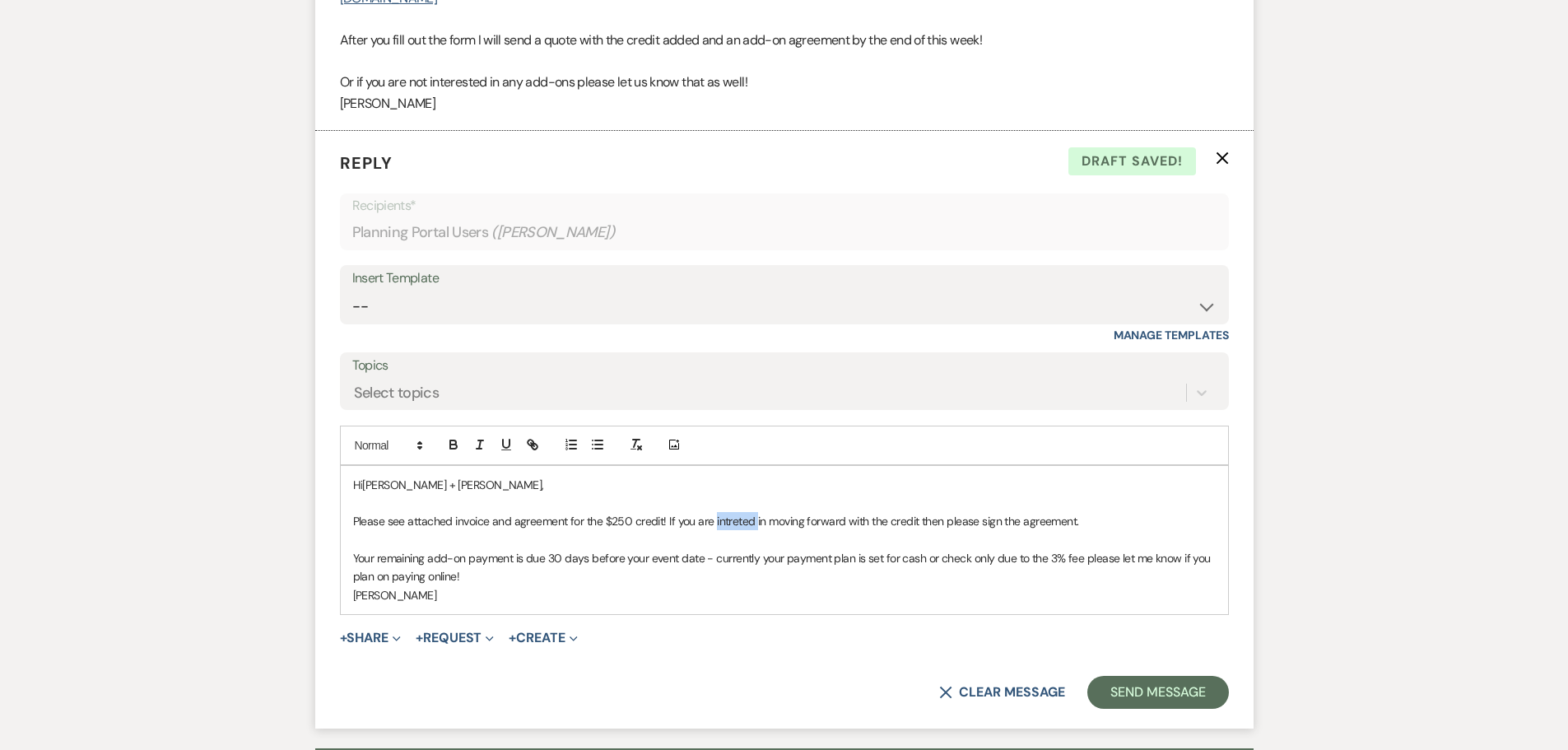
click at [739, 525] on span "Please see attached invoice and agreement for the $250 credit! If you are intre…" at bounding box center [716, 520] width 726 height 15
click at [455, 591] on p "[PERSON_NAME]" at bounding box center [784, 595] width 862 height 18
click at [464, 577] on p "Your remaining add-on payment is due 30 days before your event date - currently…" at bounding box center [784, 567] width 862 height 37
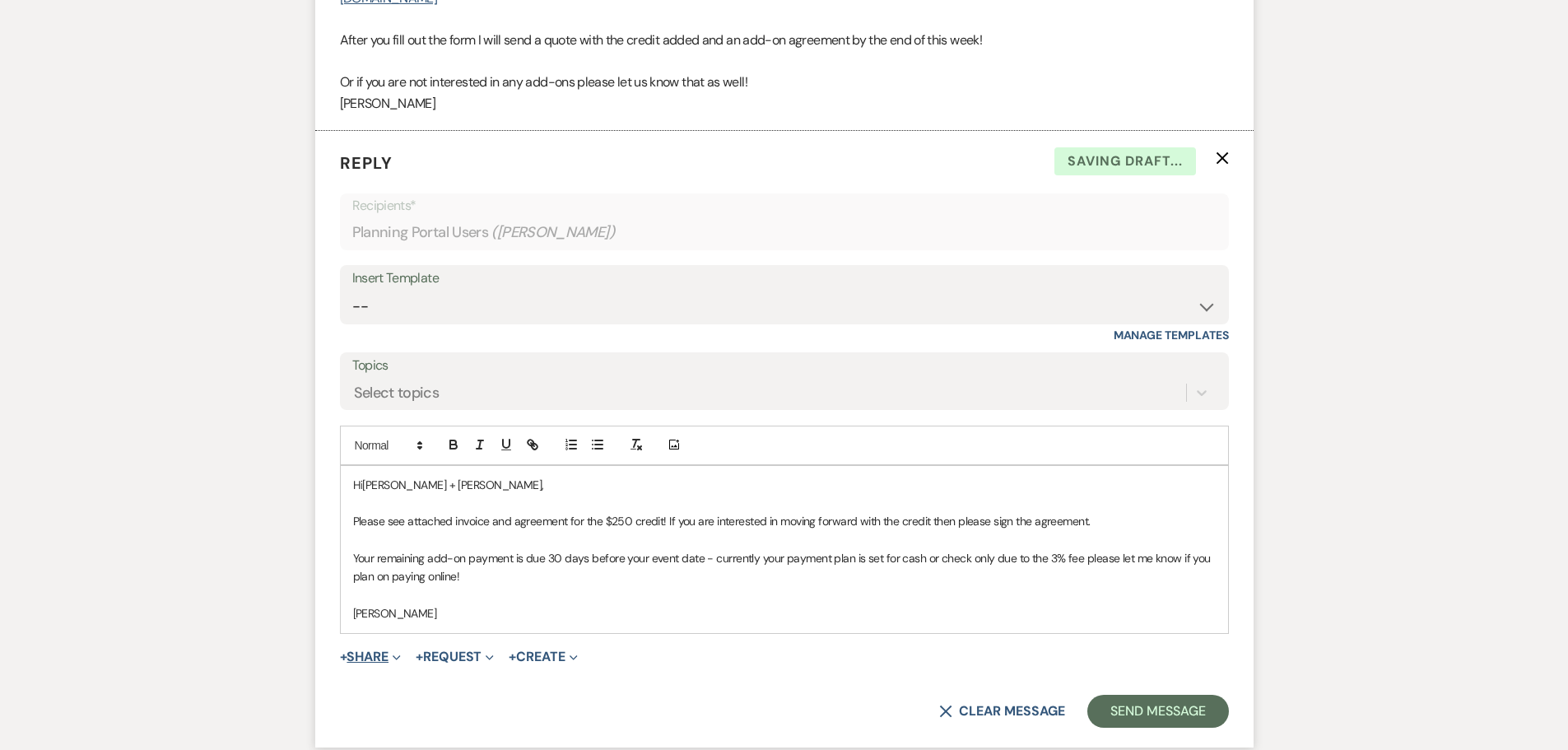
click at [367, 663] on button "+ Share Expand" at bounding box center [371, 656] width 62 height 13
click at [415, 676] on button "Doc Upload Documents" at bounding box center [455, 690] width 231 height 30
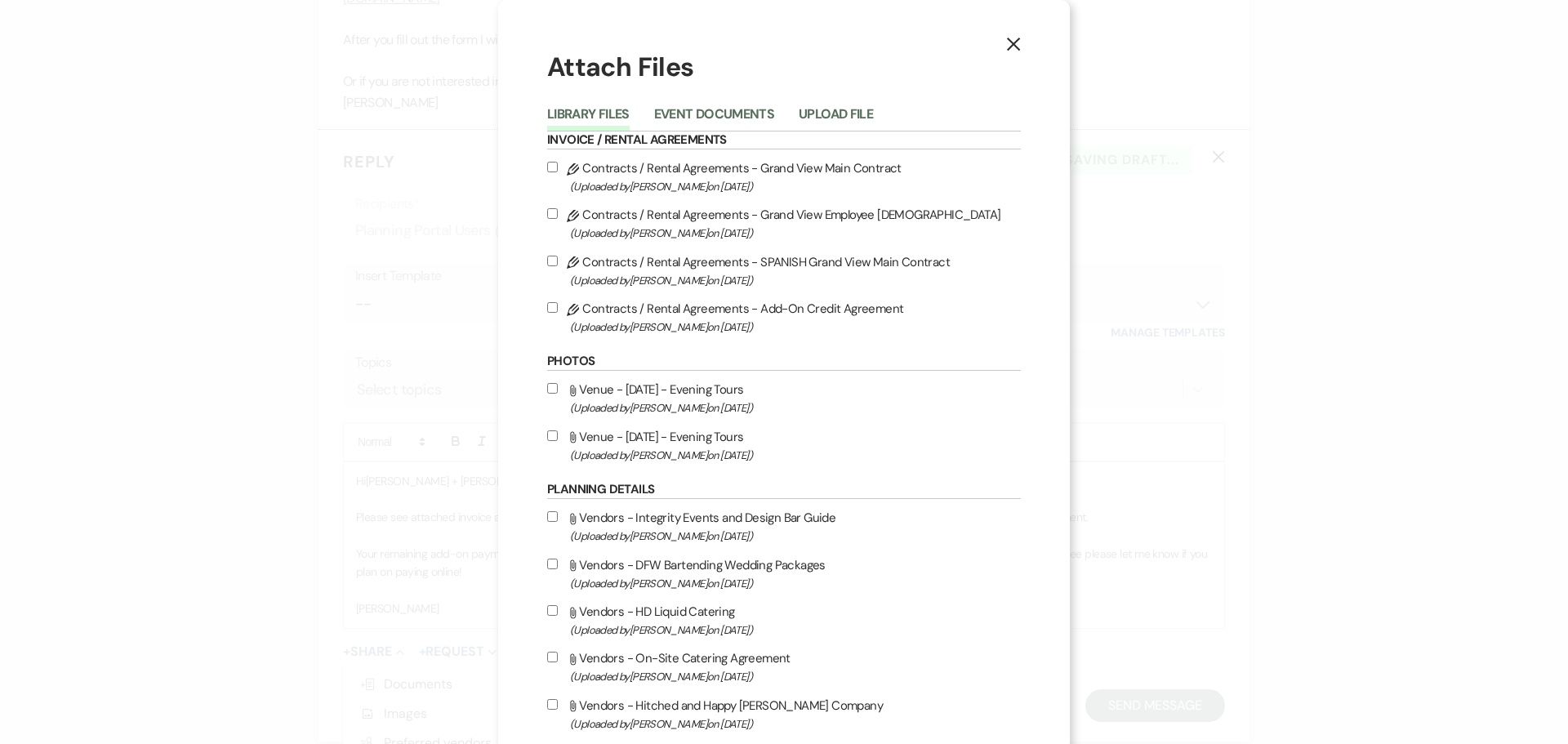
click at [733, 301] on label "Pencil Contracts / Rental Agreements - Add-On Credit Agreement (Uploaded by [PE…" at bounding box center [784, 317] width 473 height 39
click at [557, 302] on input "Pencil Contracts / Rental Agreements - Add-On Credit Agreement (Uploaded by [PE…" at bounding box center [552, 308] width 11 height 11
click at [705, 116] on button "Event Documents" at bounding box center [713, 119] width 120 height 23
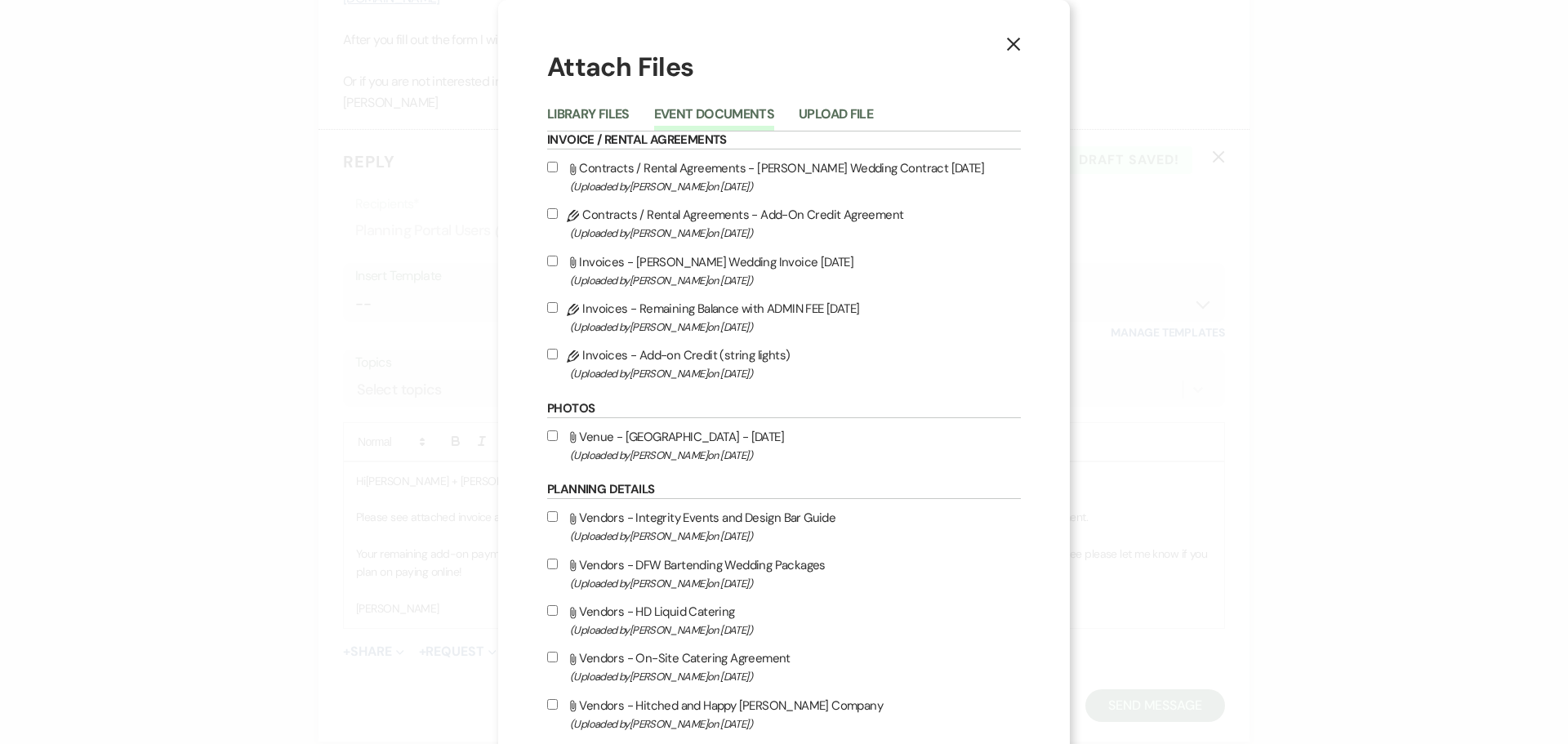
click at [699, 358] on label "Pencil Invoices - Add-on Credit (string lights) (Uploaded by [PERSON_NAME] on […" at bounding box center [784, 364] width 473 height 39
click at [557, 358] on input "Pencil Invoices - Add-on Credit (string lights) (Uploaded by [PERSON_NAME] on […" at bounding box center [552, 354] width 11 height 11
click at [563, 134] on h6 "Invoice / Rental Agreements" at bounding box center [784, 140] width 473 height 18
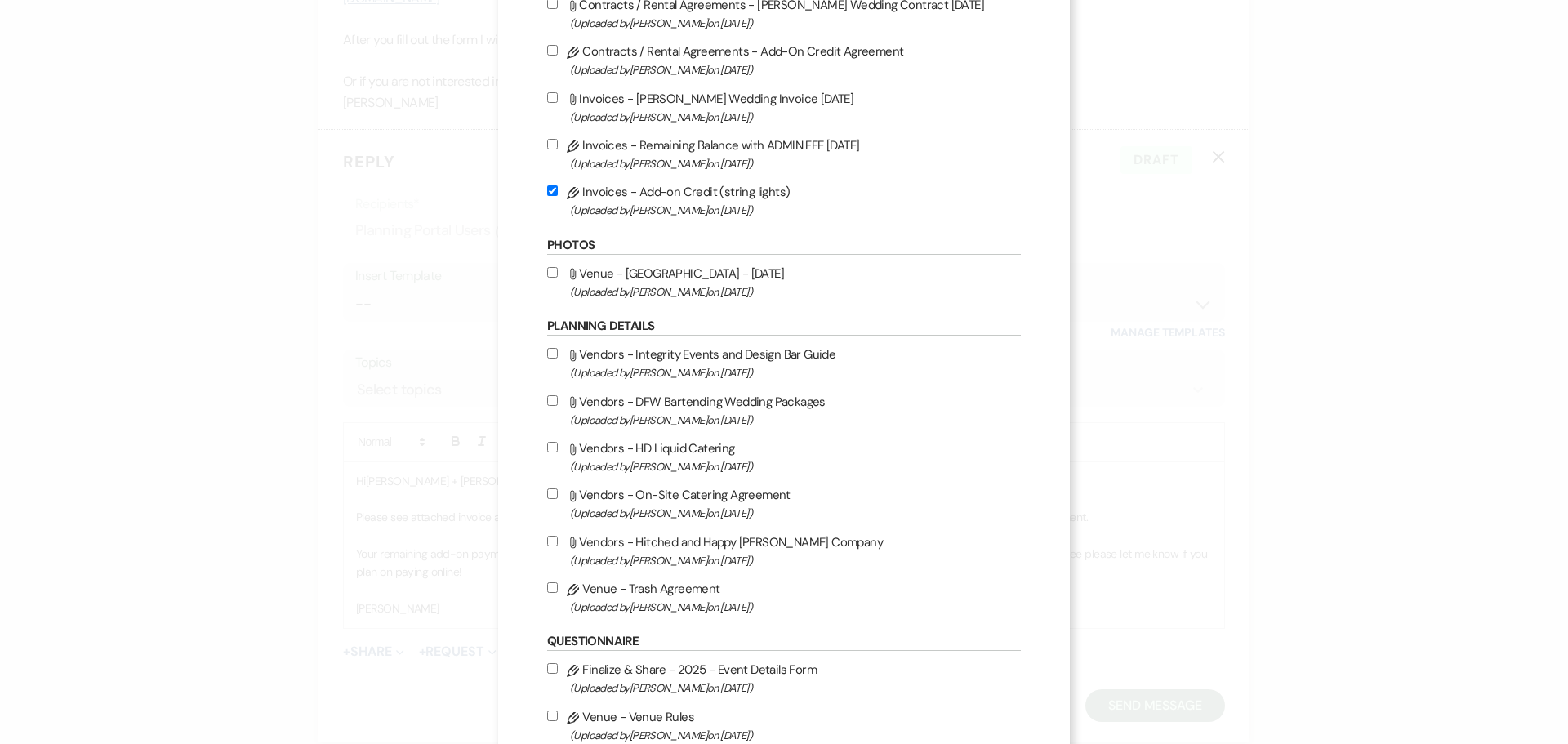
scroll to position [81, 0]
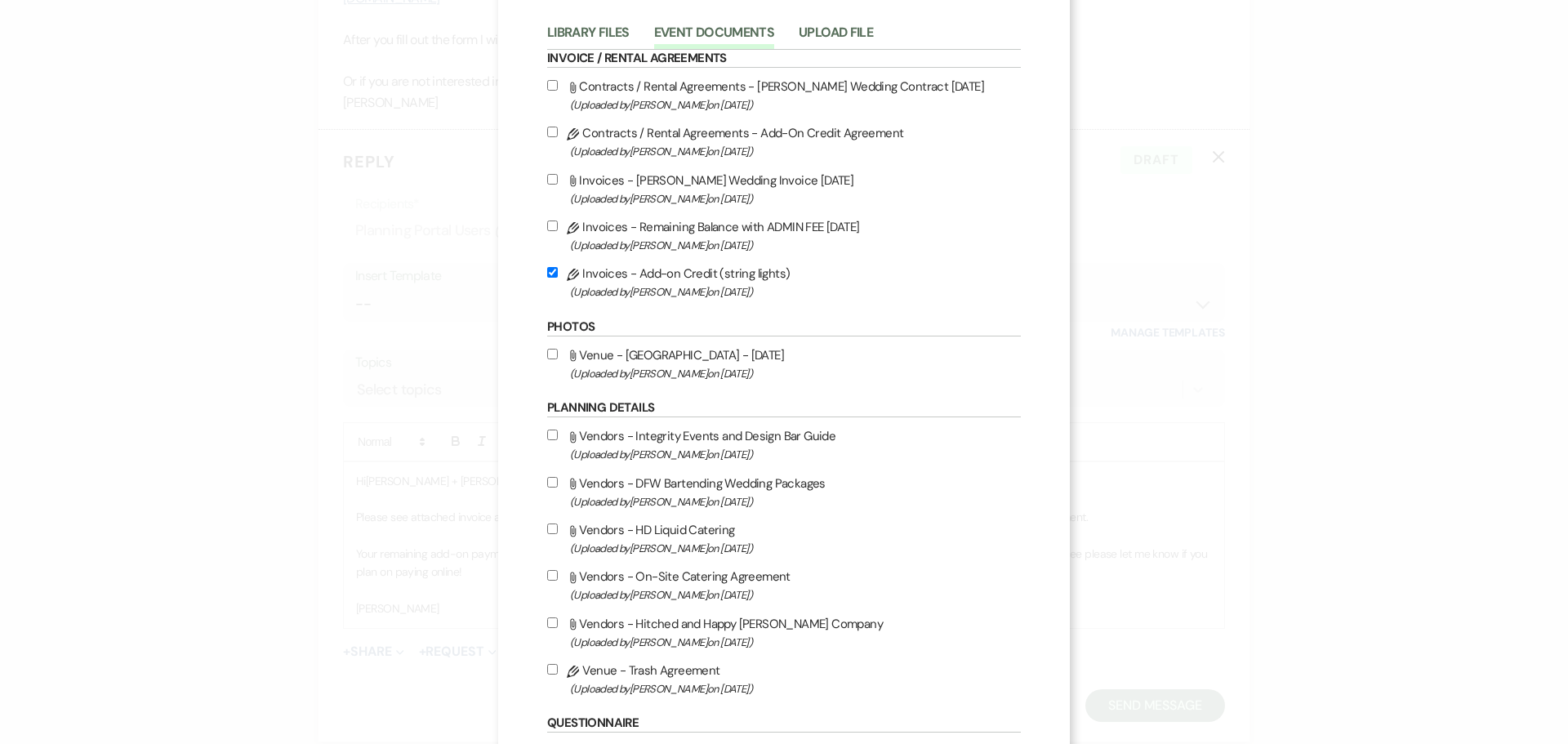
click at [788, 142] on span "(Uploaded by [PERSON_NAME] on [DATE] )" at bounding box center [795, 151] width 451 height 18
click at [557, 138] on input "Pencil Contracts / Rental Agreements - Add-On Credit Agreement (Uploaded by [PE…" at bounding box center [552, 131] width 11 height 11
click at [788, 142] on span "(Uploaded by [PERSON_NAME] on [DATE] )" at bounding box center [795, 151] width 451 height 18
click at [557, 138] on input "Pencil Contracts / Rental Agreements - Add-On Credit Agreement (Uploaded by [PE…" at bounding box center [552, 131] width 11 height 11
click at [788, 142] on span "(Uploaded by [PERSON_NAME] on [DATE] )" at bounding box center [795, 151] width 451 height 18
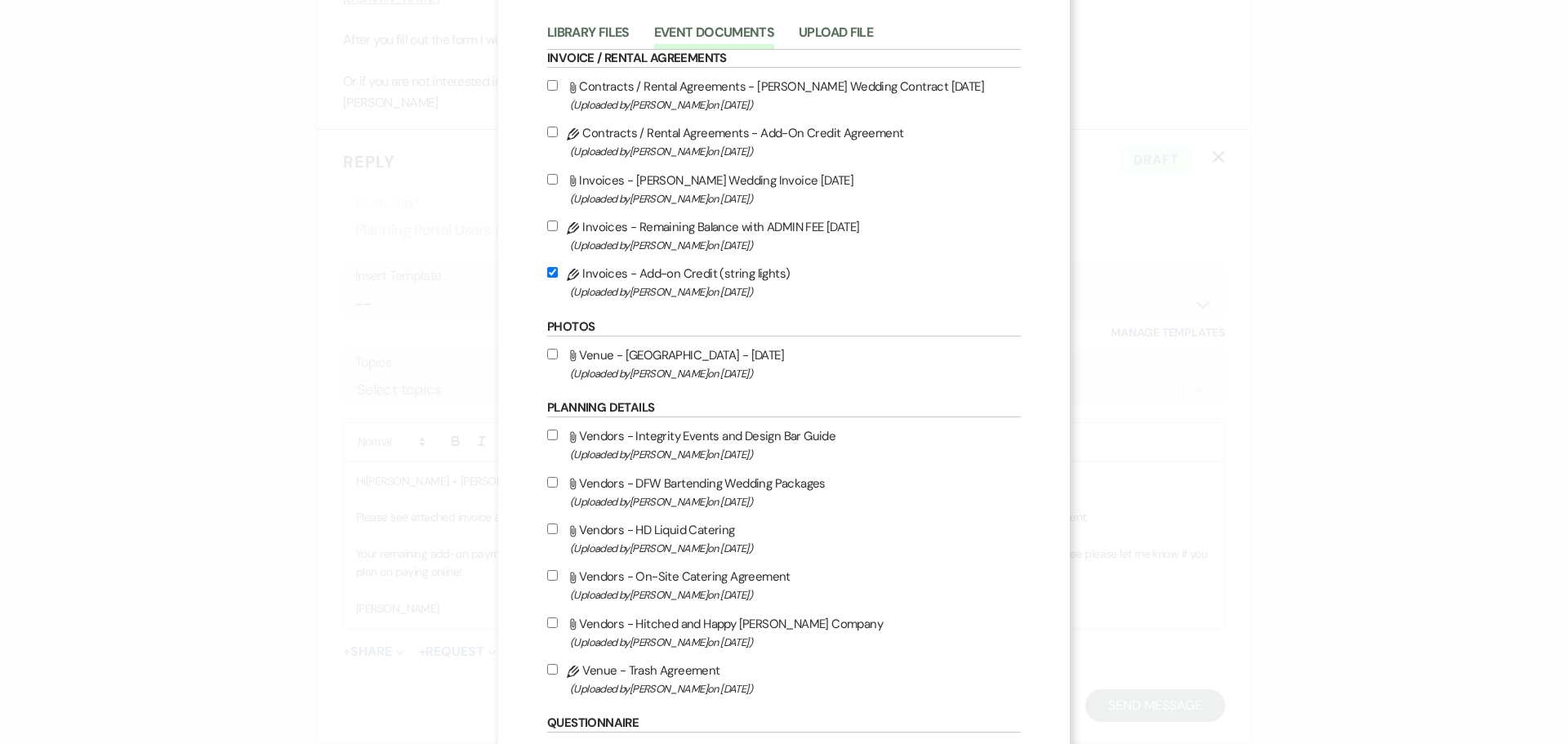
click at [557, 138] on input "Pencil Contracts / Rental Agreements - Add-On Credit Agreement (Uploaded by [PE…" at bounding box center [552, 131] width 11 height 11
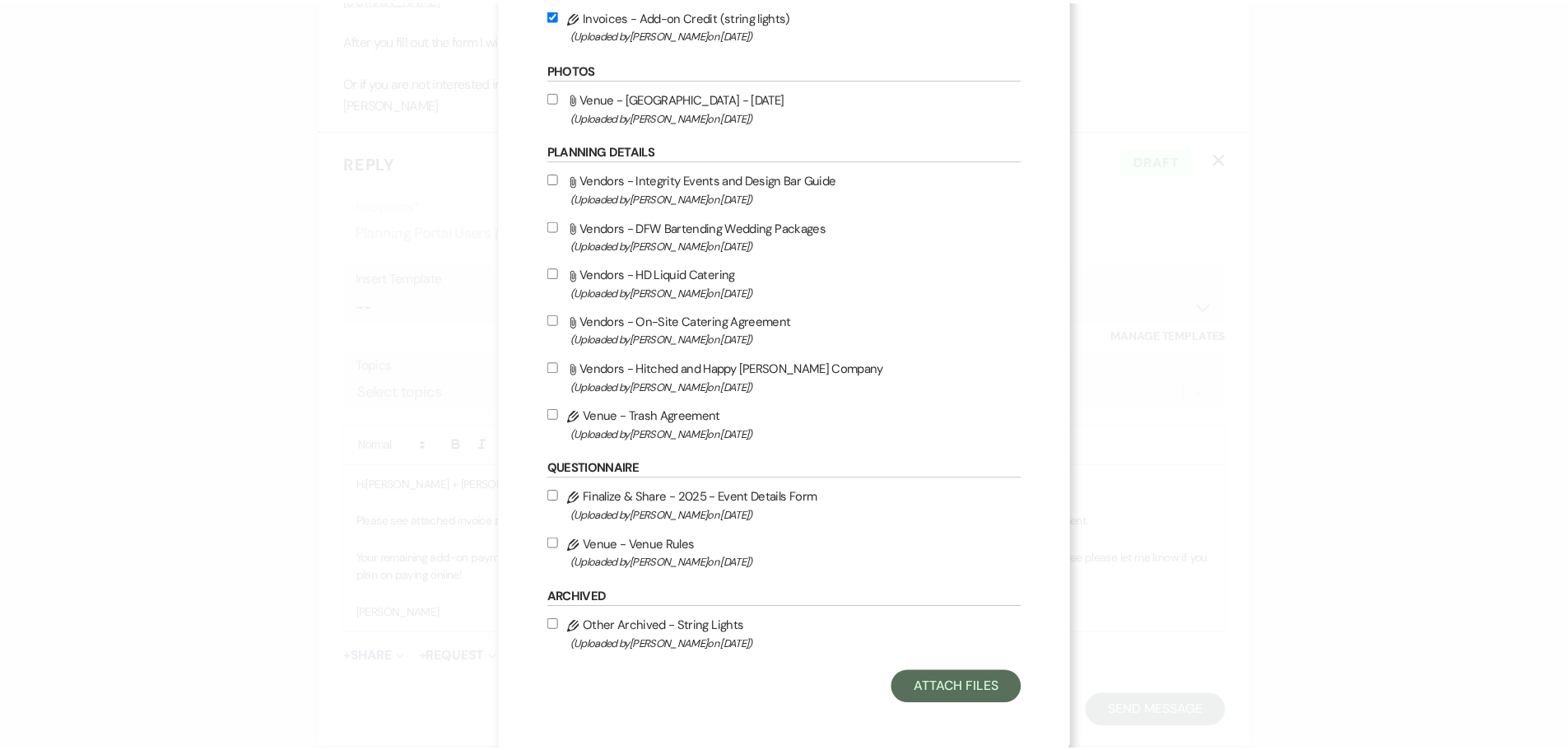
scroll to position [346, 0]
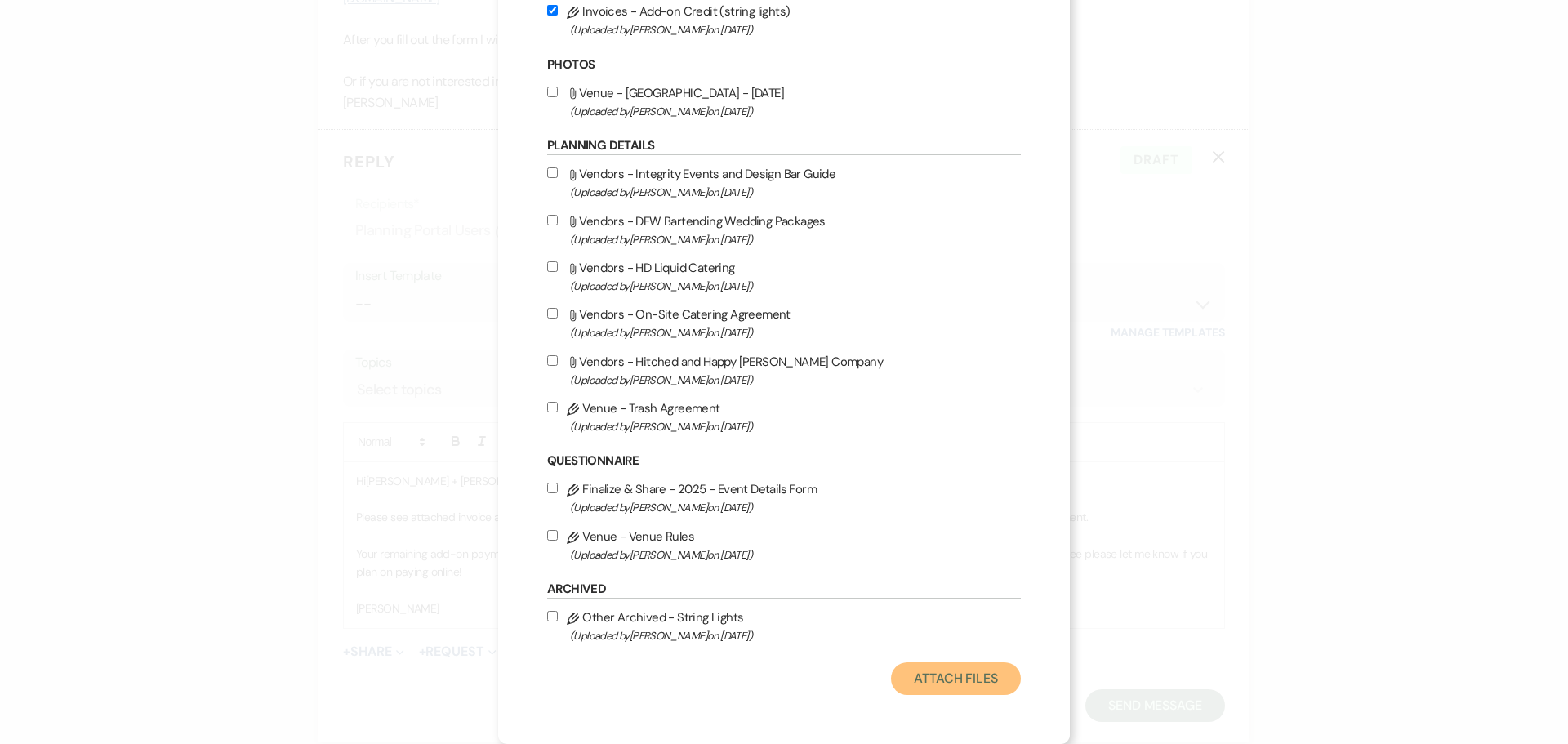
click at [961, 675] on button "Attach Files" at bounding box center [955, 678] width 130 height 32
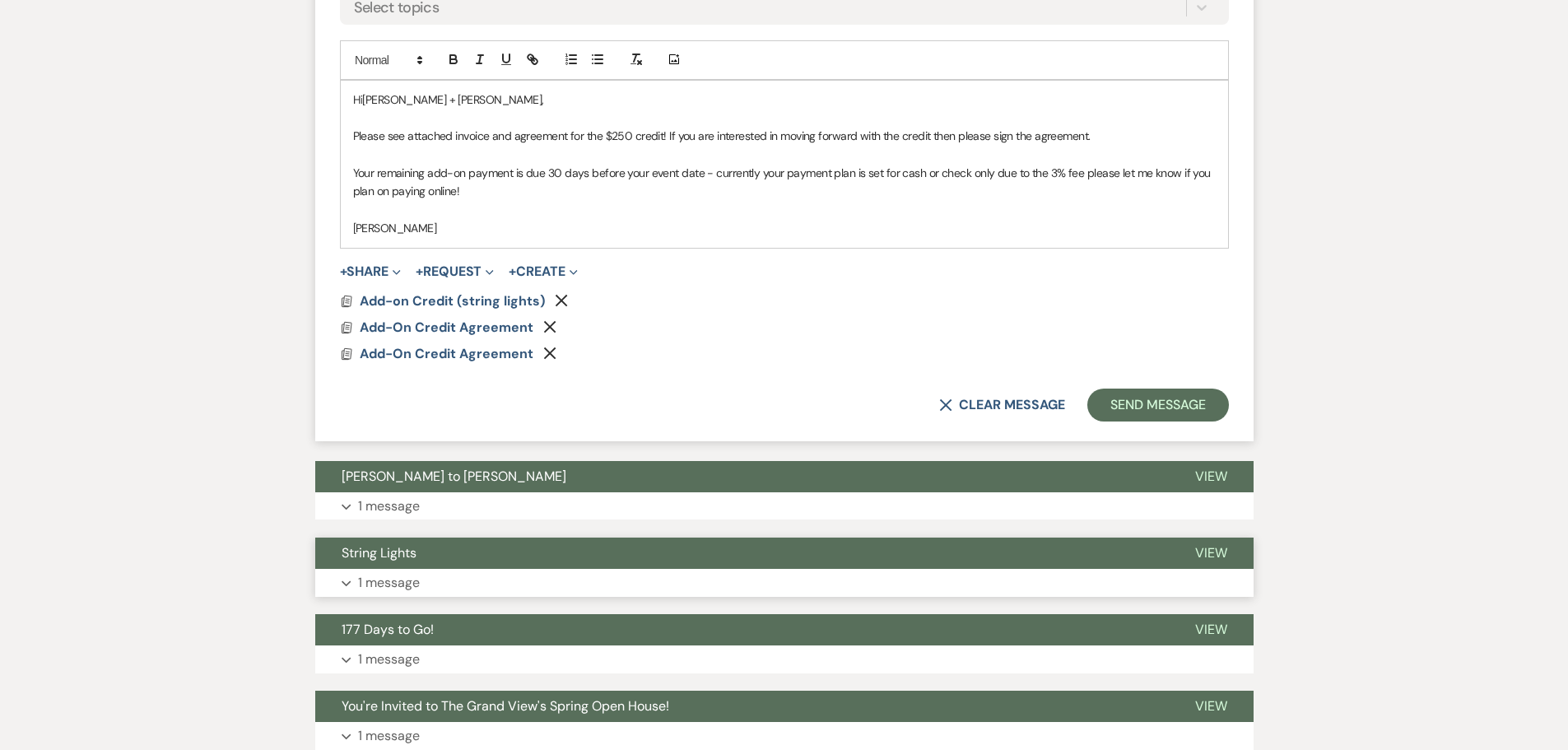
scroll to position [1089, 0]
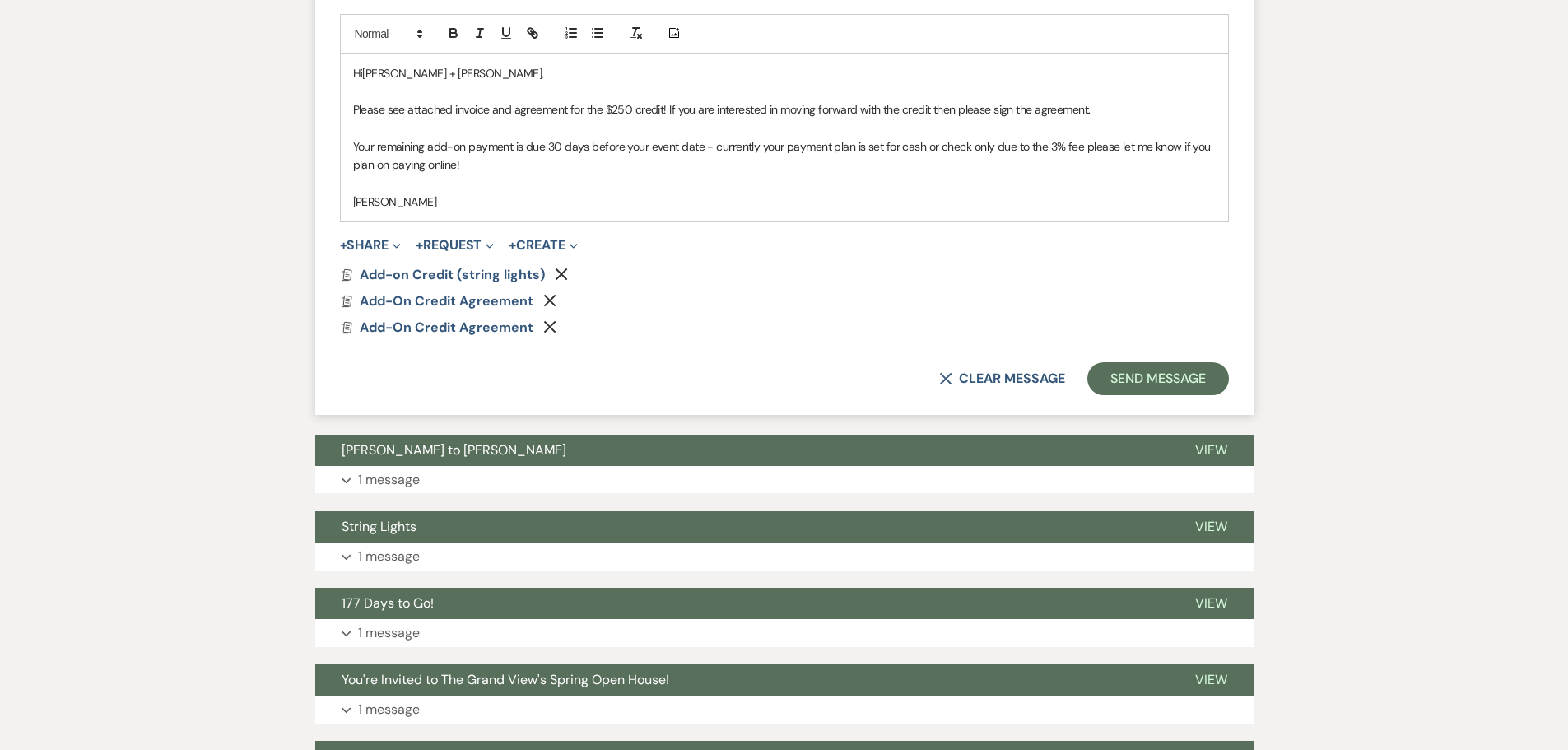
click at [547, 299] on use "button" at bounding box center [550, 301] width 12 height 12
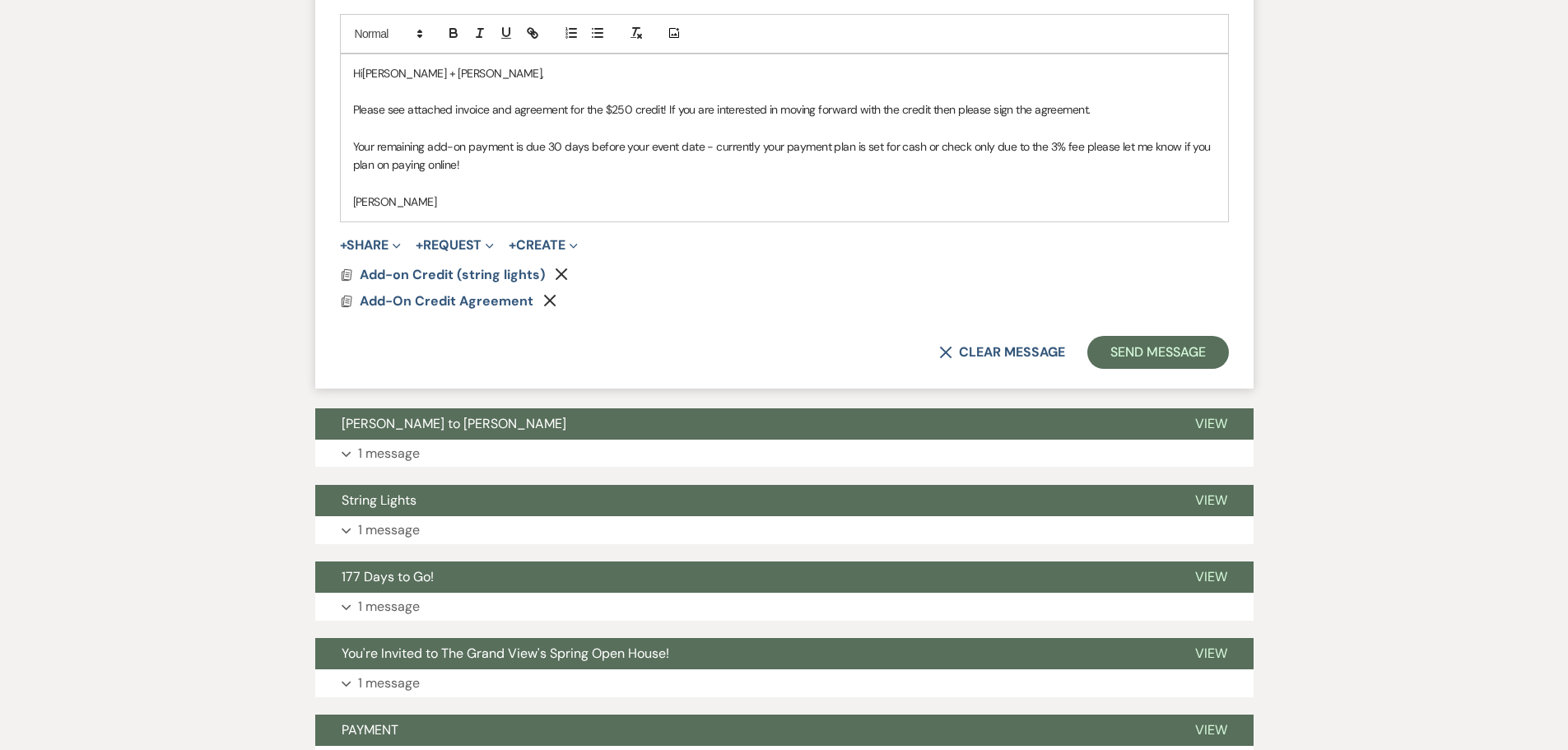
click at [549, 295] on icon "Remove" at bounding box center [549, 300] width 13 height 13
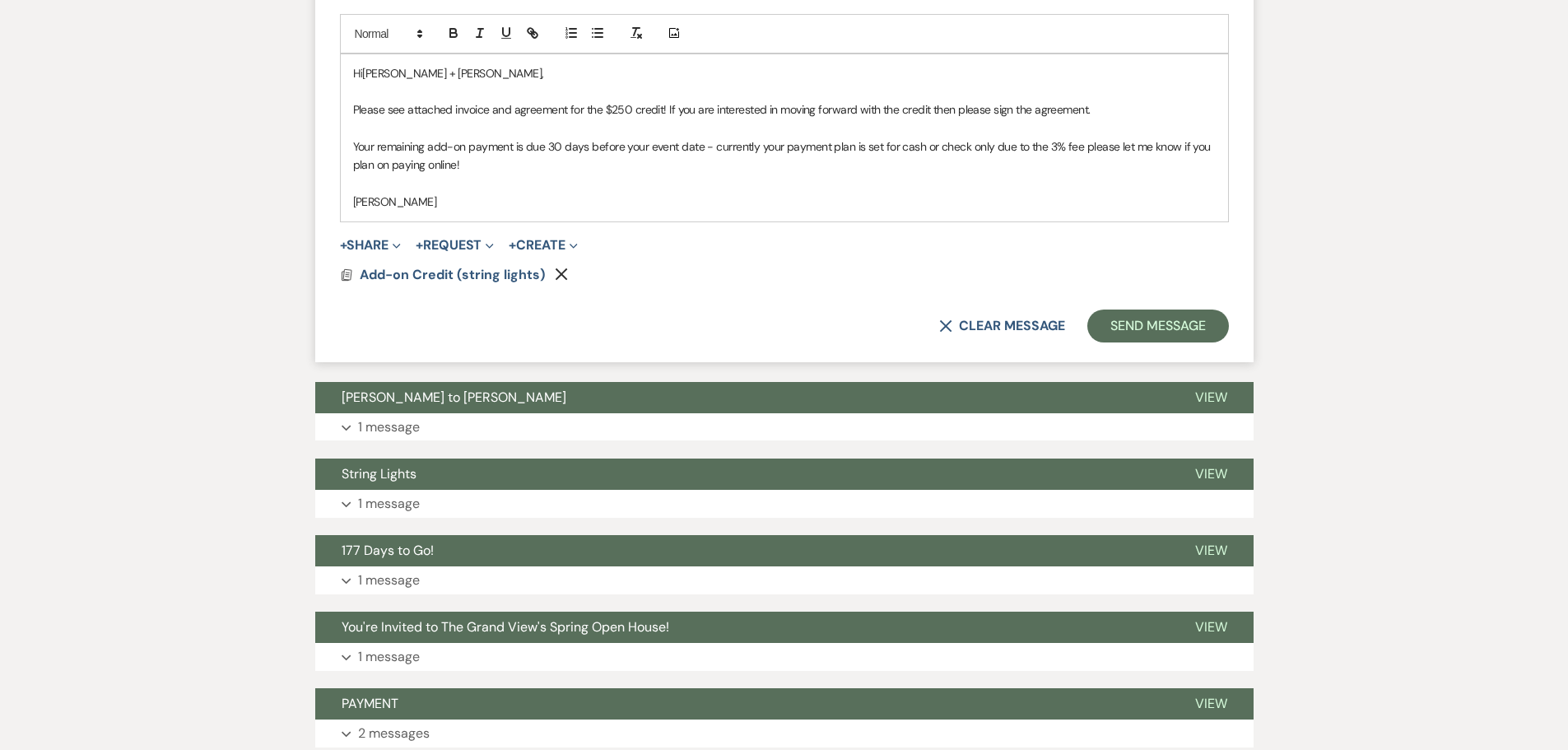
click at [567, 275] on button "Remove" at bounding box center [564, 274] width 19 height 14
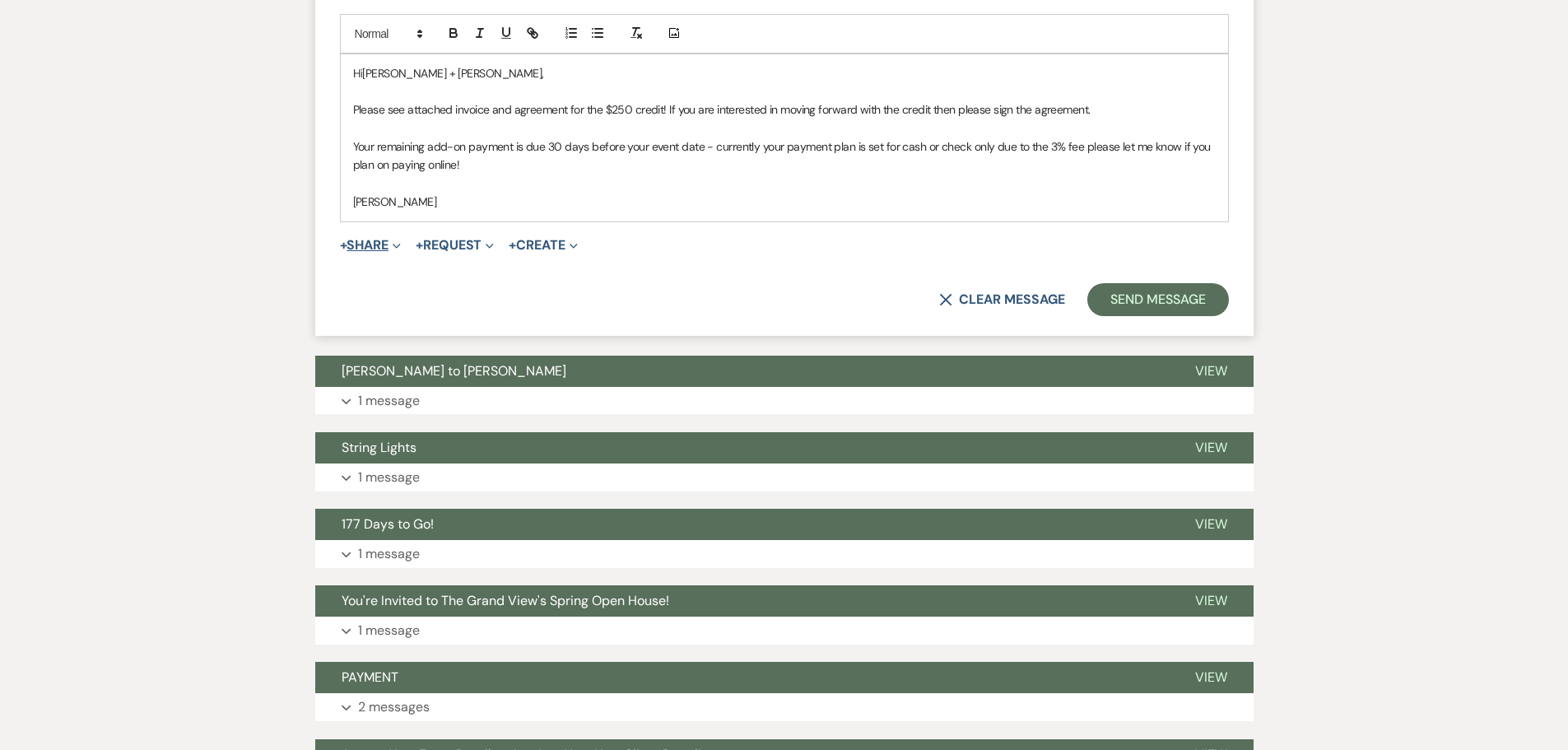
click at [368, 249] on button "+ Share Expand" at bounding box center [371, 245] width 62 height 13
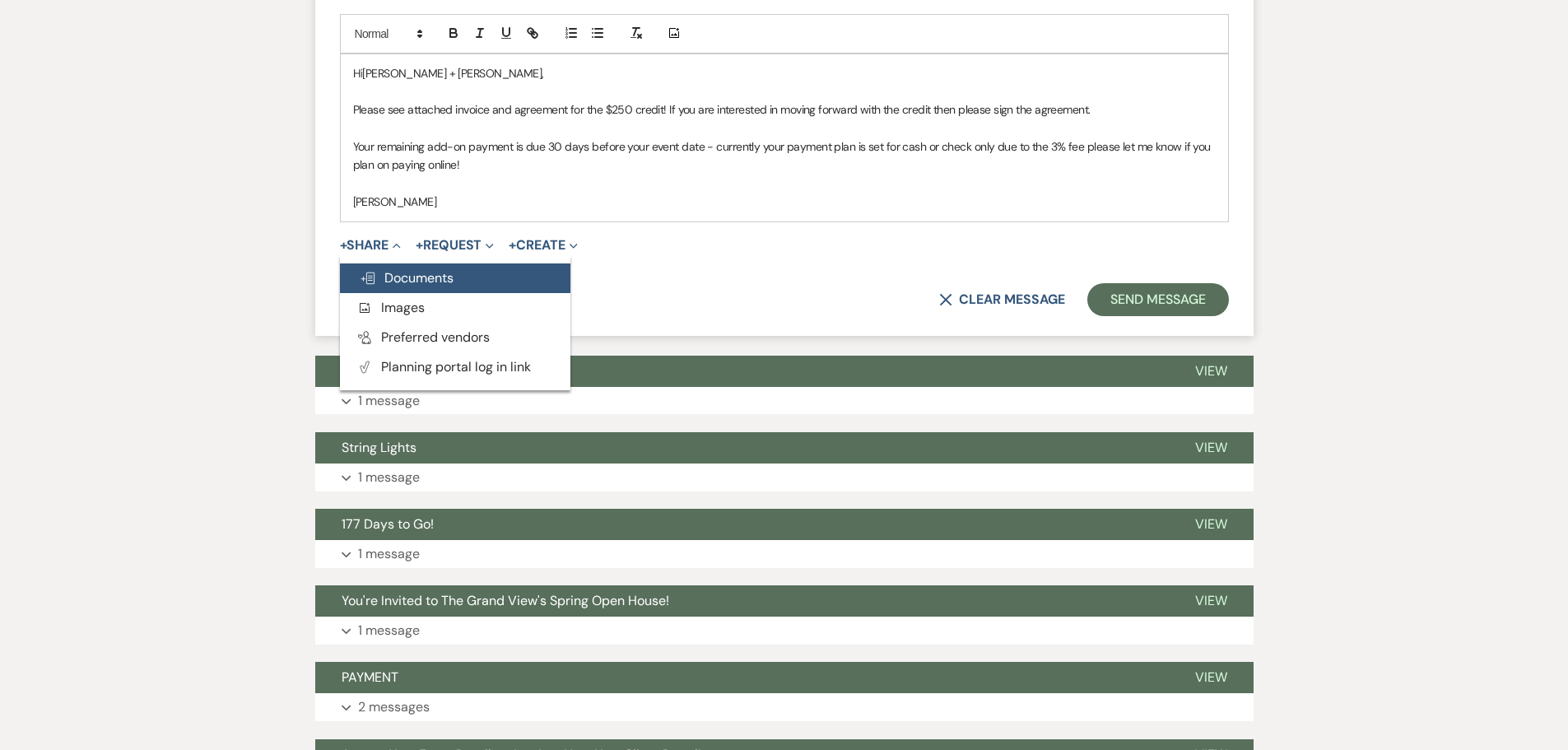
click at [410, 269] on span "Doc Upload Documents" at bounding box center [406, 278] width 94 height 18
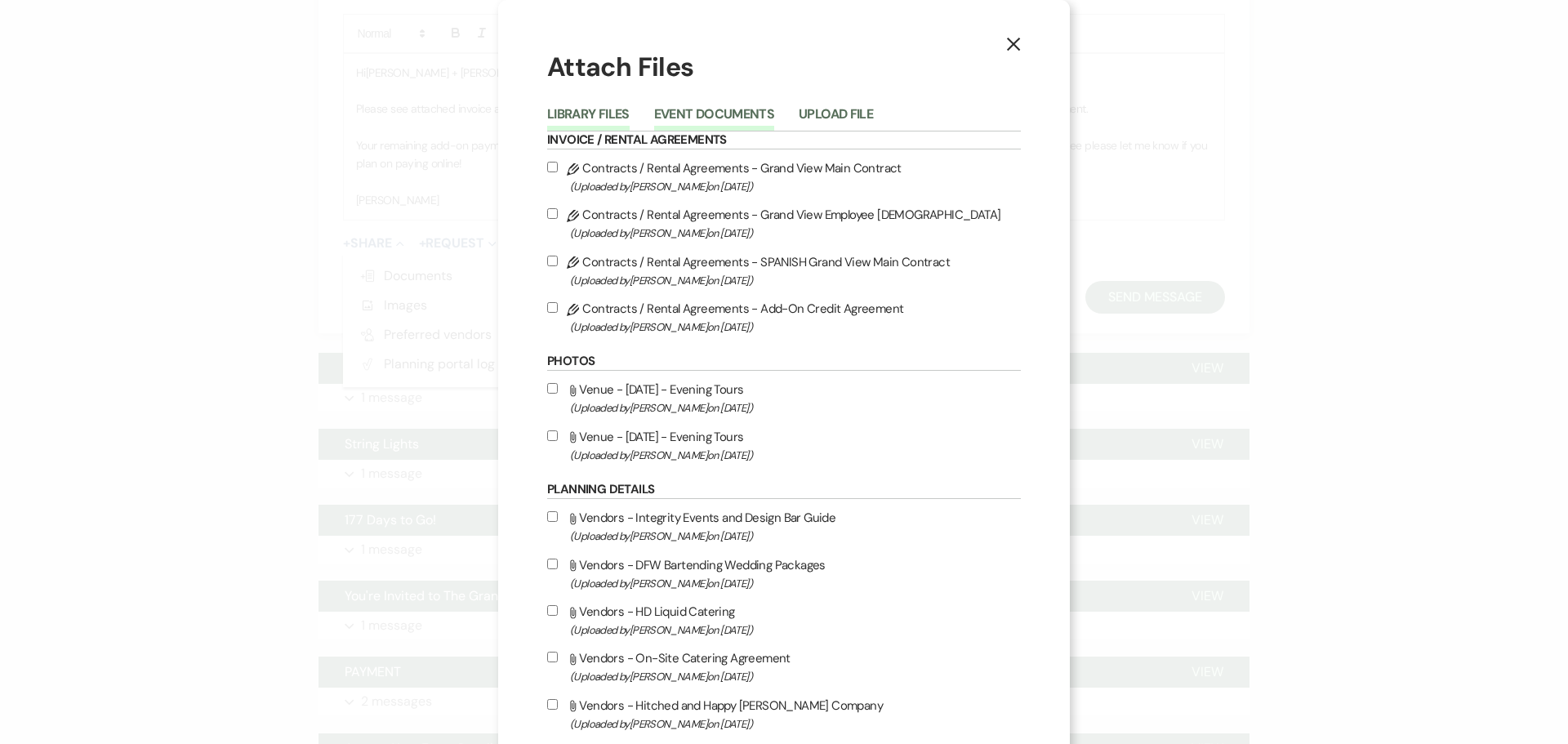
click at [674, 125] on button "Event Documents" at bounding box center [713, 119] width 120 height 23
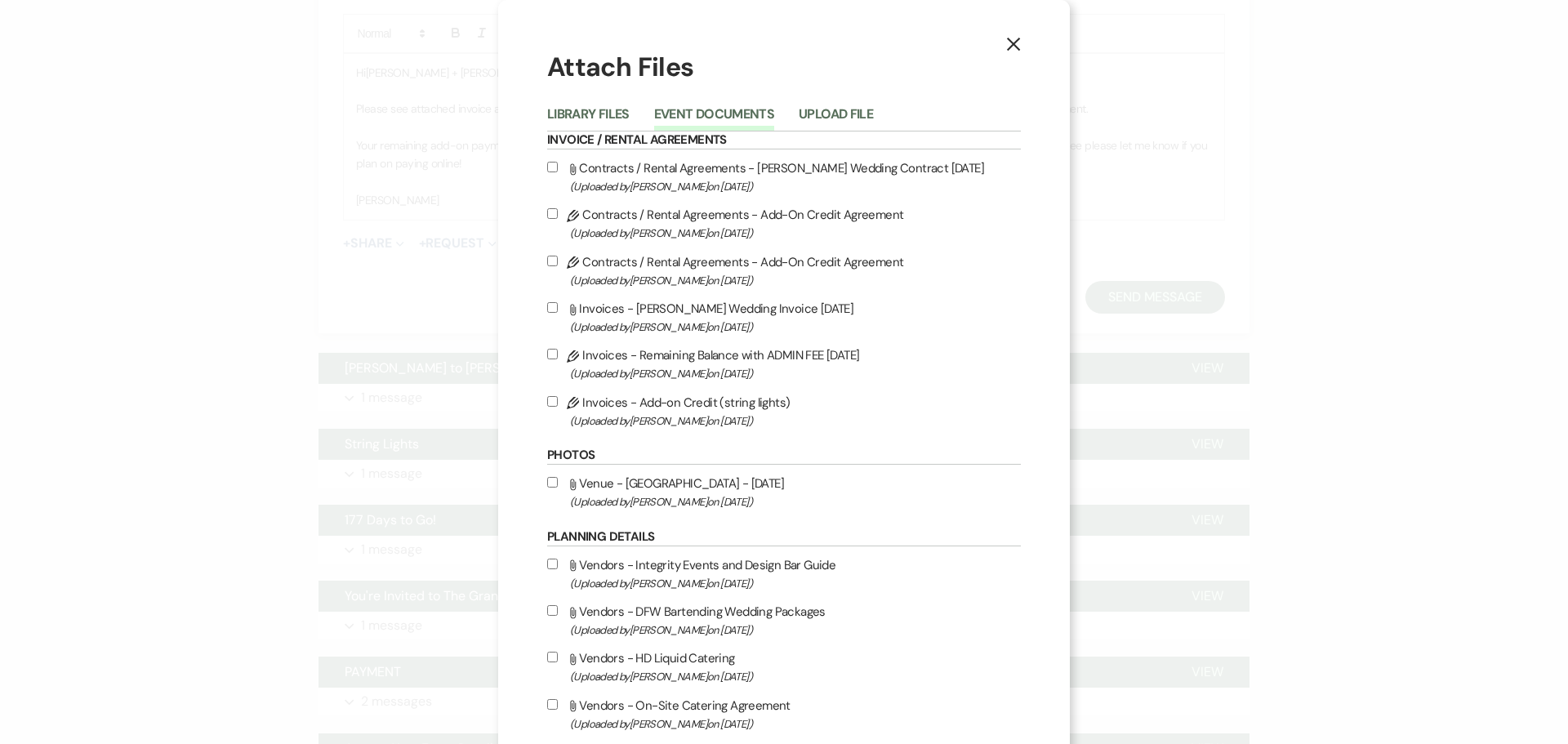
click at [791, 225] on span "(Uploaded by [PERSON_NAME] on [DATE] )" at bounding box center [795, 232] width 451 height 18
click at [557, 219] on input "Pencil Contracts / Rental Agreements - Add-On Credit Agreement (Uploaded by [PE…" at bounding box center [552, 214] width 11 height 11
click at [743, 407] on label "Pencil Invoices - Add-on Credit (string lights) (Uploaded by [PERSON_NAME] on […" at bounding box center [784, 411] width 473 height 39
click at [557, 407] on input "Pencil Invoices - Add-on Credit (string lights) (Uploaded by [PERSON_NAME] on […" at bounding box center [552, 401] width 11 height 11
click at [1018, 50] on button "X" at bounding box center [1013, 44] width 25 height 29
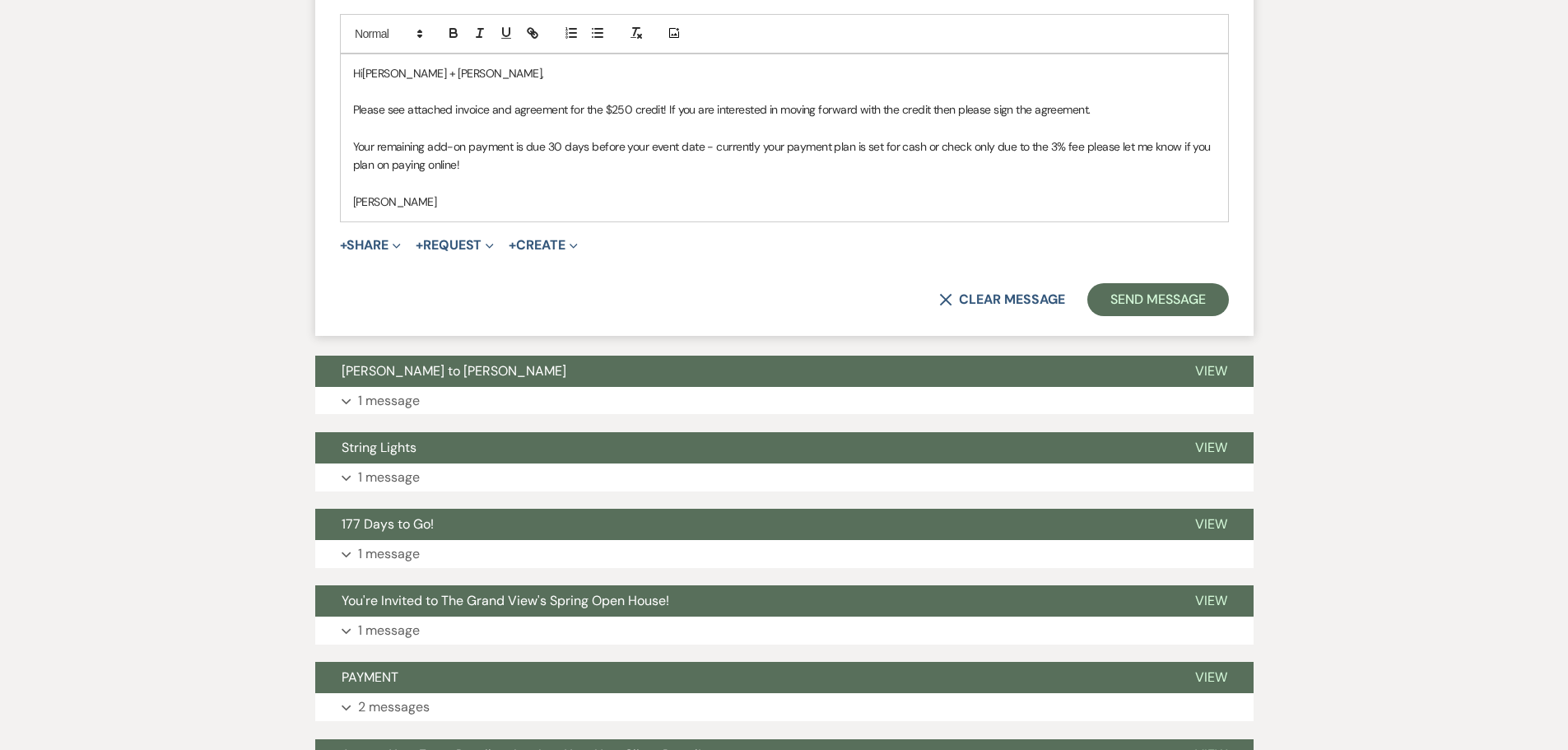
drag, startPoint x: 530, startPoint y: 202, endPoint x: 346, endPoint y: 60, distance: 232.4
click at [346, 60] on div "Hi [PERSON_NAME] + [PERSON_NAME], Please see attached invoice and agreement for…" at bounding box center [784, 137] width 887 height 167
copy div "Hi [PERSON_NAME] + [PERSON_NAME], Please see attached invoice and agreement for…"
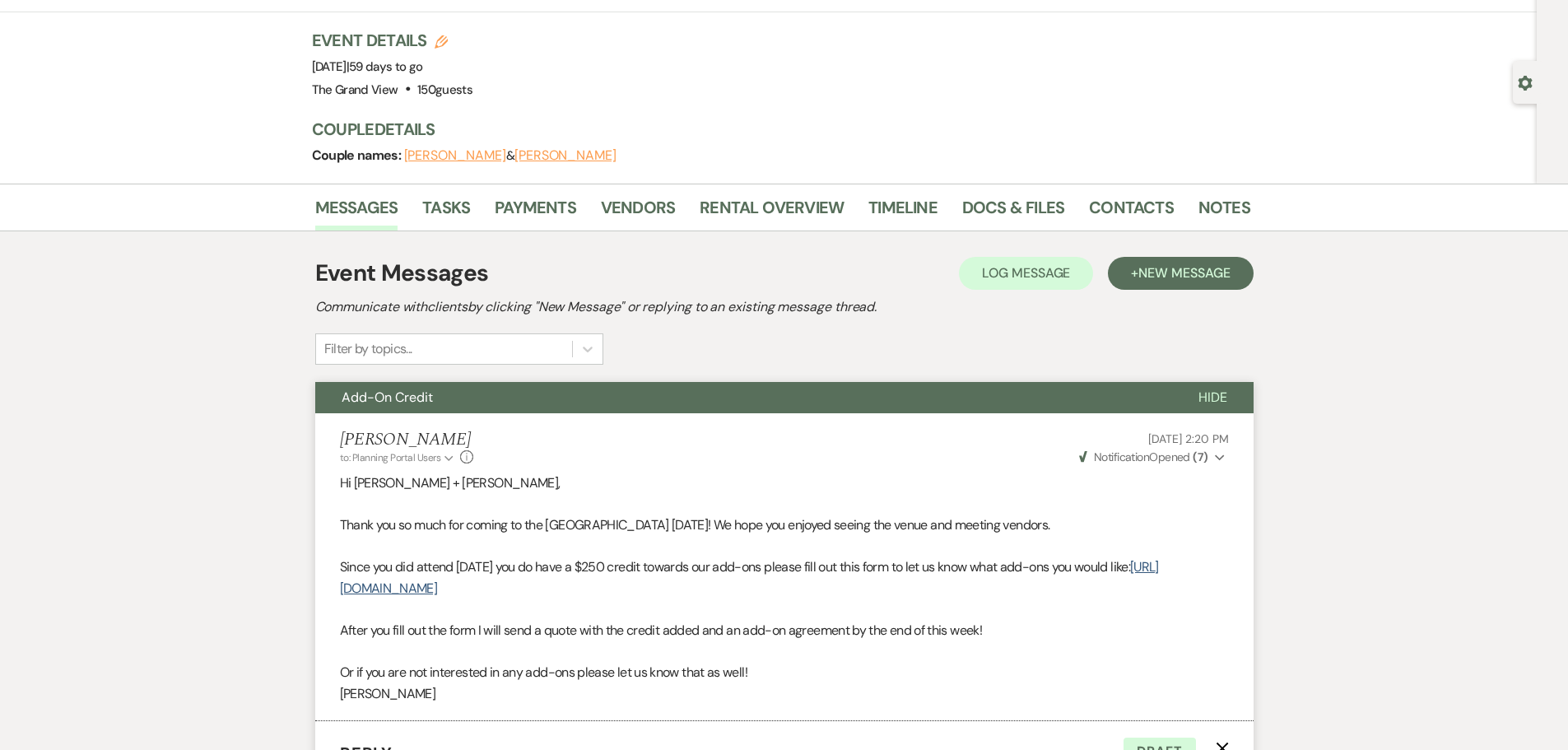
scroll to position [0, 0]
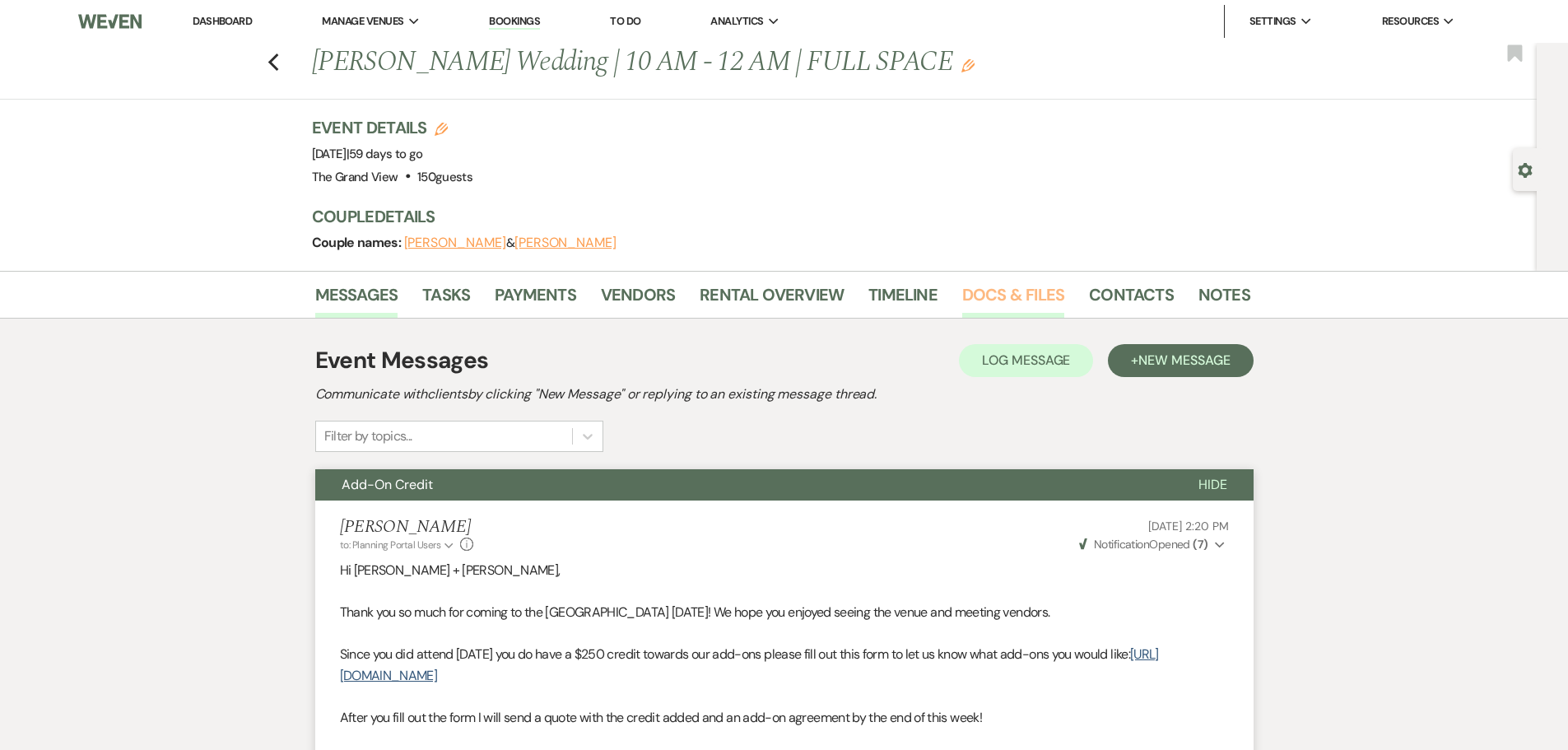
click at [990, 302] on link "Docs & Files" at bounding box center [1013, 299] width 102 height 36
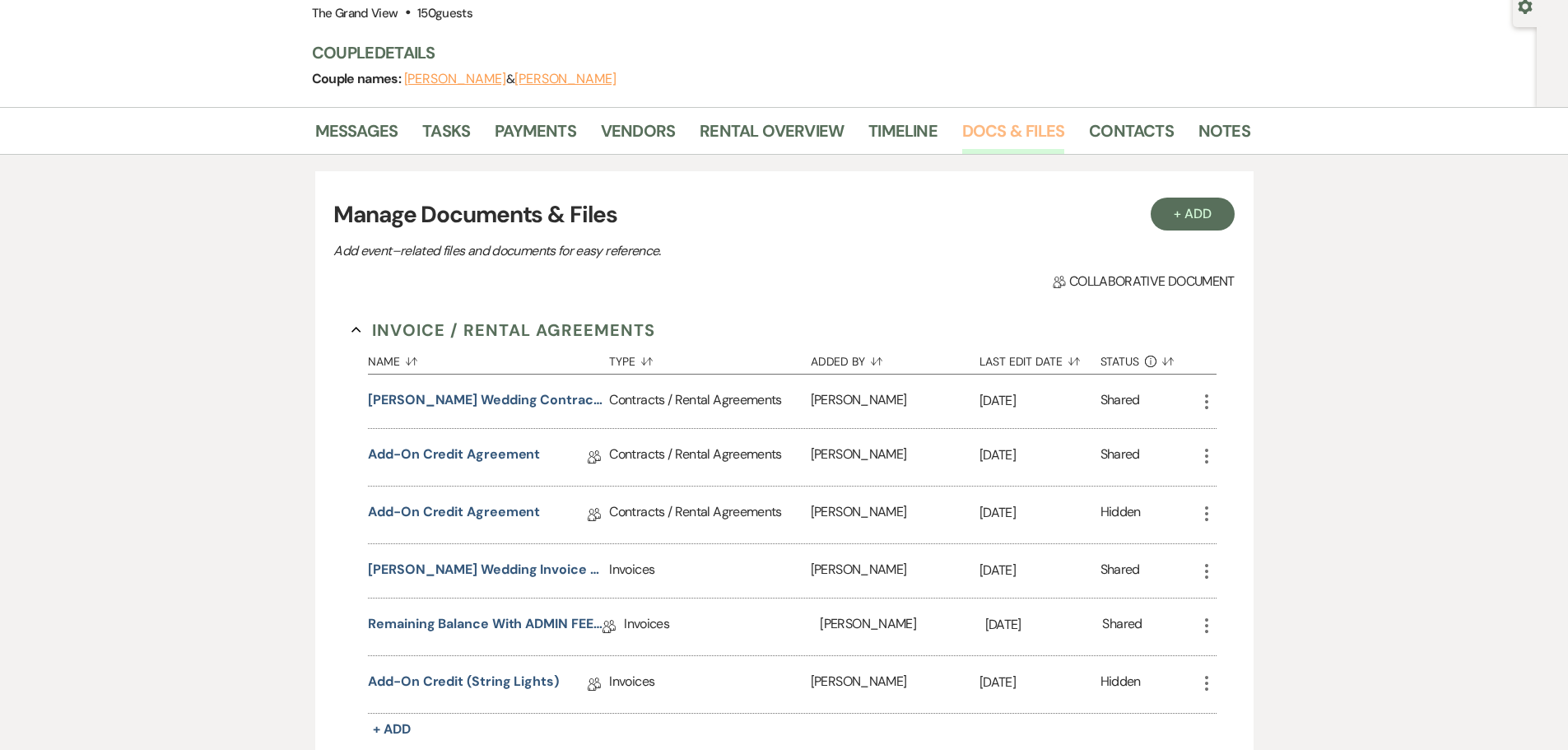
scroll to position [164, 0]
click at [1208, 509] on icon "More" at bounding box center [1207, 512] width 19 height 19
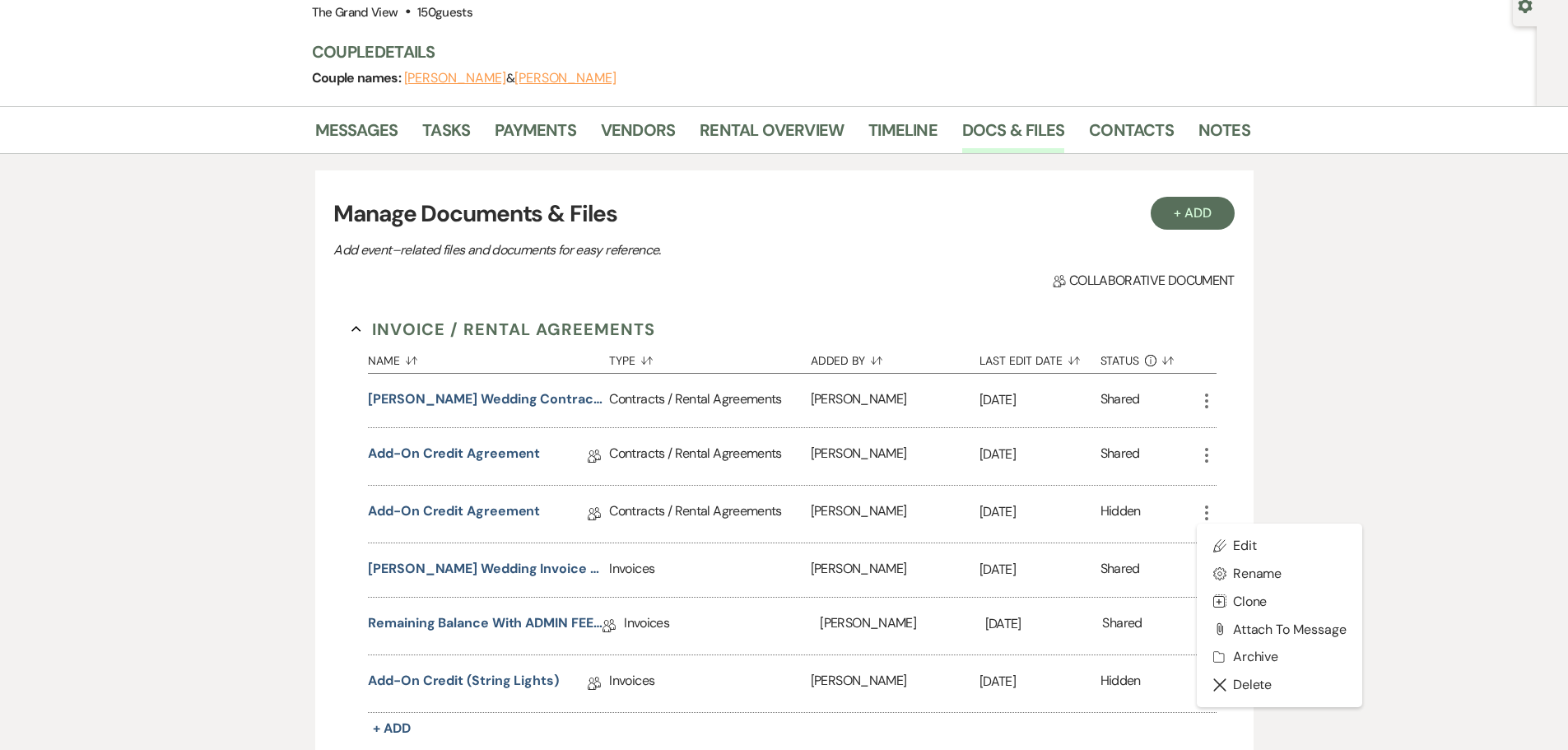
click at [1202, 462] on icon "More" at bounding box center [1207, 455] width 19 height 19
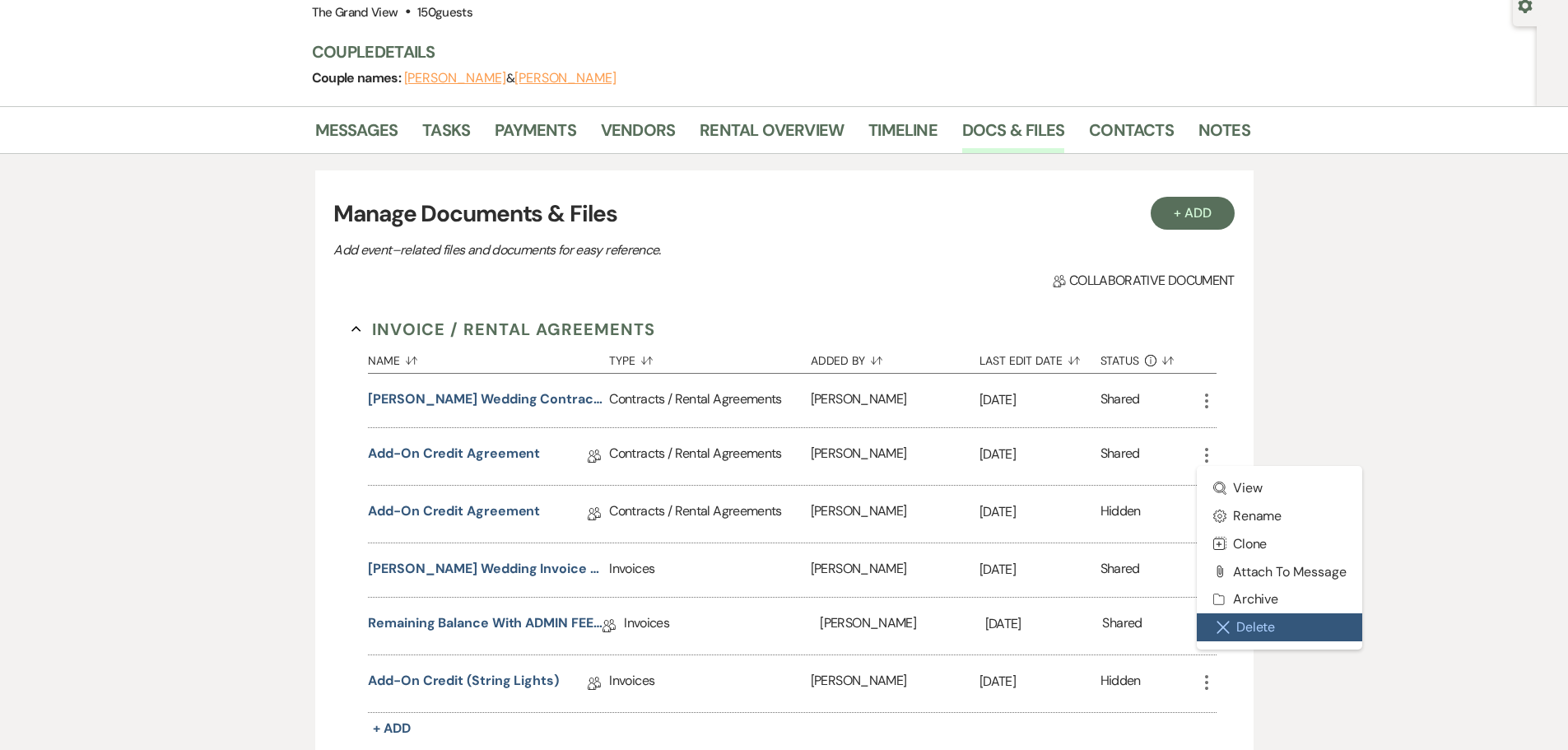
click at [1234, 623] on button "Close Delete X Delete" at bounding box center [1280, 627] width 166 height 28
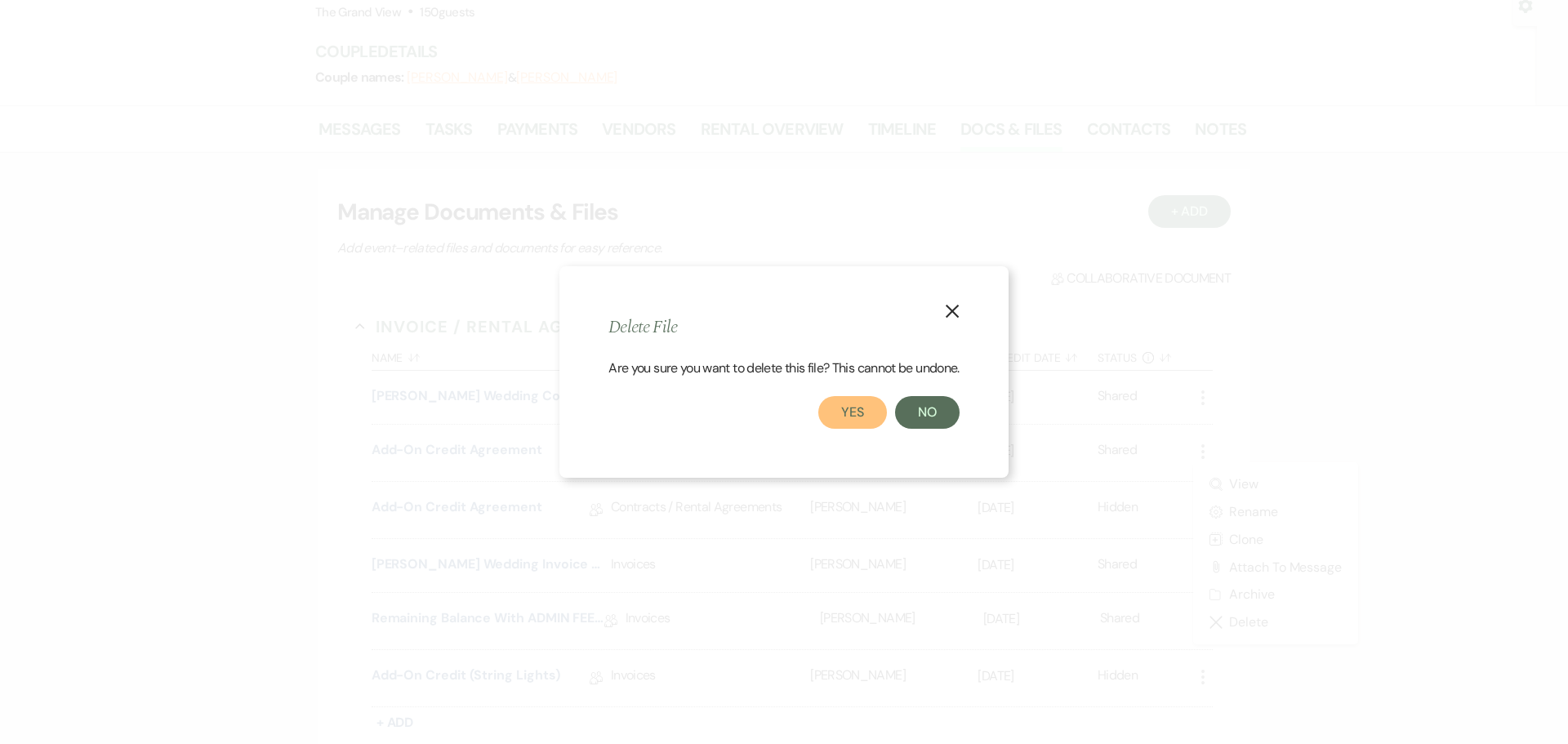
click at [853, 419] on button "Yes" at bounding box center [852, 412] width 68 height 32
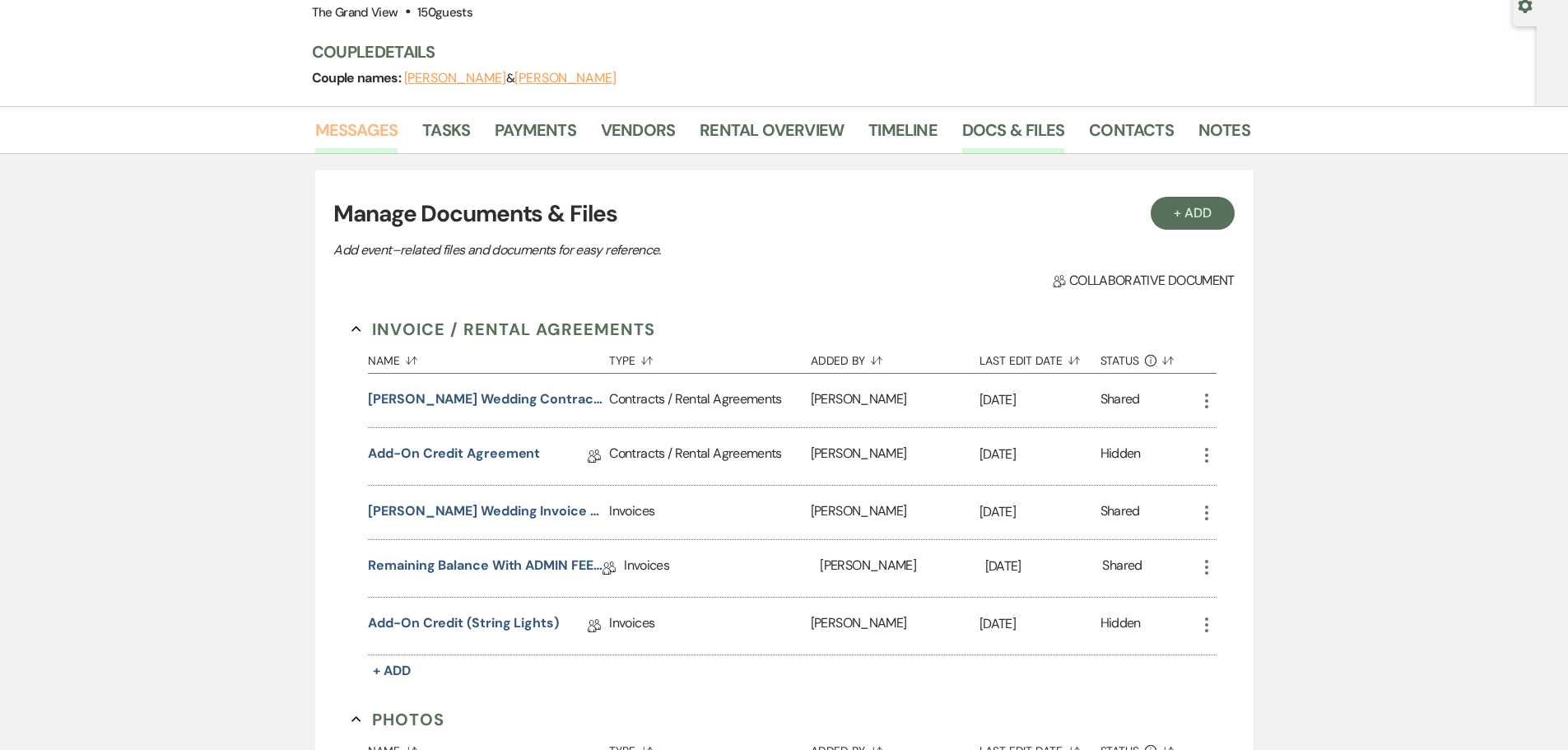
click at [360, 150] on link "Messages" at bounding box center [357, 134] width 83 height 36
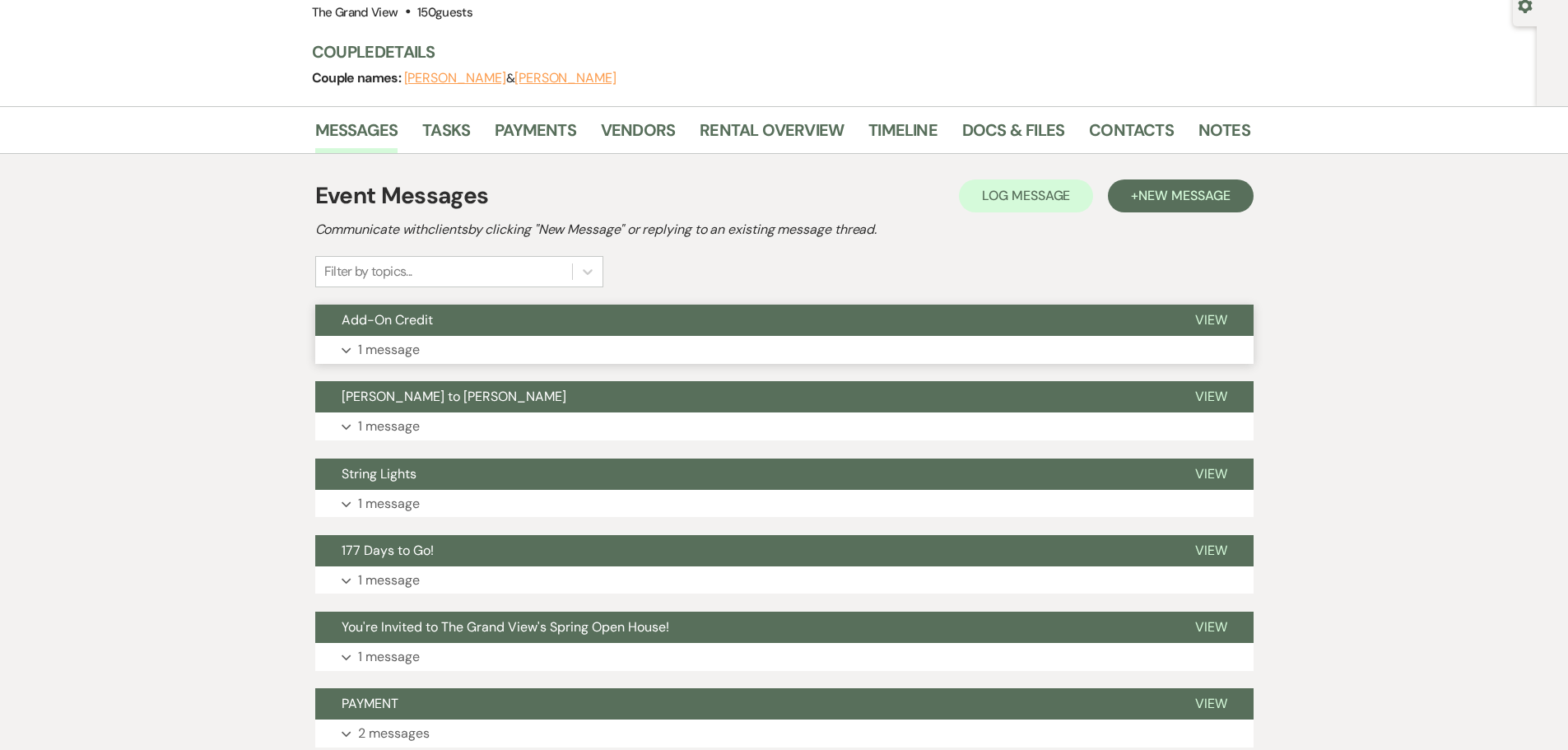
click at [389, 343] on p "1 message" at bounding box center [389, 350] width 62 height 21
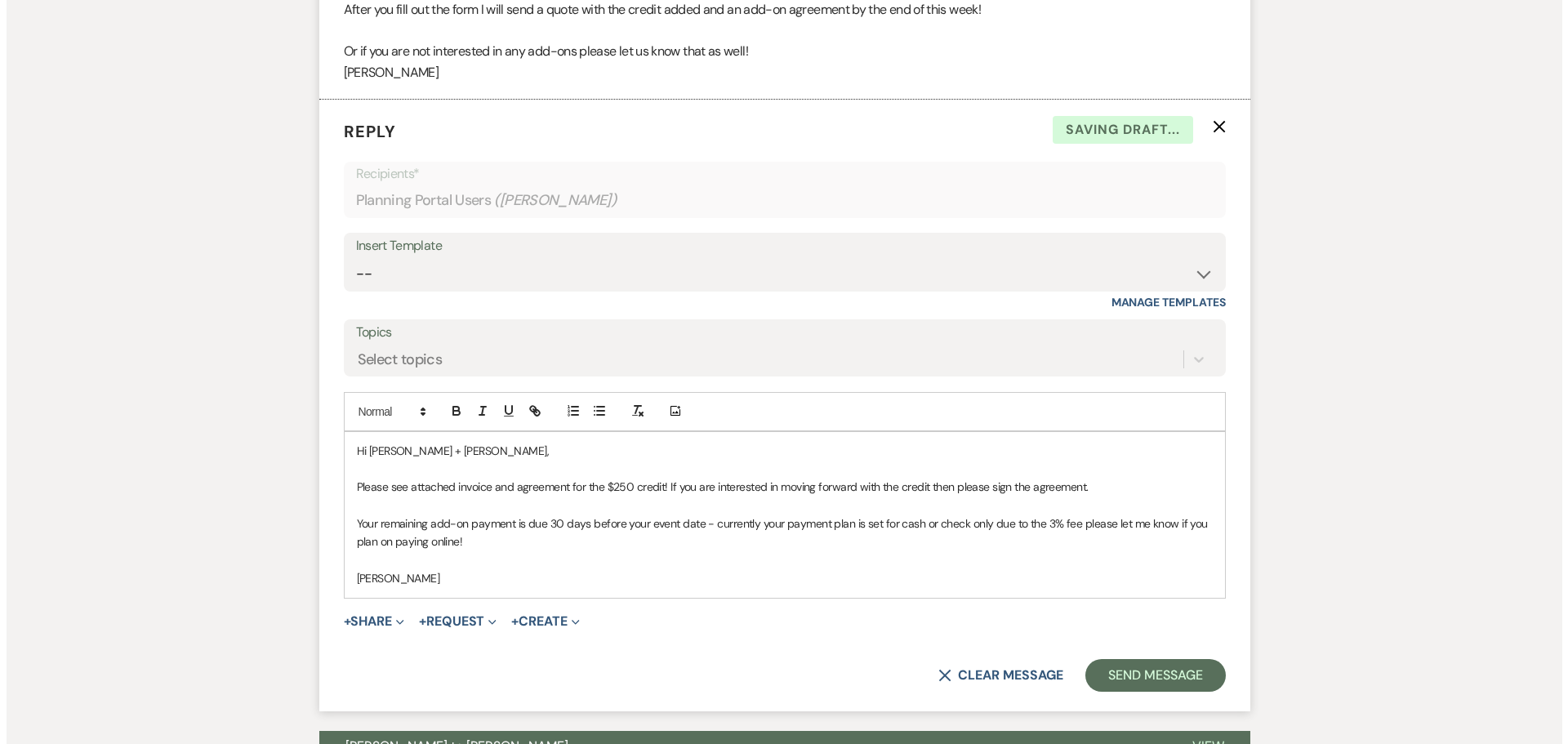
scroll to position [735, 0]
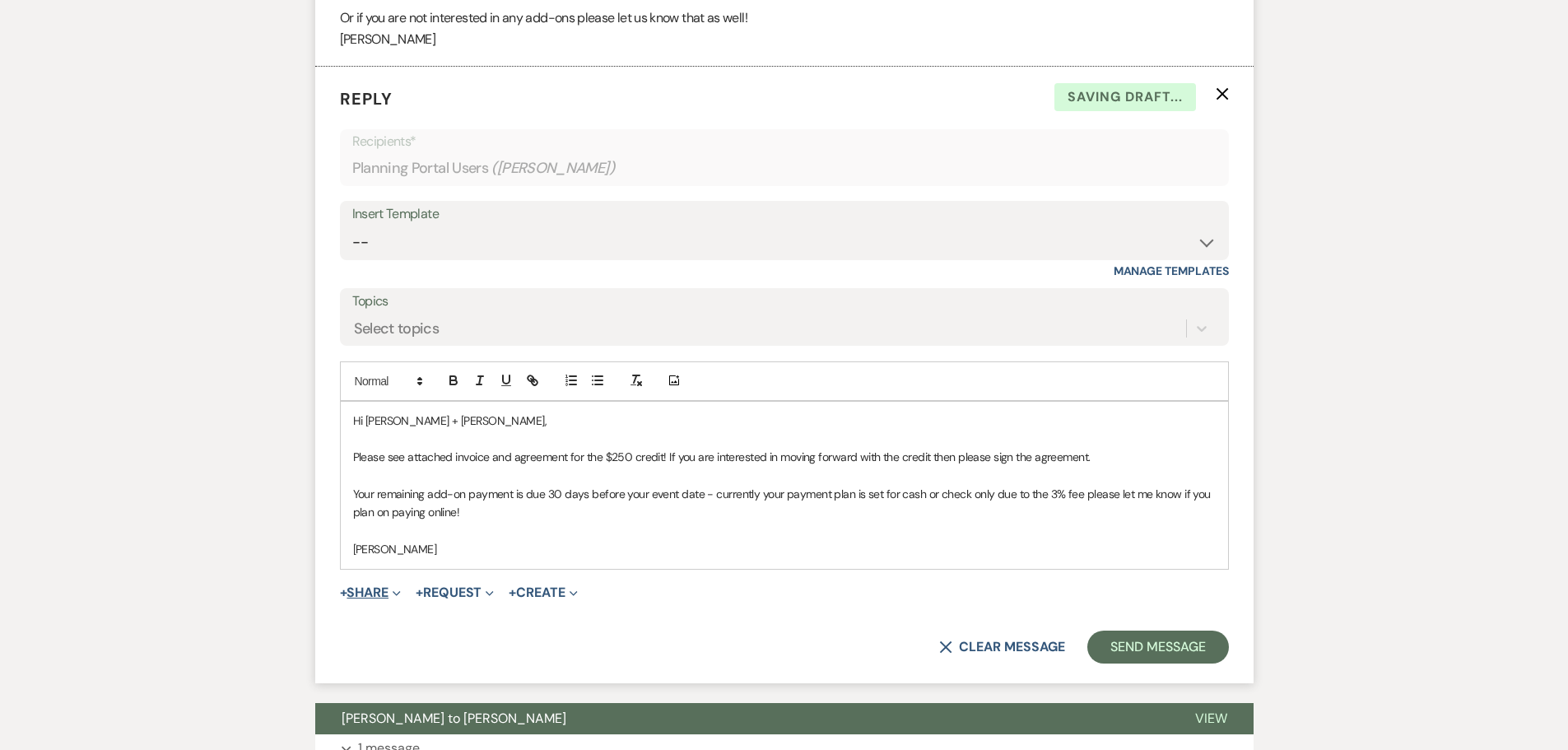
click at [388, 599] on button "+ Share Expand" at bounding box center [371, 592] width 62 height 13
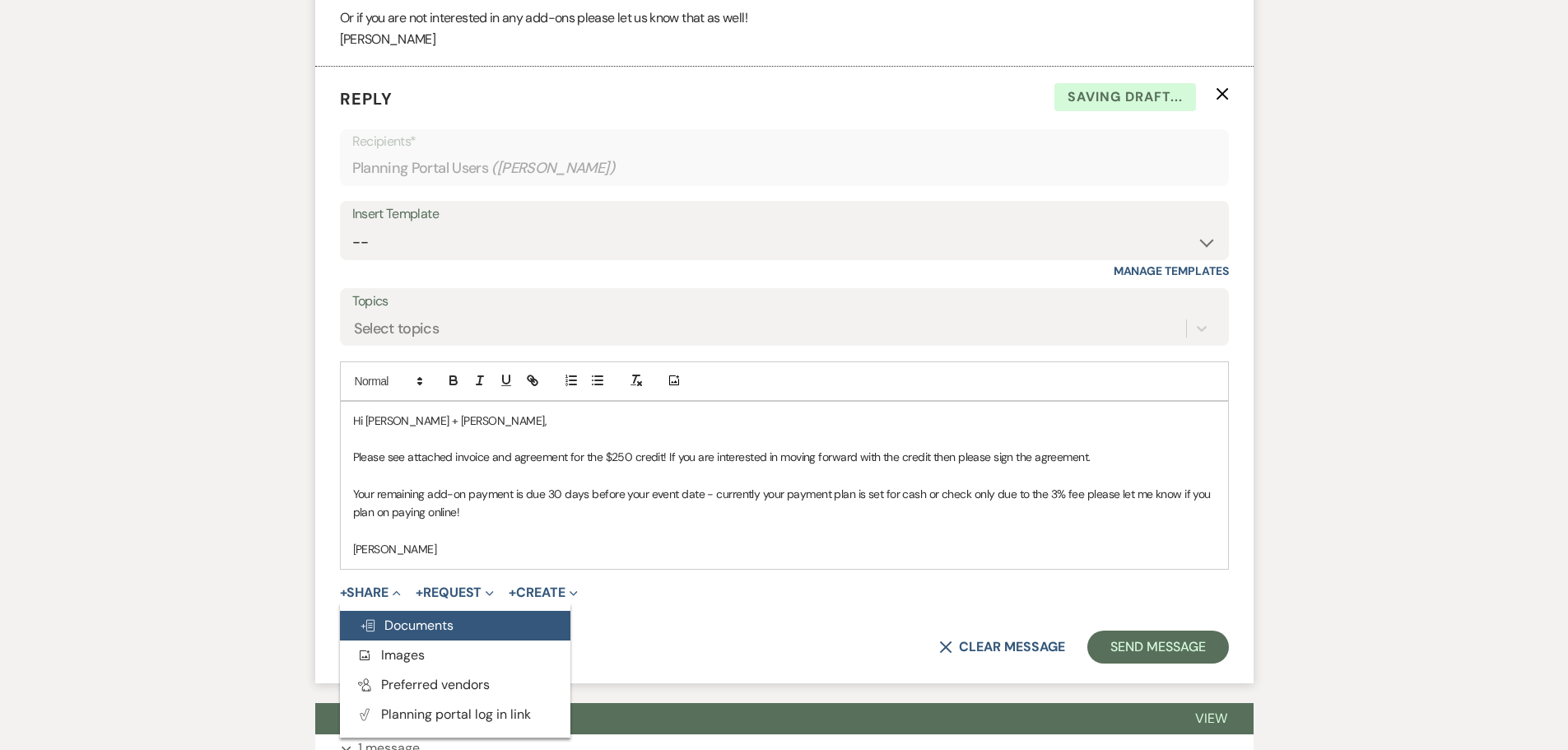
click at [431, 626] on span "Doc Upload Documents" at bounding box center [406, 625] width 94 height 18
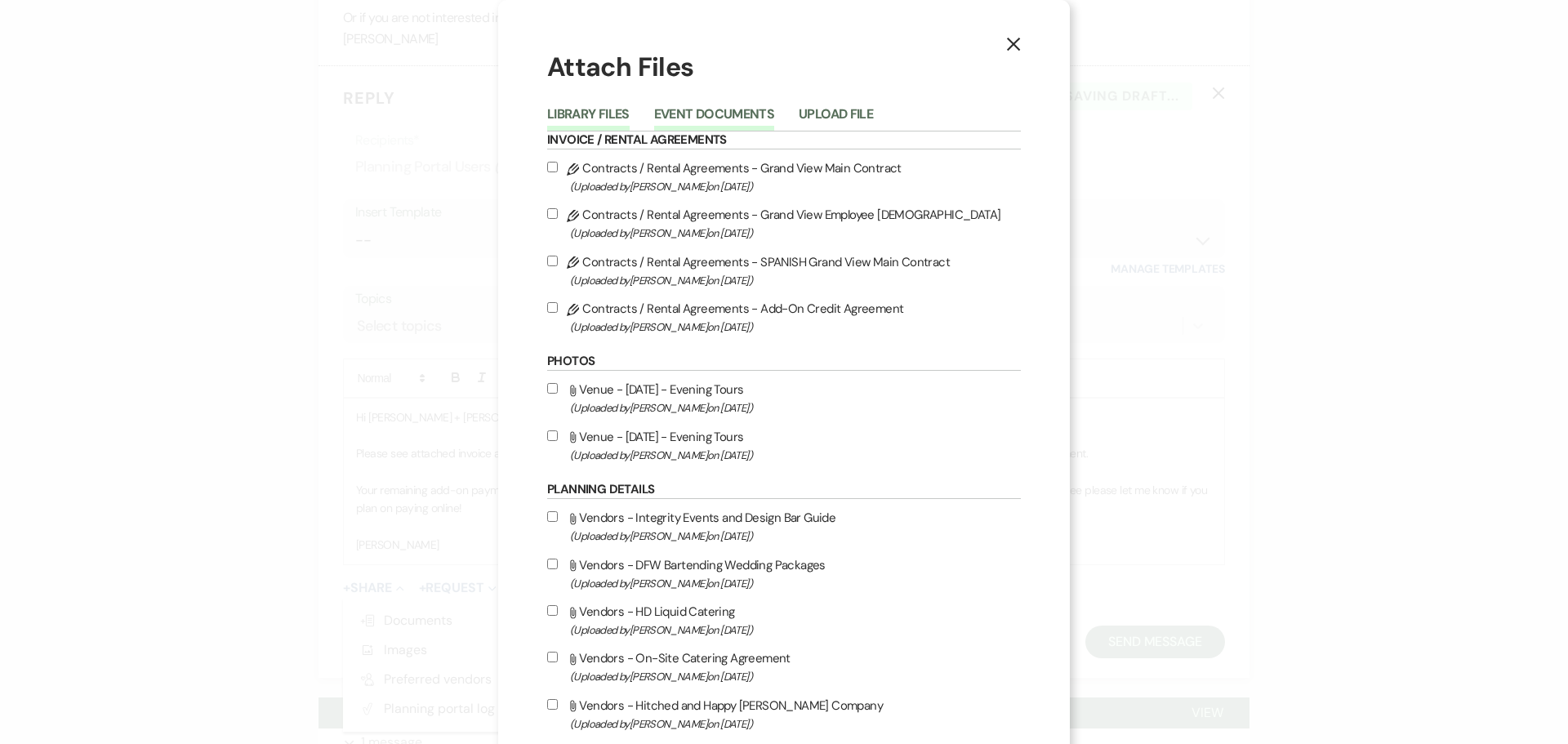
click at [711, 117] on button "Event Documents" at bounding box center [713, 119] width 120 height 23
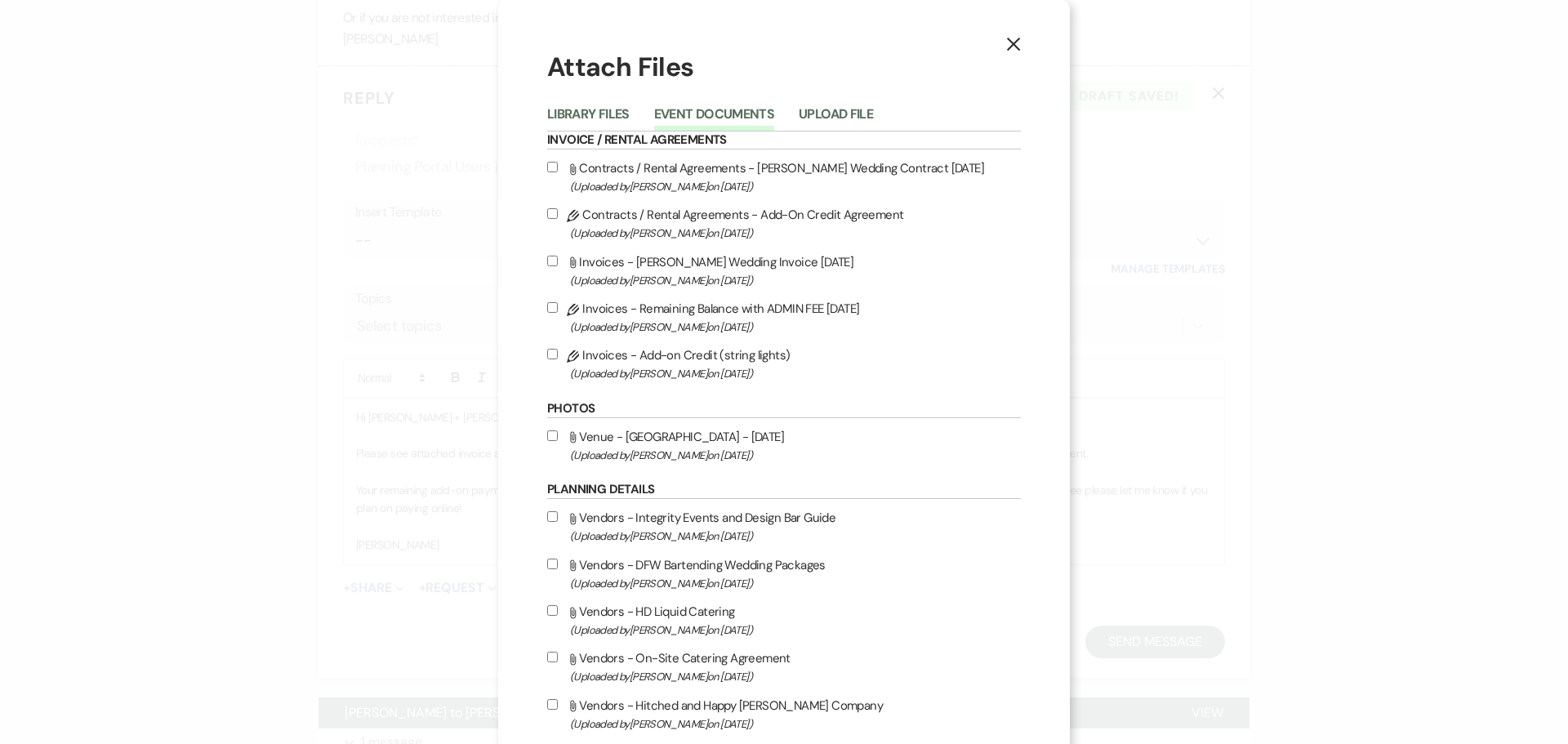
click at [803, 211] on label "Pencil Contracts / Rental Agreements - Add-On Credit Agreement (Uploaded by [PE…" at bounding box center [784, 223] width 473 height 39
click at [557, 211] on input "Pencil Contracts / Rental Agreements - Add-On Credit Agreement (Uploaded by [PE…" at bounding box center [552, 214] width 11 height 11
click at [741, 367] on span "(Uploaded by [PERSON_NAME] on [DATE] )" at bounding box center [795, 373] width 451 height 18
click at [557, 359] on input "Pencil Invoices - Add-on Credit (string lights) (Uploaded by [PERSON_NAME] on […" at bounding box center [552, 354] width 11 height 11
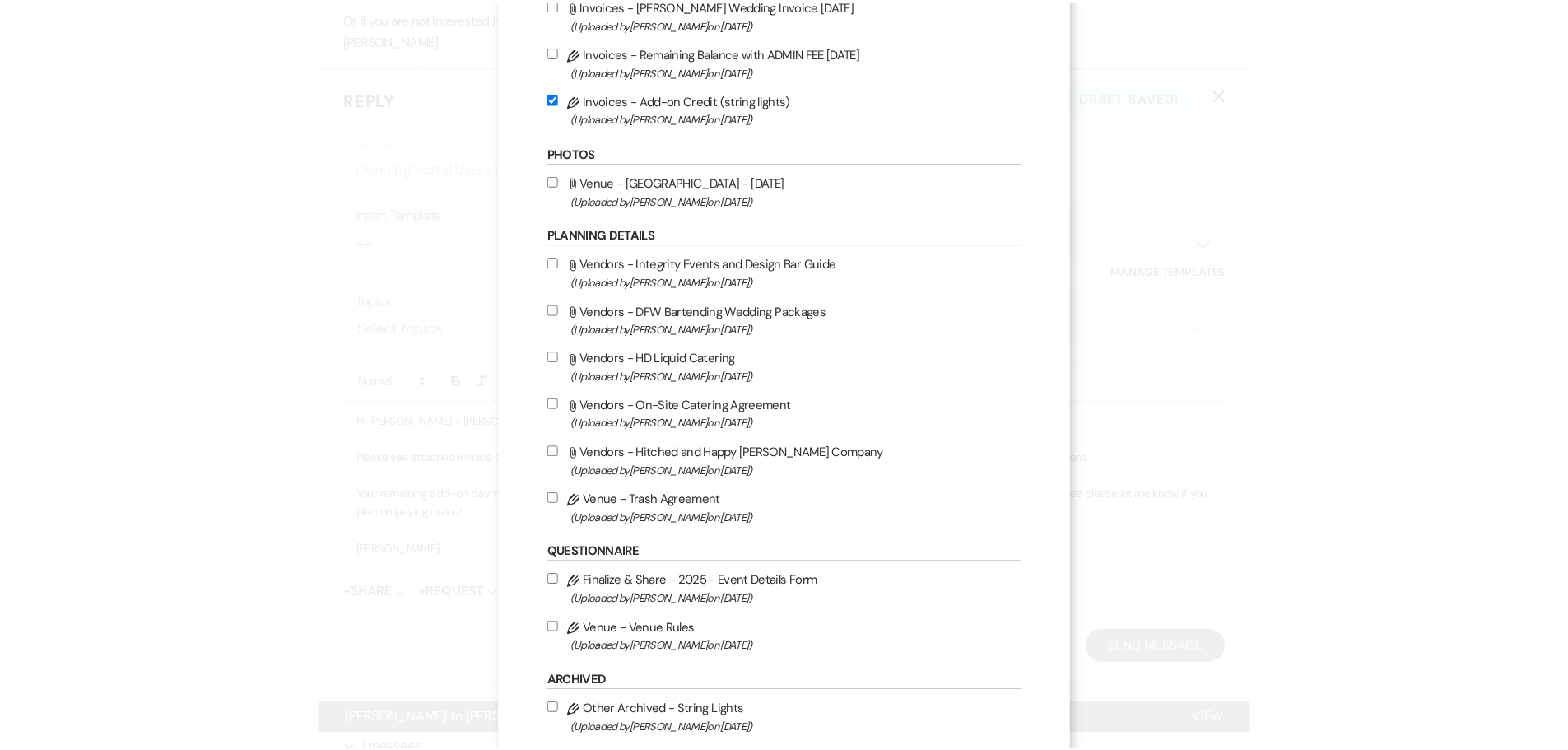
scroll to position [346, 0]
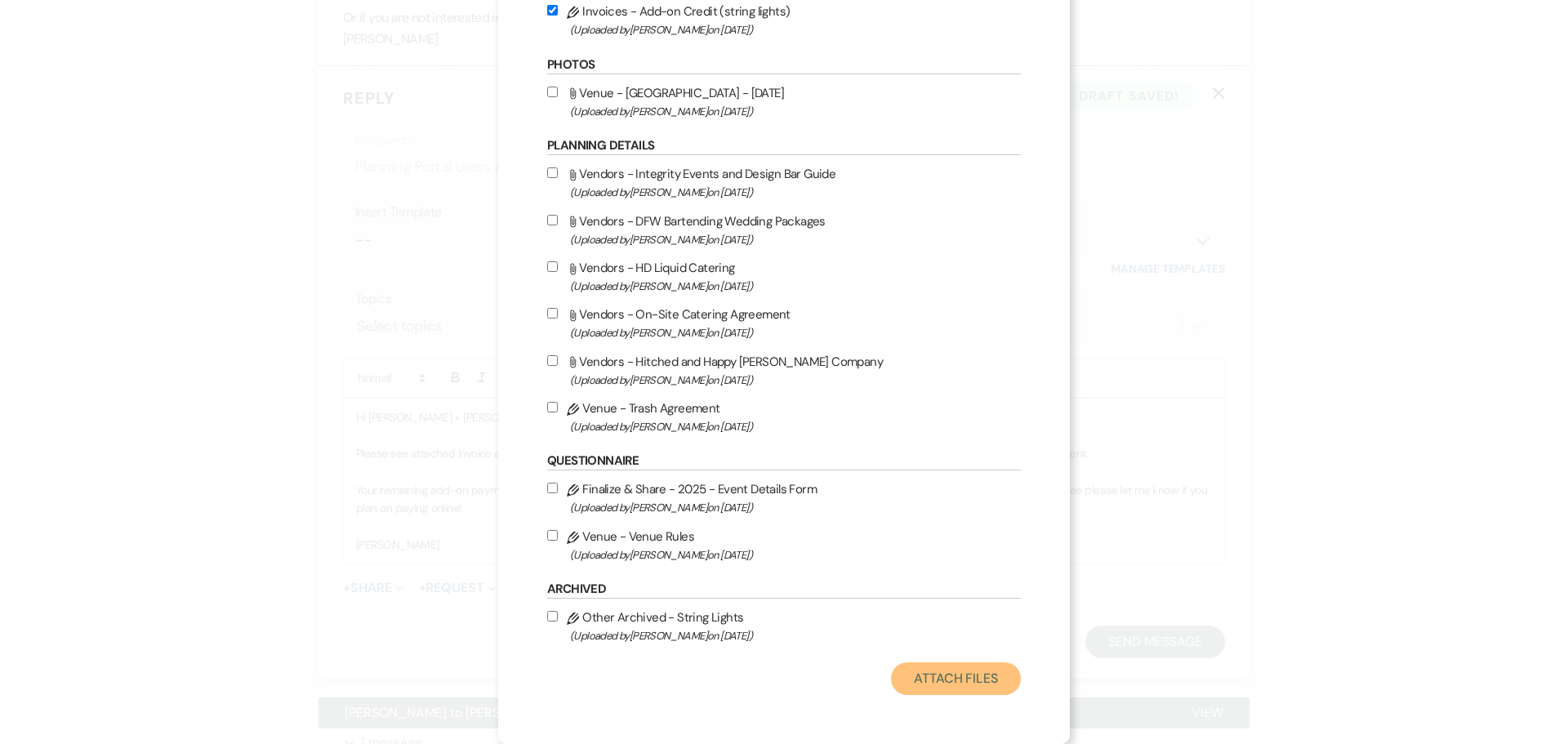
click at [970, 677] on button "Attach Files" at bounding box center [955, 678] width 130 height 32
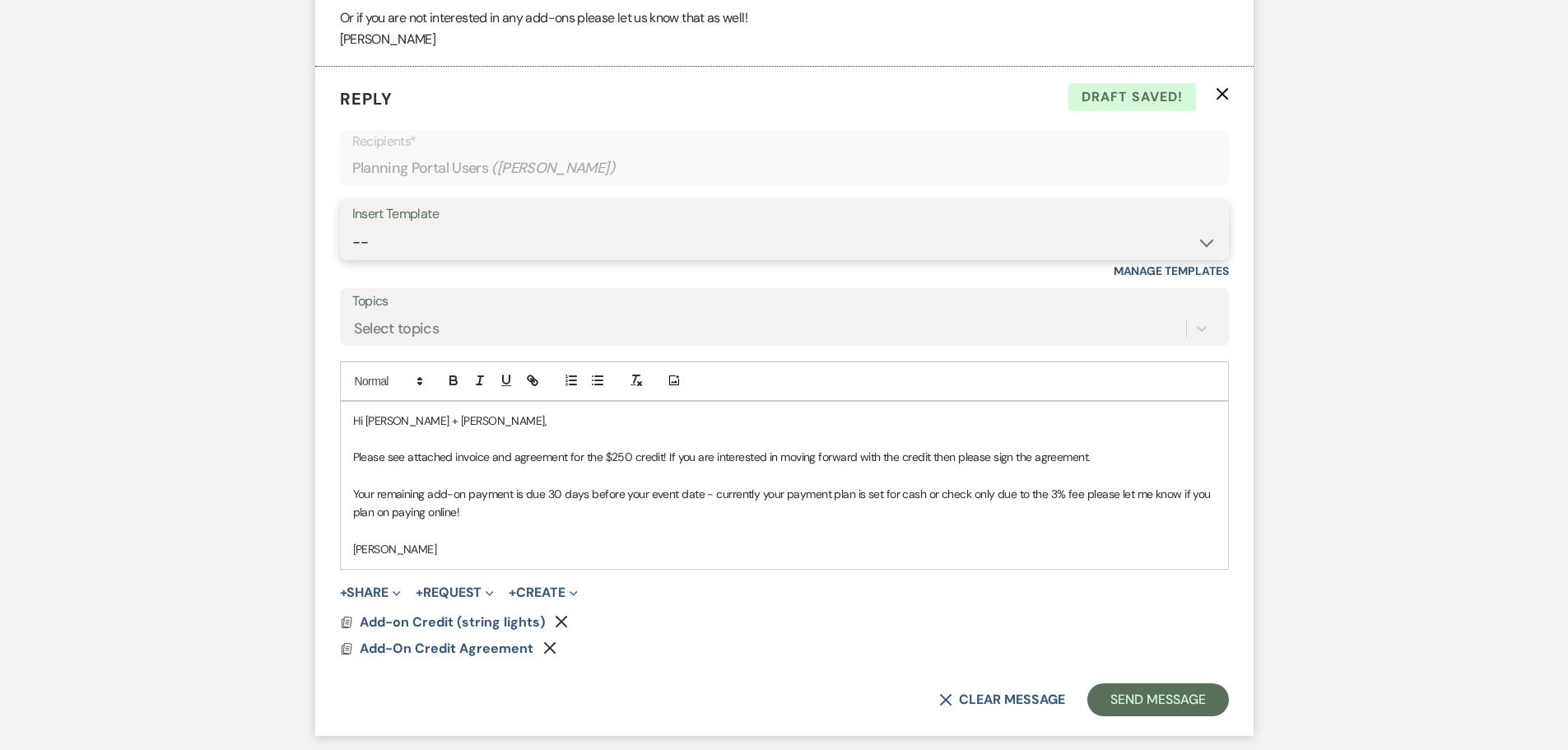
click at [385, 239] on select "-- Weven Planning Portal Introduction (Booked Events) Initial Inquiry Response …" at bounding box center [784, 242] width 864 height 32
click at [381, 239] on select "-- Weven Planning Portal Introduction (Booked Events) Initial Inquiry Response …" at bounding box center [784, 242] width 864 height 32
click at [1138, 694] on button "Send Message" at bounding box center [1157, 699] width 140 height 33
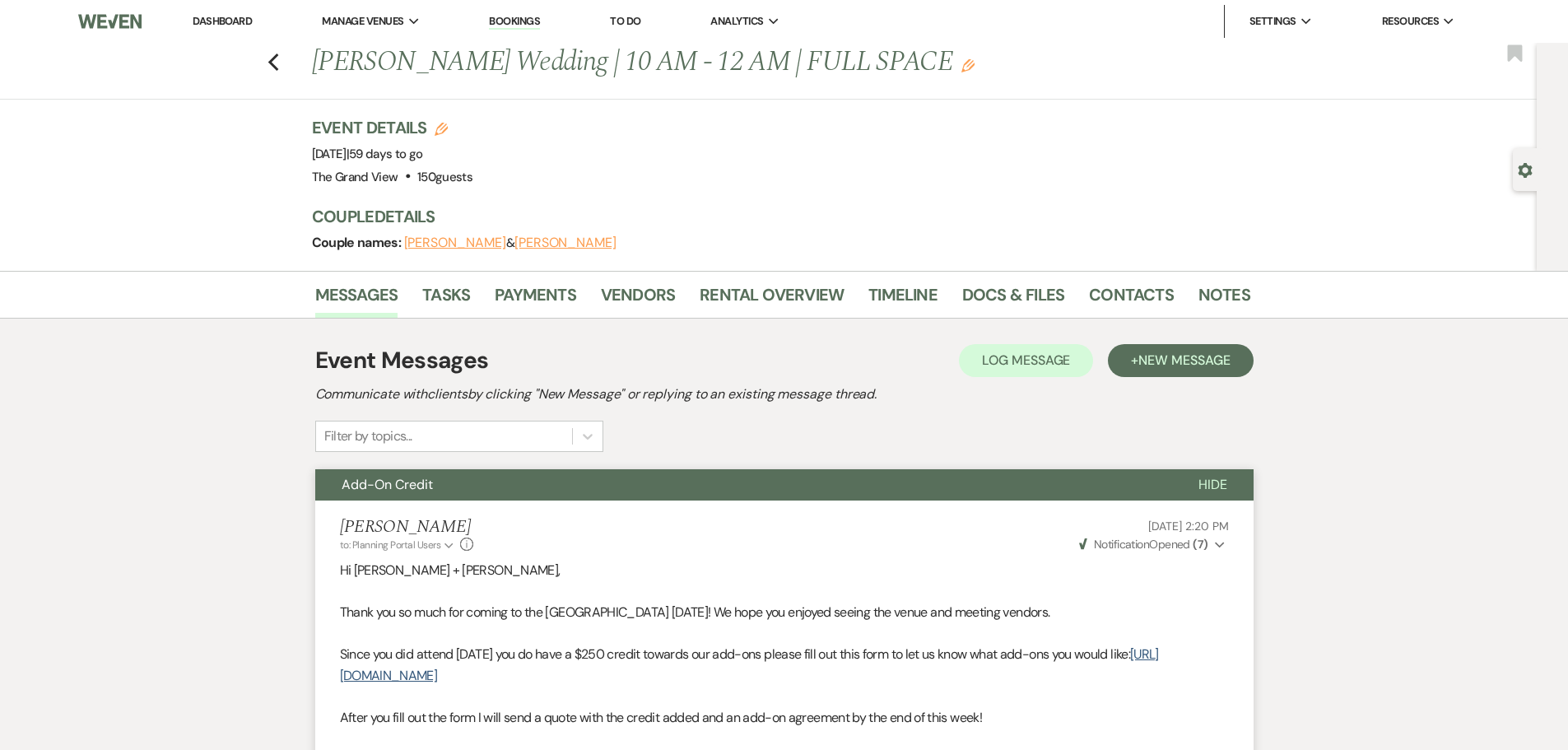
scroll to position [0, 0]
click at [277, 66] on icon "Previous" at bounding box center [274, 63] width 12 height 19
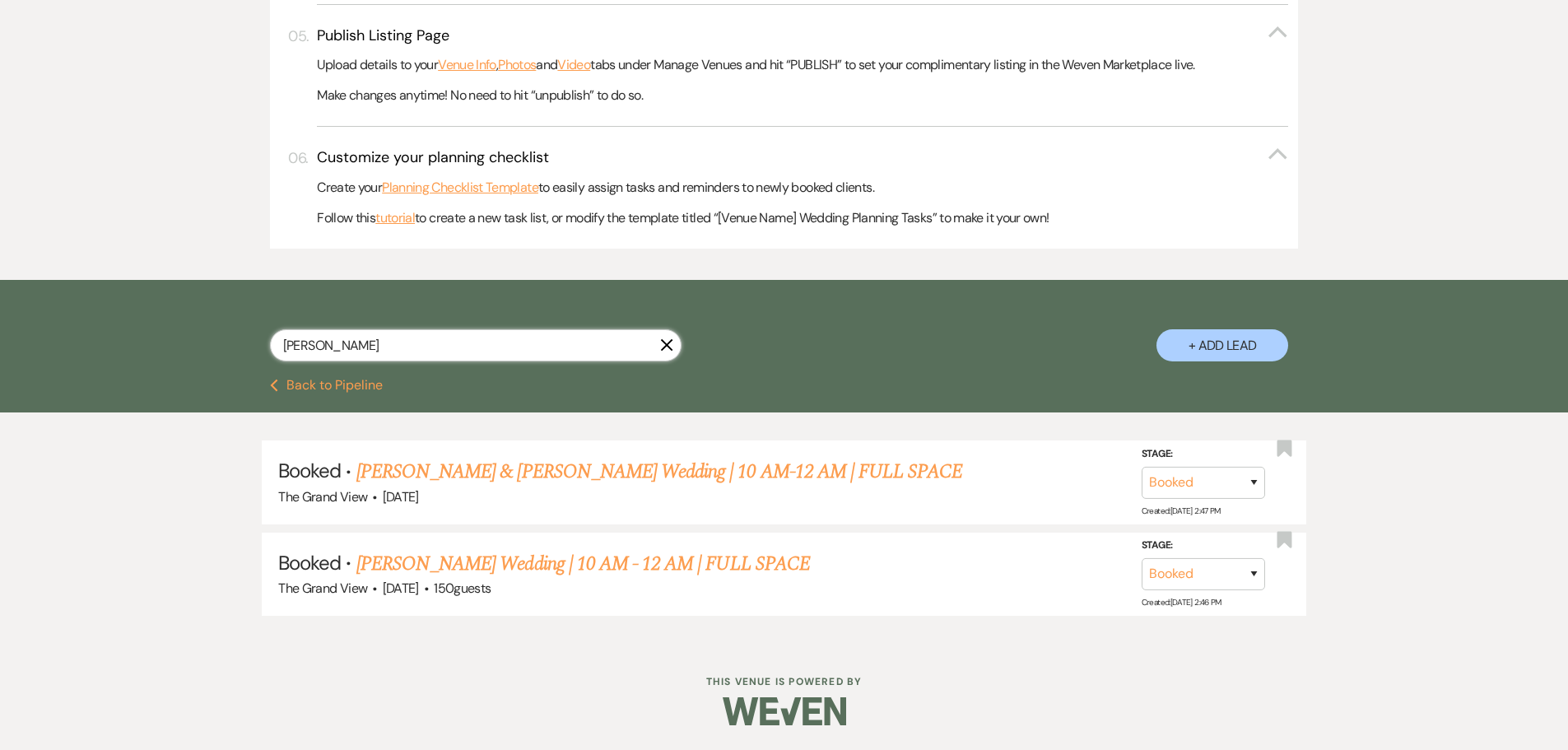
drag, startPoint x: 392, startPoint y: 344, endPoint x: 238, endPoint y: 343, distance: 154.0
click at [238, 343] on div "[PERSON_NAME] X + Add Lead" at bounding box center [784, 331] width 1185 height 87
click at [396, 341] on input "[PERSON_NAME]" at bounding box center [476, 345] width 412 height 32
drag, startPoint x: 360, startPoint y: 344, endPoint x: 213, endPoint y: 344, distance: 147.0
click at [213, 344] on div "[PERSON_NAME] X + Add Lead" at bounding box center [784, 331] width 1185 height 87
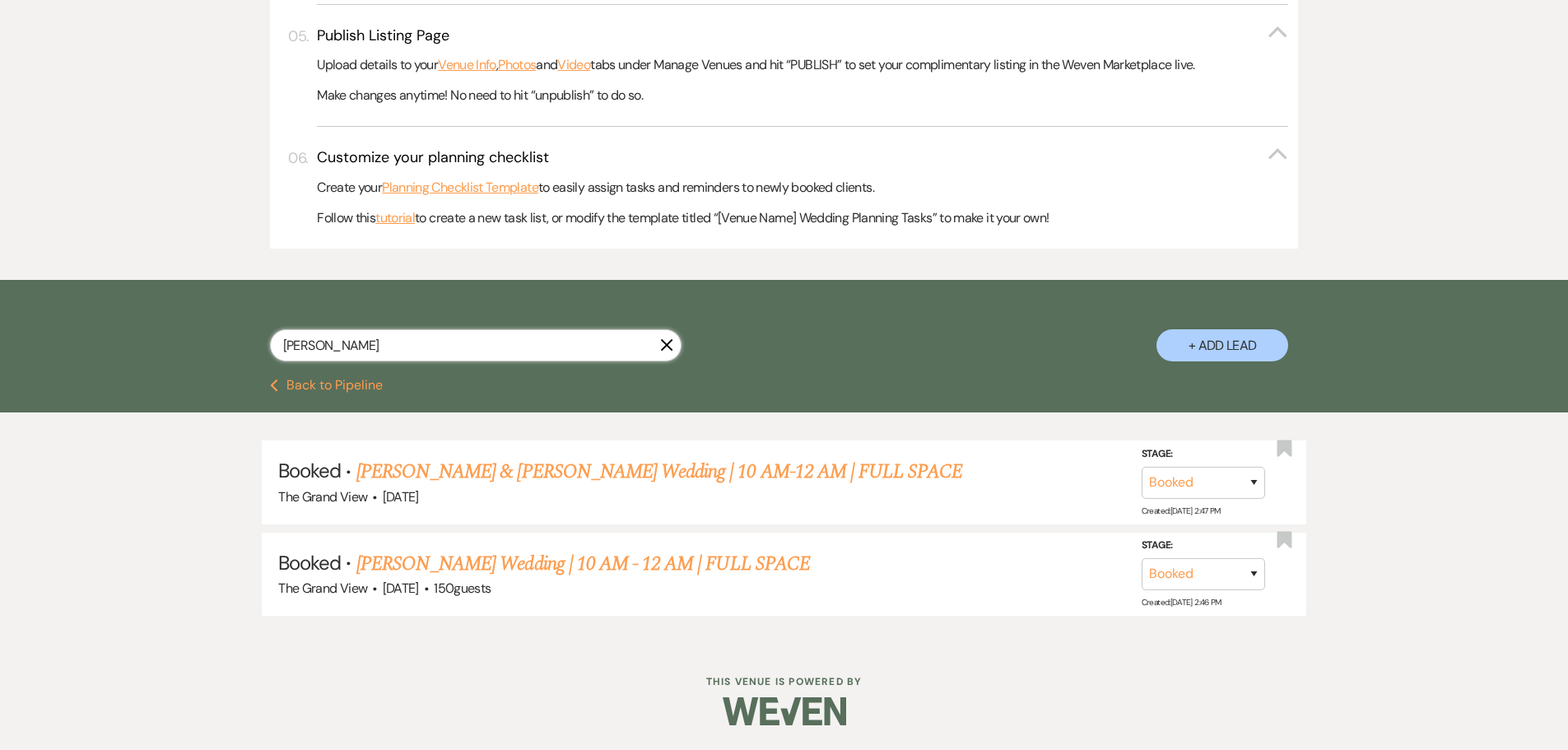
paste input "[PERSON_NAME]"
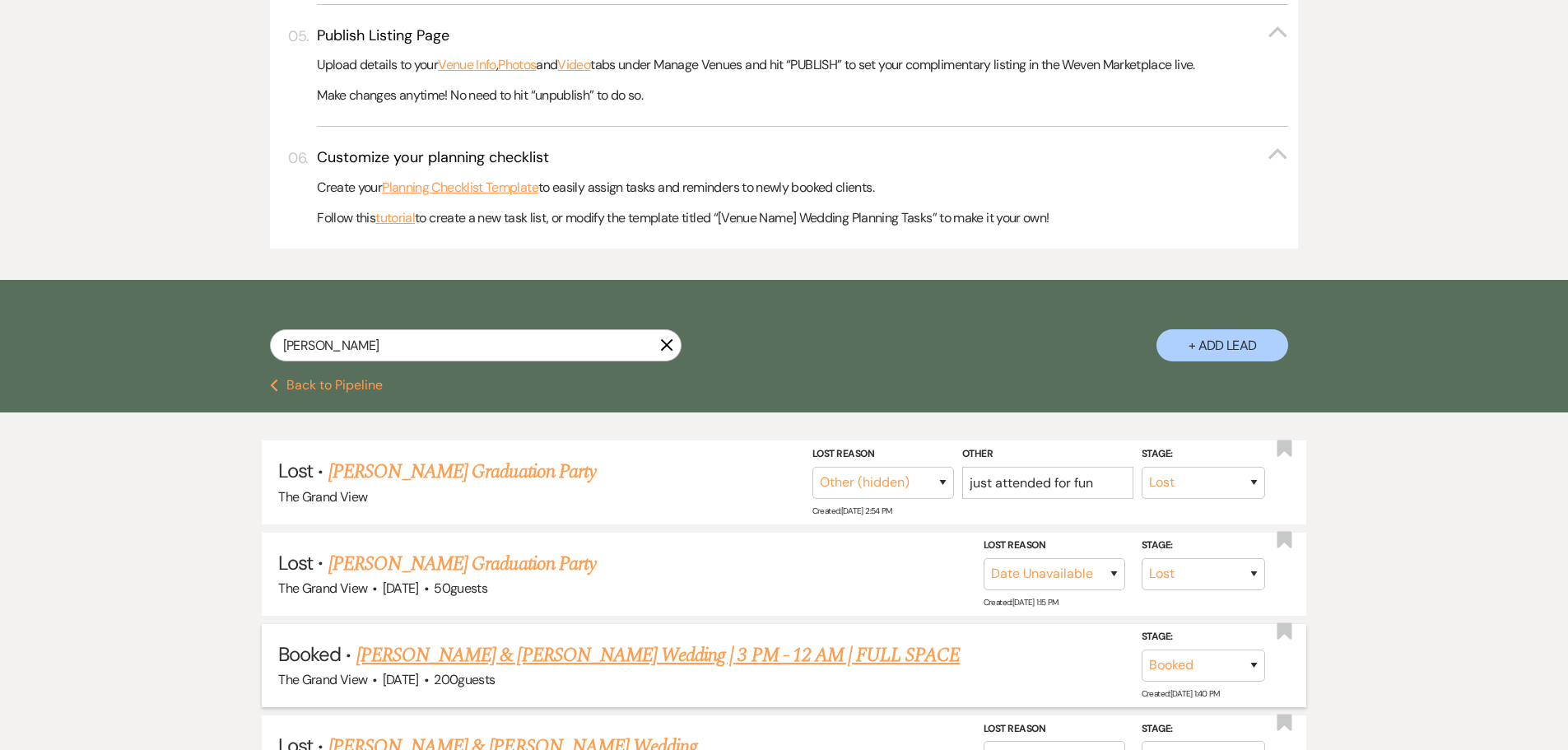
click at [460, 640] on link "[PERSON_NAME] & [PERSON_NAME] Wedding | 3 PM - 12 AM | FULL SPACE" at bounding box center [658, 655] width 604 height 30
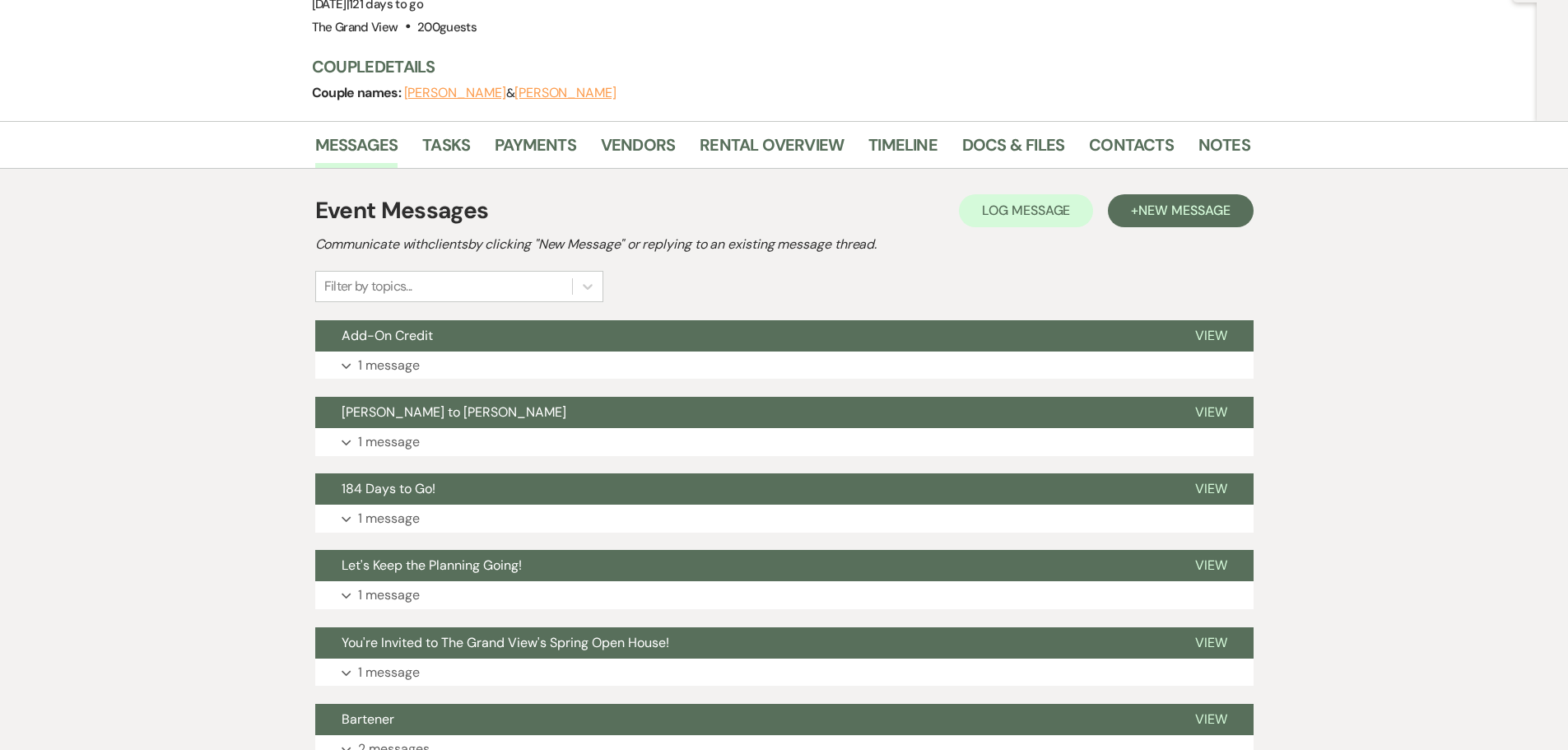
scroll to position [183, 0]
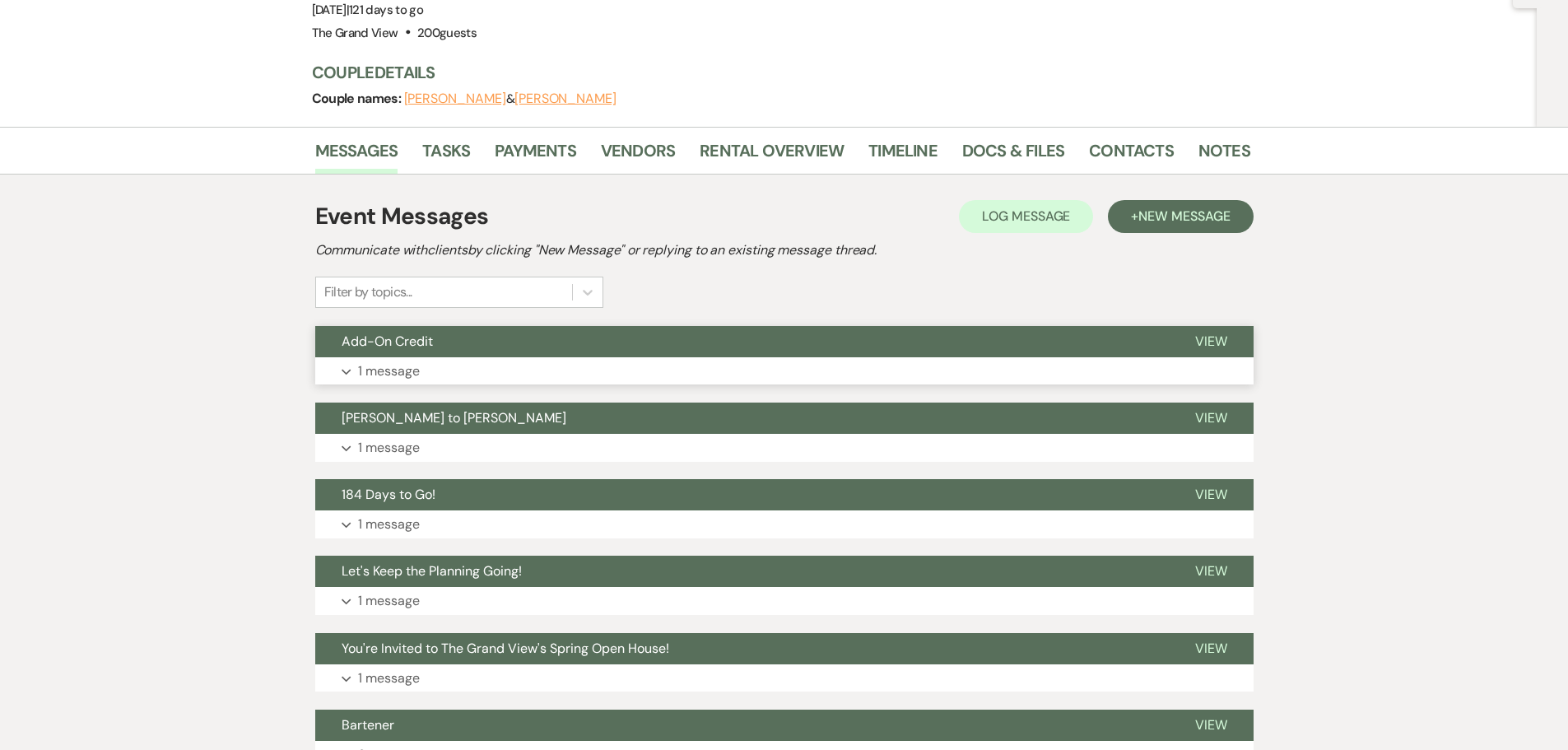
click at [450, 357] on button "Expand 1 message" at bounding box center [784, 371] width 938 height 28
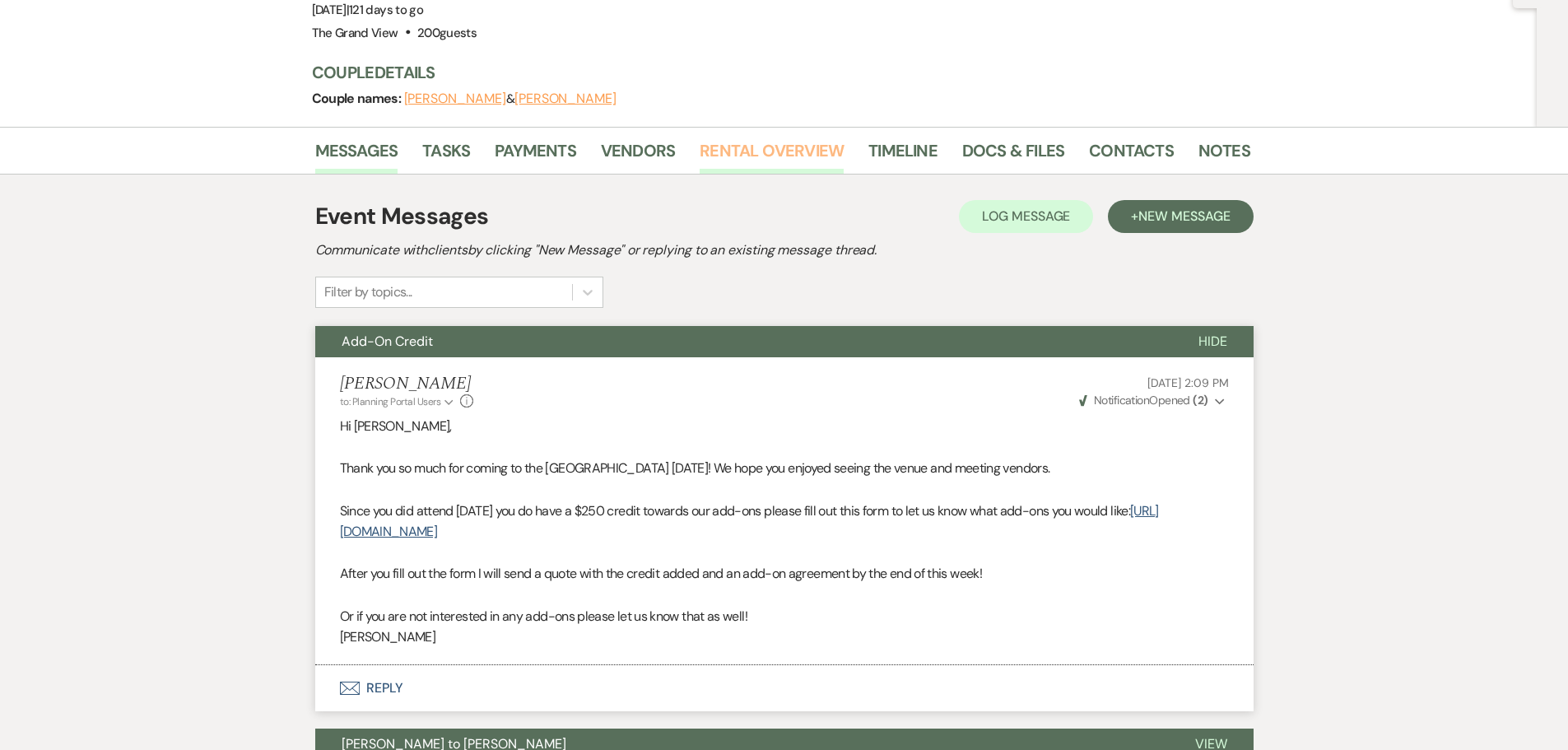
drag, startPoint x: 770, startPoint y: 87, endPoint x: 774, endPoint y: 118, distance: 31.3
click at [770, 126] on div "Messages Tasks Payments Vendors Rental Overview Timeline Docs & Files Contacts …" at bounding box center [784, 150] width 1568 height 48
click at [775, 138] on link "Rental Overview" at bounding box center [771, 155] width 144 height 36
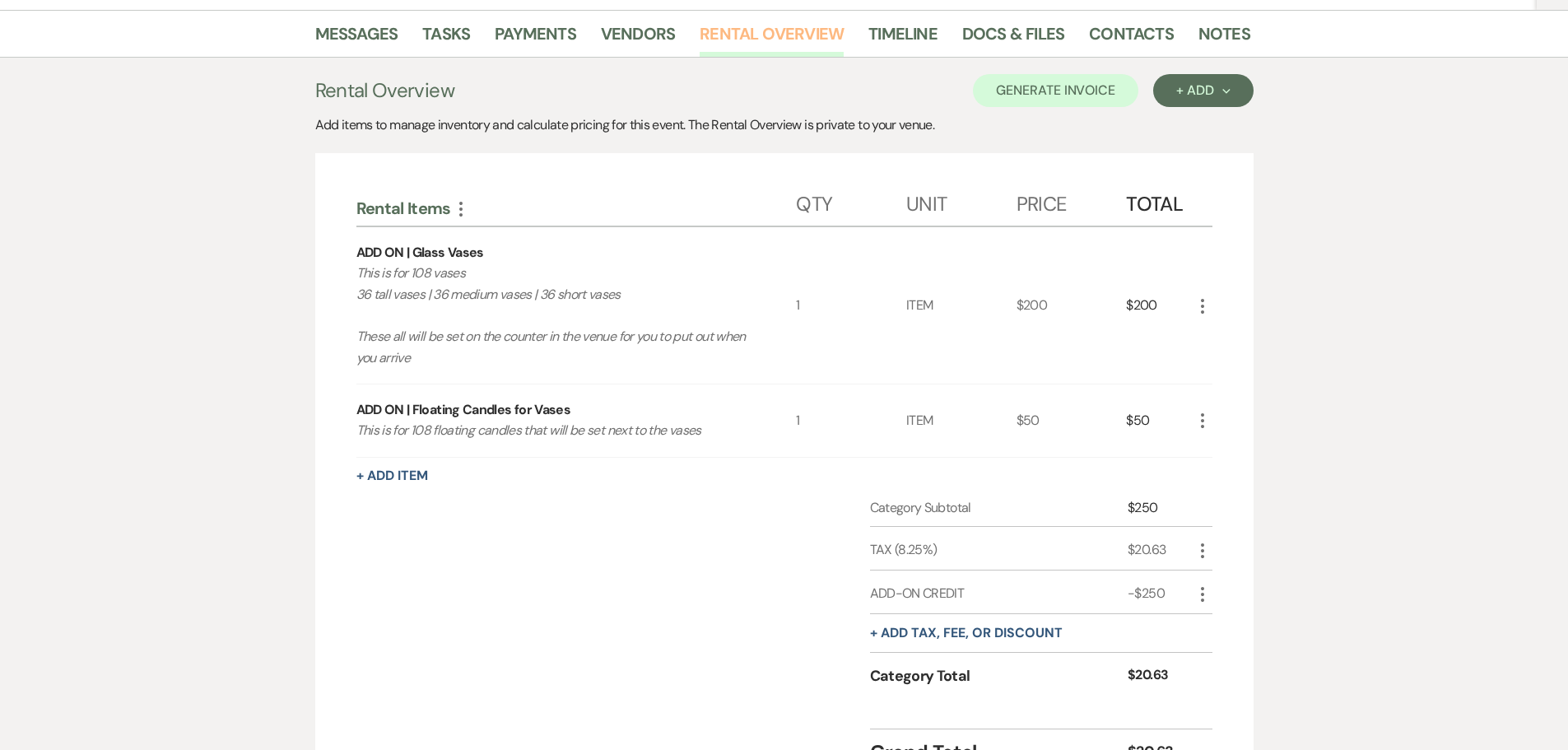
scroll to position [347, 0]
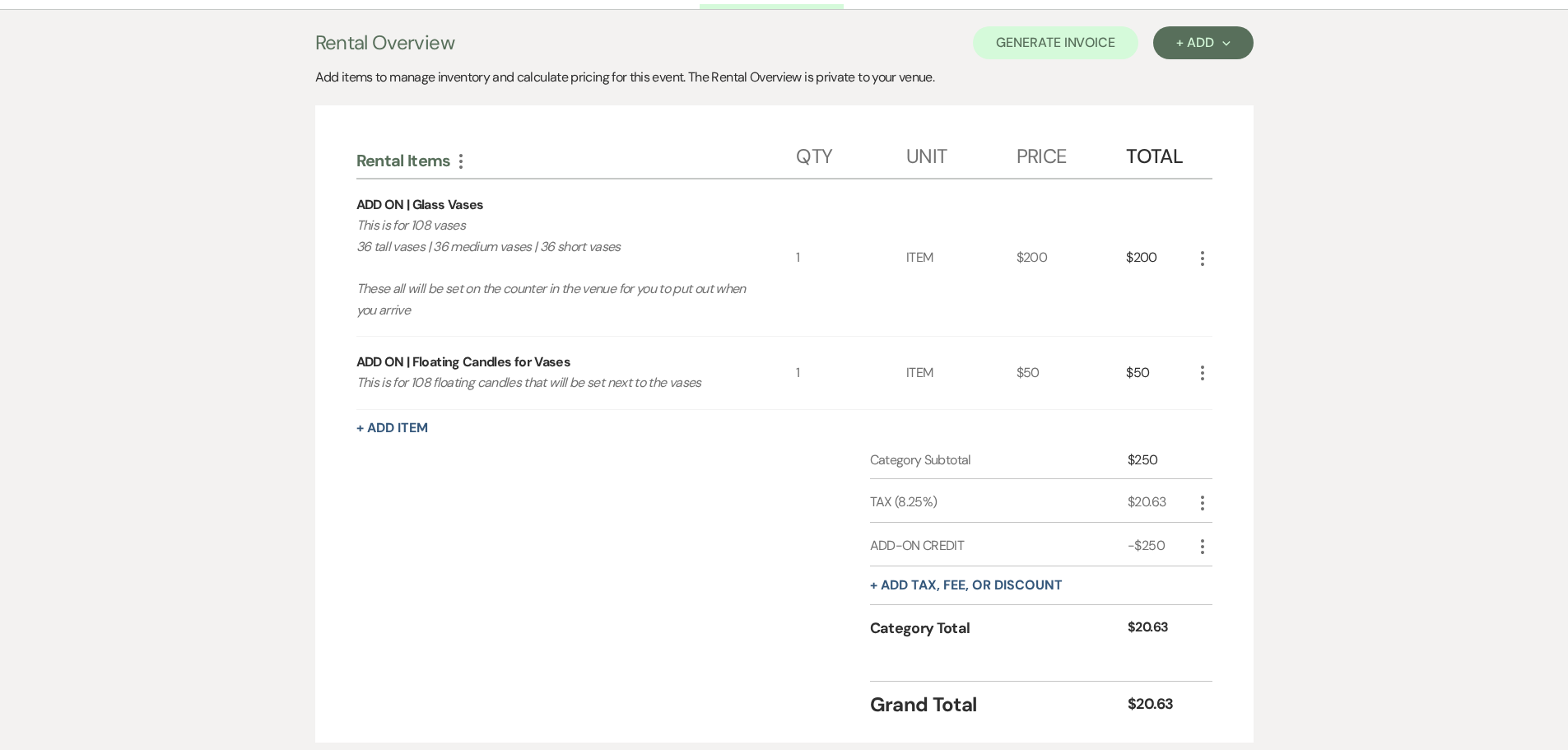
click at [1195, 493] on icon "More" at bounding box center [1202, 503] width 19 height 19
click at [1217, 522] on button "Pencil Edit" at bounding box center [1235, 535] width 86 height 27
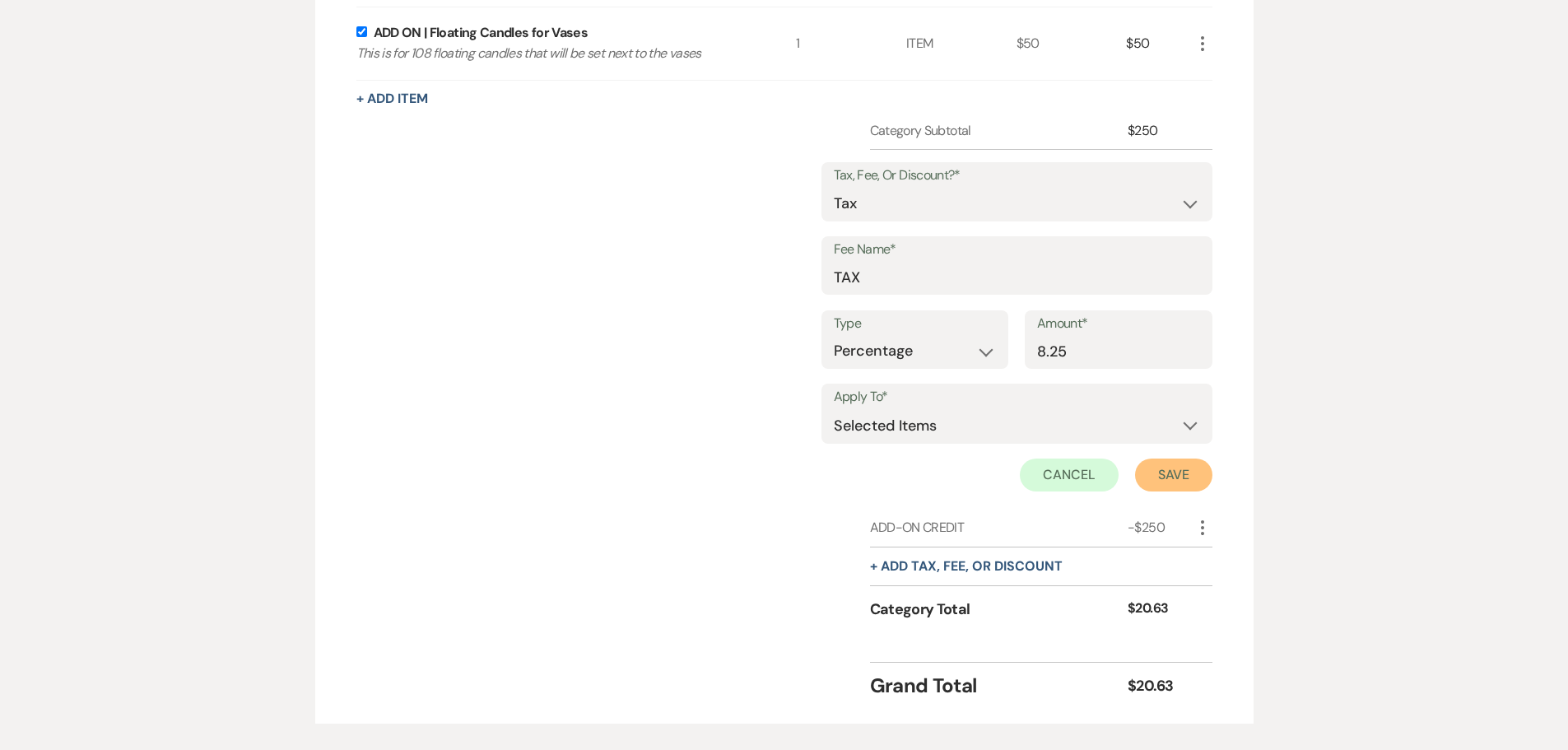
click at [1170, 458] on button "Save" at bounding box center [1174, 474] width 78 height 33
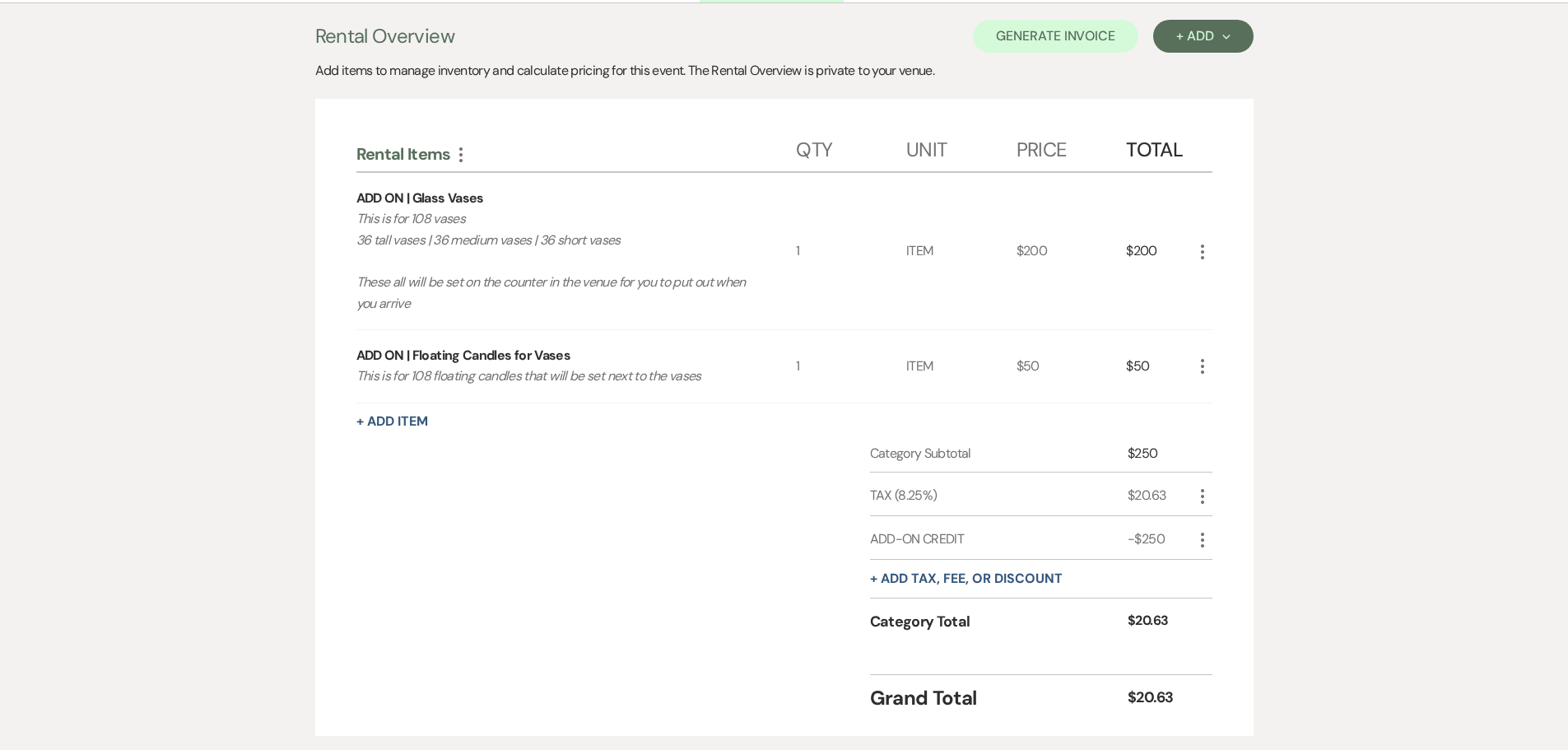
scroll to position [259, 0]
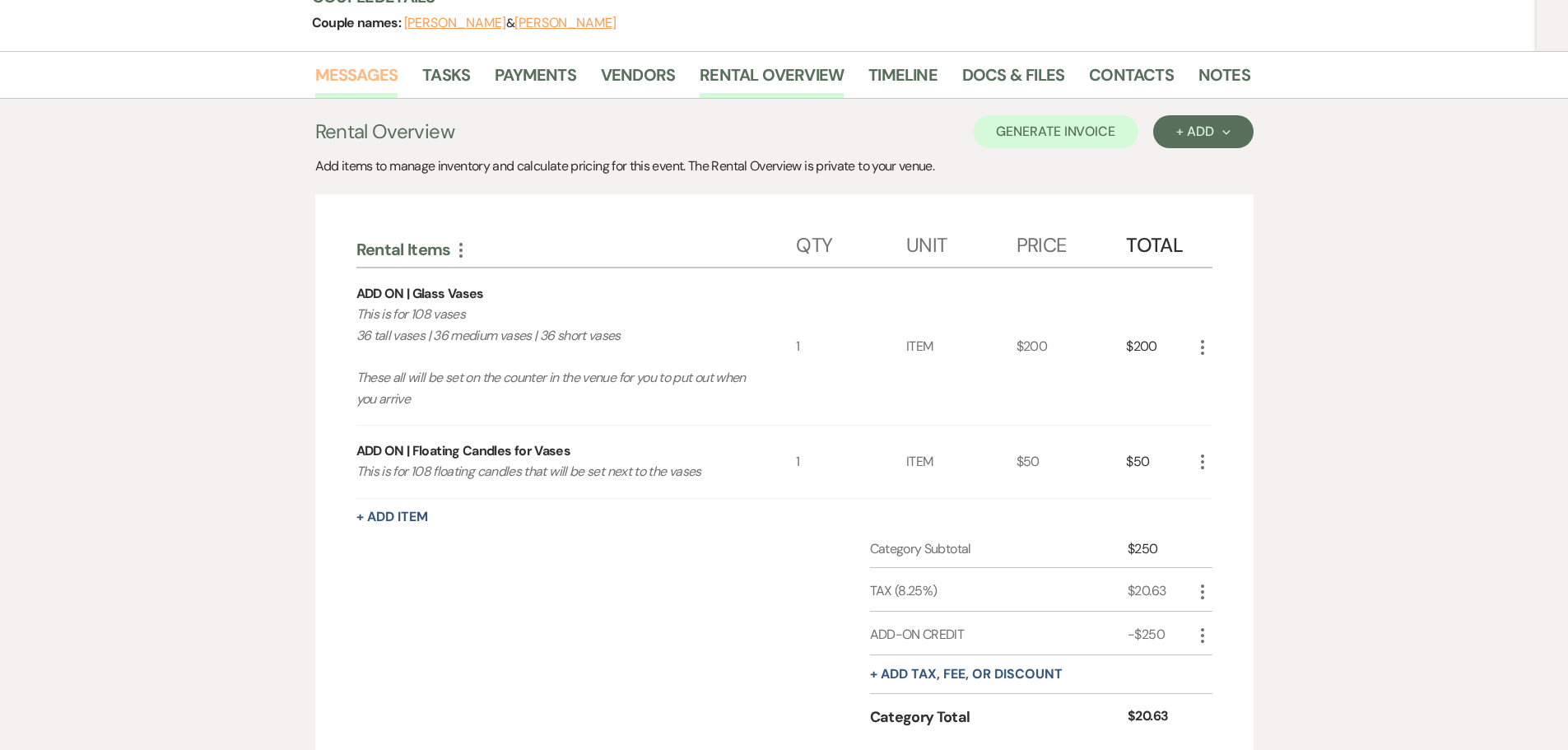
click at [349, 62] on link "Messages" at bounding box center [357, 80] width 83 height 36
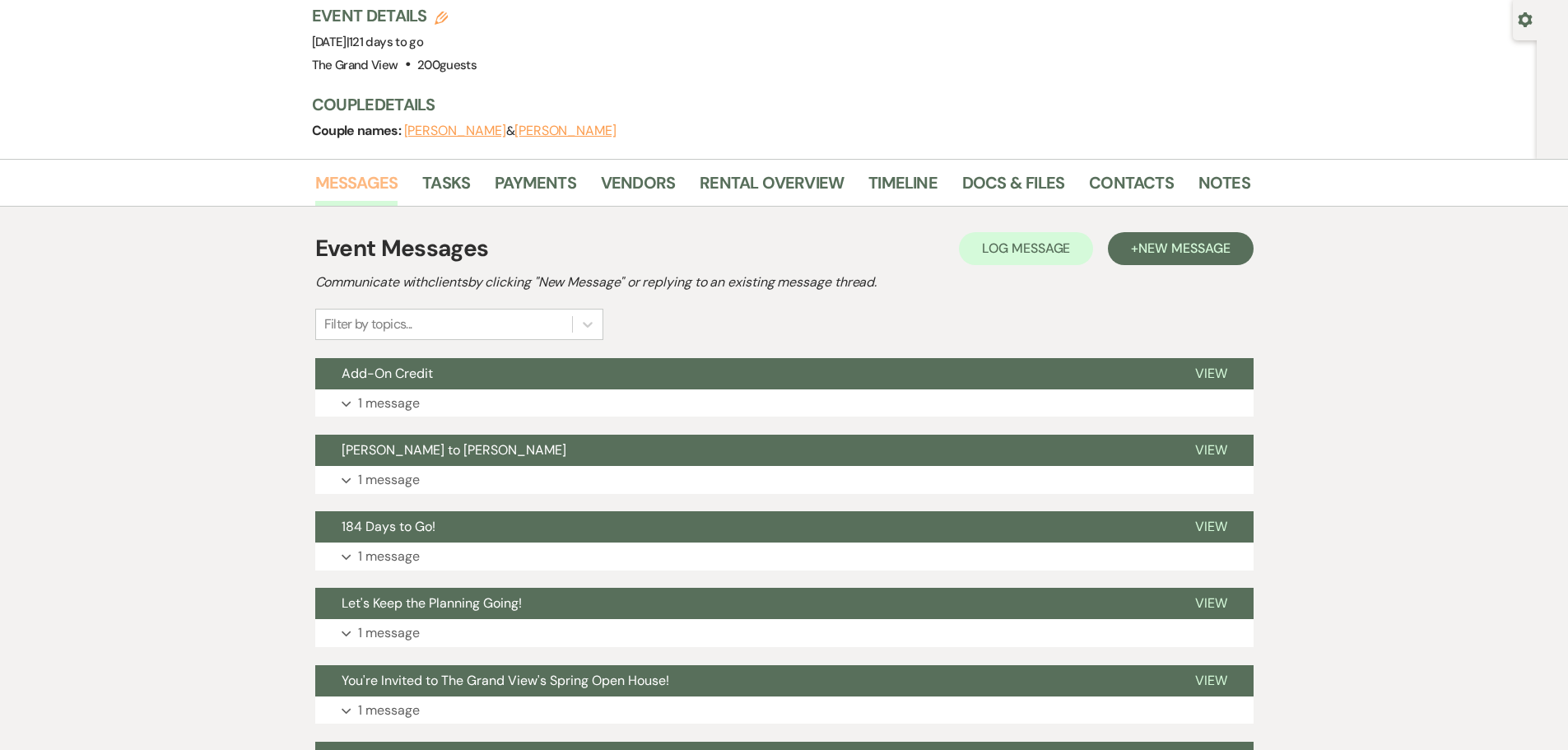
scroll to position [11, 0]
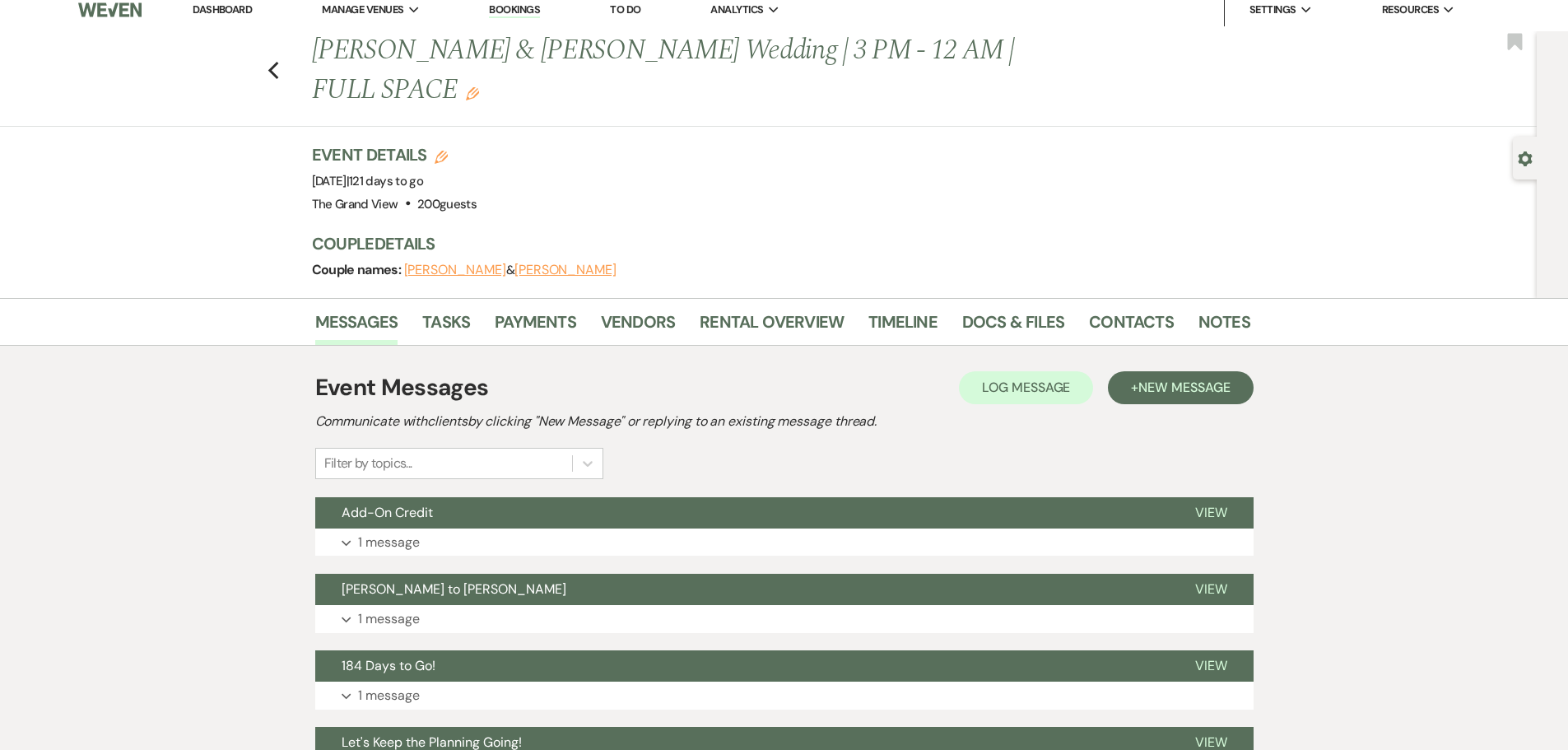
click at [951, 306] on li "Timeline" at bounding box center [915, 325] width 94 height 40
click at [1022, 308] on link "Docs & Files" at bounding box center [1013, 326] width 102 height 36
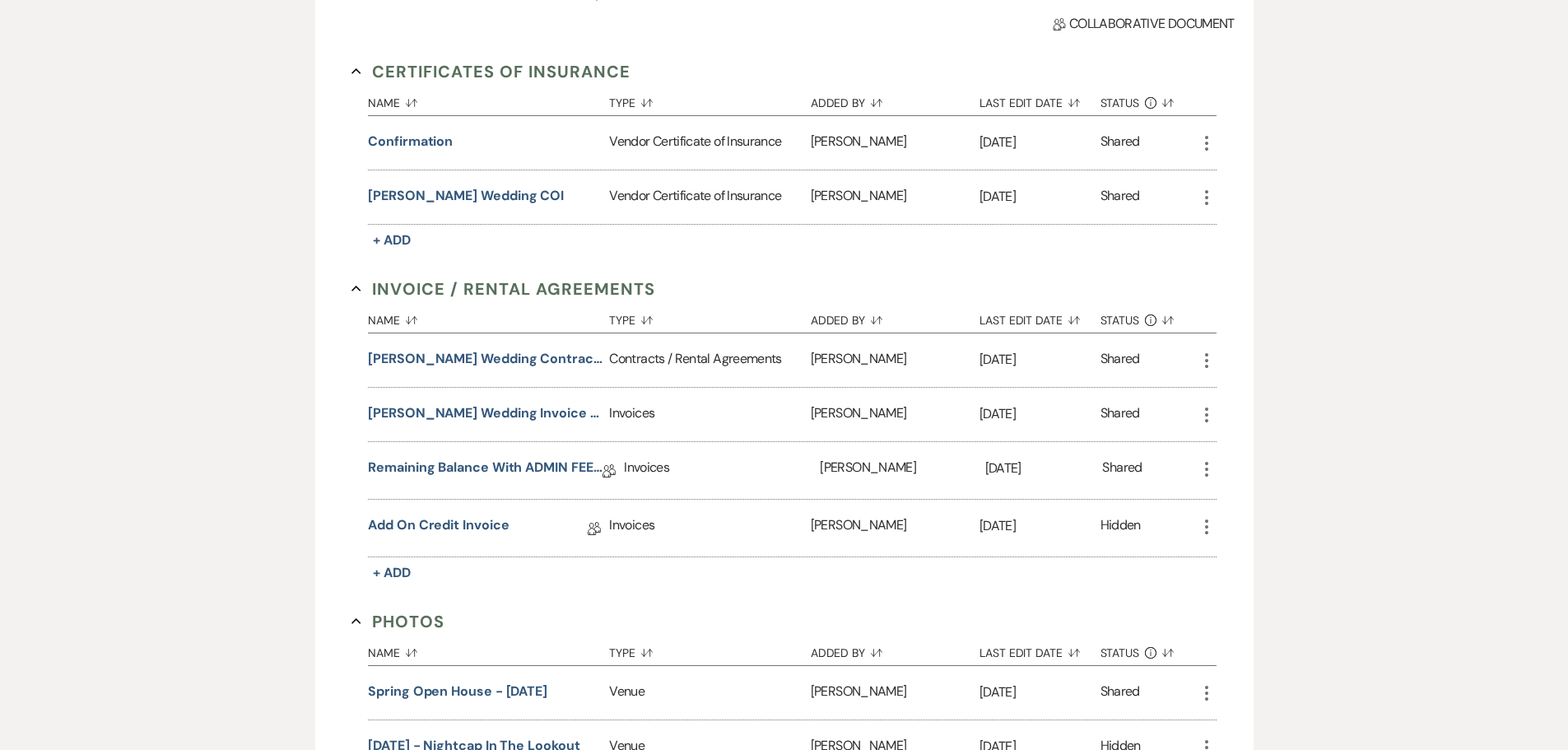
scroll to position [505, 0]
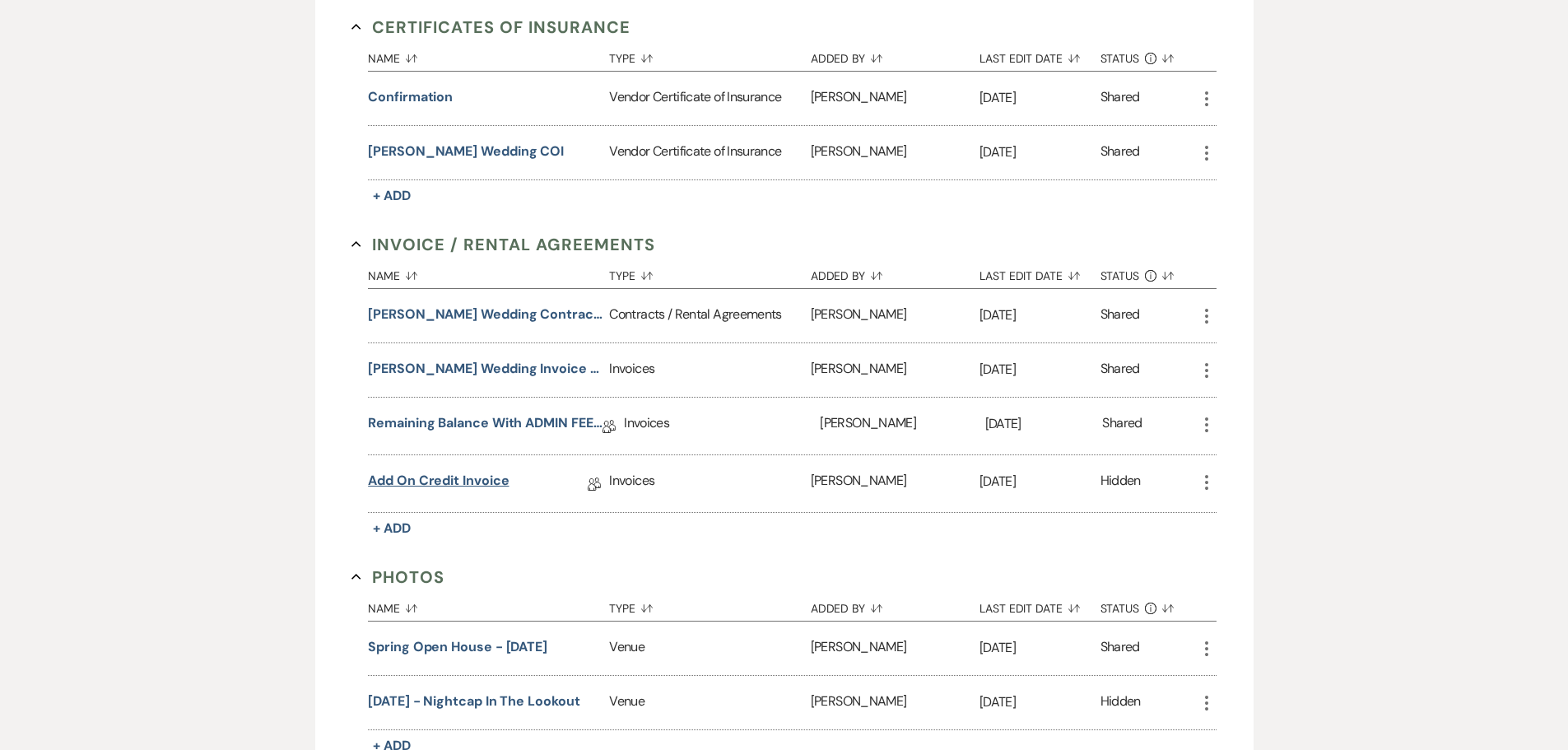
click at [453, 471] on link "Add on credit invoice" at bounding box center [437, 483] width 140 height 26
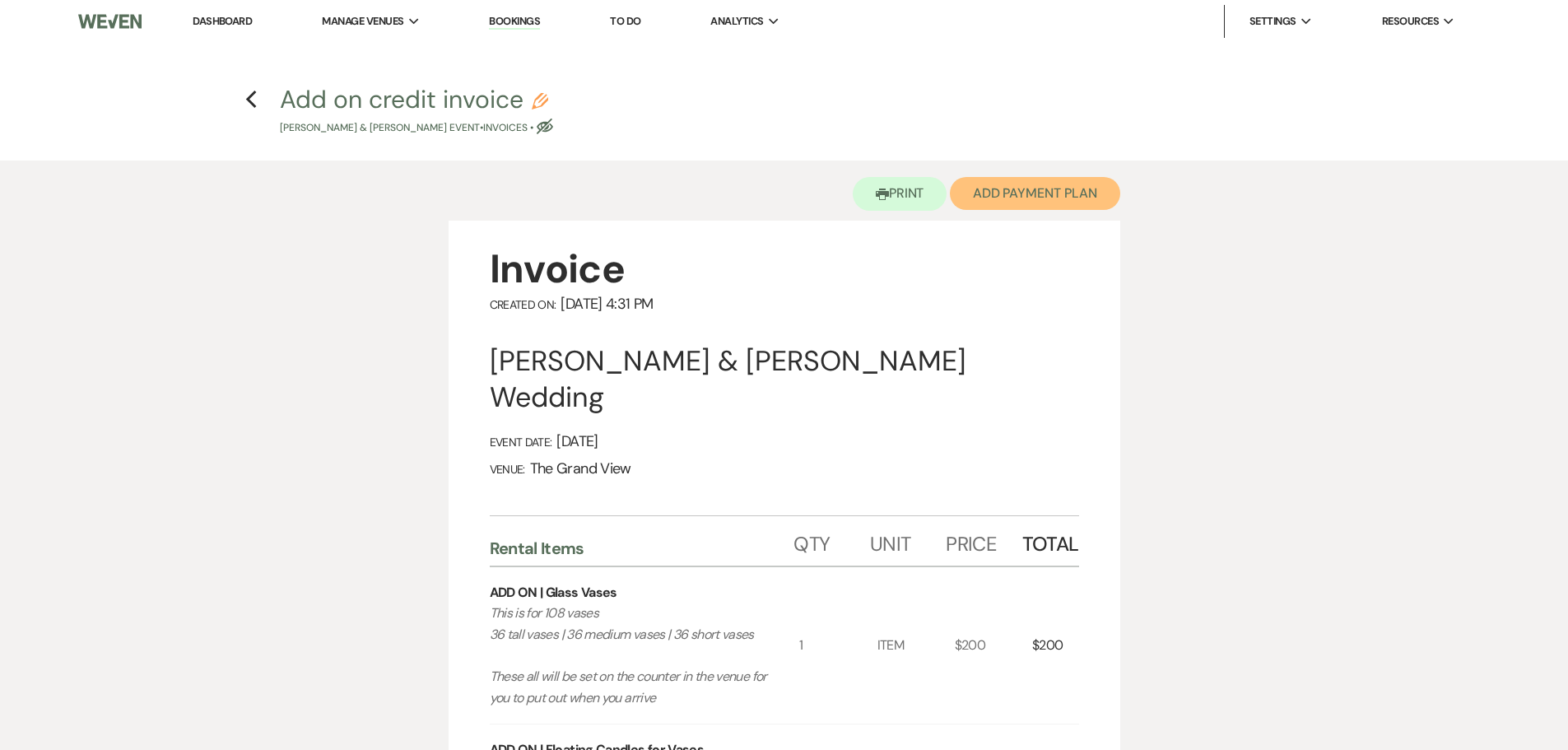
click at [1064, 197] on button "Add Payment Plan" at bounding box center [1034, 193] width 170 height 33
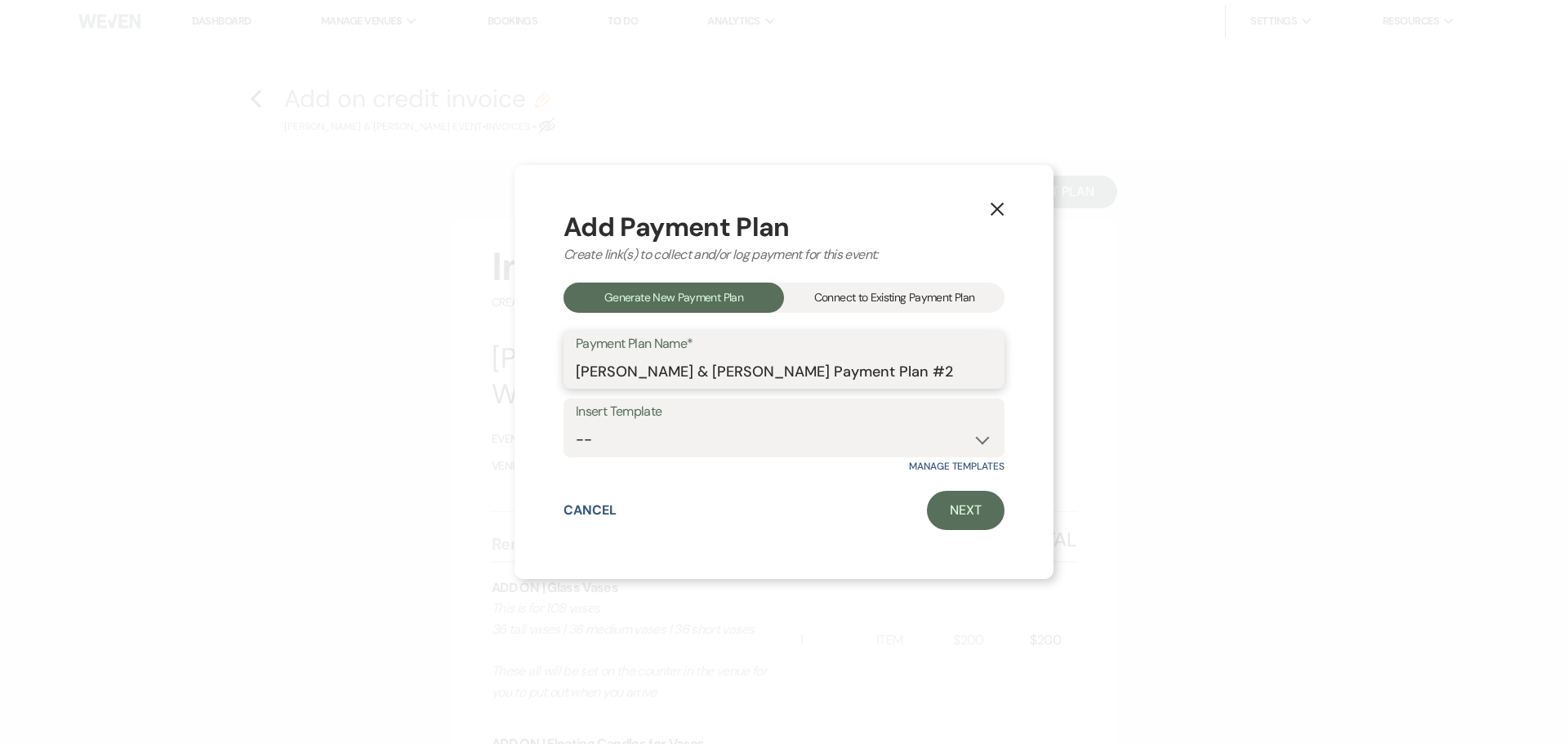
drag, startPoint x: 990, startPoint y: 368, endPoint x: 440, endPoint y: 383, distance: 550.2
click at [440, 383] on div "X Add Payment Plan Create link(s) to collect and/or log payment for this event:…" at bounding box center [784, 372] width 1568 height 744
click at [957, 510] on link "Next" at bounding box center [965, 510] width 78 height 39
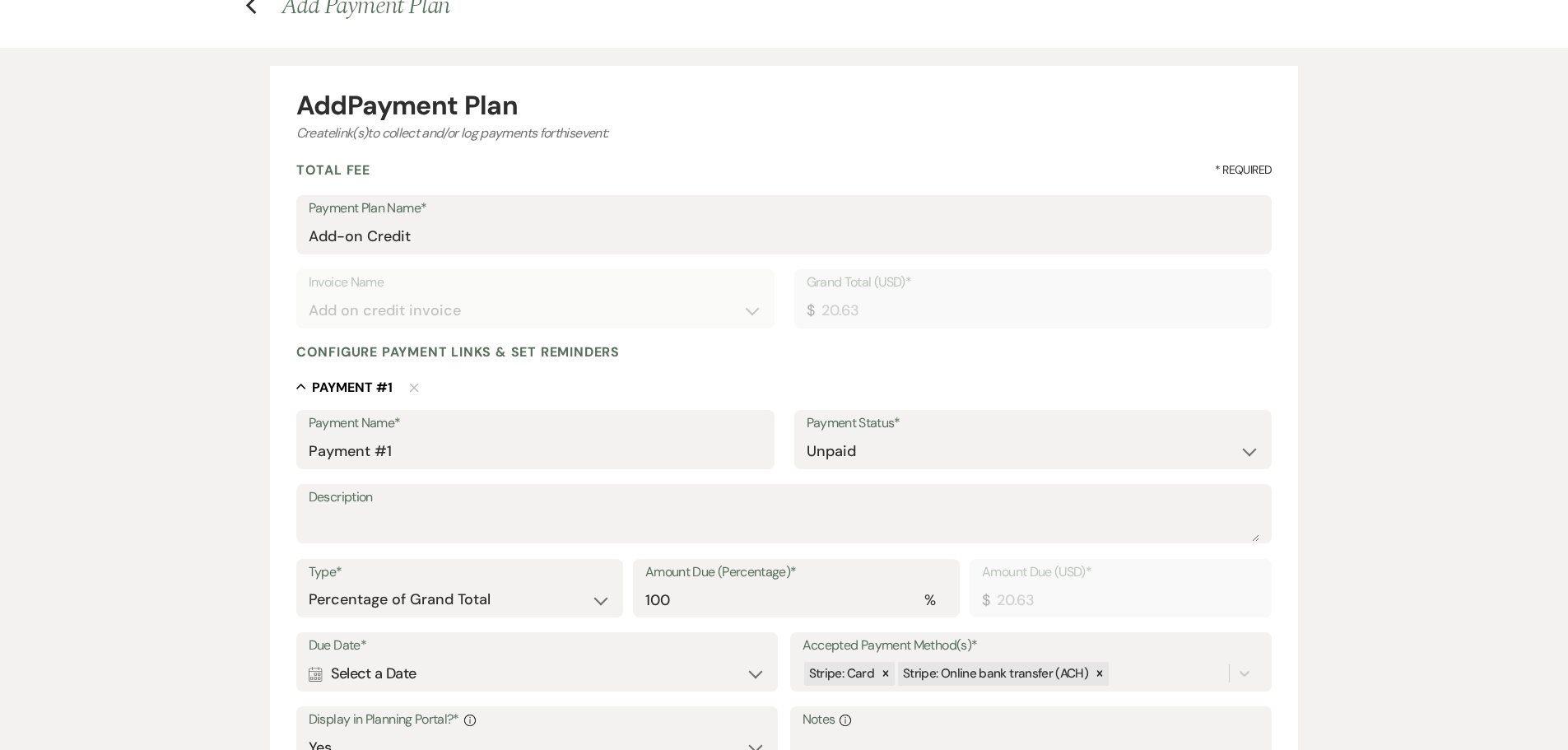
scroll to position [330, 0]
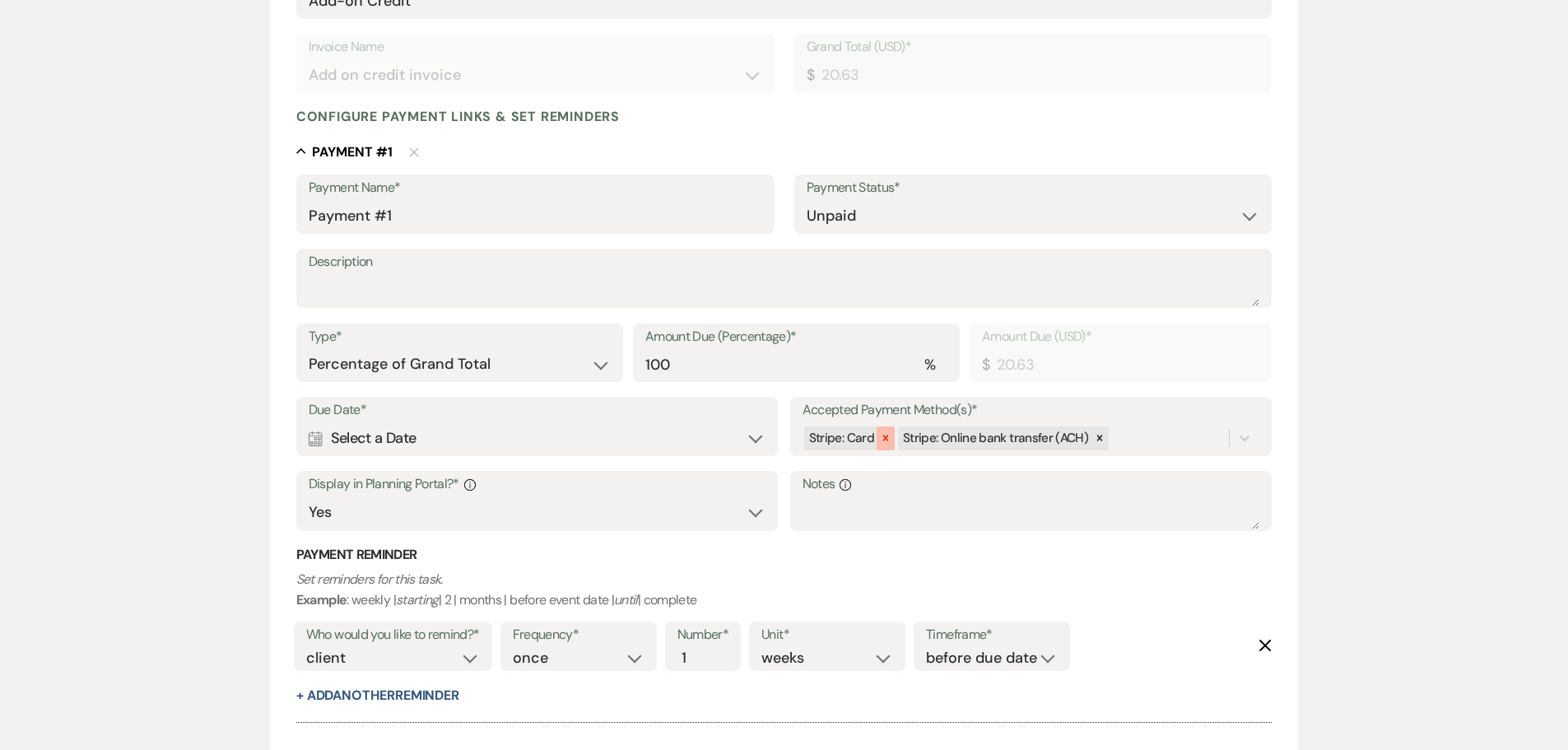
click at [883, 439] on icon at bounding box center [886, 438] width 6 height 6
click at [1005, 445] on div at bounding box center [1005, 438] width 18 height 24
click at [1018, 443] on div "Stripe: Online bank transfer (ACH)" at bounding box center [1031, 437] width 458 height 31
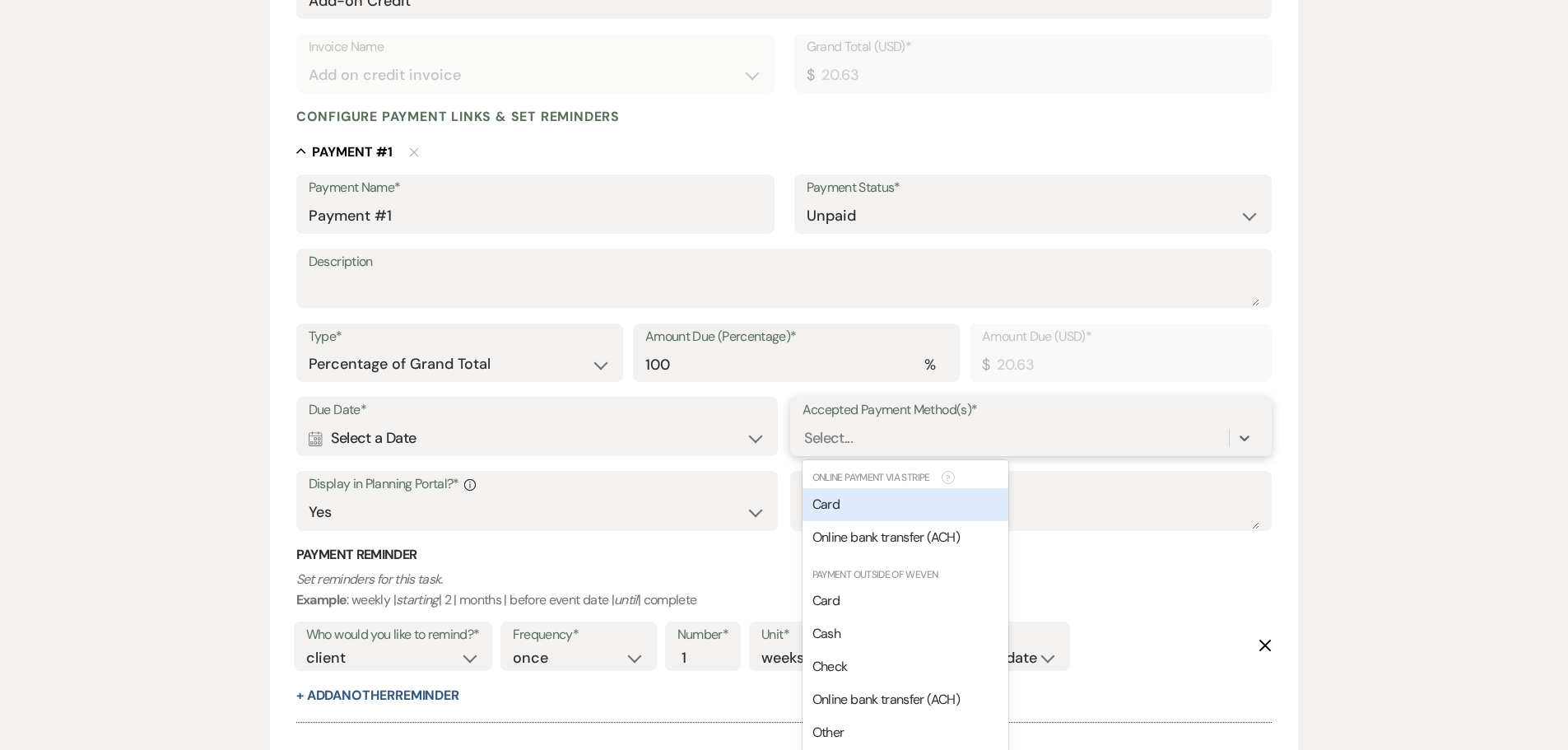
scroll to position [345, 0]
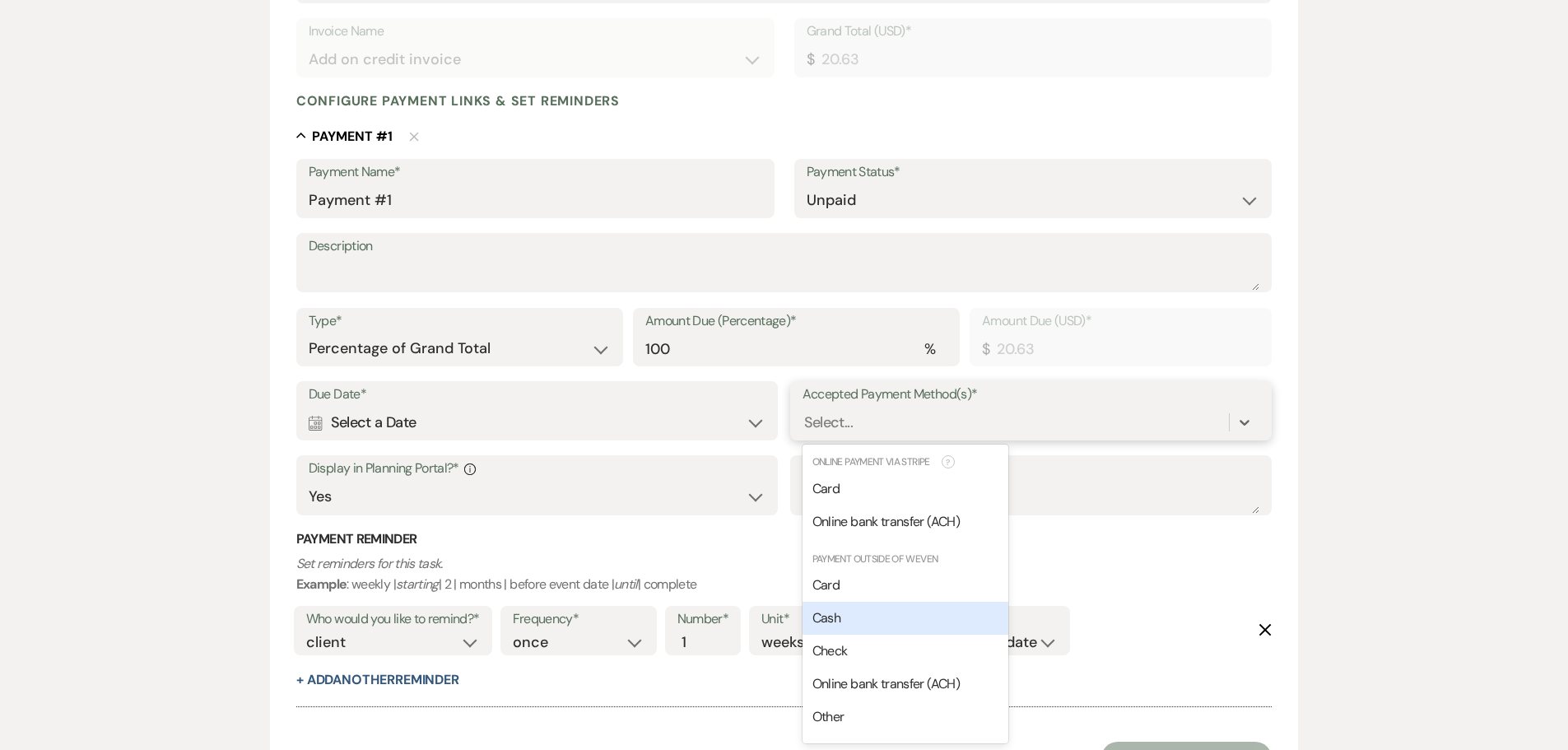
click at [897, 620] on div "Cash" at bounding box center [905, 617] width 206 height 33
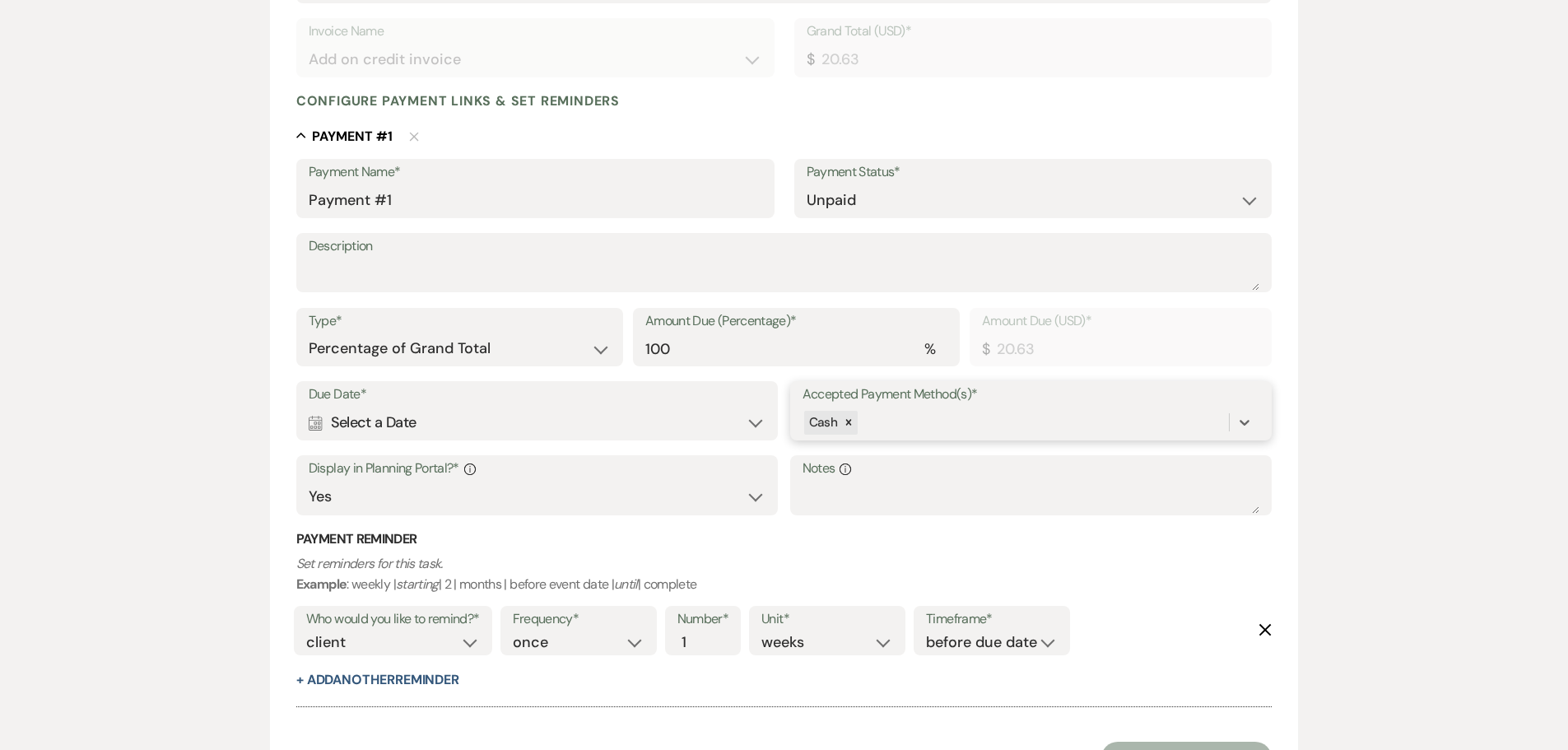
click at [961, 429] on div "Cash" at bounding box center [1016, 422] width 428 height 29
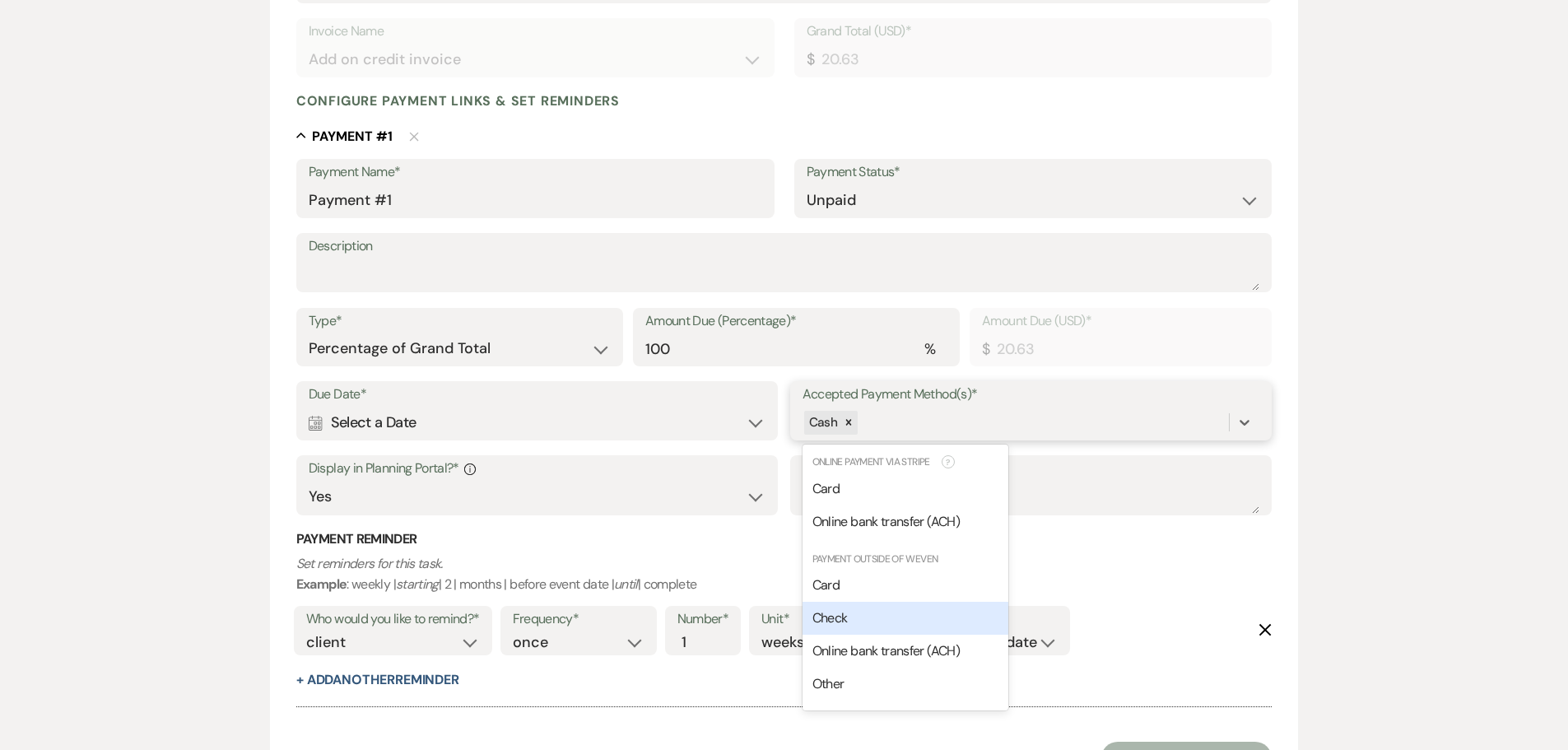
click at [920, 617] on div "Check" at bounding box center [905, 617] width 206 height 33
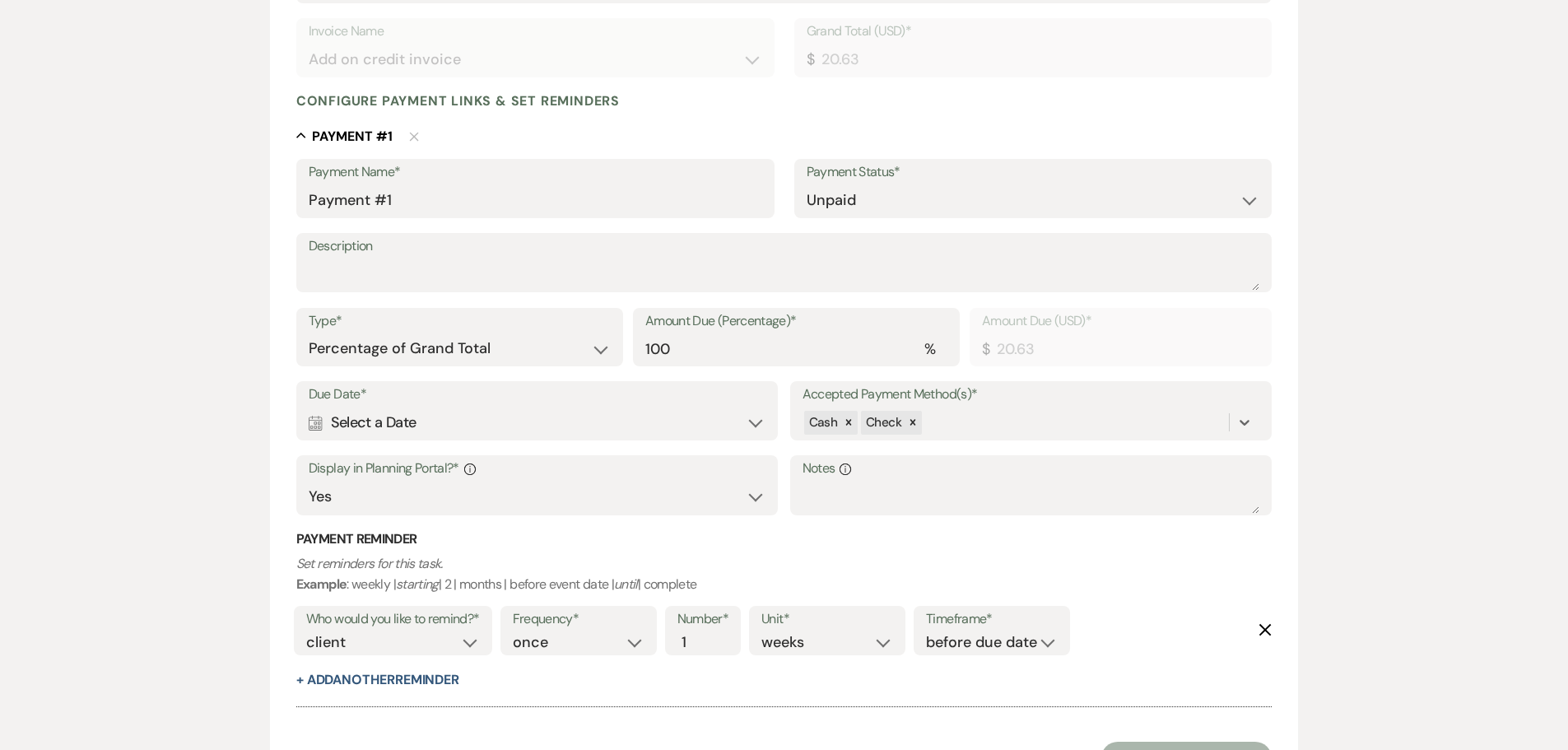
click at [411, 424] on div "Calendar Select a Date Expand" at bounding box center [537, 422] width 458 height 32
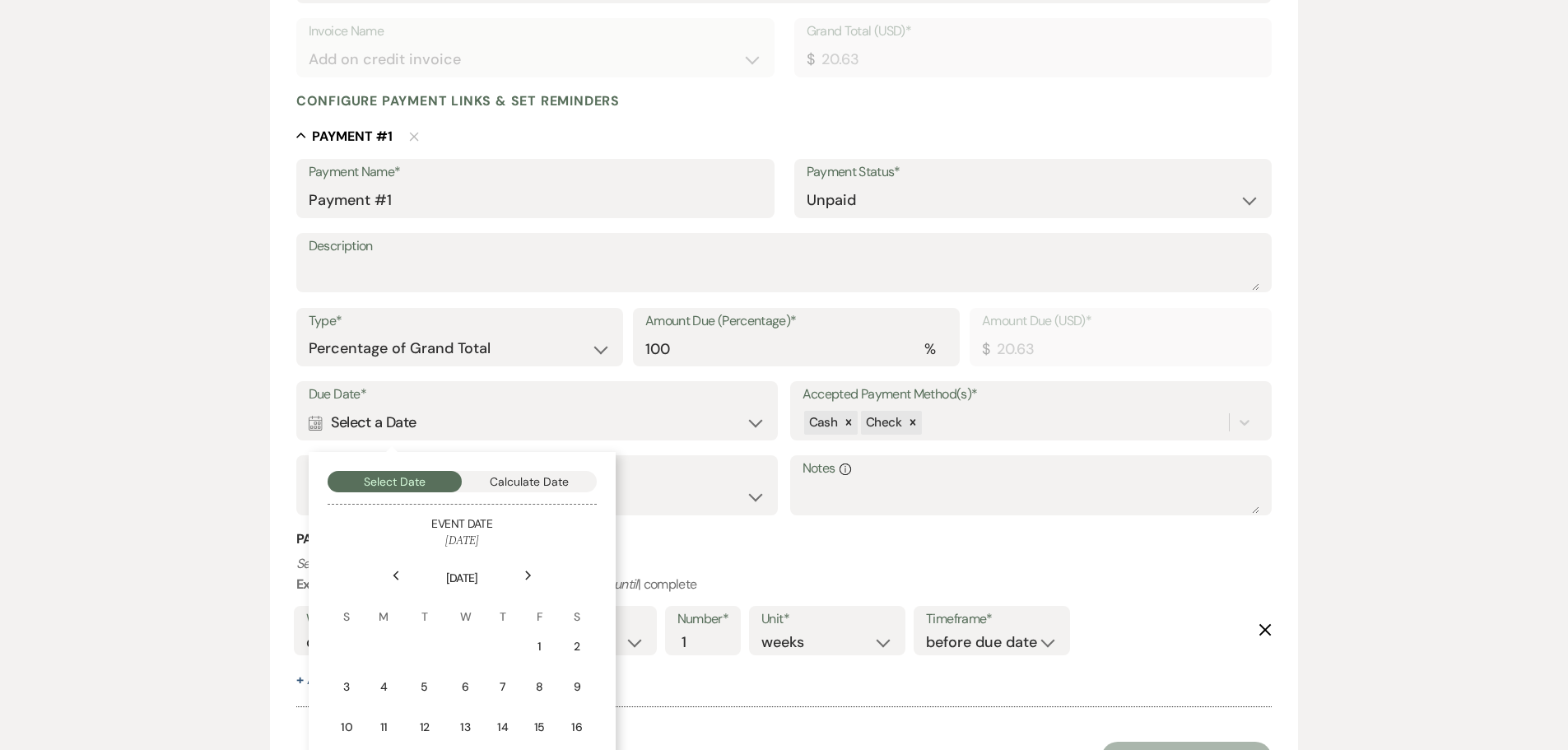
click at [500, 510] on div "Select Date Calculate Date Event Date [DATE] Previous Next [DATE] S M T W T F S…" at bounding box center [461, 681] width 307 height 459
click at [517, 483] on button "Calculate Date" at bounding box center [529, 481] width 135 height 21
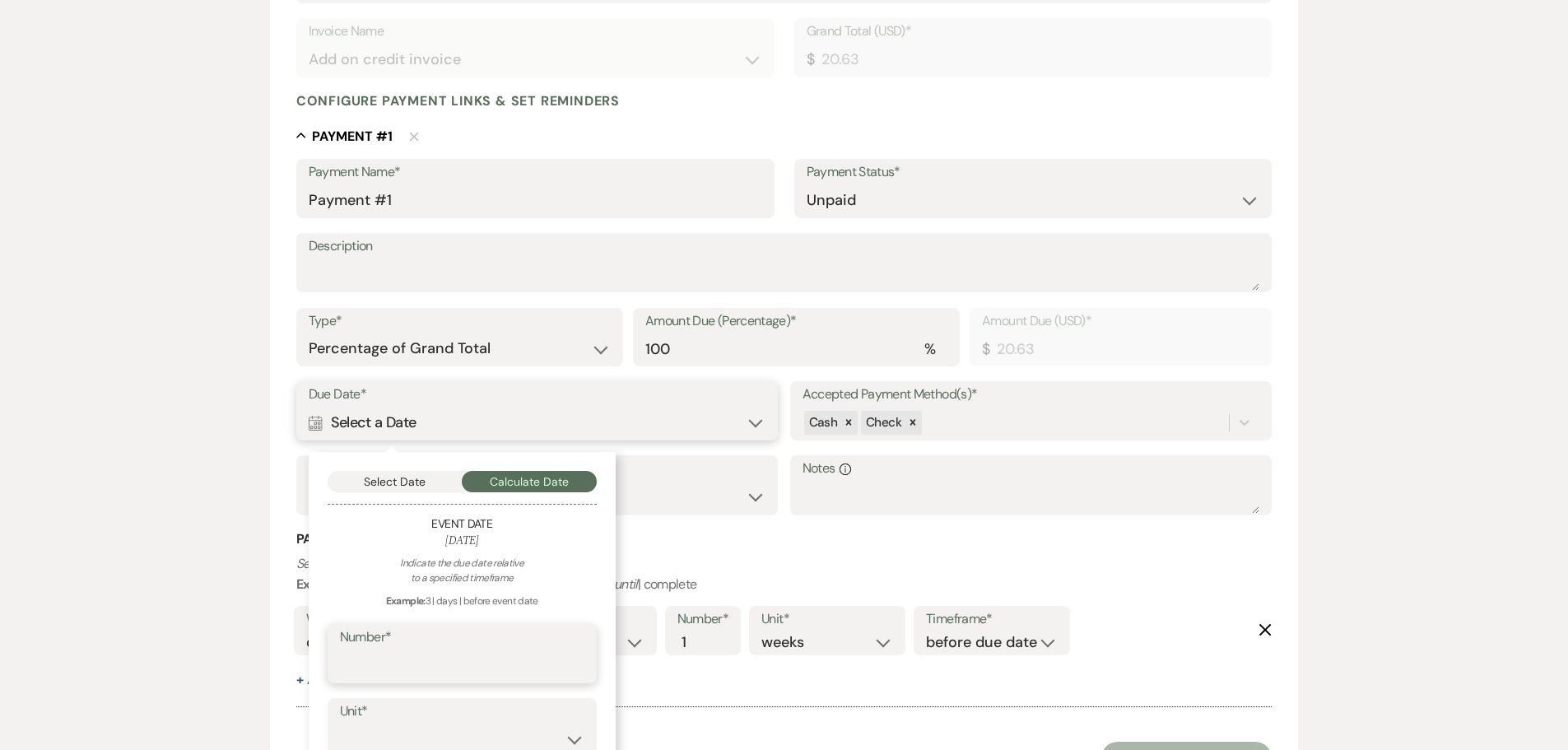
click at [393, 656] on input "Number*" at bounding box center [462, 665] width 245 height 32
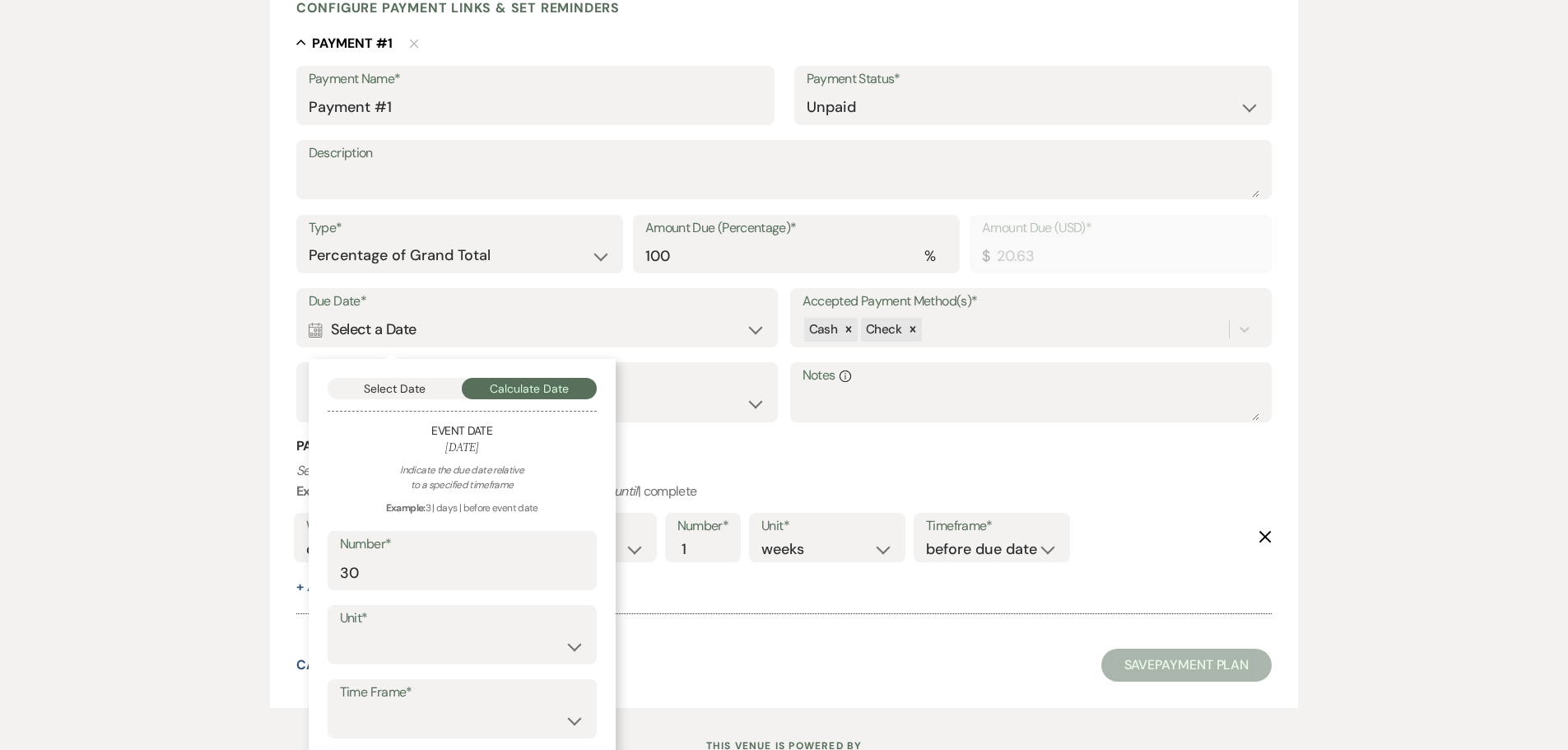
scroll to position [501, 0]
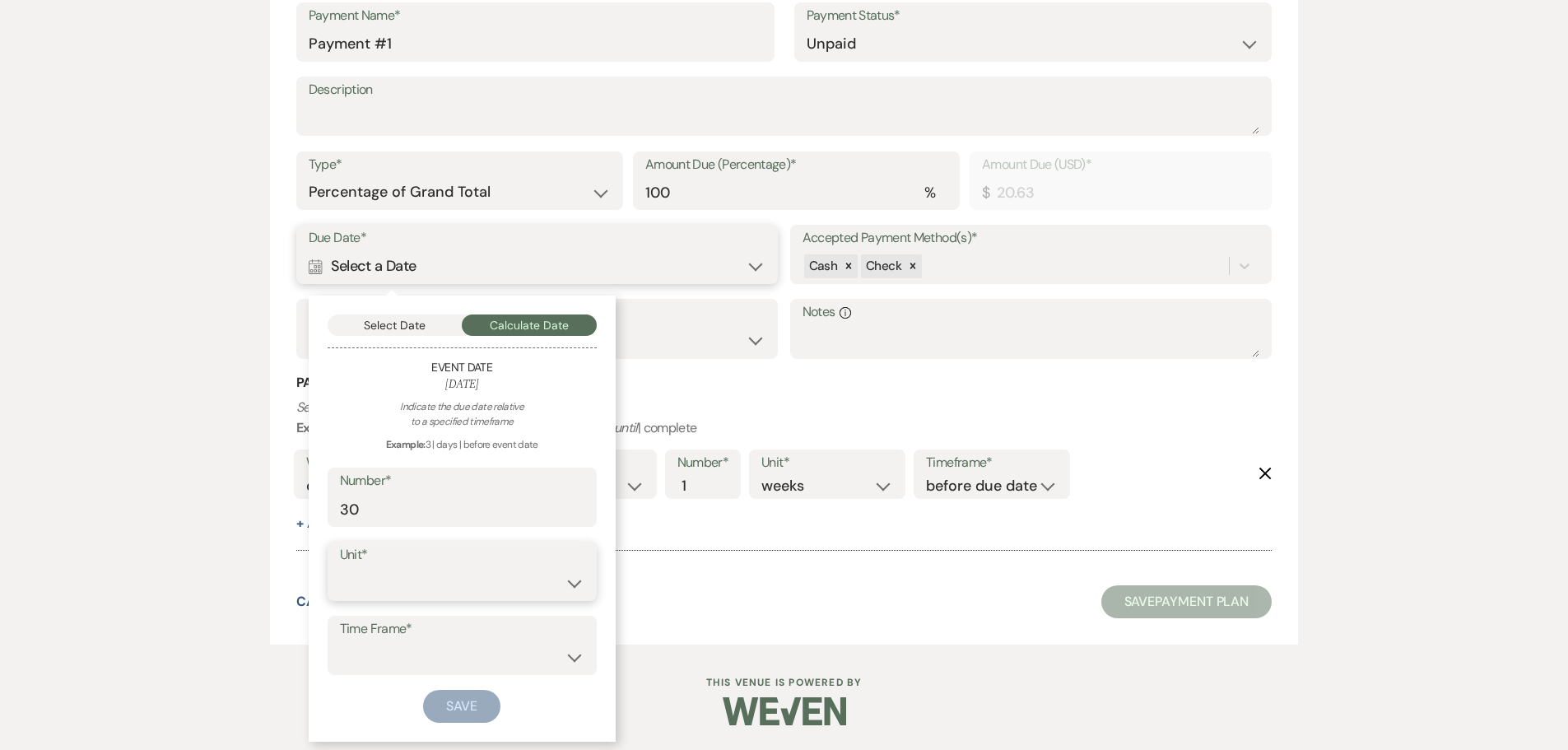
click at [413, 588] on select "days weeks months" at bounding box center [462, 583] width 245 height 32
click at [340, 567] on select "days weeks months" at bounding box center [462, 583] width 245 height 32
drag, startPoint x: 413, startPoint y: 668, endPoint x: 413, endPoint y: 656, distance: 12.0
click at [413, 668] on select "before event date after event date after event is booked after [DATE] date" at bounding box center [462, 657] width 245 height 32
click at [340, 641] on select "before event date after event date after event is booked after [DATE] date" at bounding box center [462, 657] width 245 height 32
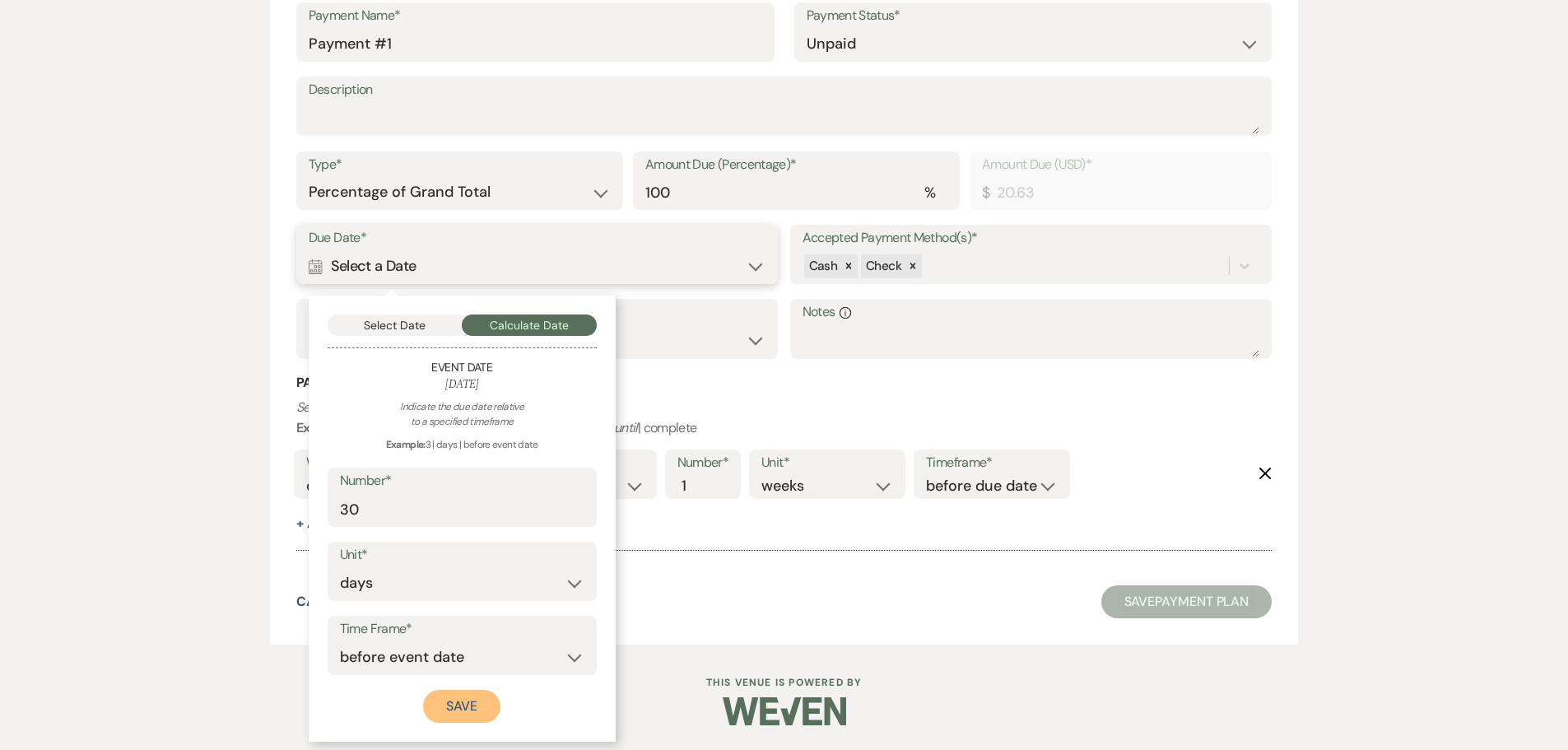
click at [450, 706] on button "Save" at bounding box center [462, 706] width 78 height 33
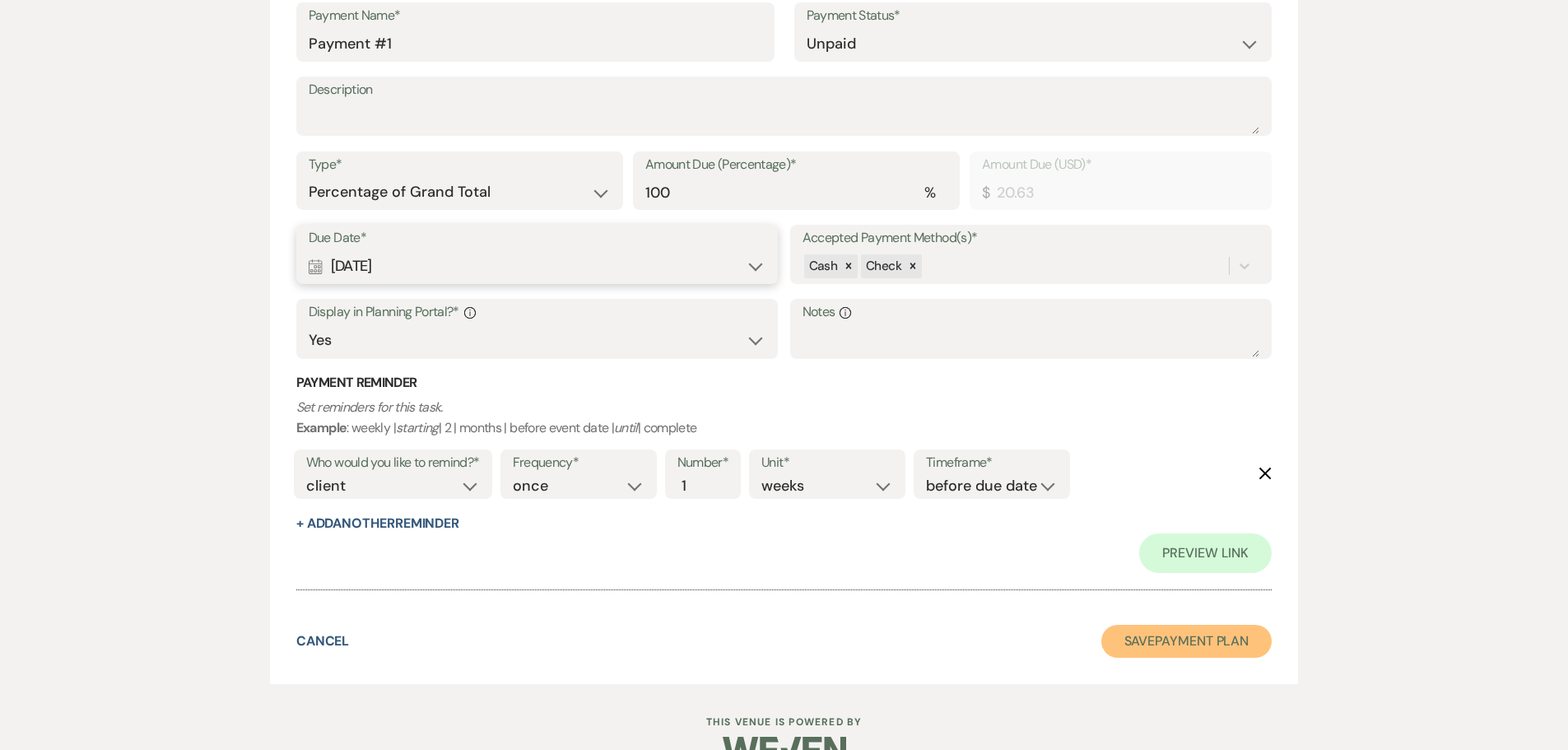
click at [1126, 641] on button "Save Payment Plan" at bounding box center [1187, 640] width 171 height 33
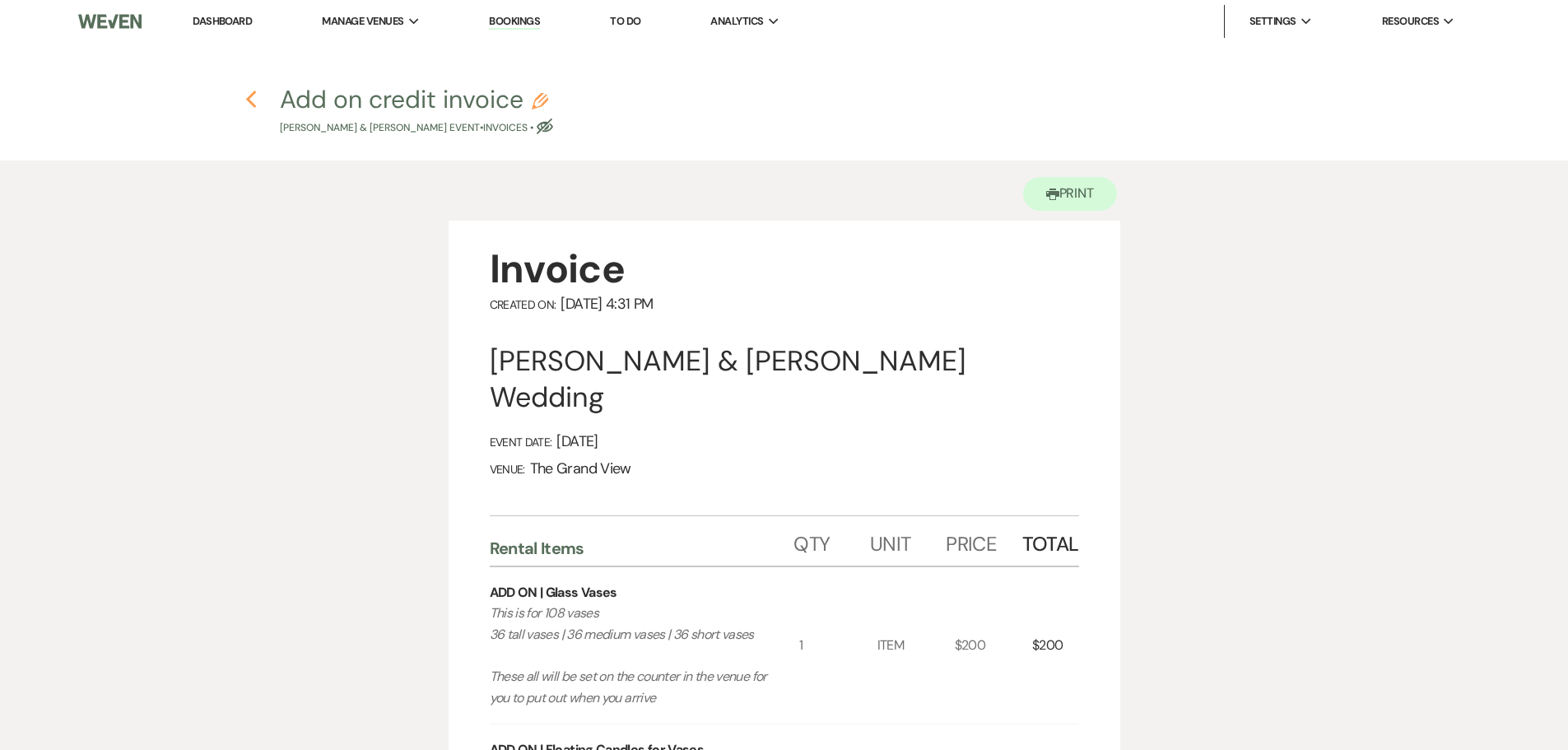
click at [246, 94] on icon "Previous" at bounding box center [252, 100] width 12 height 19
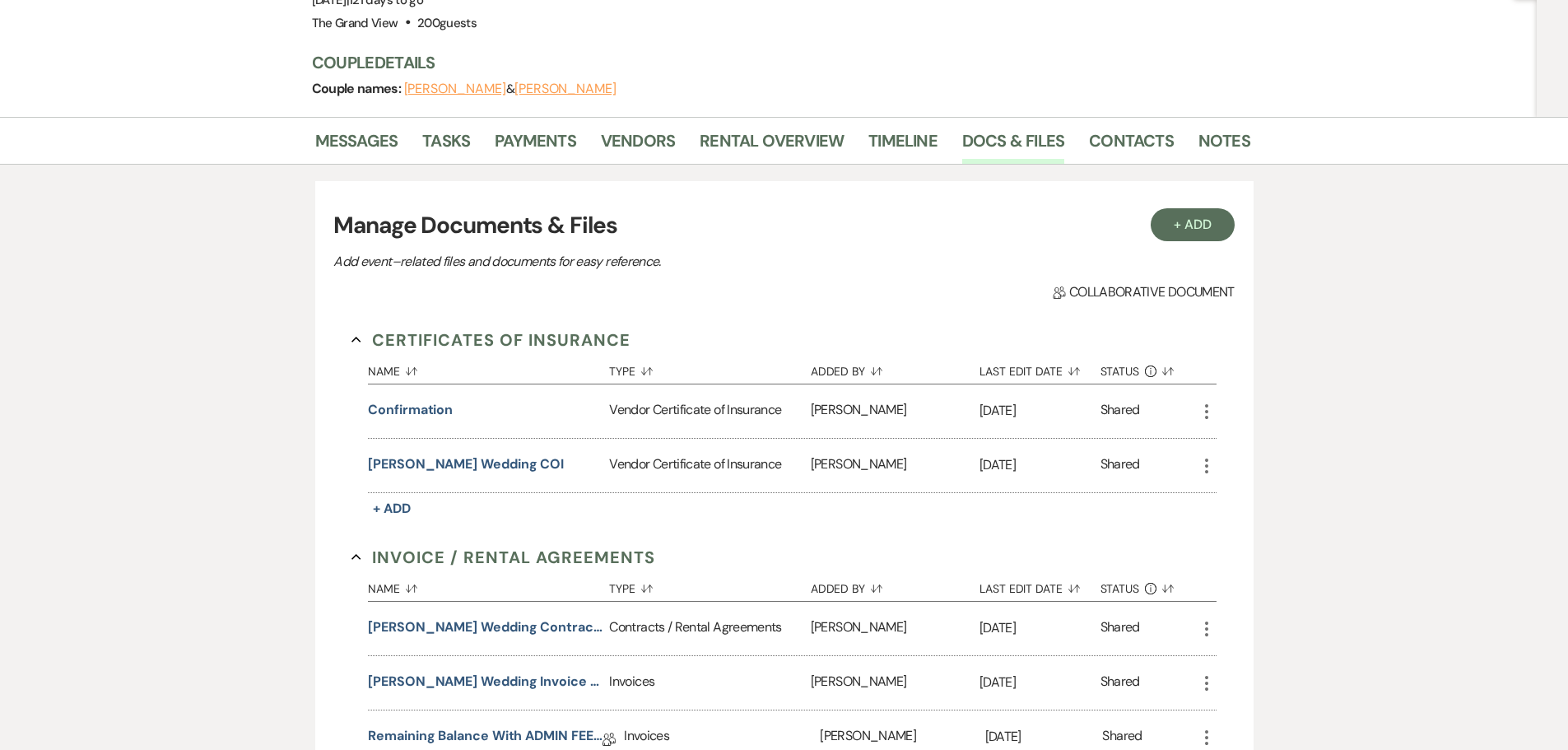
scroll to position [11, 0]
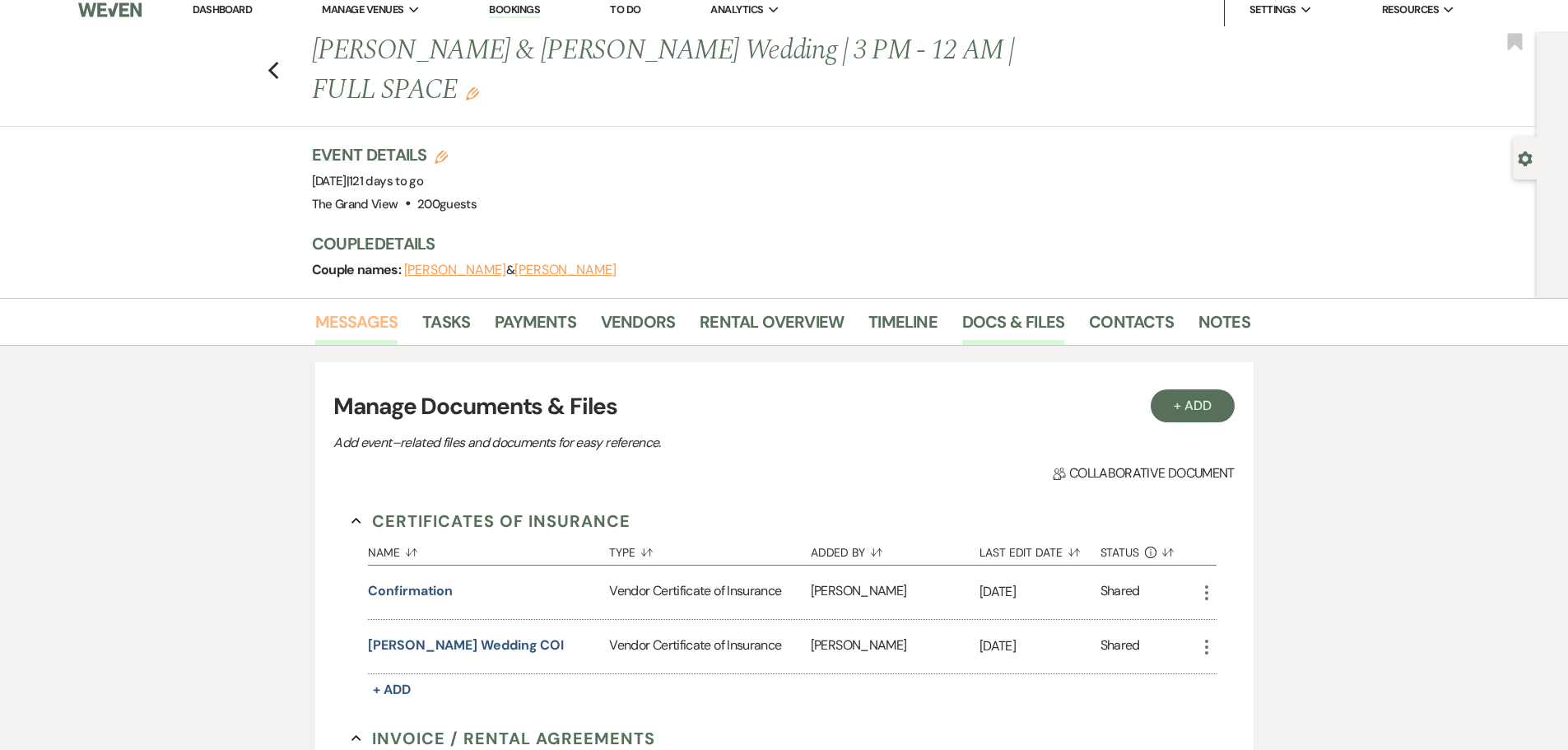
click at [369, 308] on link "Messages" at bounding box center [357, 326] width 83 height 36
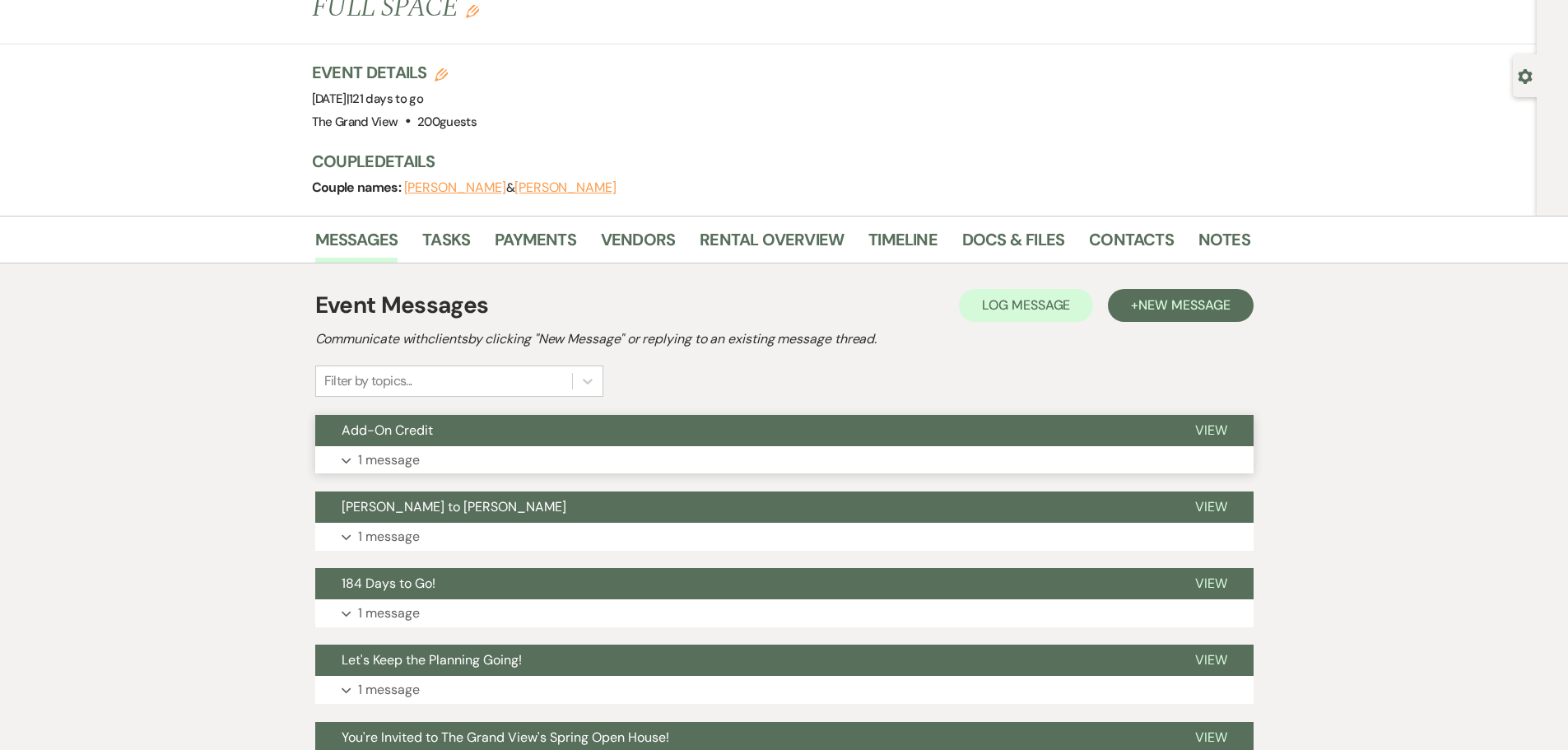
click at [576, 415] on button "Add-On Credit" at bounding box center [742, 430] width 853 height 31
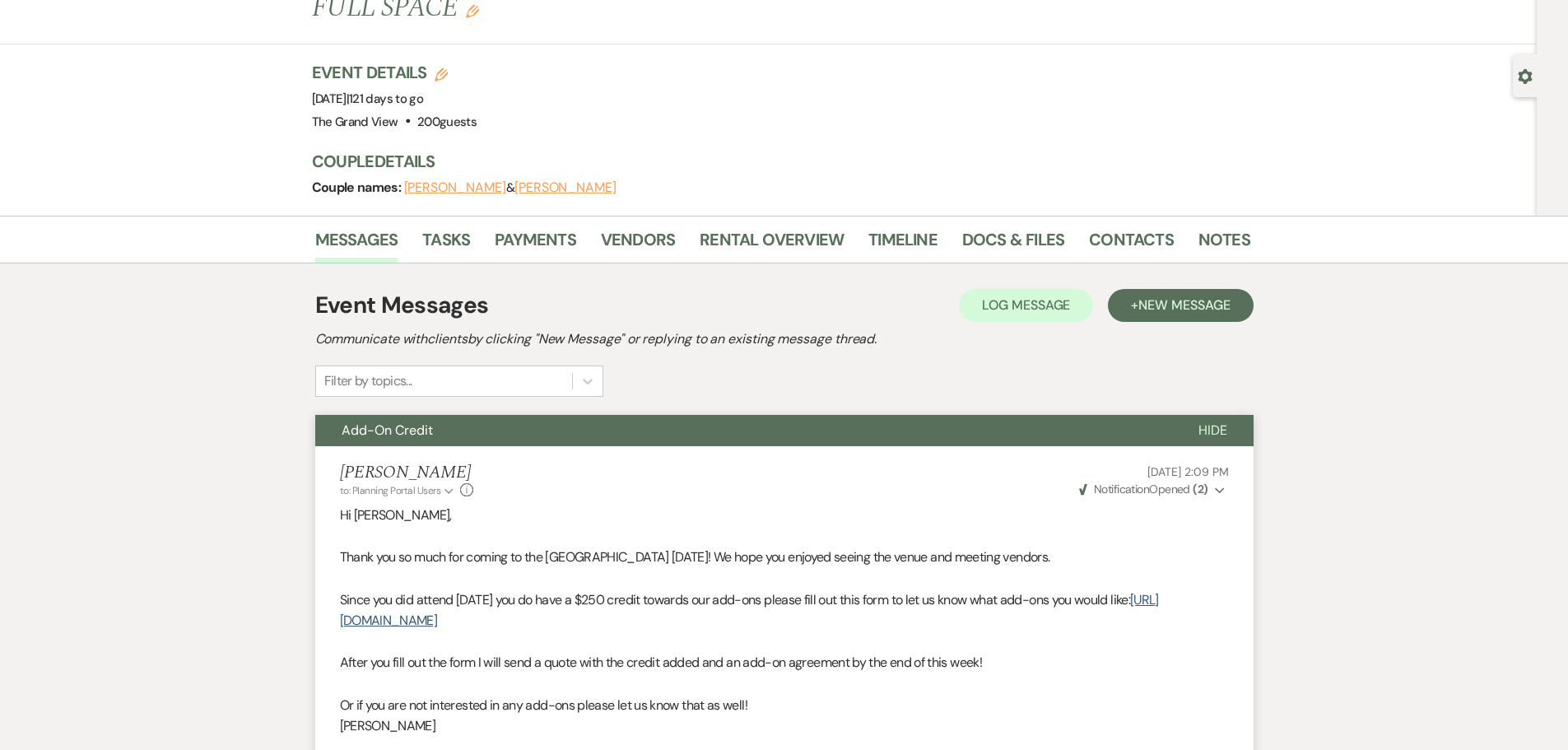
scroll to position [587, 0]
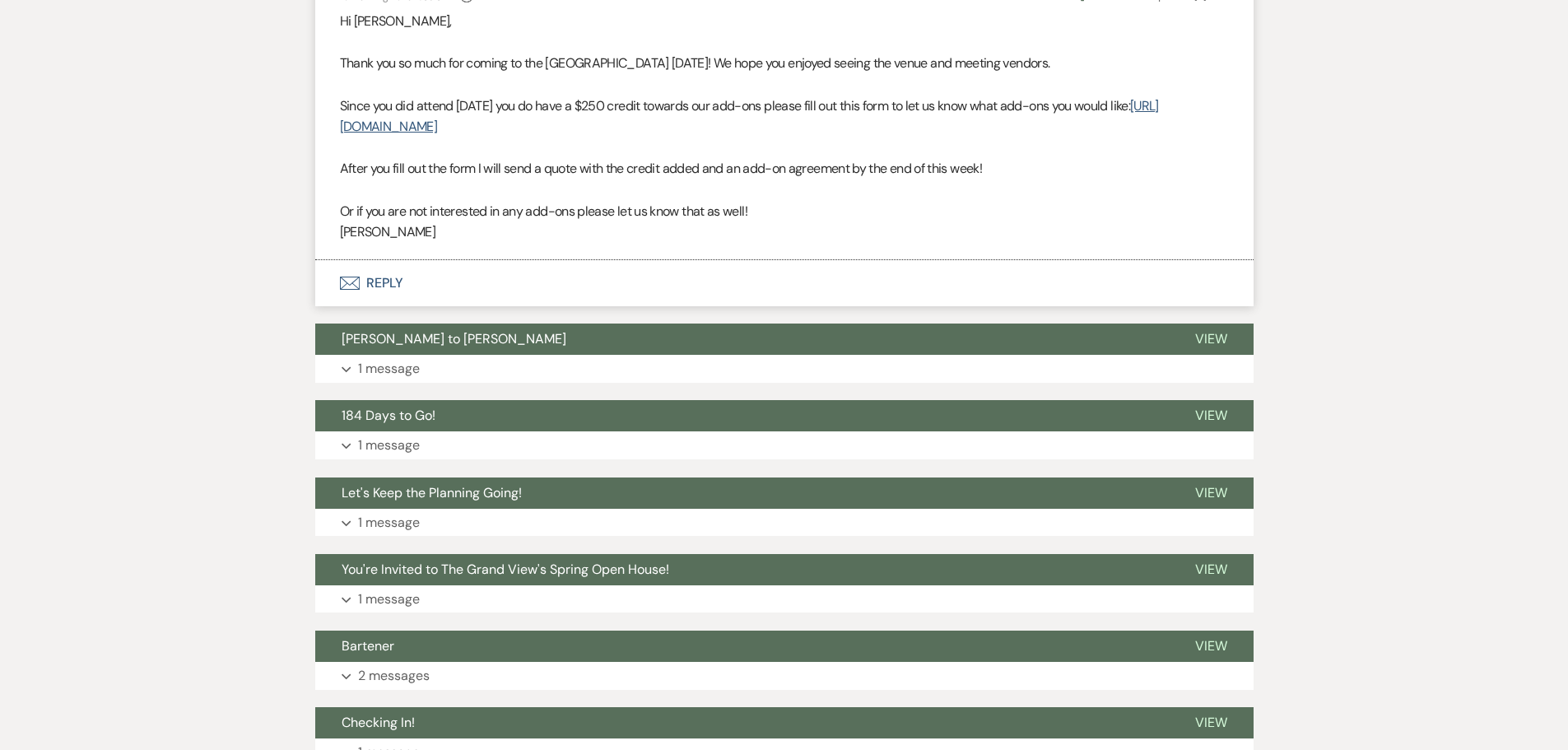
click at [389, 260] on button "Envelope Reply" at bounding box center [784, 283] width 938 height 46
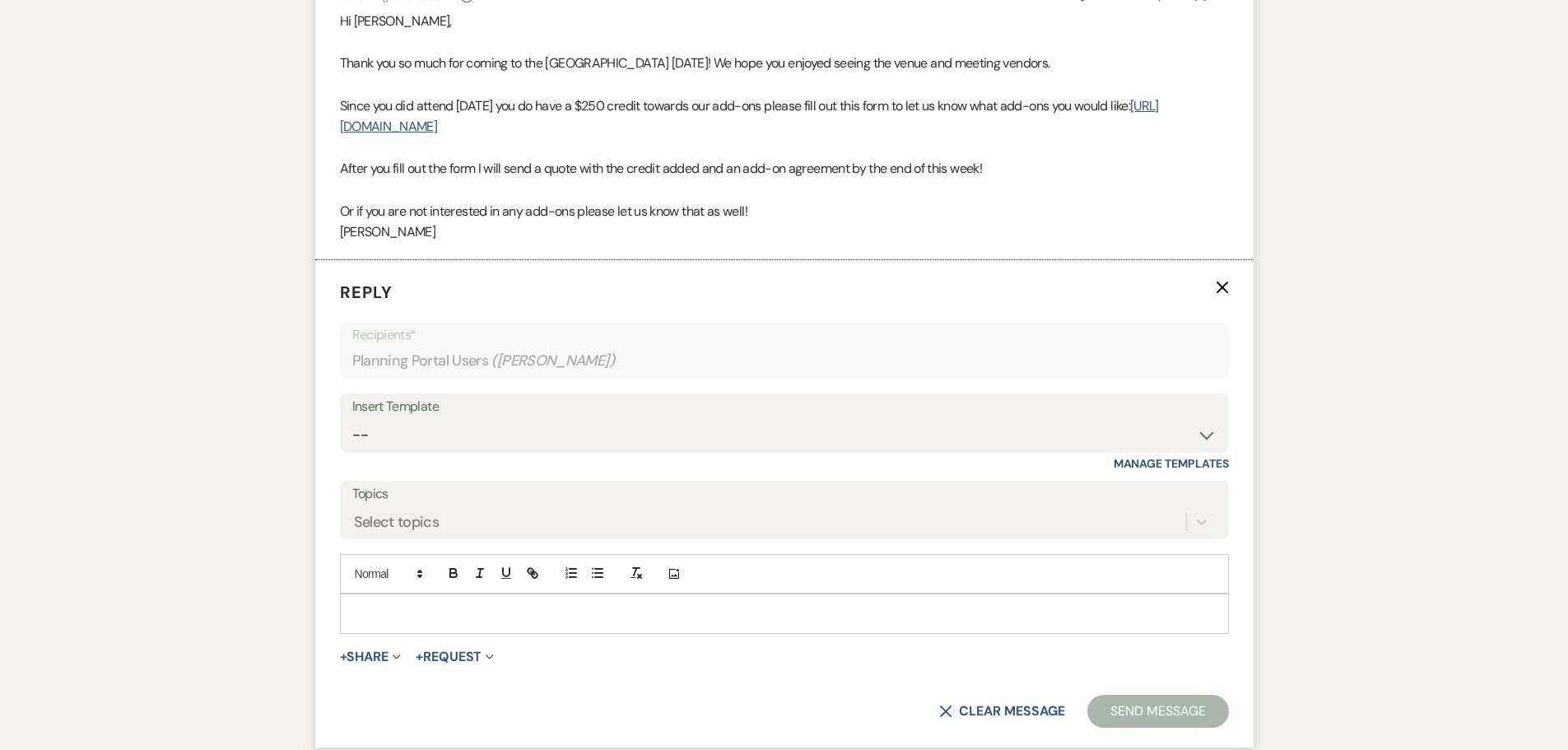
scroll to position [678, 0]
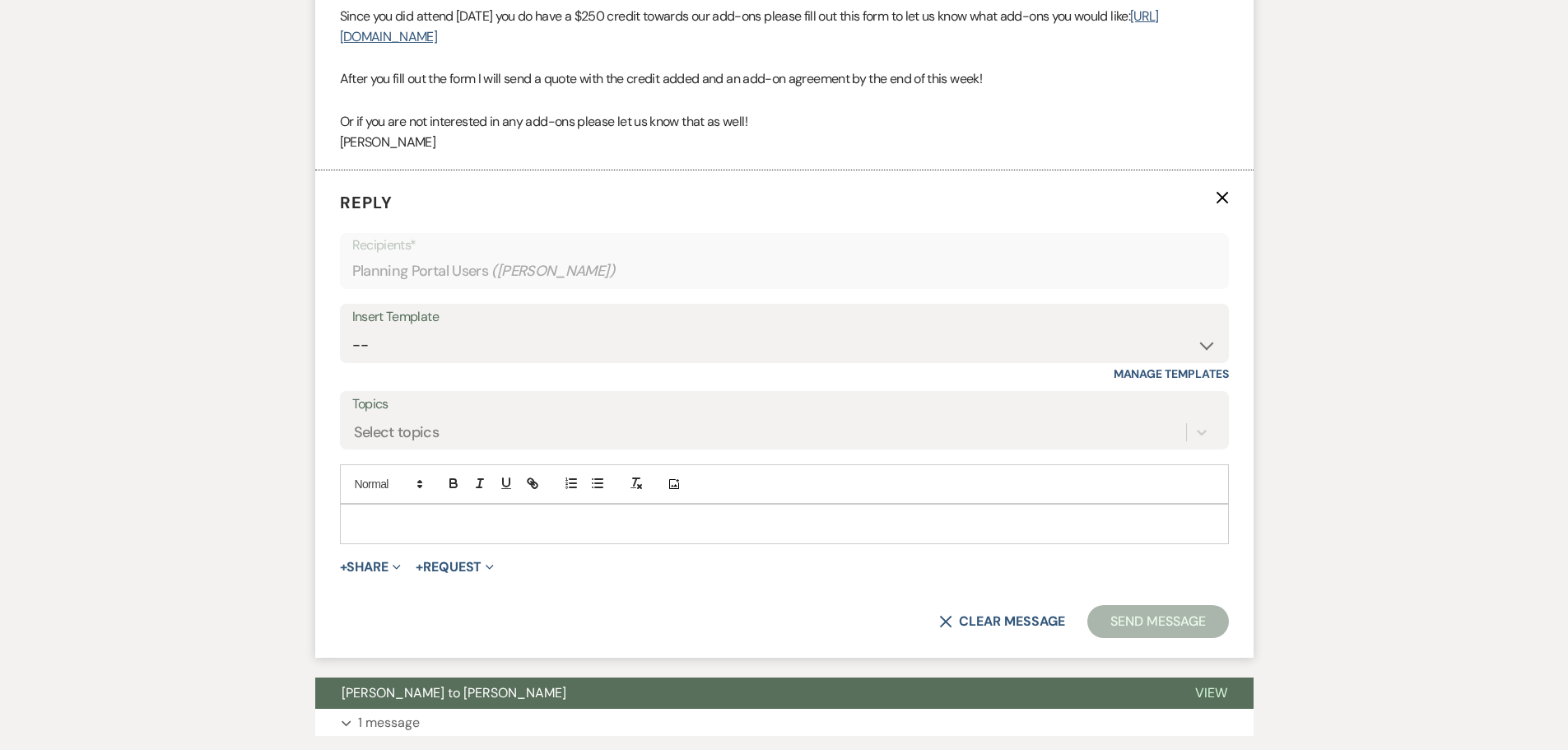
click at [536, 514] on p at bounding box center [784, 523] width 862 height 18
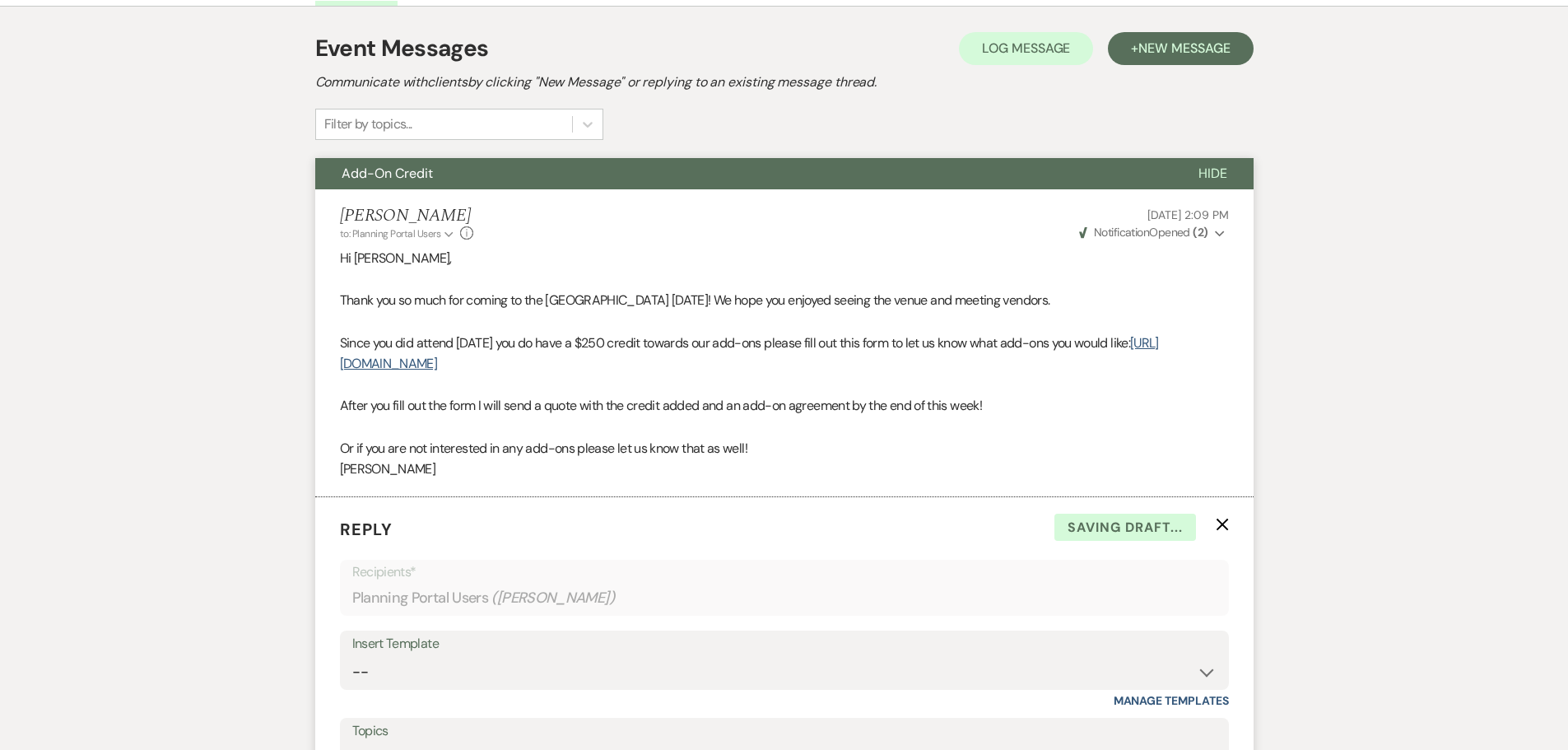
scroll to position [348, 0]
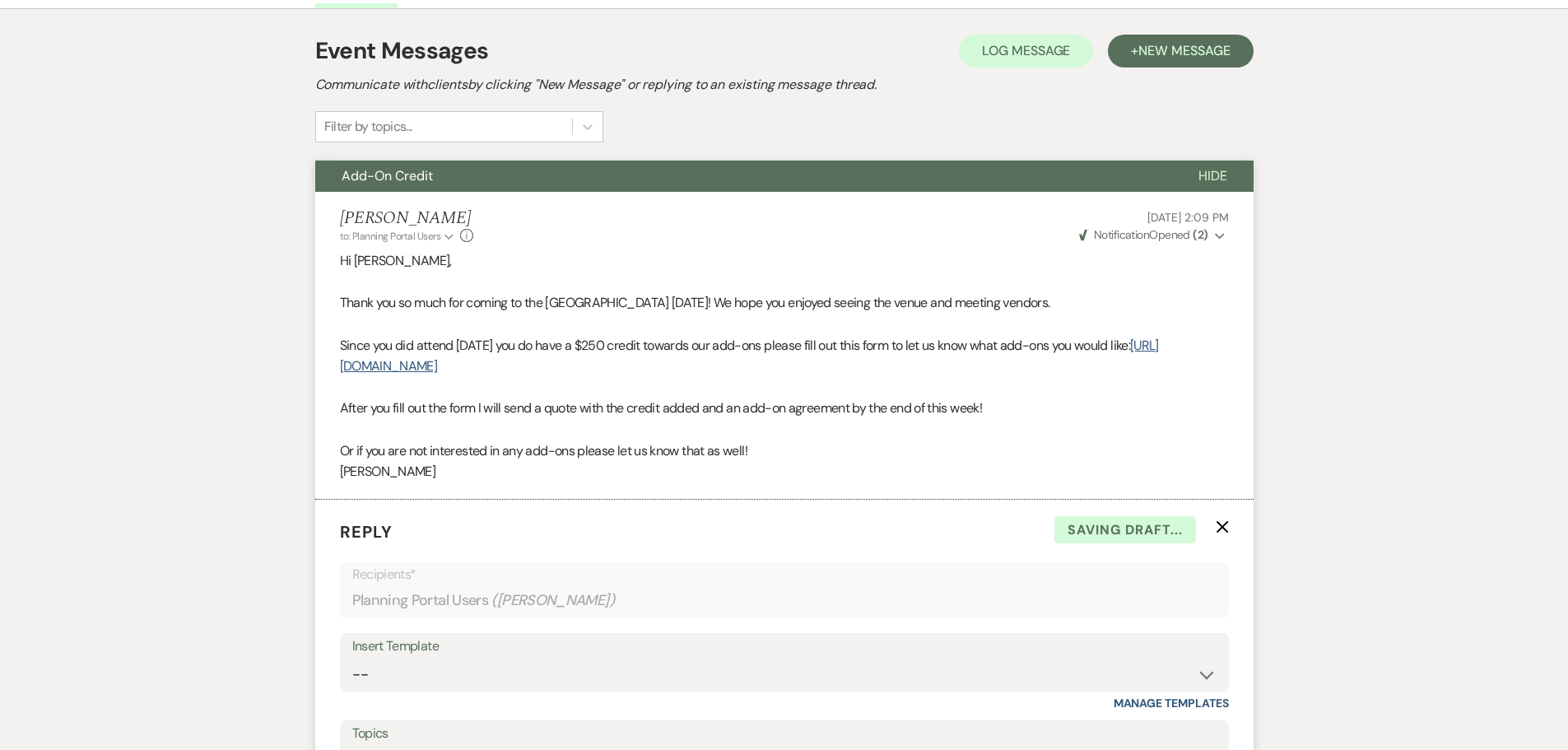
click at [384, 250] on p "Hi [PERSON_NAME]," at bounding box center [784, 261] width 889 height 21
copy p "[PERSON_NAME]"
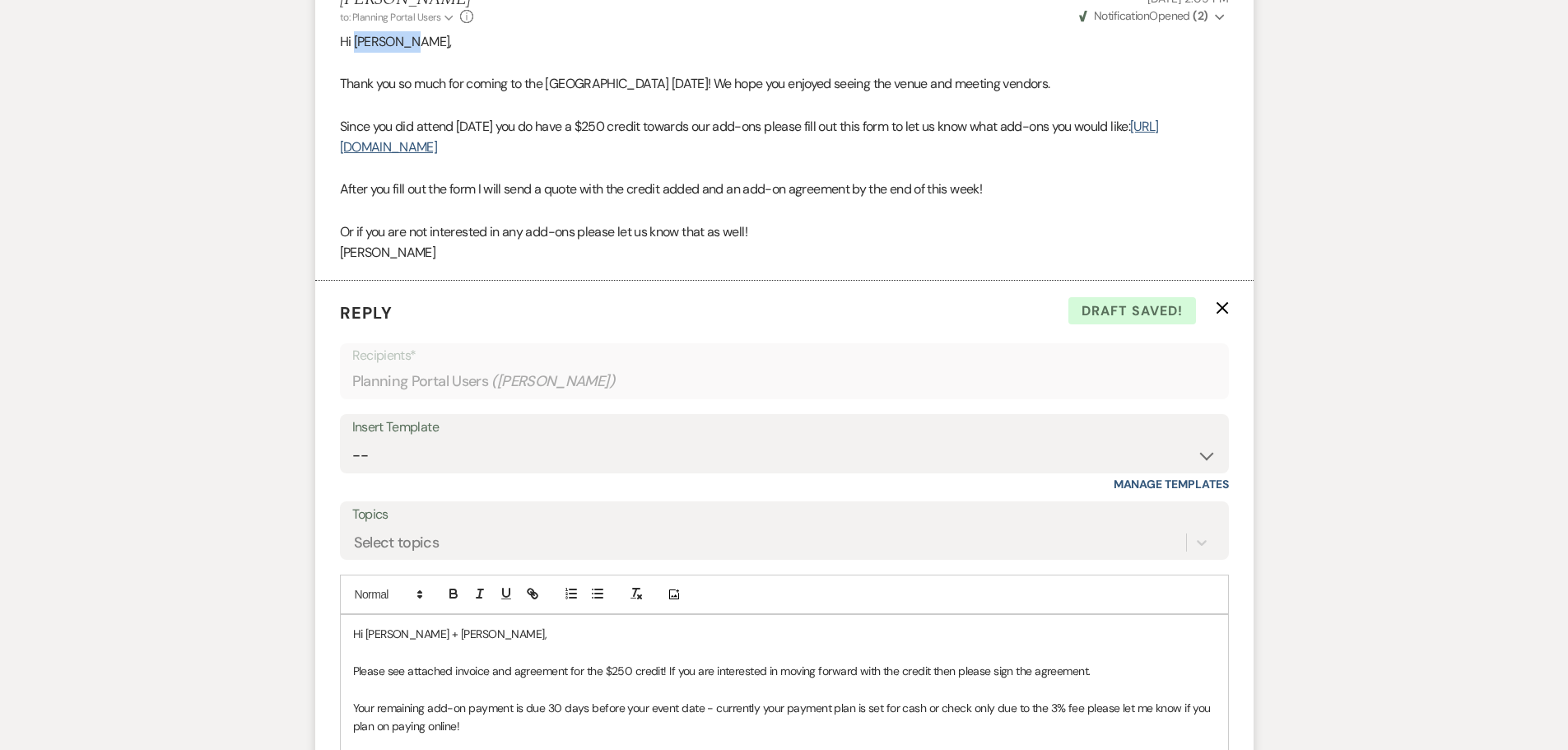
scroll to position [595, 0]
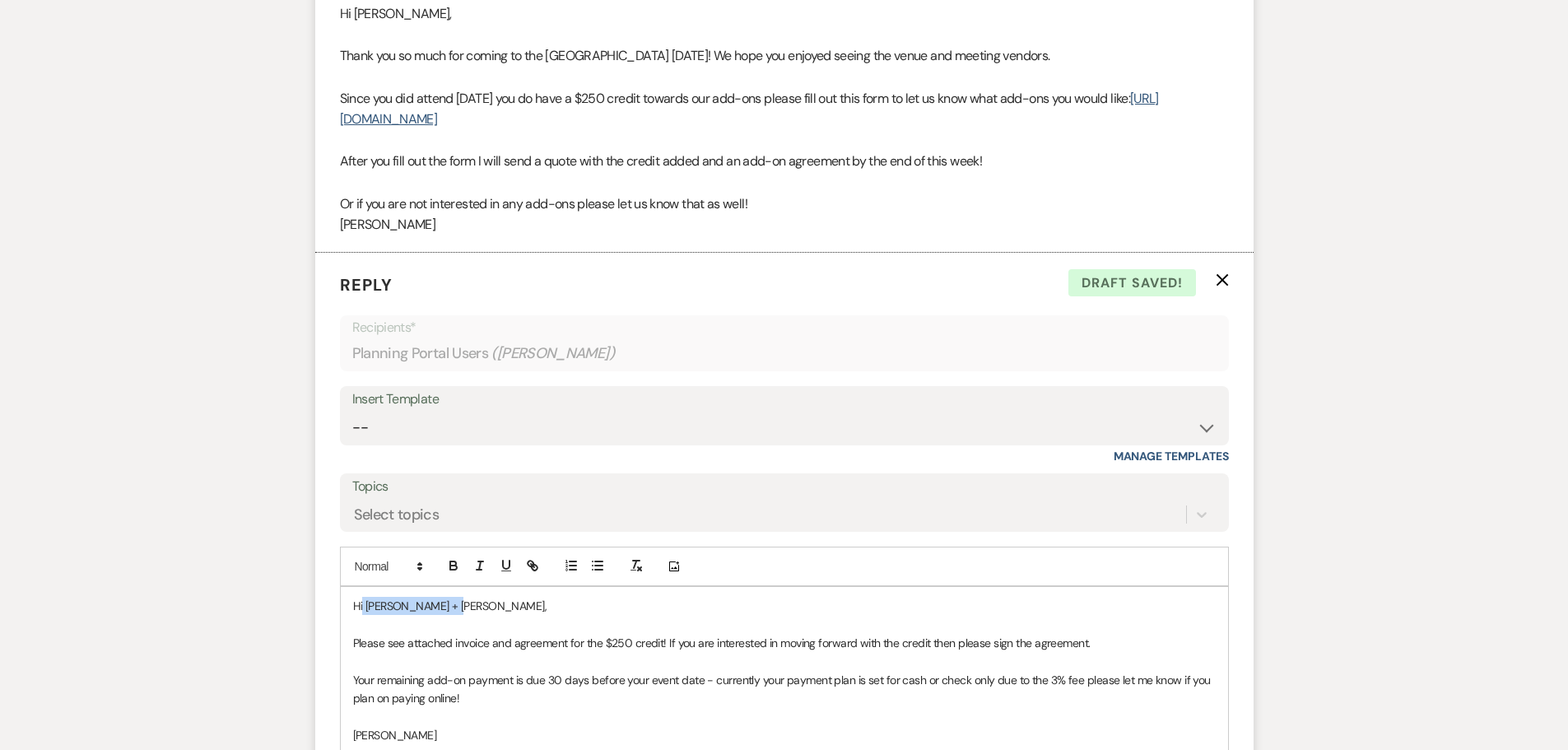
drag, startPoint x: 457, startPoint y: 571, endPoint x: 362, endPoint y: 573, distance: 95.0
click at [362, 598] on span "Hi [PERSON_NAME] + [PERSON_NAME]," at bounding box center [451, 605] width 194 height 15
click at [405, 744] on p at bounding box center [784, 753] width 862 height 18
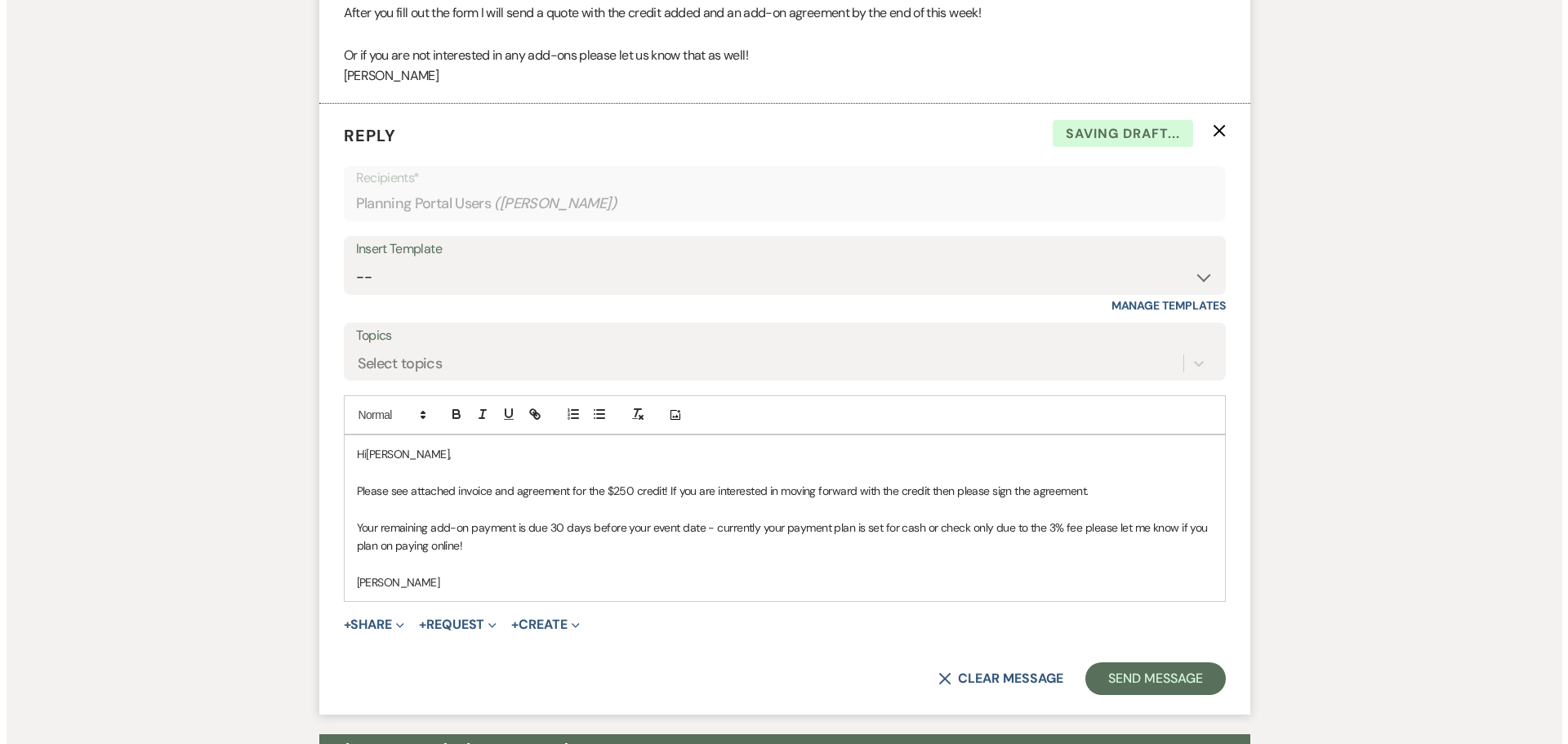
scroll to position [754, 0]
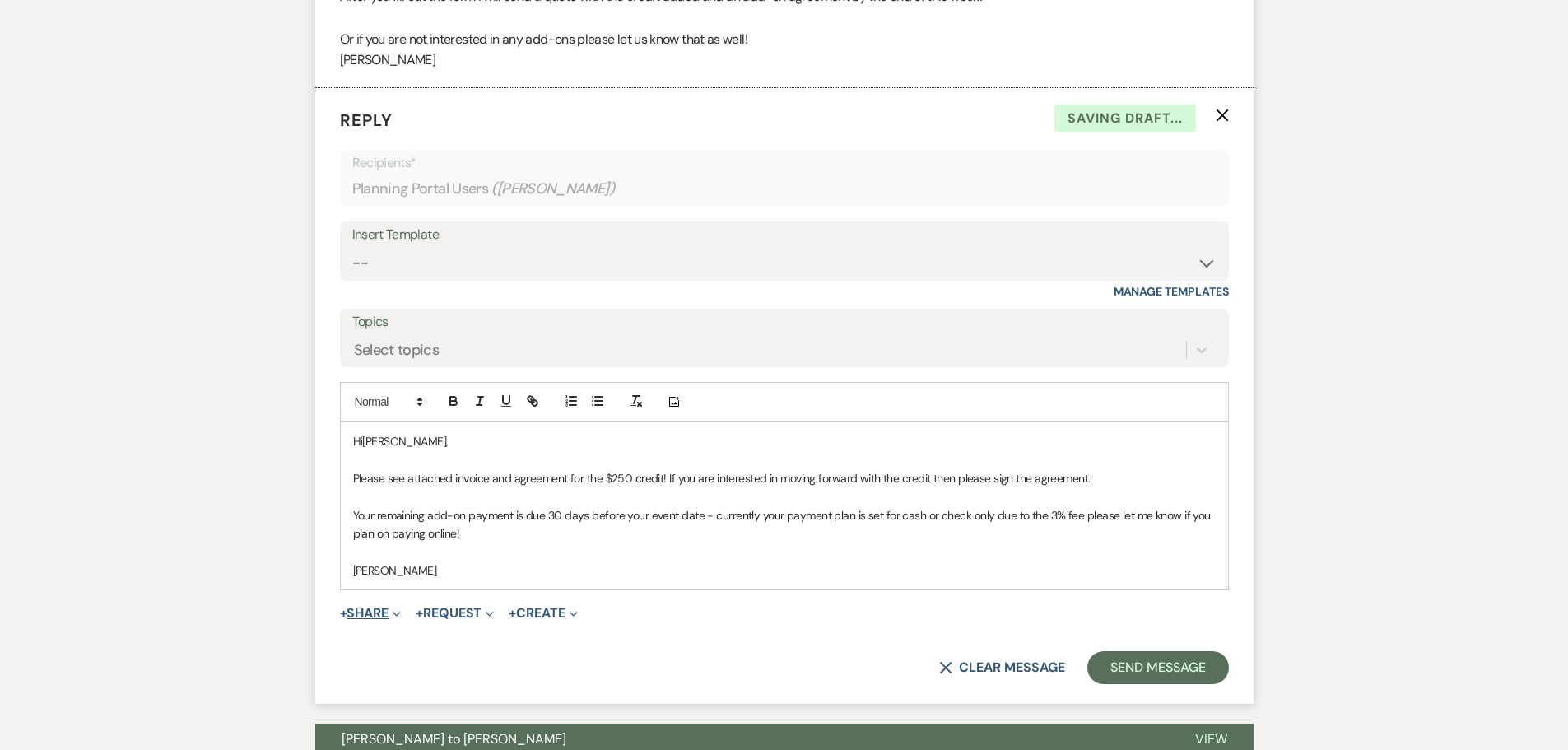
click at [368, 607] on button "+ Share Expand" at bounding box center [371, 613] width 62 height 13
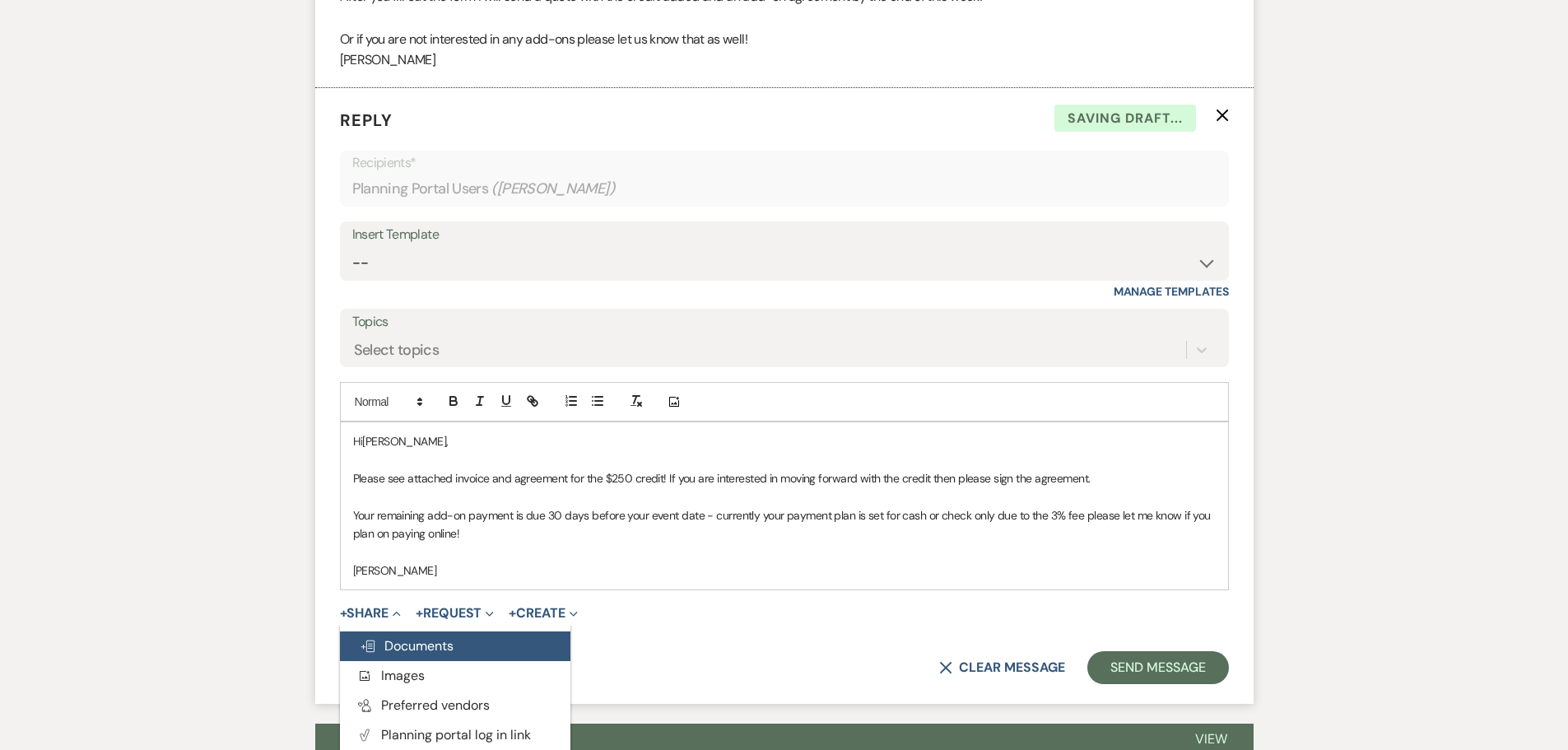
click at [399, 637] on span "Doc Upload Documents" at bounding box center [406, 646] width 94 height 18
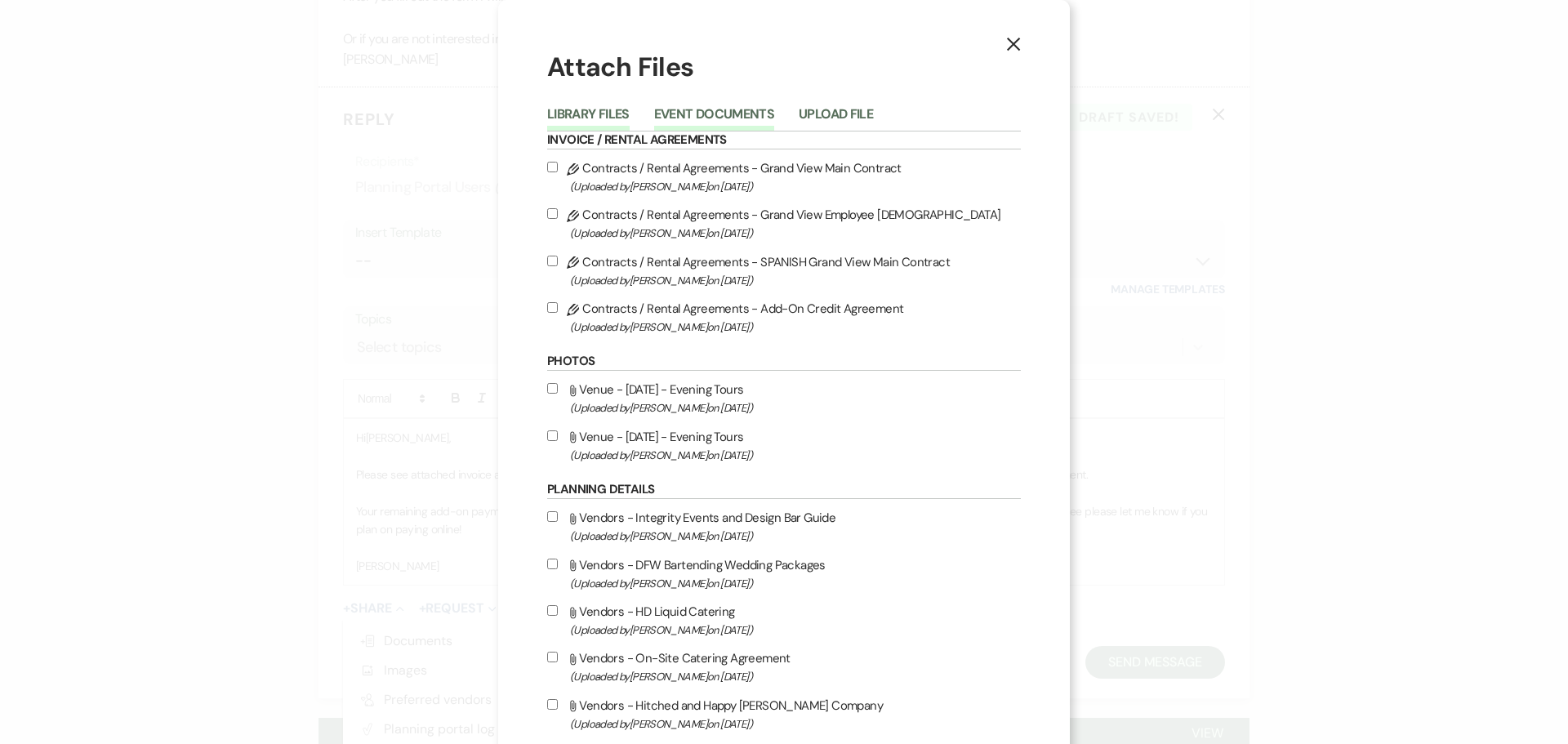
click at [719, 108] on button "Event Documents" at bounding box center [713, 119] width 120 height 23
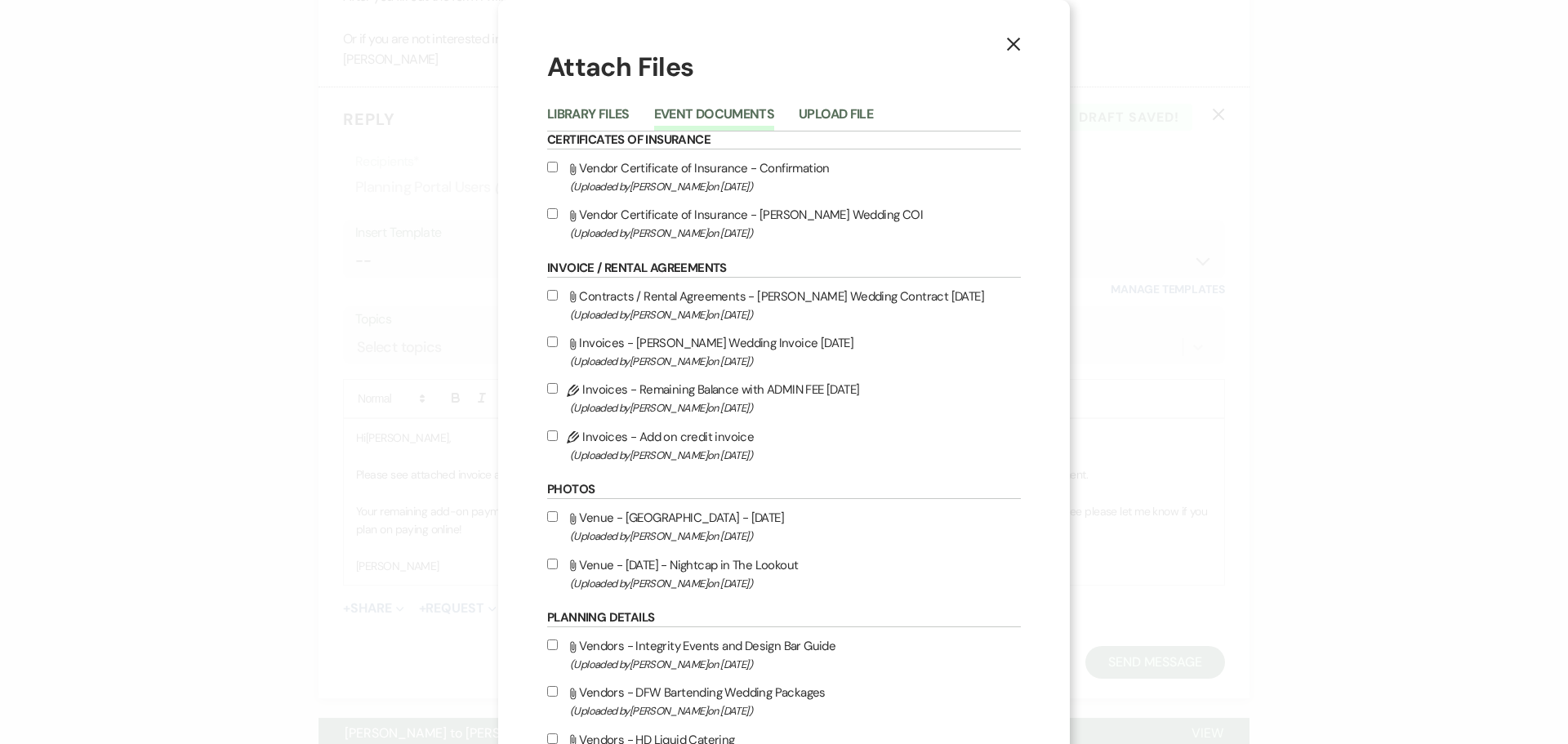
click at [745, 451] on span "(Uploaded by [PERSON_NAME] on [DATE] )" at bounding box center [795, 455] width 451 height 18
click at [557, 441] on input "Pencil Invoices - Add on credit invoice (Uploaded by [PERSON_NAME] on [DATE] )" at bounding box center [552, 436] width 11 height 11
click at [586, 117] on button "Library Files" at bounding box center [588, 119] width 82 height 23
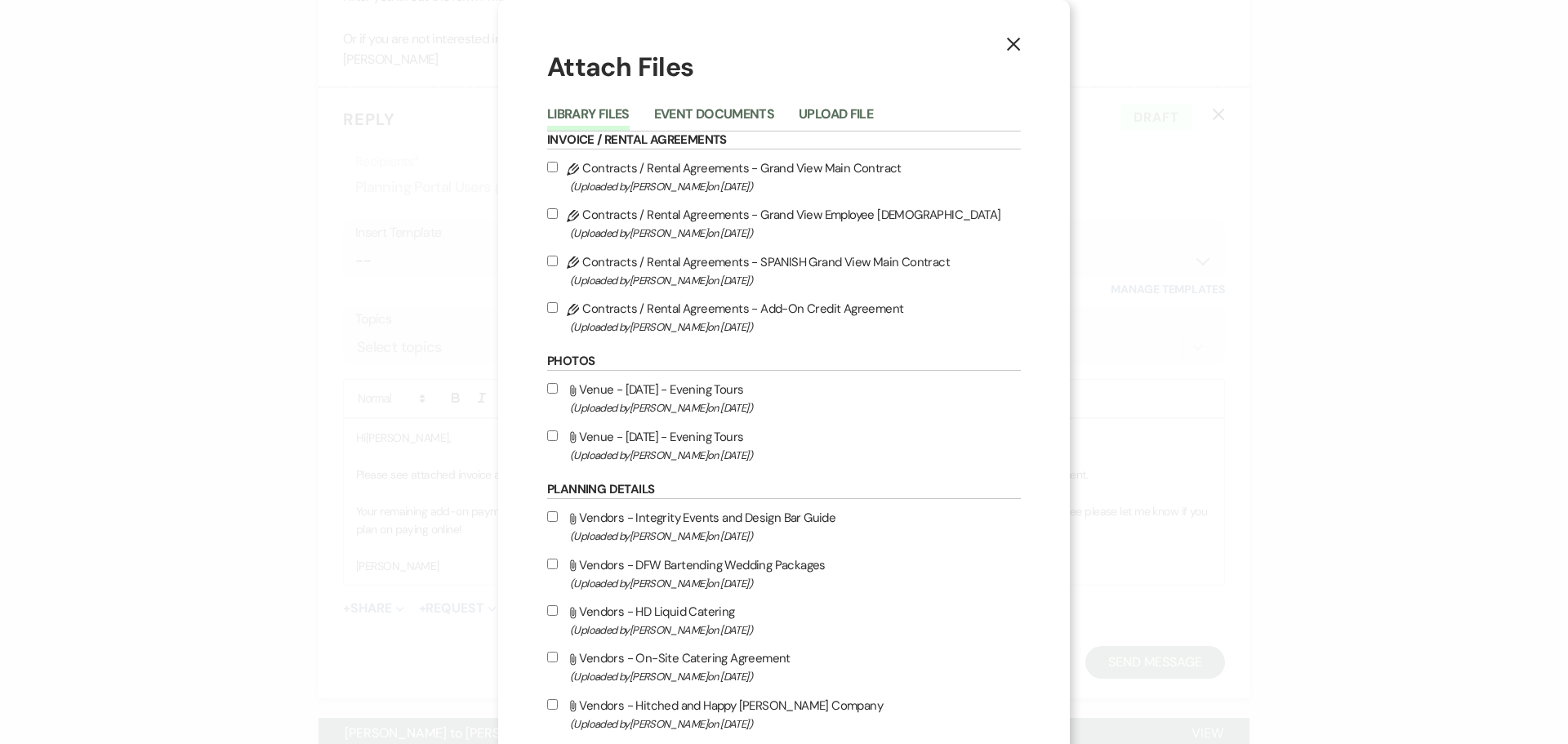
click at [779, 311] on label "Pencil Contracts / Rental Agreements - Add-On Credit Agreement (Uploaded by [PE…" at bounding box center [784, 317] width 473 height 39
click at [557, 311] on input "Pencil Contracts / Rental Agreements - Add-On Credit Agreement (Uploaded by [PE…" at bounding box center [552, 308] width 11 height 11
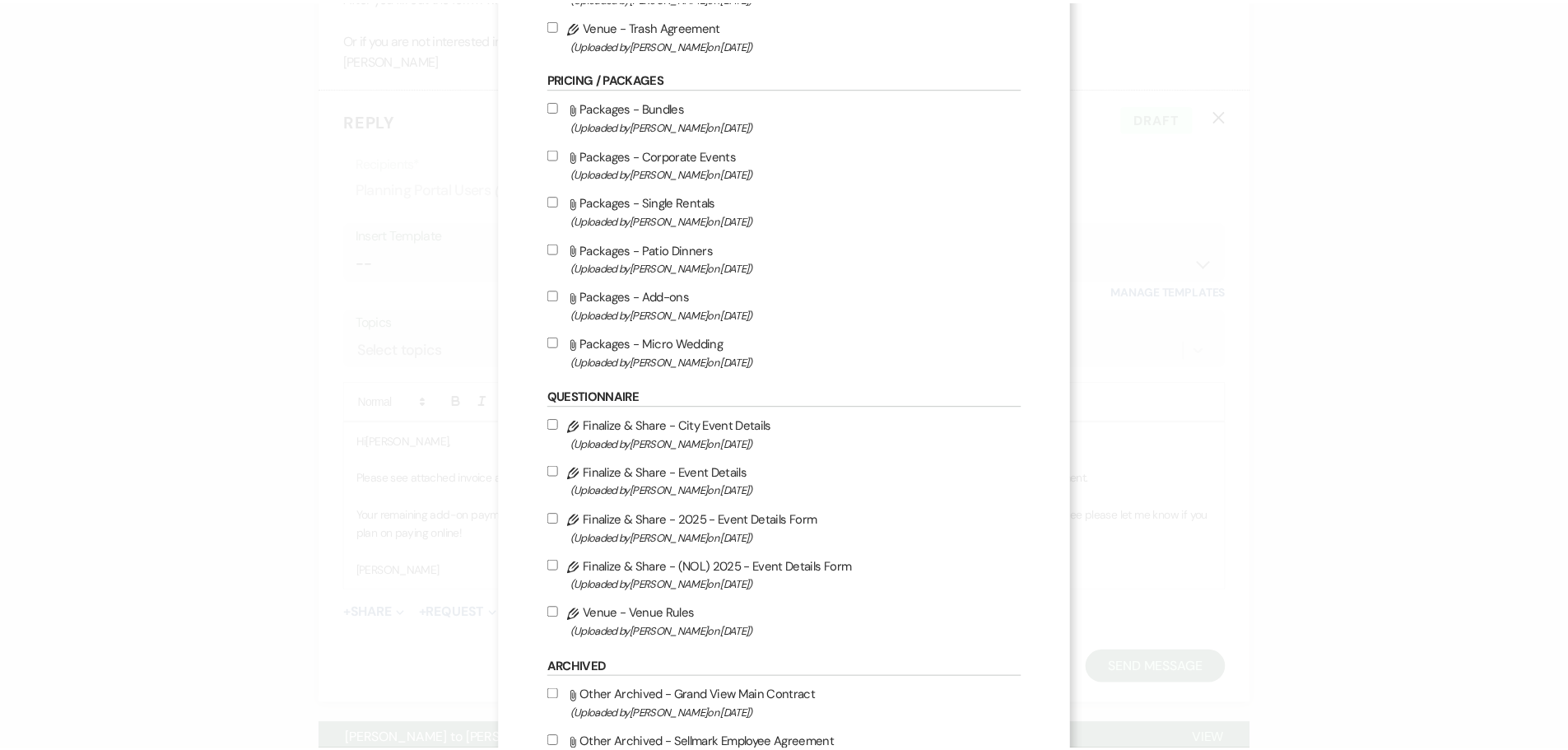
scroll to position [947, 0]
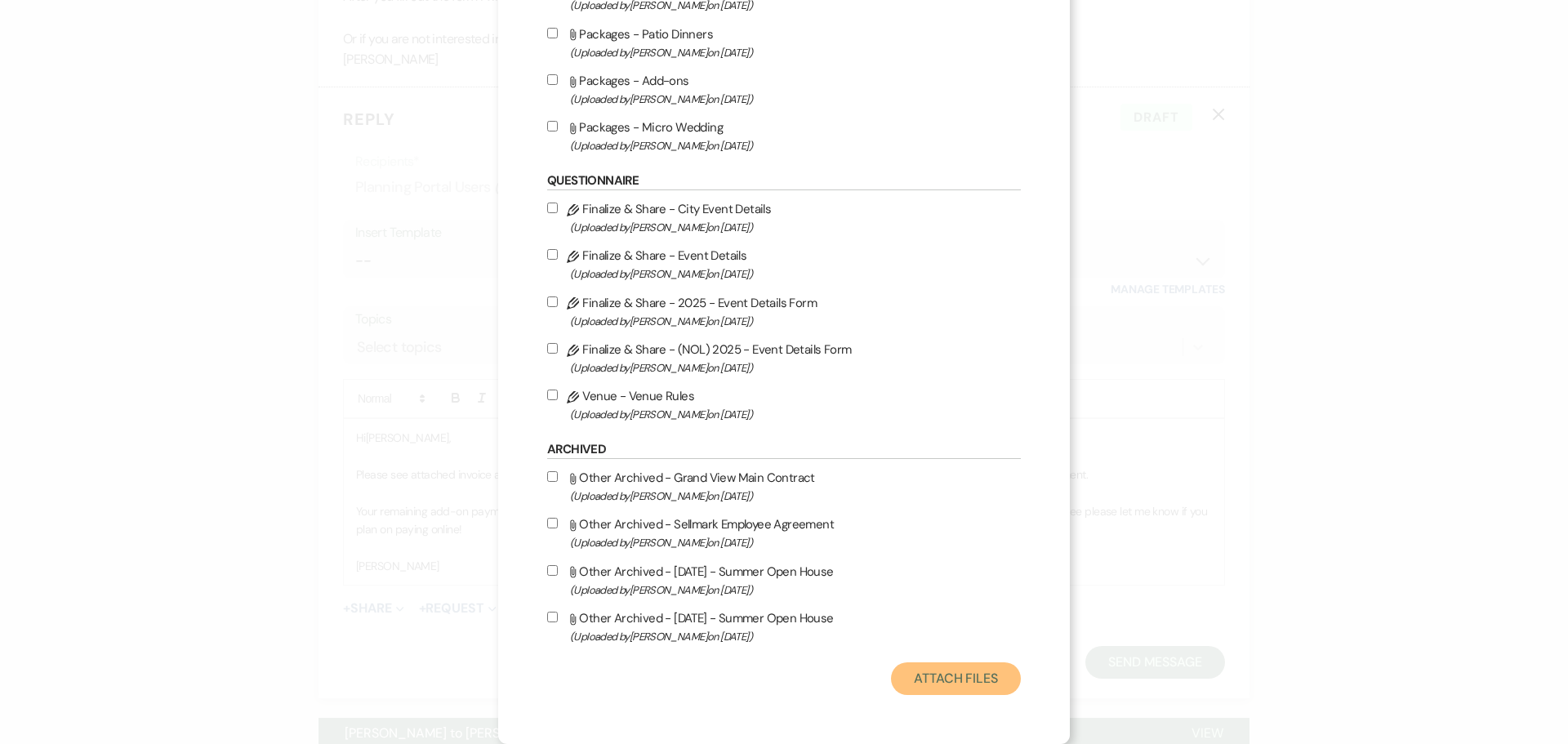
click at [964, 676] on button "Attach Files" at bounding box center [955, 678] width 130 height 32
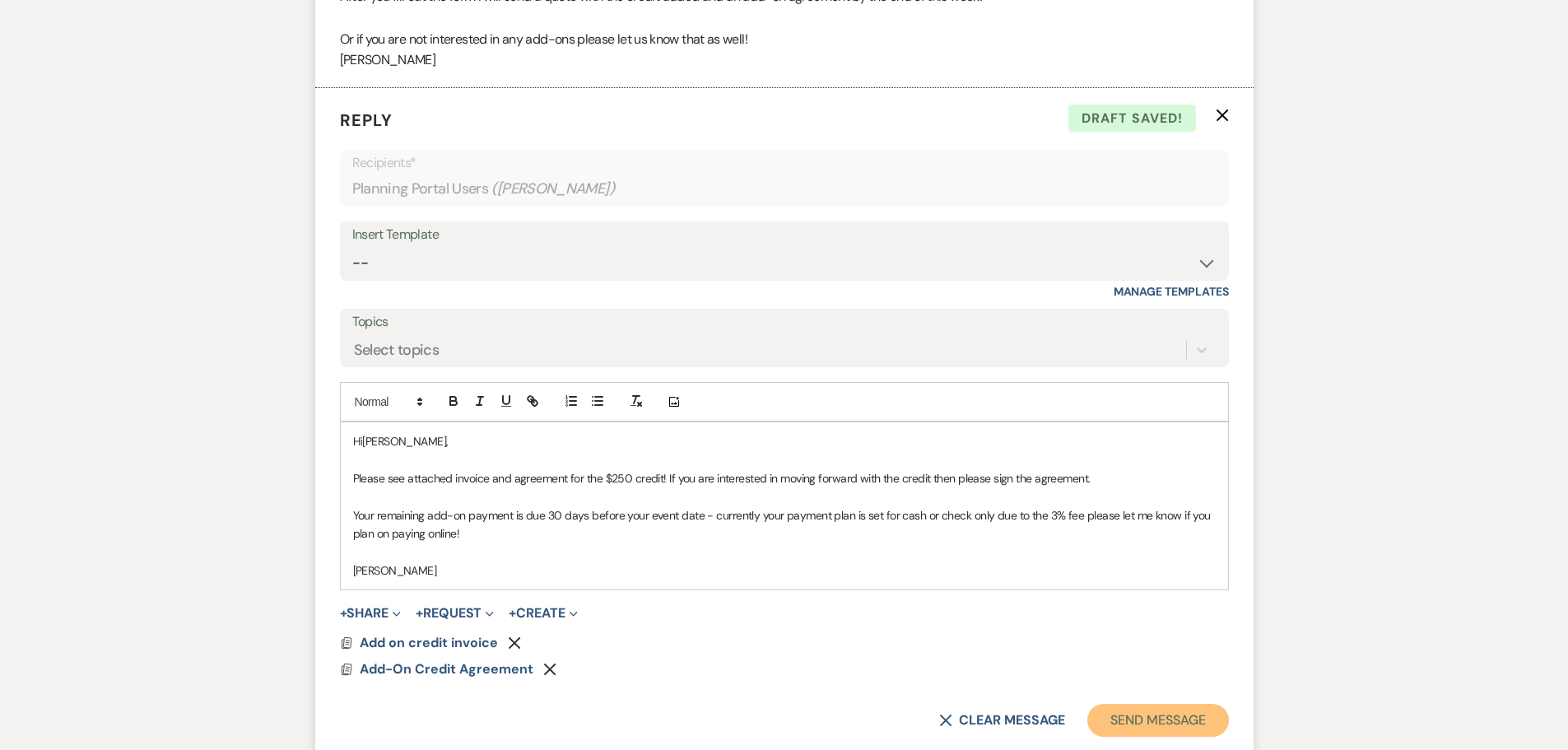
click at [1132, 704] on button "Send Message" at bounding box center [1157, 720] width 140 height 33
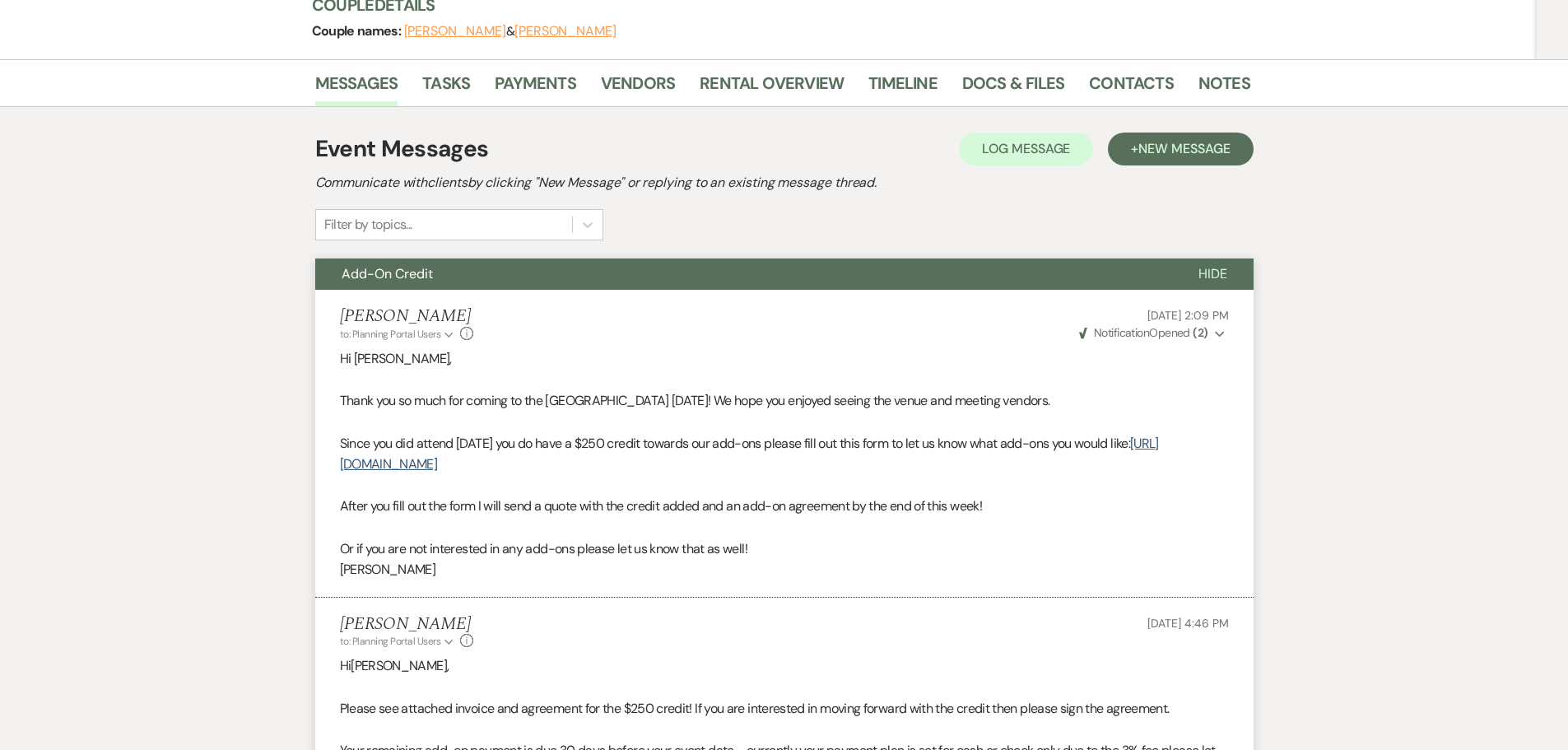
scroll to position [0, 0]
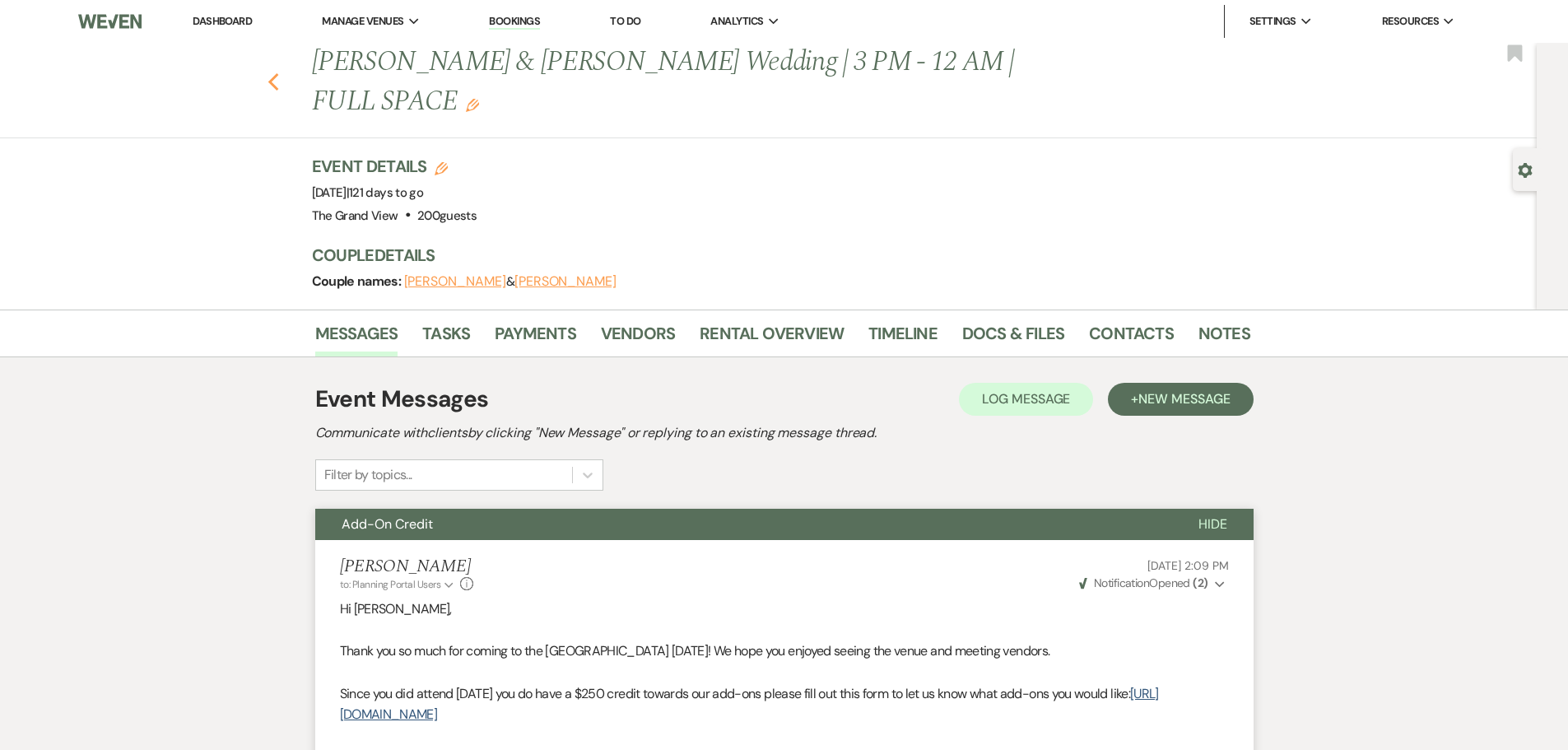
click at [280, 72] on icon "Previous" at bounding box center [274, 82] width 12 height 19
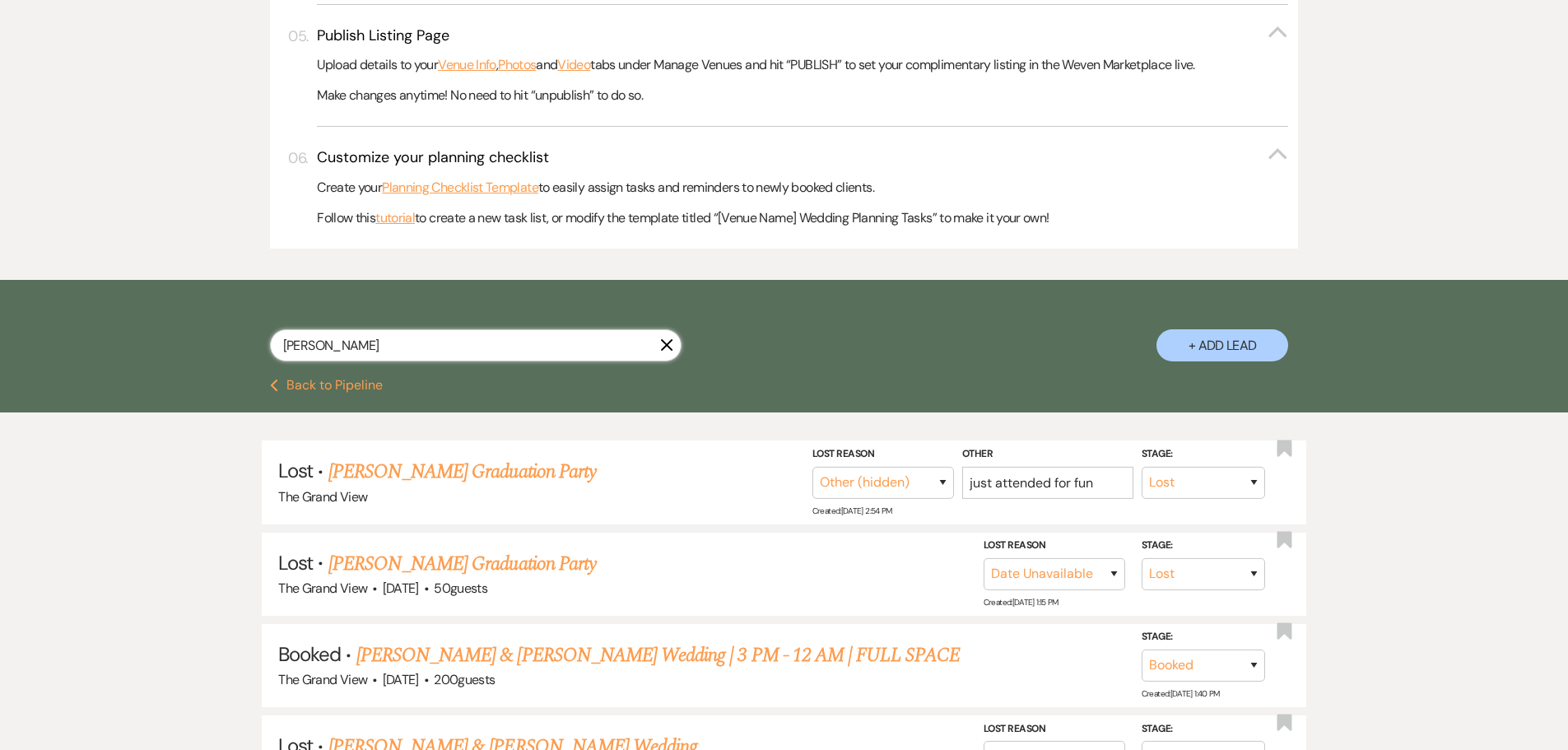
drag, startPoint x: 389, startPoint y: 355, endPoint x: 244, endPoint y: 351, distance: 145.1
click at [244, 351] on div "[PERSON_NAME] X + Add Lead" at bounding box center [784, 331] width 1185 height 87
paste input "[PERSON_NAME]"
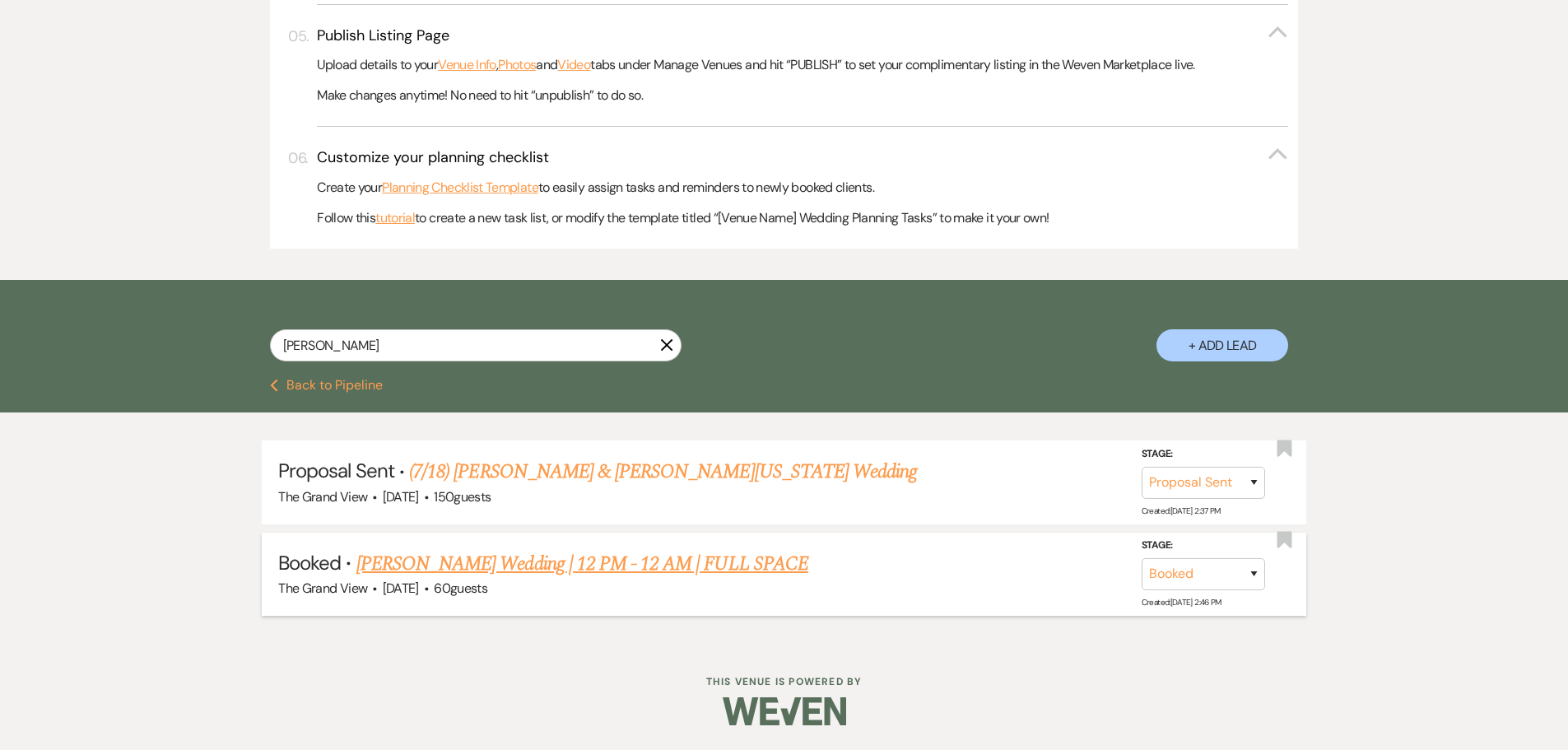
click at [504, 554] on link "[PERSON_NAME] Wedding | 12 PM - 12 AM | FULL SPACE" at bounding box center [581, 564] width 451 height 30
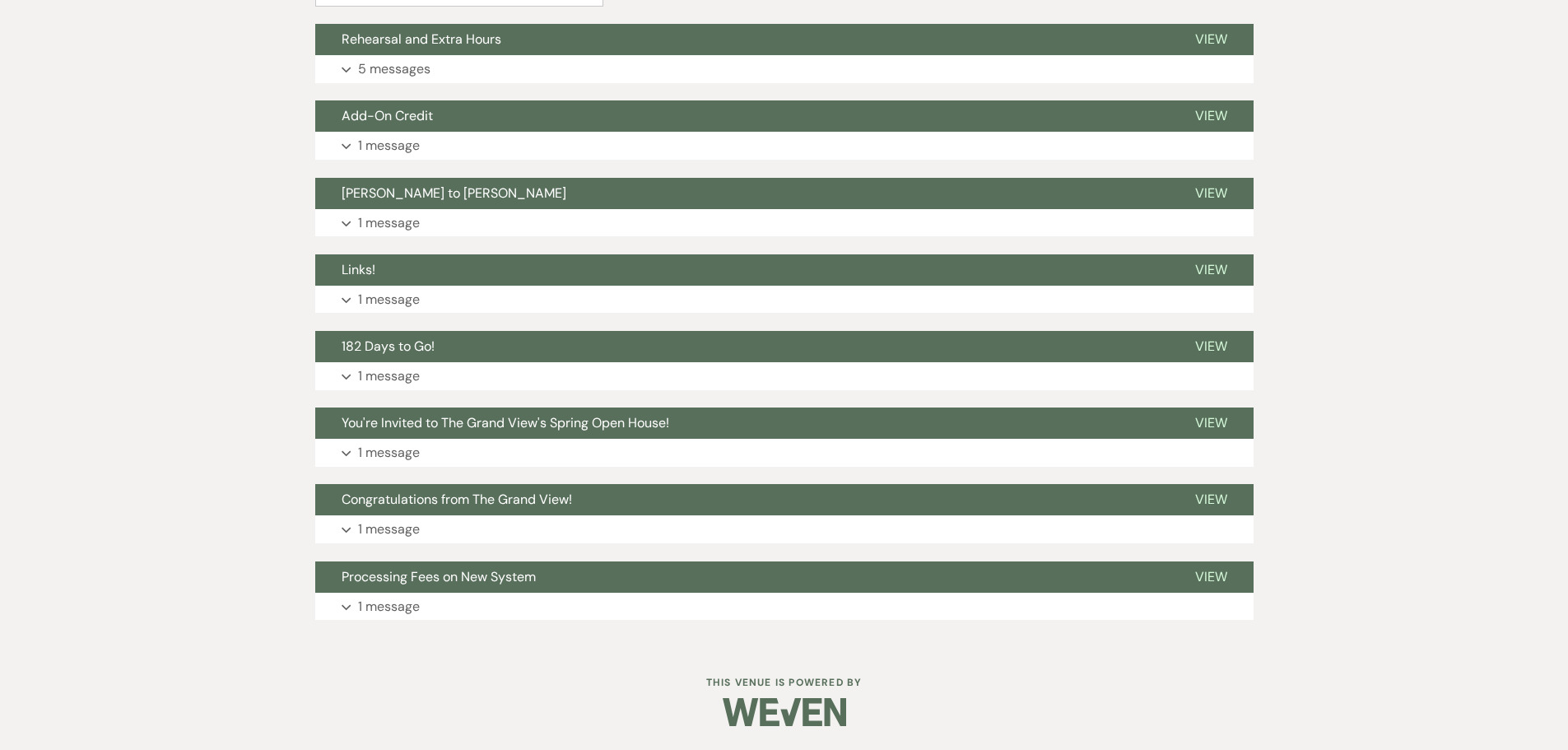
scroll to position [34, 0]
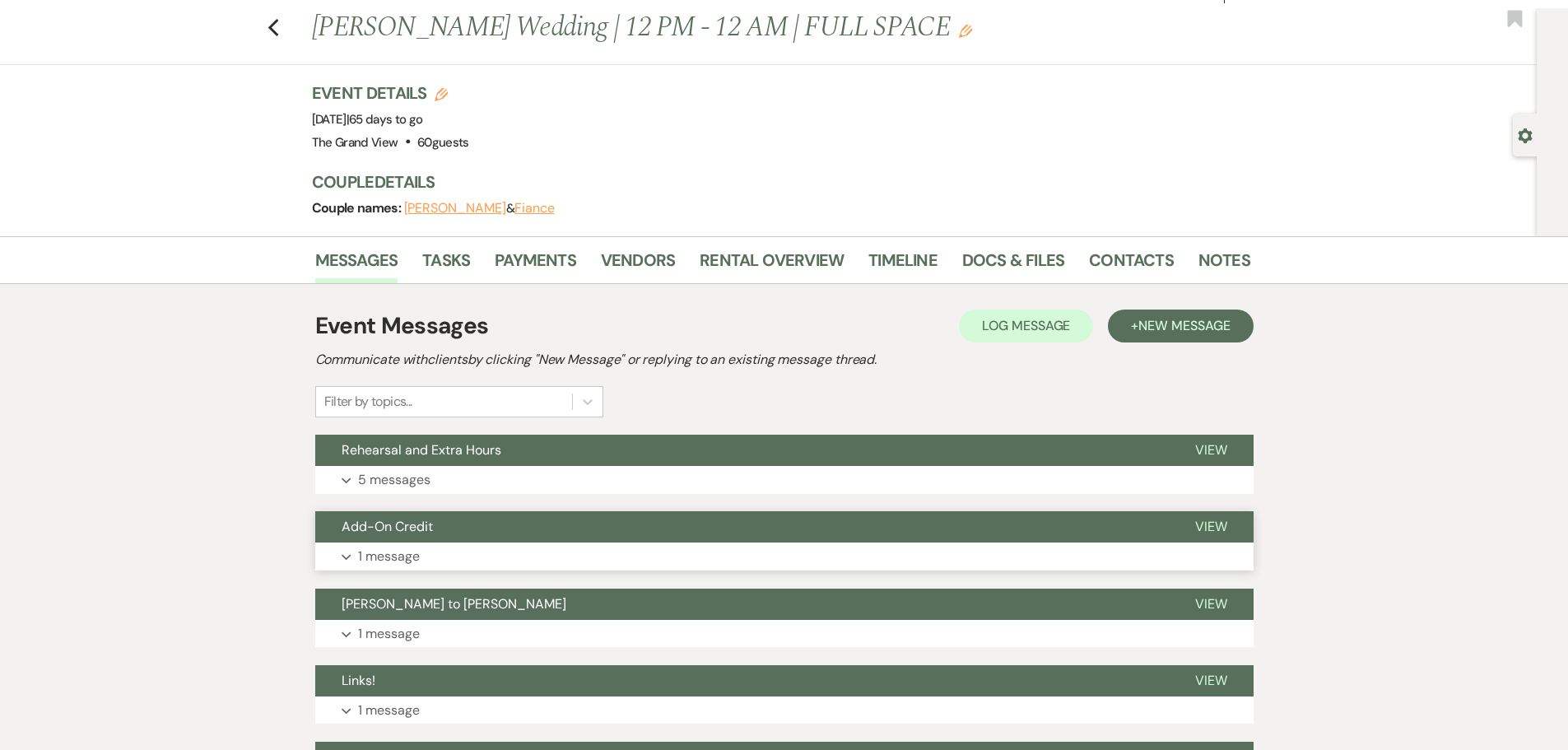
click at [449, 546] on button "Expand 1 message" at bounding box center [784, 557] width 938 height 28
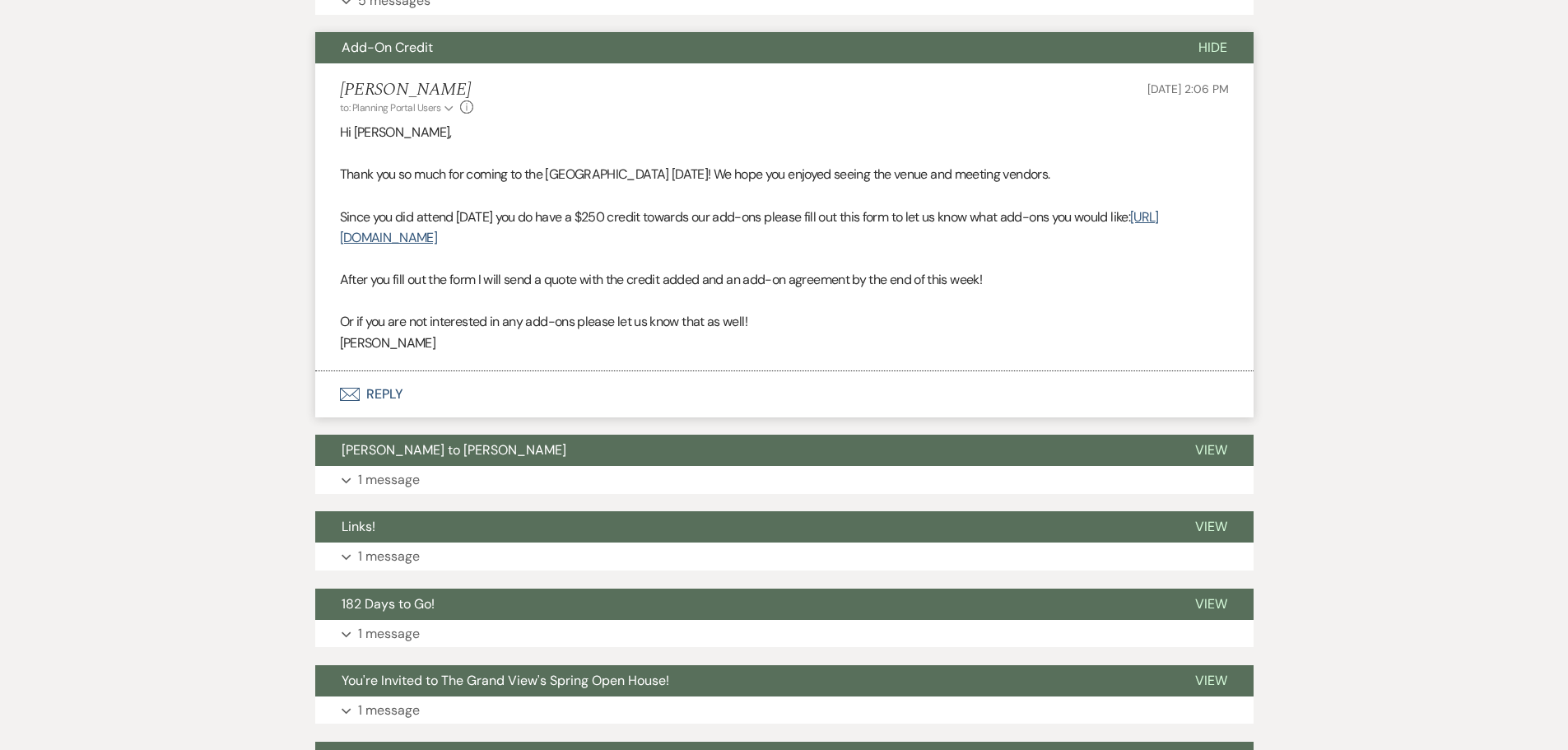
scroll to position [528, 0]
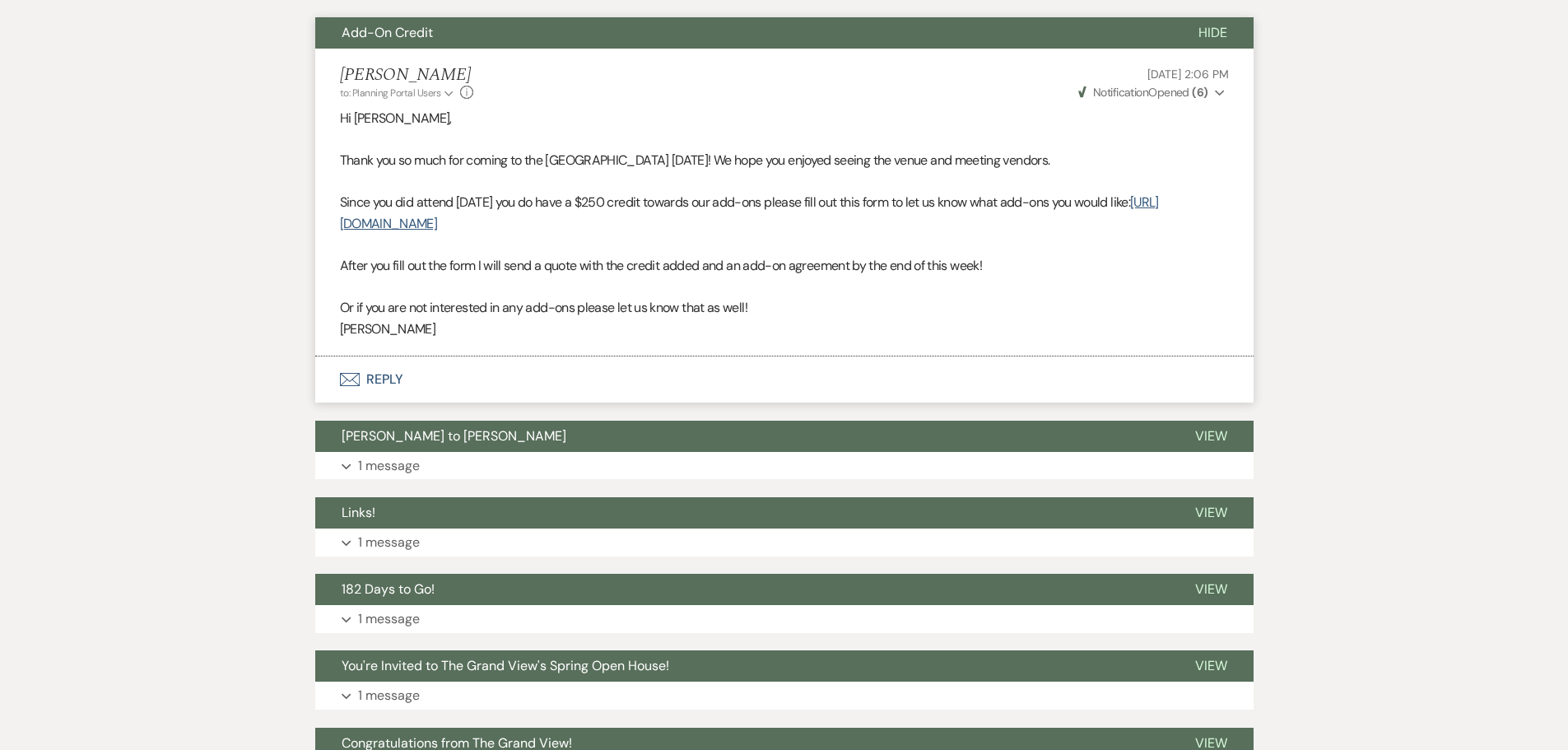
click at [384, 378] on button "Envelope Reply" at bounding box center [784, 379] width 938 height 46
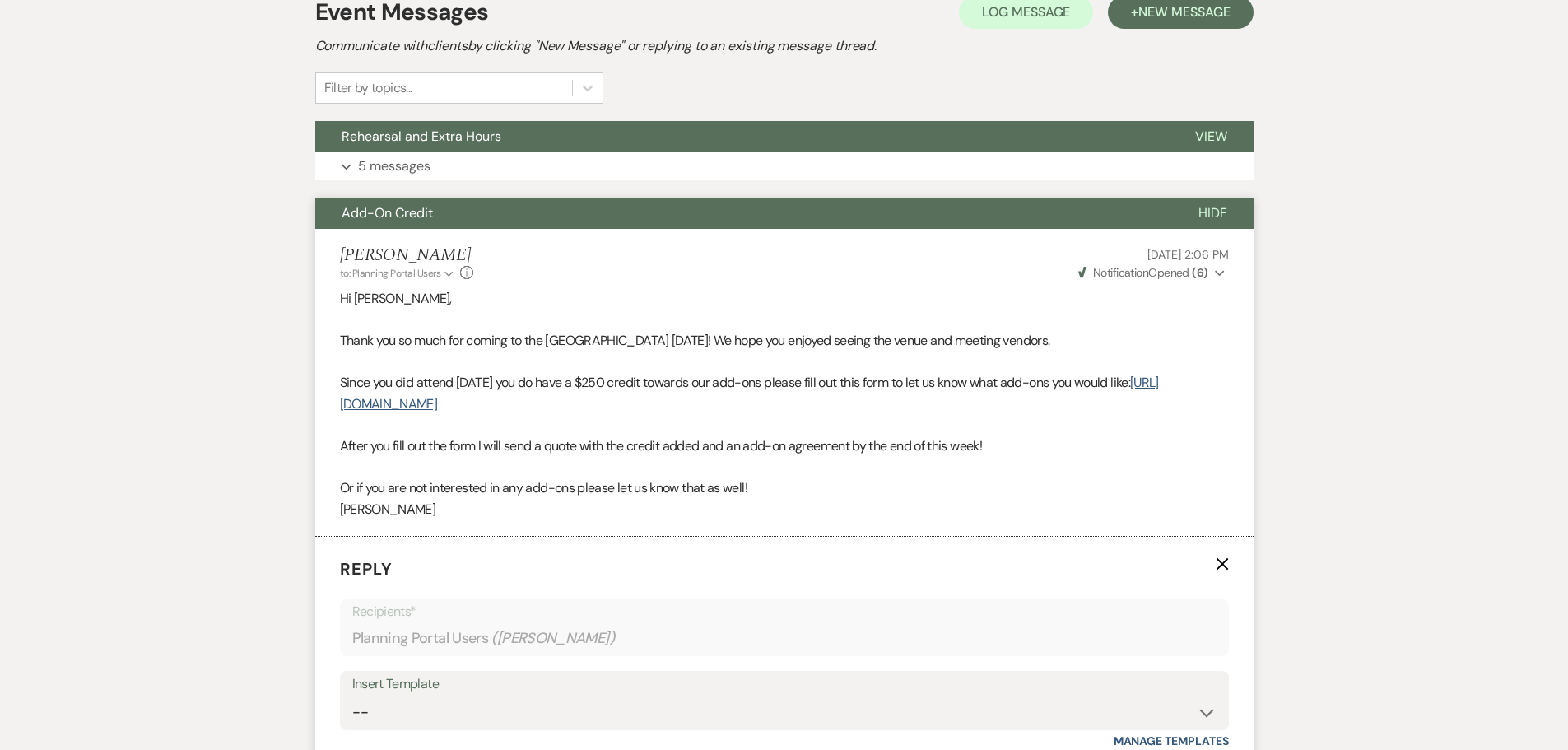
scroll to position [343, 0]
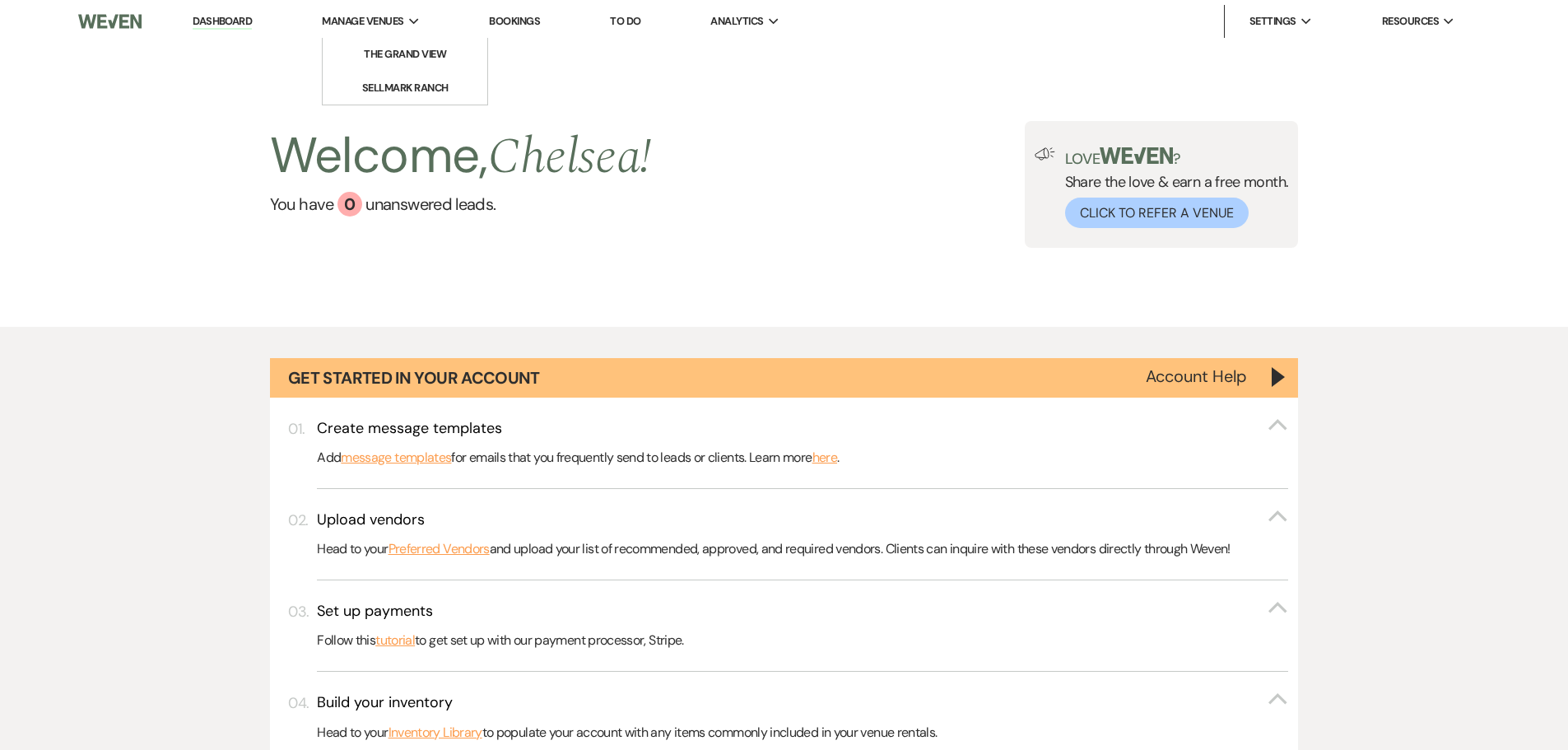
click at [394, 19] on span "Manage Venues" at bounding box center [362, 21] width 81 height 17
click at [411, 47] on li "The Grand View" at bounding box center [405, 54] width 148 height 17
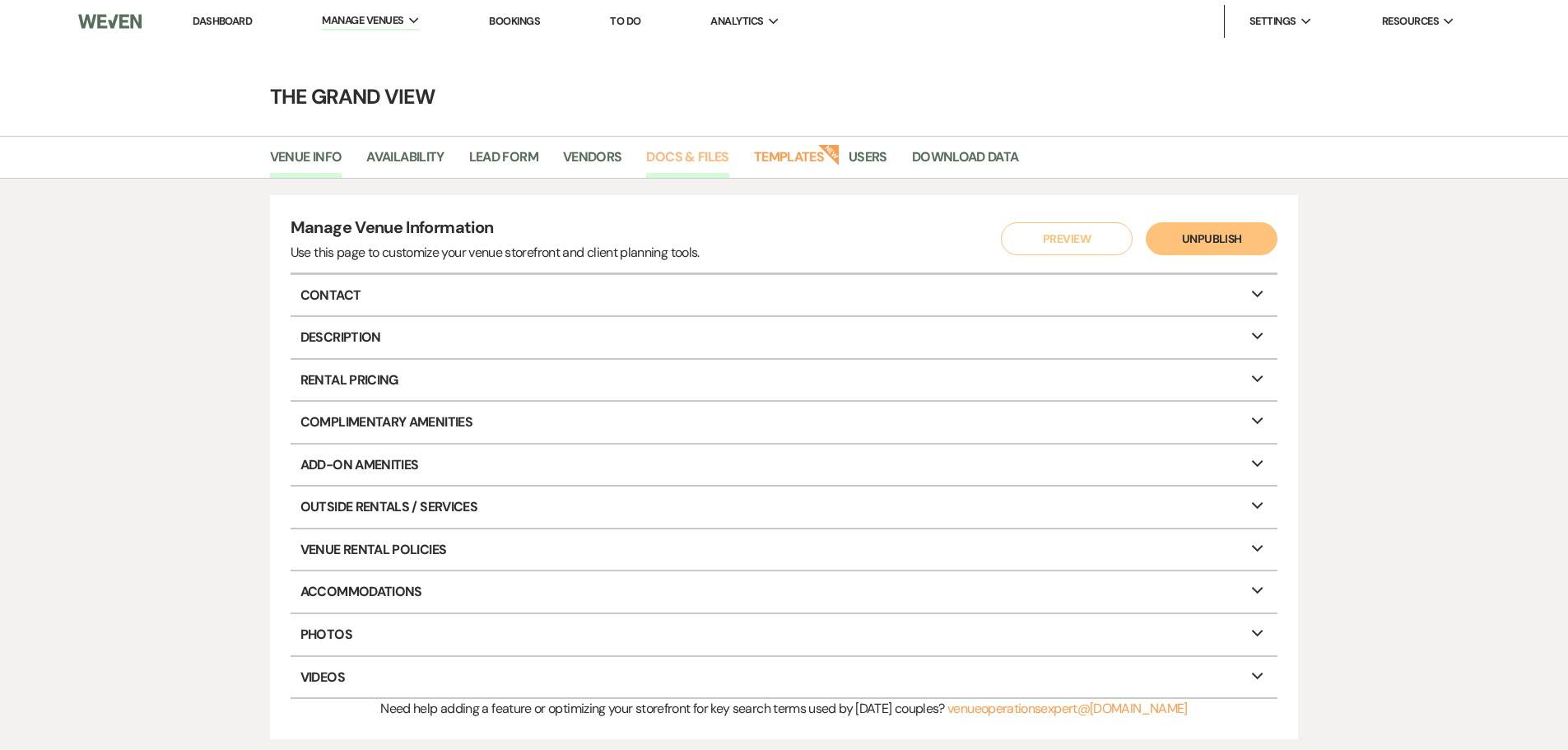
click at [668, 168] on link "Docs & Files" at bounding box center [686, 162] width 82 height 31
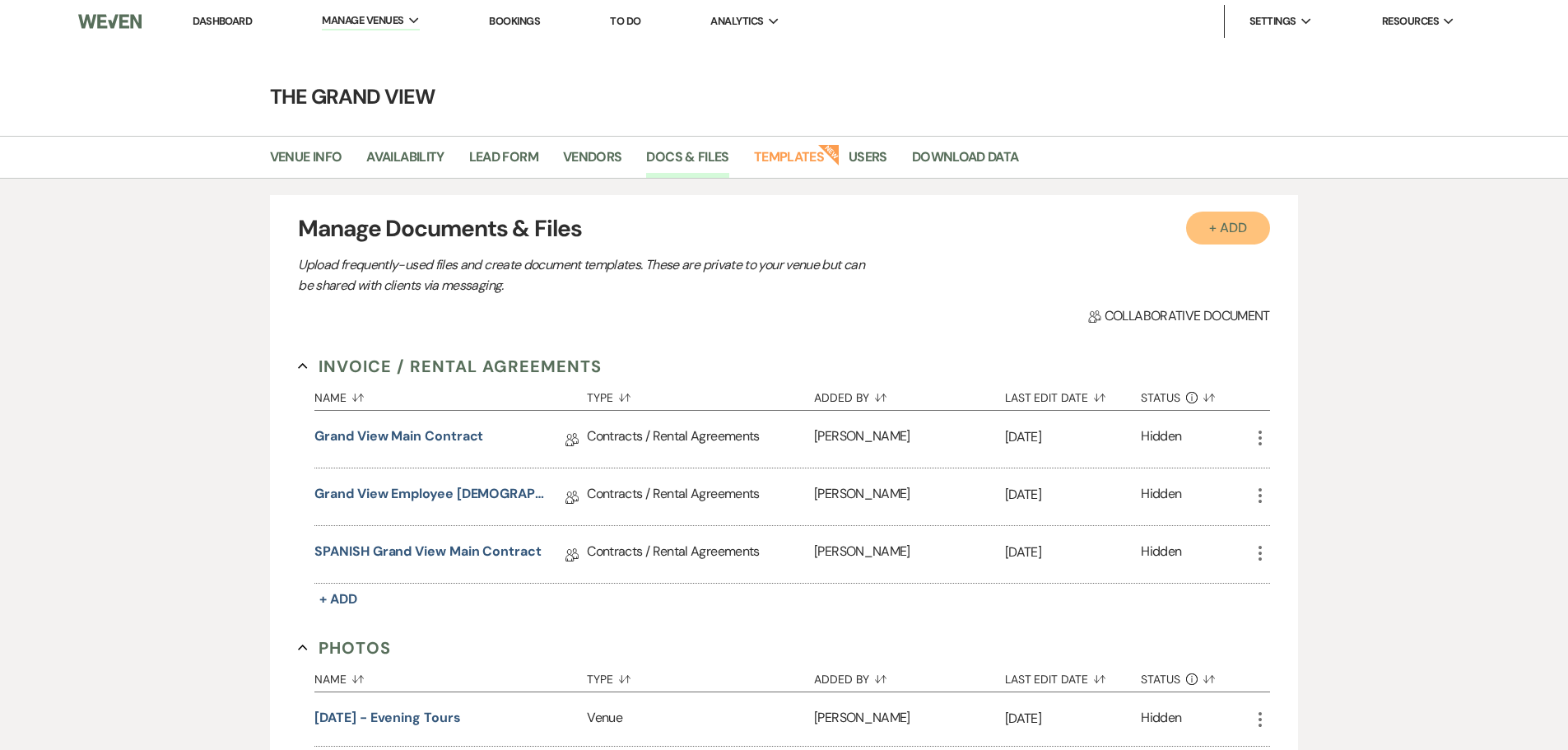
click at [1202, 225] on button "+ Add" at bounding box center [1227, 227] width 84 height 33
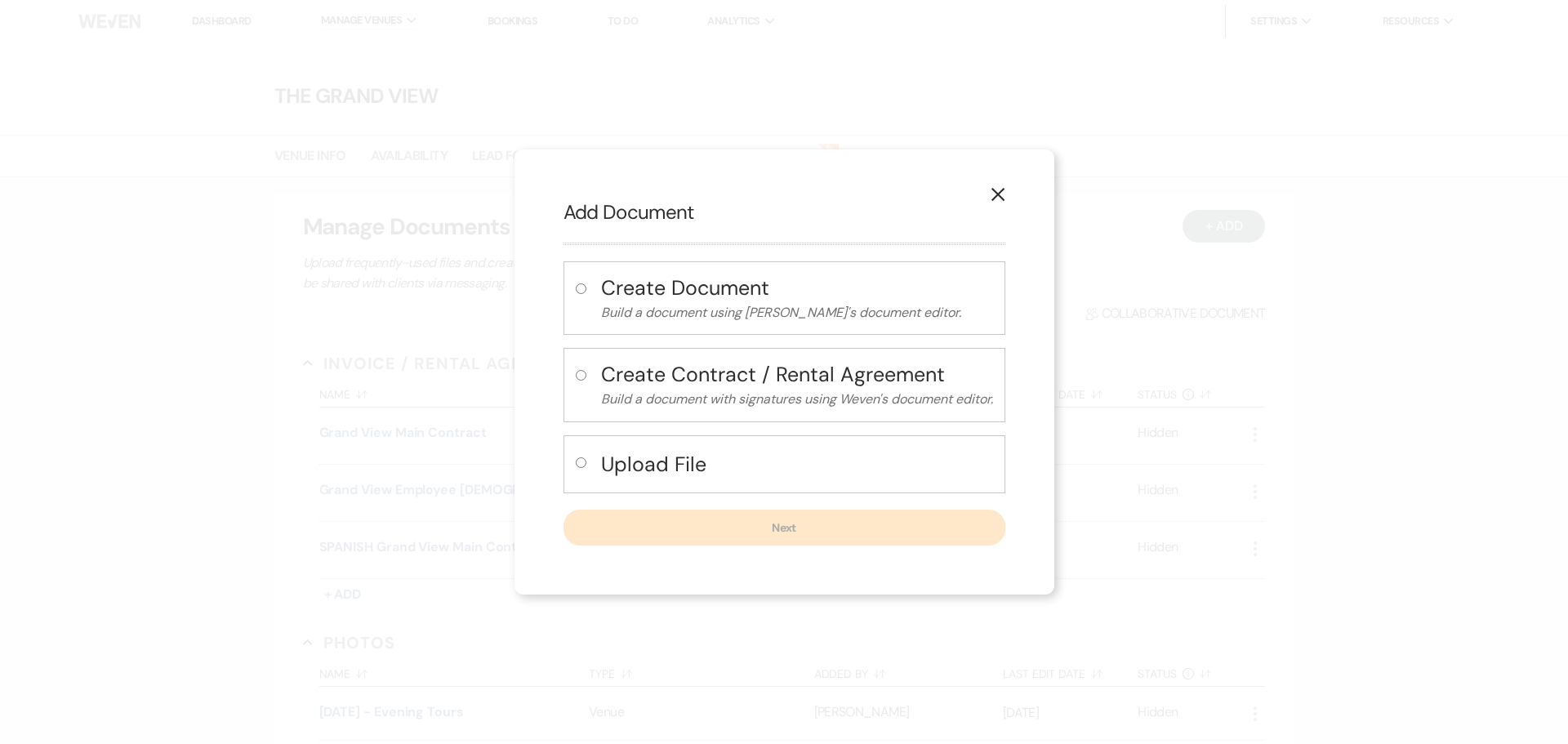
click at [635, 289] on h4 "Create Document" at bounding box center [797, 287] width 392 height 29
radio input "true"
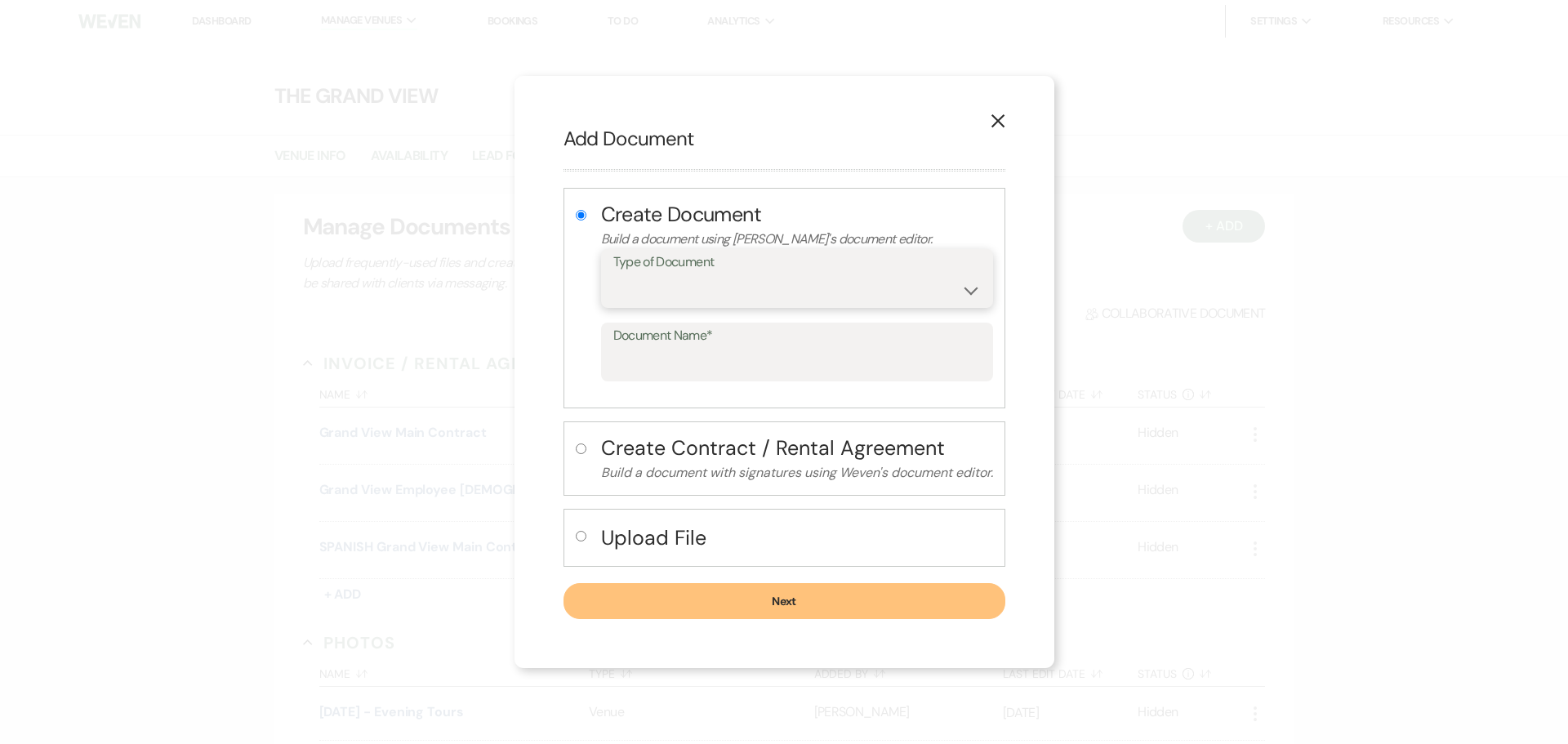
click at [668, 289] on select "Special Event Insurance Vendor Certificate of Insurance Contracts / Rental Agre…" at bounding box center [797, 290] width 367 height 32
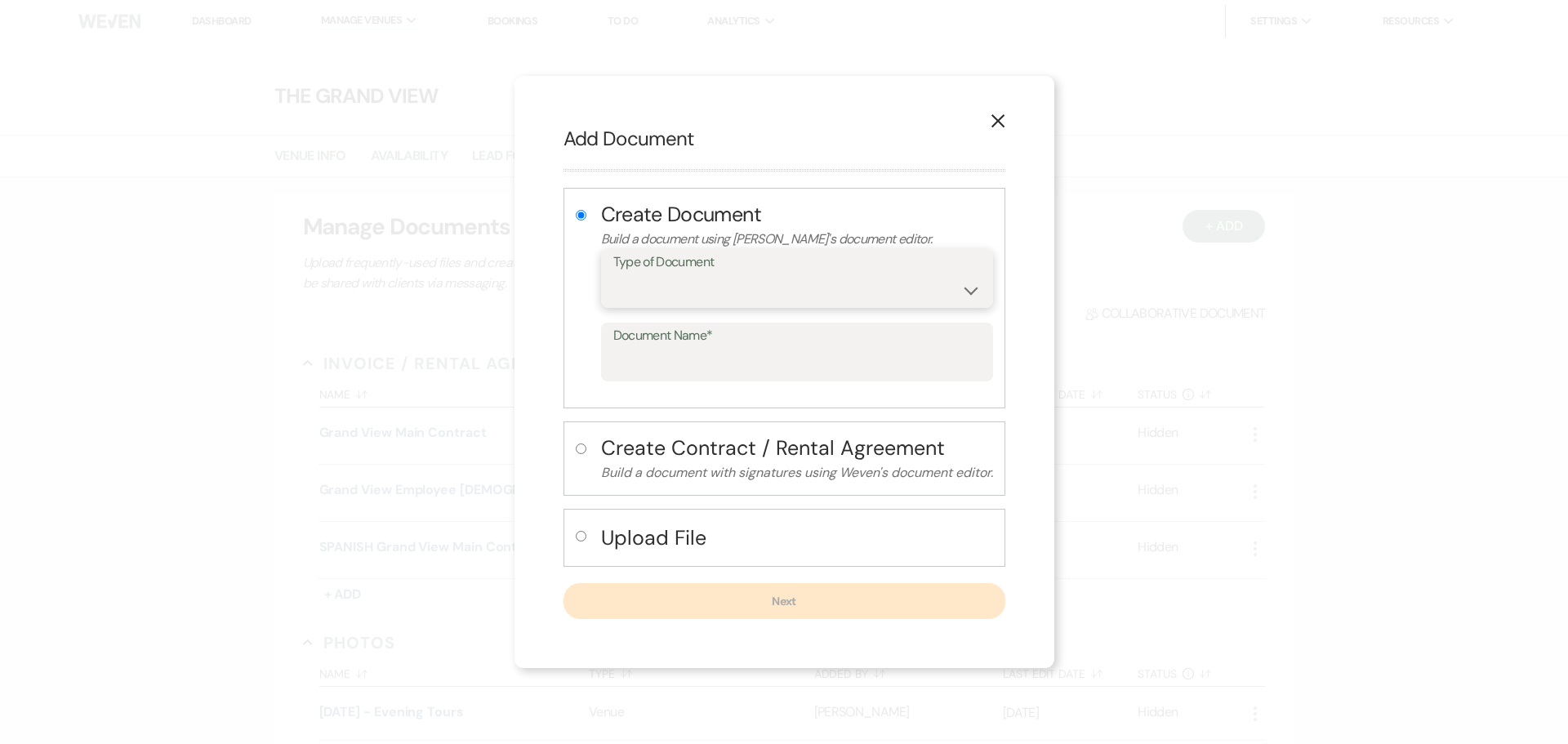
select select "10"
click at [614, 274] on select "Special Event Insurance Vendor Certificate of Insurance Contracts / Rental Agre…" at bounding box center [797, 290] width 367 height 32
click at [737, 310] on form "Type of Document Special Event Insurance Vendor Certificate of Insurance Contra…" at bounding box center [797, 315] width 392 height 132
click at [738, 292] on select "Special Event Insurance Vendor Certificate of Insurance Contracts / Rental Agre…" at bounding box center [797, 290] width 367 height 32
click at [614, 274] on select "Special Event Insurance Vendor Certificate of Insurance Contracts / Rental Agre…" at bounding box center [797, 290] width 367 height 32
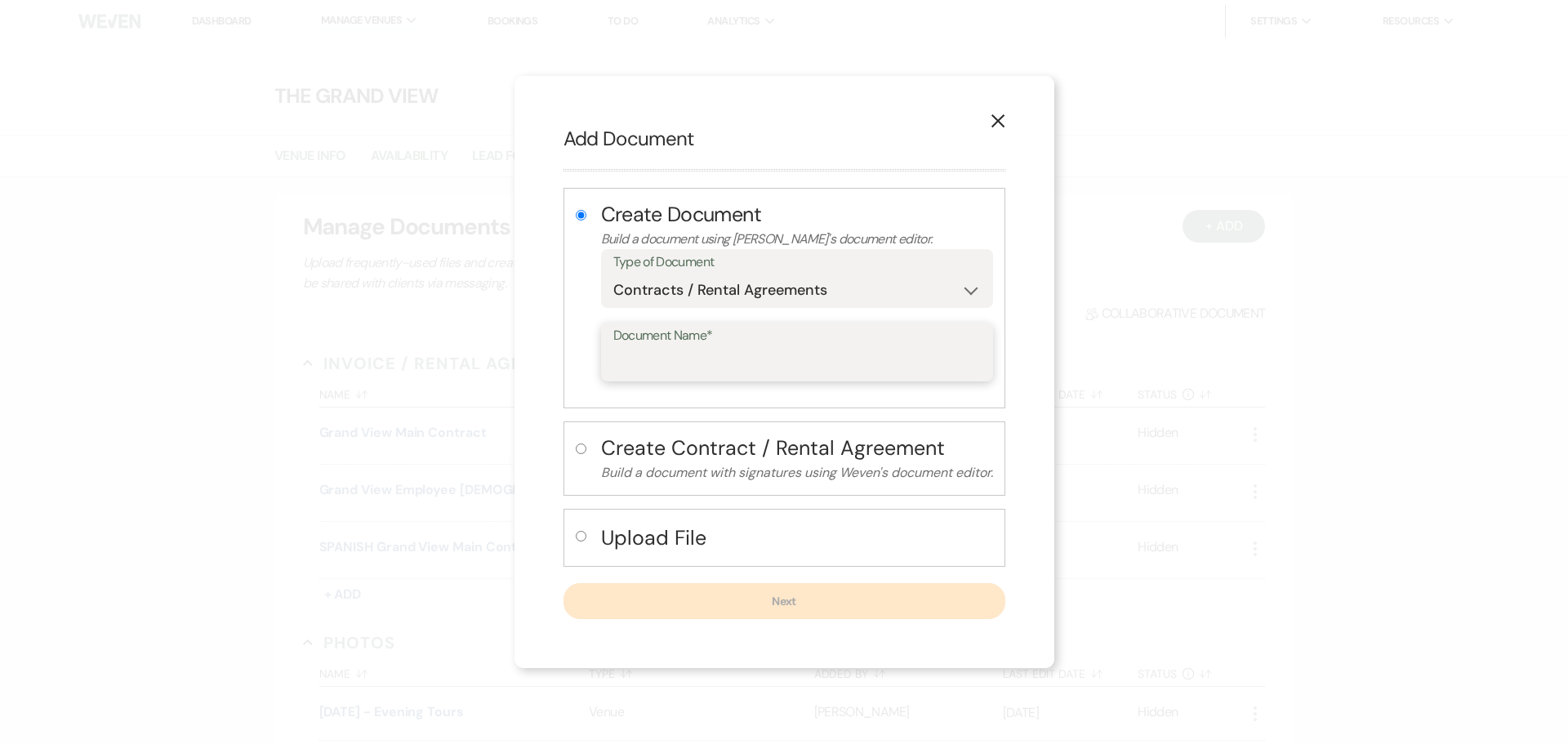
click at [705, 357] on input "Document Name*" at bounding box center [797, 364] width 367 height 32
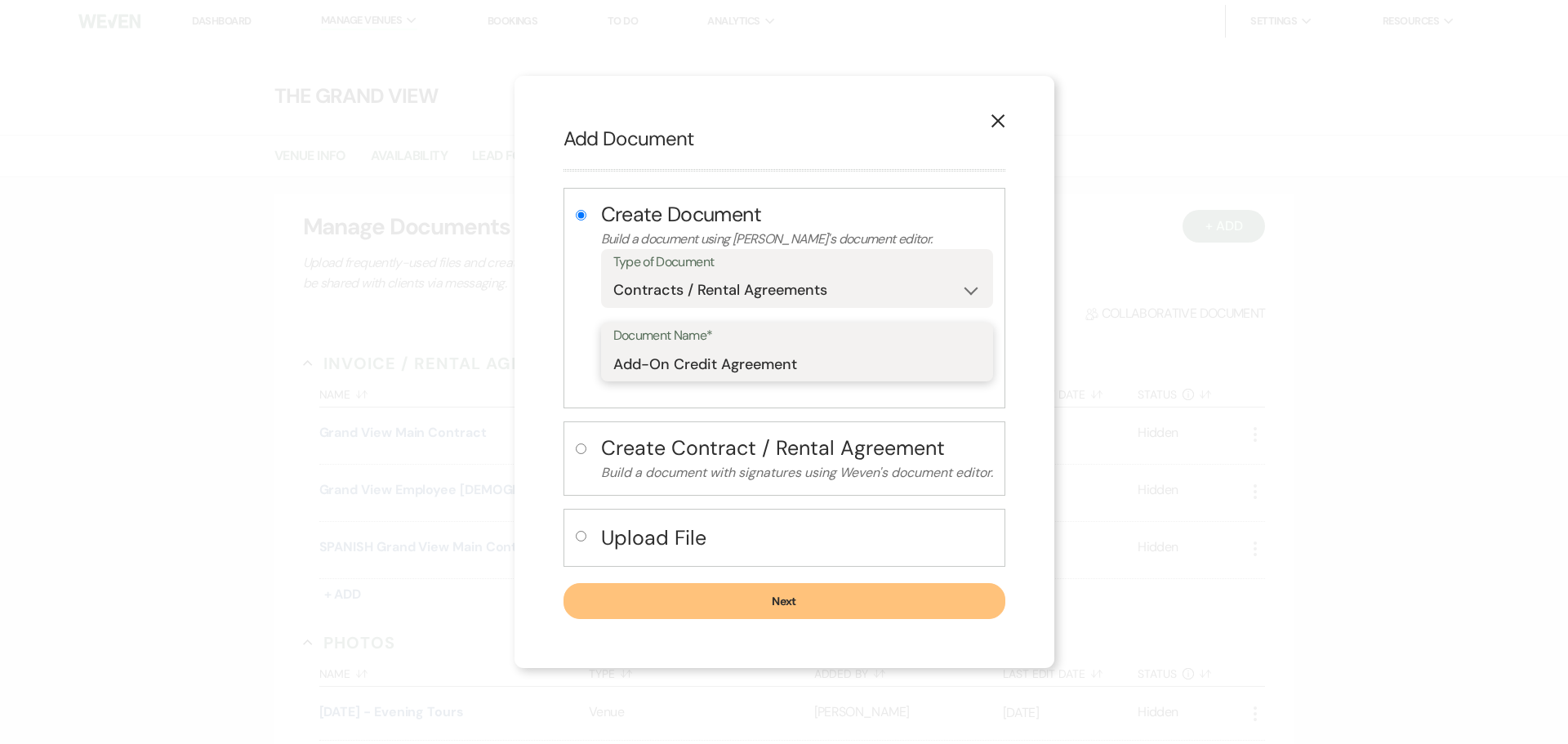
type input "Add-On Credit Agreement"
click at [734, 592] on button "Next" at bounding box center [784, 600] width 442 height 36
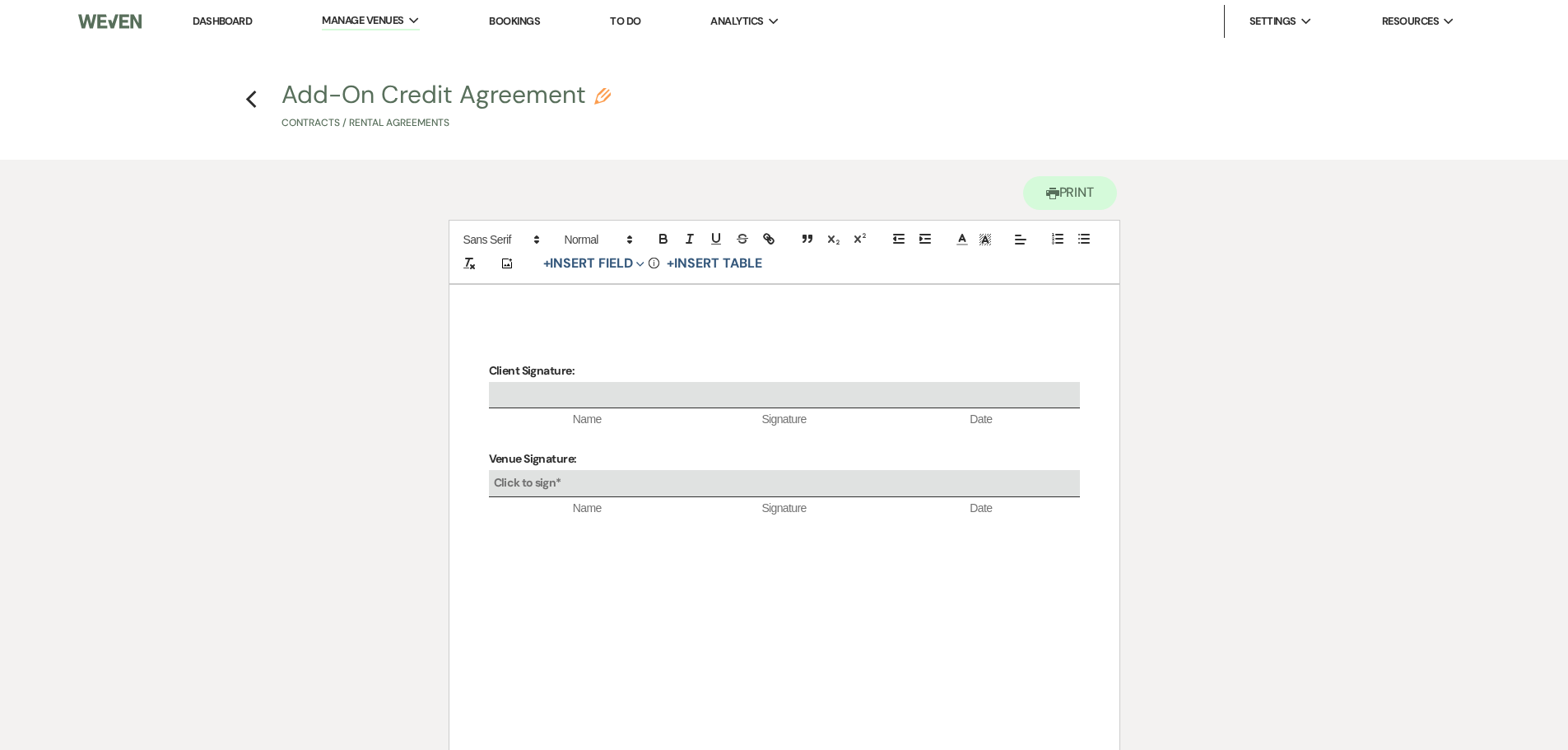
click at [602, 342] on p at bounding box center [784, 350] width 591 height 20
click at [579, 320] on div "Client Signature: Name Signature Date Venue Signature: Click to sign* Name Sign…" at bounding box center [784, 531] width 670 height 494
drag, startPoint x: 609, startPoint y: 319, endPoint x: 599, endPoint y: 319, distance: 10.0
click at [609, 319] on div "Client Signature: Name Signature Date Venue Signature: Click to sign* Name Sign…" at bounding box center [784, 531] width 670 height 494
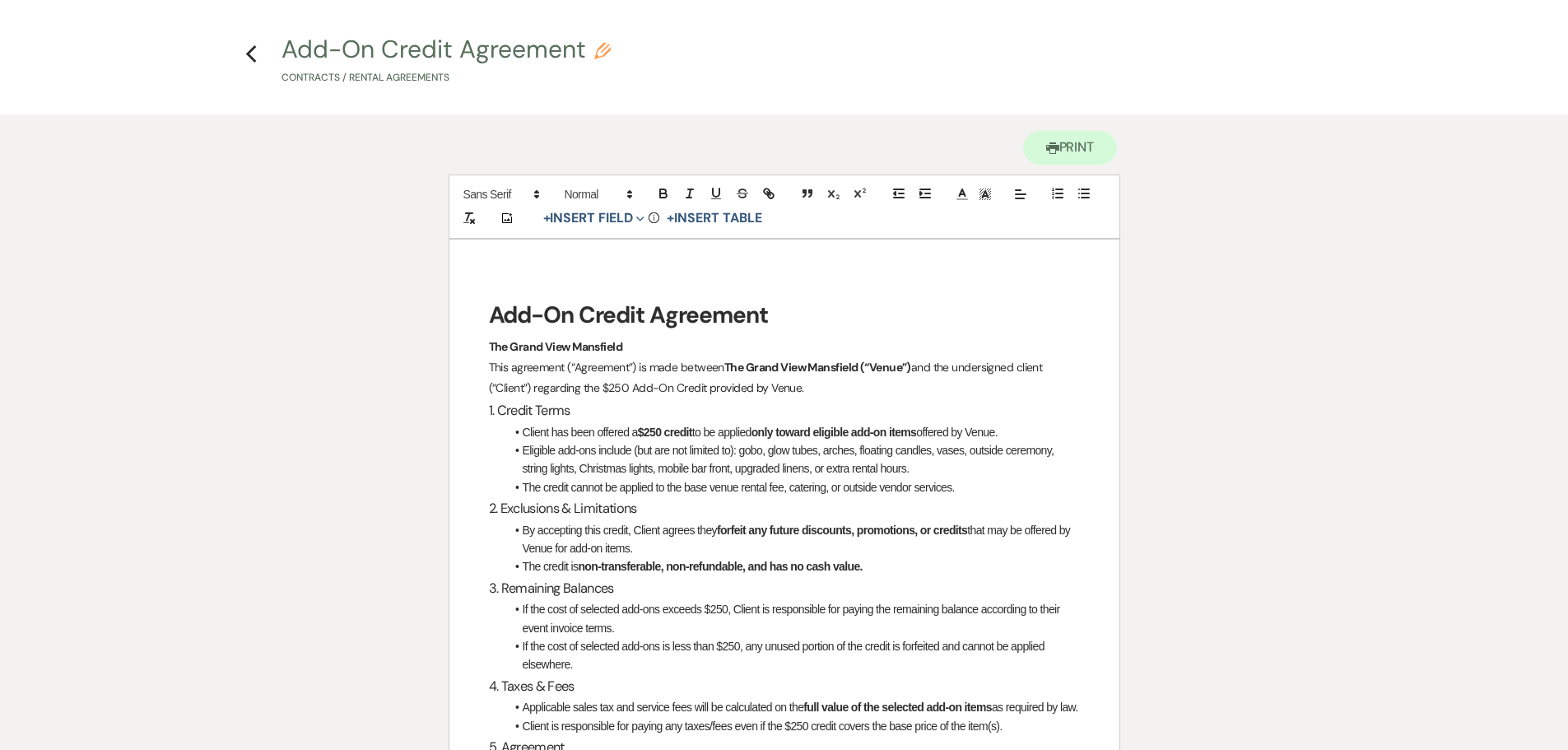
scroll to position [82, 0]
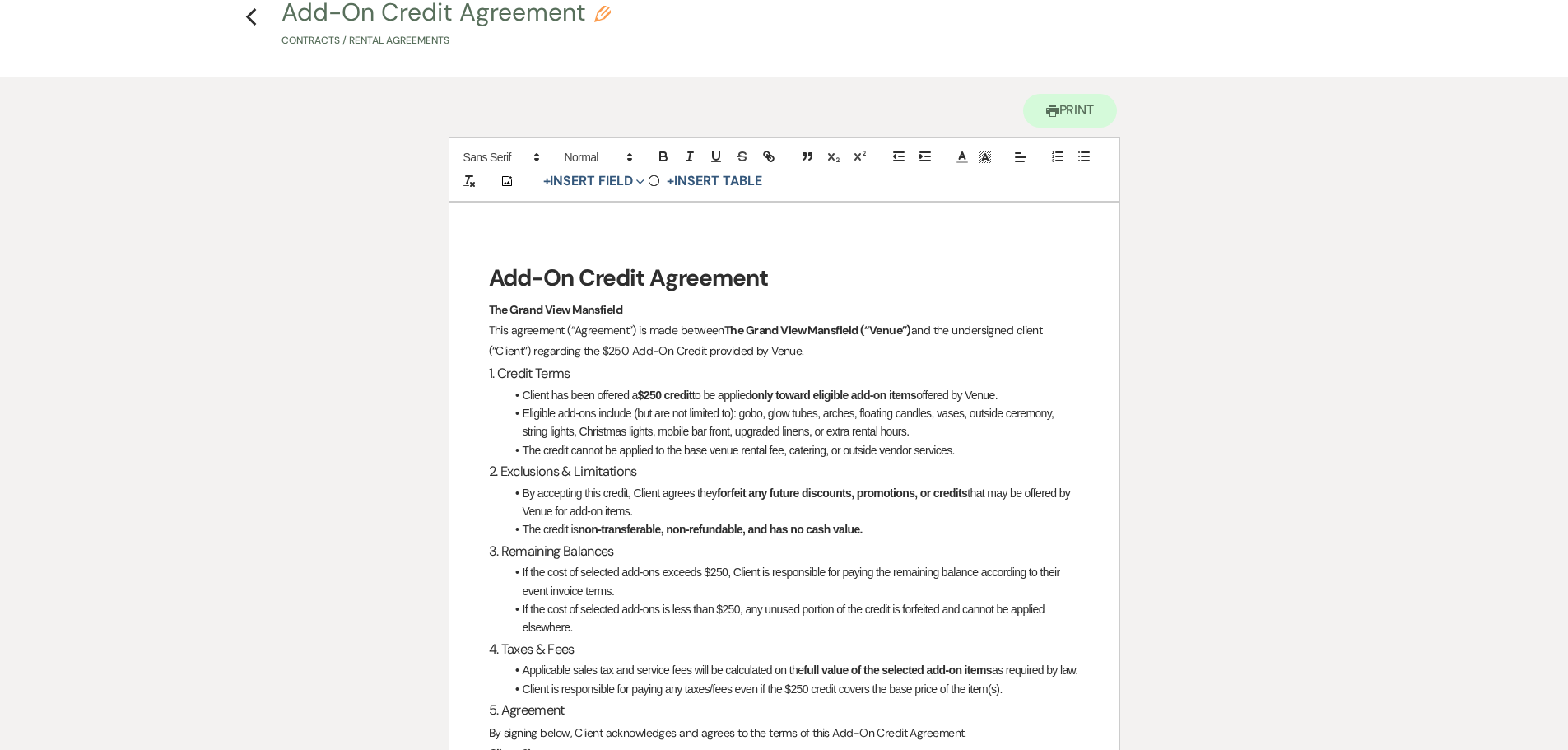
click at [652, 307] on p "The Grand View Mansfield" at bounding box center [784, 309] width 591 height 20
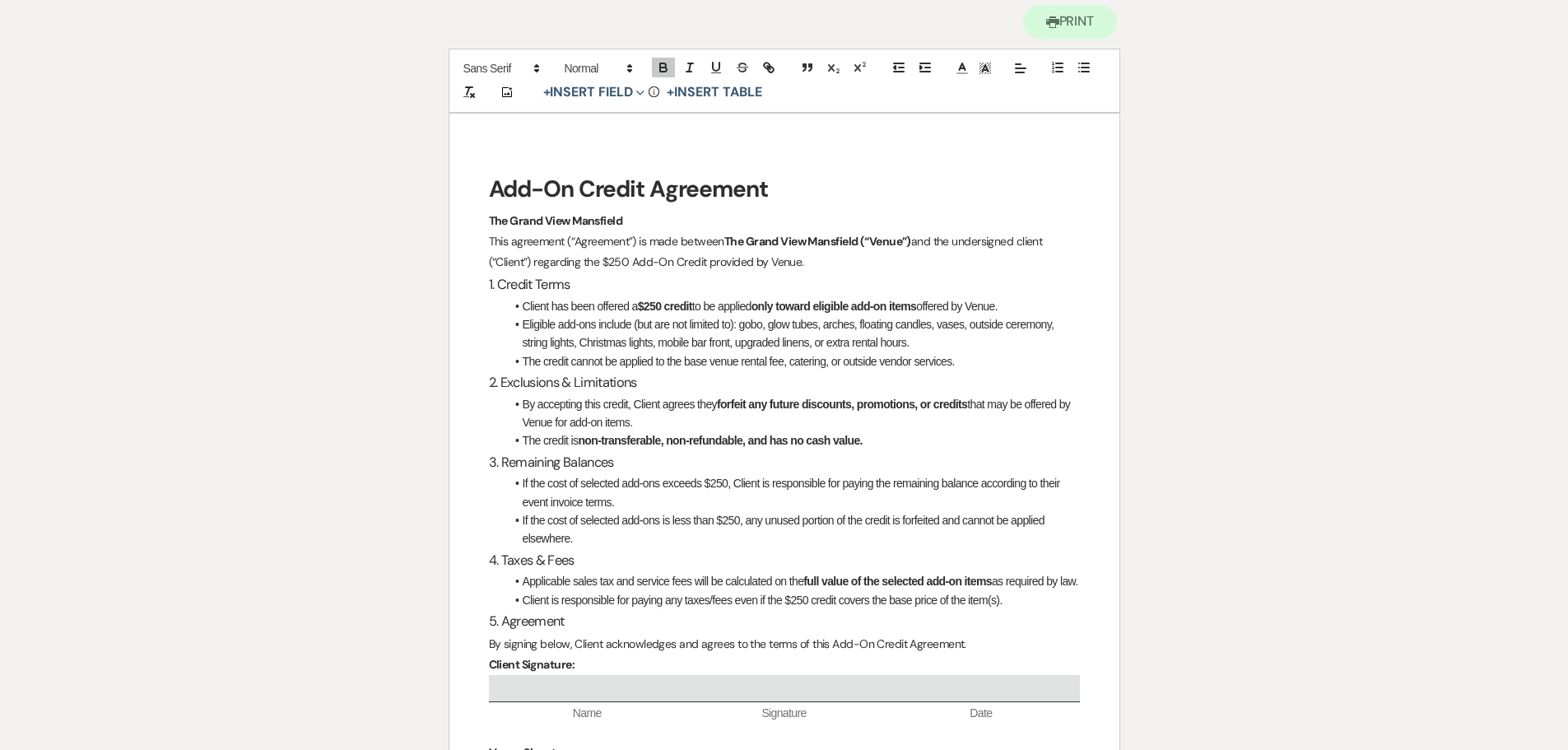
scroll to position [164, 0]
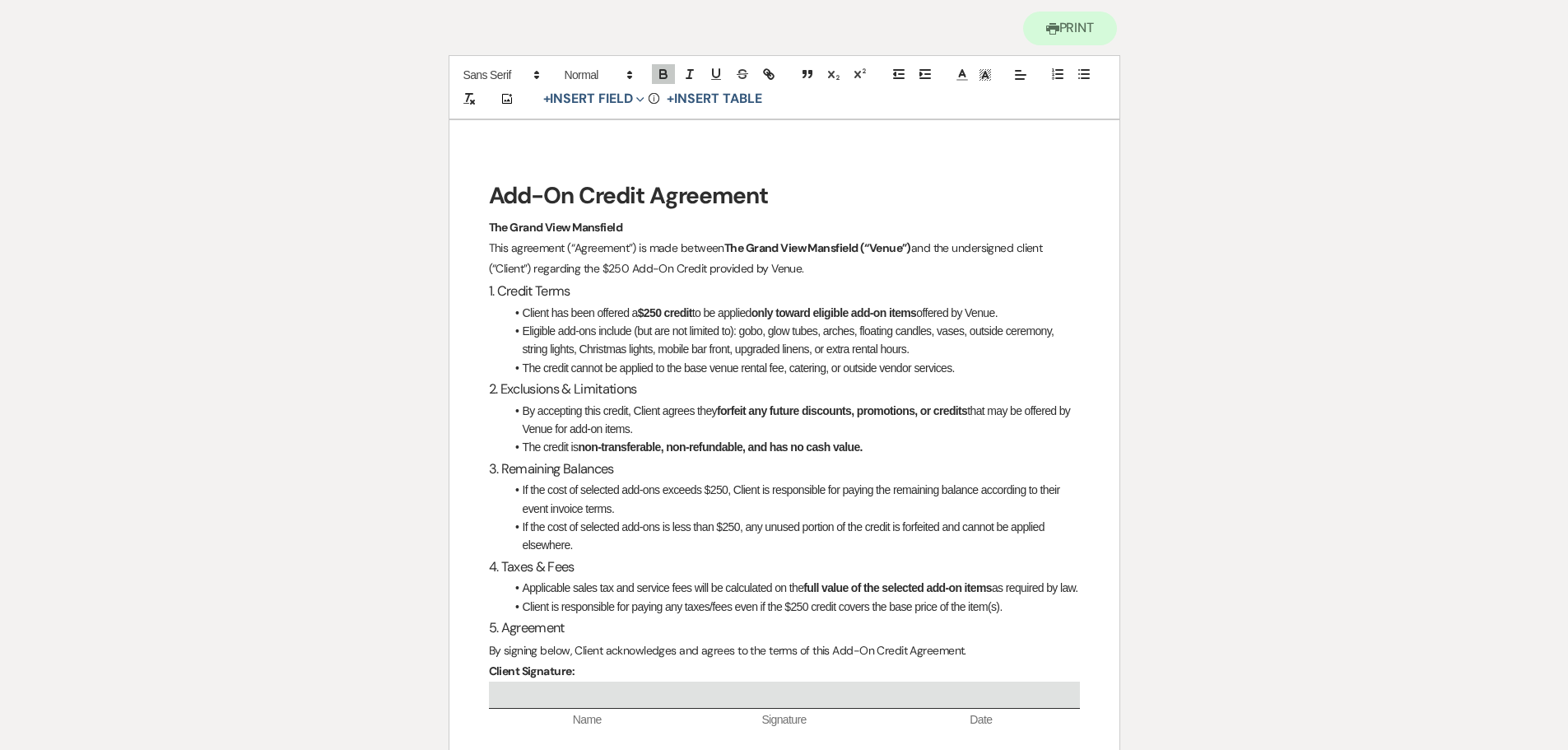
click at [376, 345] on div "Printer Print Add Photo + Insert Field Expand Standard Field Smart Field Signat…" at bounding box center [784, 480] width 1185 height 971
click at [725, 329] on li "Eligible add-ons include (but are not limited to): gobo, glow tubes, arches, fl…" at bounding box center [792, 340] width 574 height 37
drag, startPoint x: 731, startPoint y: 331, endPoint x: 637, endPoint y: 334, distance: 94.0
click at [637, 334] on li "Eligible add-ons include (but are not limited to): gobo, glow tubes, arches, fl…" at bounding box center [792, 340] width 574 height 37
click at [783, 371] on li "The credit cannot be applied to the base venue rental fee, catering, or outside…" at bounding box center [792, 367] width 574 height 18
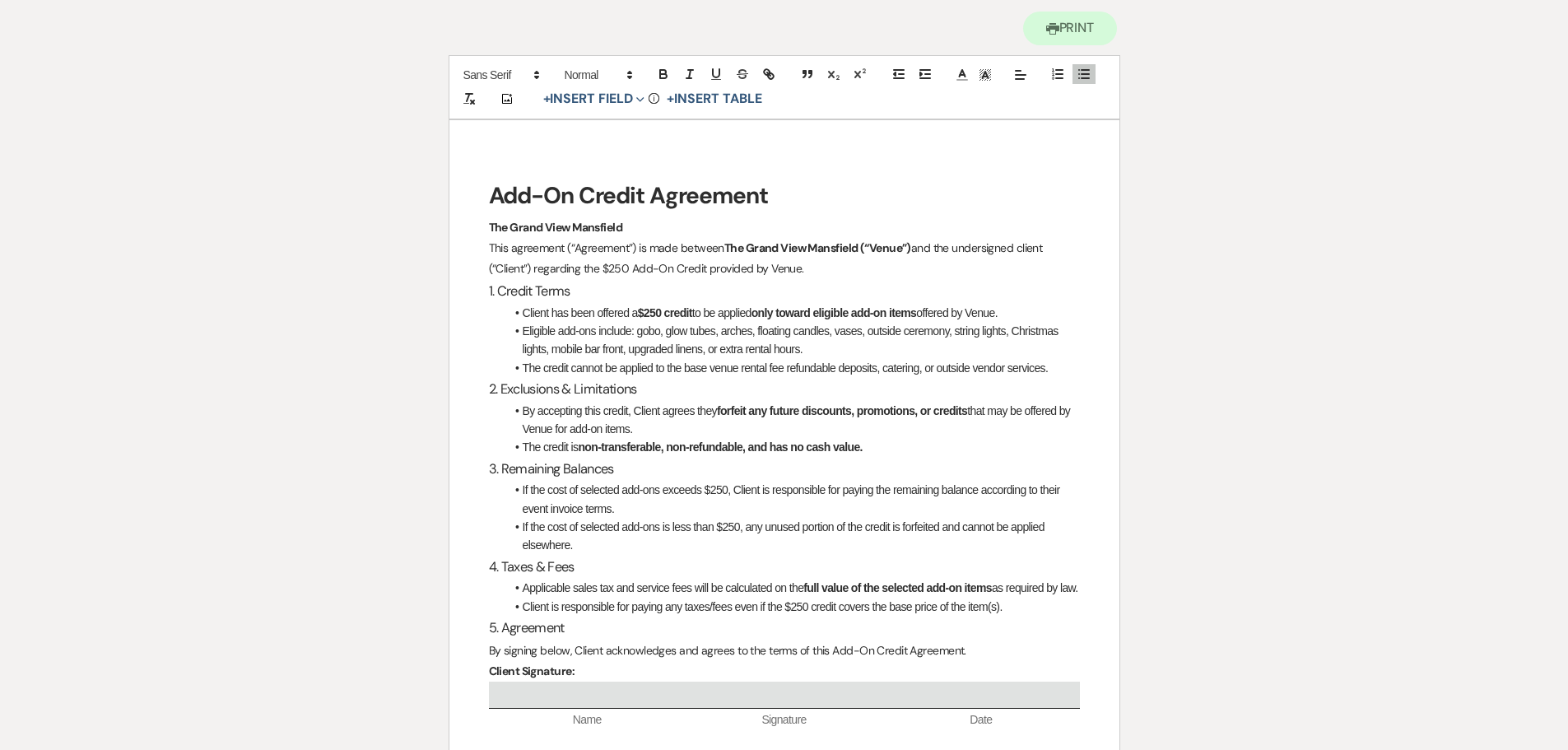
click at [784, 372] on li "The credit cannot be applied to the base venue rental fee refundable deposits, …" at bounding box center [792, 367] width 574 height 18
click at [895, 368] on li "The credit cannot be applied to the base venue rental fee, refundable deposits,…" at bounding box center [792, 367] width 574 height 18
click at [1008, 379] on h3 "2. Exclusions & Limitations" at bounding box center [784, 389] width 591 height 24
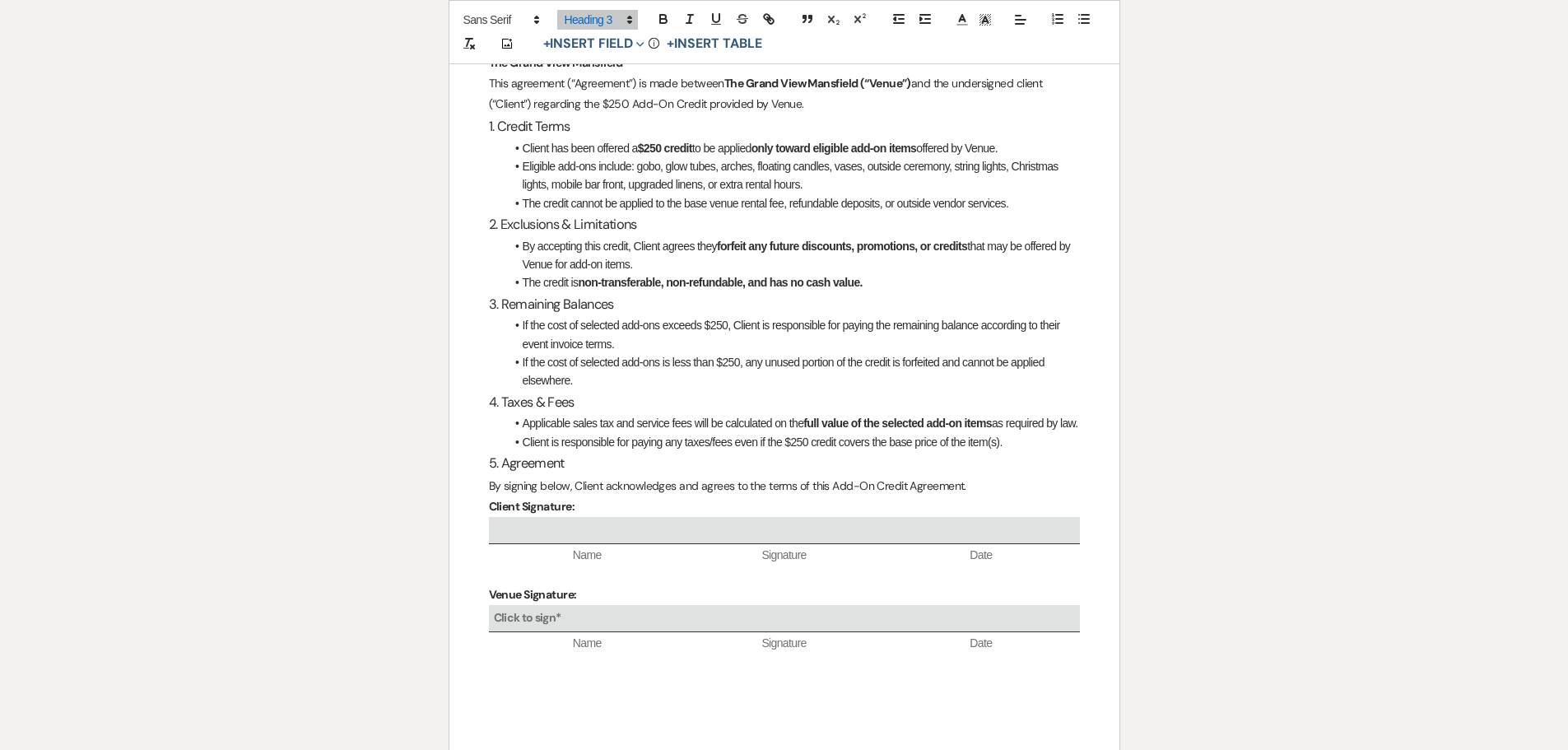
scroll to position [0, 0]
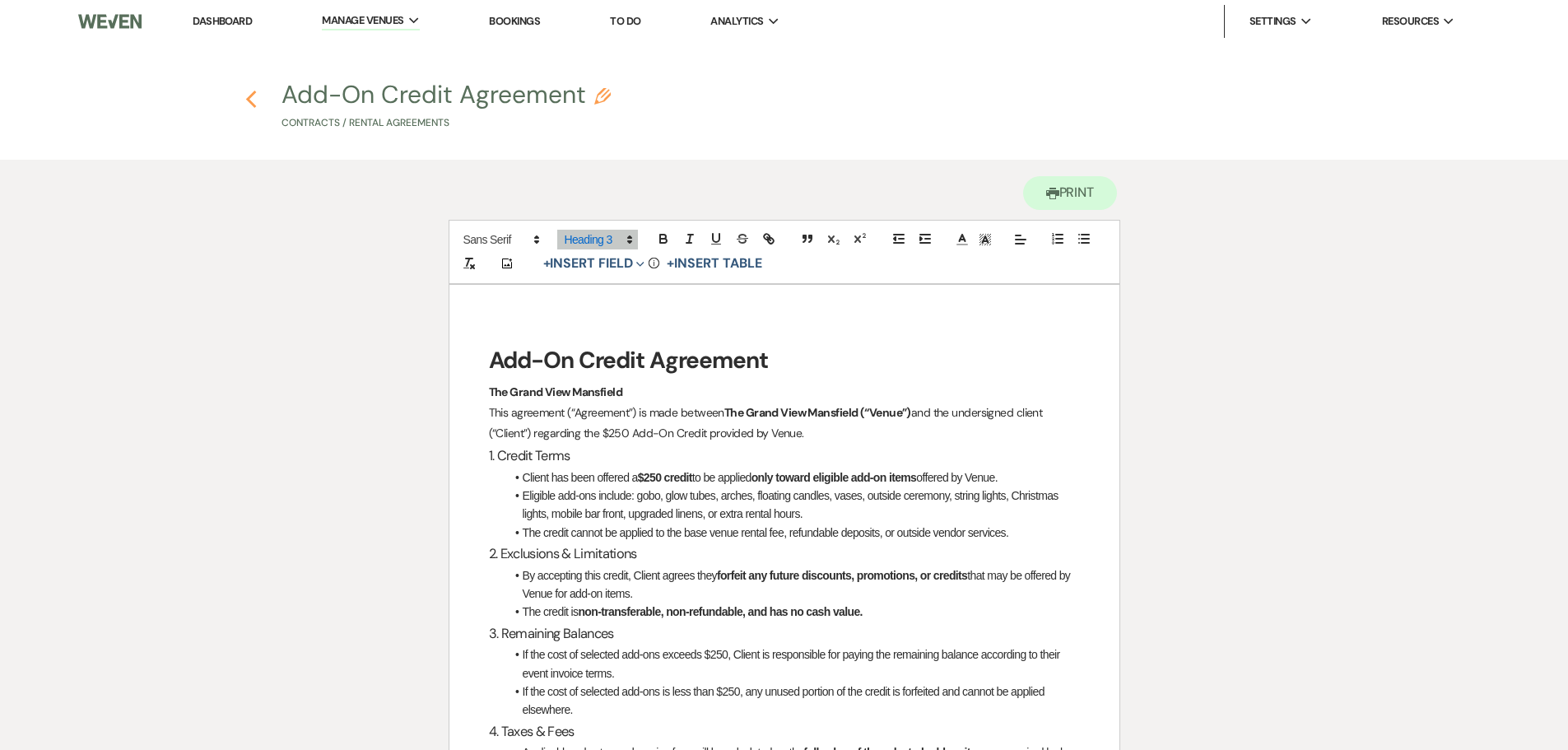
click at [251, 103] on use "button" at bounding box center [252, 99] width 11 height 18
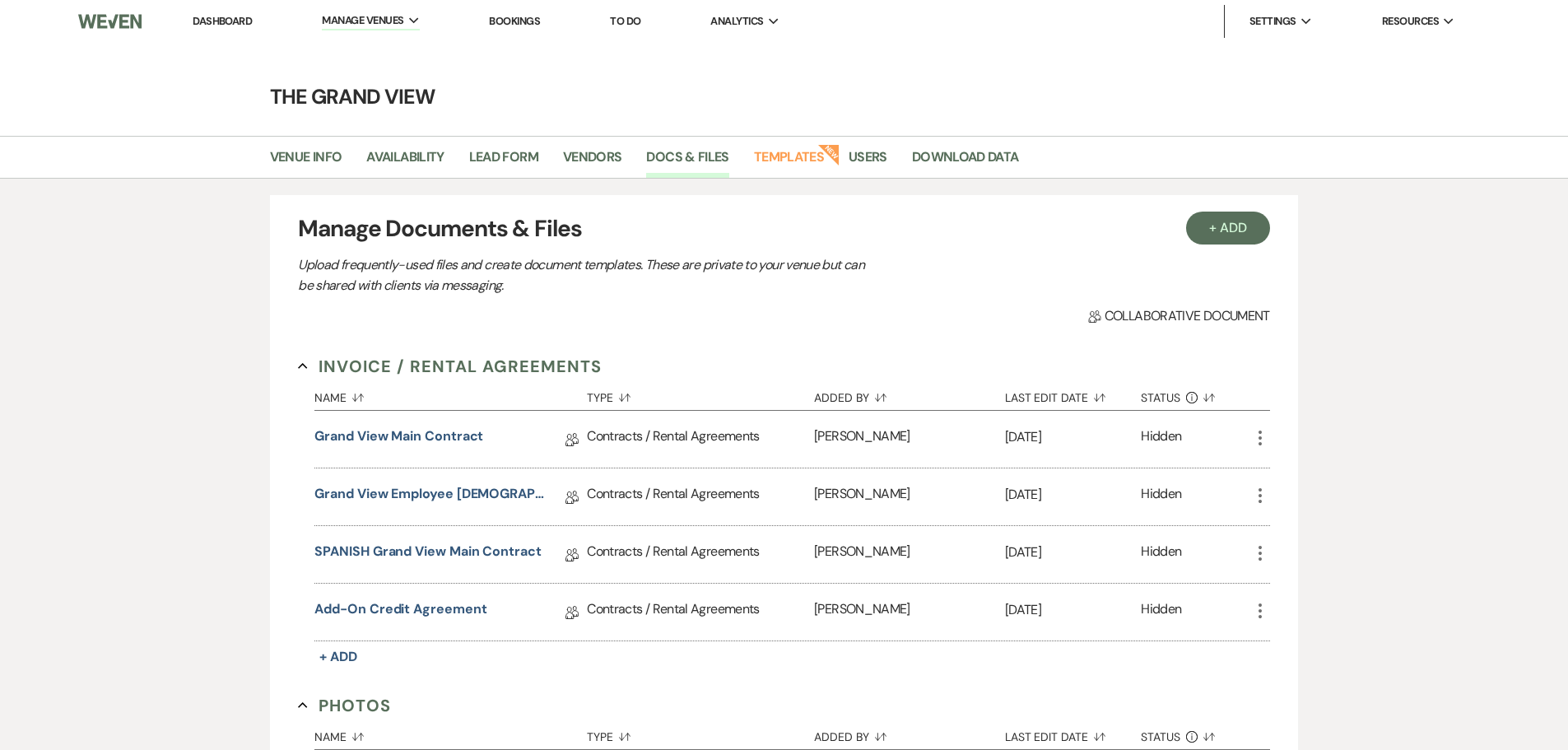
drag, startPoint x: 207, startPoint y: 16, endPoint x: 251, endPoint y: 38, distance: 49.2
click at [207, 16] on link "Dashboard" at bounding box center [222, 21] width 59 height 14
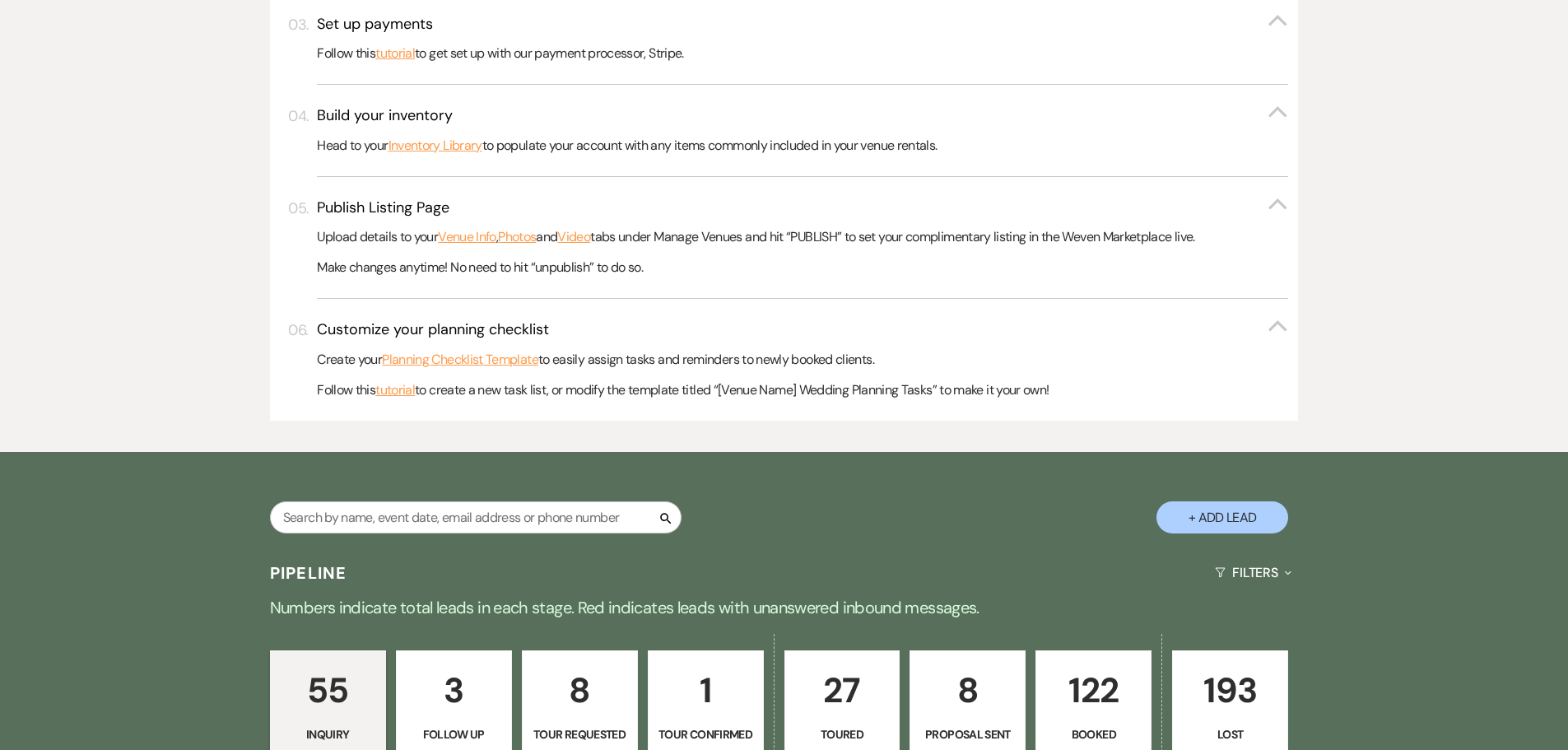
scroll to position [823, 0]
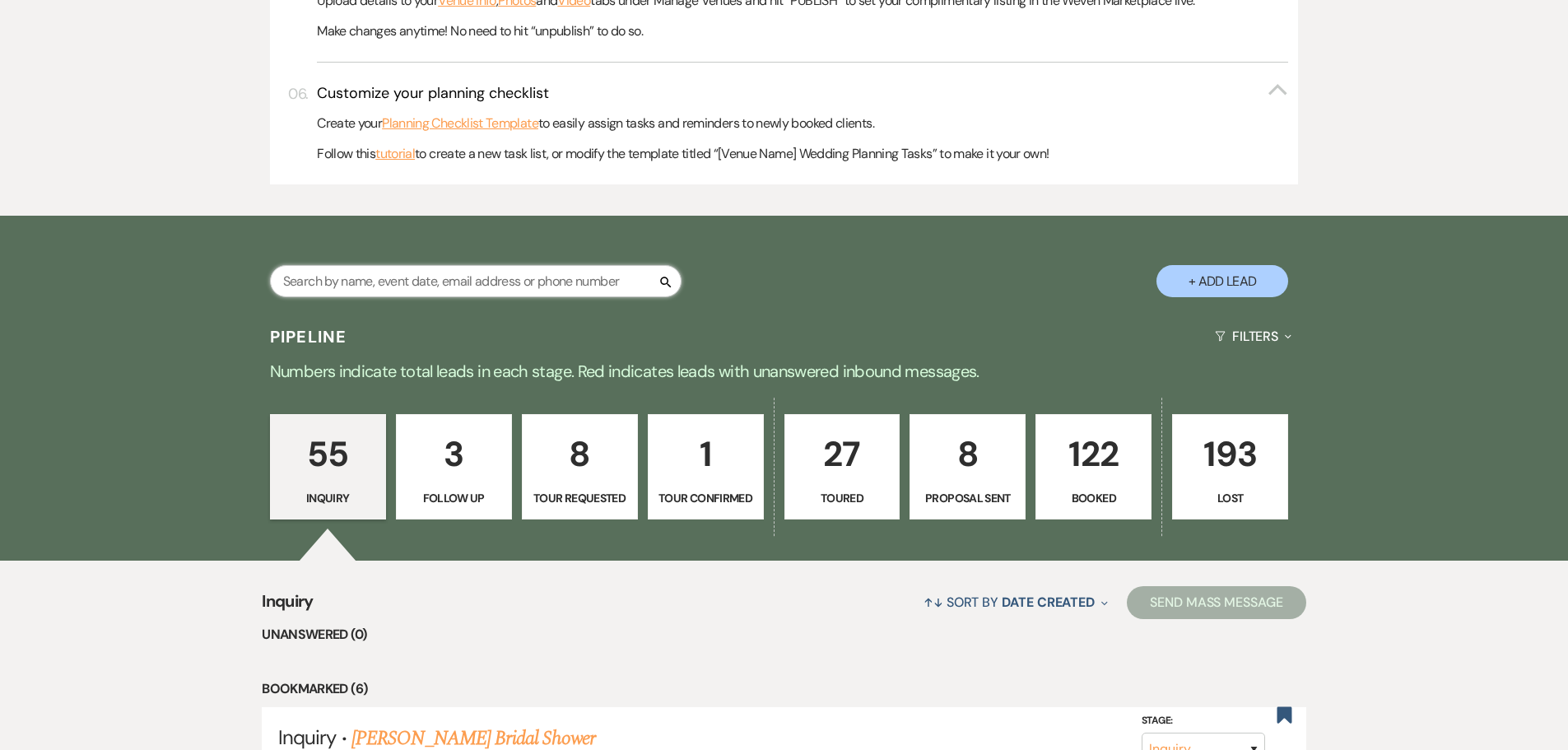
click at [472, 278] on input "text" at bounding box center [476, 281] width 412 height 32
type input "jessica"
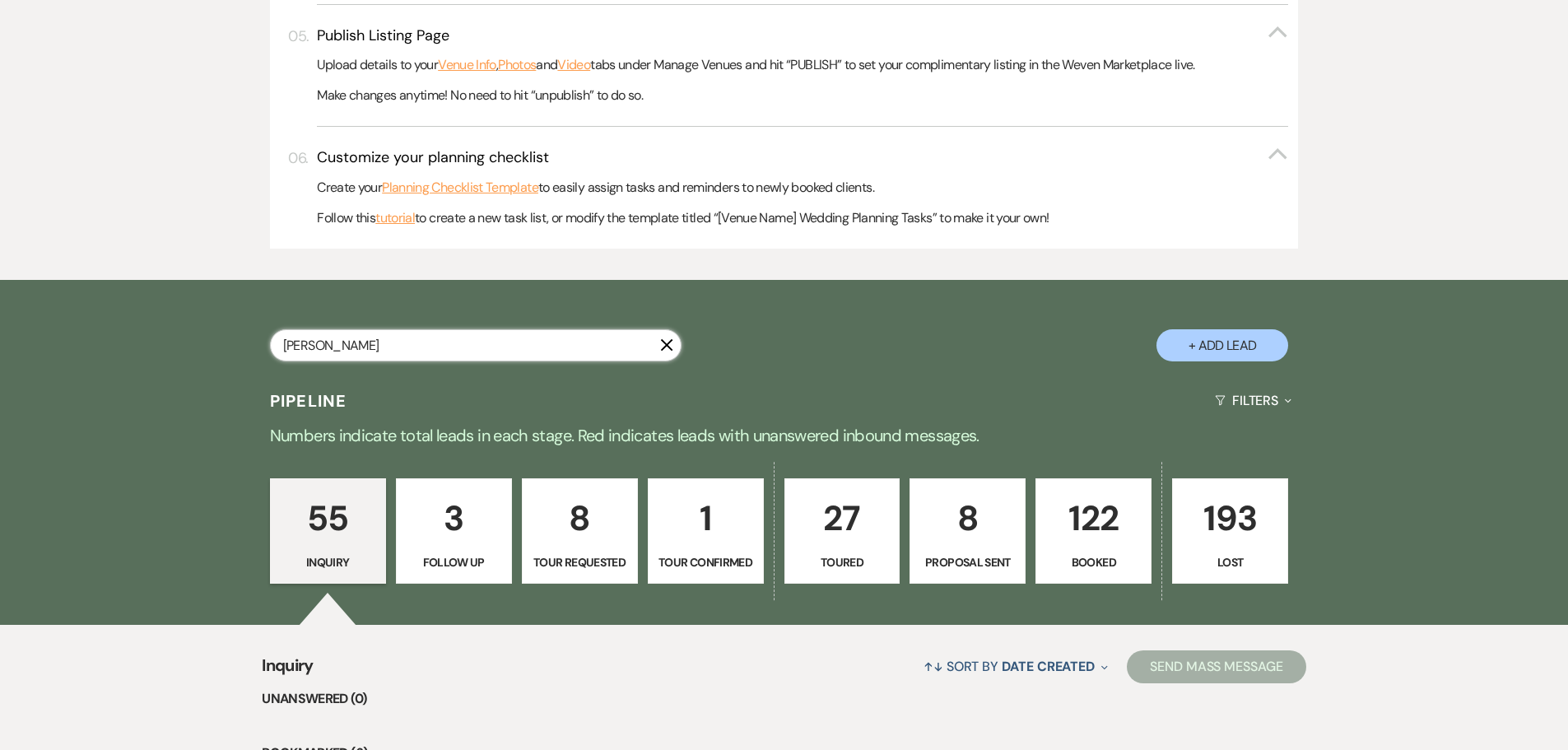
select select "5"
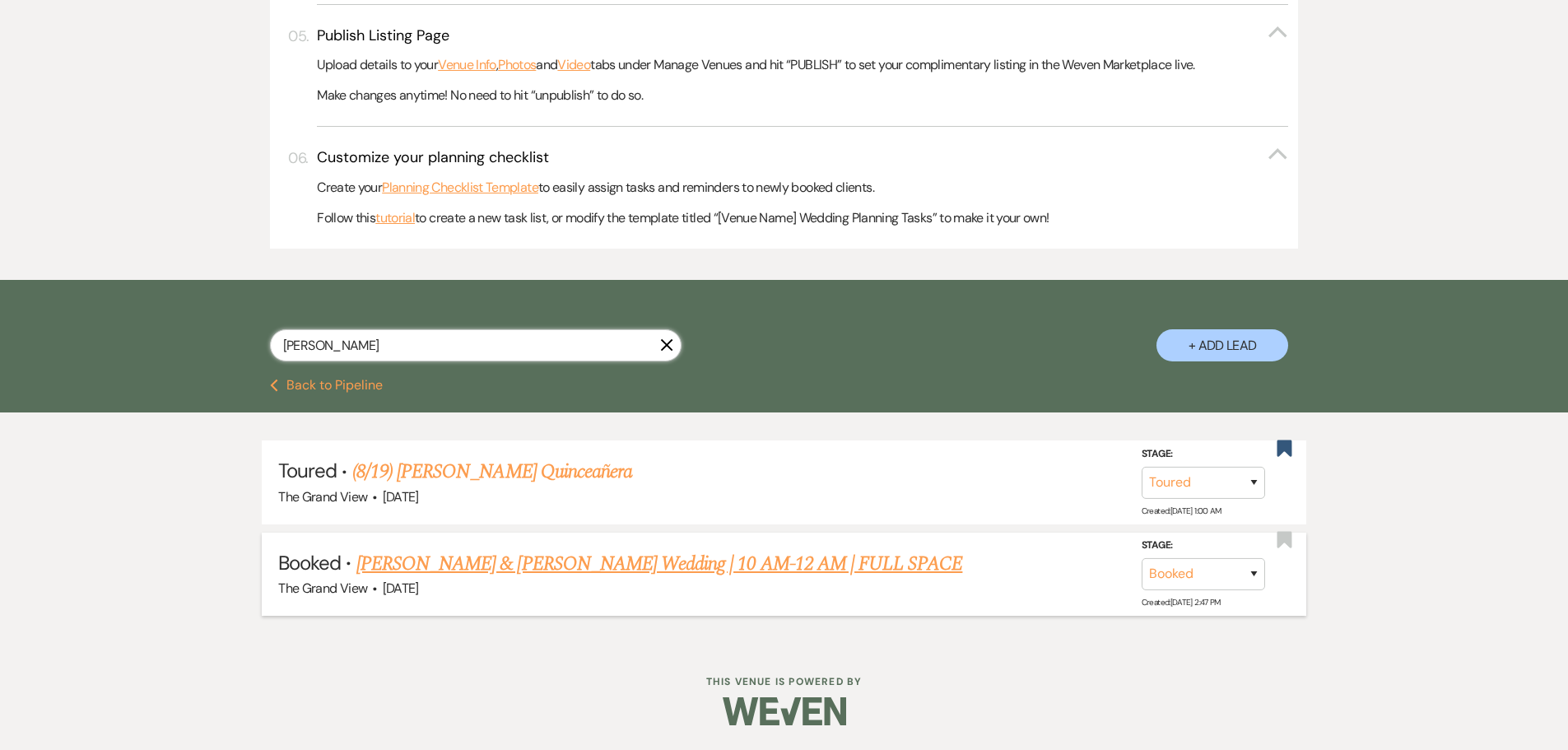
type input "jessica"
click at [522, 555] on link "[PERSON_NAME] & [PERSON_NAME] Wedding | 10 AM-12 AM | FULL SPACE" at bounding box center [659, 564] width 607 height 30
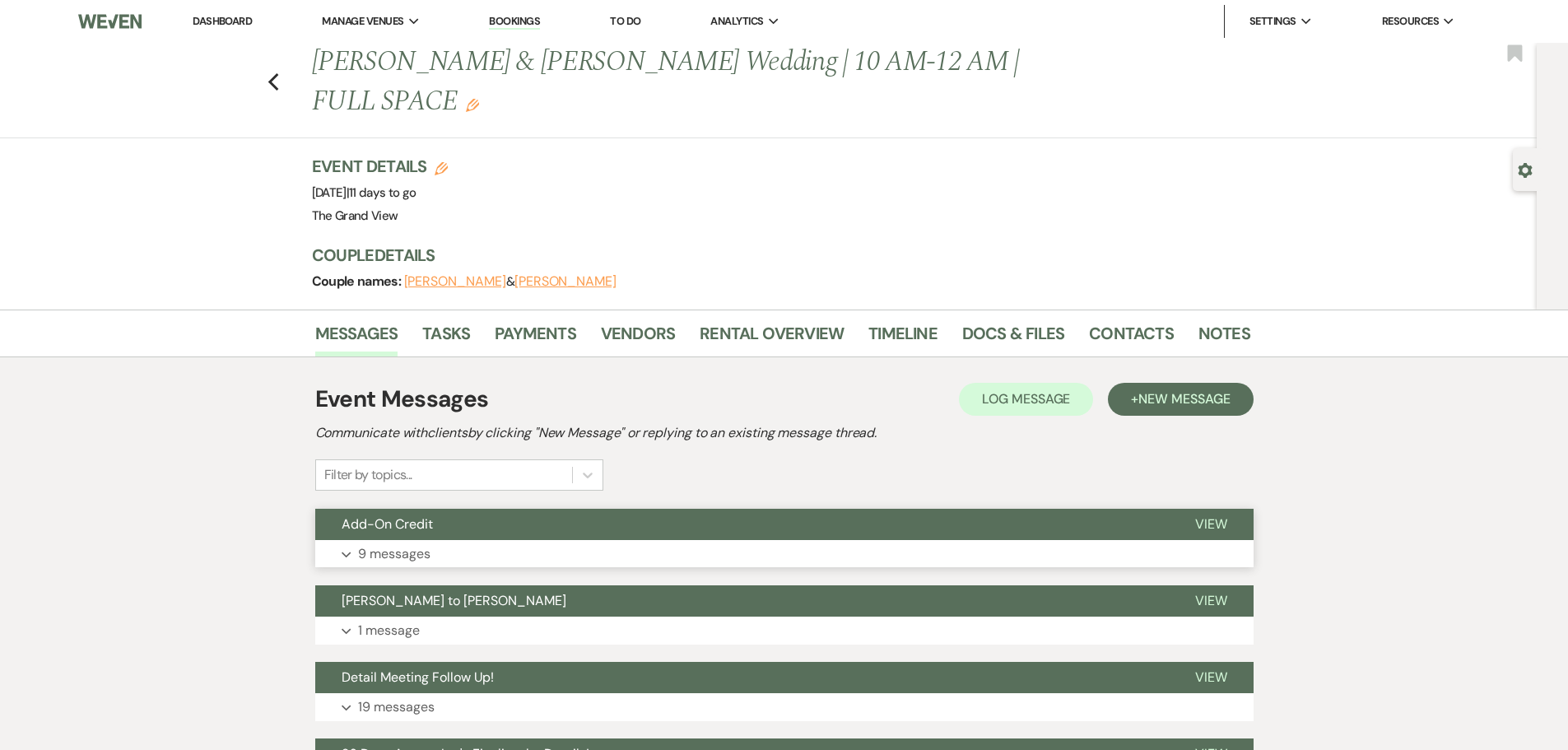
click at [475, 540] on button "Expand 9 messages" at bounding box center [784, 554] width 938 height 28
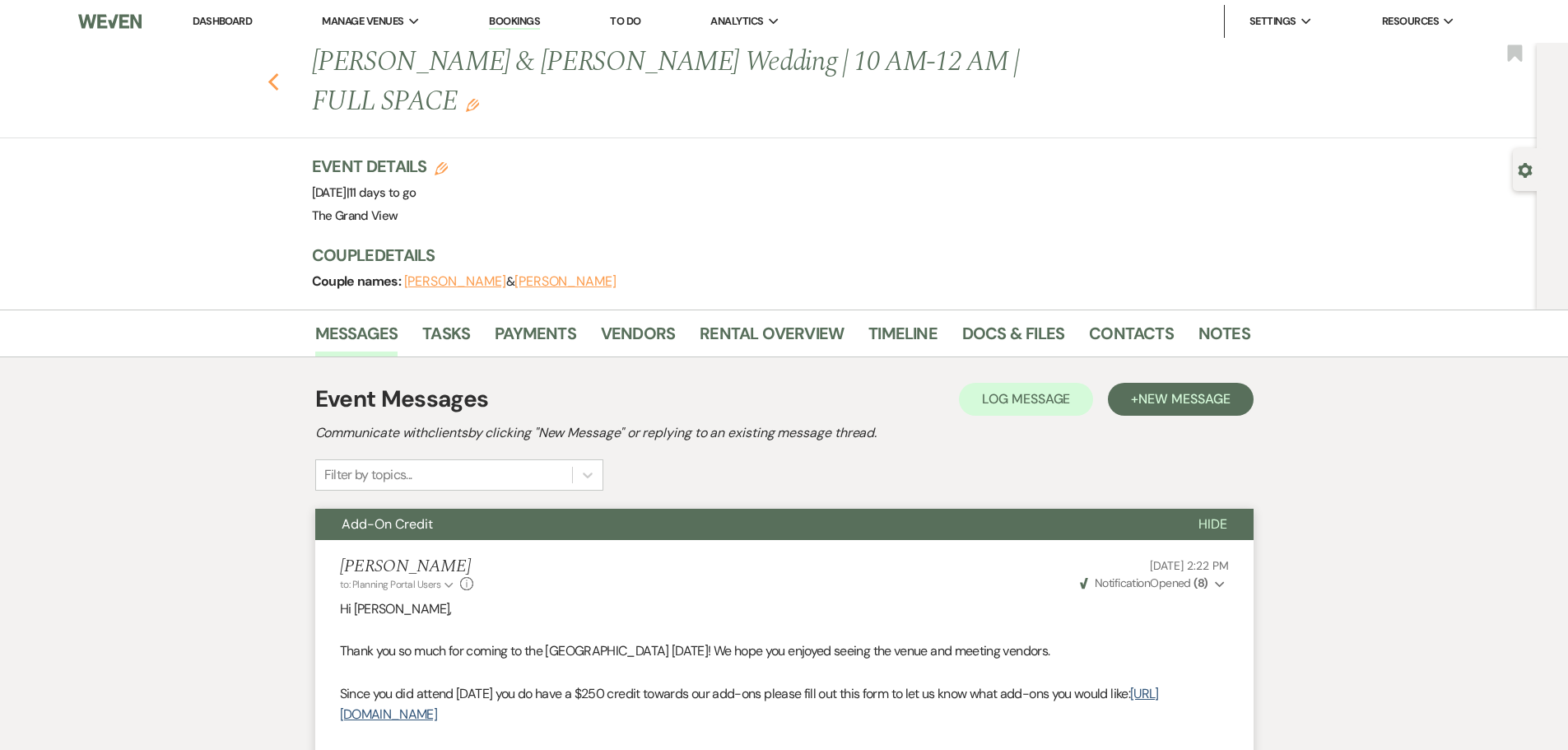
click at [280, 72] on icon "Previous" at bounding box center [274, 82] width 12 height 19
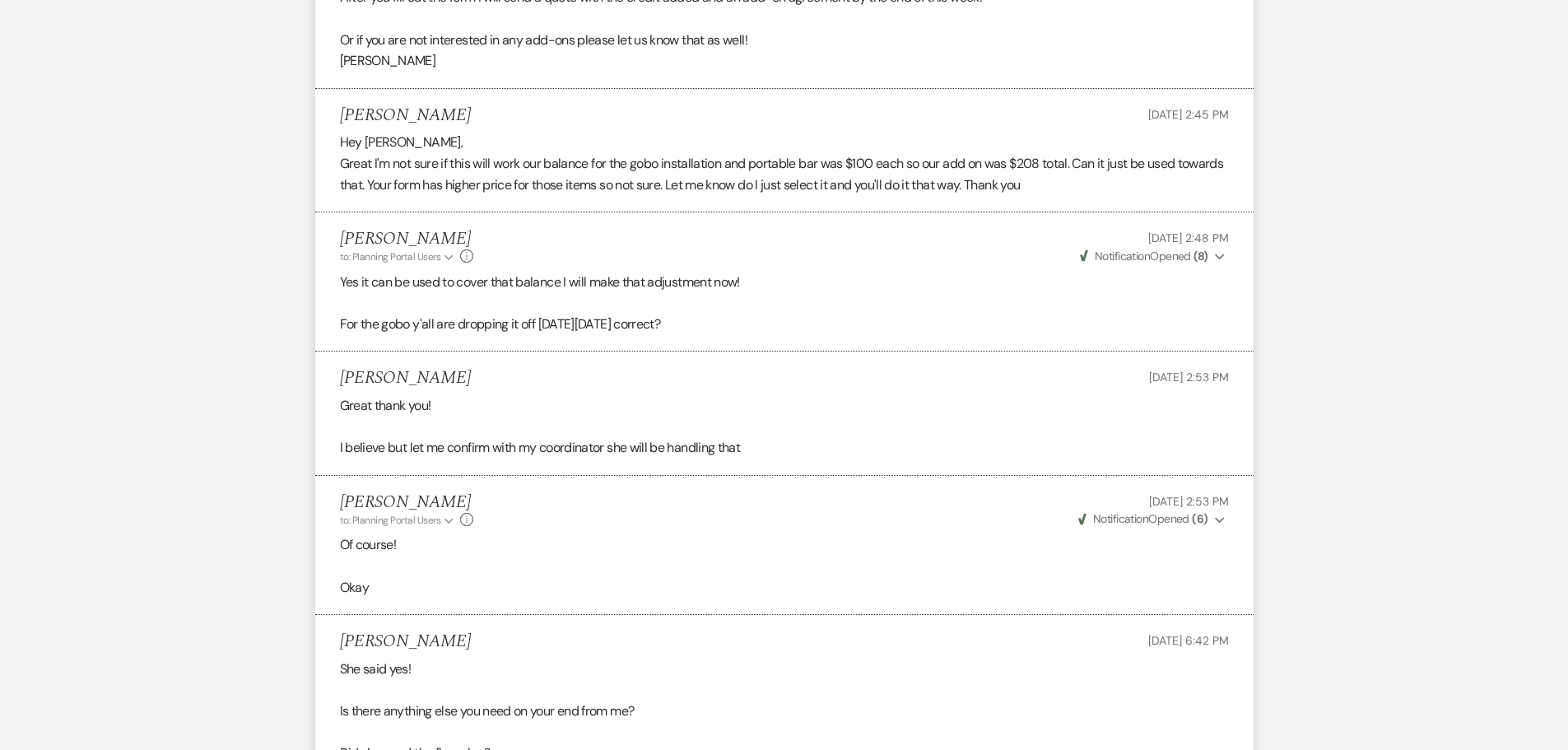
select select "5"
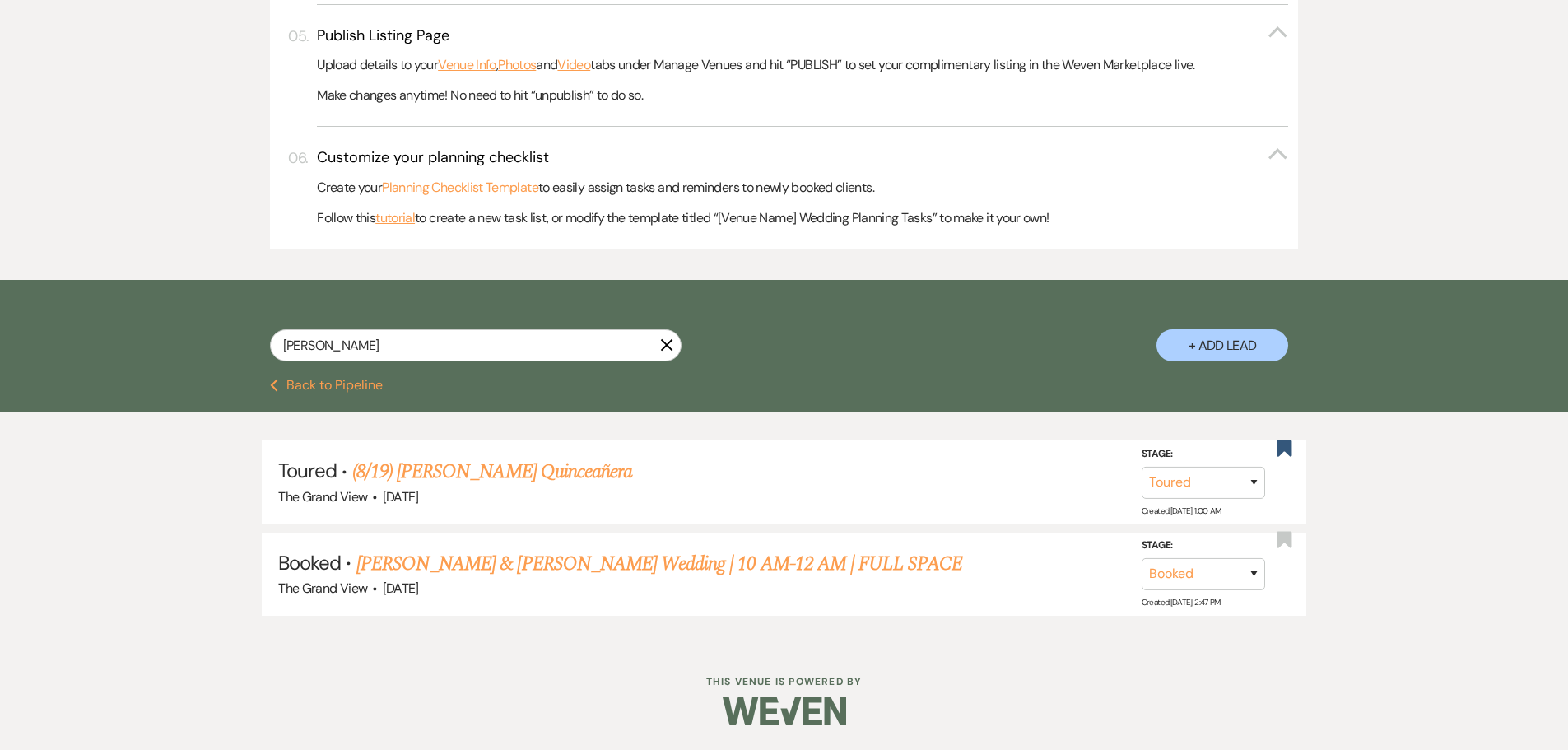
click at [668, 343] on icon "X" at bounding box center [666, 345] width 13 height 13
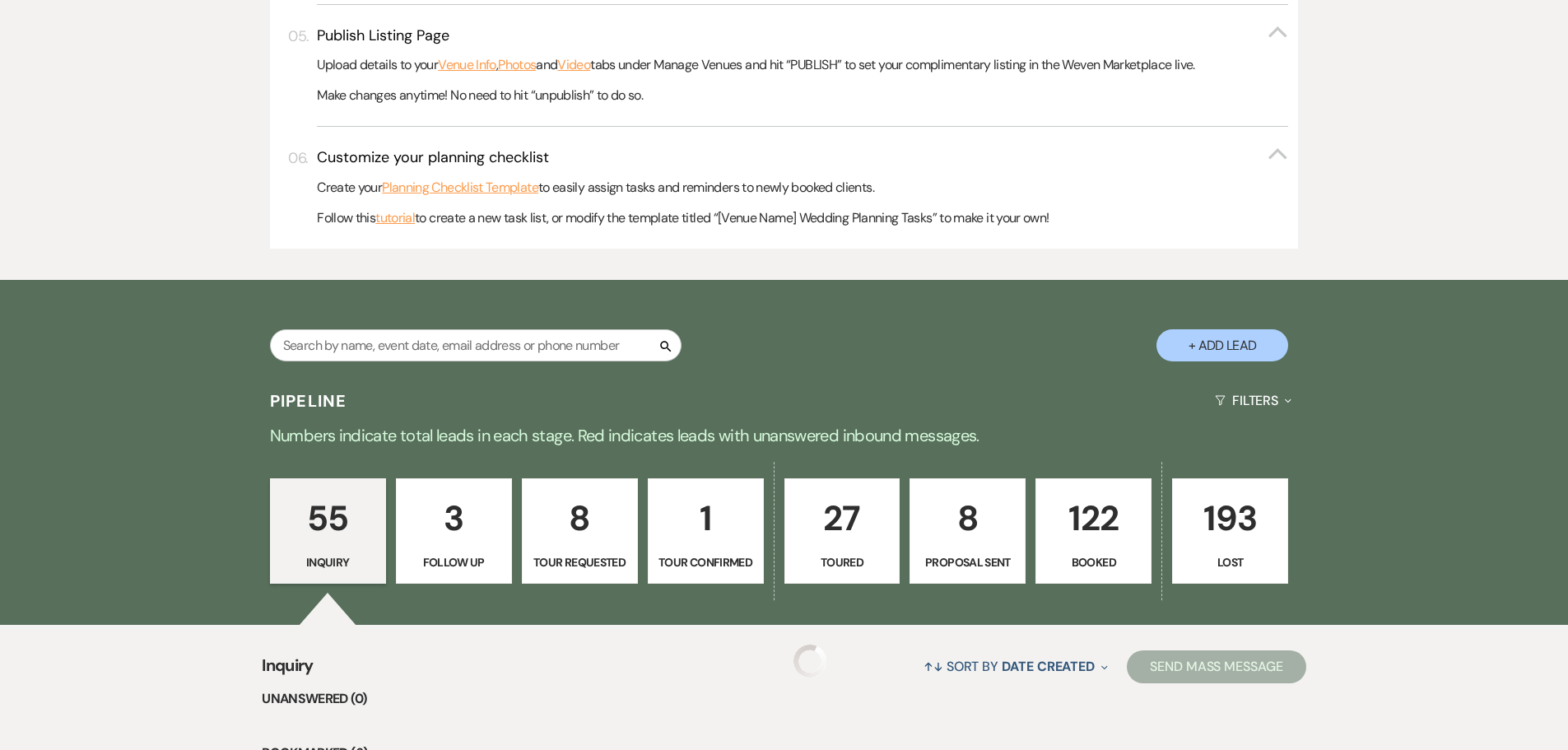
scroll to position [823, 0]
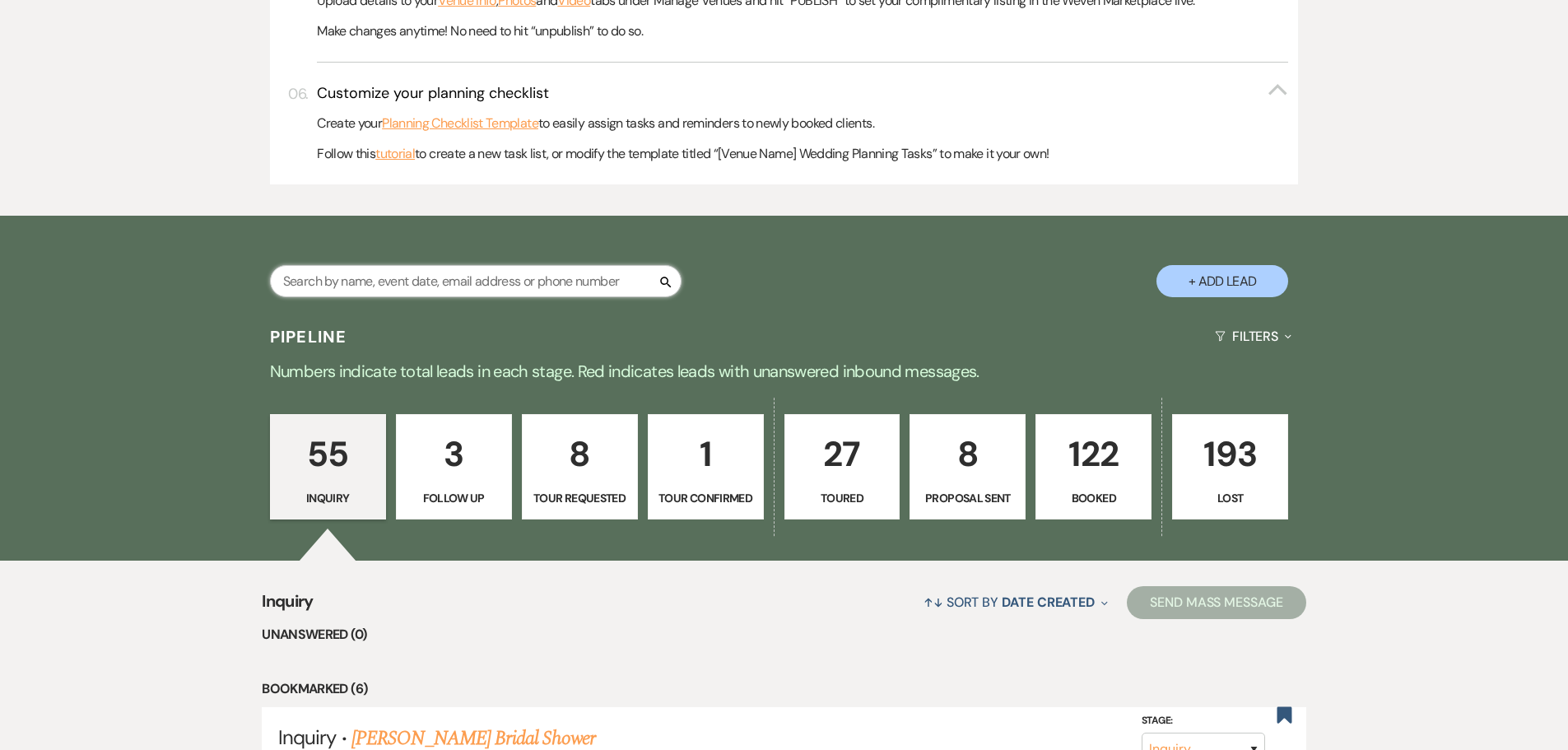
click at [416, 277] on input "text" at bounding box center [476, 281] width 412 height 32
type input "an"
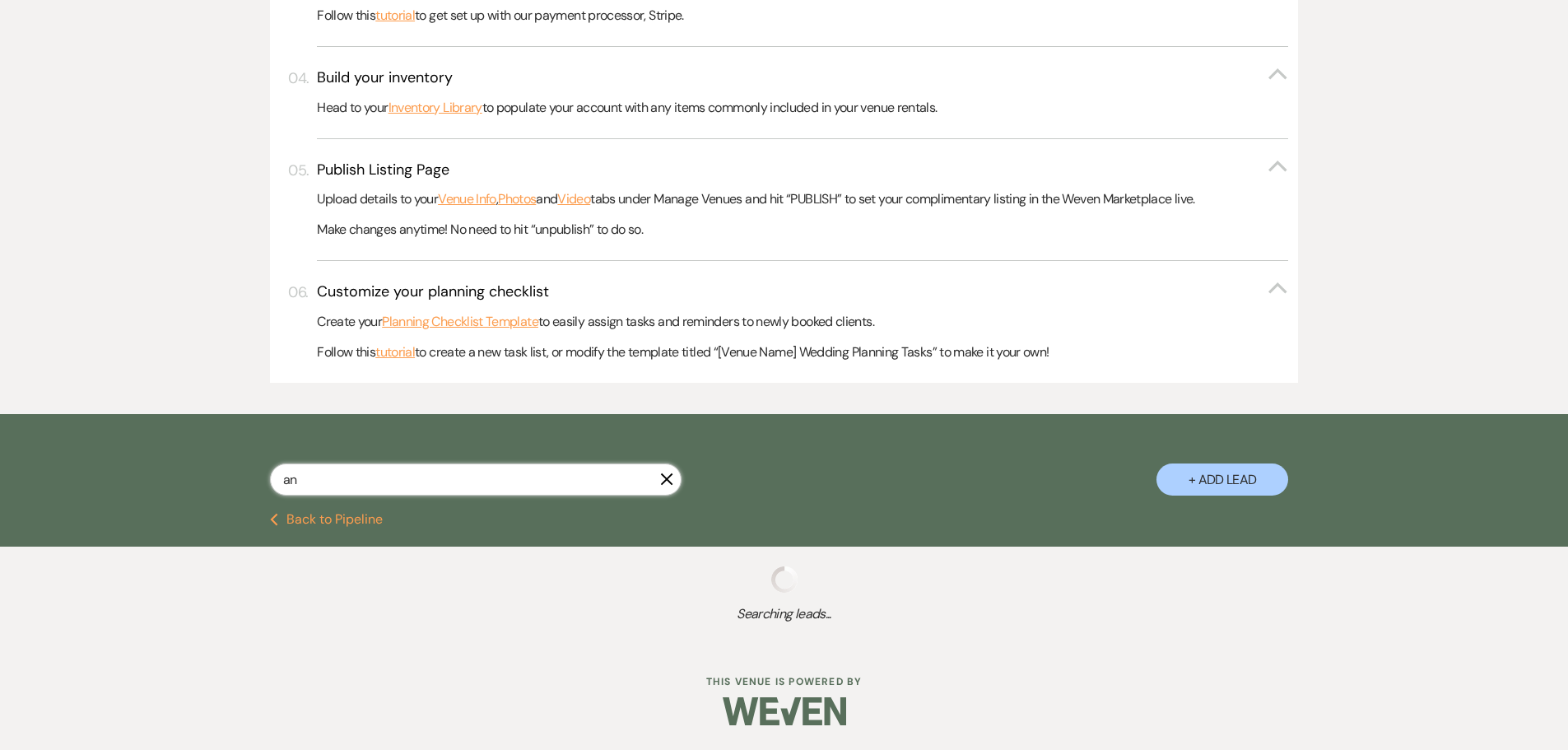
scroll to position [625, 0]
select select "4"
select select "6"
select select "5"
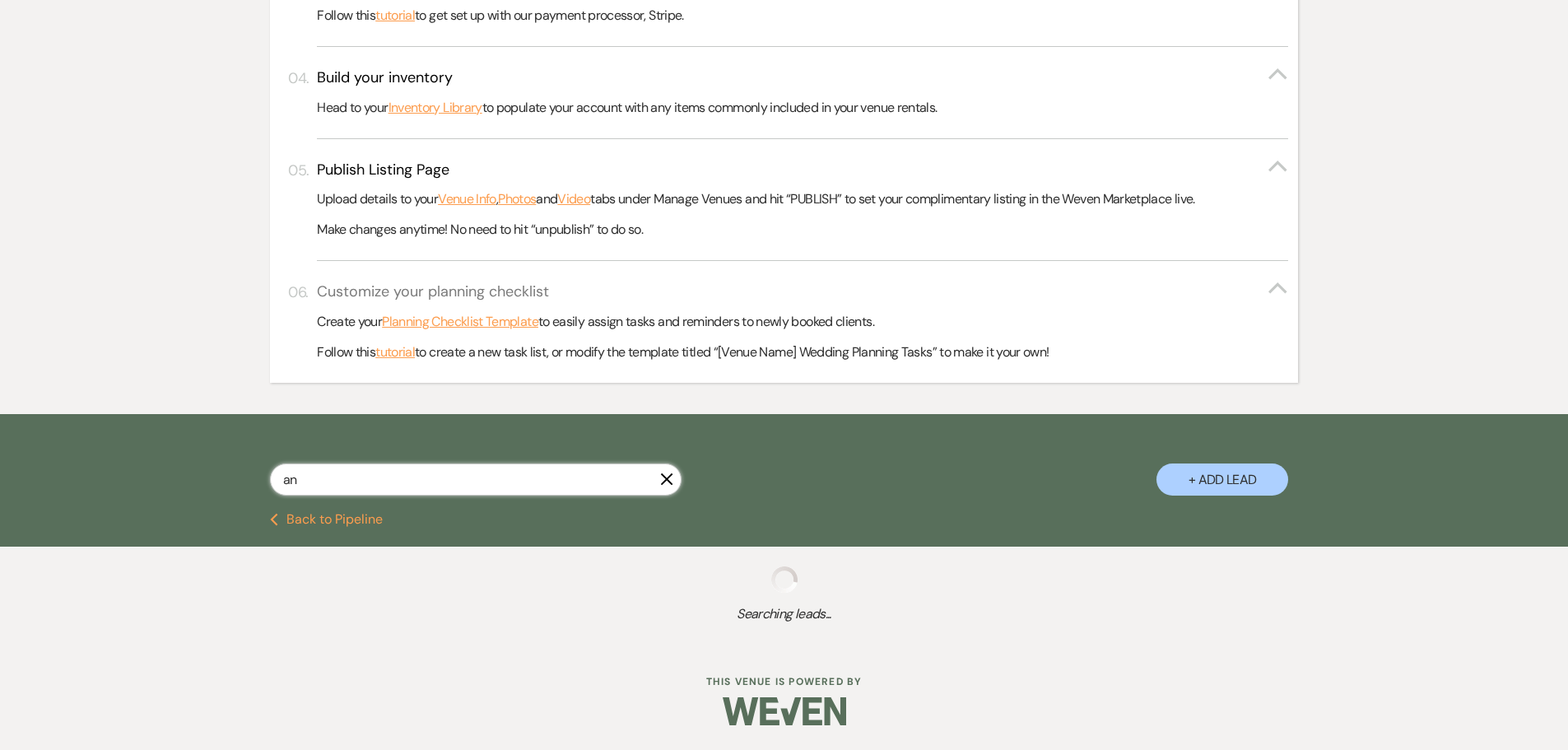
select select "5"
select select "2"
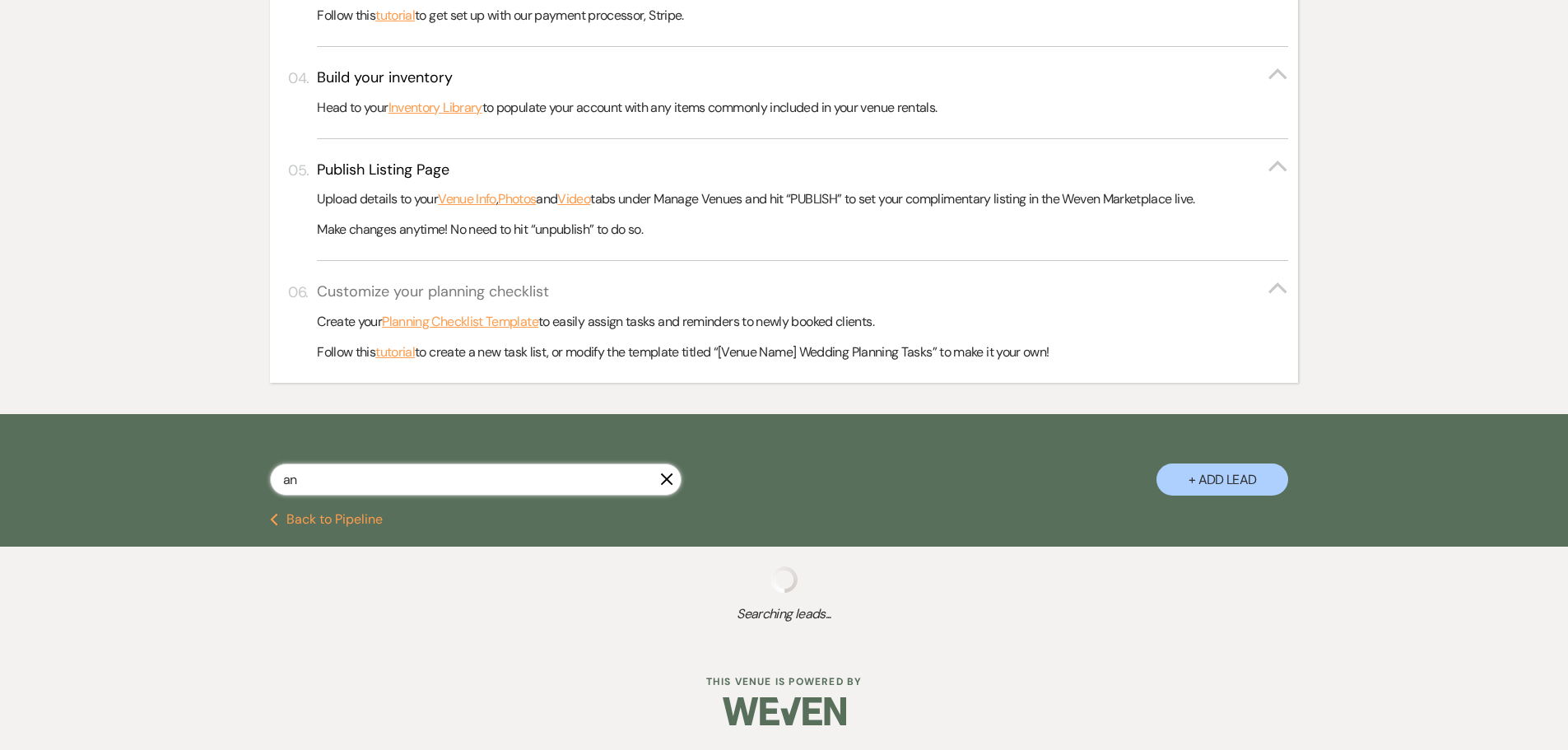
select select "2"
select select "5"
select select "8"
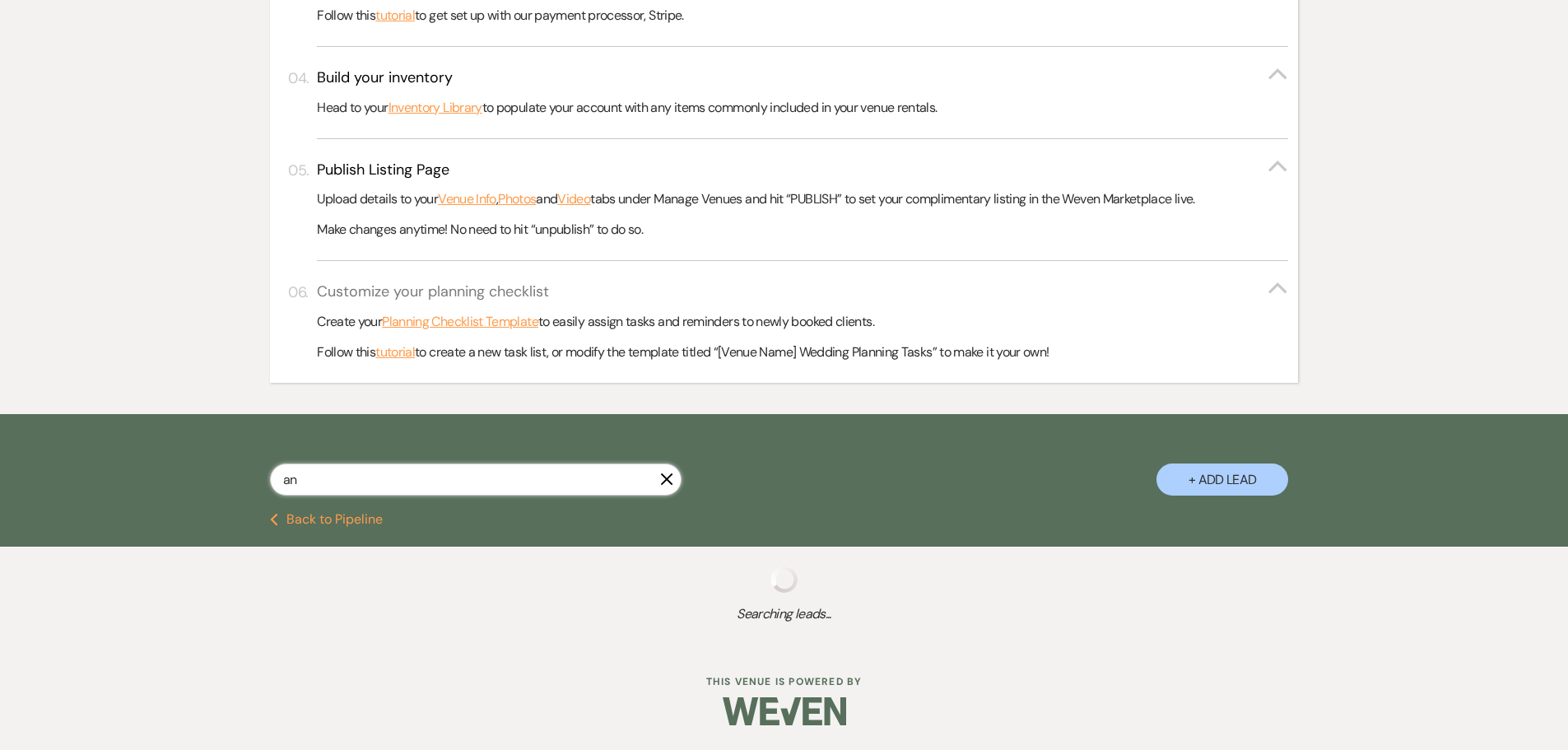
select select "5"
select select "8"
select select "6"
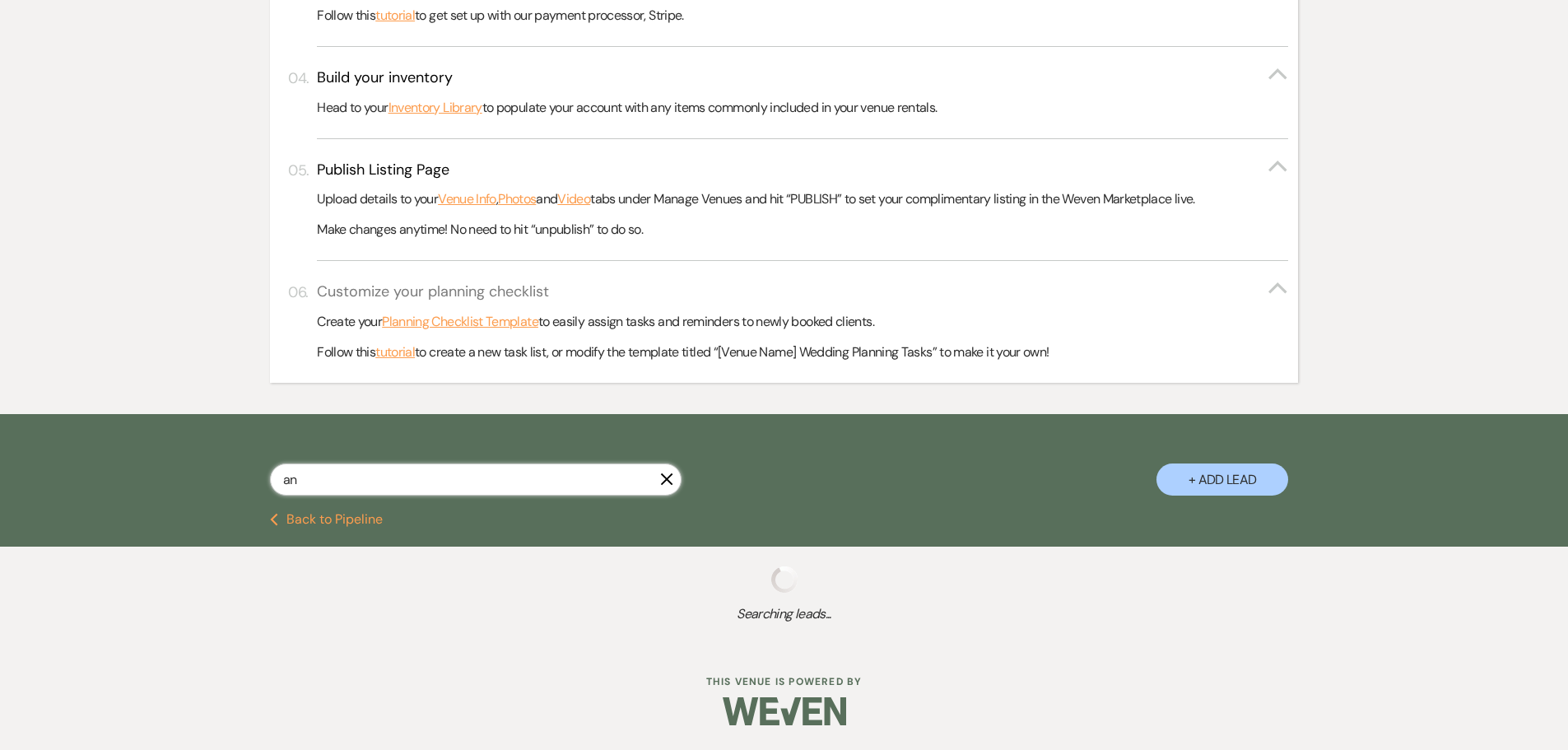
select select "5"
select select "8"
select select "5"
select select "8"
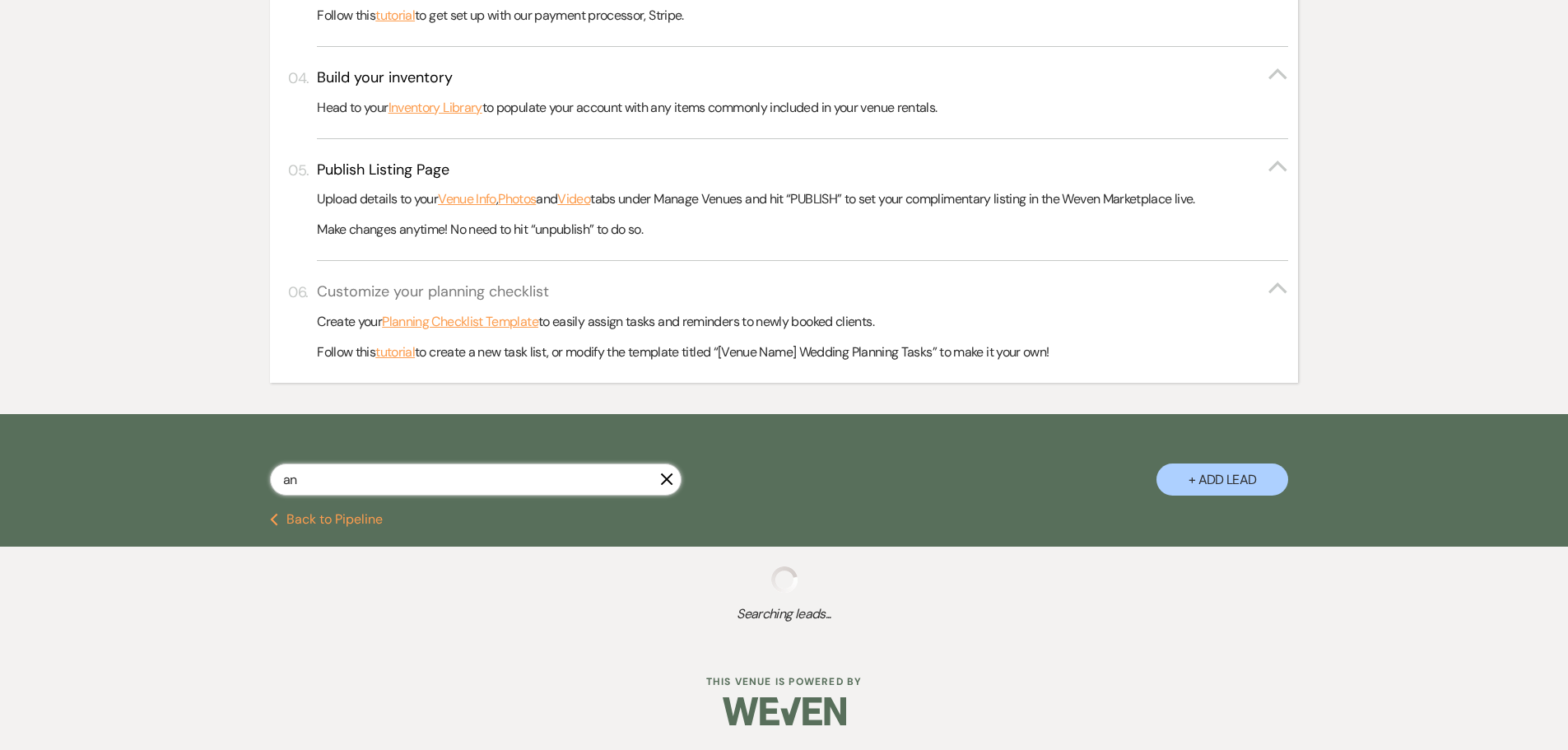
select select "5"
select select "8"
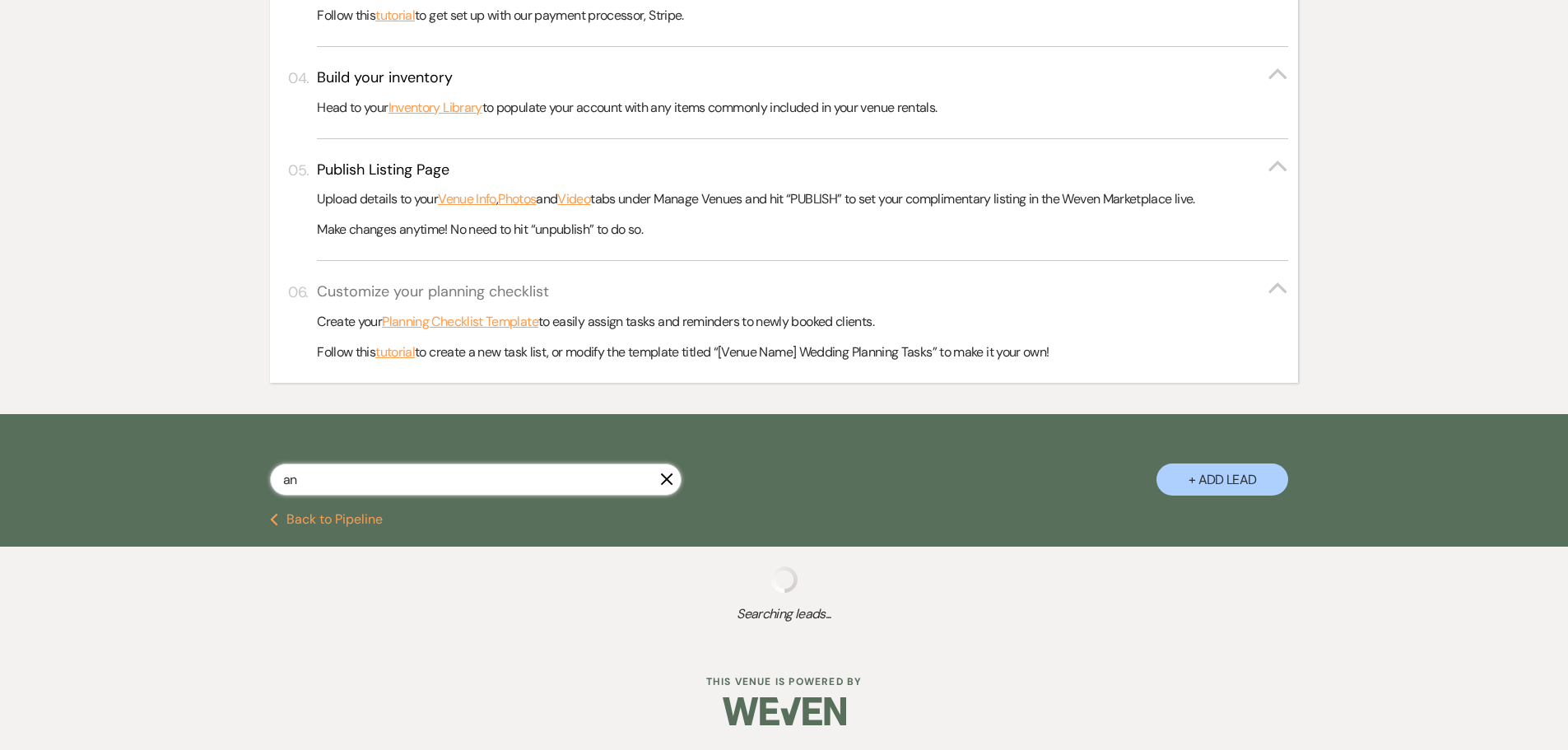
select select "2"
select select "8"
select select "6"
select select "8"
select select "5"
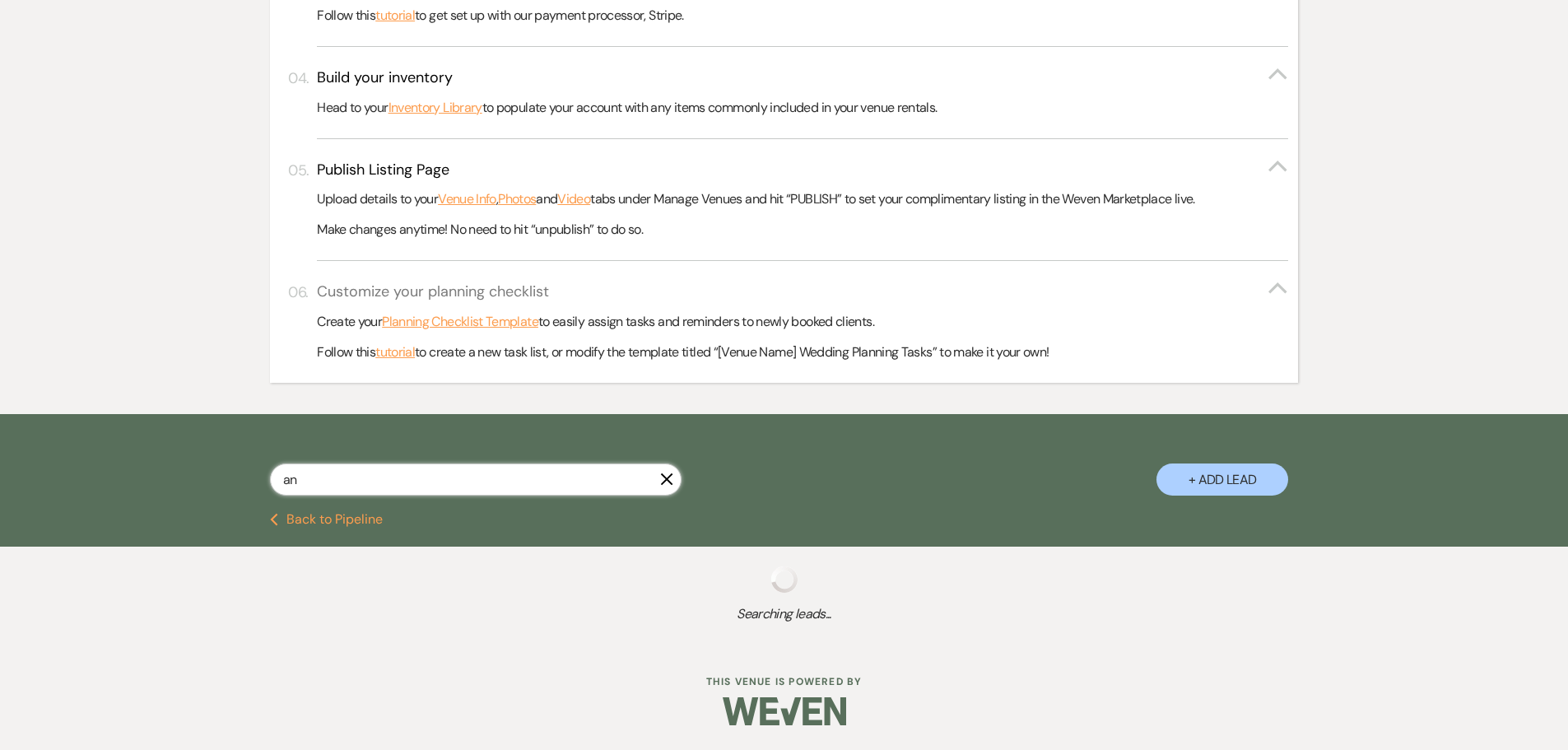
select select "8"
select select "5"
select select "8"
select select "1"
select select "8"
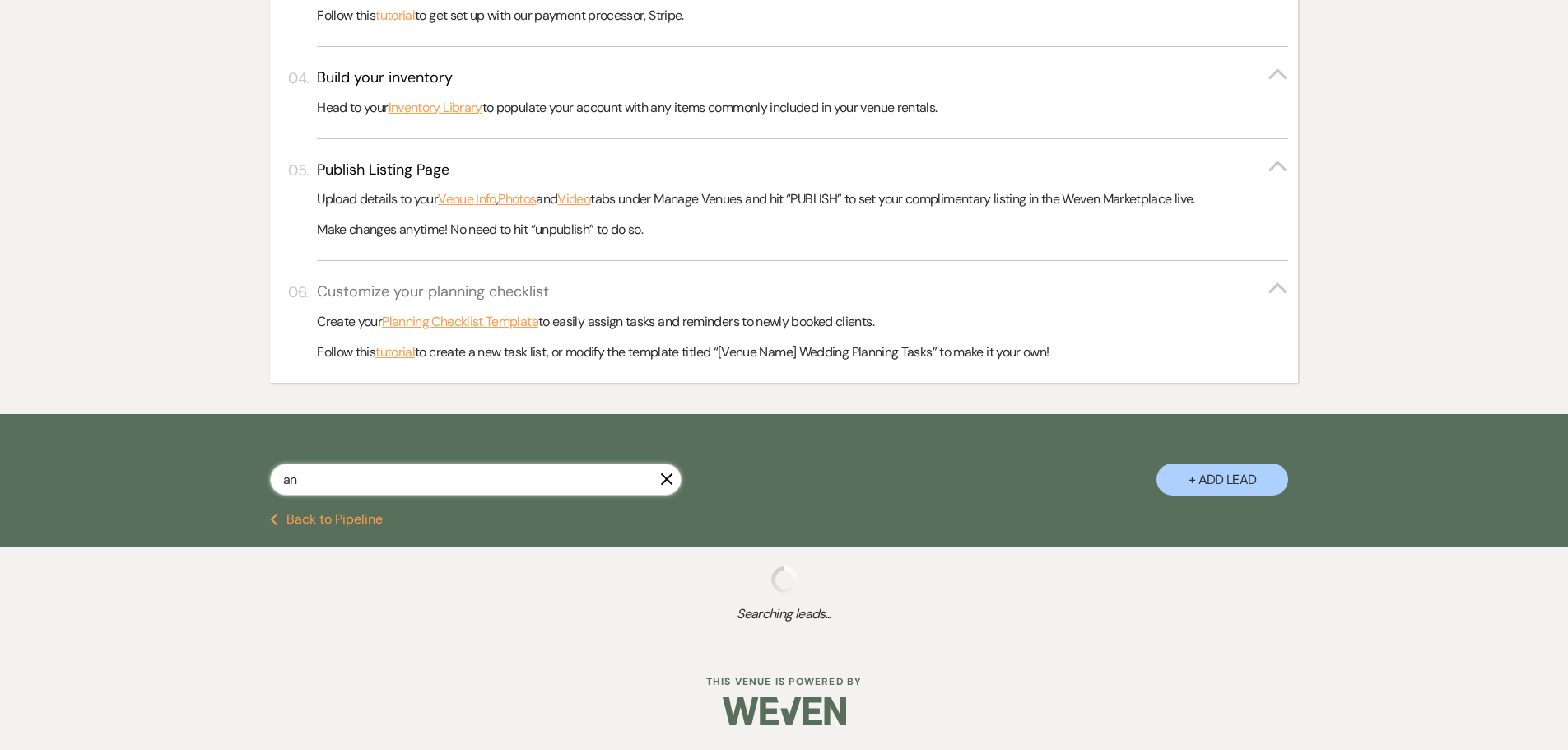
select select "5"
select select "8"
select select "5"
select select "8"
select select "6"
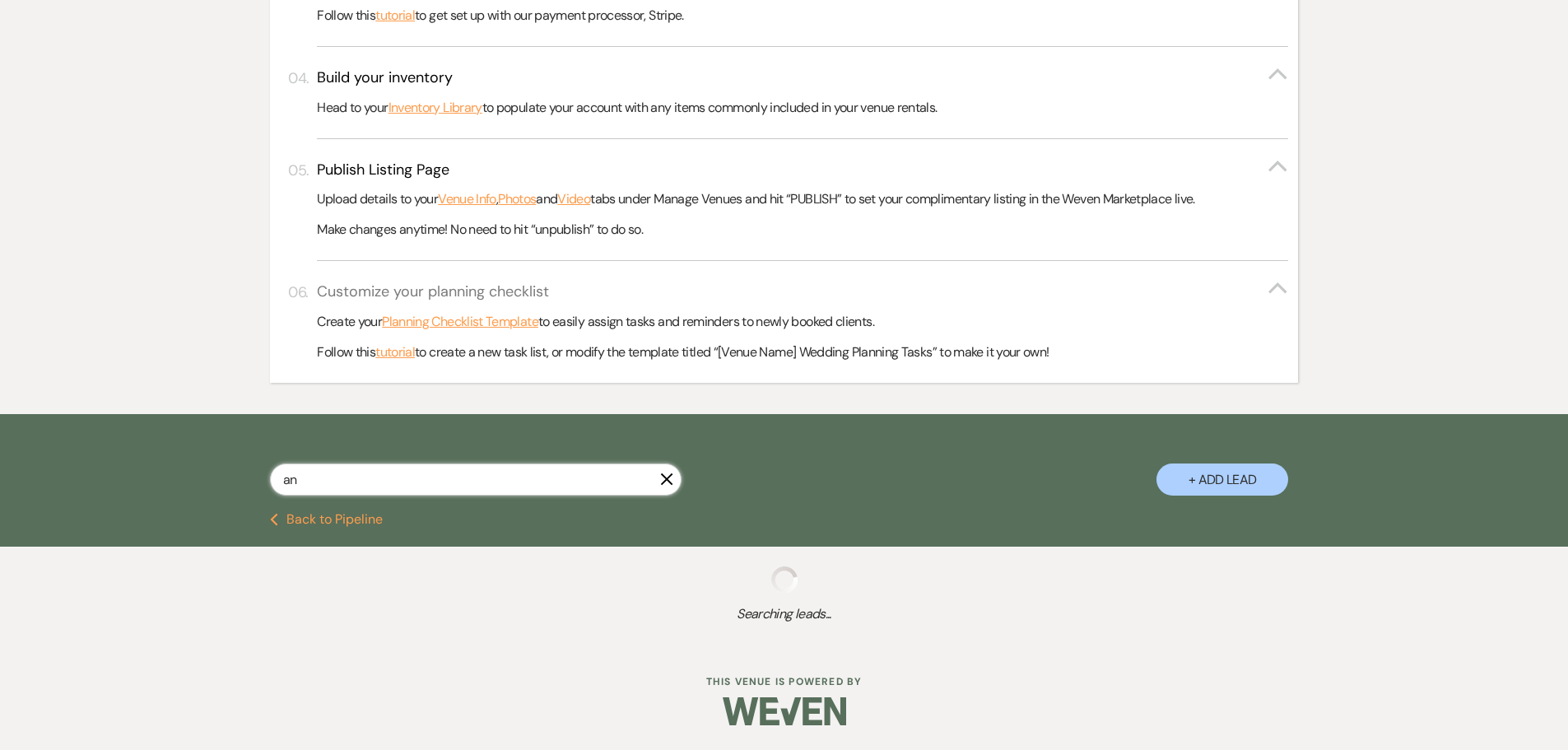
select select "8"
select select "5"
select select "8"
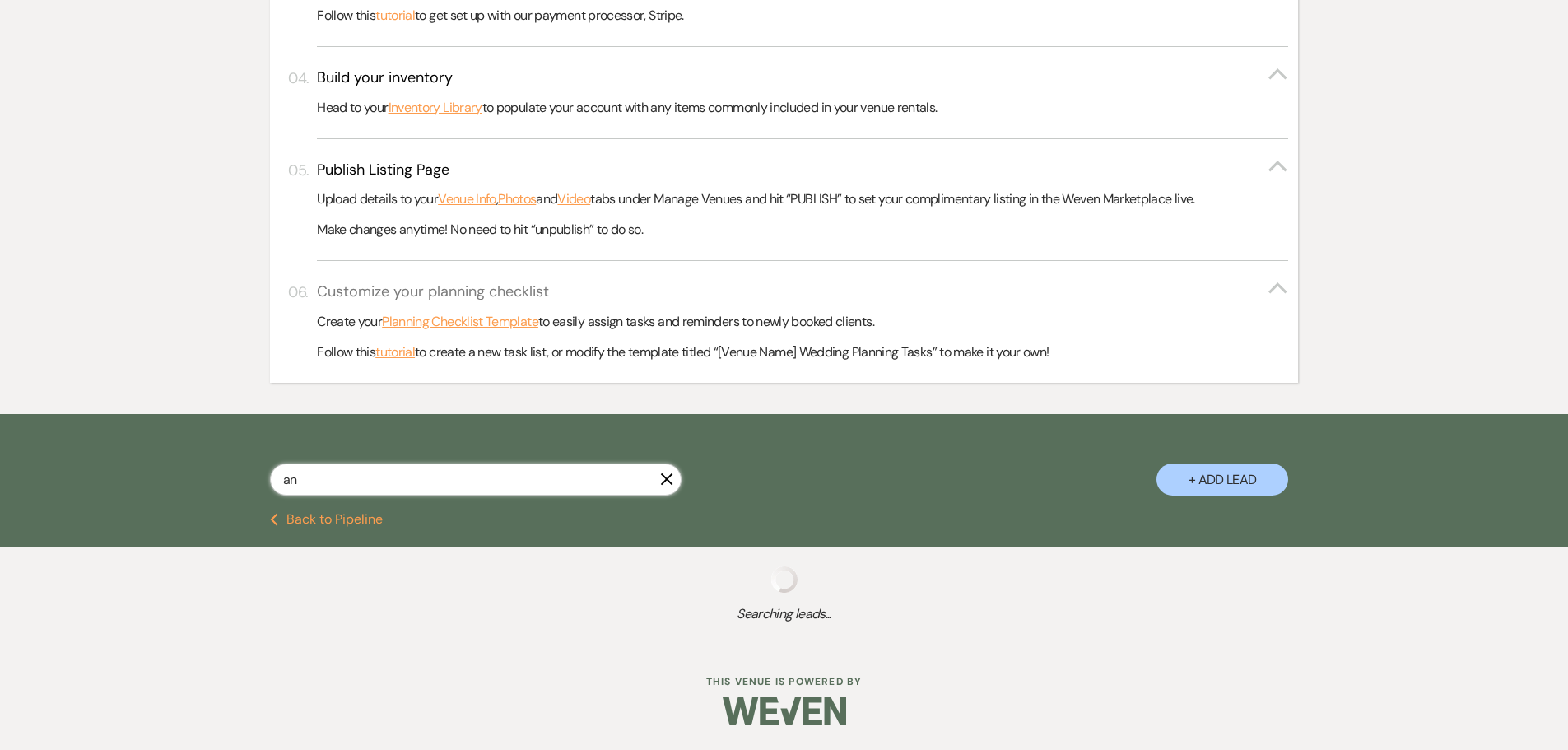
select select "5"
select select "8"
select select "7"
select select "8"
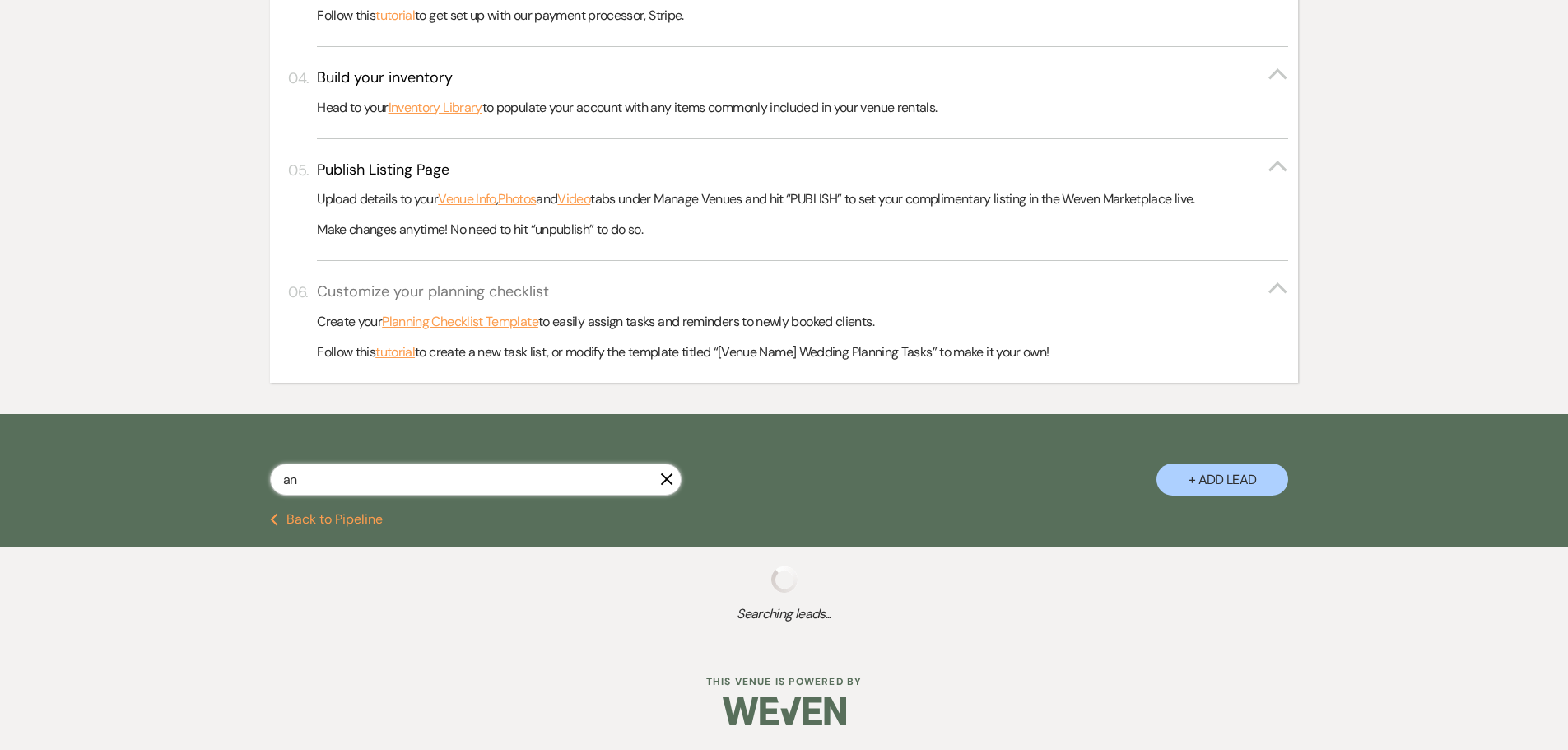
select select "5"
select select "8"
select select "5"
select select "8"
select select "5"
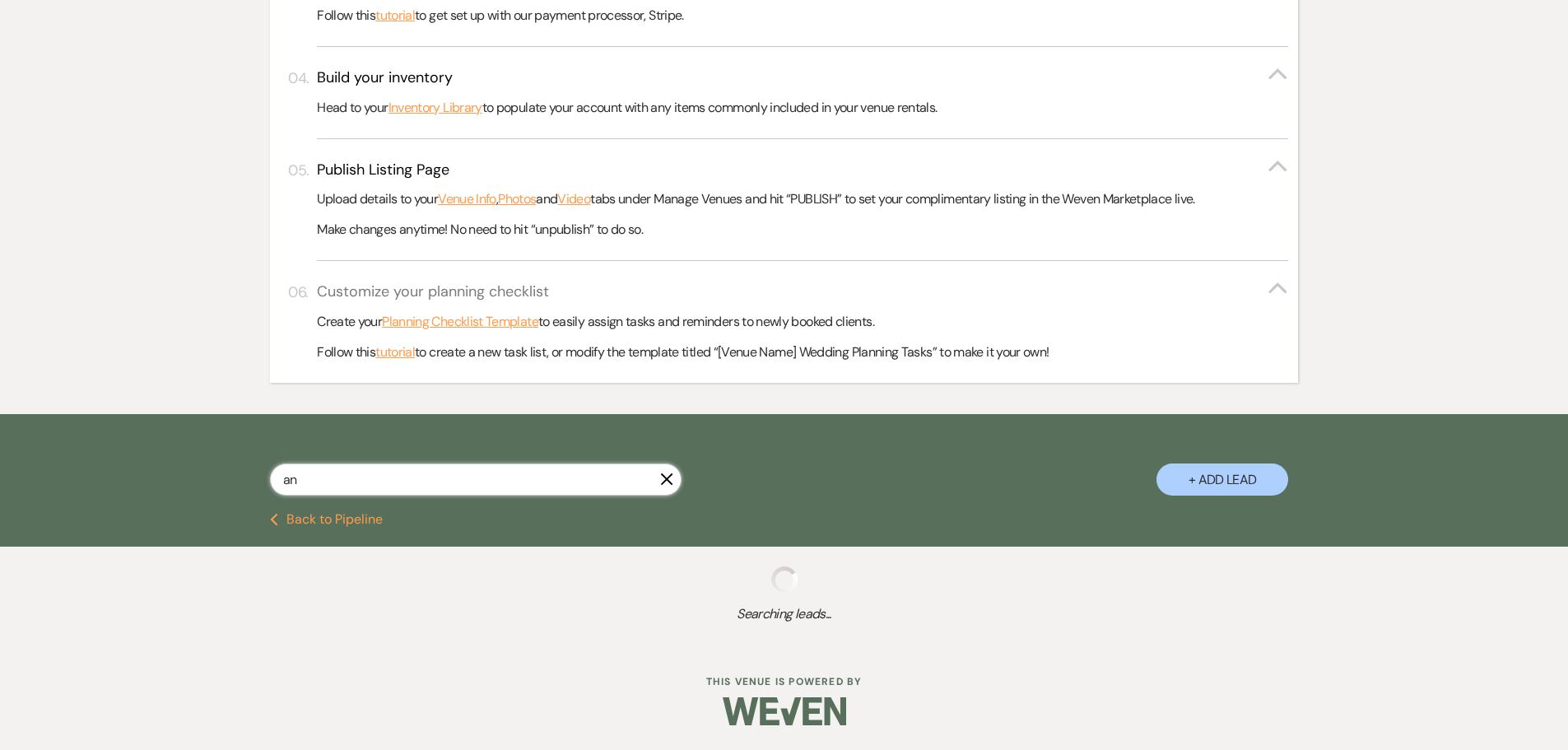
select select "8"
select select "6"
select select "8"
select select "6"
select select "8"
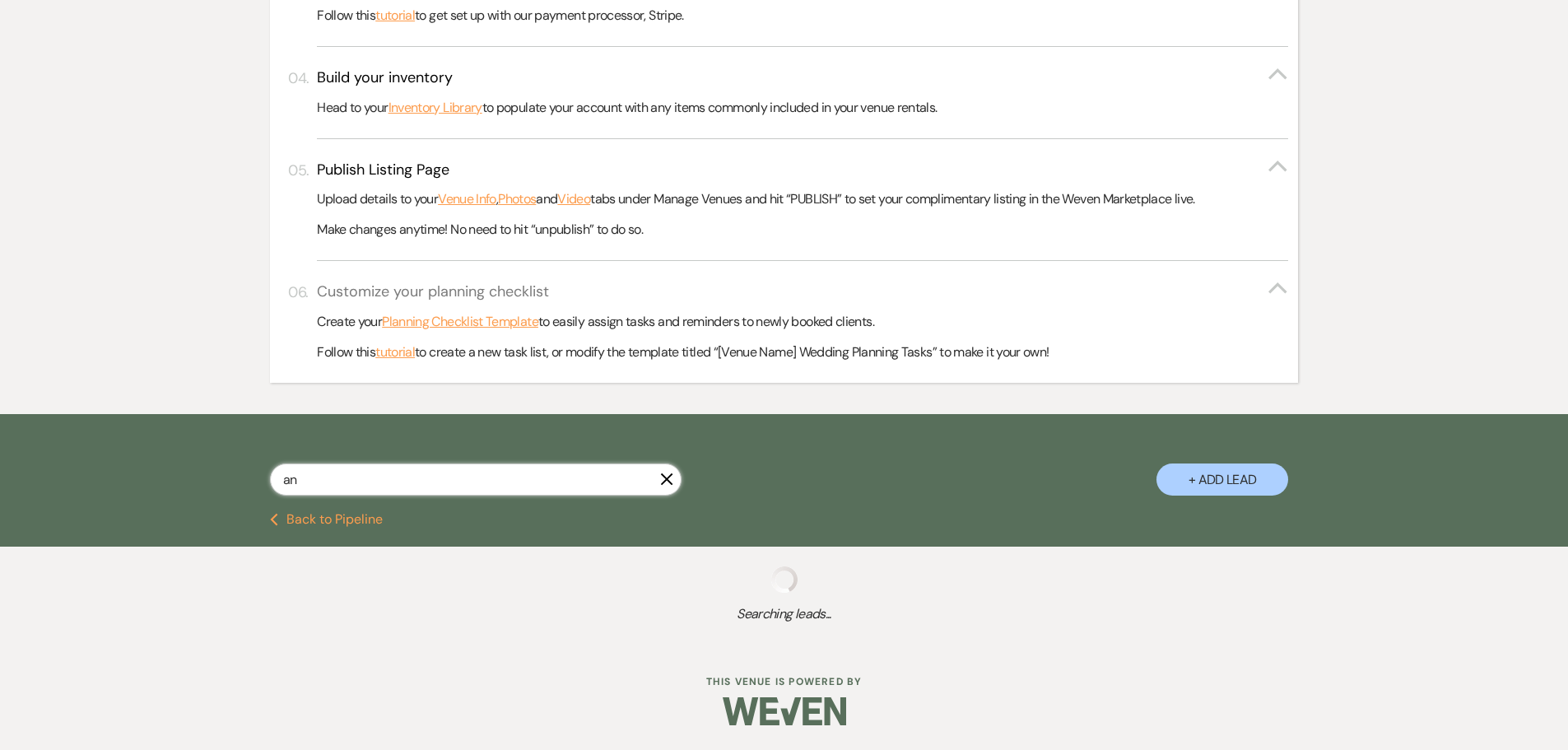
select select "5"
select select "8"
select select "5"
select select "8"
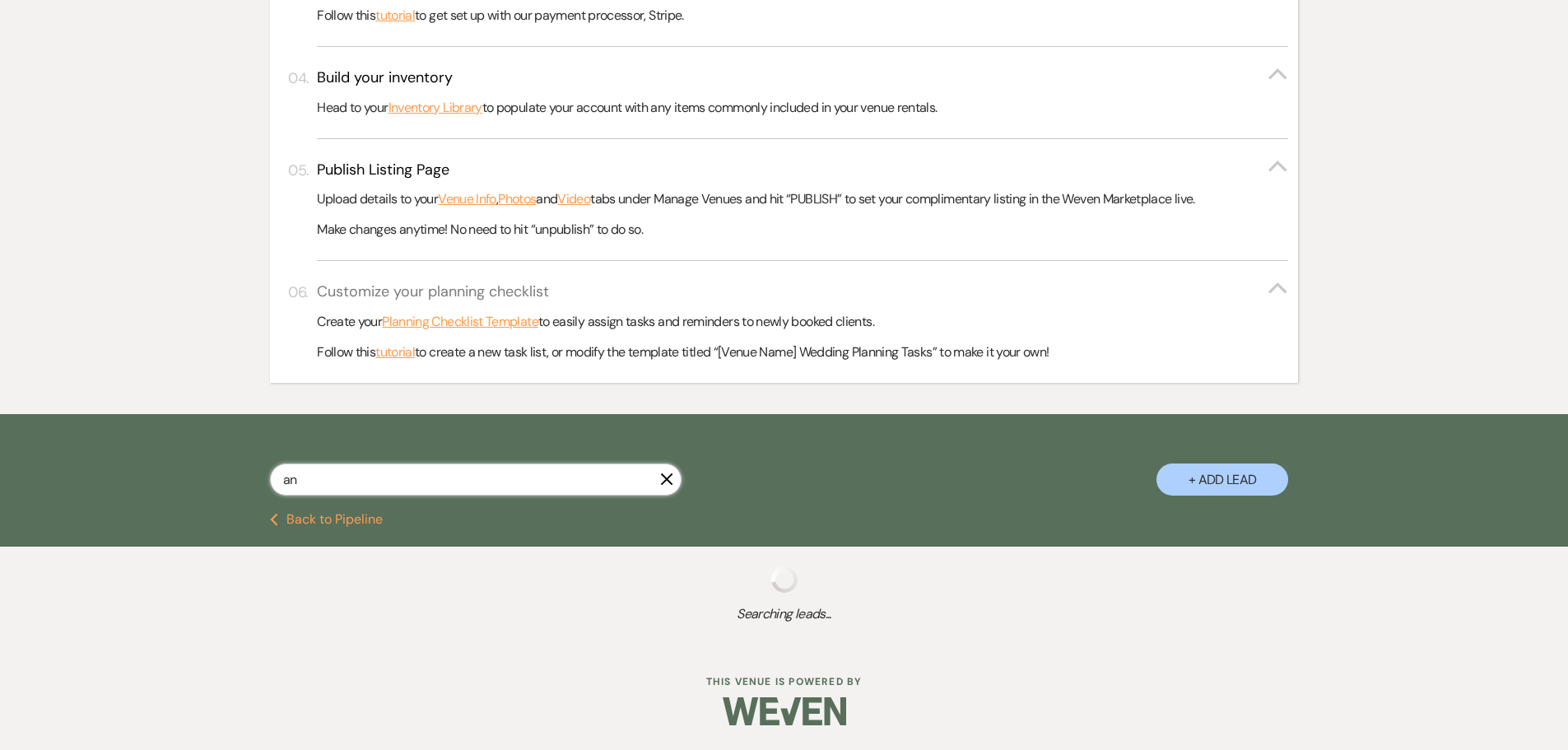
select select "5"
select select "8"
select select "5"
select select "8"
select select "5"
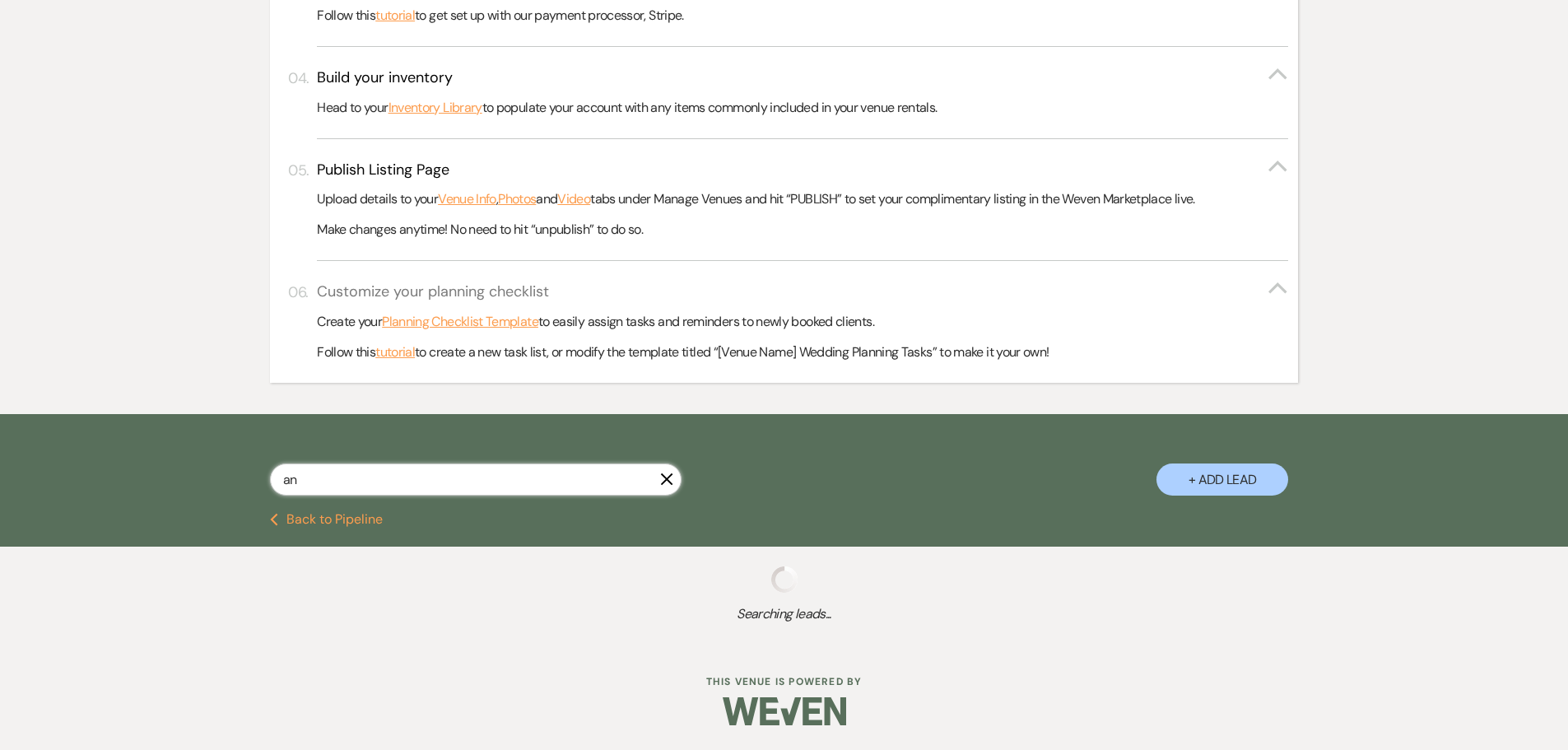
select select "8"
select select "6"
select select "8"
select select "5"
select select "8"
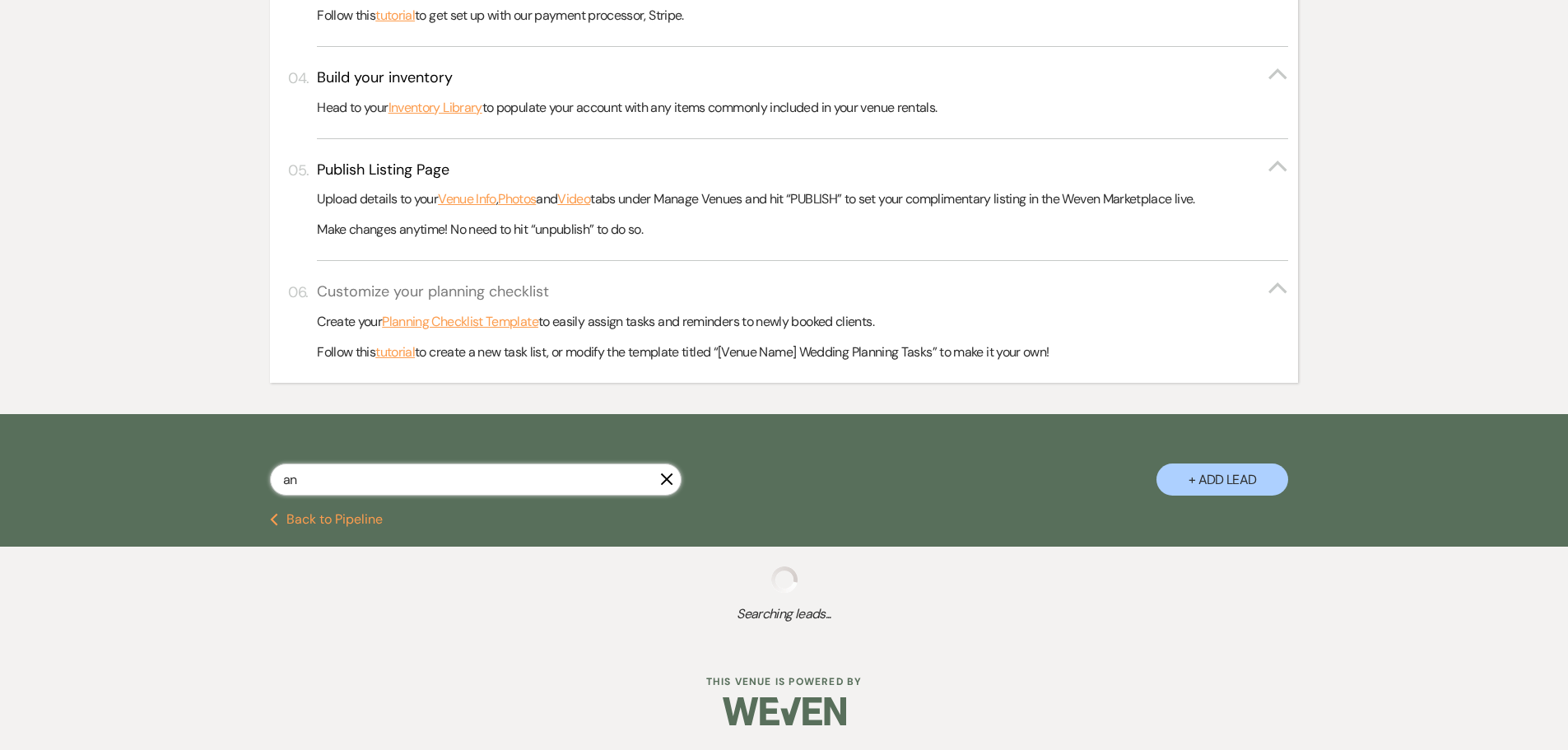
select select "5"
select select "8"
select select "5"
select select "8"
select select "5"
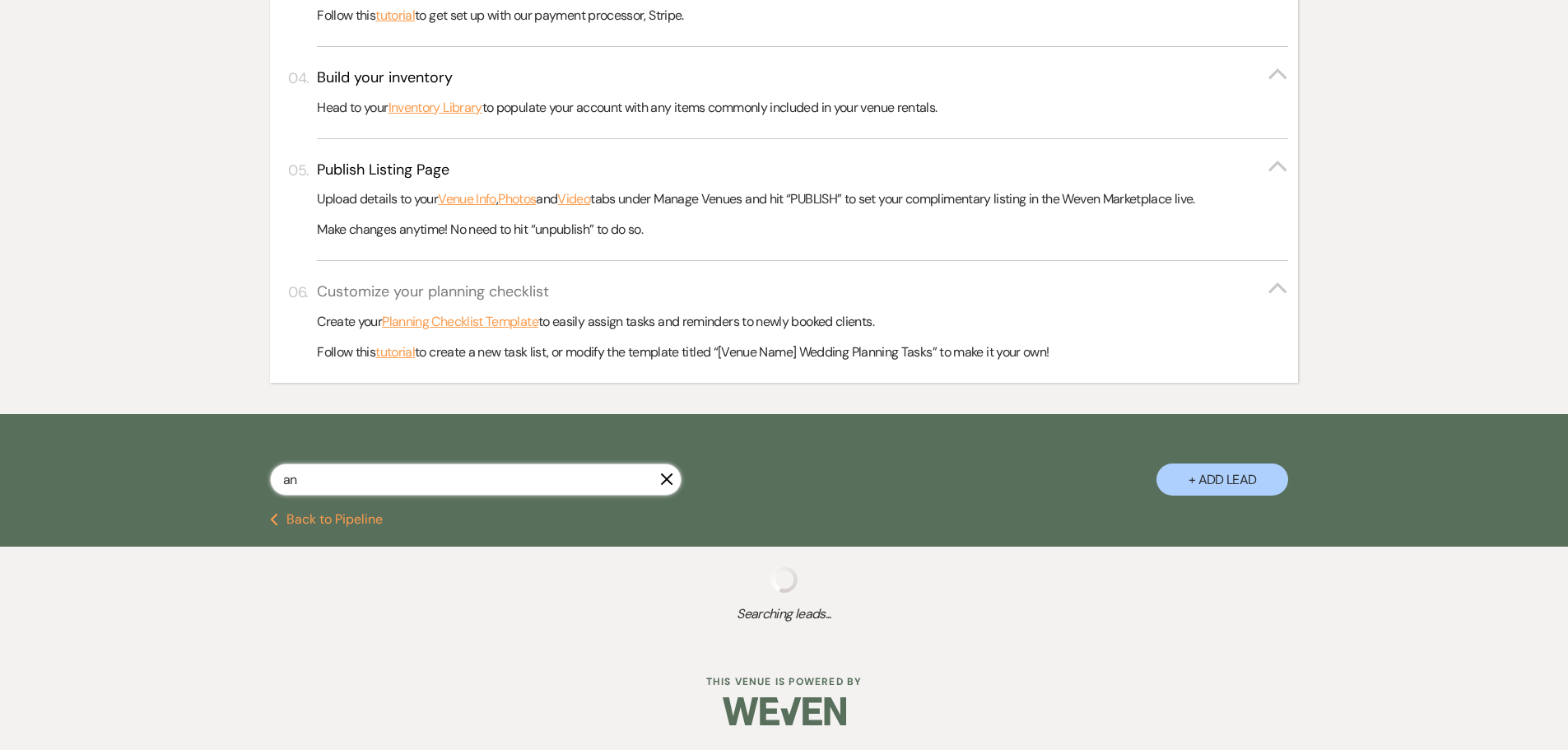
select select "8"
select select "5"
select select "8"
select select "5"
select select "8"
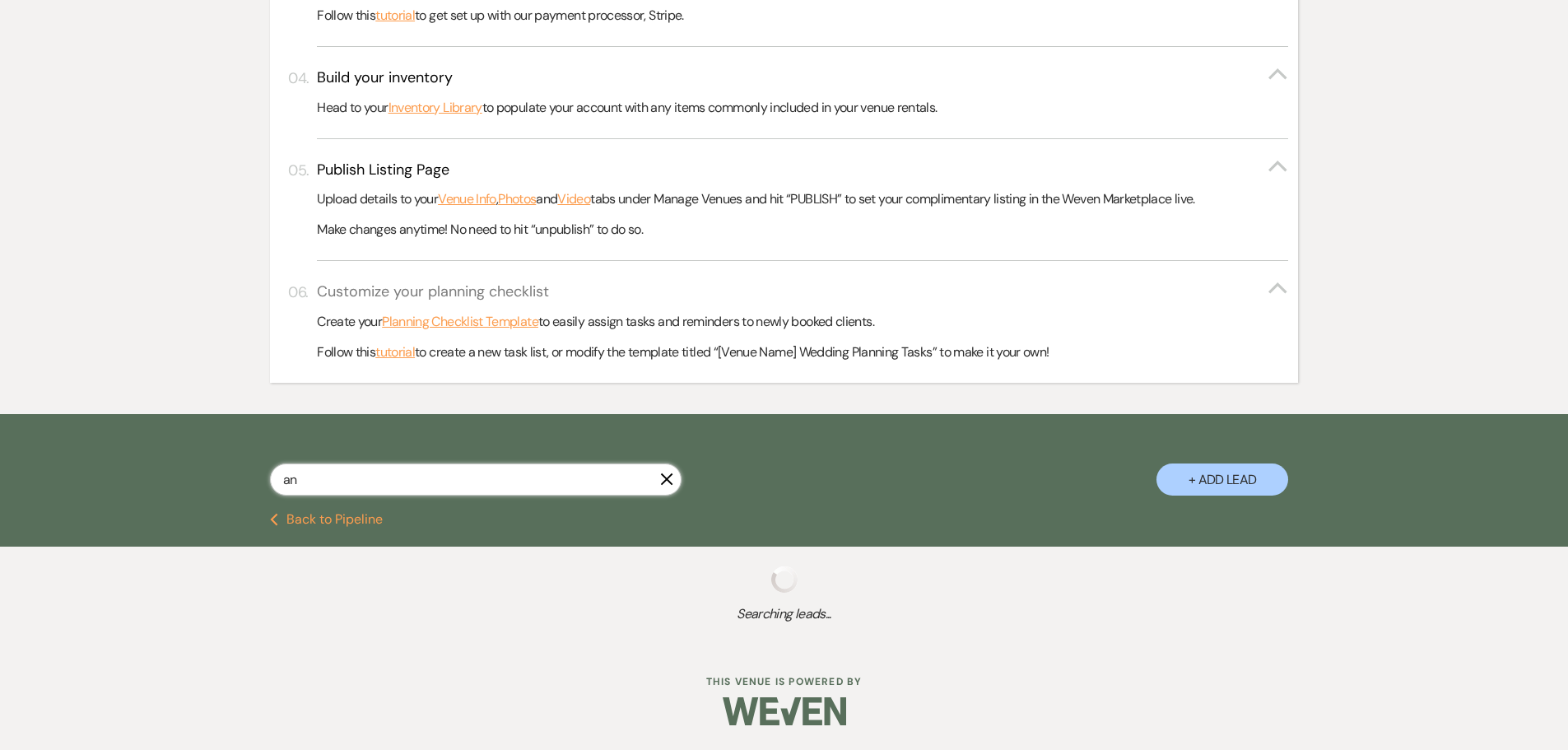
select select "6"
select select "8"
select select "5"
select select "8"
select select "5"
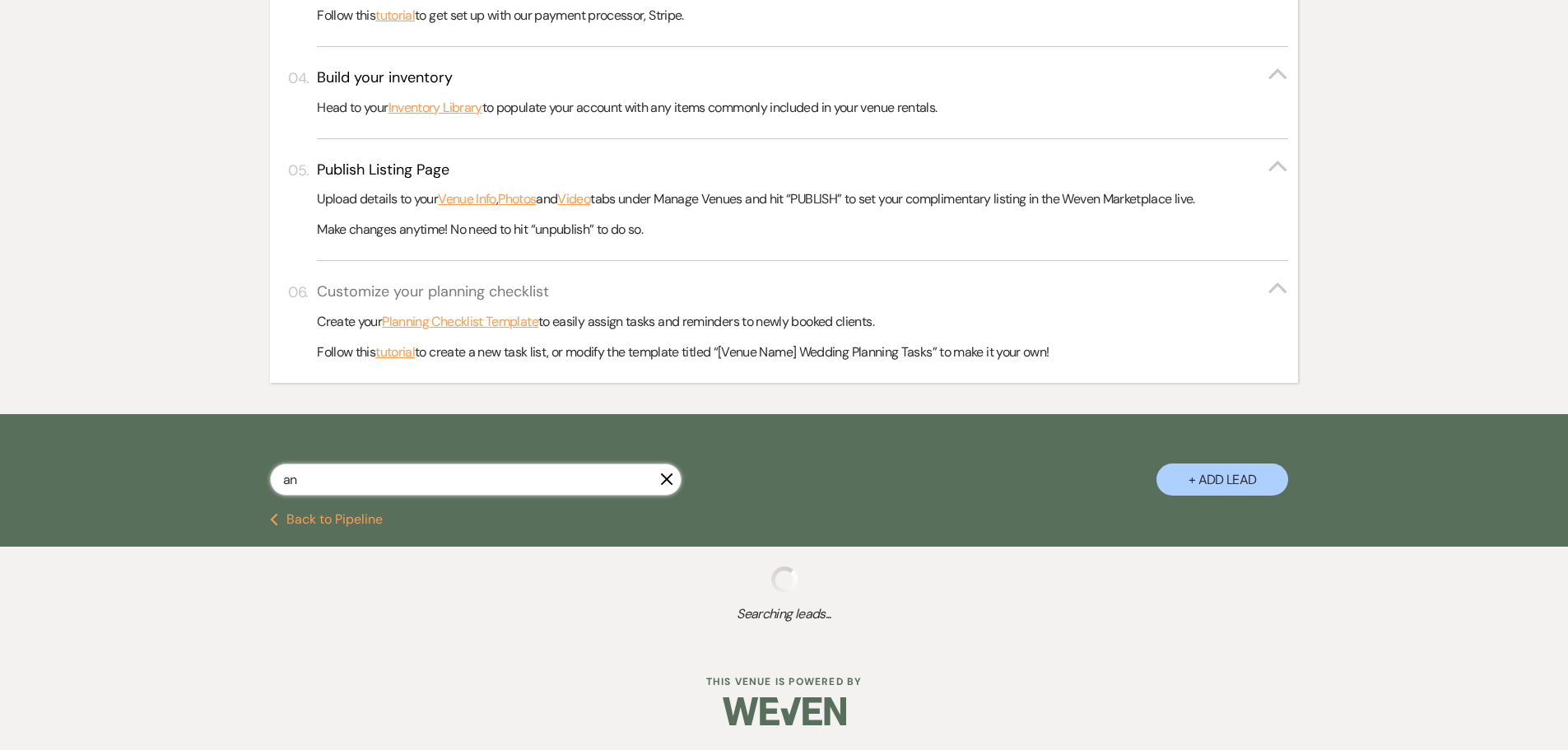
select select "2"
select select "8"
select select "5"
select select "8"
select select "10"
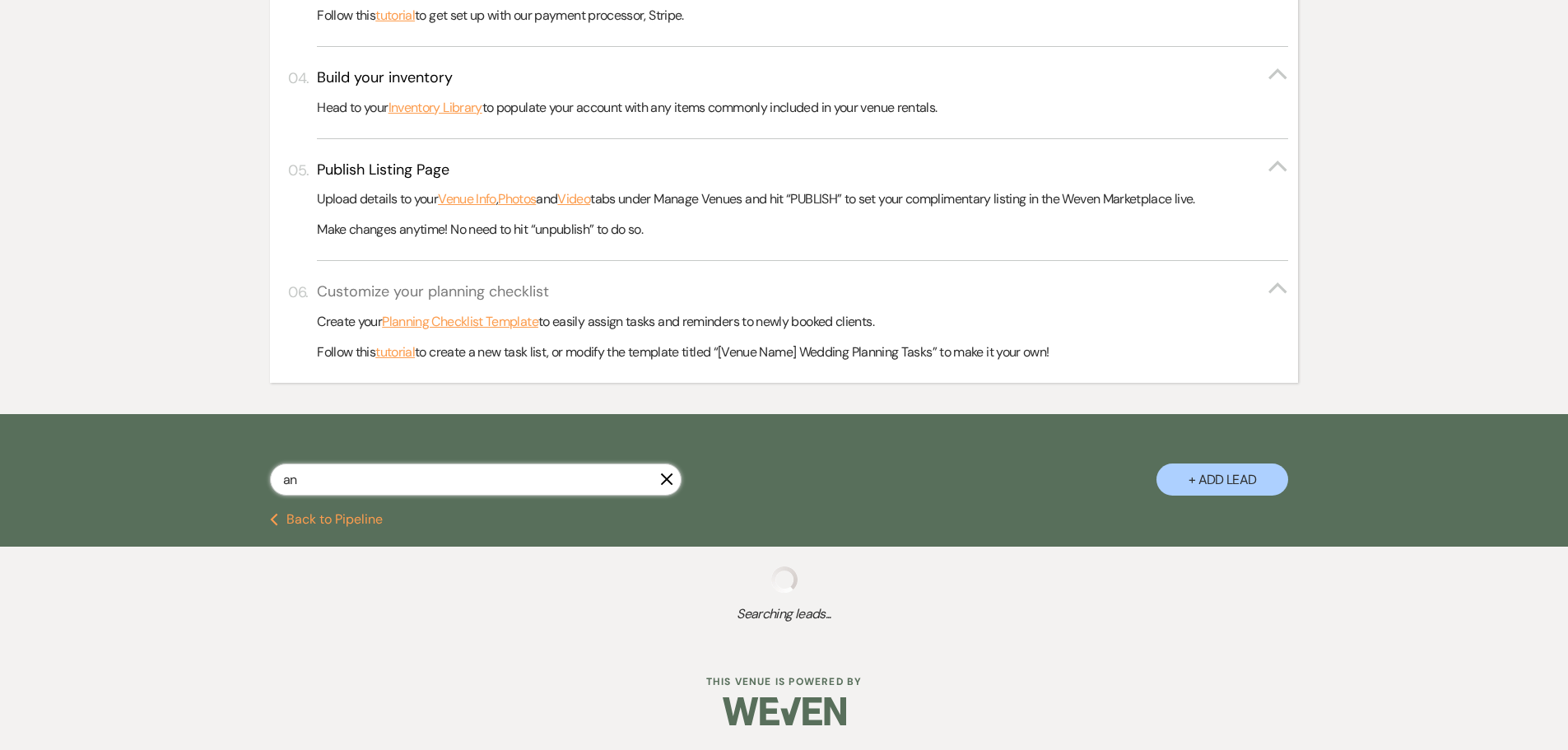
select select "8"
select select "5"
select select "8"
select select "5"
select select "8"
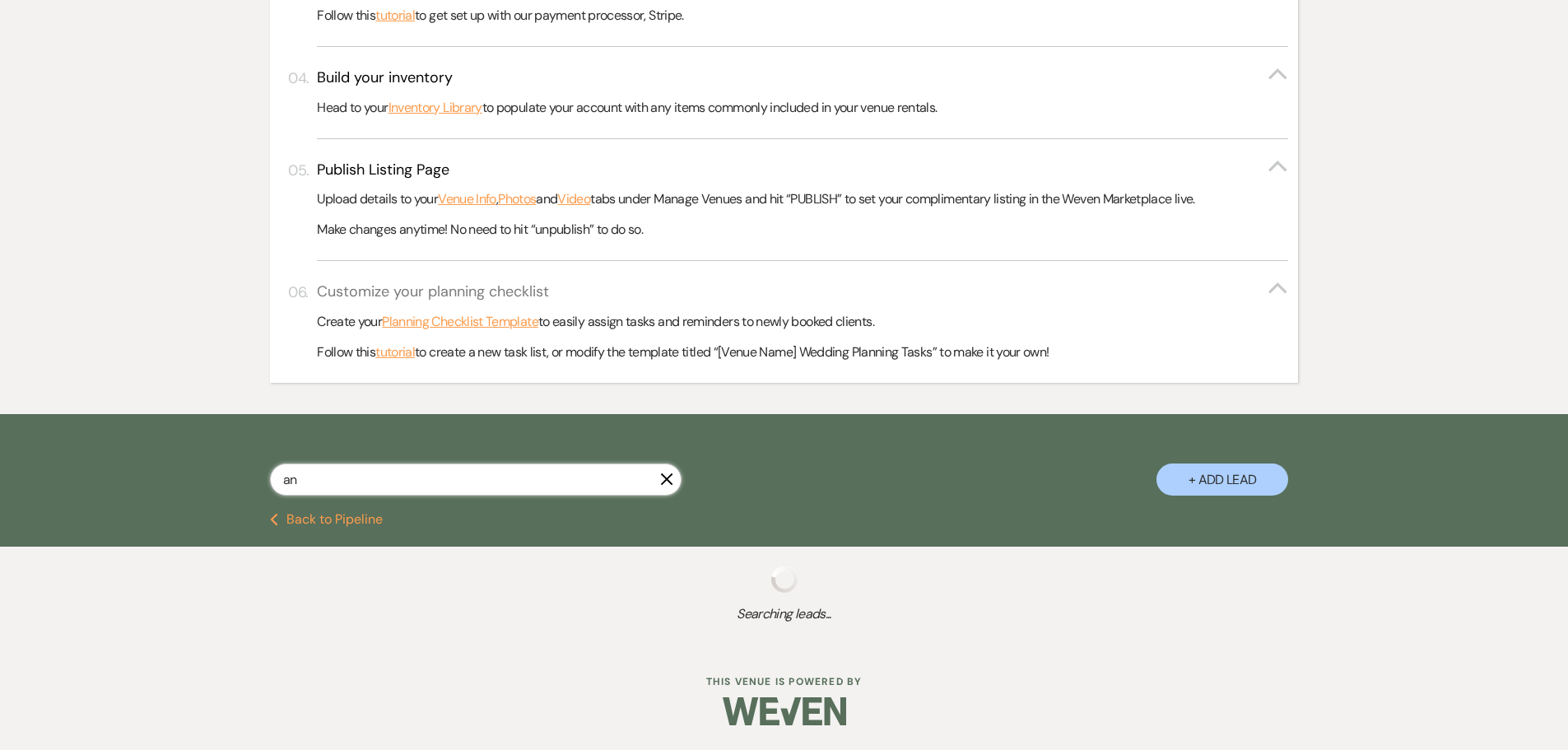
select select "5"
select select "8"
select select "5"
select select "8"
select select "5"
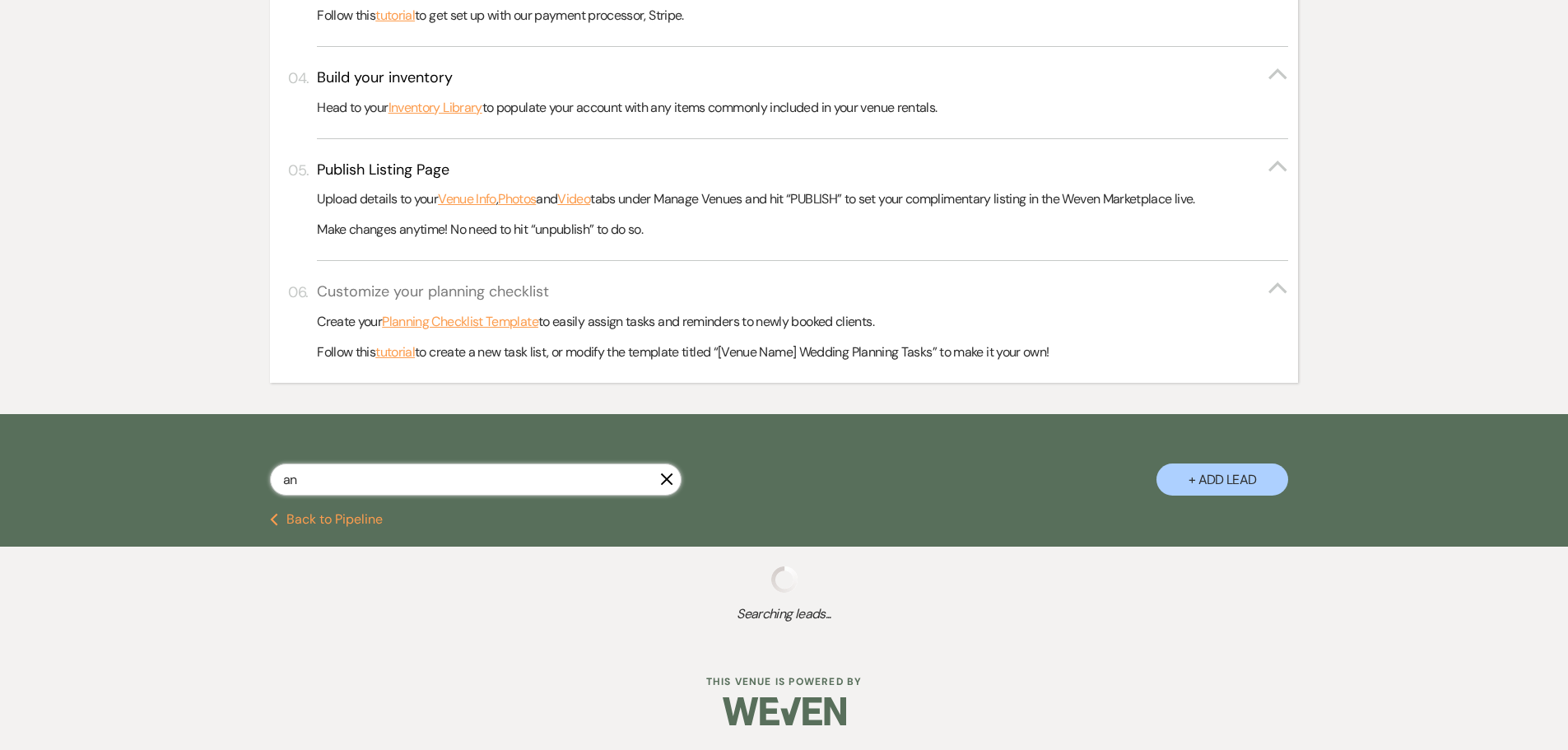
select select "8"
select select "5"
select select "8"
select select "5"
select select "8"
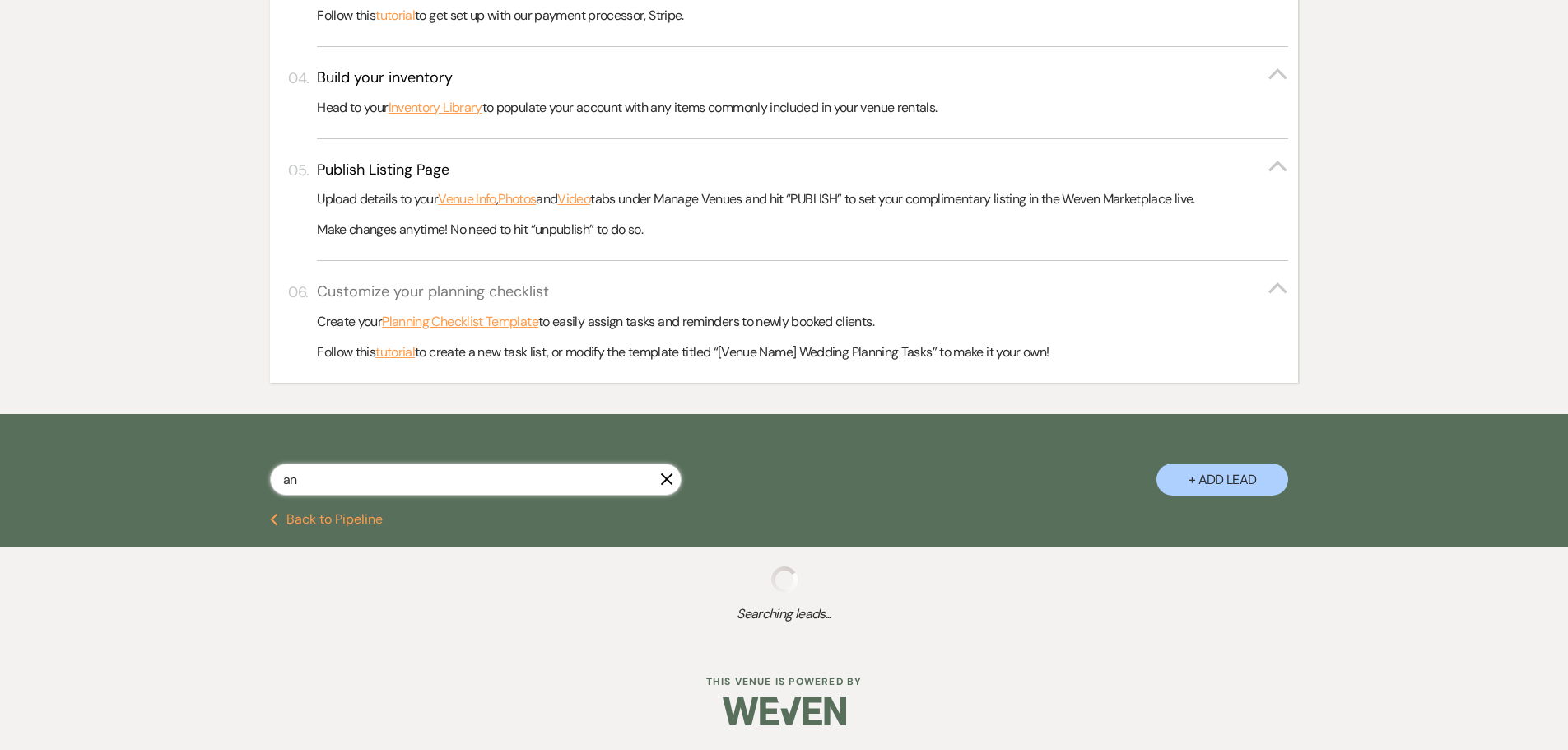
select select "5"
select select "8"
select select "2"
select select "8"
select select "5"
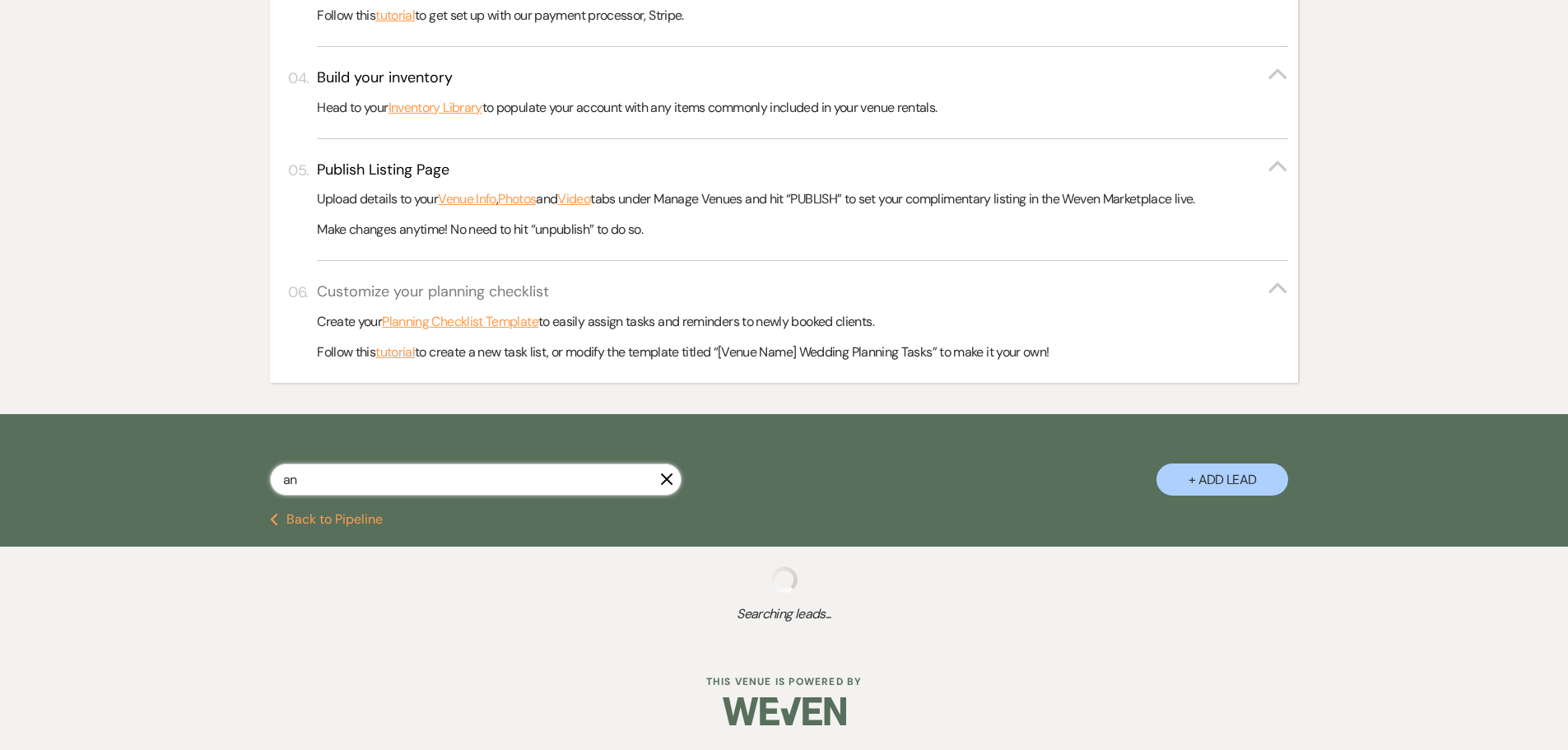
select select "8"
select select "5"
select select "8"
select select "4"
select select "8"
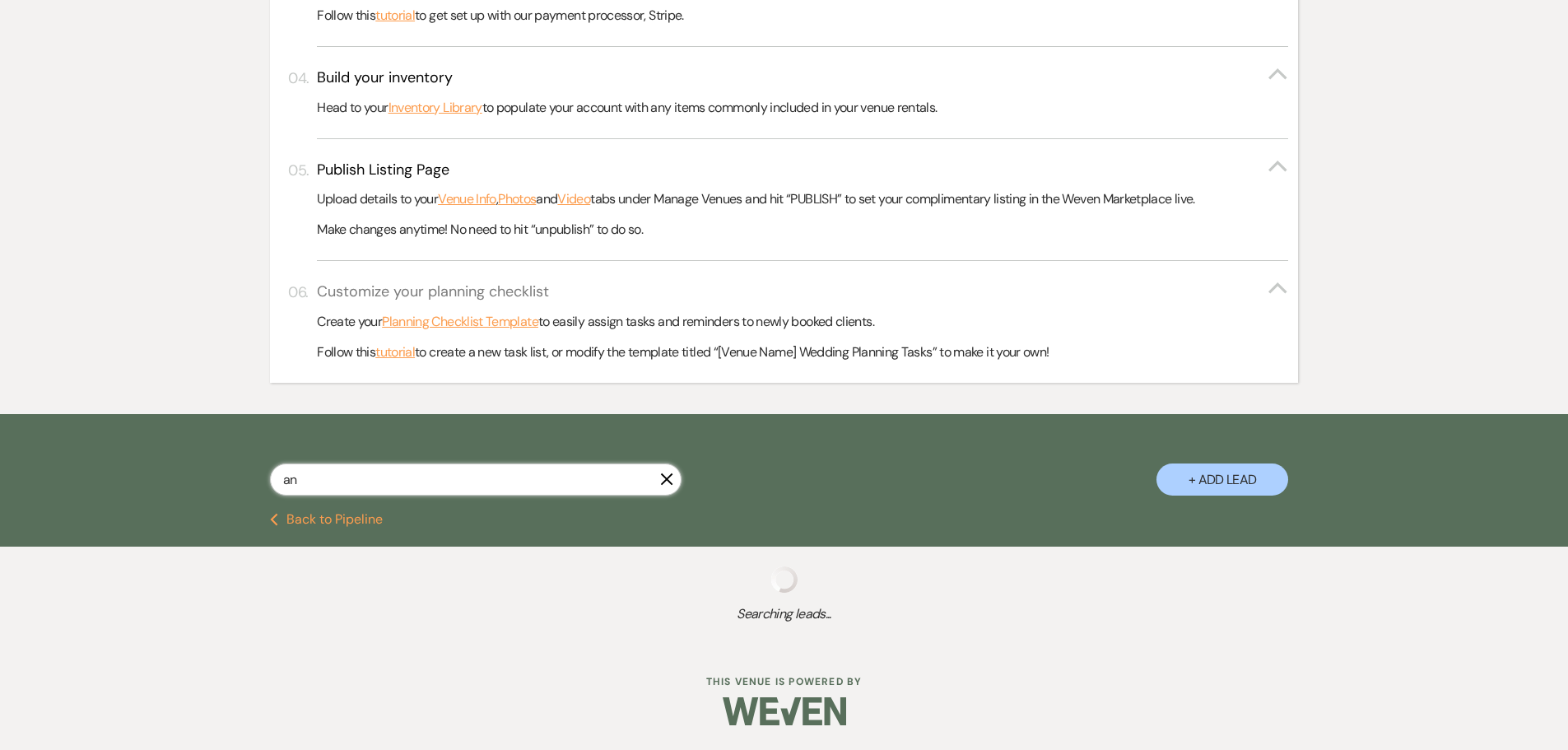
select select "5"
select select "8"
select select "5"
select select "8"
select select "5"
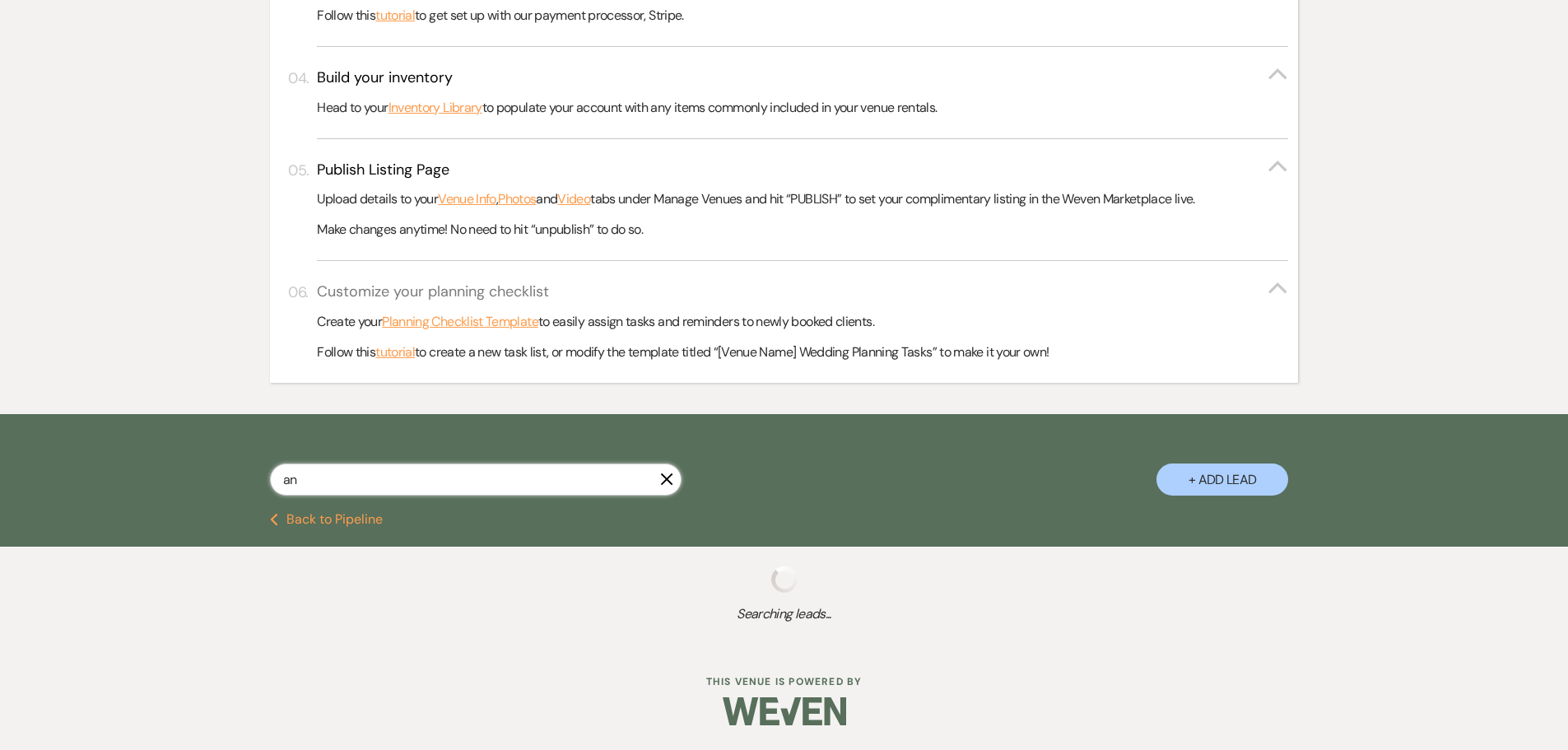
select select "8"
select select "11"
select select "8"
select select "5"
select select "8"
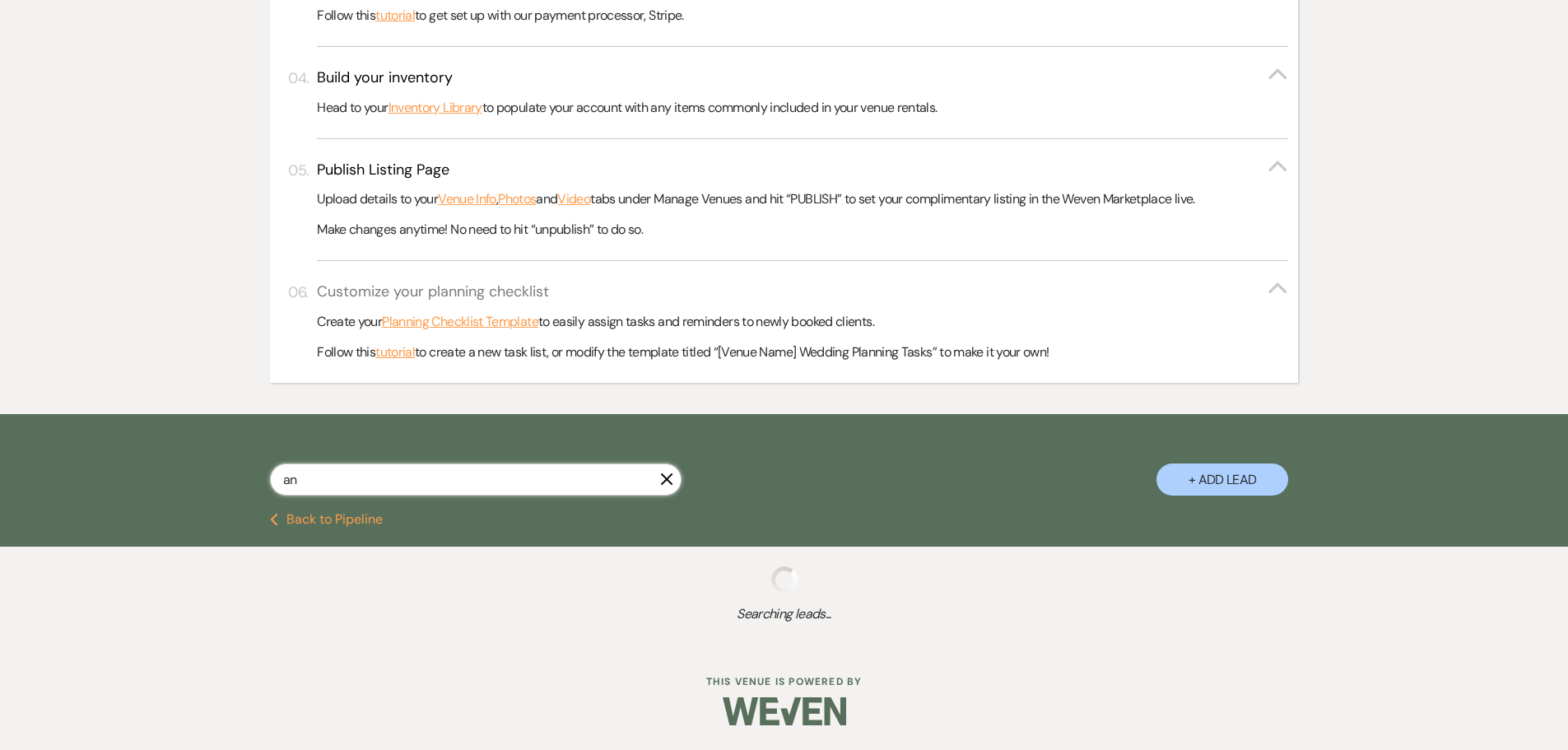
select select "5"
select select "8"
select select "6"
select select "8"
select select "6"
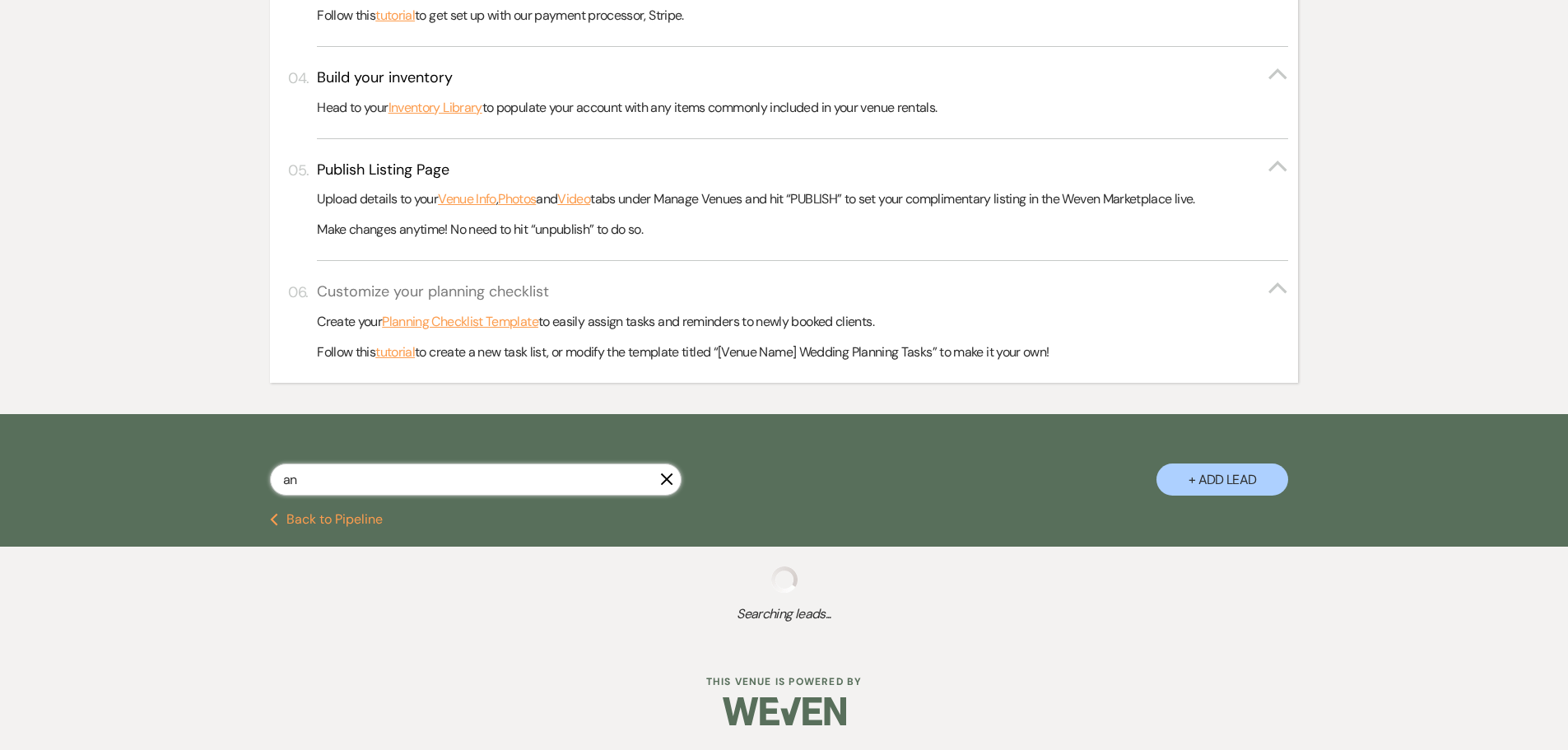
select select "8"
select select "5"
select select "8"
select select "5"
select select "8"
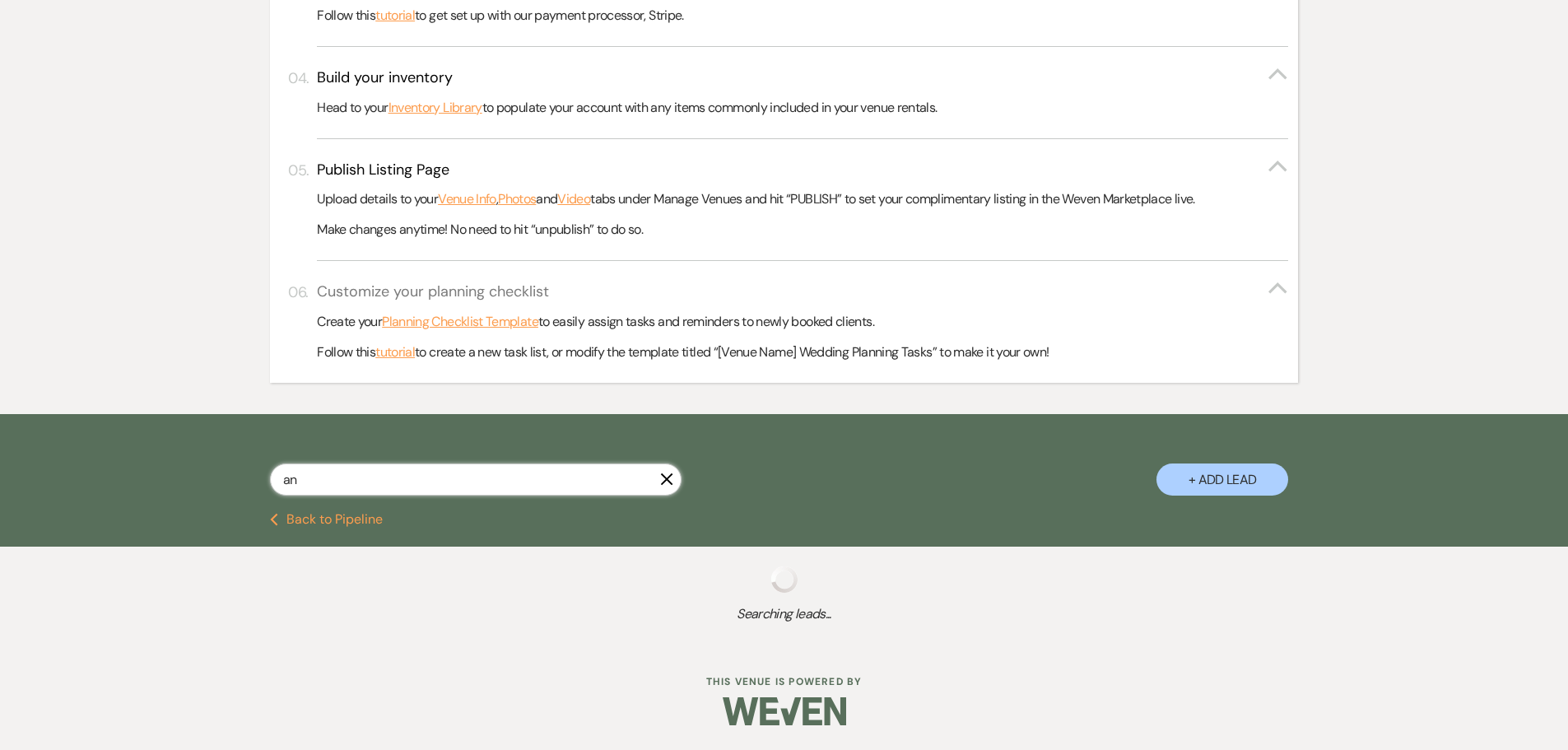
select select "5"
select select "8"
select select "5"
select select "8"
select select "2"
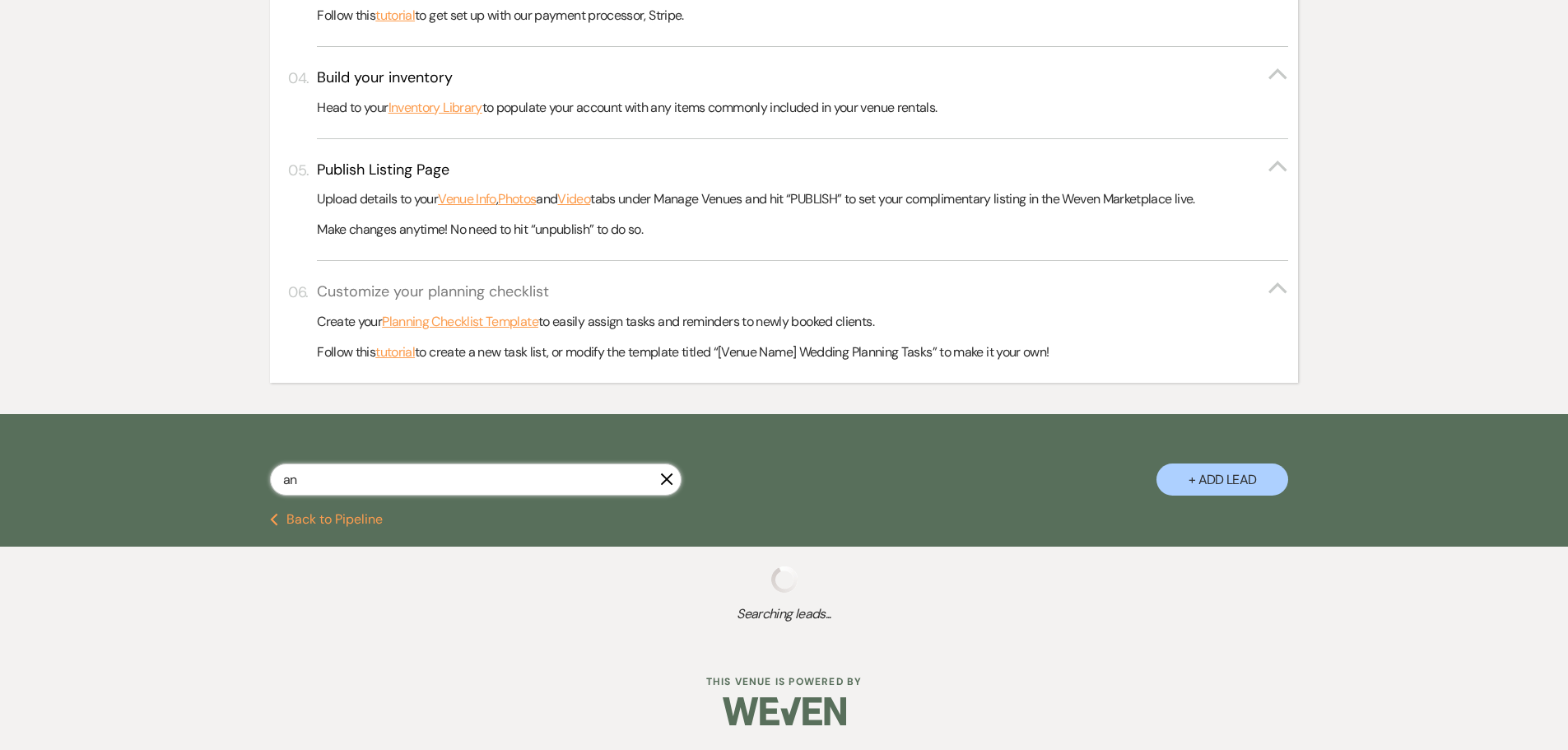
select select "8"
select select "6"
select select "8"
select select "6"
select select "8"
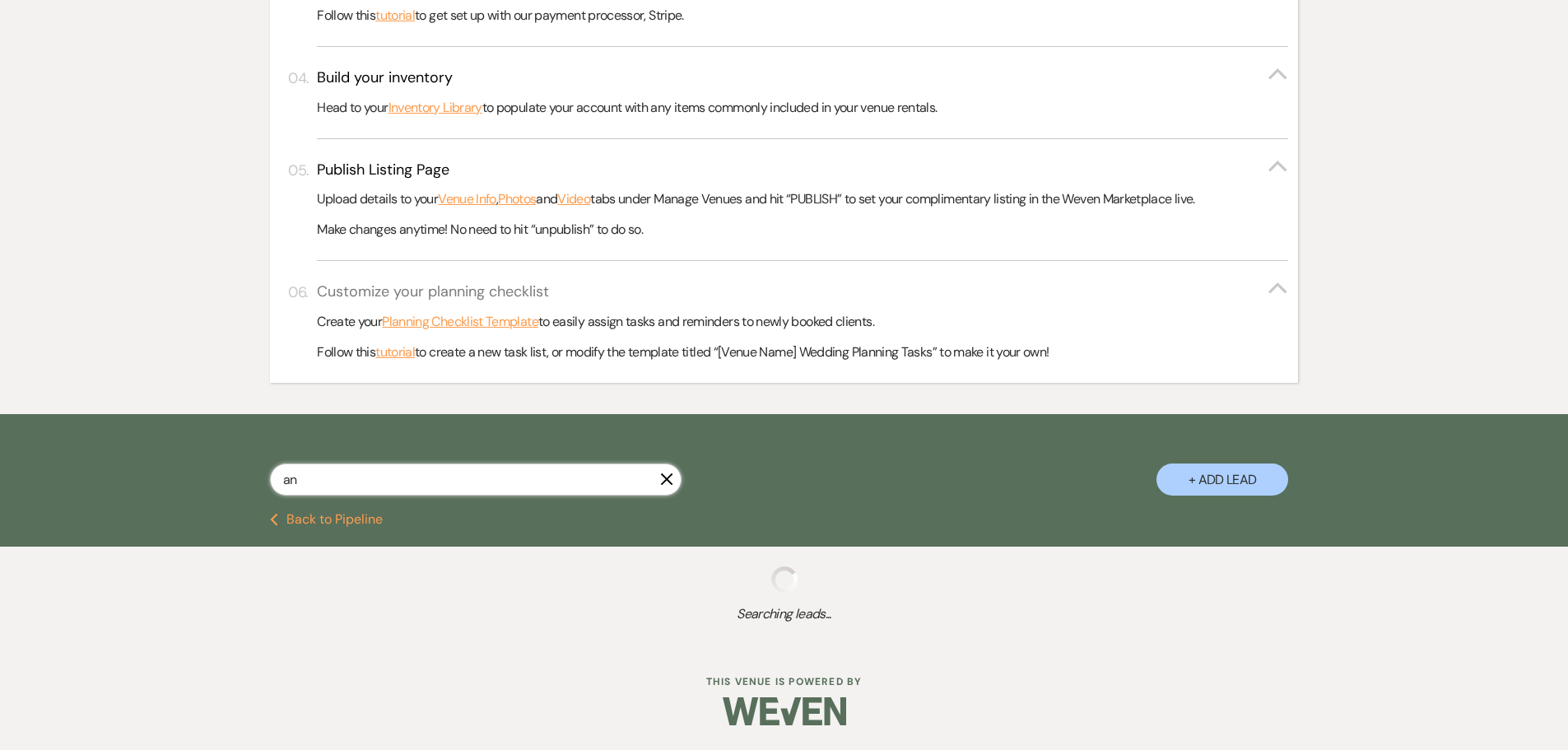
select select "6"
select select "8"
select select "5"
select select "8"
select select "5"
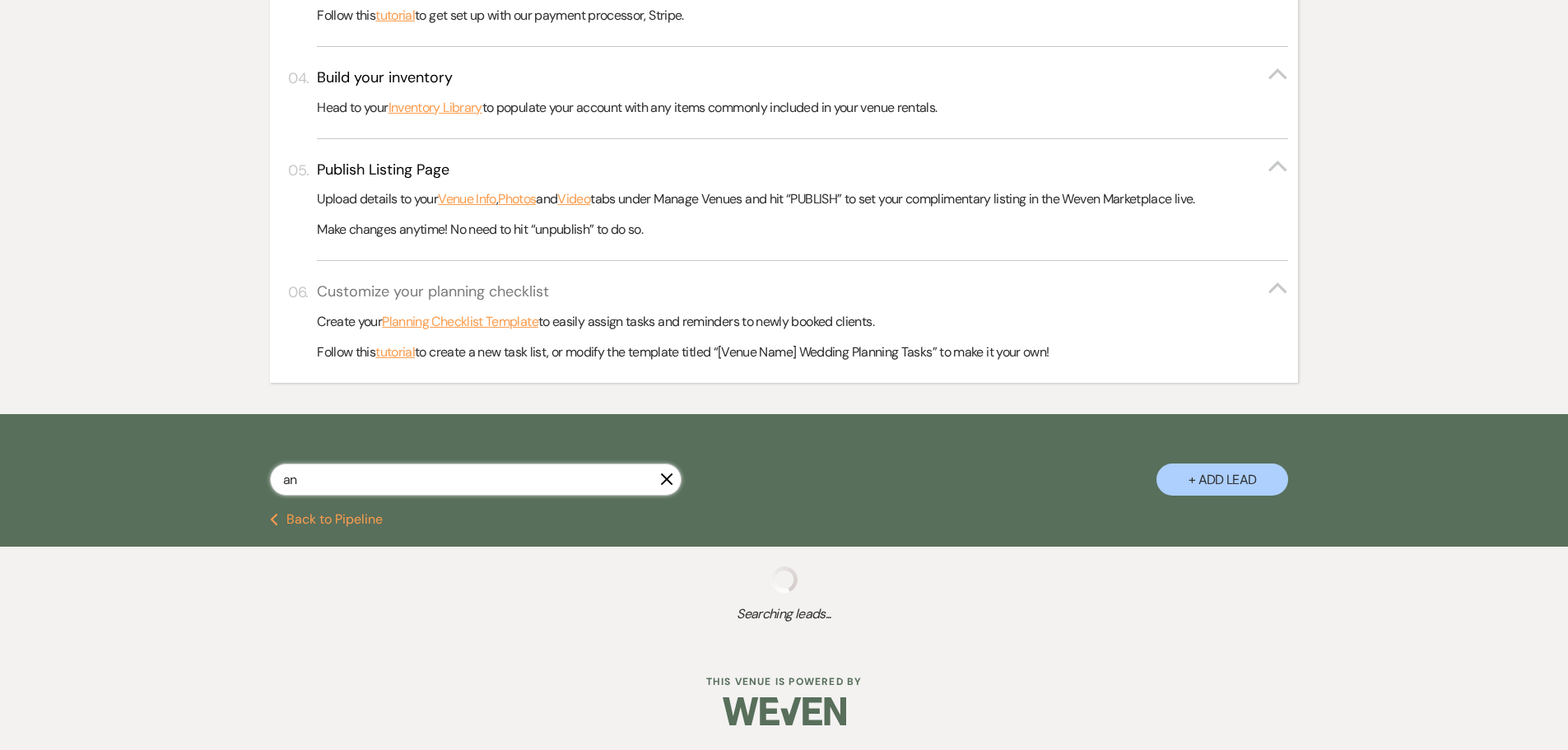
select select "8"
select select "5"
select select "8"
select select "5"
select select "8"
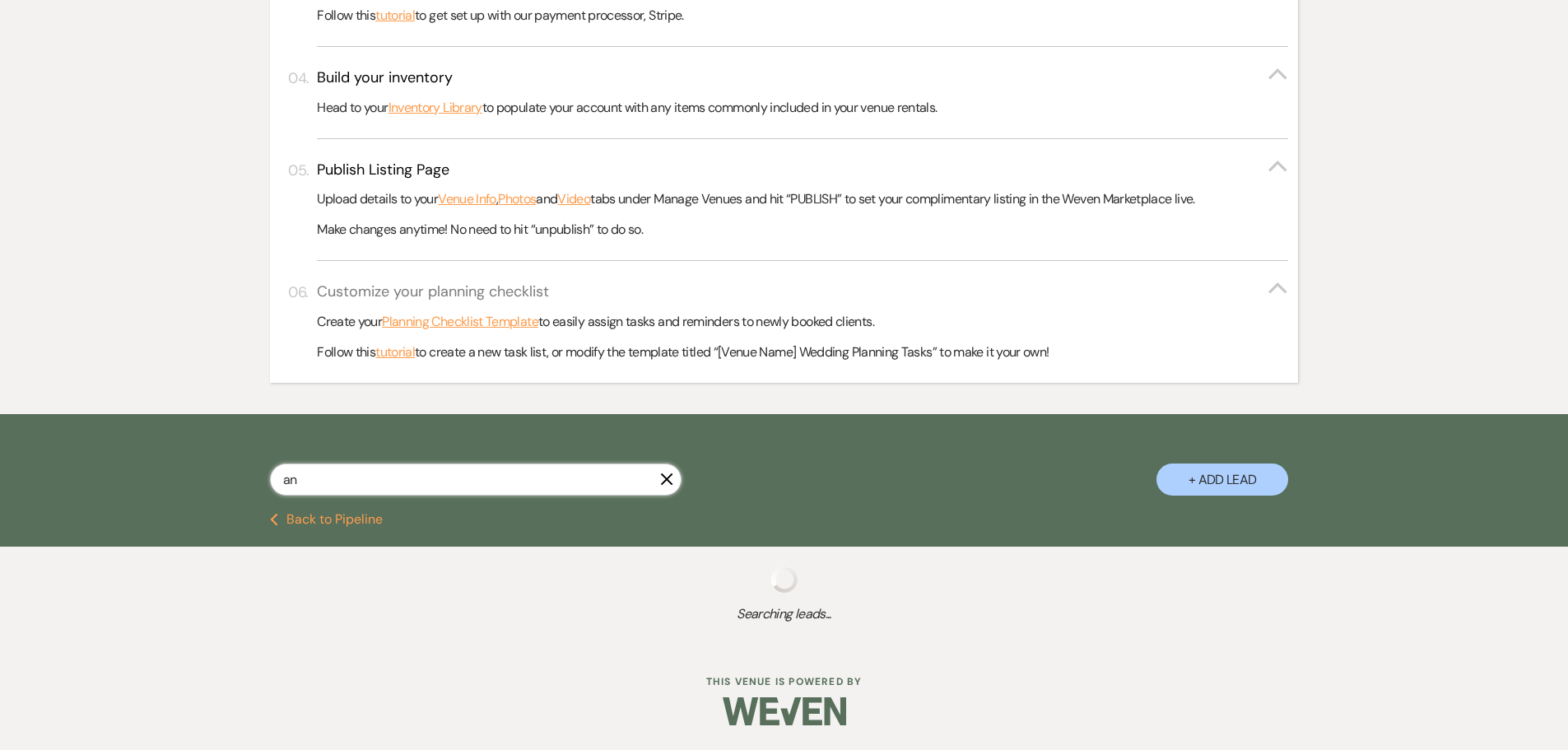
select select "6"
select select "8"
select select "5"
select select "8"
select select "5"
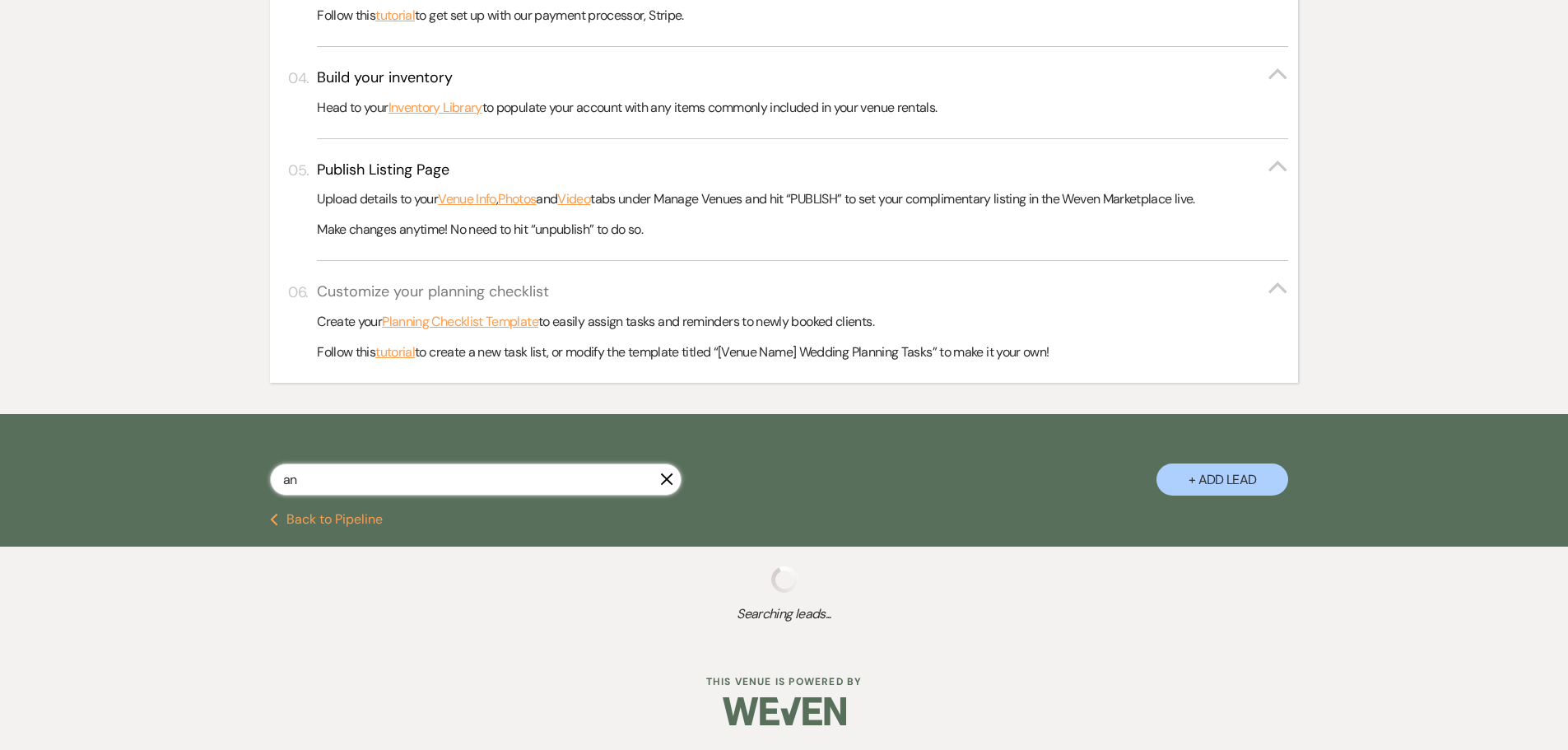
select select "8"
select select "6"
select select "8"
select select "6"
select select "8"
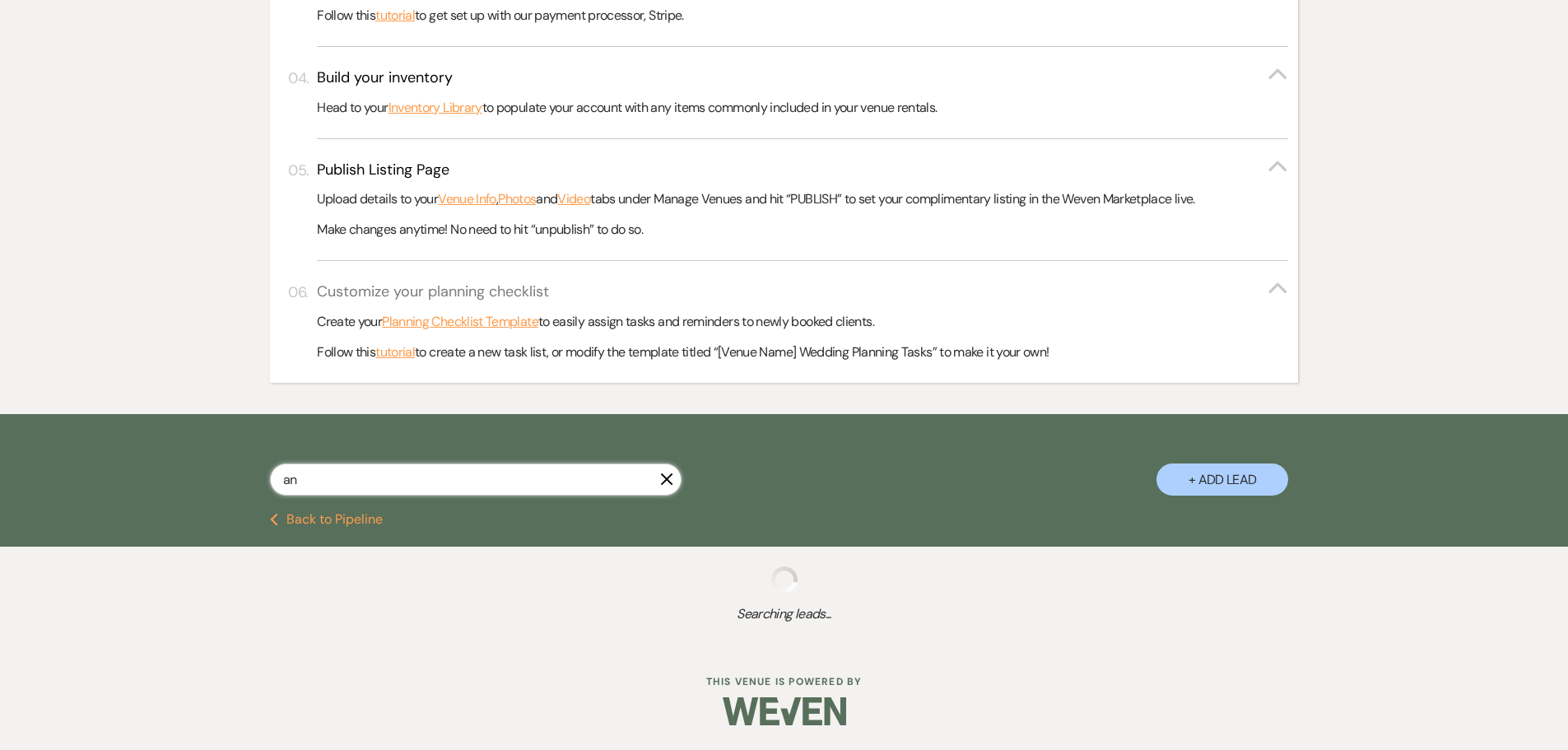
select select "5"
select select "8"
select select "5"
select select "8"
select select "6"
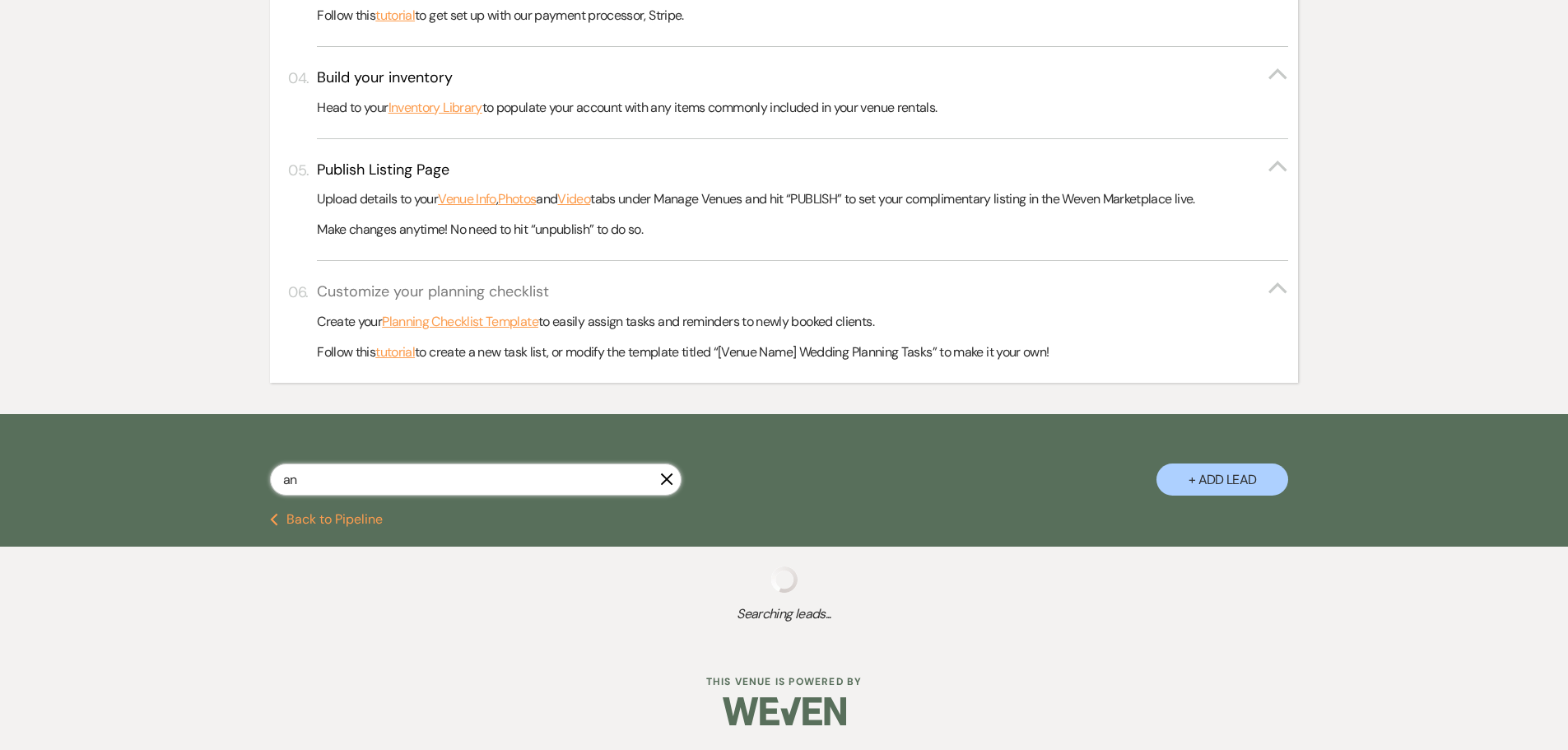
select select "8"
select select "4"
select select "8"
select select "5"
select select "8"
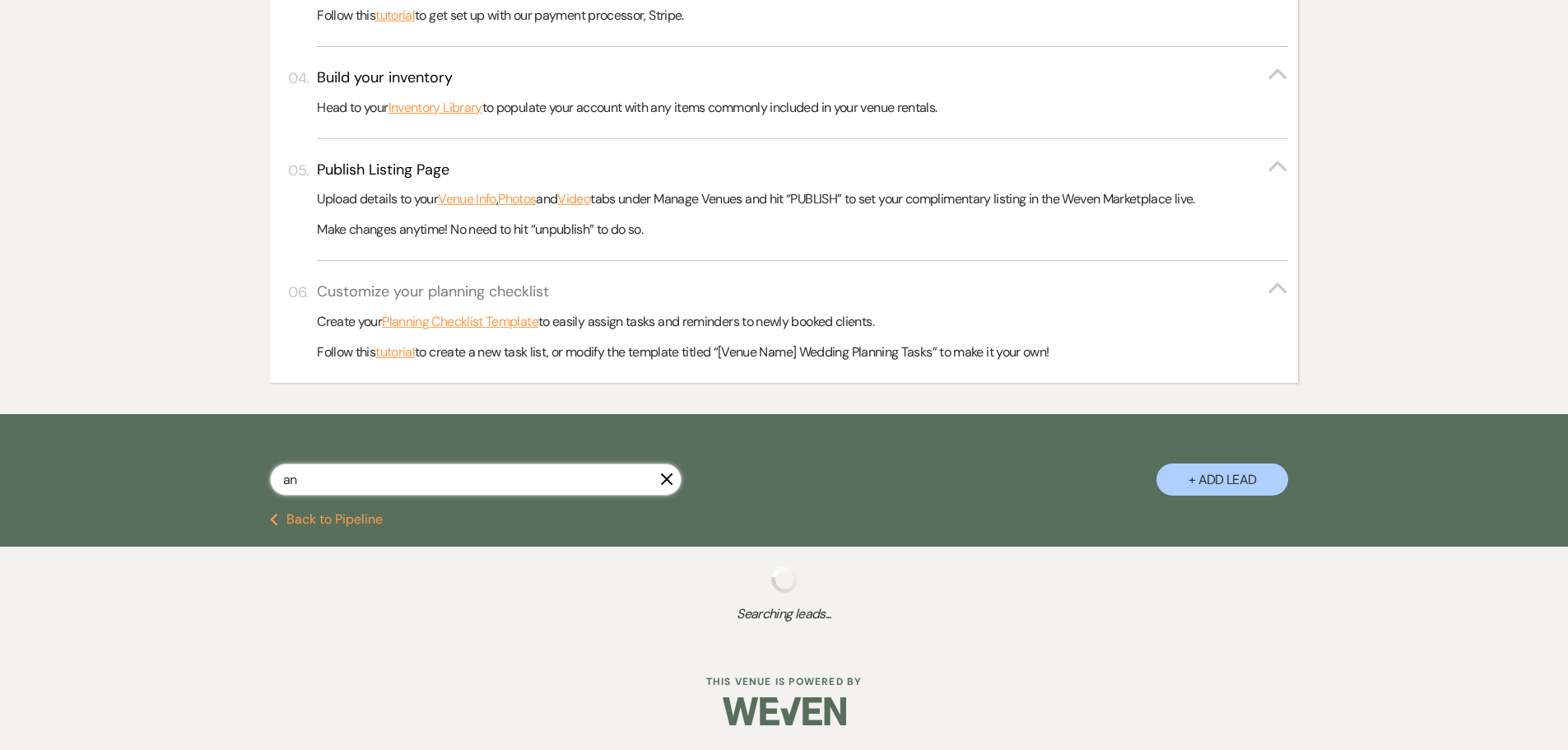
select select "5"
select select "8"
select select "7"
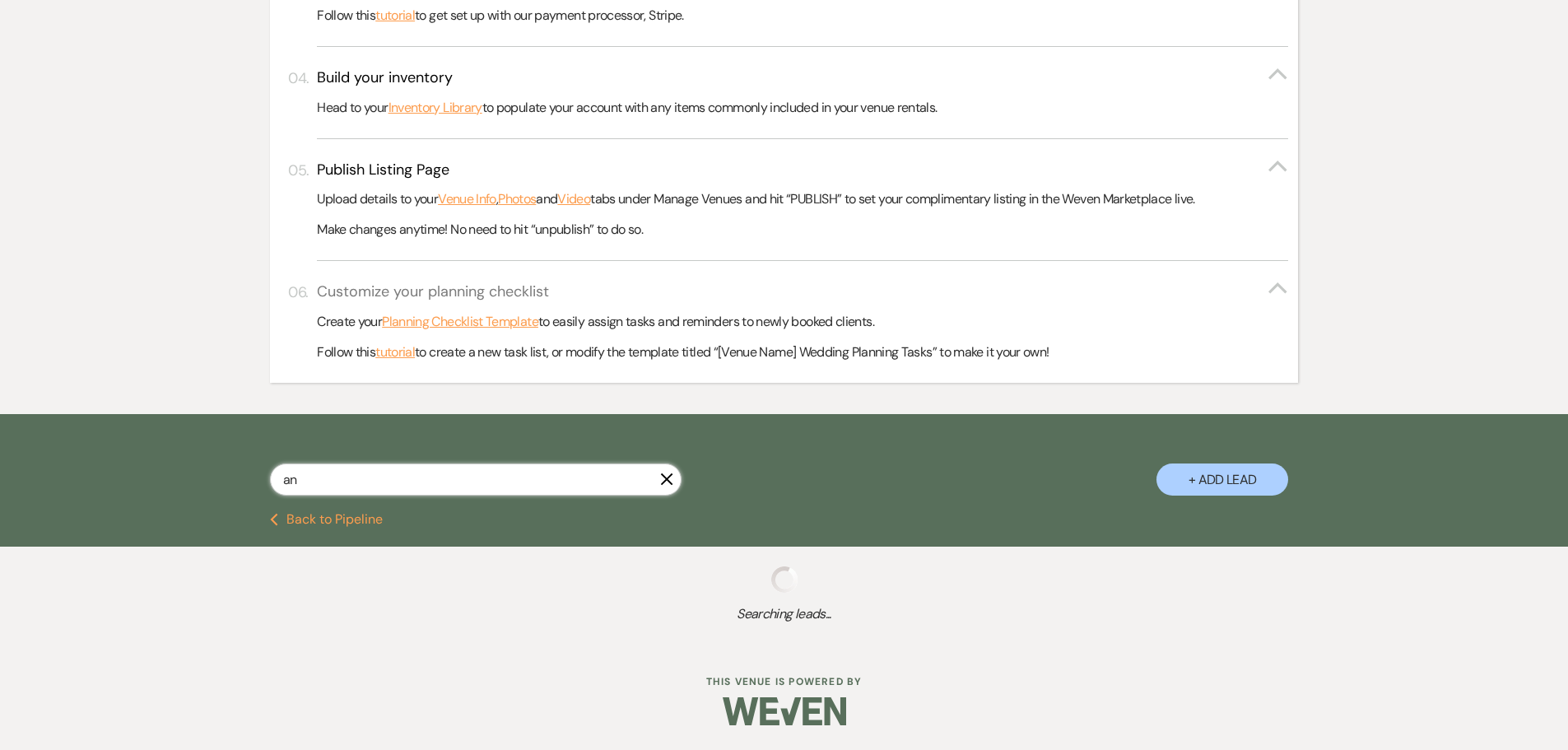
select select "8"
select select "11"
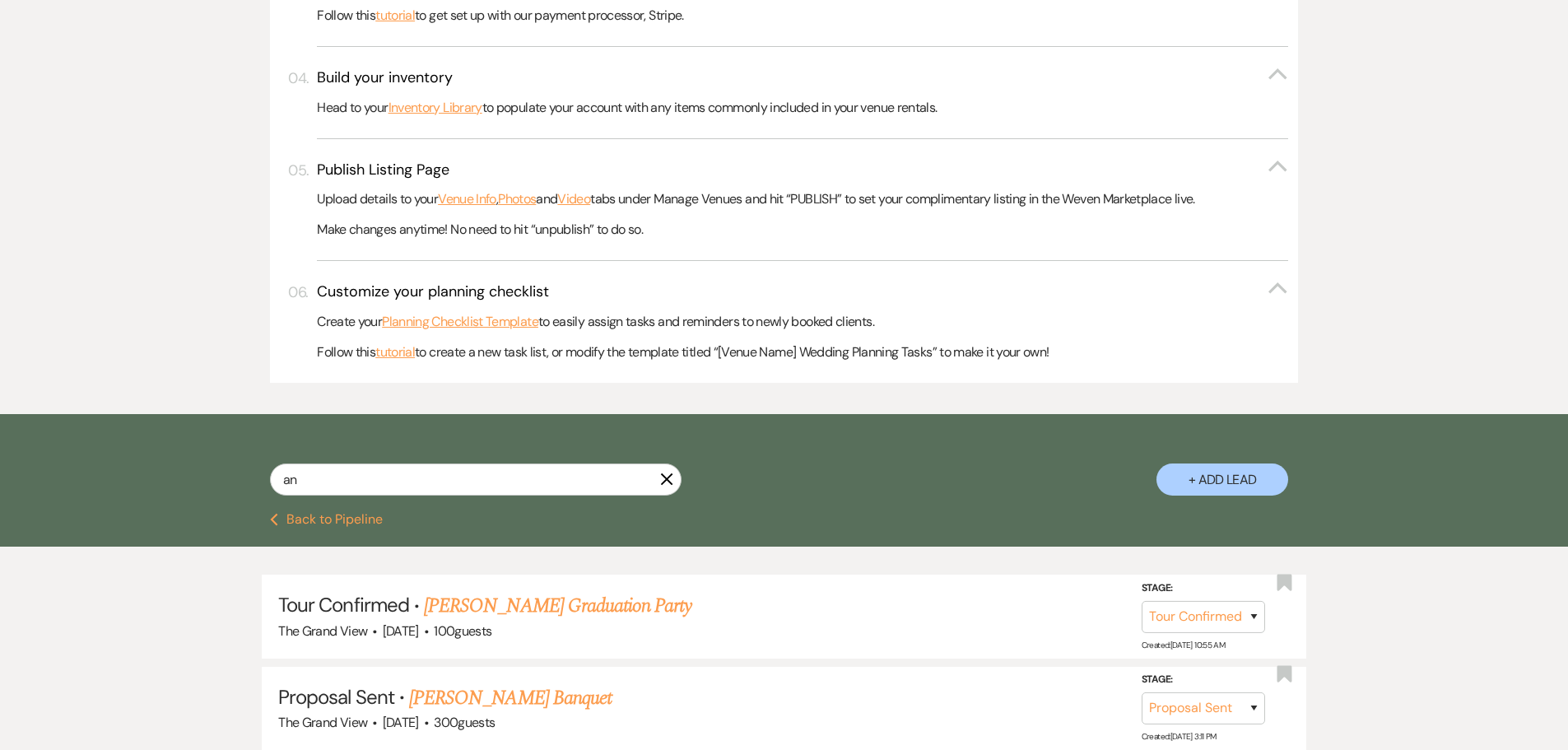
scroll to position [823, 0]
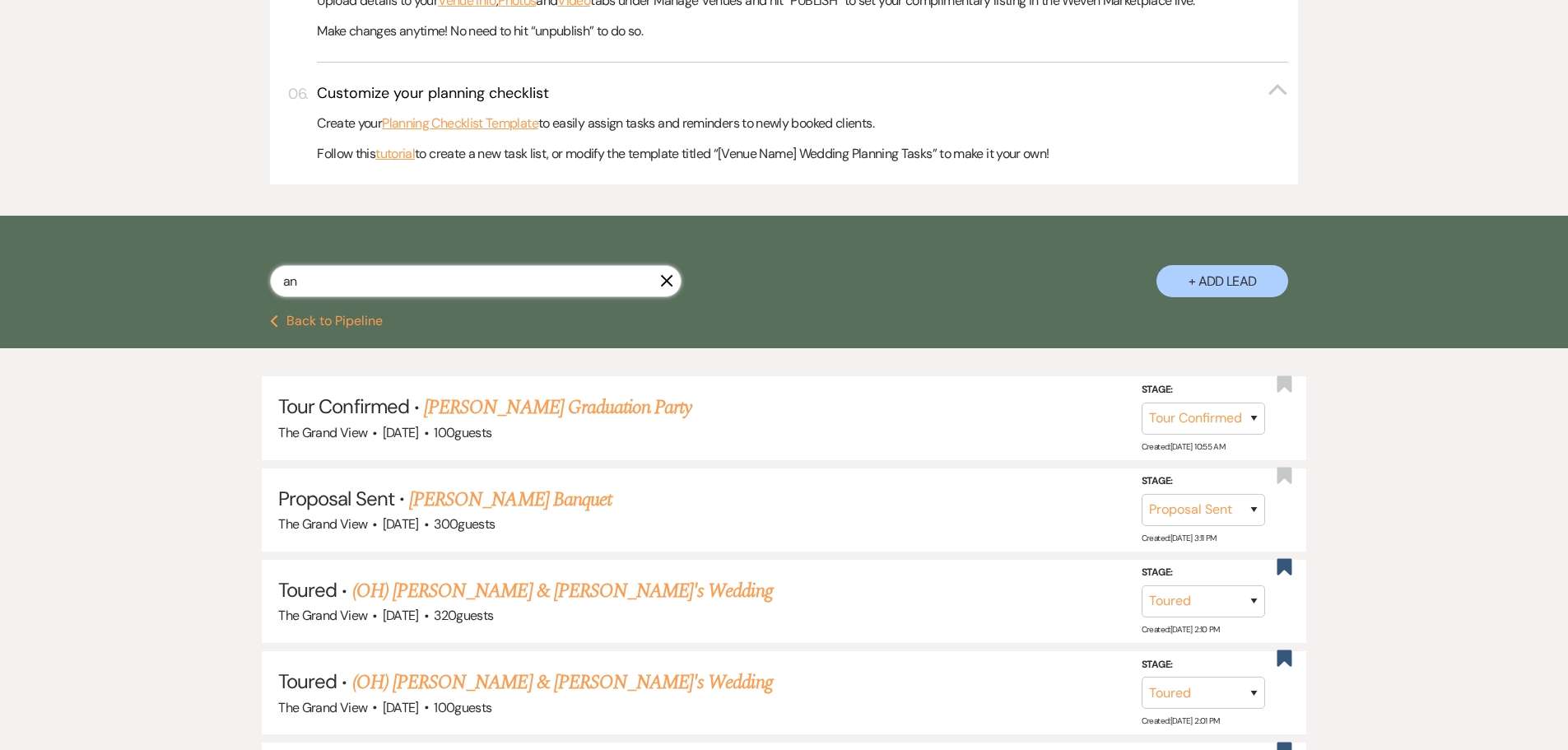
drag, startPoint x: 375, startPoint y: 283, endPoint x: 198, endPoint y: 277, distance: 177.1
click at [198, 277] on div "an X + Add Lead" at bounding box center [784, 267] width 1185 height 87
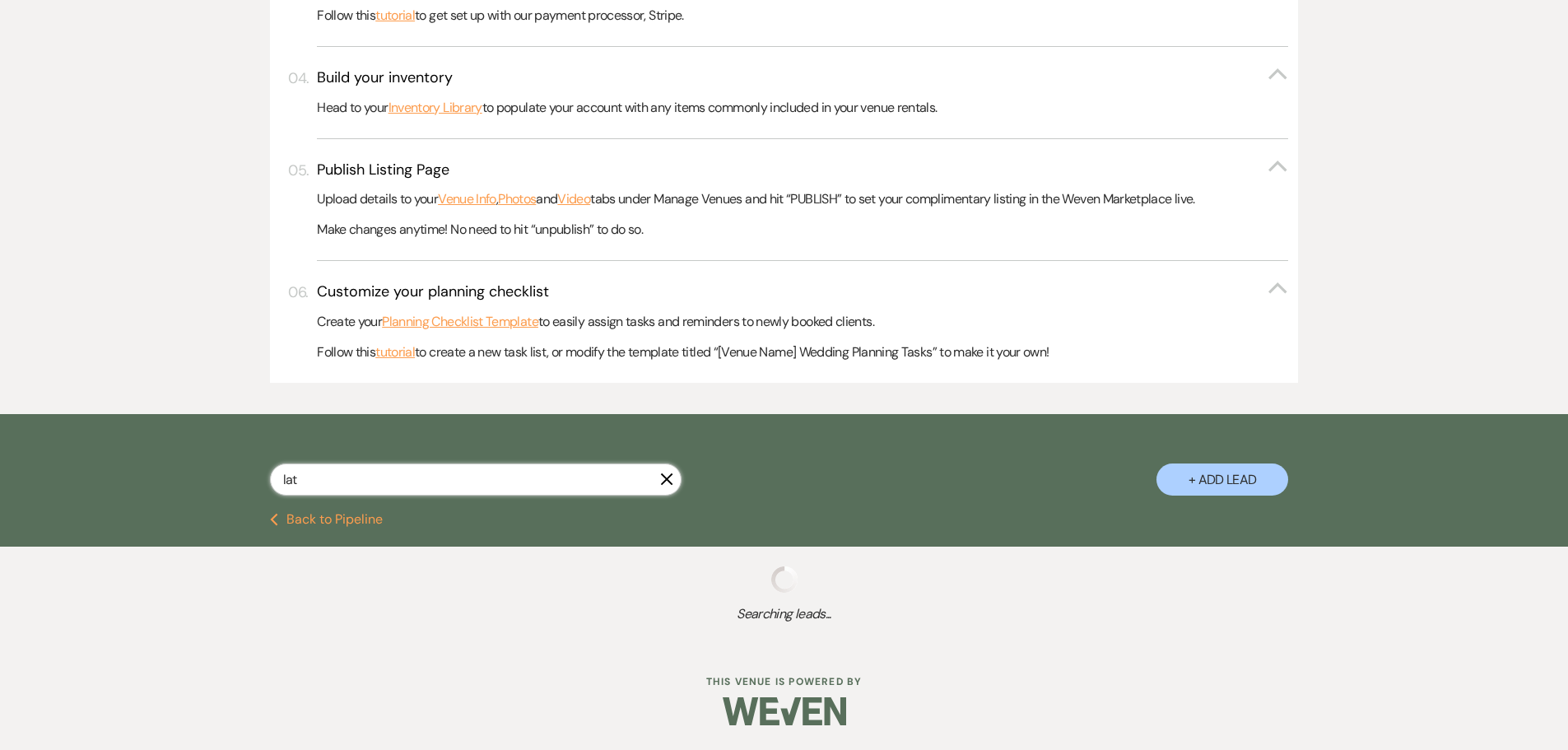
scroll to position [759, 0]
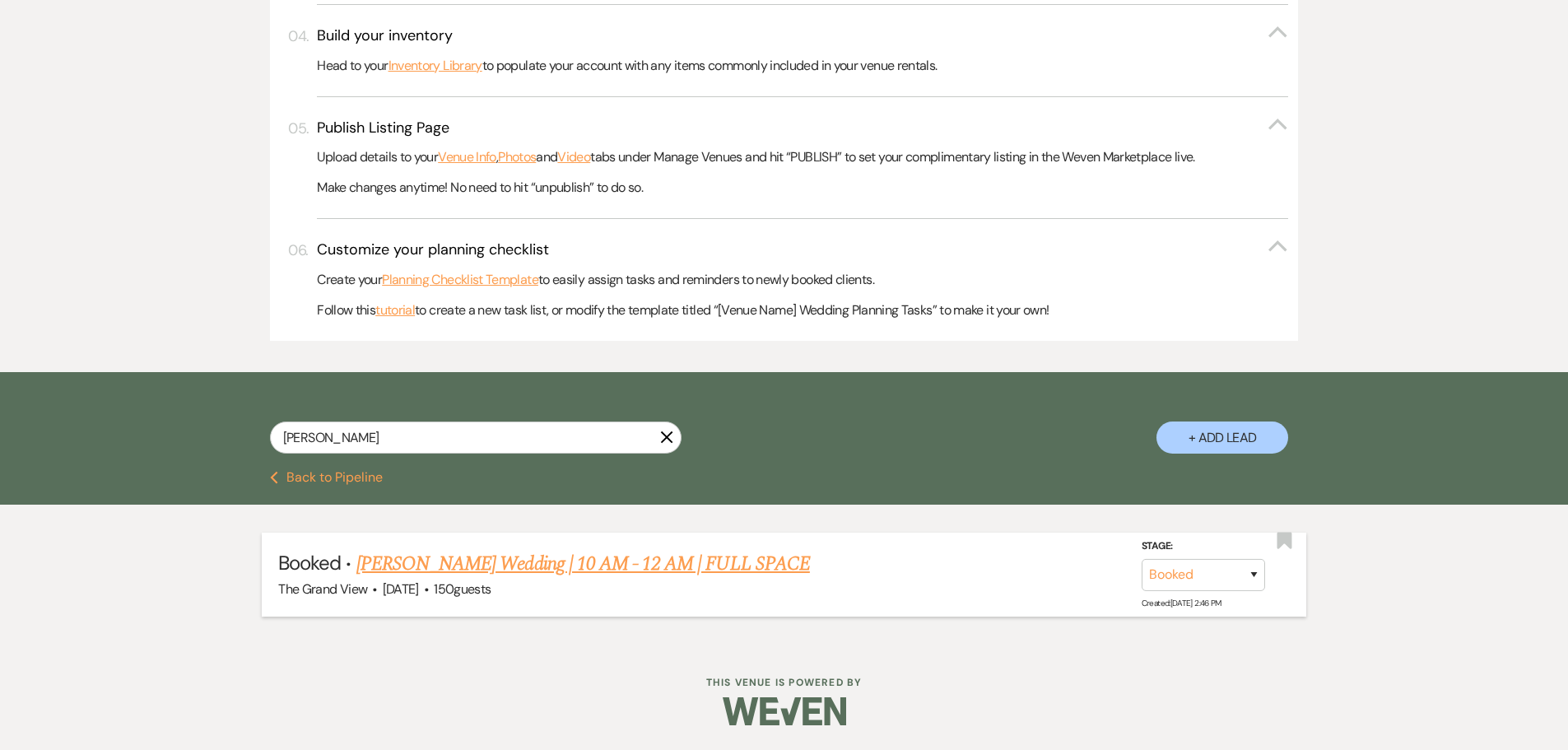
click at [549, 587] on div "The Grand View · Oct 18, 2025 · 150 guests" at bounding box center [784, 589] width 1011 height 21
click at [548, 567] on link "[PERSON_NAME] Wedding | 10 AM - 12 AM | FULL SPACE" at bounding box center [582, 564] width 453 height 30
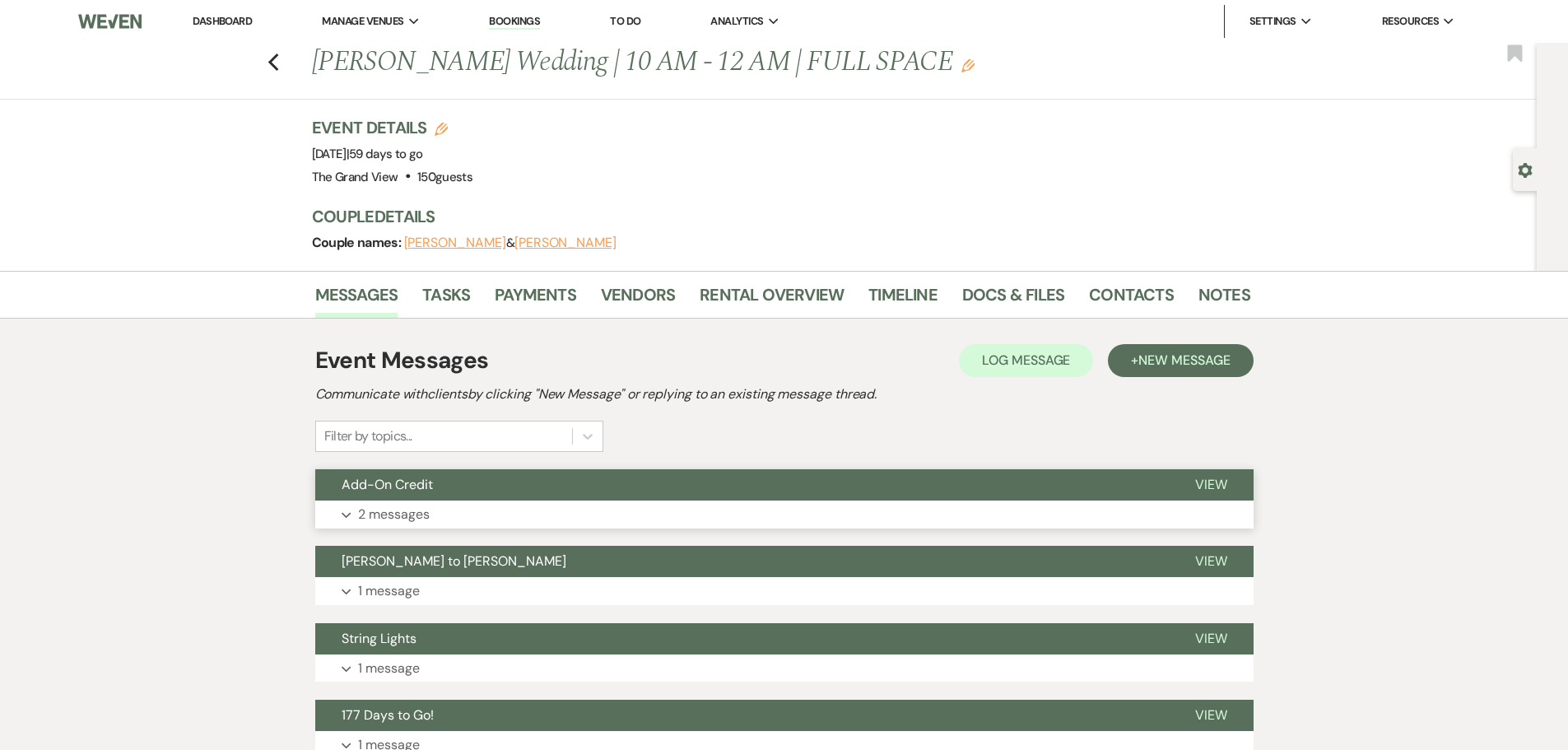
click at [455, 491] on button "Add-On Credit" at bounding box center [742, 484] width 853 height 31
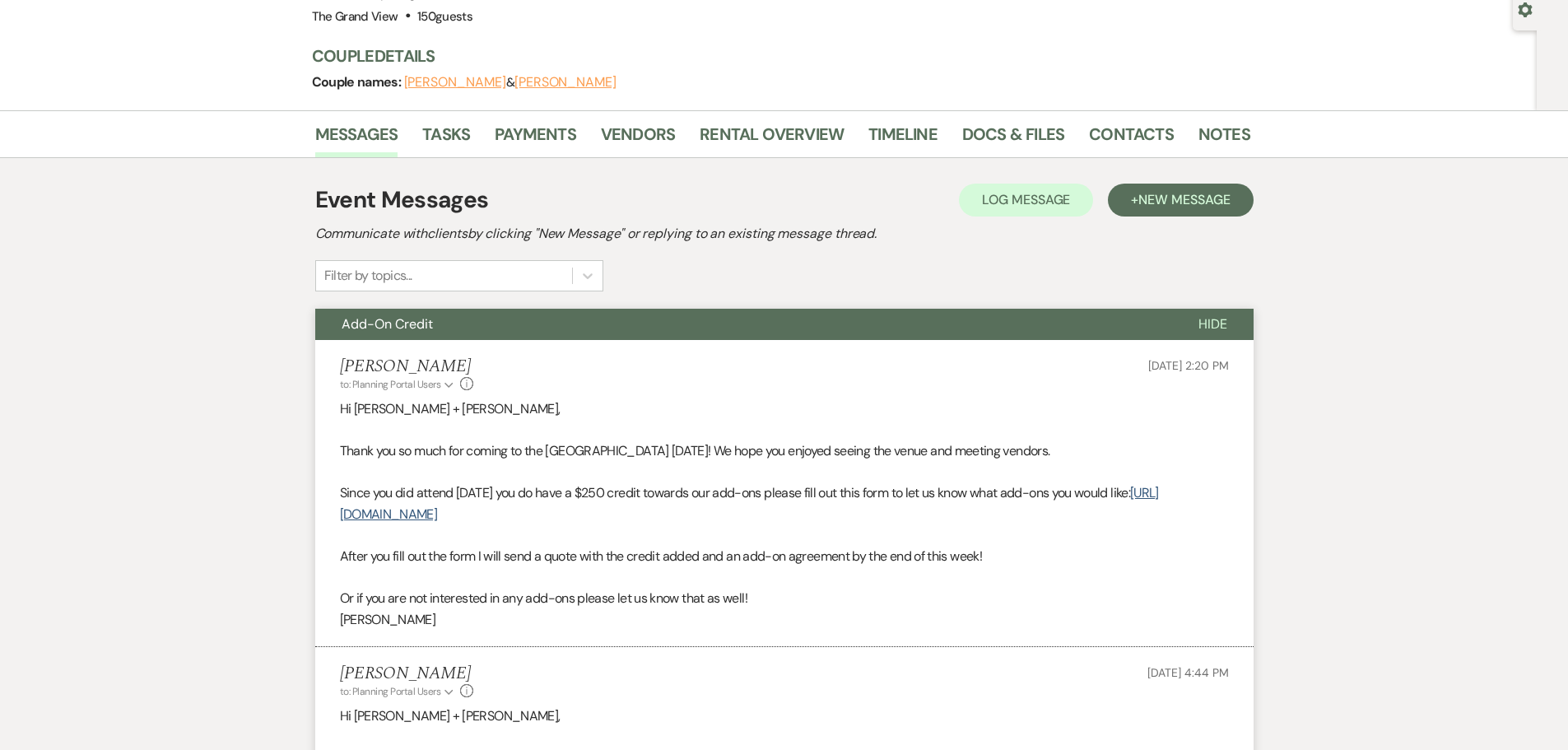
scroll to position [412, 0]
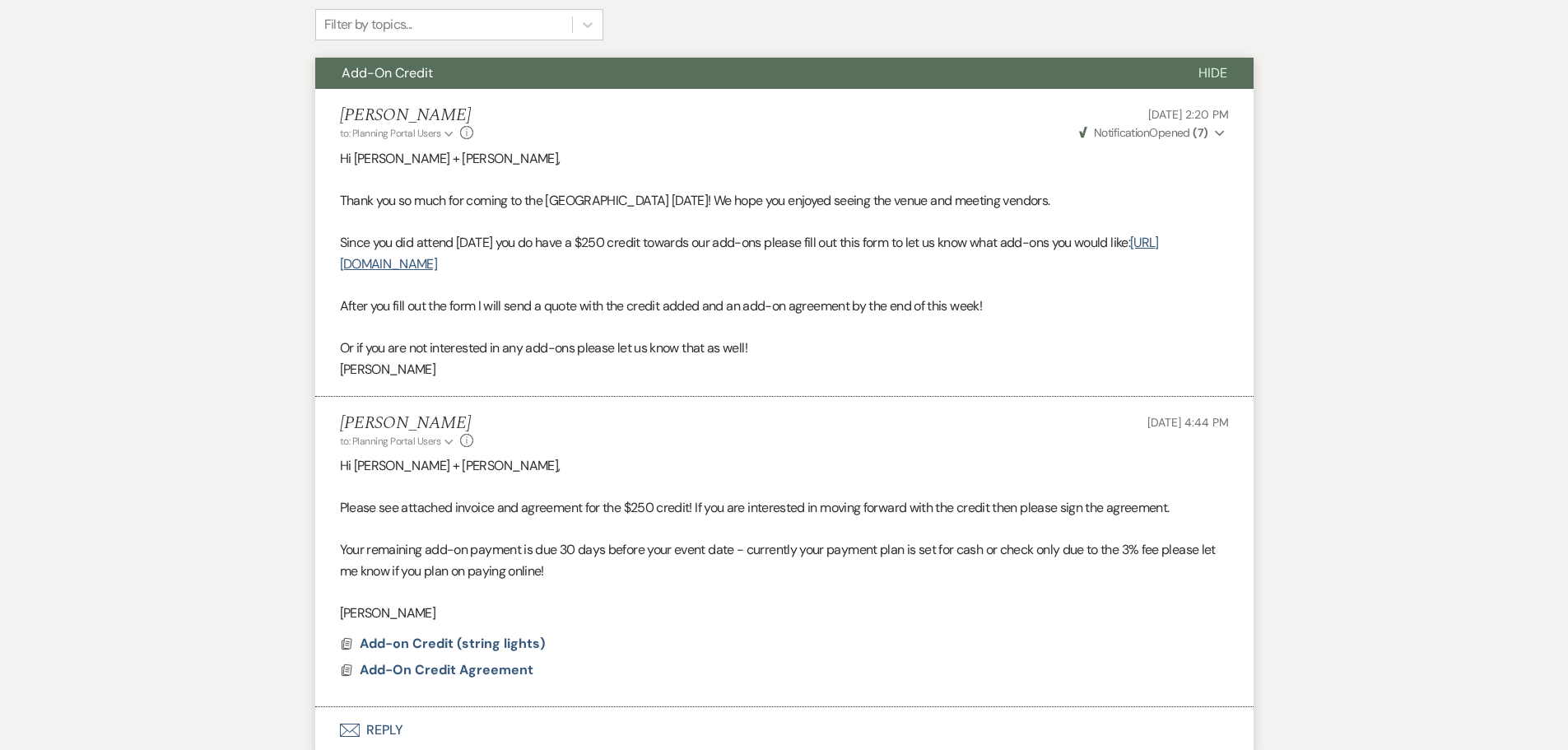
drag, startPoint x: 473, startPoint y: 608, endPoint x: 295, endPoint y: 466, distance: 227.7
click at [295, 466] on div "Messages Tasks Payments Vendors Rental Overview Timeline Docs & Files Contacts …" at bounding box center [784, 587] width 1568 height 1455
drag, startPoint x: 429, startPoint y: 574, endPoint x: 444, endPoint y: 597, distance: 27.5
click at [429, 574] on p "Your remaining add-on payment is due 30 days before your event date - currently…" at bounding box center [784, 560] width 889 height 42
drag, startPoint x: 451, startPoint y: 607, endPoint x: 307, endPoint y: 446, distance: 216.0
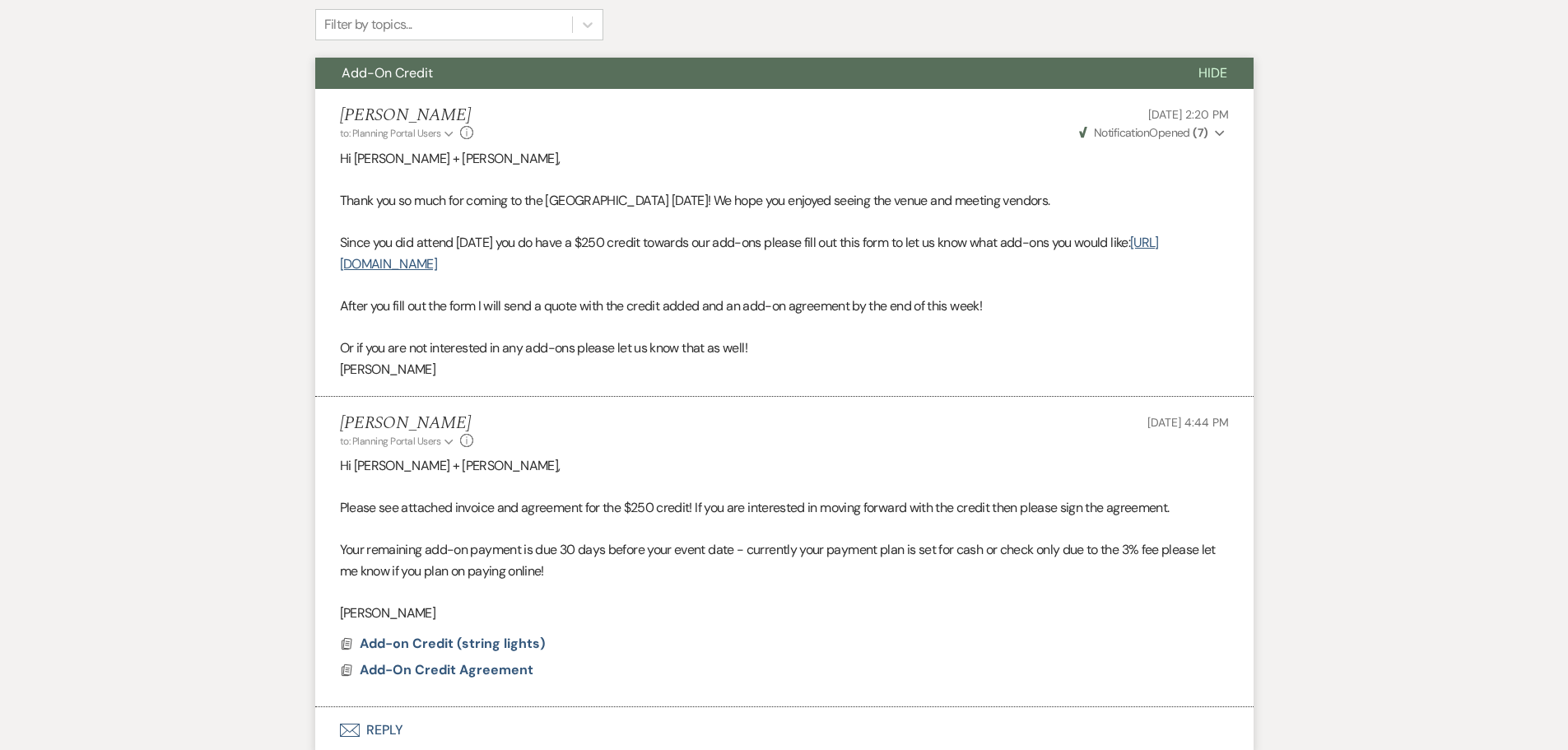
click at [307, 446] on div "Messages Tasks Payments Vendors Rental Overview Timeline Docs & Files Contacts …" at bounding box center [784, 587] width 1568 height 1455
drag, startPoint x: 443, startPoint y: 616, endPoint x: 299, endPoint y: 451, distance: 219.0
click at [299, 451] on div "Messages Tasks Payments Vendors Rental Overview Timeline Docs & Files Contacts …" at bounding box center [784, 587] width 1568 height 1455
copy div "Hi [PERSON_NAME] + [PERSON_NAME], Please see attached invoice and agreement for…"
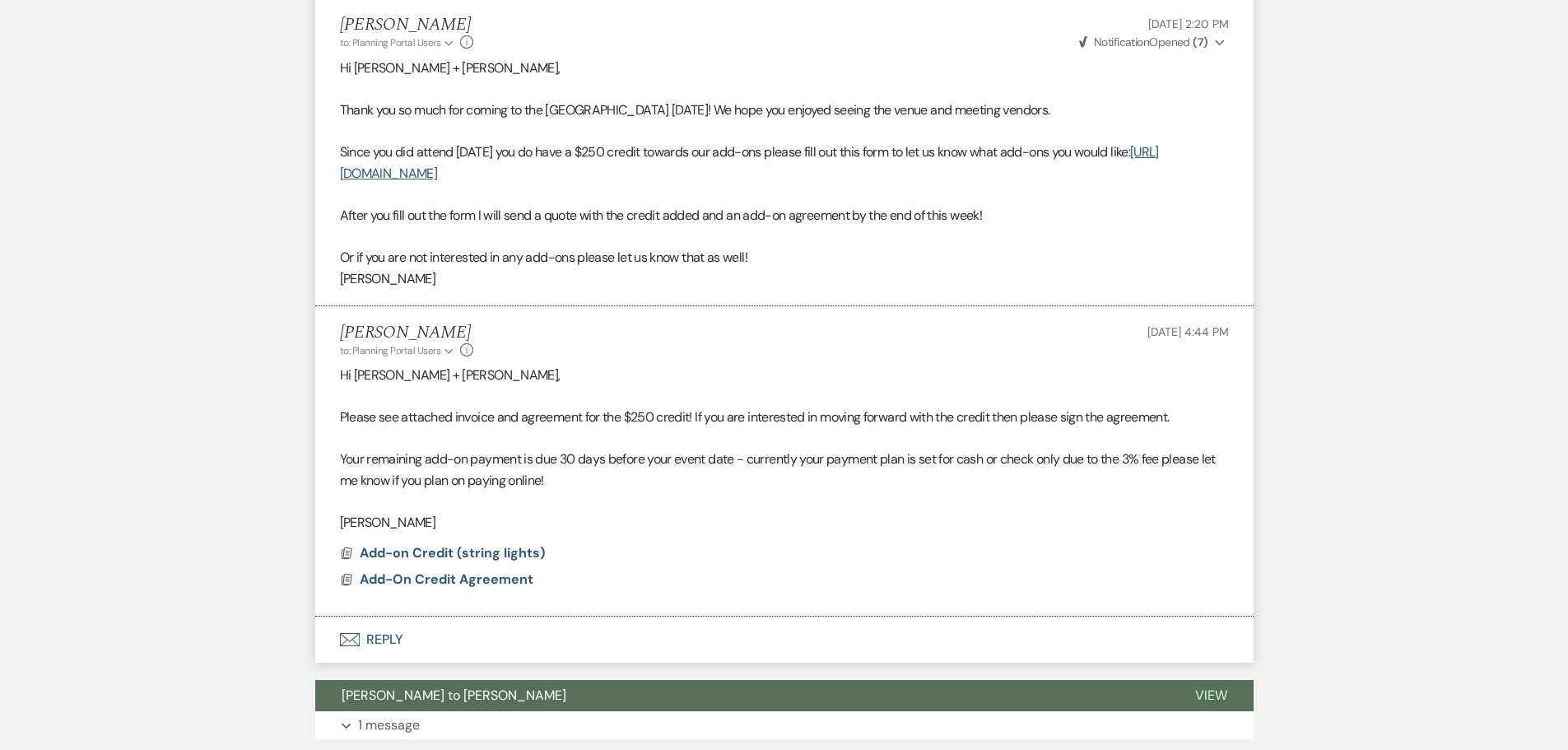
scroll to position [658, 0]
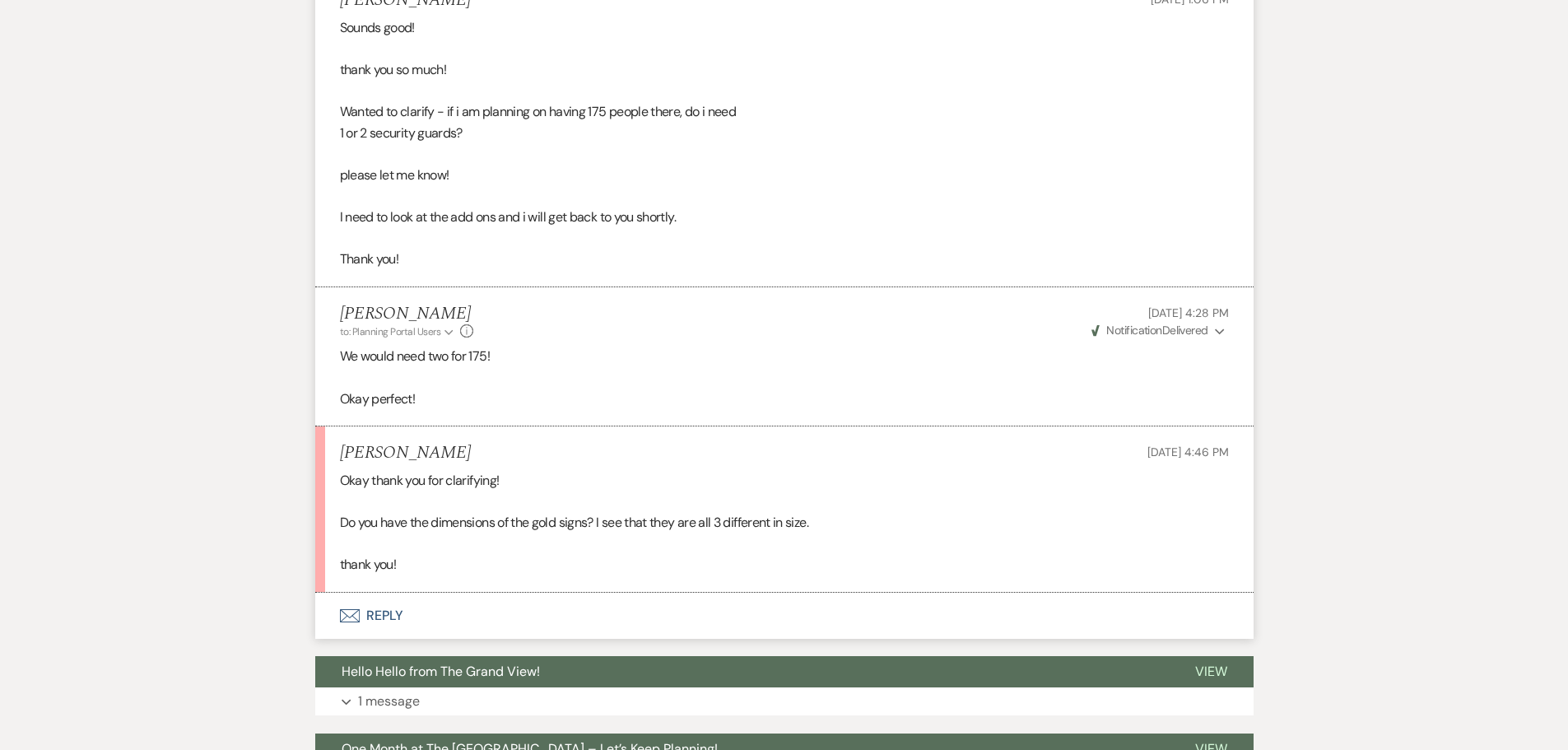
scroll to position [1776, 0]
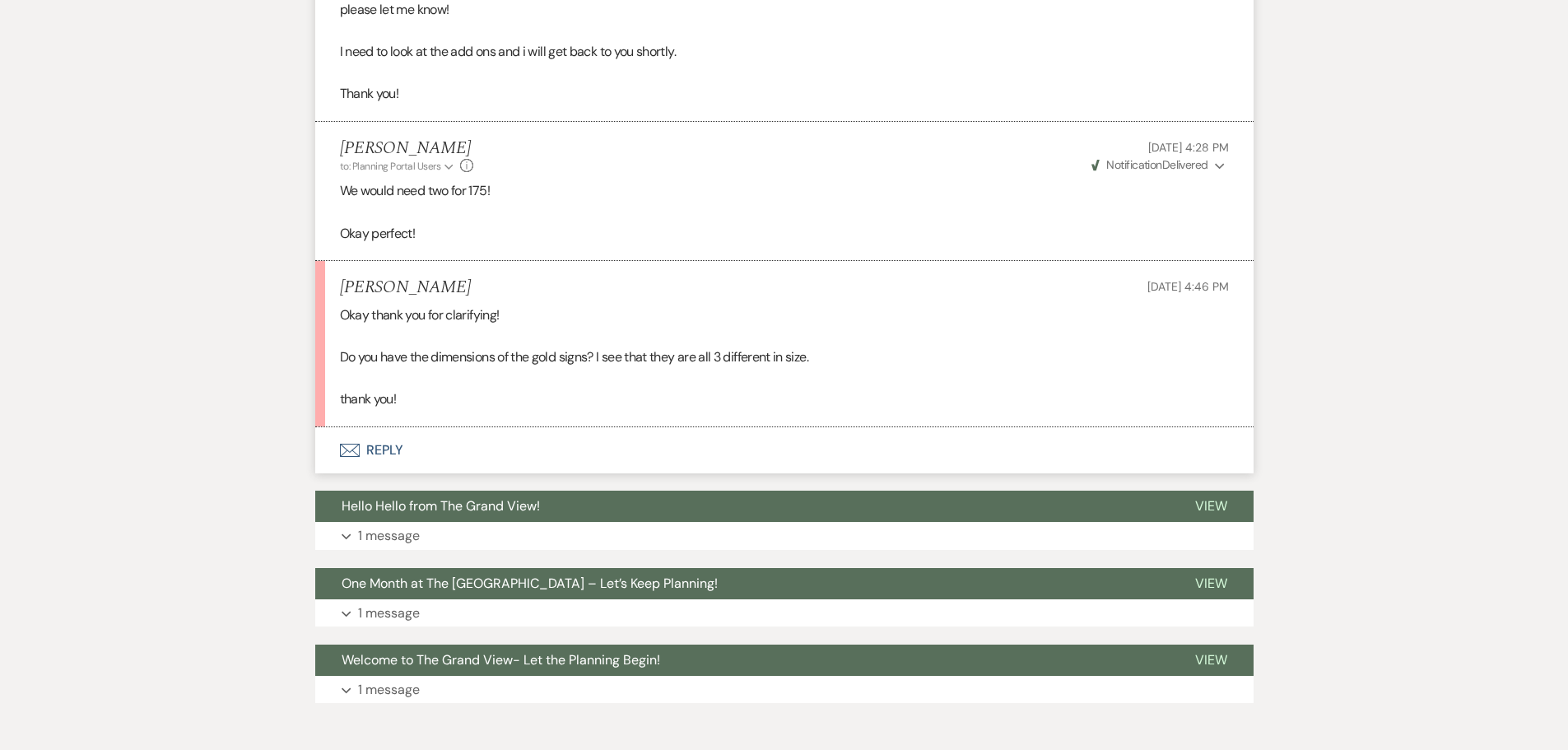
click at [377, 428] on button "Envelope Reply" at bounding box center [784, 451] width 938 height 46
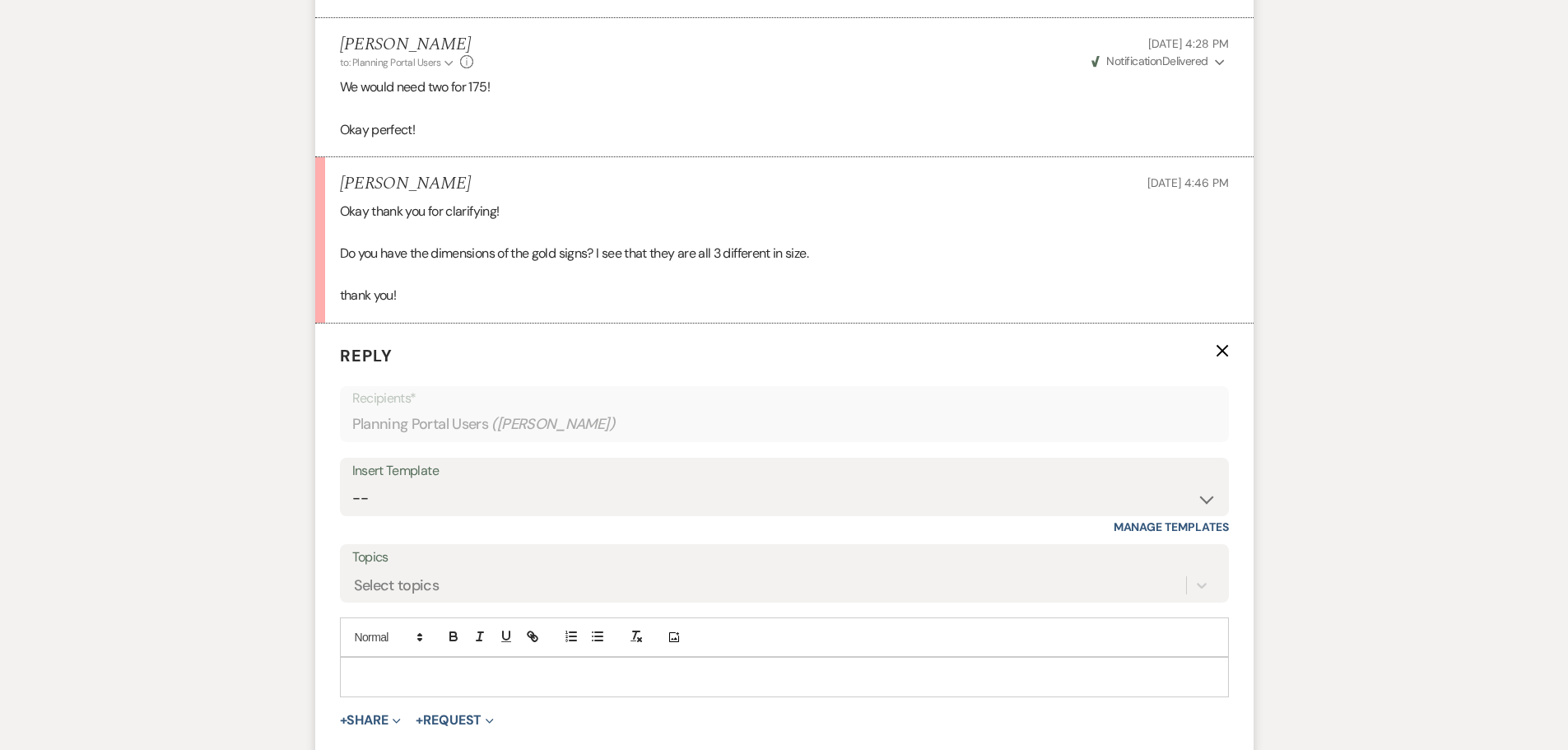
scroll to position [2023, 0]
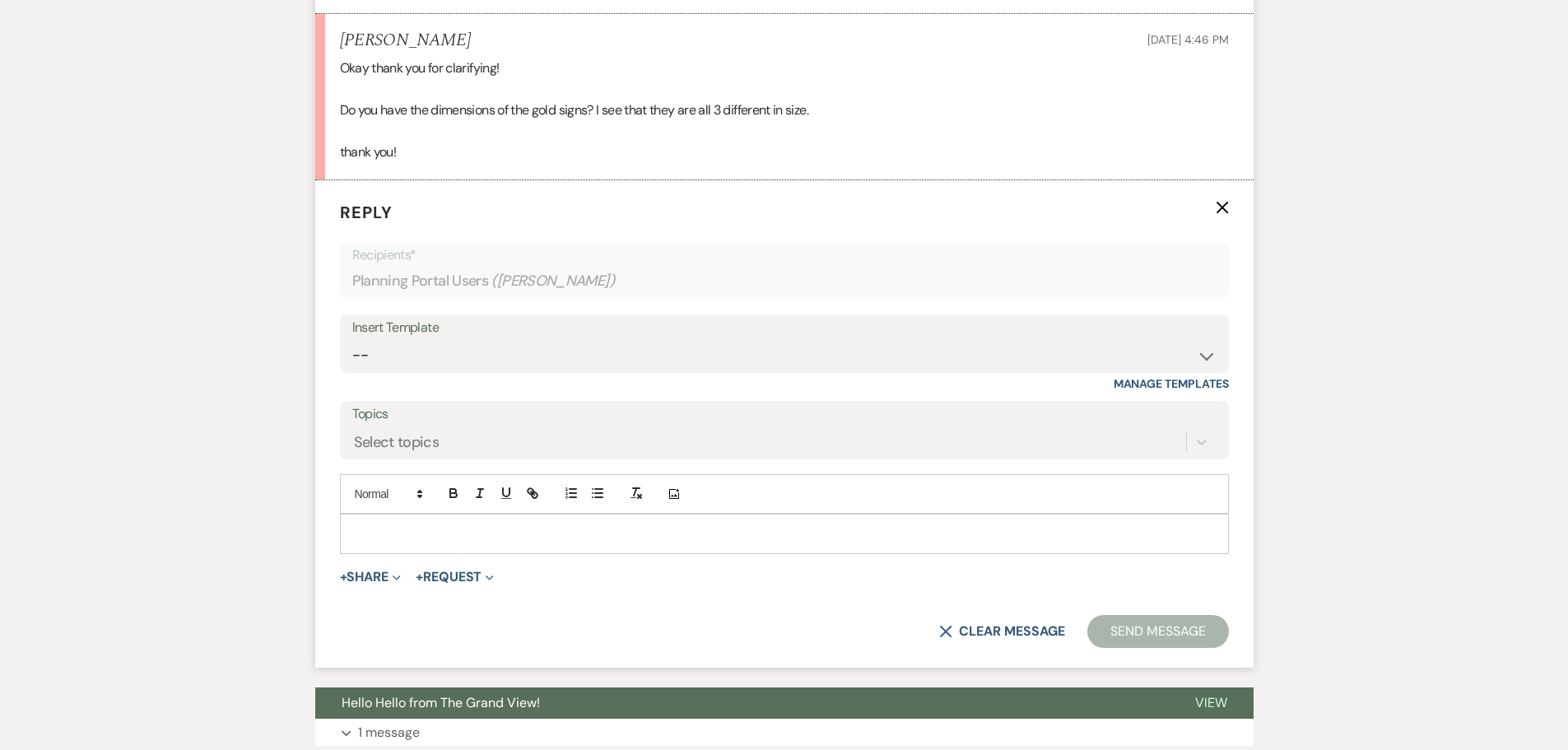
click at [432, 514] on div at bounding box center [784, 533] width 887 height 38
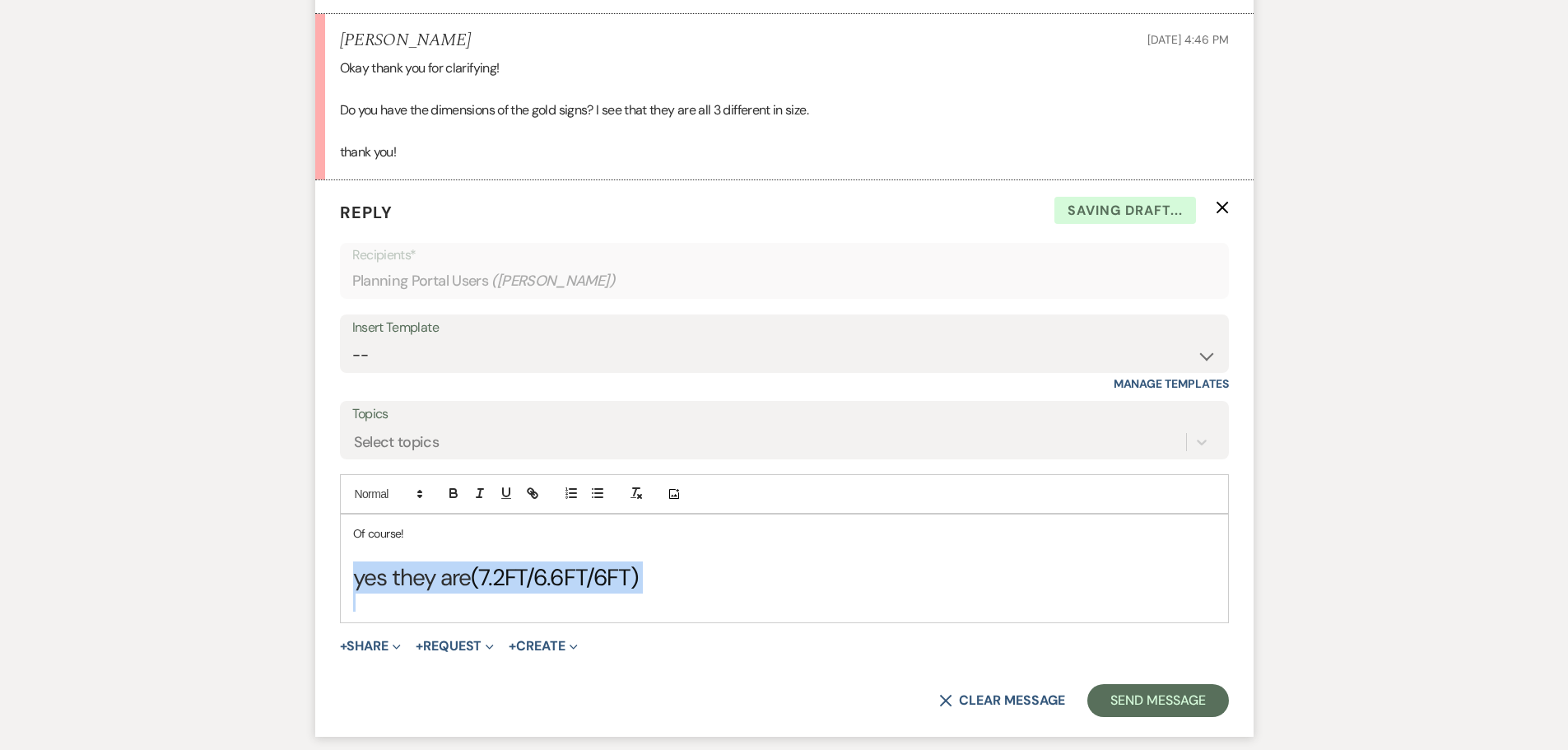
drag, startPoint x: 480, startPoint y: 592, endPoint x: 316, endPoint y: 569, distance: 165.6
click at [316, 569] on form "Reply X Saving draft... Recipients* Planning Portal Users ( Emily Johnson ) Ins…" at bounding box center [784, 458] width 938 height 557
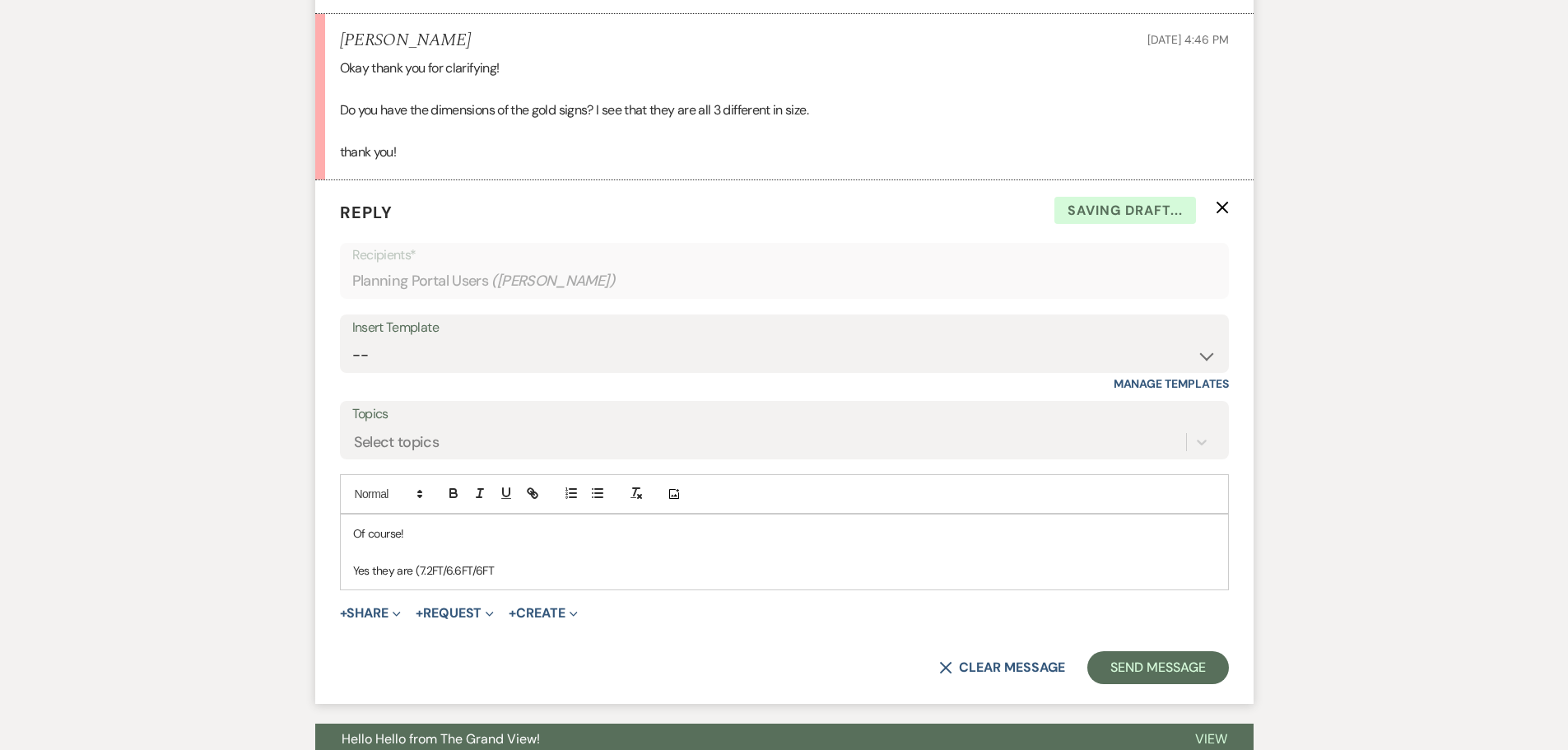
click at [418, 561] on p "Yes they are (7.2FT/6.6FT/6FT" at bounding box center [784, 570] width 862 height 18
click at [495, 561] on p "Yes they are 7.2FT/6.6FT/6FT" at bounding box center [784, 570] width 862 height 18
click at [1179, 655] on button "Send Message" at bounding box center [1157, 667] width 140 height 33
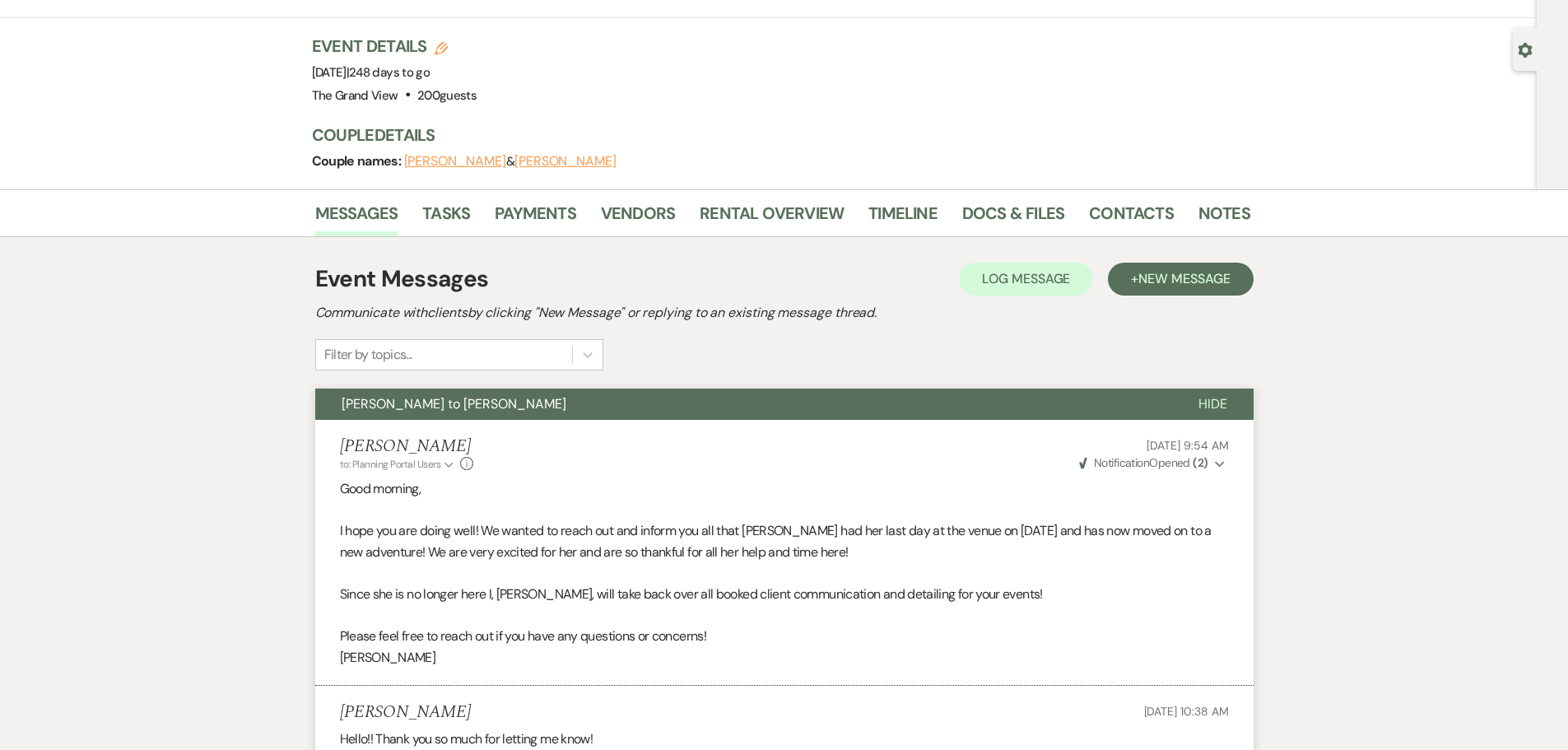
scroll to position [40, 0]
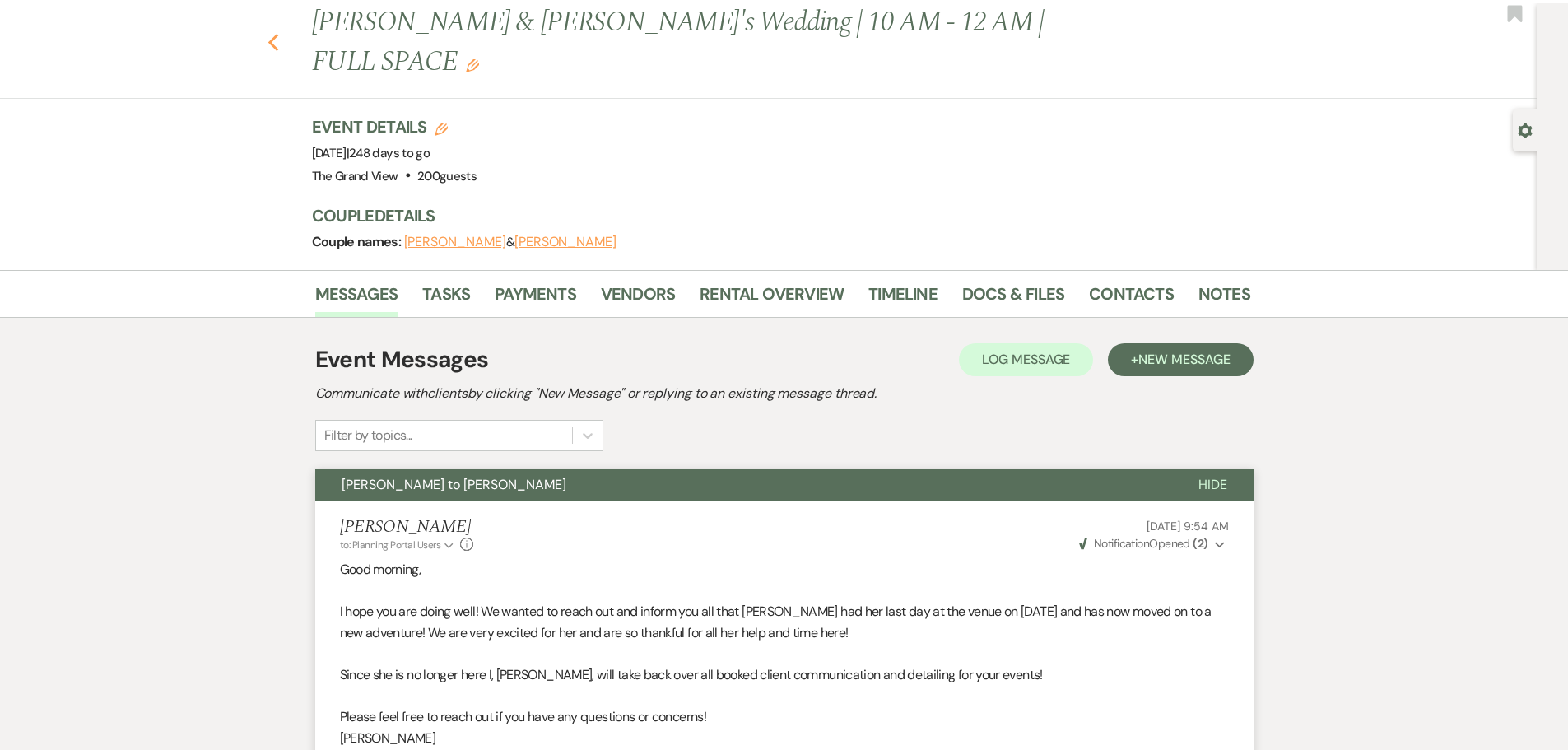
click at [278, 34] on use "button" at bounding box center [273, 42] width 11 height 18
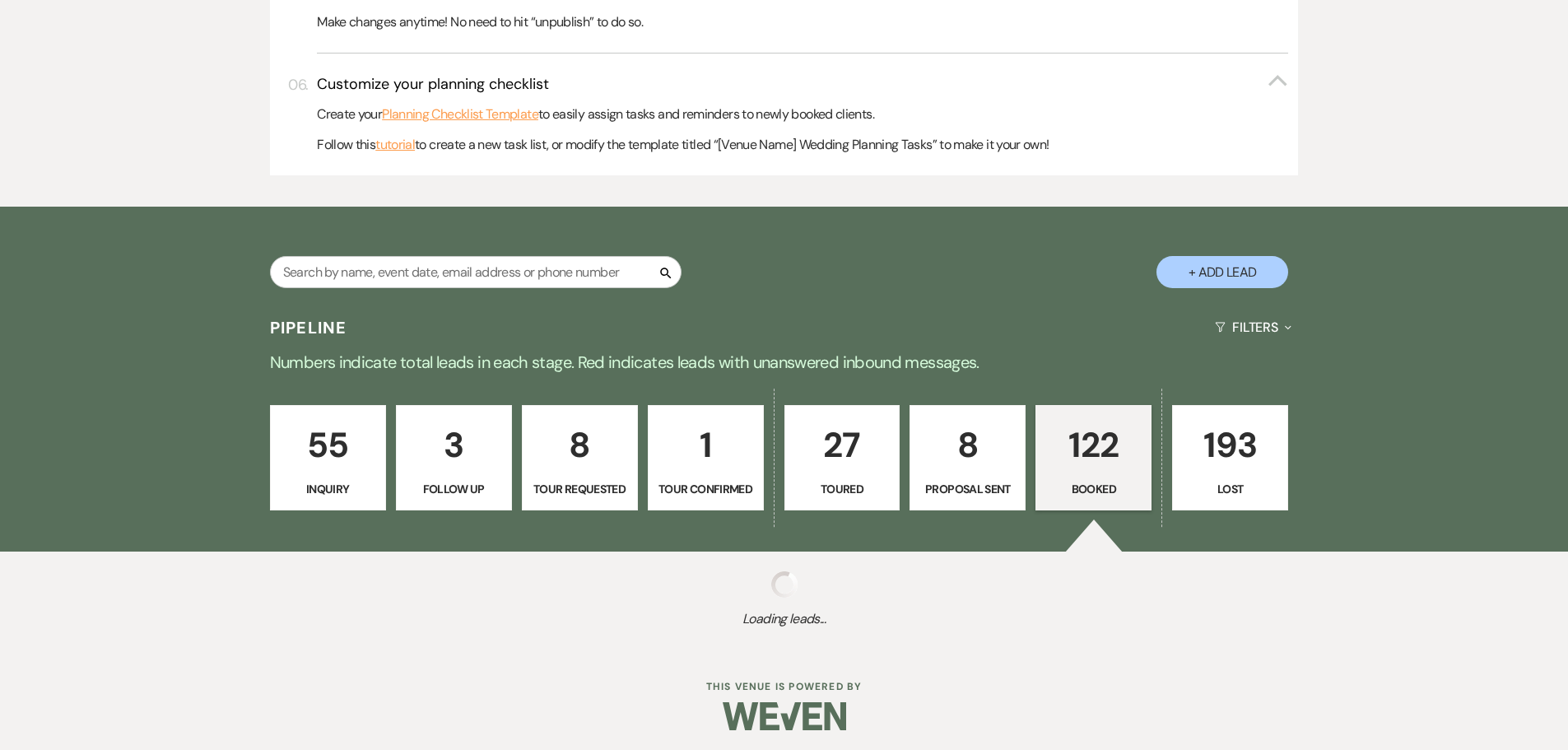
scroll to position [837, 0]
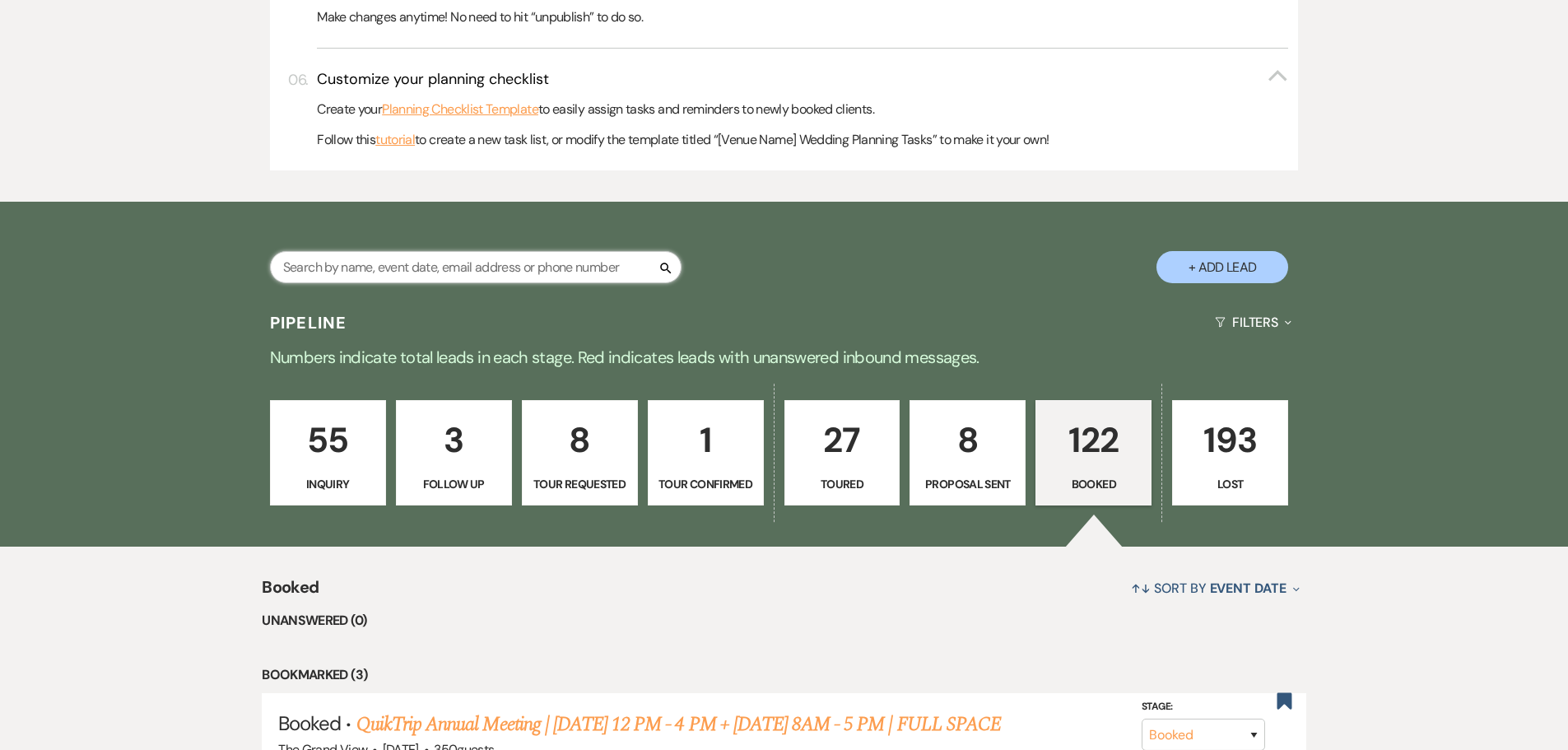
click at [507, 270] on input "text" at bounding box center [476, 267] width 412 height 32
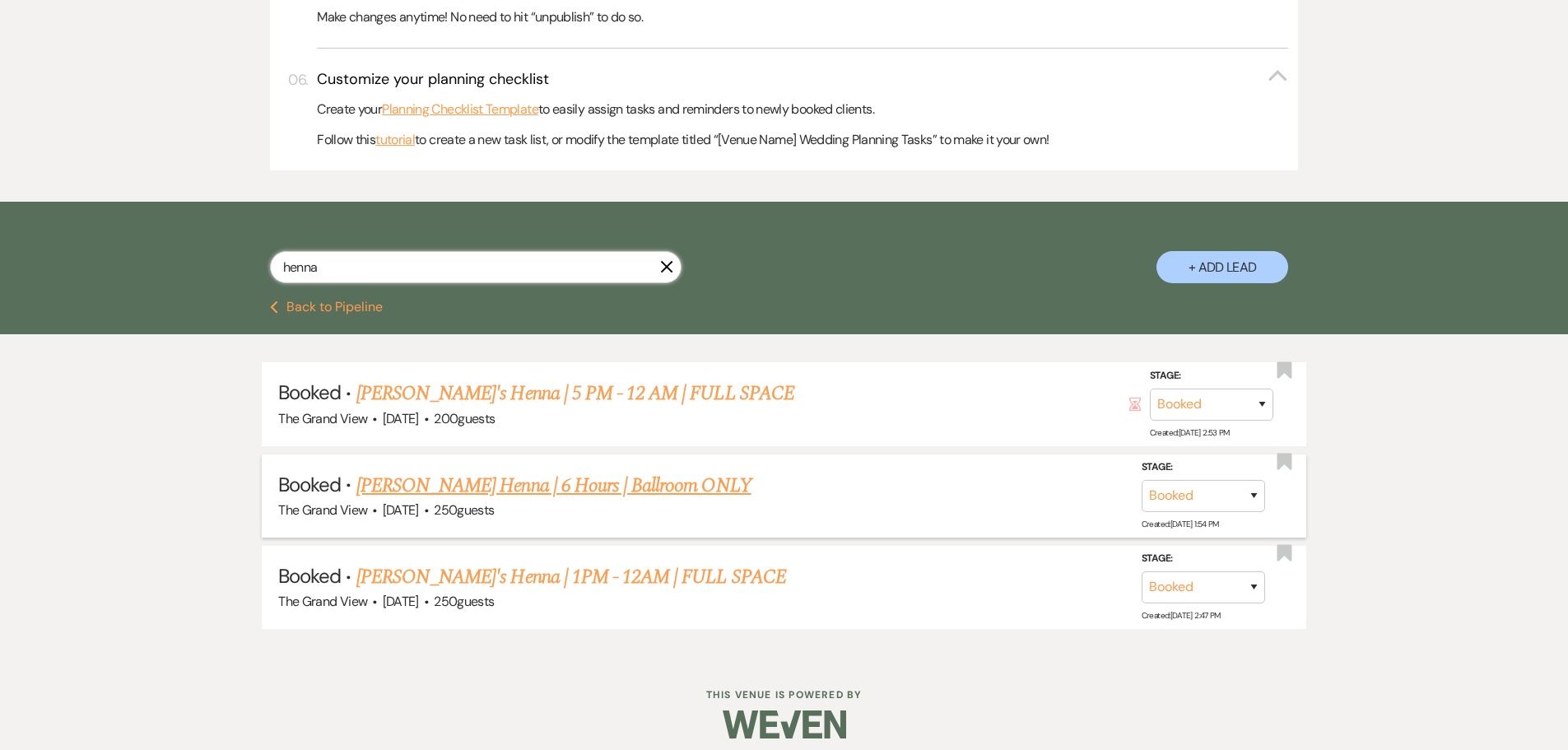
type input "henna"
click at [517, 496] on link "[PERSON_NAME] Henna | 6 Hours | Ballroom ONLY" at bounding box center [553, 486] width 395 height 30
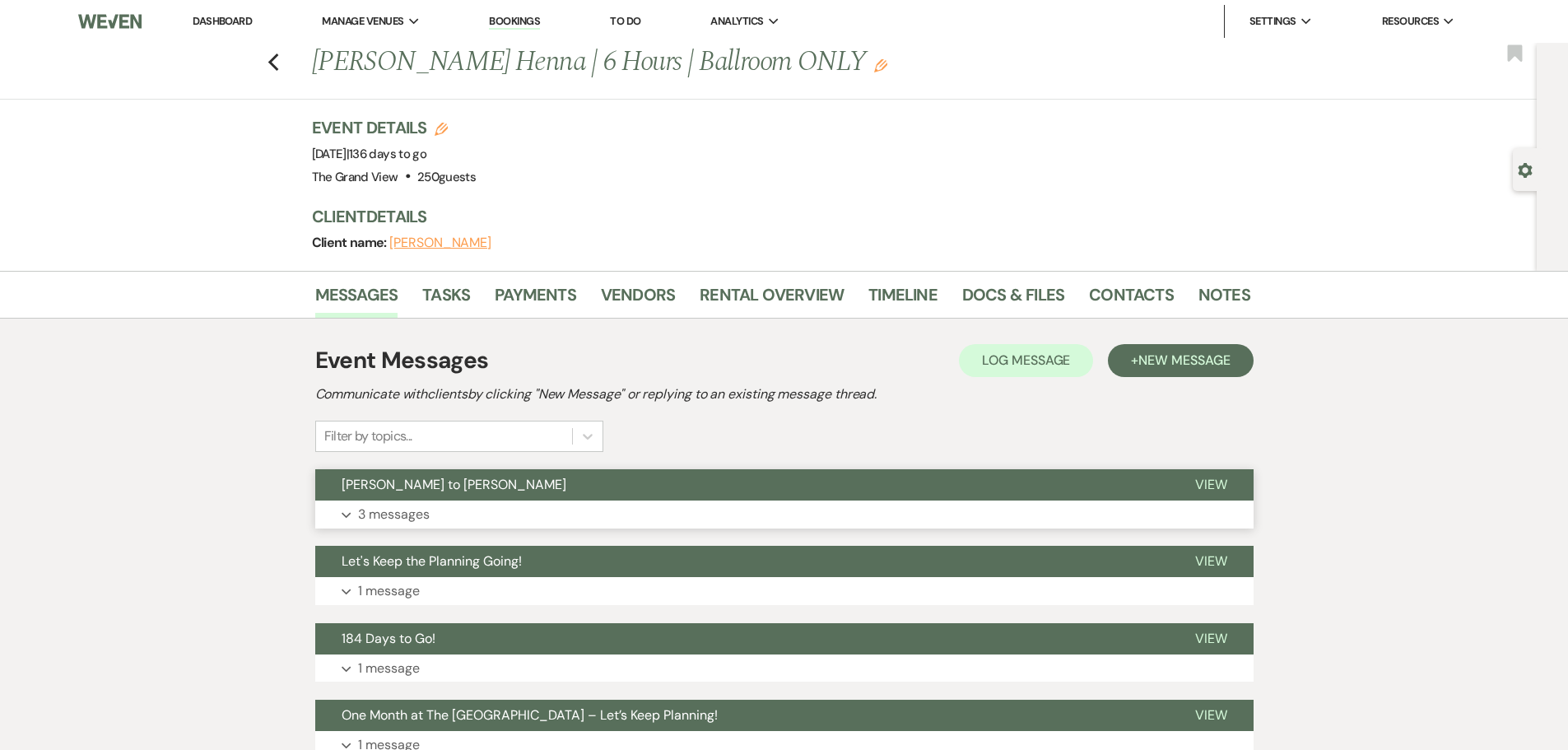
click at [510, 504] on button "Expand 3 messages" at bounding box center [784, 514] width 938 height 28
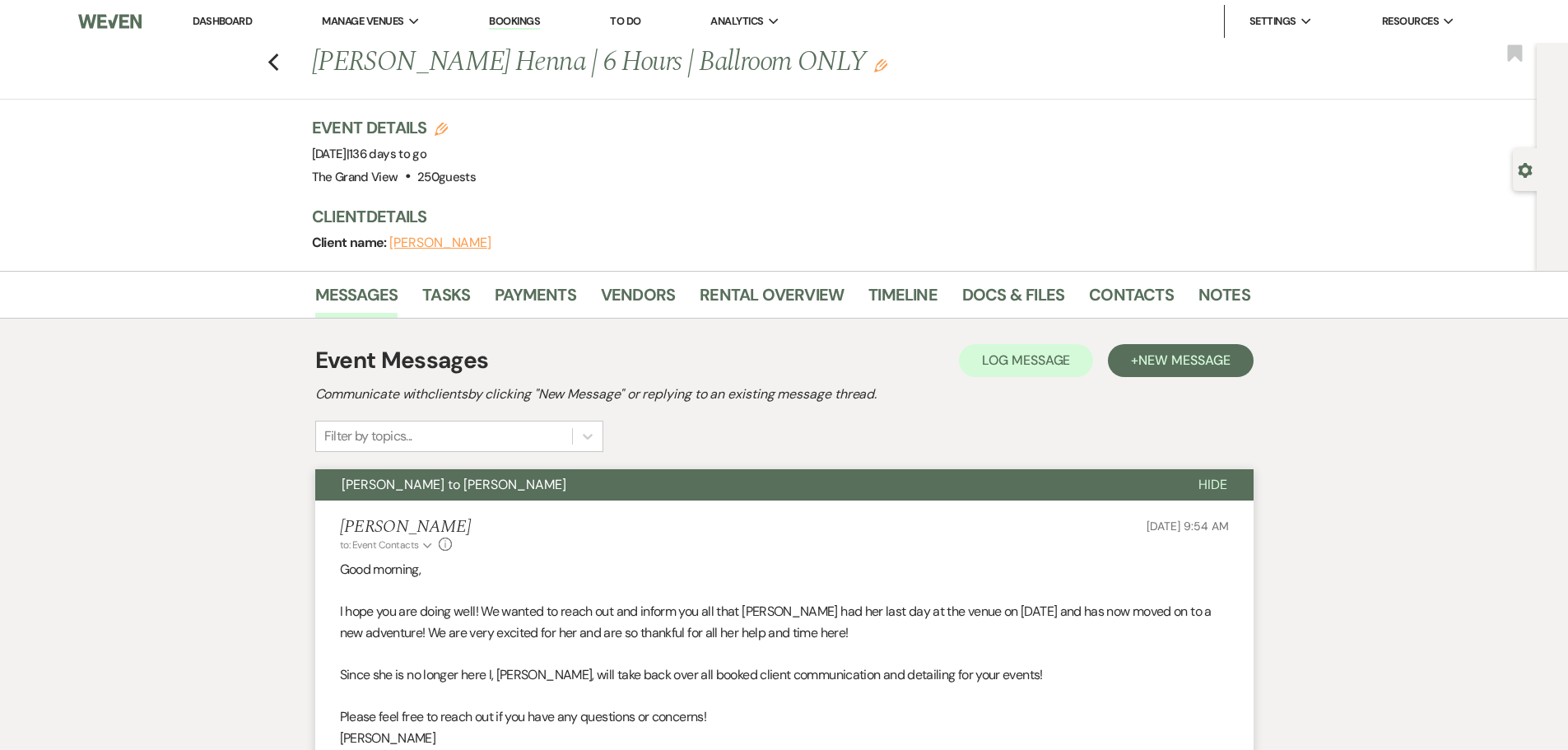
scroll to position [494, 0]
